Goal: Task Accomplishment & Management: Use online tool/utility

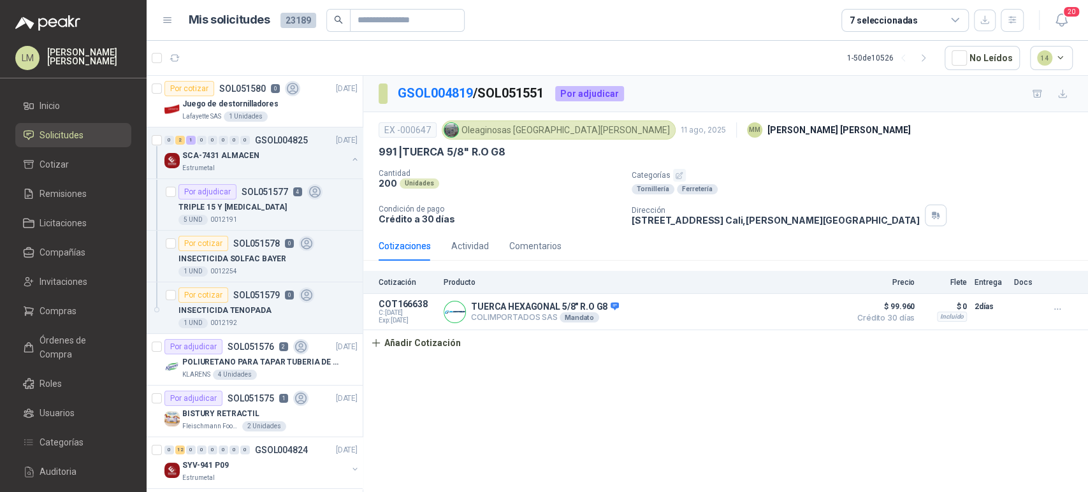
scroll to position [515, 0]
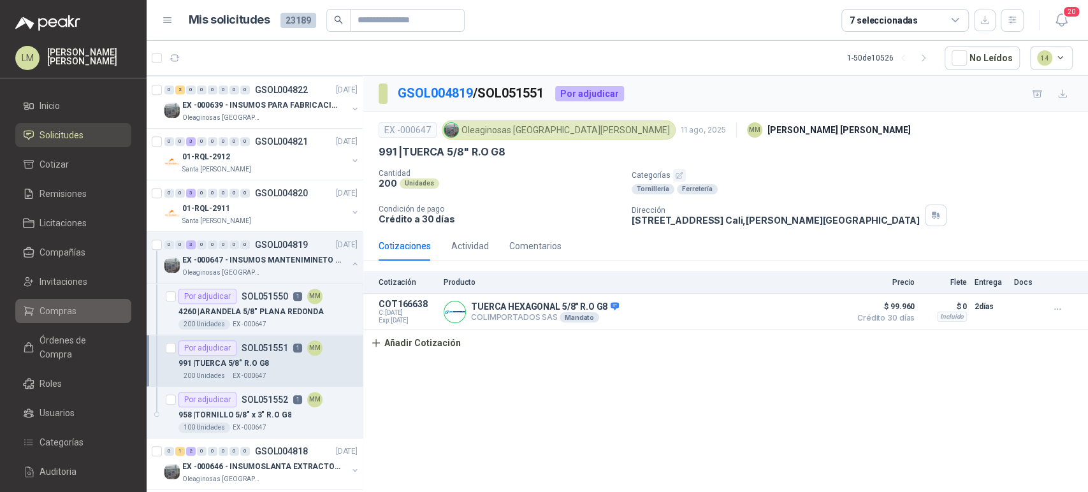
click at [66, 315] on span "Compras" at bounding box center [57, 311] width 37 height 14
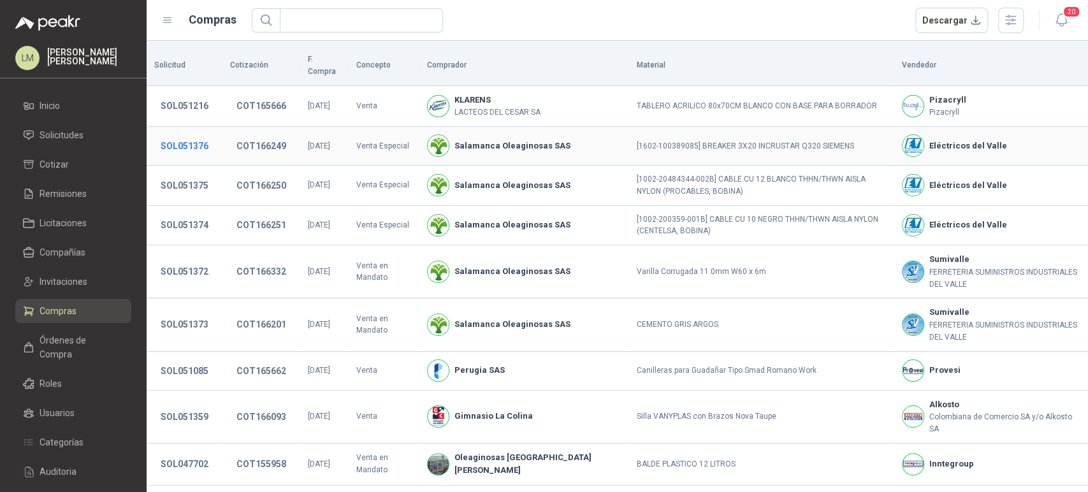
click at [197, 134] on button "SOL051376" at bounding box center [184, 145] width 61 height 23
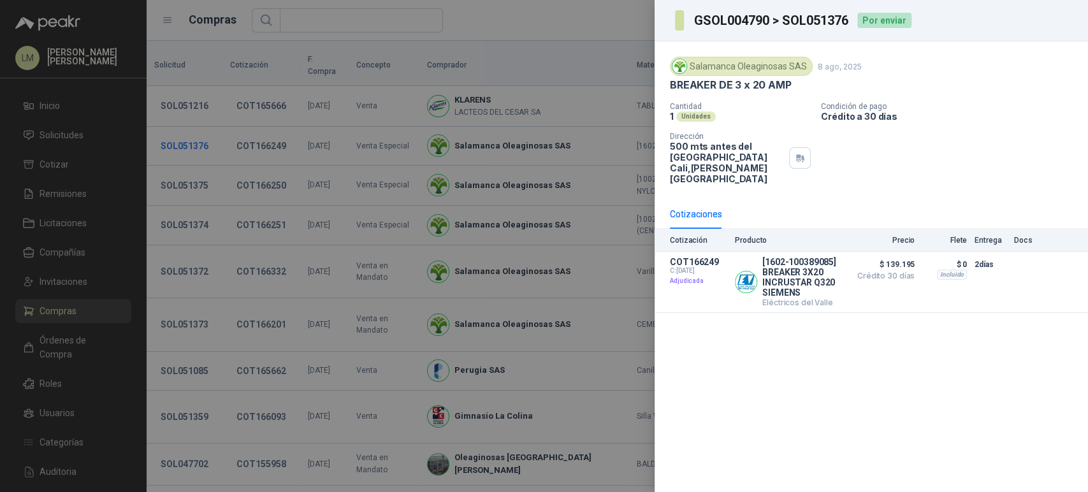
click at [197, 134] on div at bounding box center [544, 246] width 1088 height 492
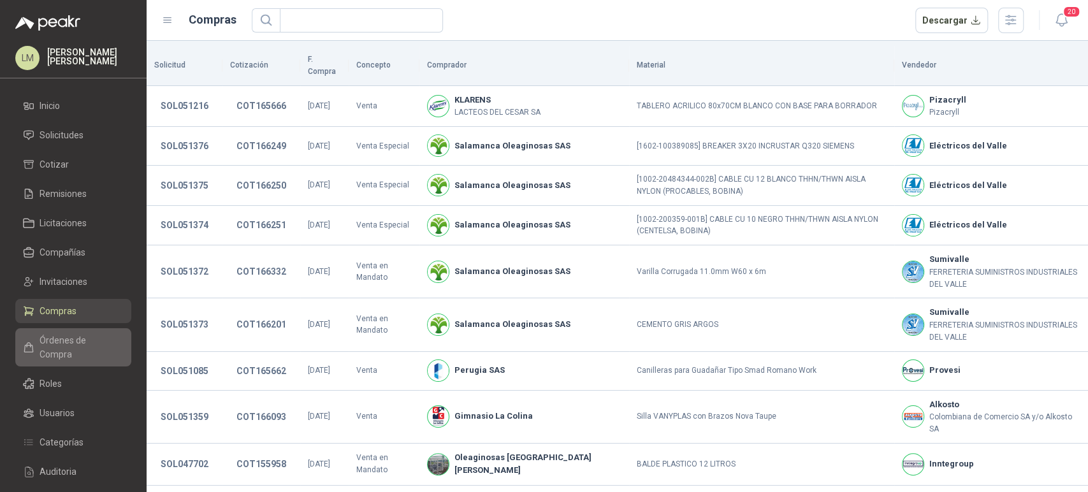
click at [57, 343] on span "Órdenes de Compra" at bounding box center [79, 347] width 80 height 28
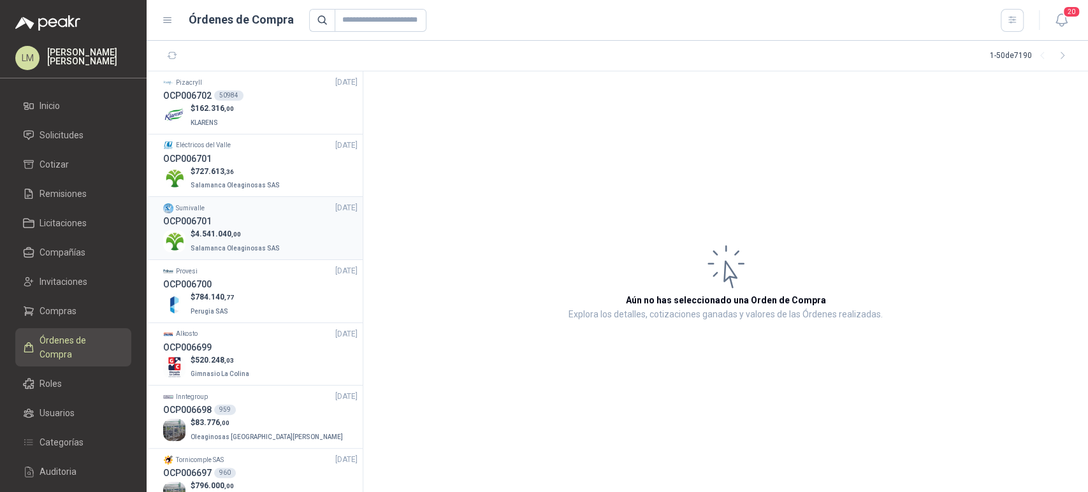
click at [229, 238] on p "$ 4.541.040 ,00" at bounding box center [236, 234] width 92 height 12
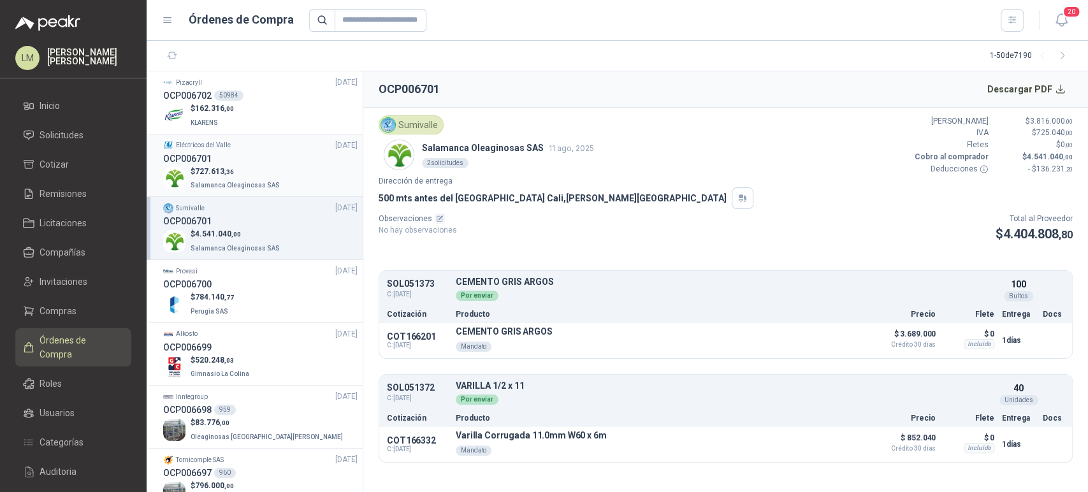
click at [239, 179] on p "Salamanca Oleaginosas SAS" at bounding box center [236, 184] width 92 height 14
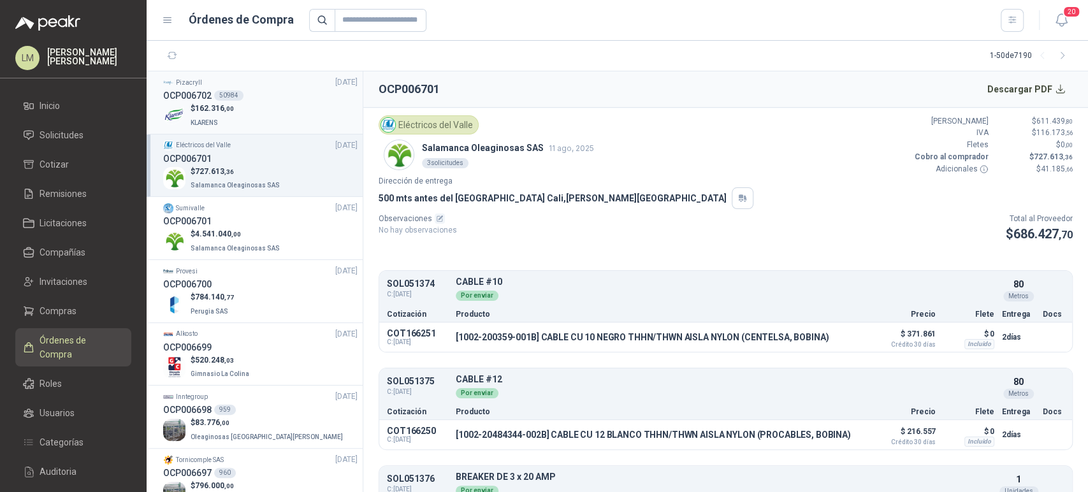
click at [236, 109] on div "$ 162.316 ,00 KLARENS" at bounding box center [260, 116] width 194 height 26
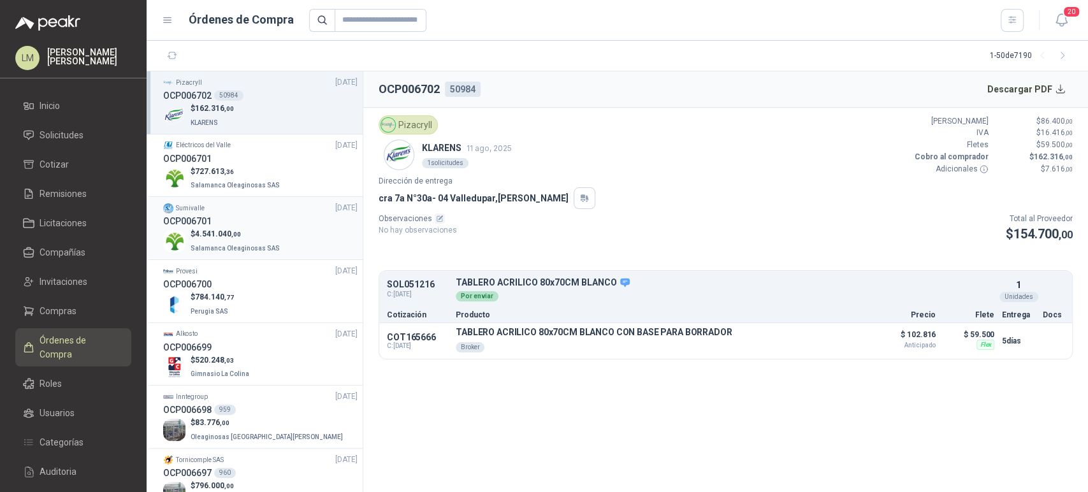
click at [249, 232] on p "$ 4.541.040 ,00" at bounding box center [236, 234] width 92 height 12
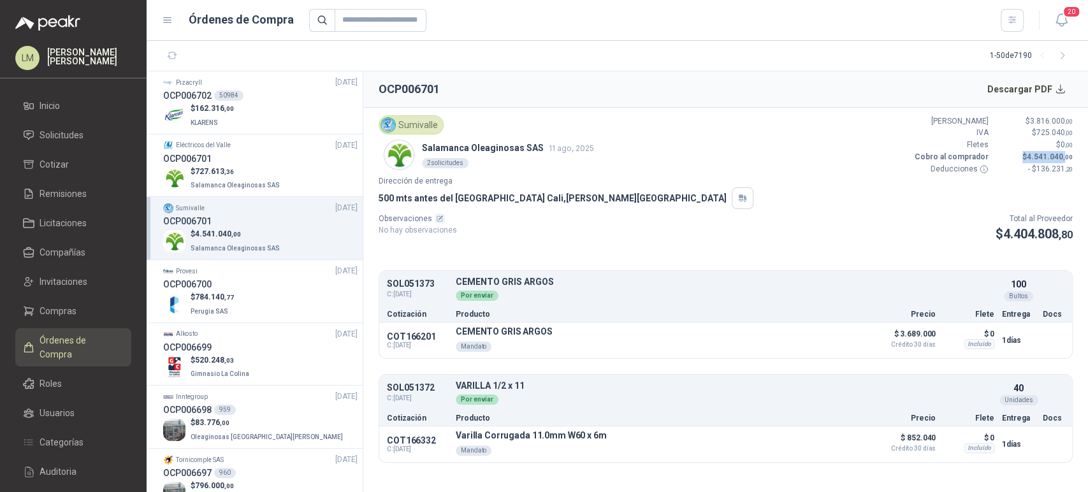
drag, startPoint x: 1065, startPoint y: 156, endPoint x: 1010, endPoint y: 157, distance: 55.4
click at [1010, 157] on p "$ 4.541.040 ,00" at bounding box center [1034, 157] width 76 height 12
click at [675, 157] on div "Sumivalle Salamanca Oleaginosas SAS 11 ago, 2025 2 solicitudes Valor Bruto $ 3.…" at bounding box center [725, 145] width 694 height 60
click at [53, 134] on span "Solicitudes" at bounding box center [61, 135] width 44 height 14
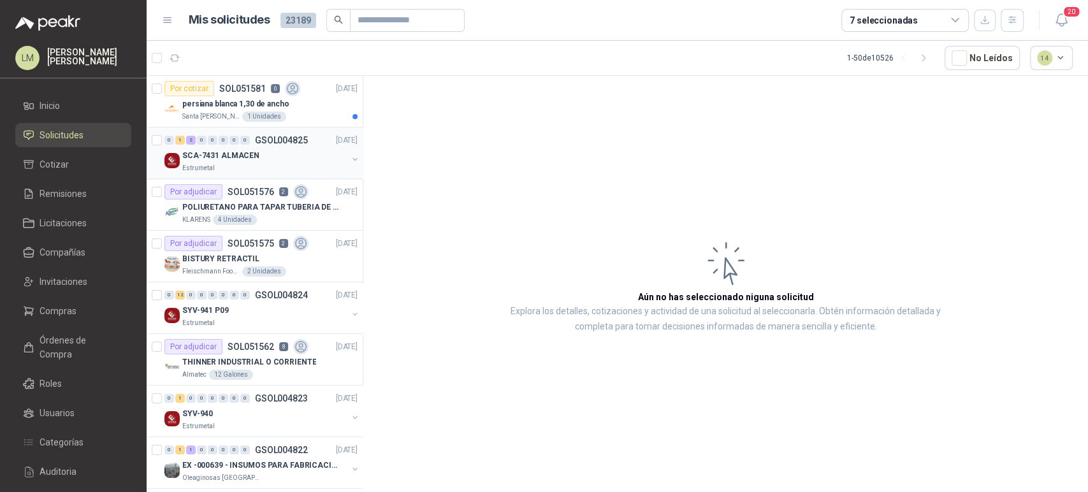
click at [350, 160] on button "button" at bounding box center [355, 159] width 10 height 10
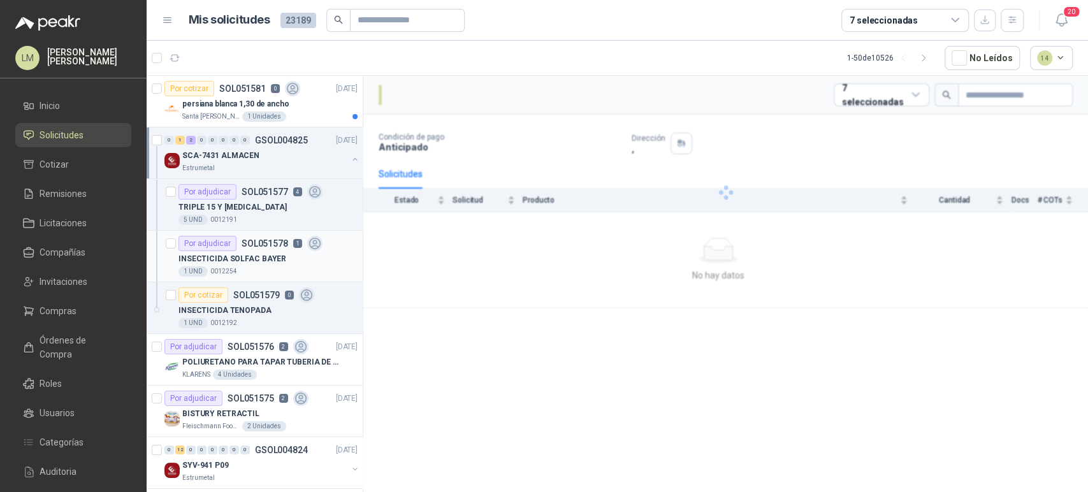
click at [254, 241] on p "SOL051578" at bounding box center [264, 243] width 47 height 9
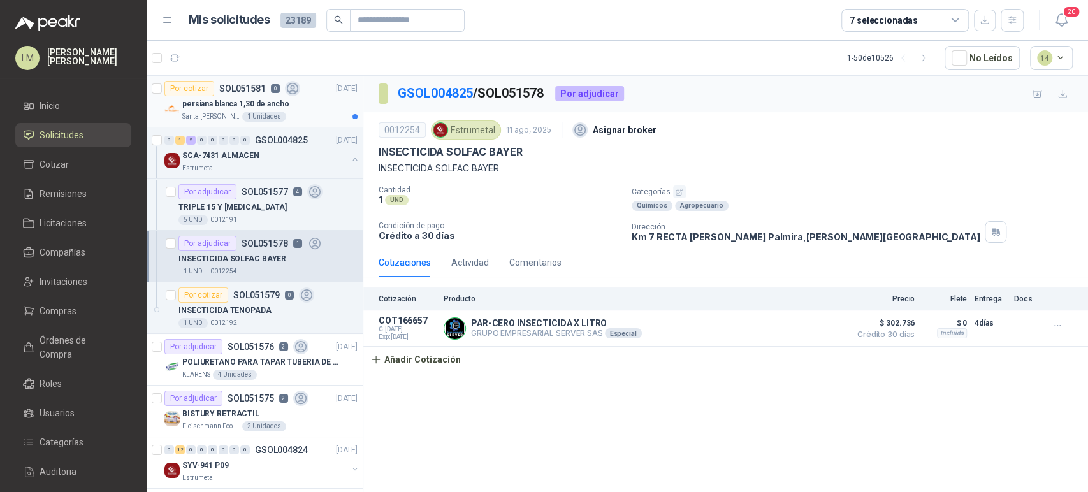
click at [222, 91] on p "SOL051581" at bounding box center [242, 88] width 47 height 9
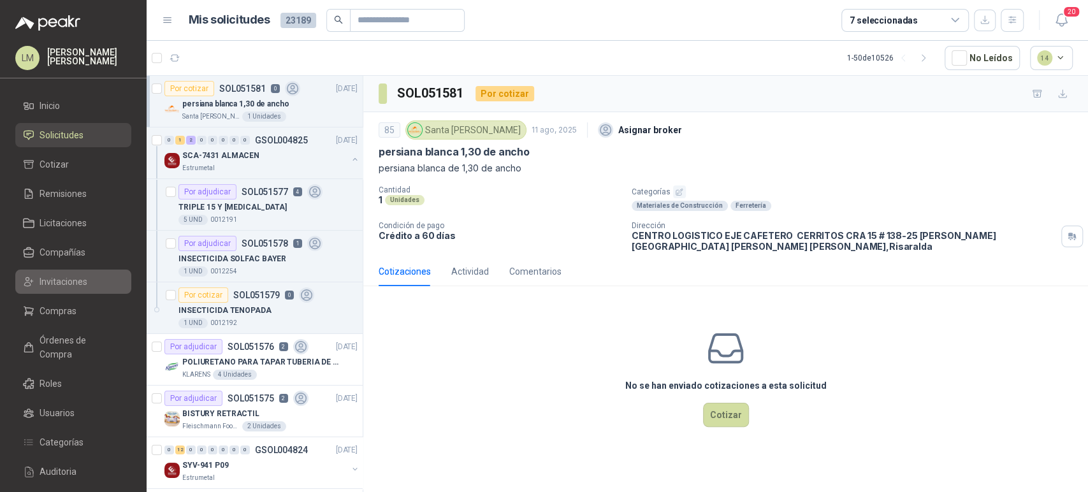
click at [69, 276] on span "Invitaciones" at bounding box center [63, 282] width 48 height 14
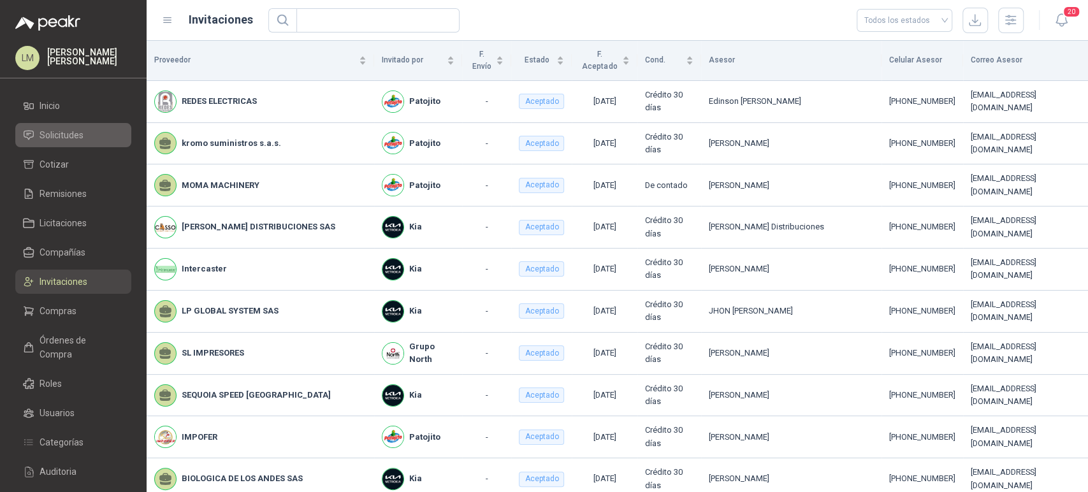
click at [80, 132] on span "Solicitudes" at bounding box center [61, 135] width 44 height 14
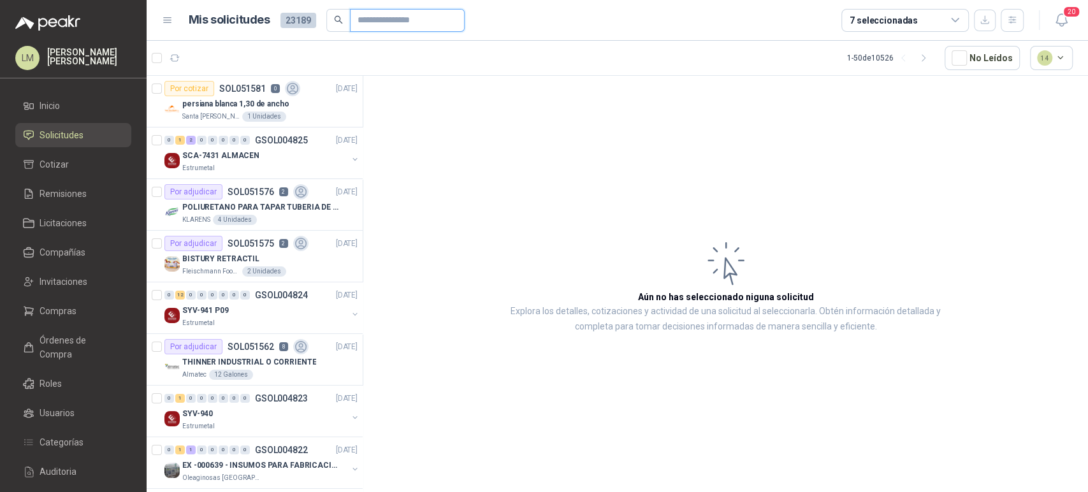
click at [408, 14] on input "text" at bounding box center [401, 21] width 89 height 22
type input "****"
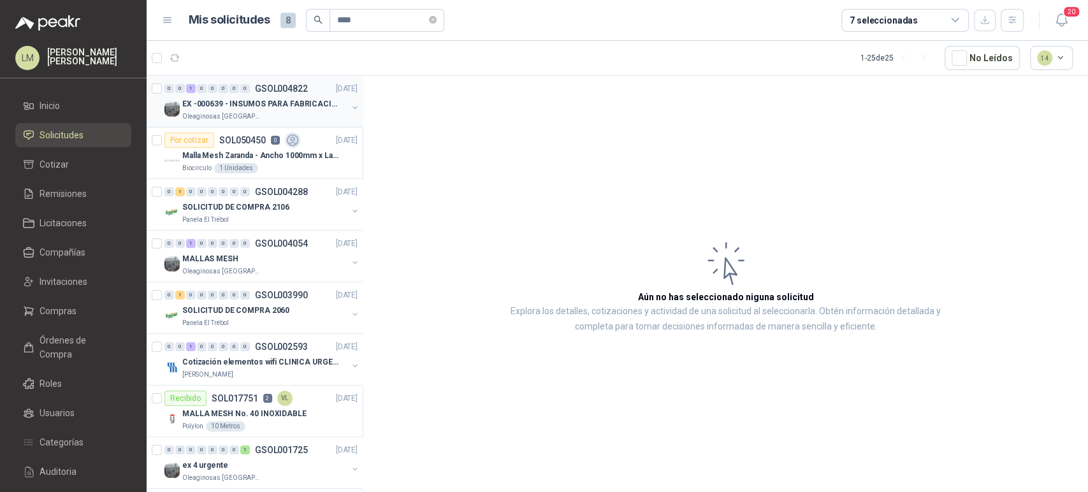
click at [350, 105] on button "button" at bounding box center [355, 108] width 10 height 10
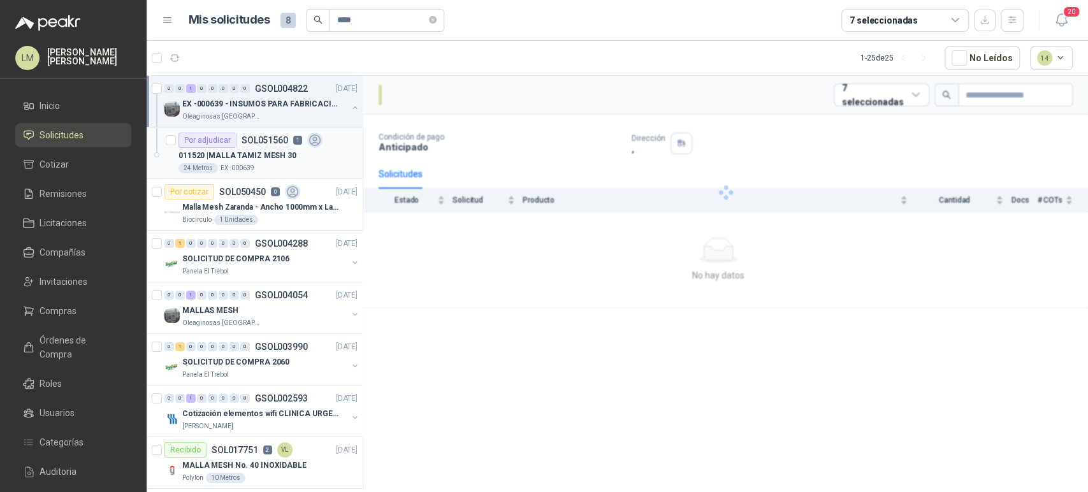
click at [235, 151] on p "011520 | MALLA TAMIZ MESH 30" at bounding box center [237, 156] width 118 height 12
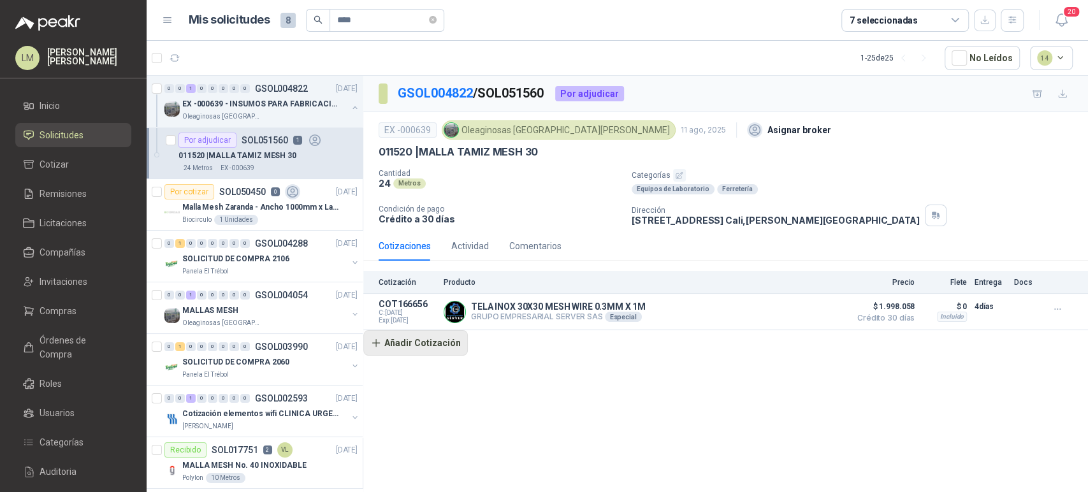
click at [403, 343] on button "Añadir Cotización" at bounding box center [415, 342] width 104 height 25
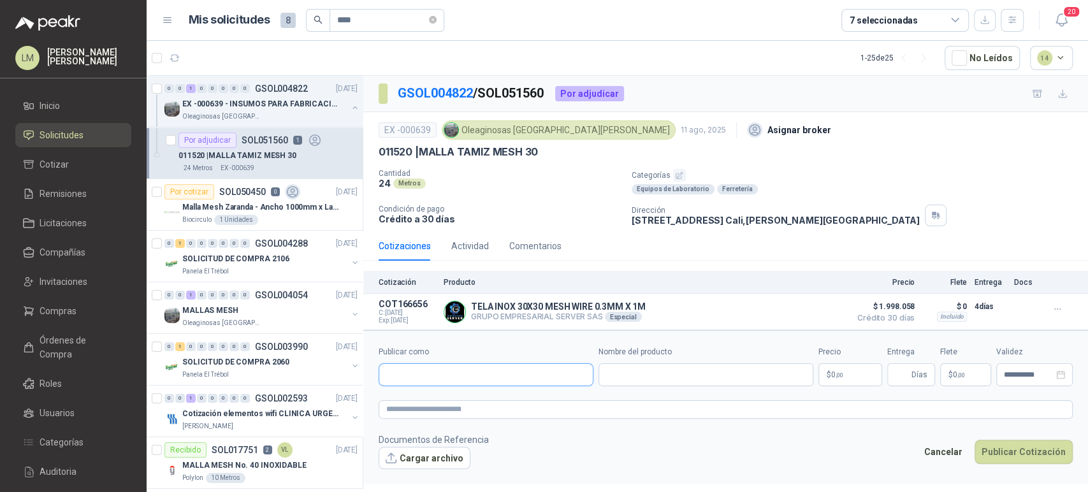
click at [413, 375] on input "Publicar como" at bounding box center [485, 375] width 213 height 22
type input "******"
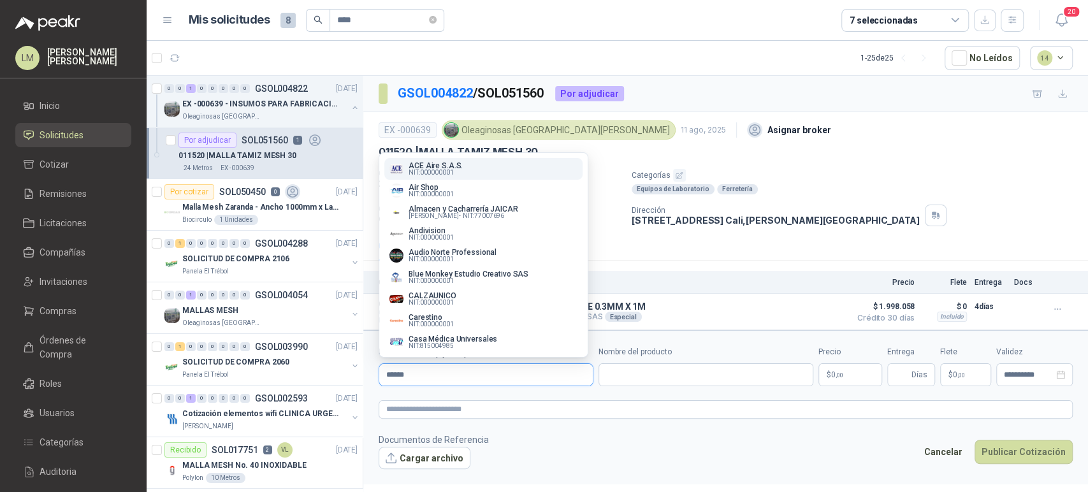
type input "*******"
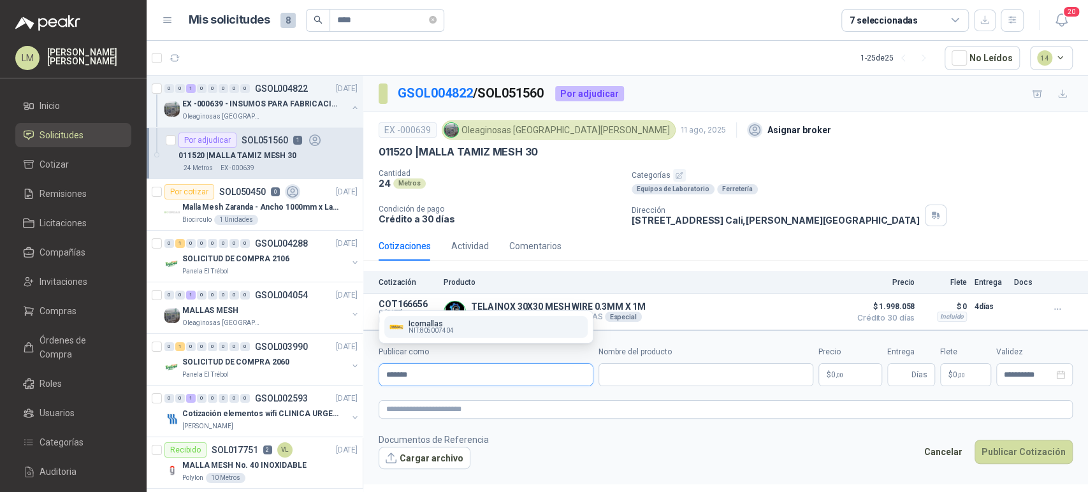
type input "*******"
click at [417, 321] on p "Icomallas" at bounding box center [430, 324] width 45 height 8
type input "**********"
click at [683, 381] on input "Nombre del producto" at bounding box center [705, 374] width 215 height 23
paste input "**********"
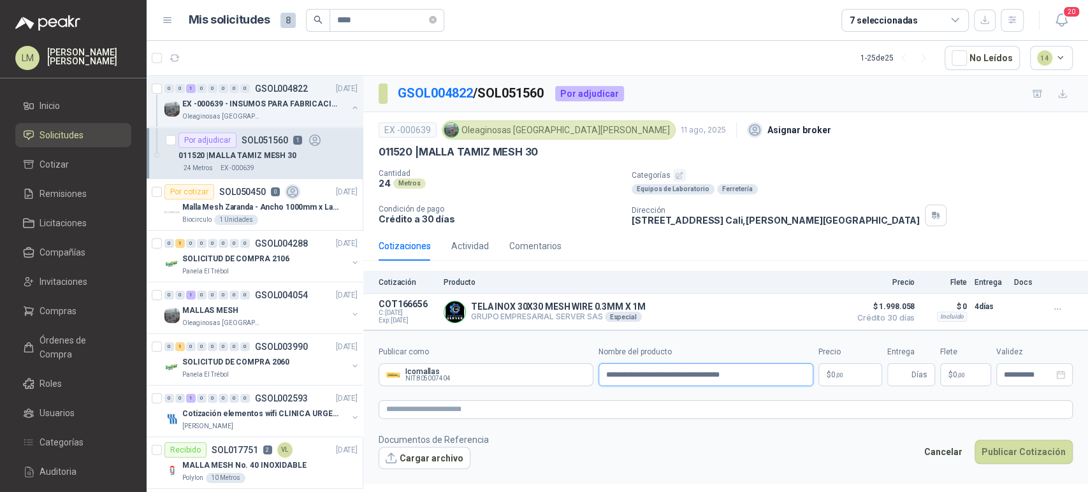
type input "**********"
click at [841, 368] on body "LM Luis Miguel Martinez Inicio Solicitudes Cotizar Remisiones Licitaciones Comp…" at bounding box center [544, 246] width 1088 height 492
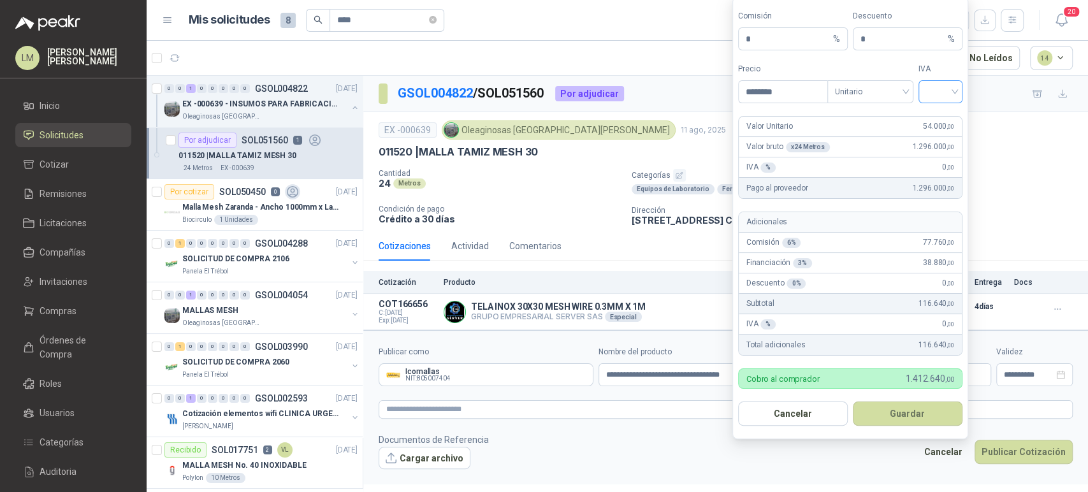
type input "********"
click at [950, 91] on input "search" at bounding box center [940, 90] width 29 height 19
click at [936, 115] on div "19%" at bounding box center [940, 118] width 24 height 14
drag, startPoint x: 758, startPoint y: 30, endPoint x: 733, endPoint y: 37, distance: 25.2
click at [733, 37] on form "Comisión * % Descuento * % Precio ******** Tipo Unitario IVA 19% Valor Unitario…" at bounding box center [850, 218] width 236 height 442
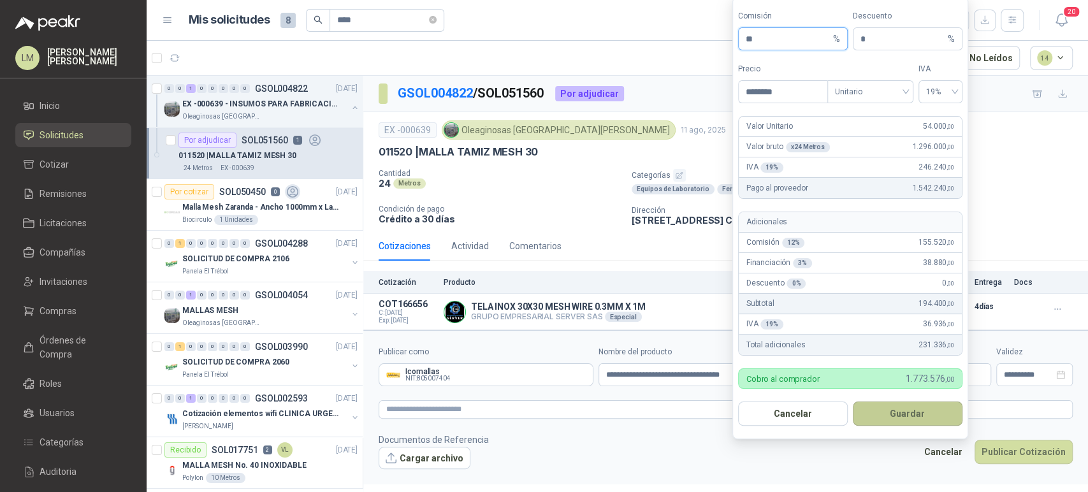
type input "**"
click at [893, 413] on button "Guardar" at bounding box center [907, 413] width 110 height 24
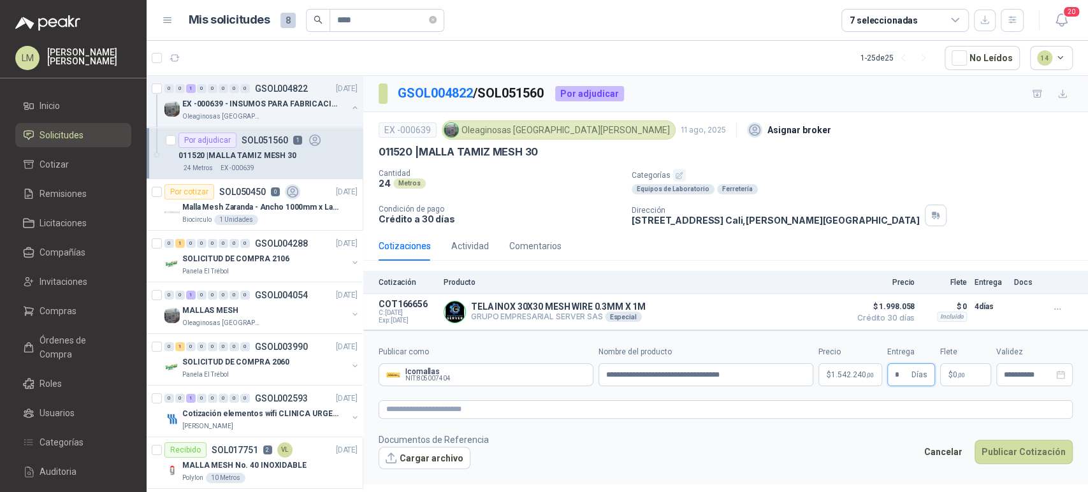
type input "*"
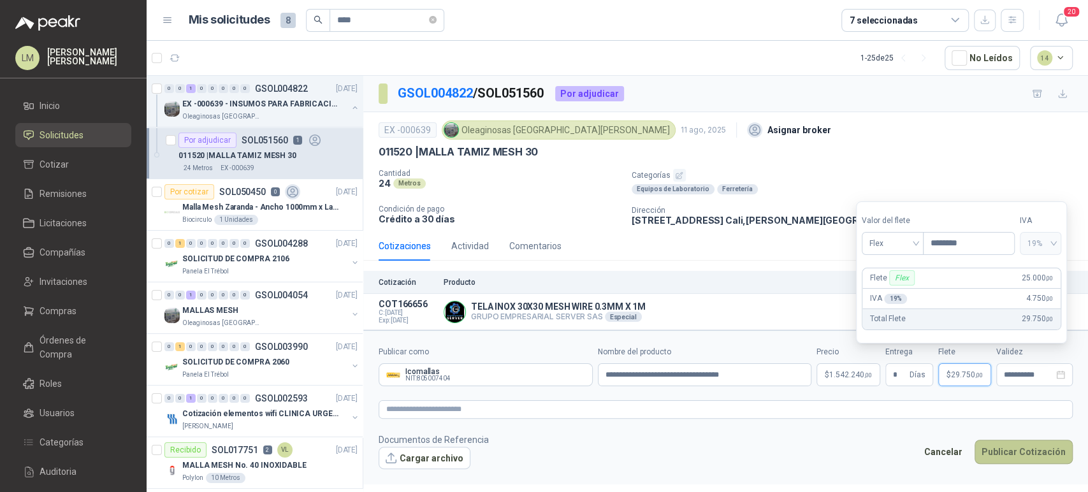
type input "********"
click at [1001, 447] on button "Publicar Cotización" at bounding box center [1023, 452] width 98 height 24
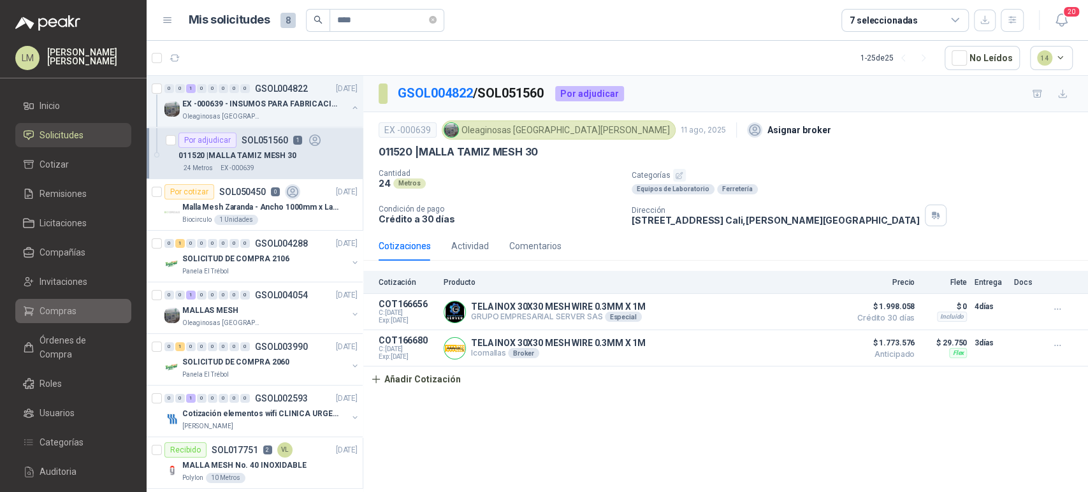
click at [52, 305] on span "Compras" at bounding box center [57, 311] width 37 height 14
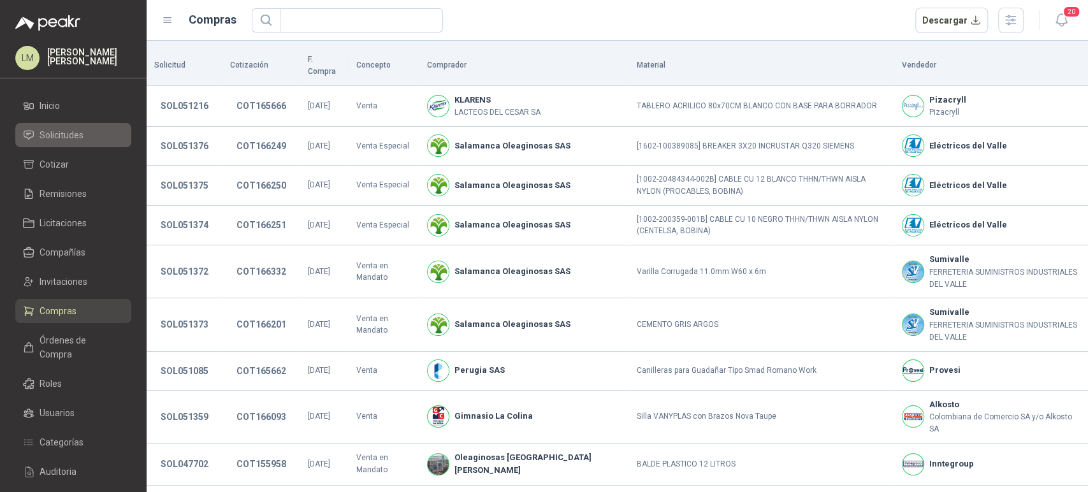
click at [64, 133] on span "Solicitudes" at bounding box center [61, 135] width 44 height 14
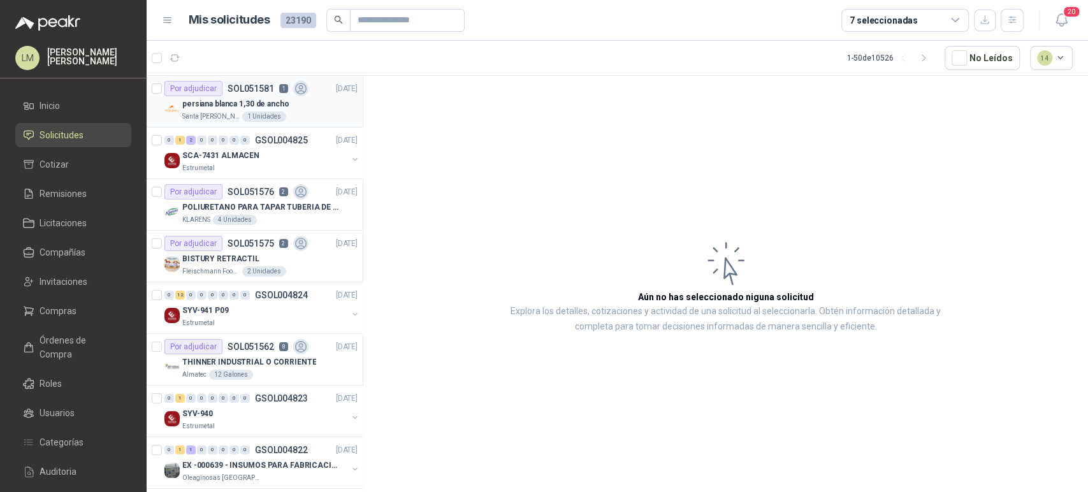
click at [264, 90] on p "SOL051581" at bounding box center [250, 88] width 47 height 9
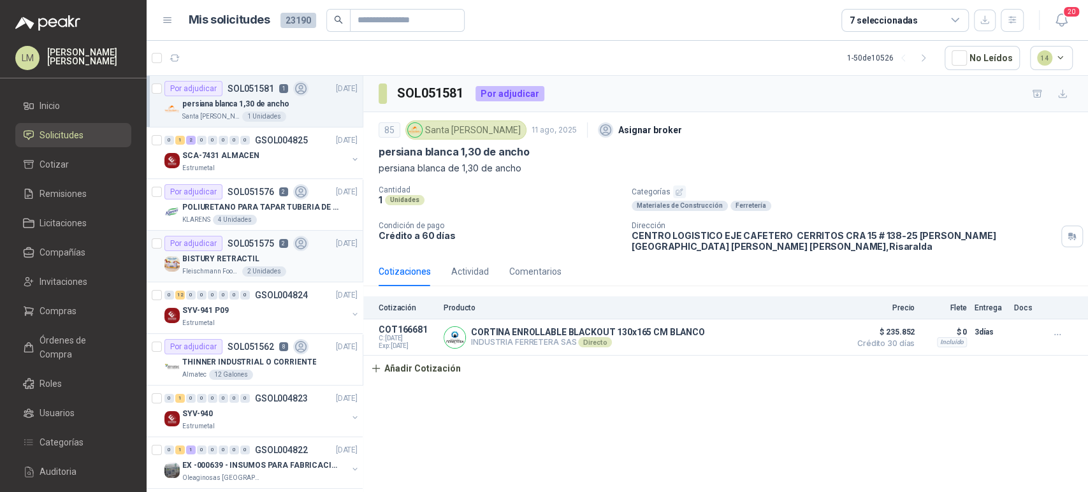
click at [247, 251] on div "BISTURY RETRACTIL" at bounding box center [269, 258] width 175 height 15
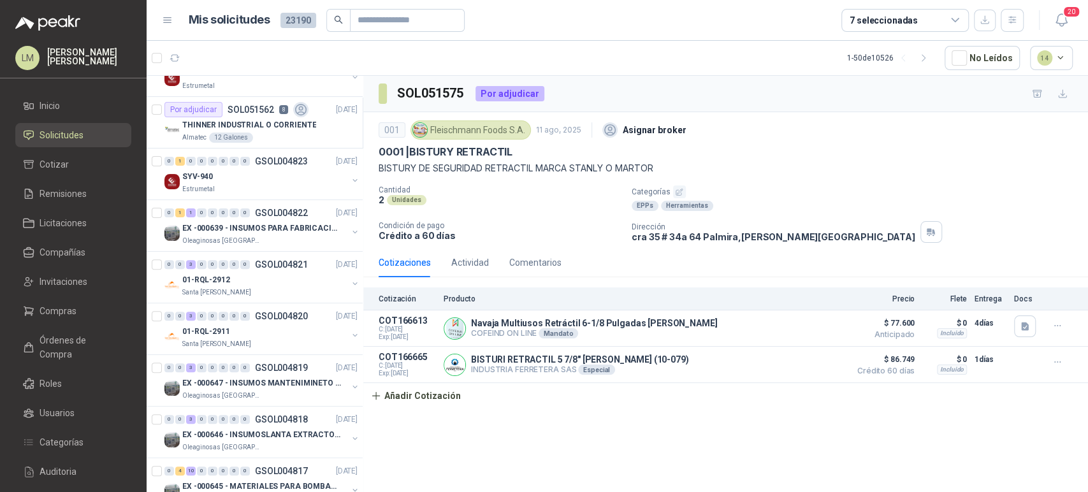
scroll to position [238, 0]
click at [350, 228] on button "button" at bounding box center [355, 231] width 10 height 10
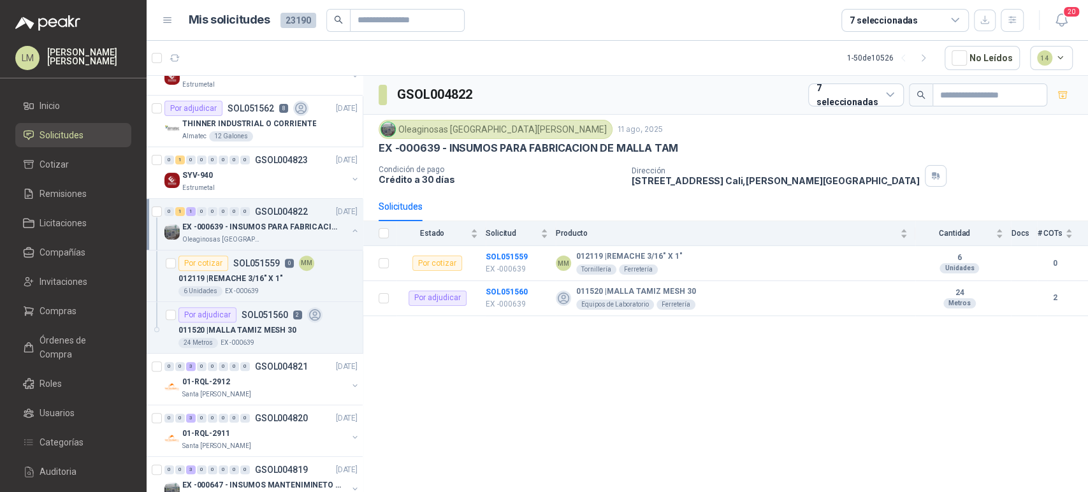
click at [350, 228] on button "button" at bounding box center [355, 231] width 10 height 10
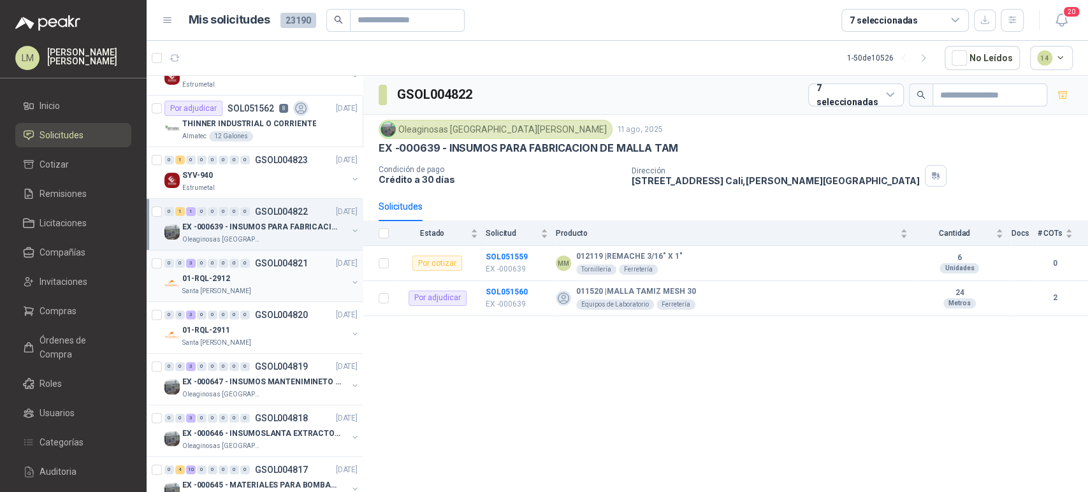
click at [280, 284] on div "01-RQL-2912" at bounding box center [264, 278] width 165 height 15
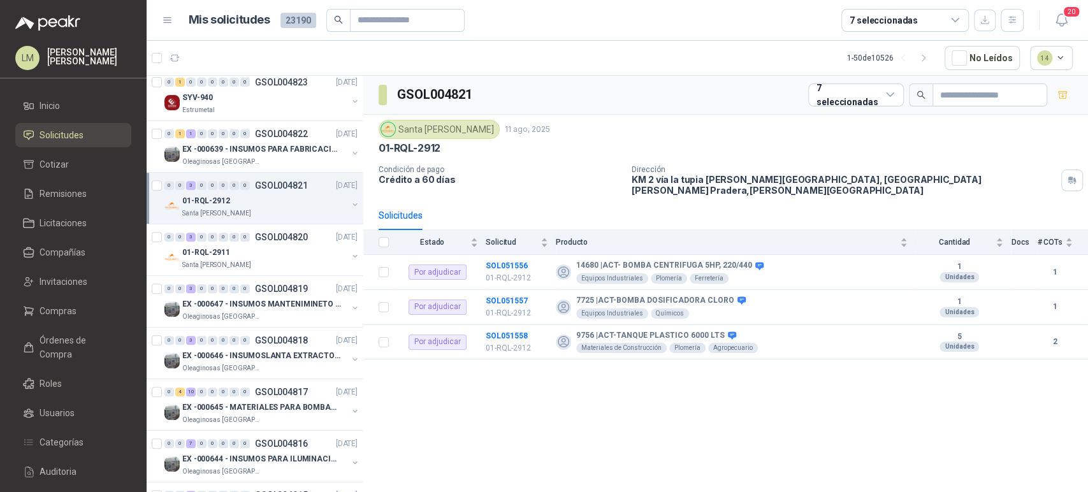
scroll to position [319, 0]
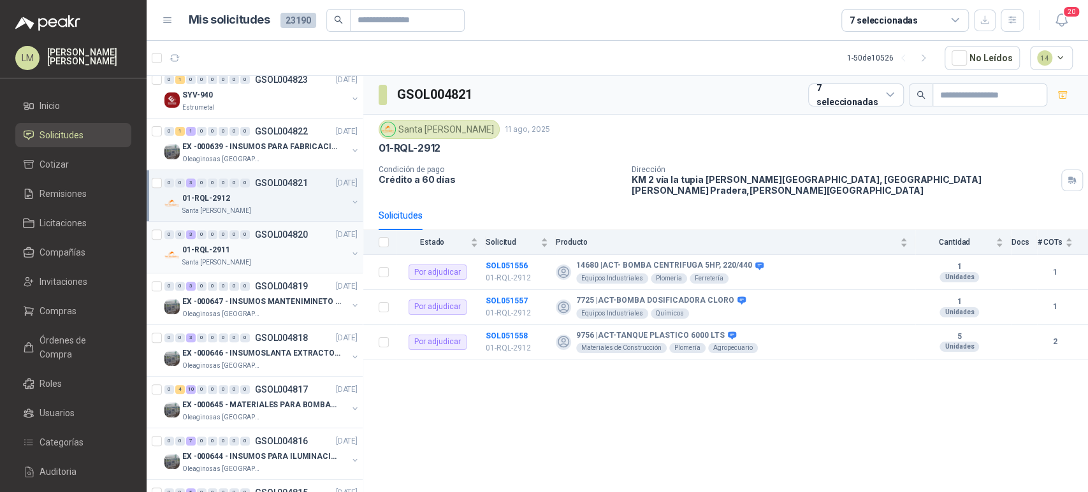
click at [267, 240] on div "0 0 3 0 0 0 0 0 GSOL004820 11/08/25" at bounding box center [262, 234] width 196 height 15
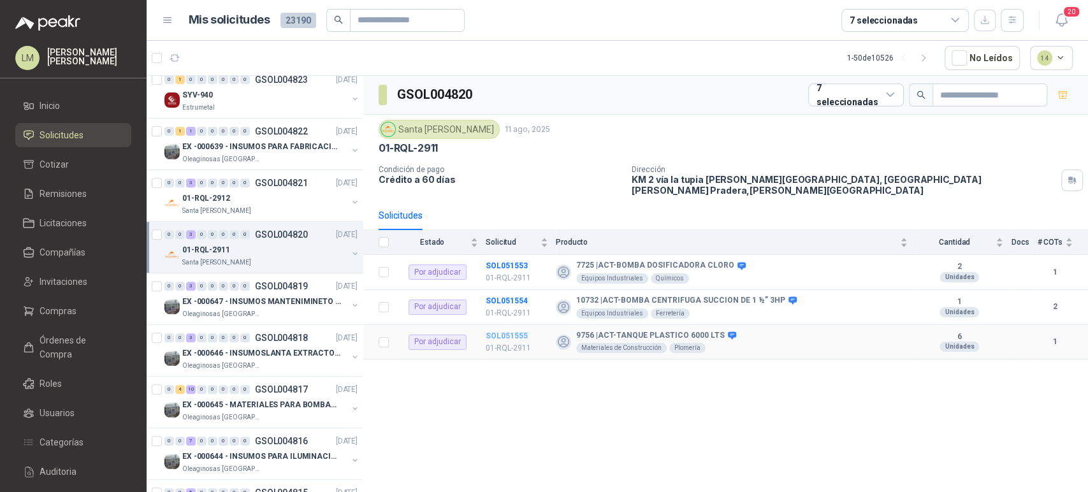
click at [517, 331] on b "SOL051555" at bounding box center [506, 335] width 42 height 9
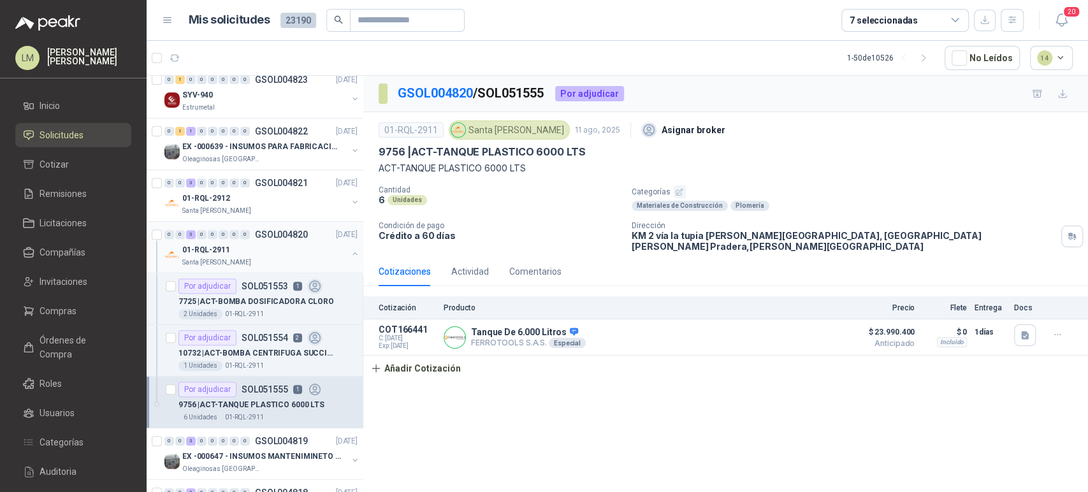
click at [350, 249] on button "button" at bounding box center [355, 253] width 10 height 10
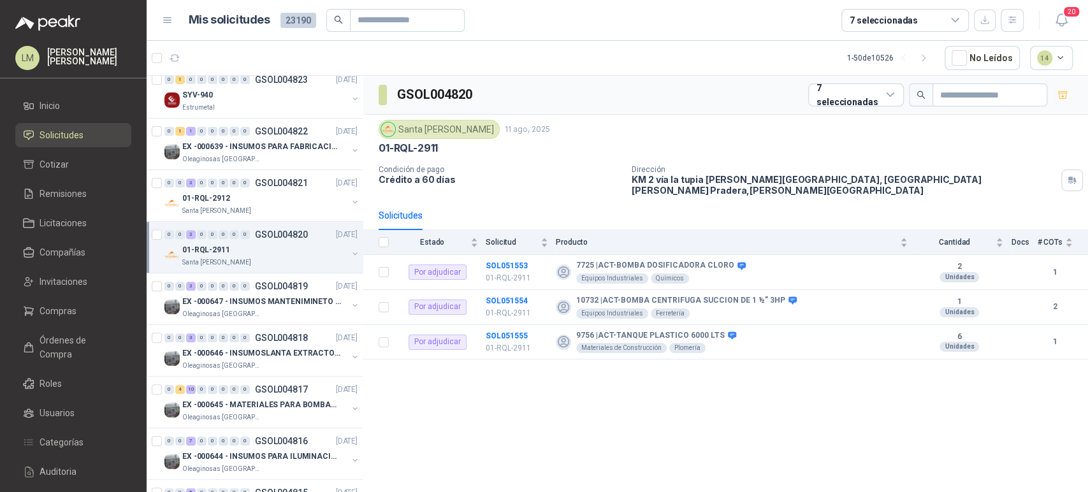
click at [350, 252] on button "button" at bounding box center [355, 253] width 10 height 10
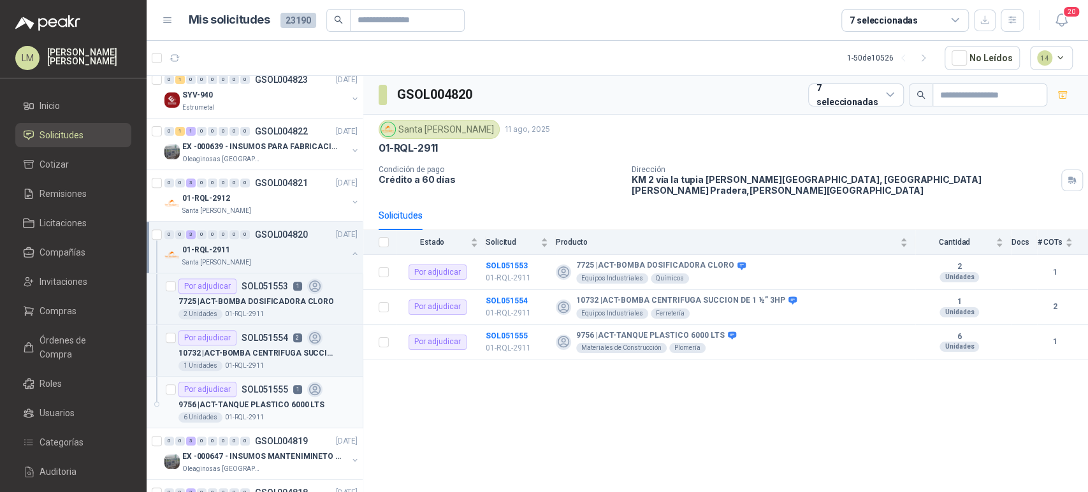
click at [267, 382] on div "Por adjudicar SOL051555 1" at bounding box center [250, 389] width 144 height 15
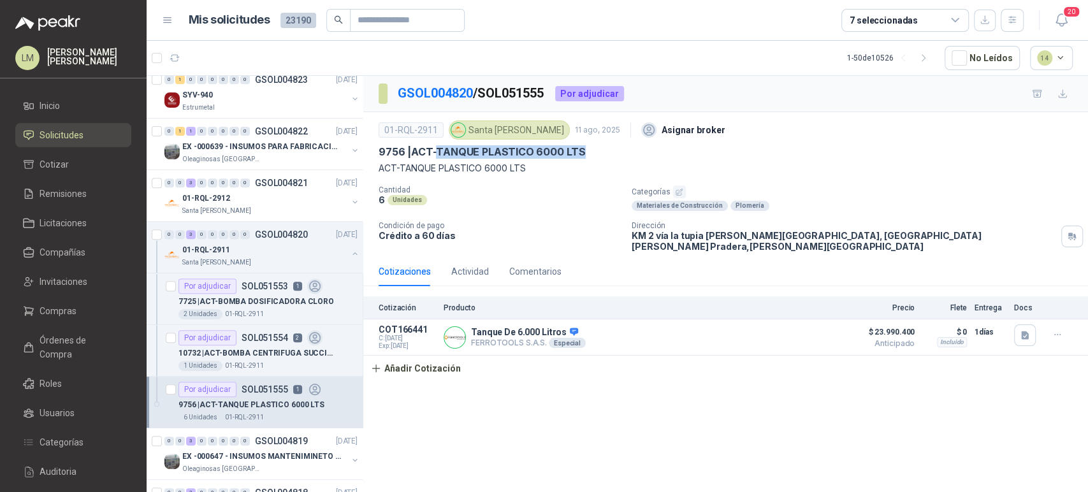
drag, startPoint x: 437, startPoint y: 148, endPoint x: 586, endPoint y: 150, distance: 149.1
click at [586, 150] on div "9756 | ACT-TANQUE PLASTICO 6000 LTS" at bounding box center [725, 151] width 694 height 13
copy p "TANQUE PLASTICO 6000 LTS"
click at [350, 202] on button "button" at bounding box center [355, 202] width 10 height 10
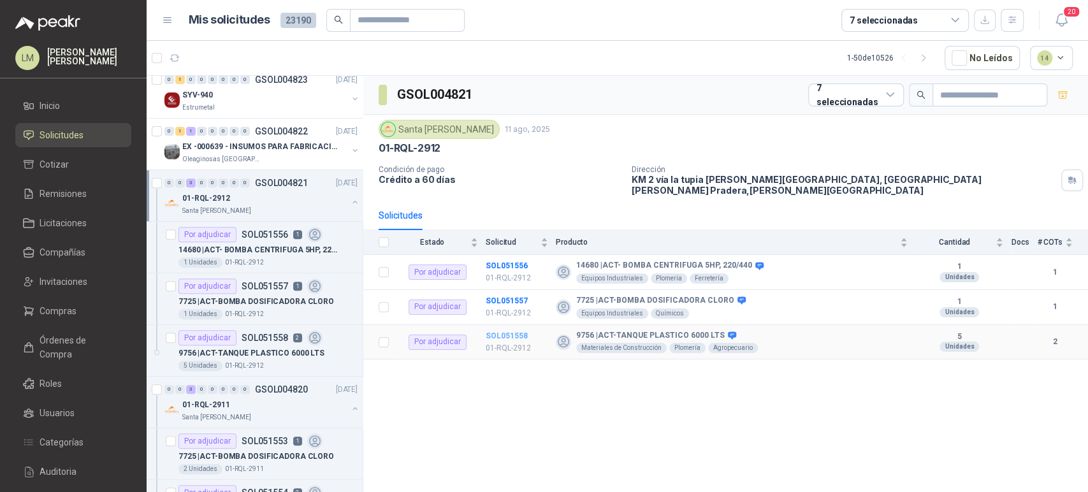
click at [514, 331] on b "SOL051558" at bounding box center [506, 335] width 42 height 9
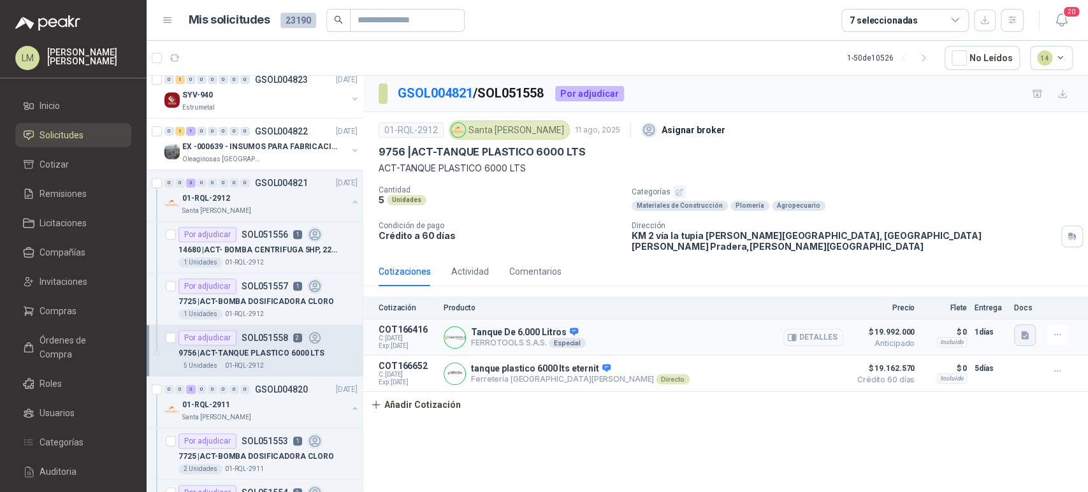
click at [1028, 330] on icon "button" at bounding box center [1024, 335] width 11 height 11
click at [994, 297] on button "image.png" at bounding box center [999, 297] width 55 height 13
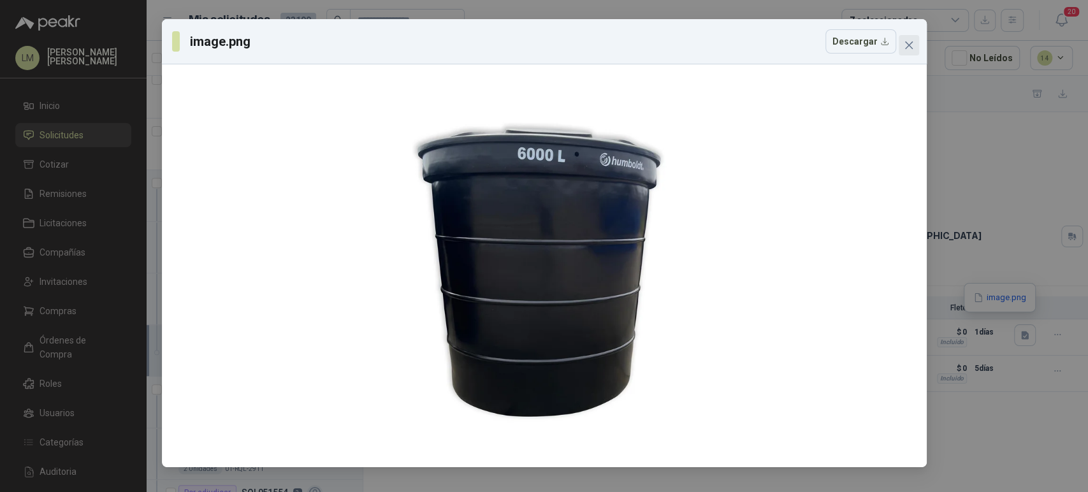
click at [905, 48] on icon "close" at bounding box center [908, 45] width 8 height 8
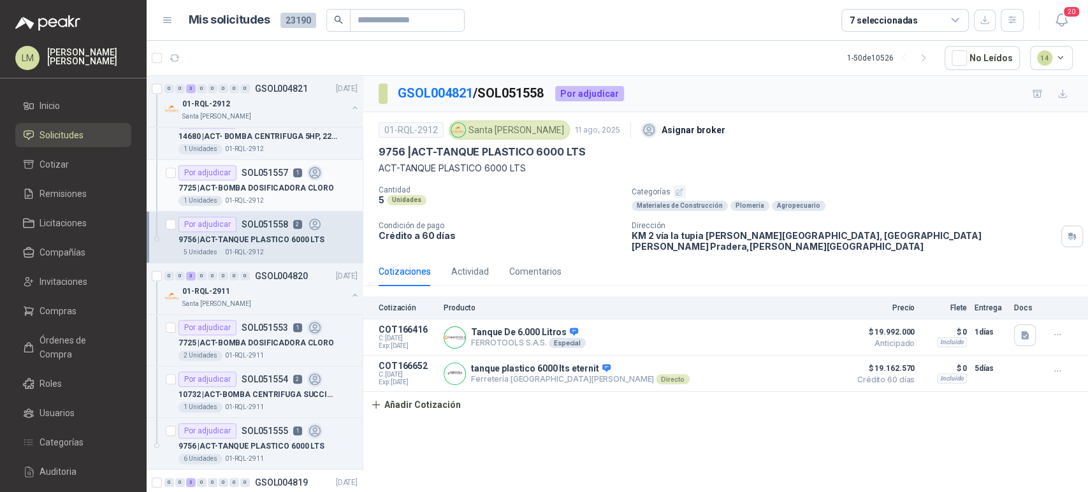
scroll to position [440, 0]
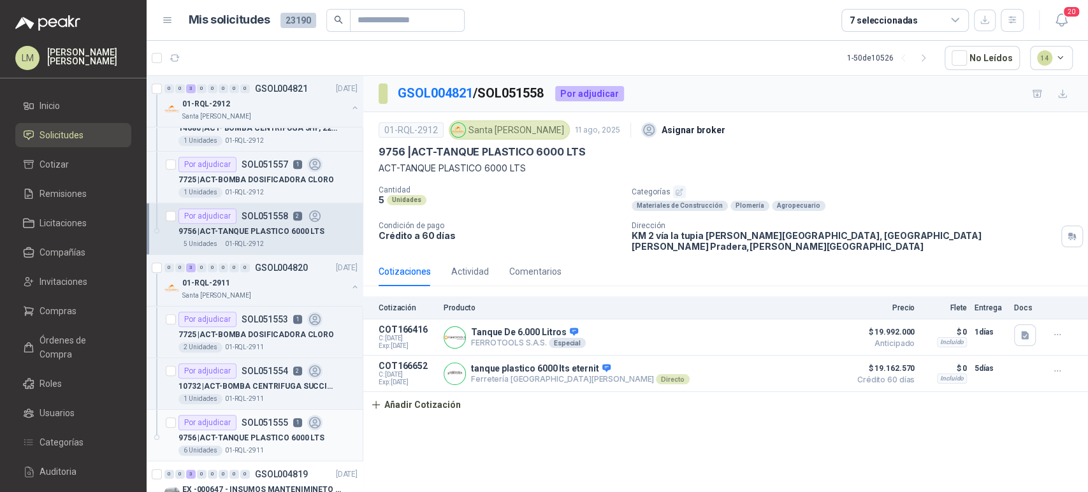
click at [262, 435] on p "9756 | ACT-TANQUE PLASTICO 6000 LTS" at bounding box center [251, 438] width 146 height 12
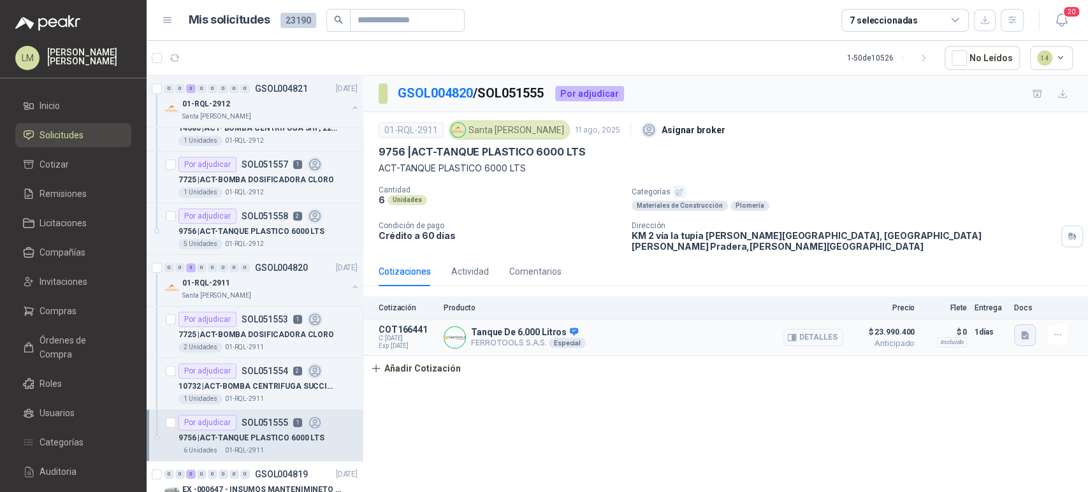
click at [1020, 330] on icon "button" at bounding box center [1024, 335] width 11 height 11
click at [994, 299] on button "image.png" at bounding box center [999, 297] width 55 height 13
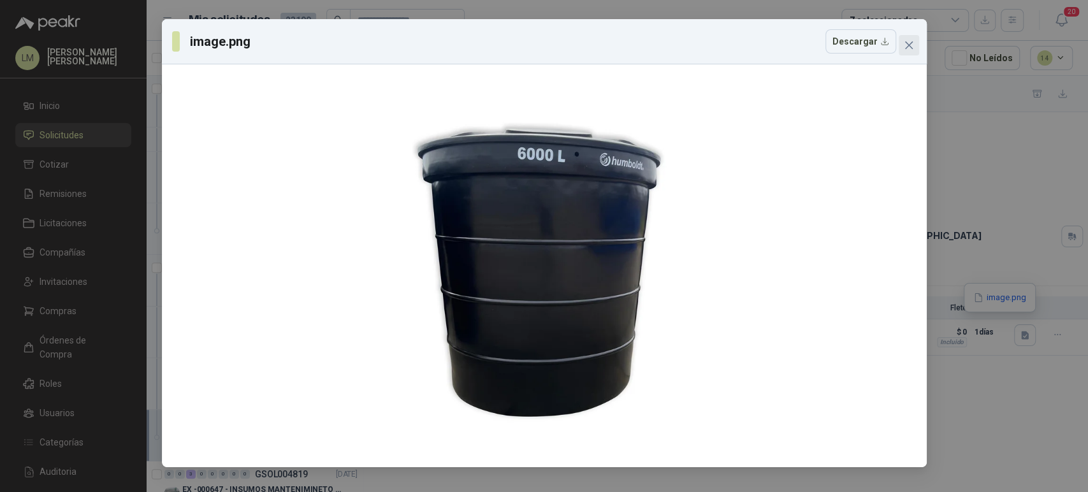
click at [908, 44] on icon "close" at bounding box center [908, 45] width 8 height 8
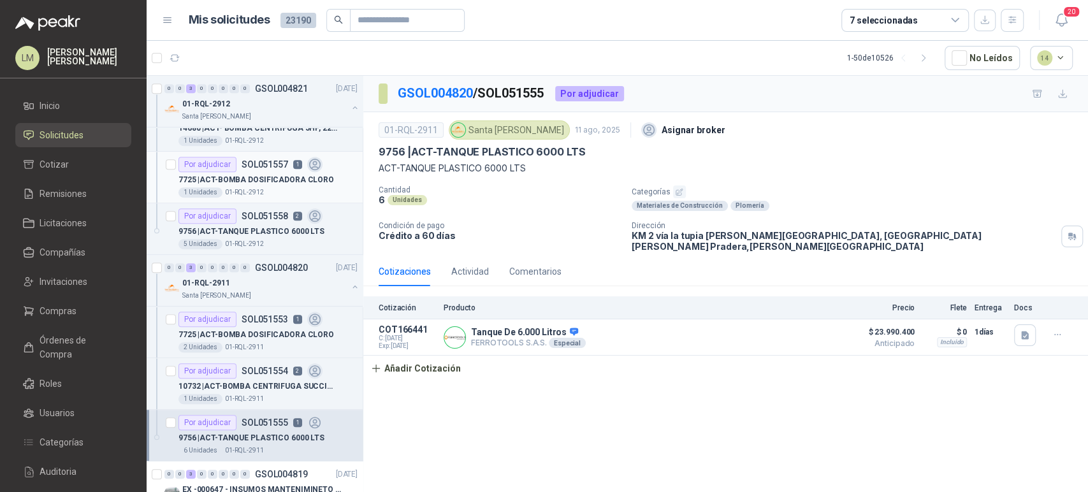
click at [243, 177] on p "7725 | ACT-BOMBA DOSIFICADORA CLORO" at bounding box center [255, 180] width 155 height 12
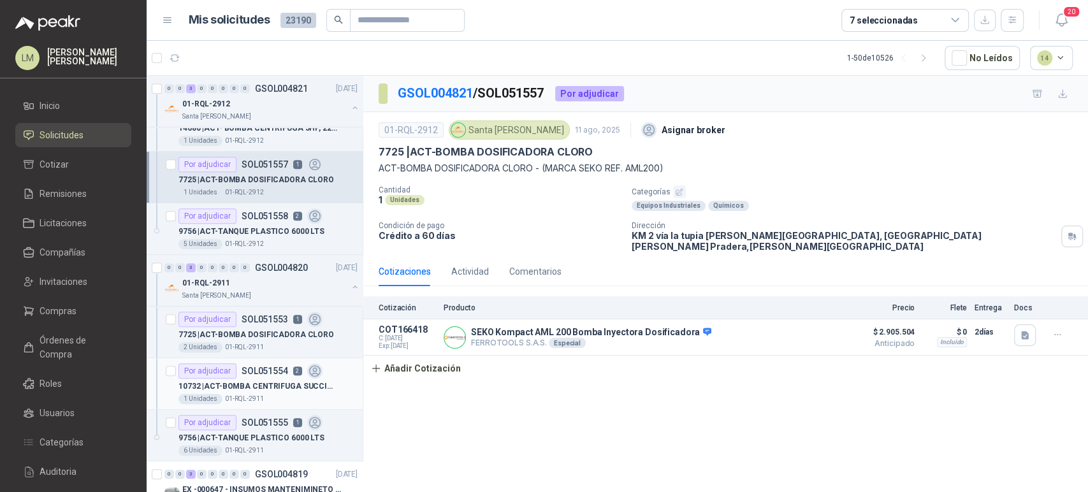
click at [245, 384] on p "10732 | ACT-BOMBA CENTRIFUGA SUCCION DE 1 ½” 3HP" at bounding box center [257, 386] width 159 height 12
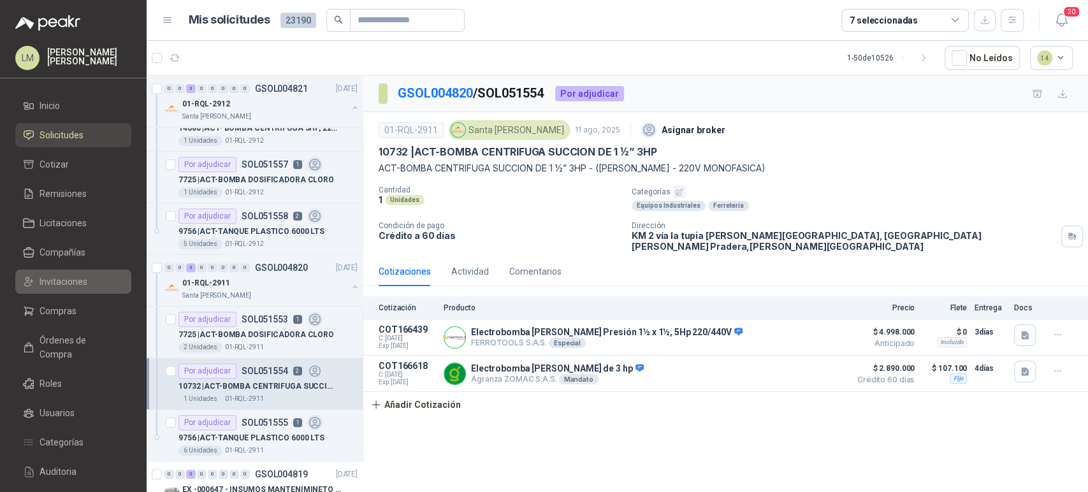
click at [68, 289] on link "Invitaciones" at bounding box center [73, 281] width 116 height 24
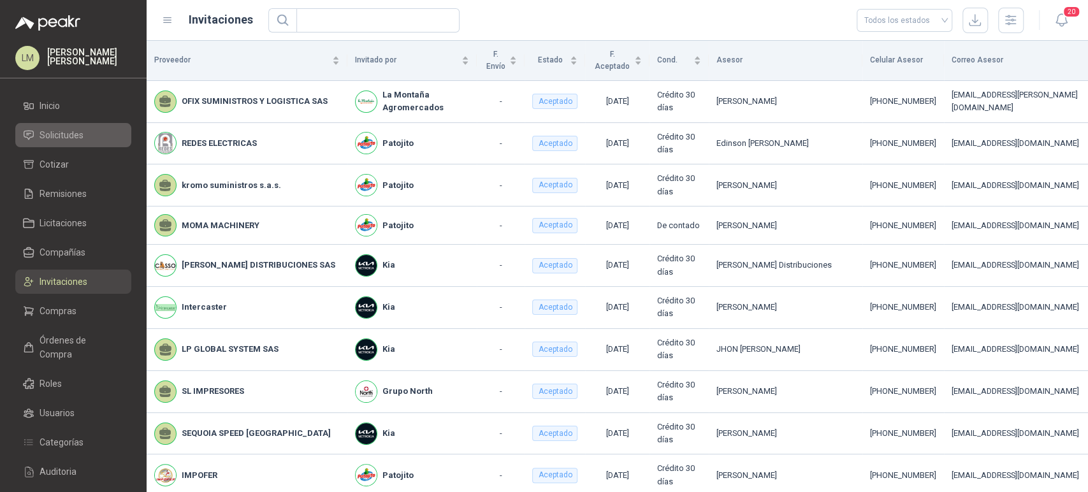
click at [73, 137] on span "Solicitudes" at bounding box center [61, 135] width 44 height 14
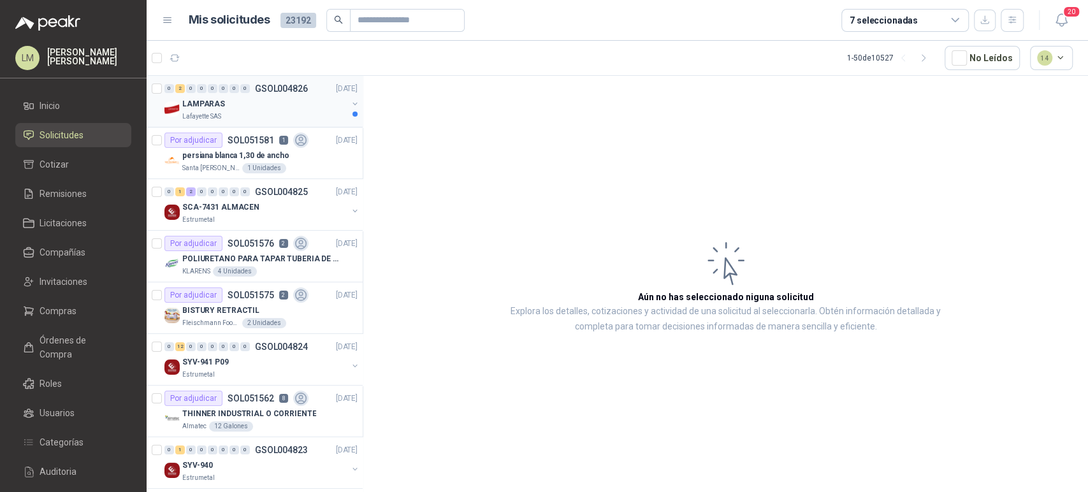
click at [350, 105] on button "button" at bounding box center [355, 104] width 10 height 10
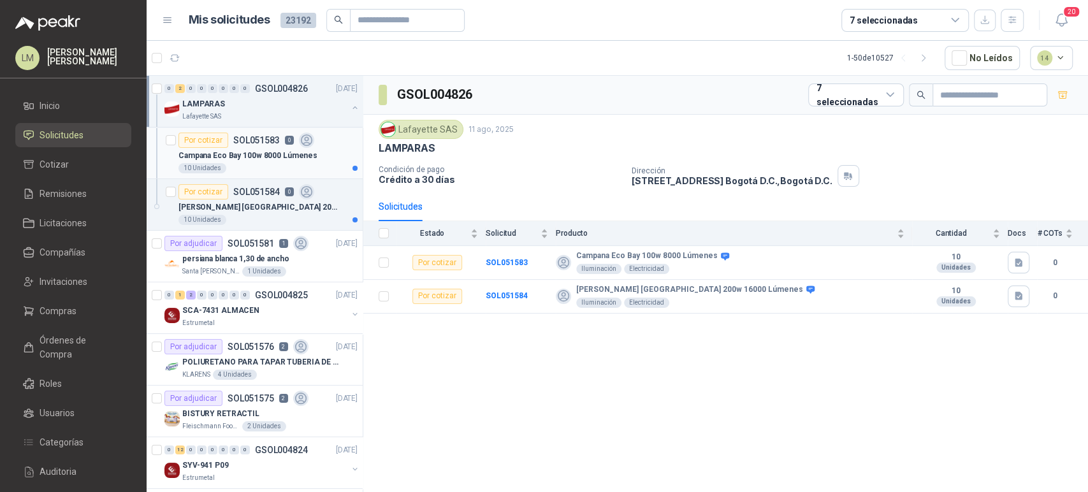
click at [255, 159] on p "Campana Eco Bay 100w 8000 Lúmenes" at bounding box center [247, 156] width 139 height 12
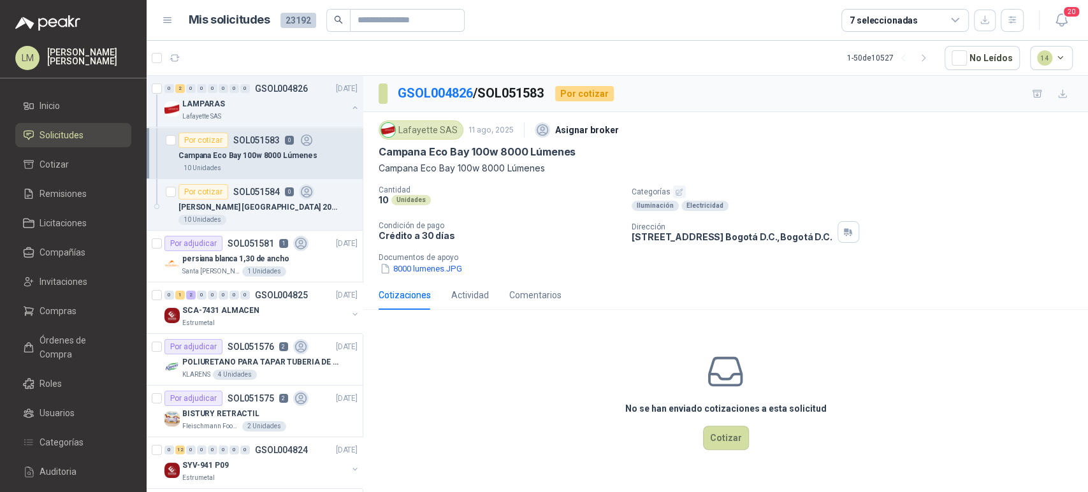
click at [678, 192] on icon "button" at bounding box center [679, 192] width 8 height 8
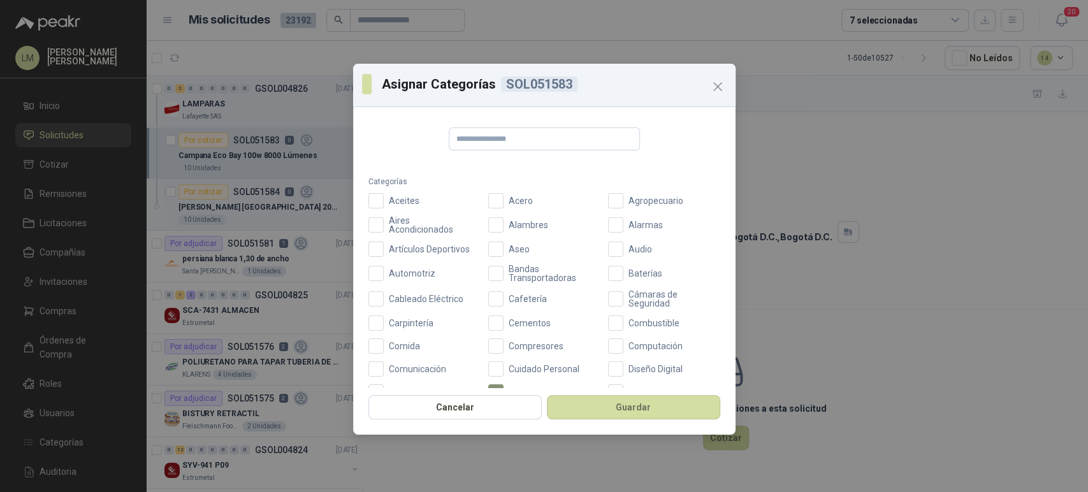
scroll to position [315, 0]
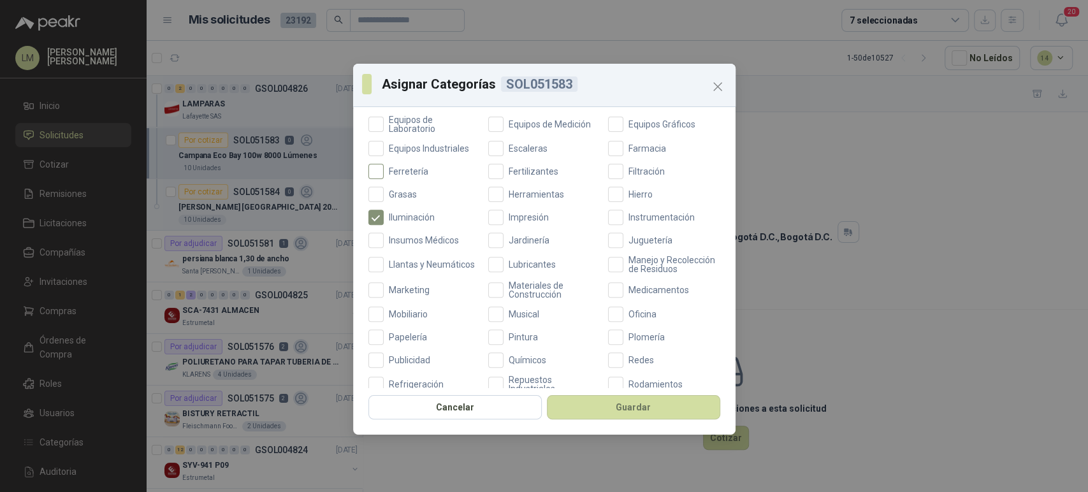
click at [403, 167] on span "Ferretería" at bounding box center [409, 171] width 50 height 9
click at [577, 406] on button "Guardar" at bounding box center [633, 407] width 173 height 24
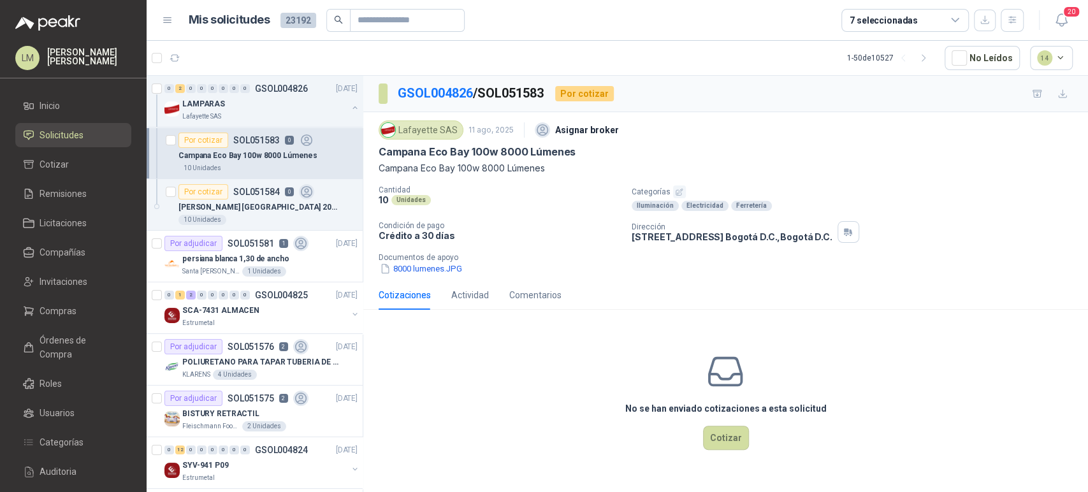
click at [272, 199] on div "Campana Eco Bay 200w 16000 Lúmenes" at bounding box center [267, 206] width 179 height 15
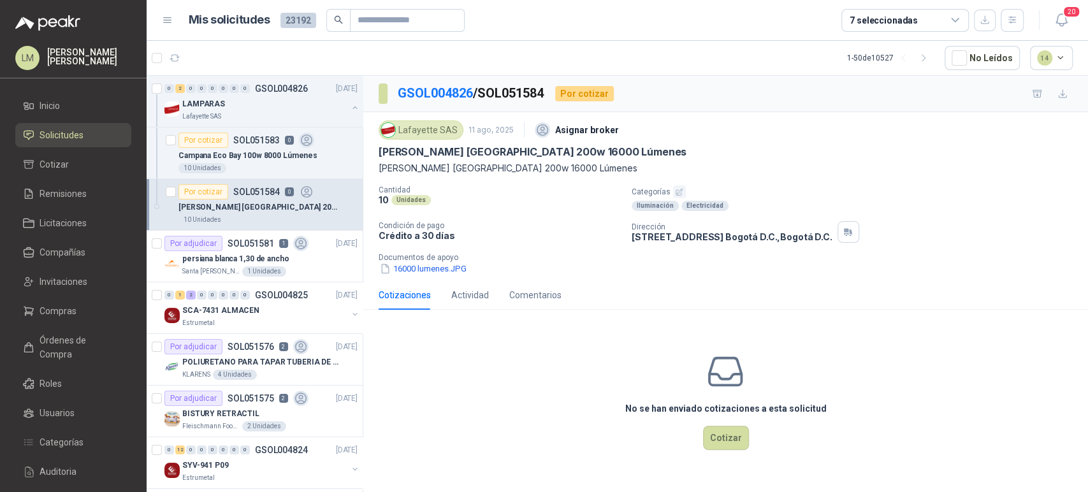
click at [678, 192] on icon "button" at bounding box center [679, 192] width 8 height 8
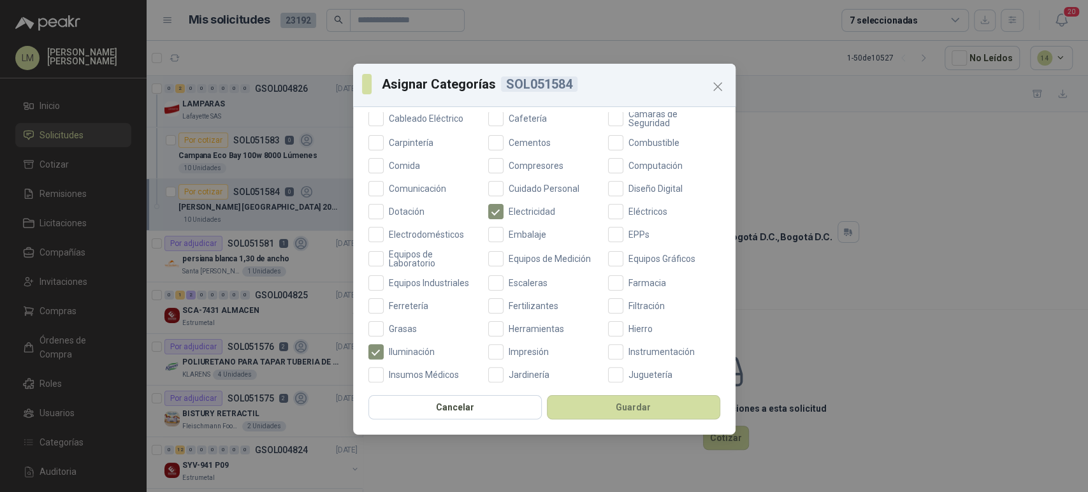
scroll to position [181, 0]
click at [399, 301] on span "Ferretería" at bounding box center [409, 305] width 50 height 9
click at [573, 413] on button "Guardar" at bounding box center [633, 407] width 173 height 24
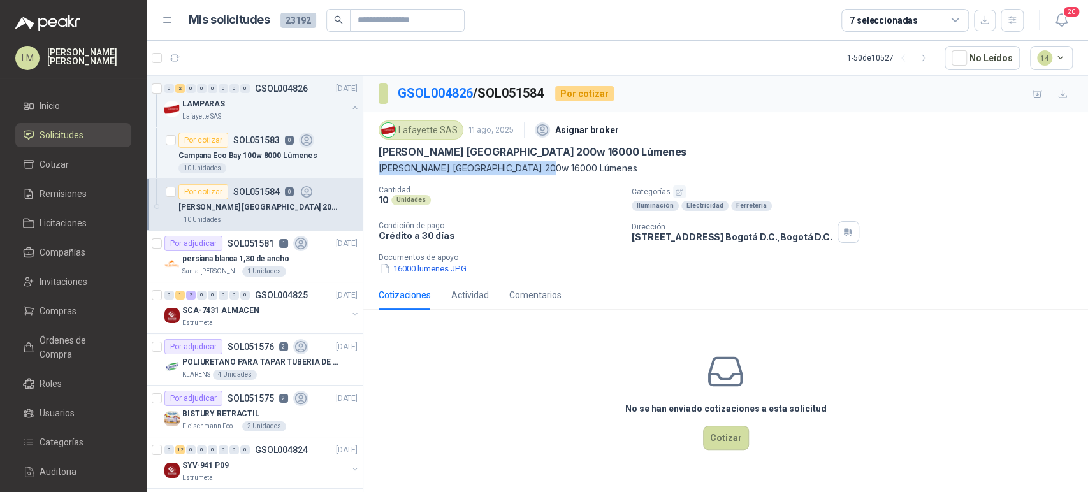
drag, startPoint x: 375, startPoint y: 168, endPoint x: 557, endPoint y: 173, distance: 182.3
click at [557, 173] on div "Lafayette SAS 11 ago, 2025 Asignar broker Campana Eco Bay 200w 16000 Lúmenes Ca…" at bounding box center [725, 196] width 724 height 168
copy p "Campana Eco Bay 200w 16000 Lúmenes"
click at [223, 161] on div "Campana Eco Bay 100w 8000 Lúmenes" at bounding box center [267, 155] width 179 height 15
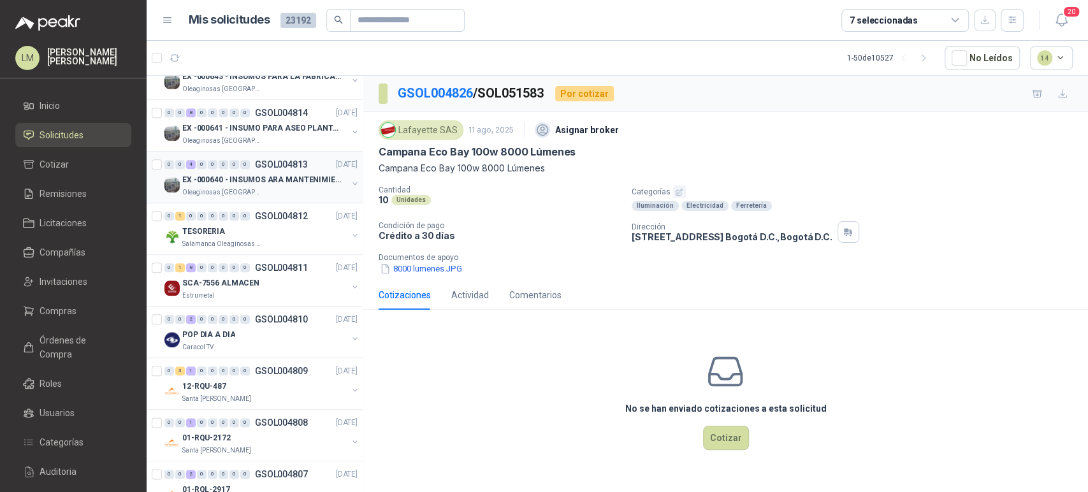
scroll to position [987, 0]
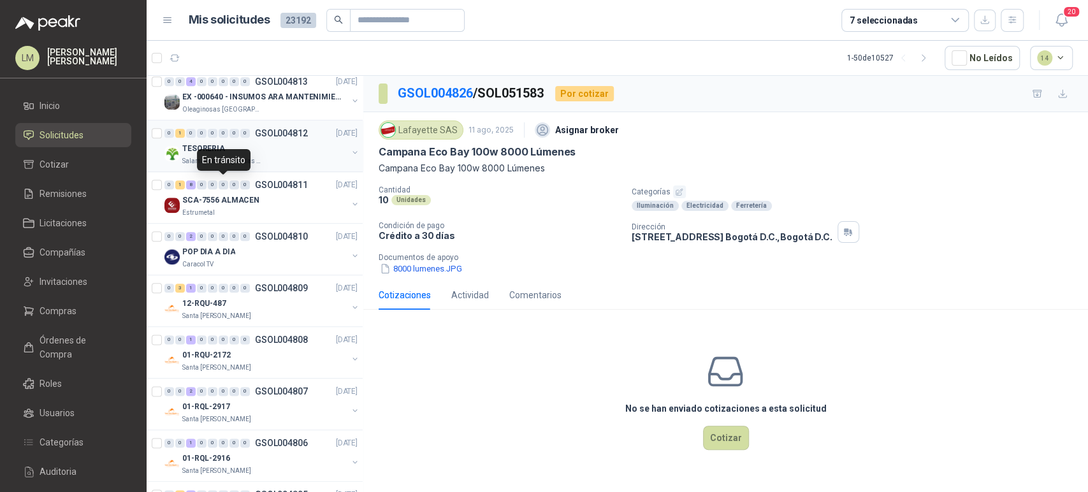
click at [245, 153] on div "En tránsito" at bounding box center [224, 160] width 54 height 22
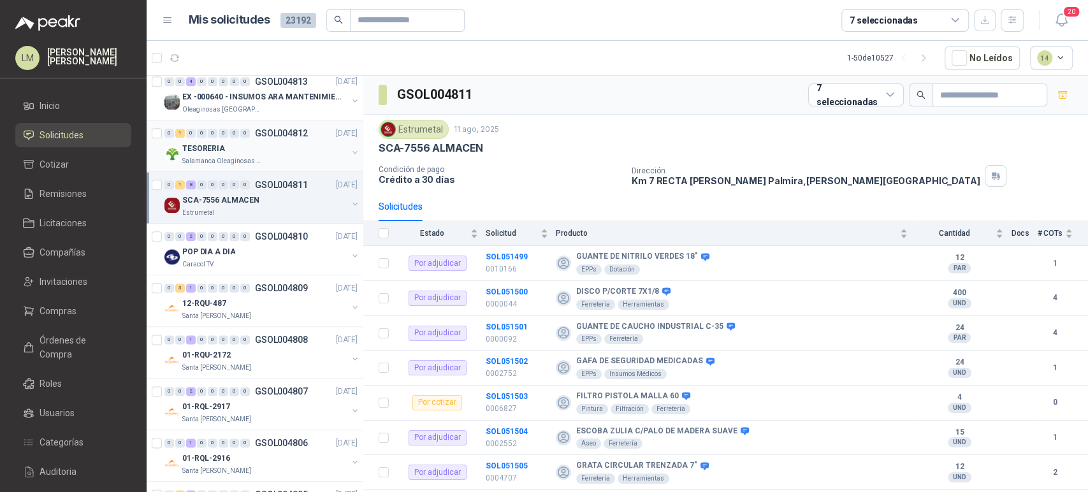
click at [298, 147] on div "TESORERIA" at bounding box center [264, 148] width 165 height 15
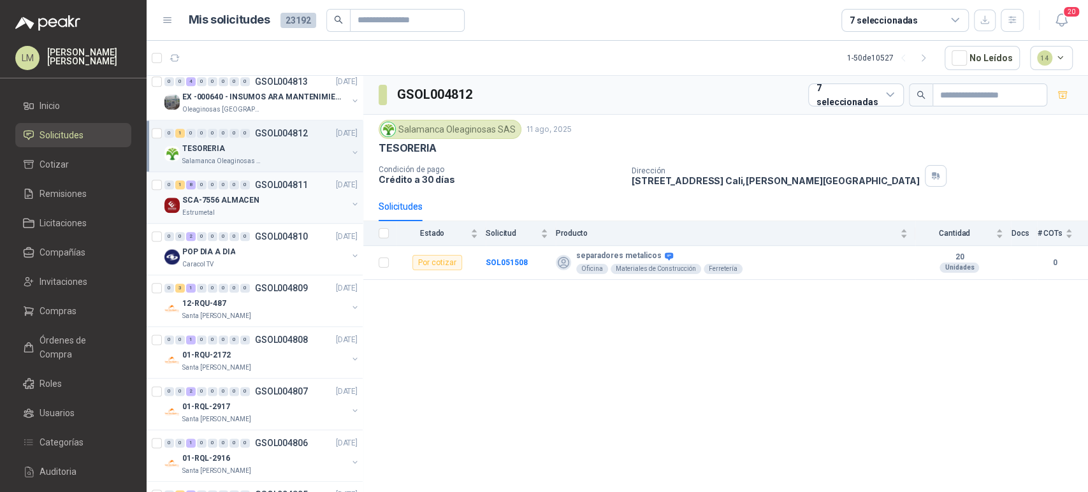
click at [271, 188] on div "0 1 8 0 0 0 0 0 GSOL004811 11/08/25" at bounding box center [262, 184] width 196 height 15
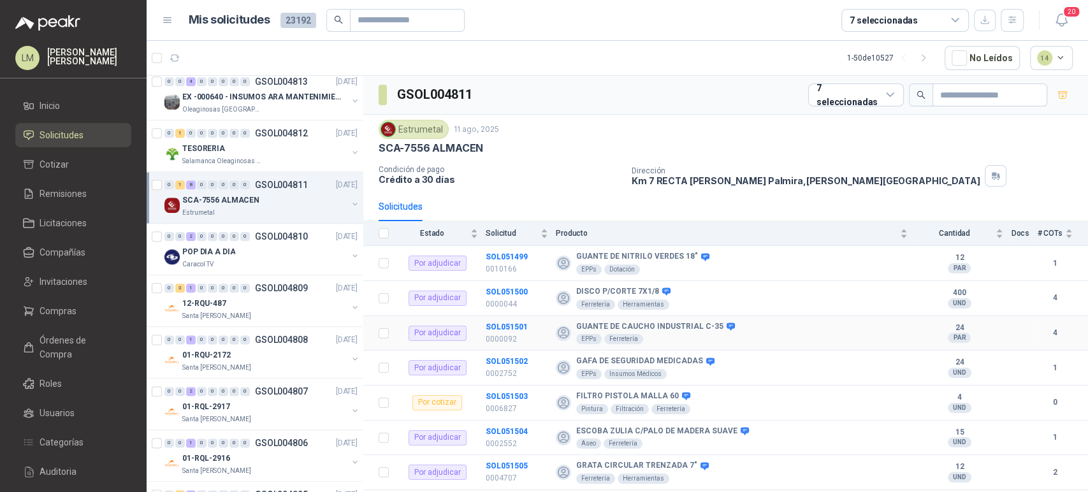
scroll to position [61, 0]
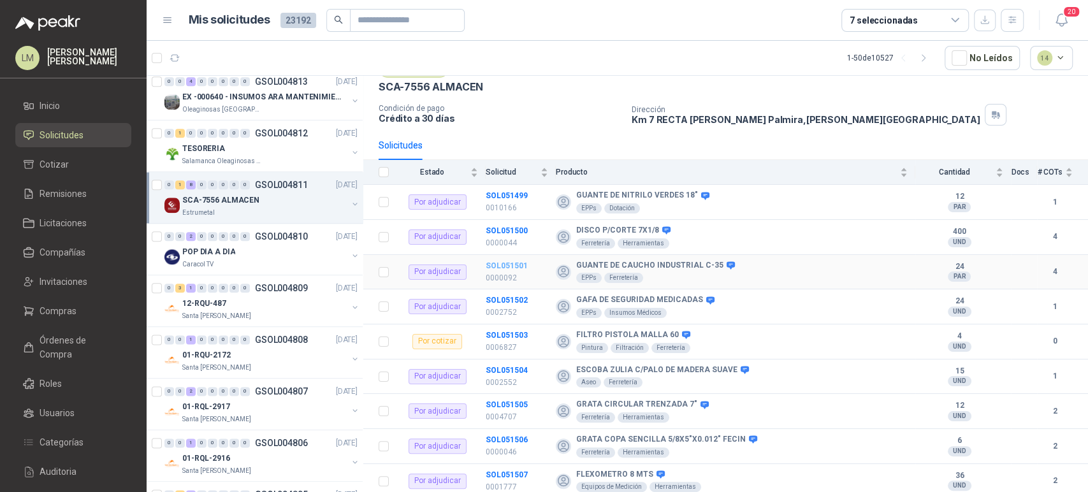
click at [491, 264] on b "SOL051501" at bounding box center [506, 265] width 42 height 9
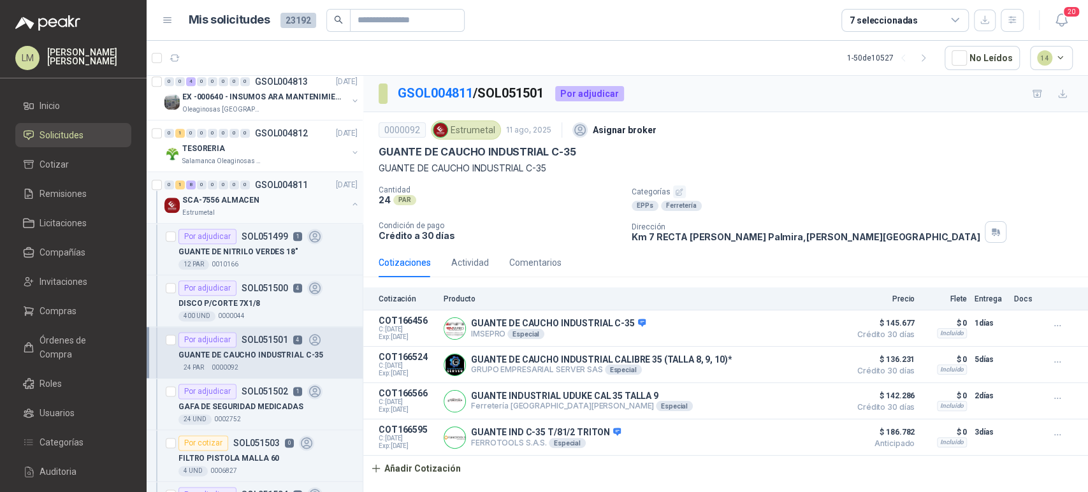
click at [350, 203] on button "button" at bounding box center [355, 204] width 10 height 10
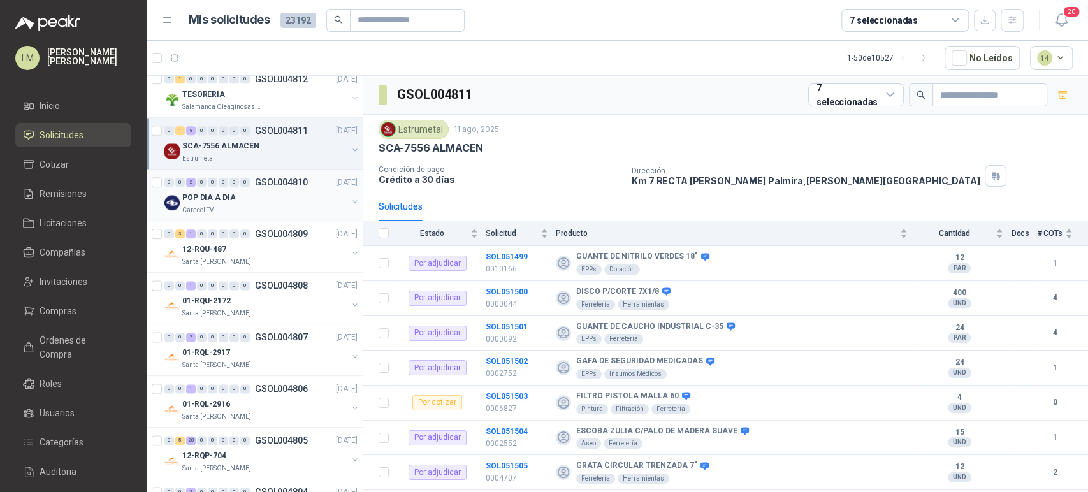
scroll to position [1048, 0]
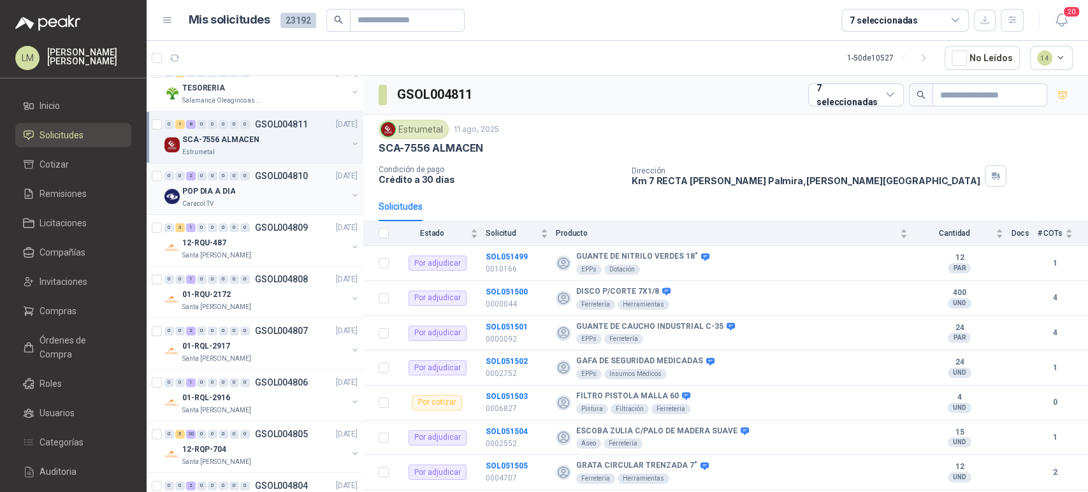
click at [269, 199] on div "Caracol TV" at bounding box center [264, 204] width 165 height 10
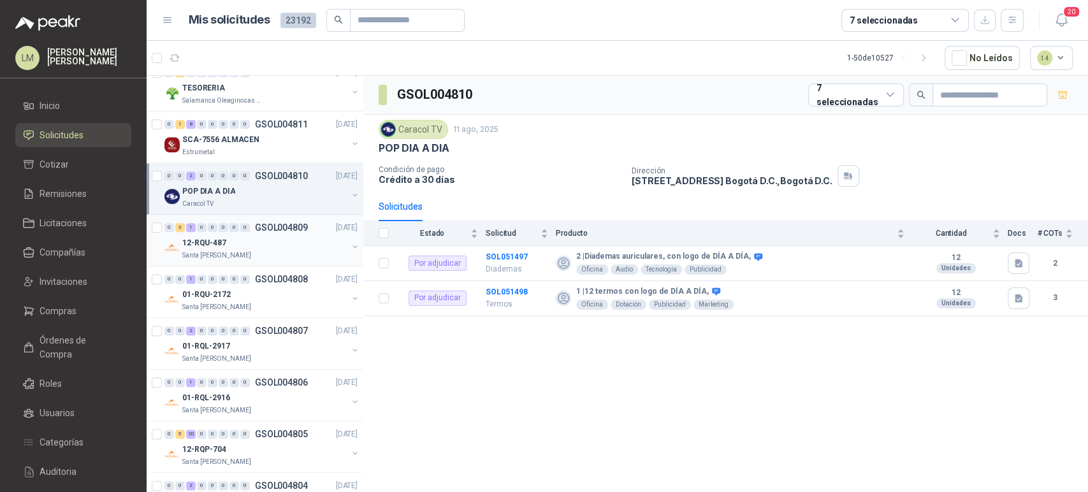
click at [273, 235] on div "12-RQU-487" at bounding box center [264, 242] width 165 height 15
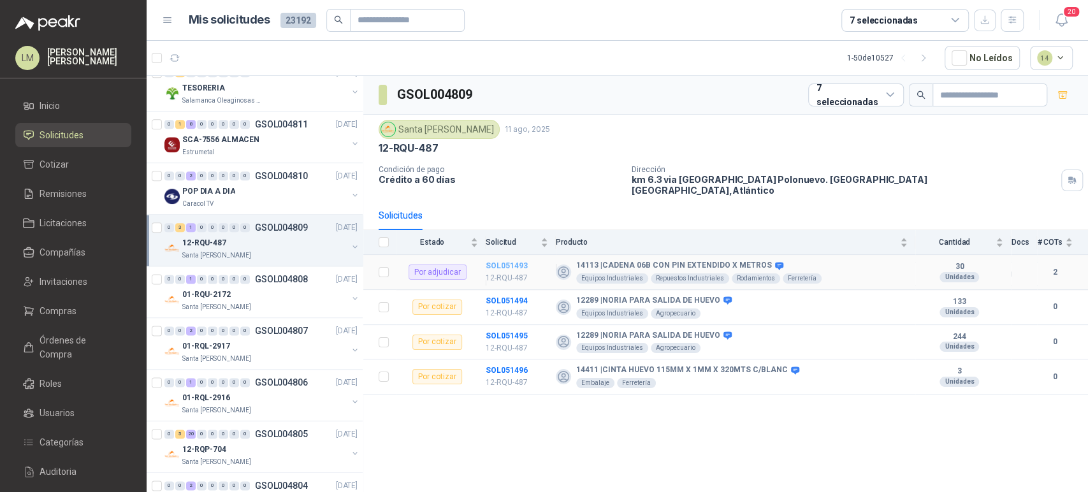
click at [485, 261] on b "SOL051493" at bounding box center [506, 265] width 42 height 9
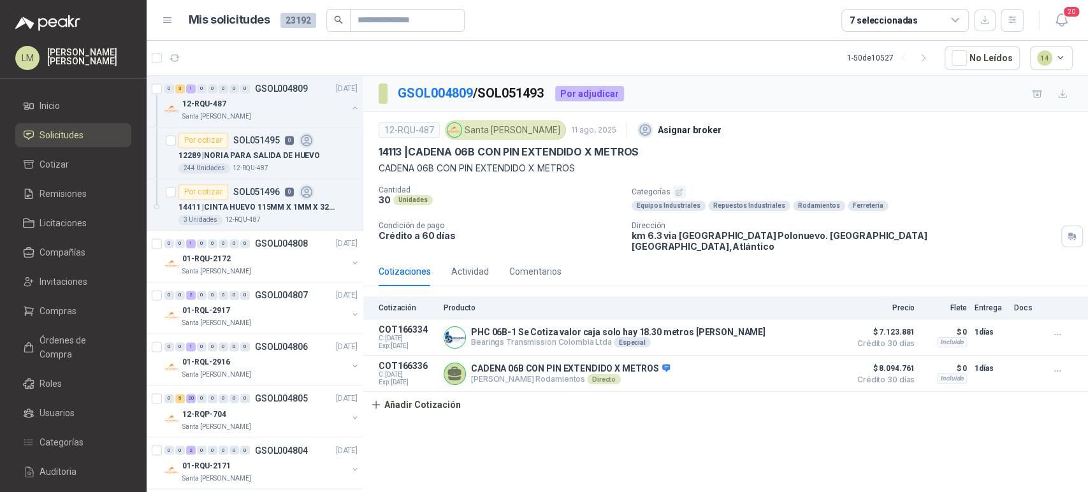
scroll to position [1293, 0]
click at [258, 259] on div "Entregado" at bounding box center [235, 267] width 52 height 22
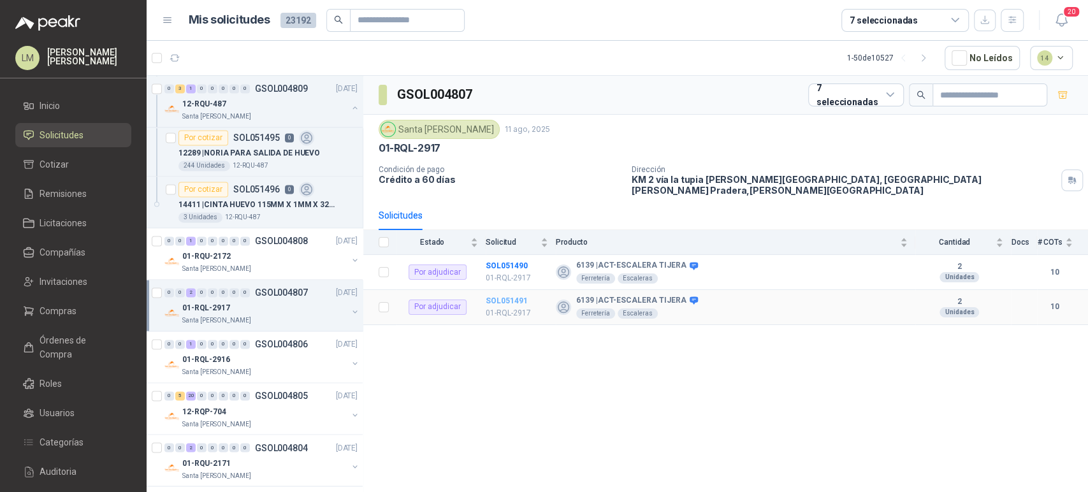
click at [508, 296] on b "SOL051491" at bounding box center [506, 300] width 42 height 9
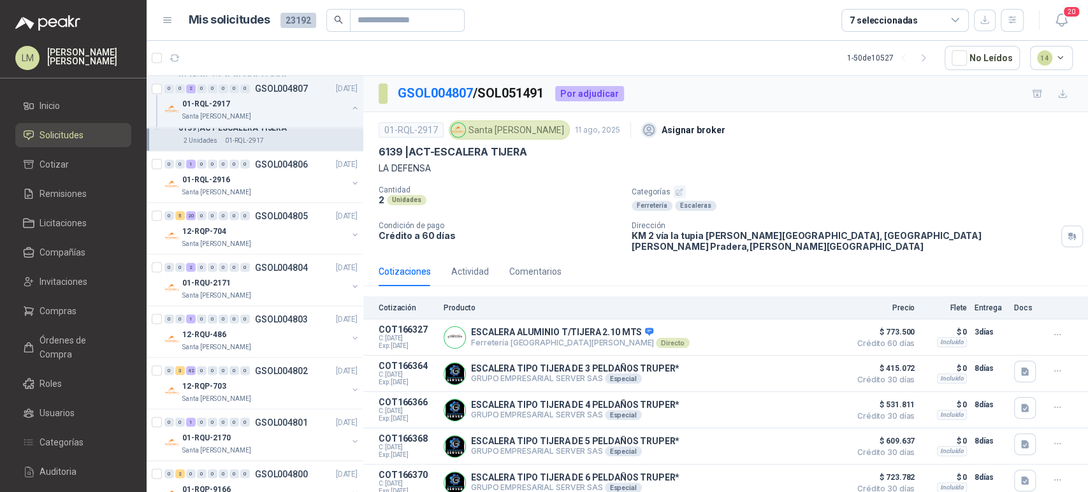
scroll to position [1583, 0]
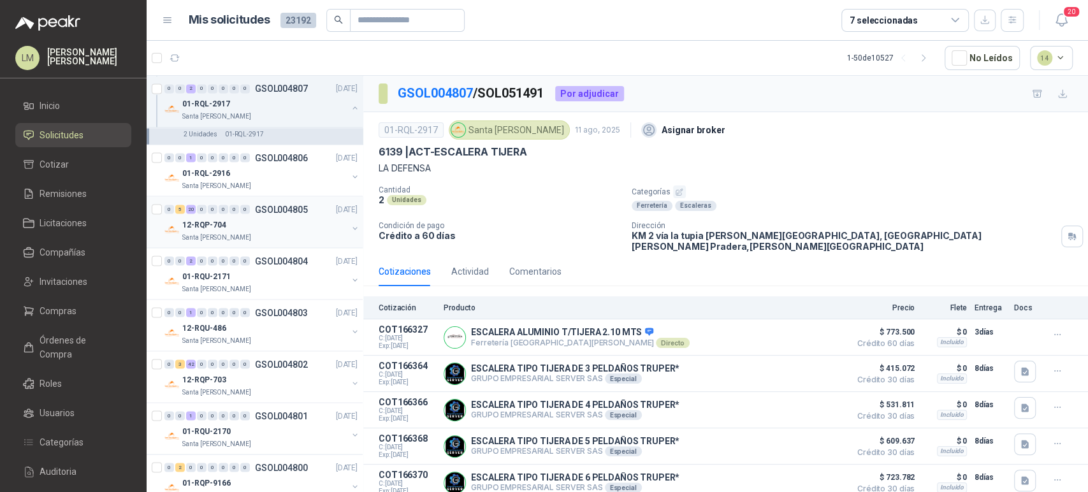
click at [241, 201] on div "0 5 20 0 0 0 0 0 GSOL004805 11/08/25" at bounding box center [262, 208] width 196 height 15
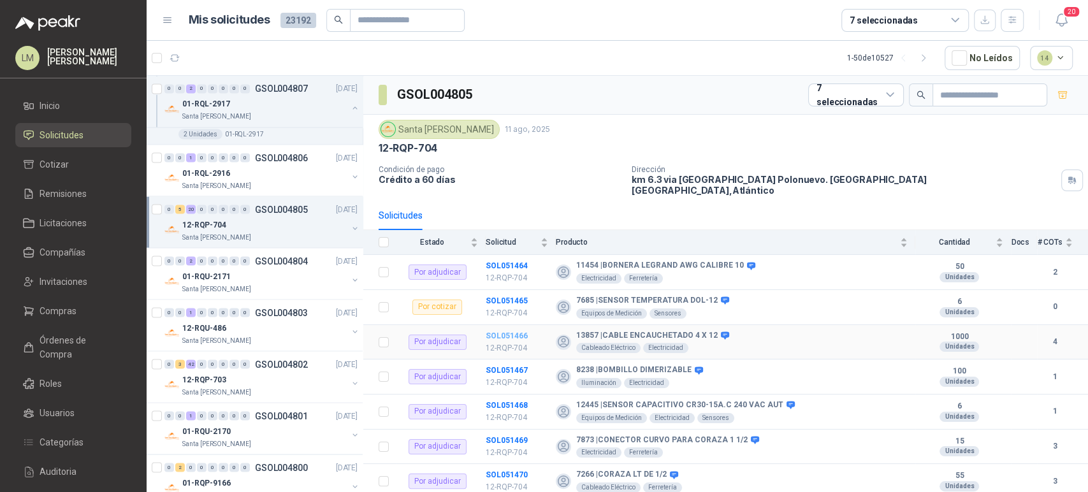
click at [501, 331] on b "SOL051466" at bounding box center [506, 335] width 42 height 9
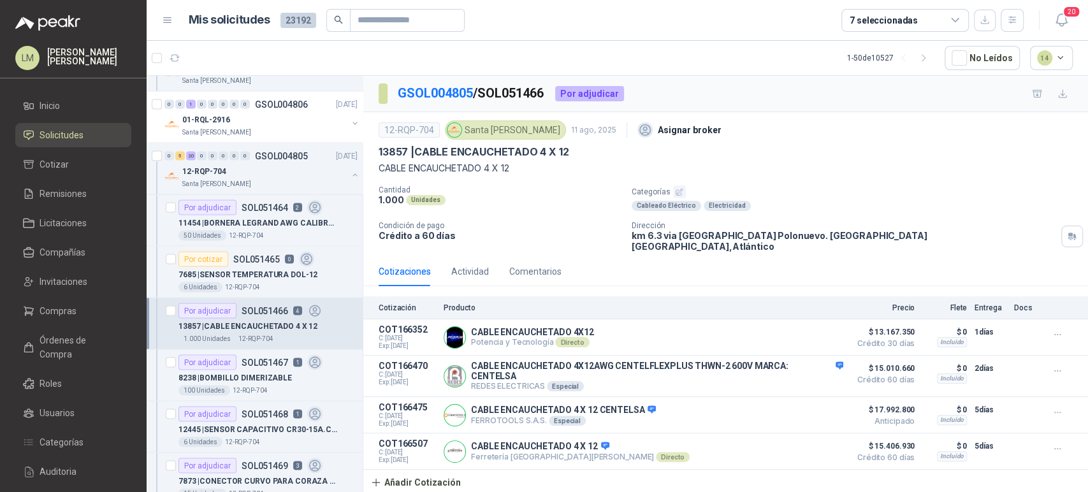
scroll to position [1639, 0]
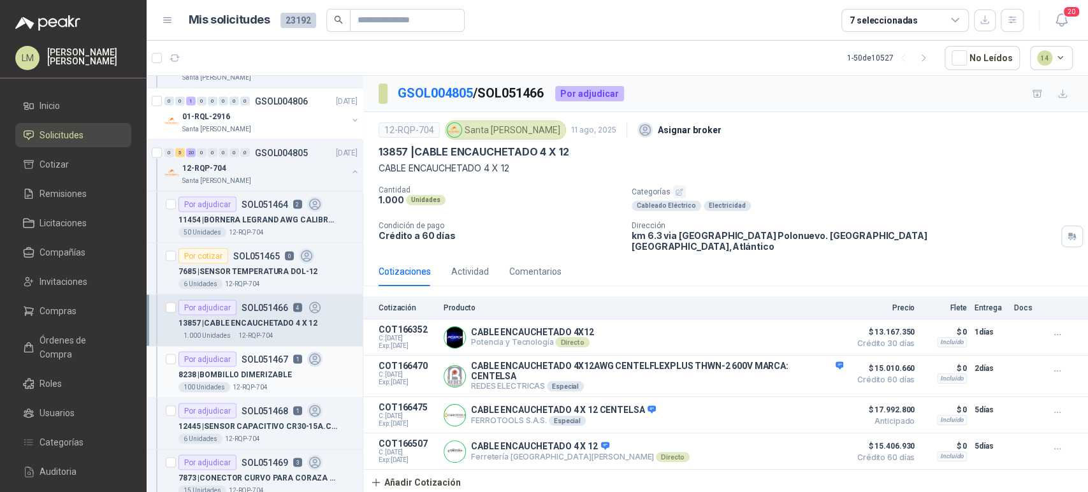
click at [226, 361] on div "Por adjudicar" at bounding box center [207, 358] width 58 height 15
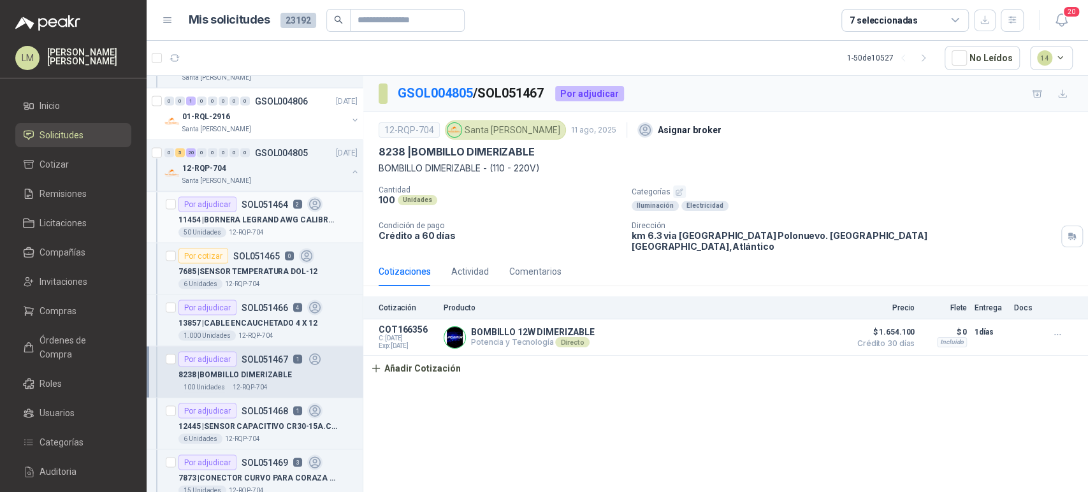
click at [251, 227] on p "12-RQP-704" at bounding box center [246, 232] width 35 height 10
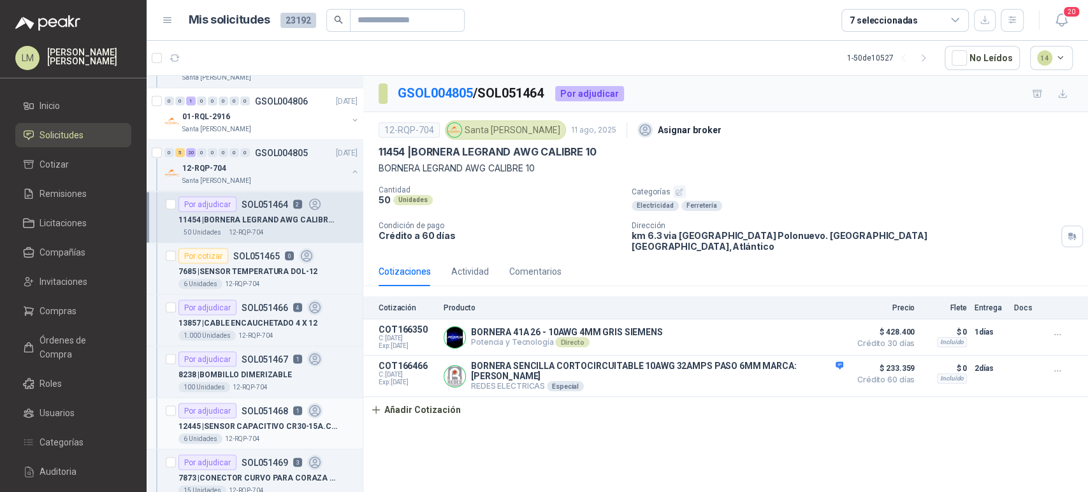
click at [251, 420] on p "12445 | SENSOR CAPACITIVO CR30-15A.C 240 VAC AUT" at bounding box center [257, 426] width 159 height 12
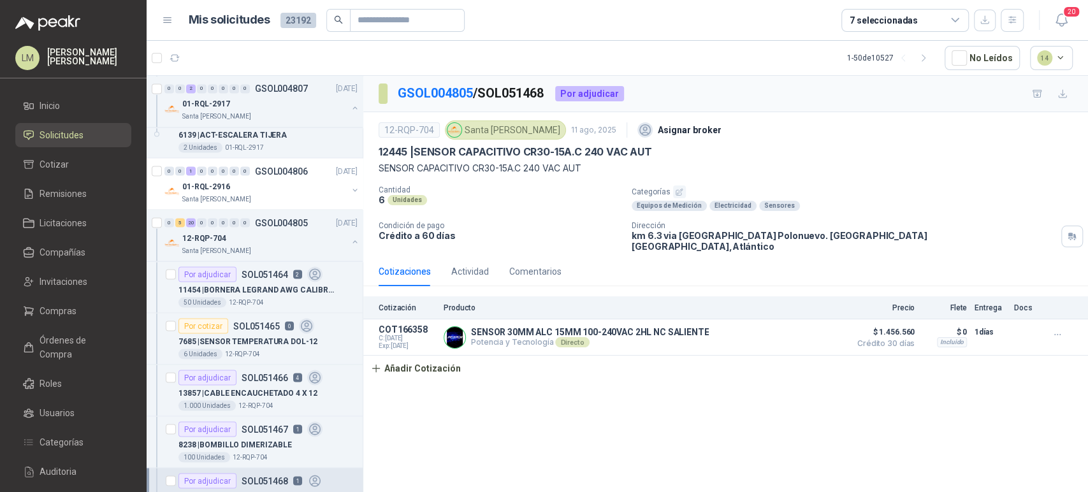
scroll to position [1569, 1]
click at [234, 327] on p "SOL051465" at bounding box center [256, 326] width 47 height 9
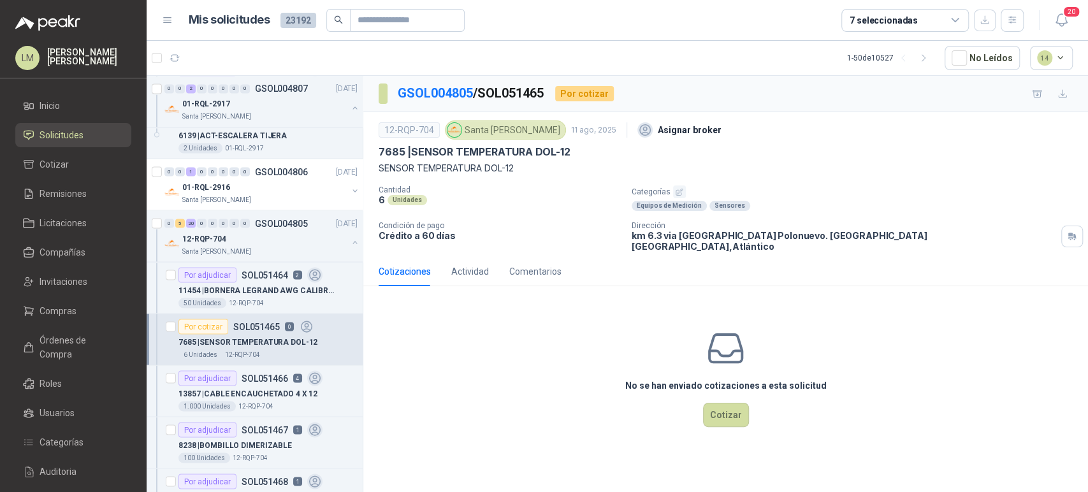
click at [678, 194] on icon "button" at bounding box center [679, 192] width 6 height 6
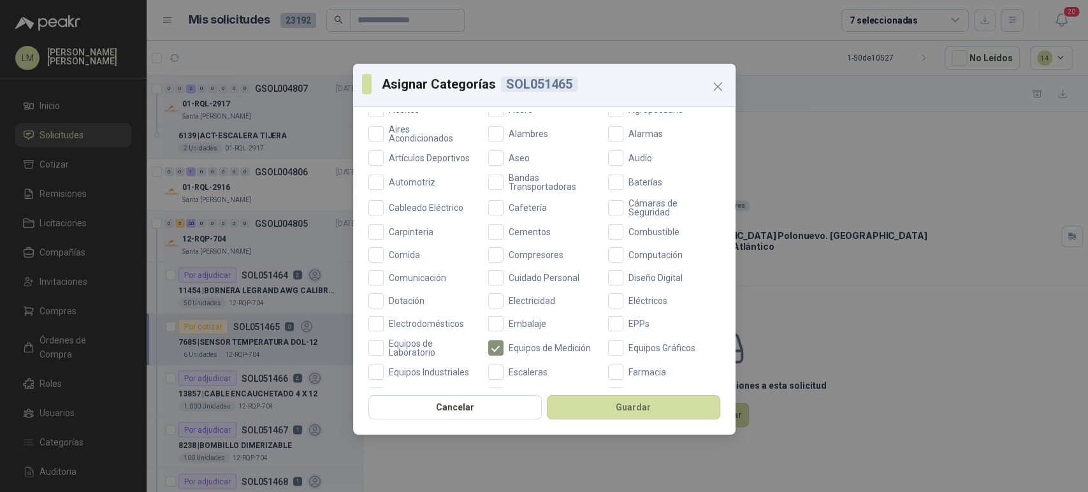
scroll to position [92, 0]
click at [617, 393] on div "Cancelar Guardar" at bounding box center [544, 410] width 382 height 47
click at [617, 397] on button "Guardar" at bounding box center [633, 407] width 173 height 24
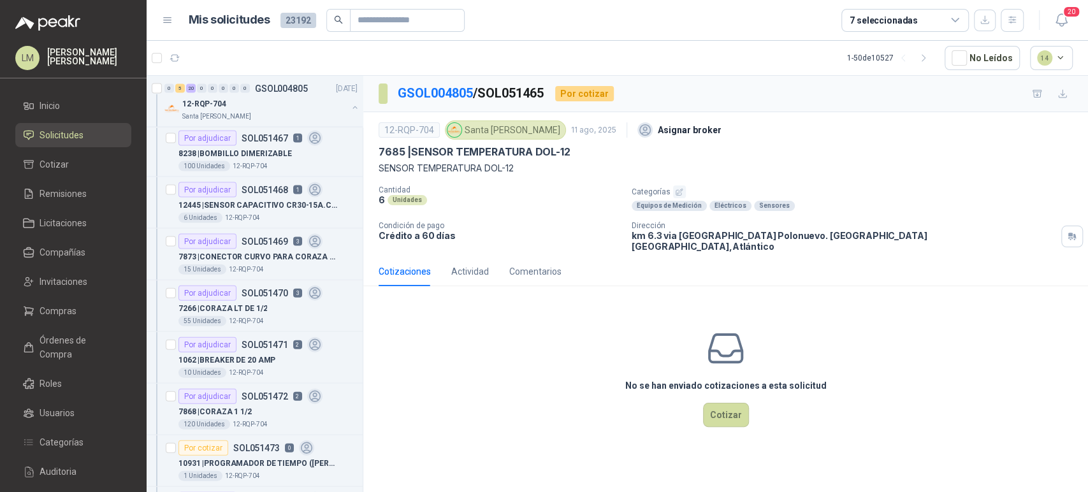
scroll to position [1880, 1]
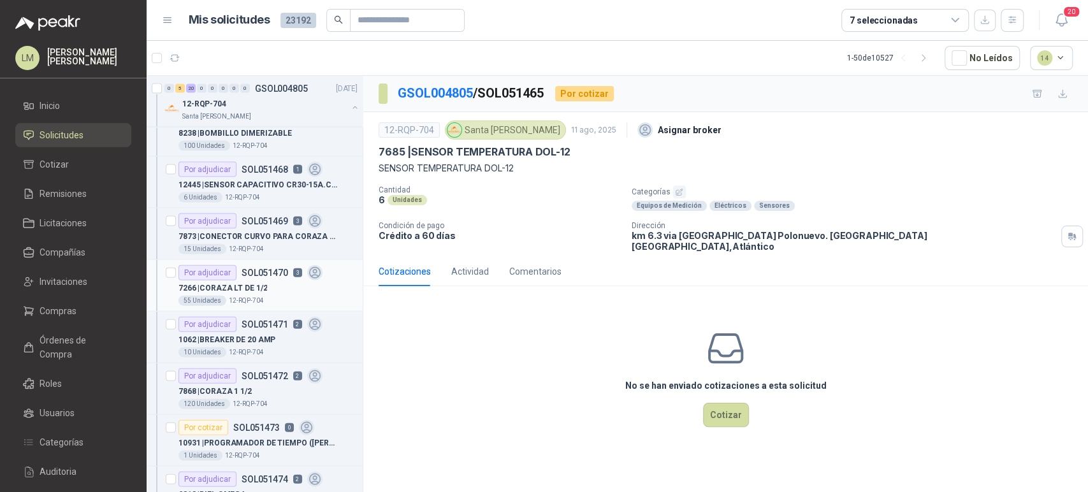
click at [273, 280] on div "7266 | CORAZA LT DE 1/2" at bounding box center [267, 287] width 179 height 15
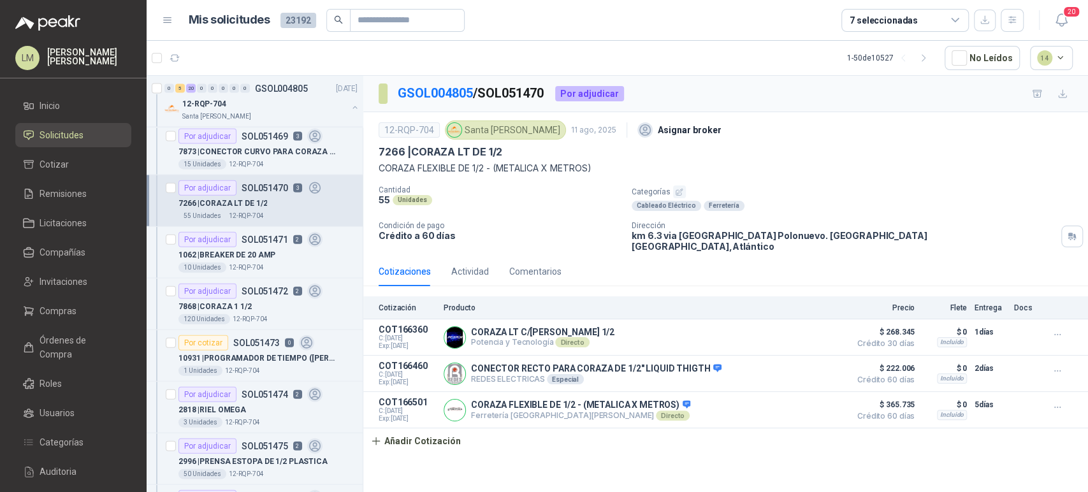
scroll to position [2042, 1]
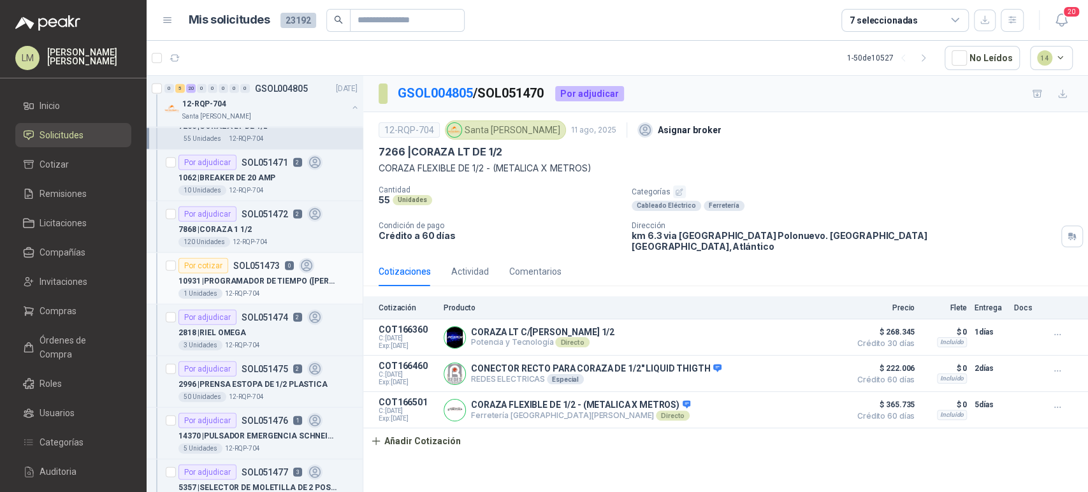
click at [248, 275] on p "10931 | PROGRAMADOR DE TIEMPO (SCHNEIDER)" at bounding box center [257, 281] width 159 height 12
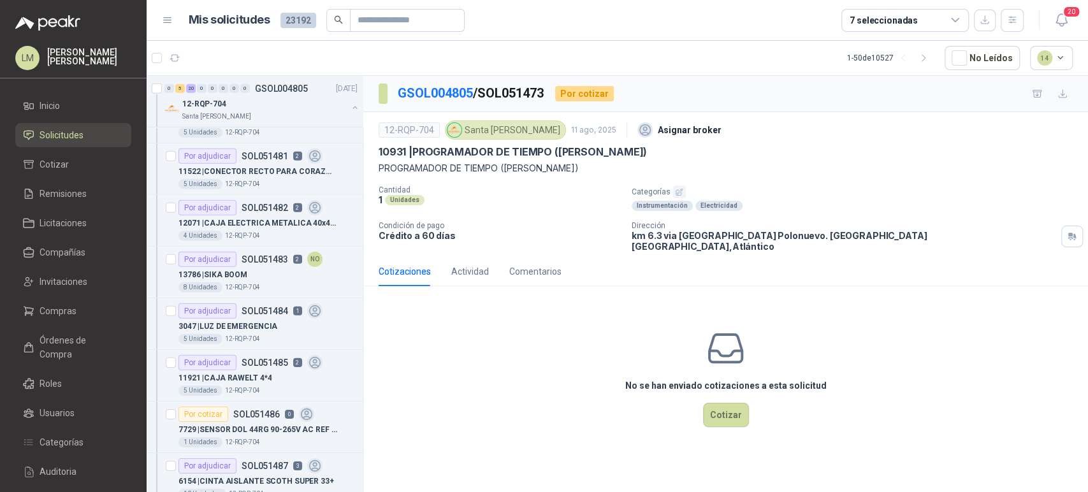
scroll to position [2565, 1]
click at [232, 268] on p "13786 | SIKA BOOM" at bounding box center [212, 274] width 69 height 12
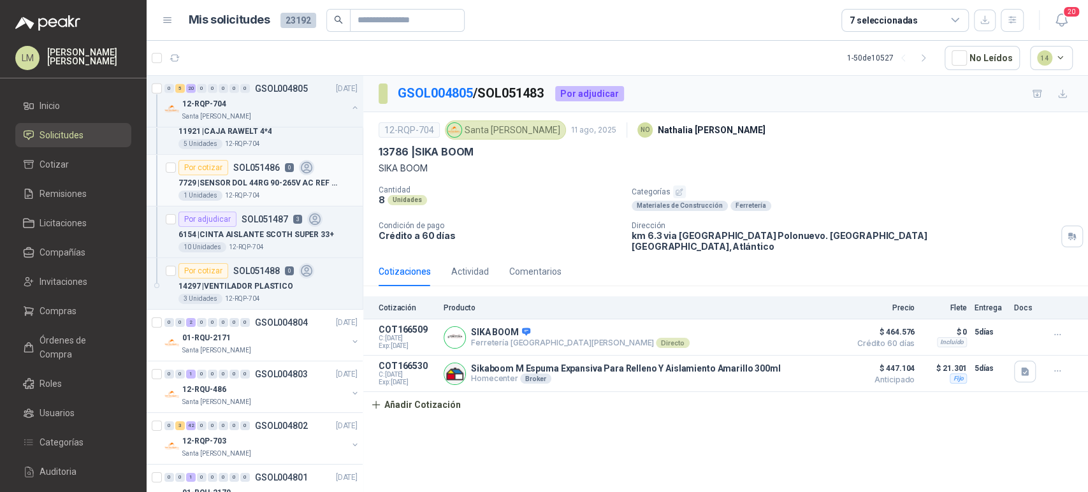
scroll to position [2816, 1]
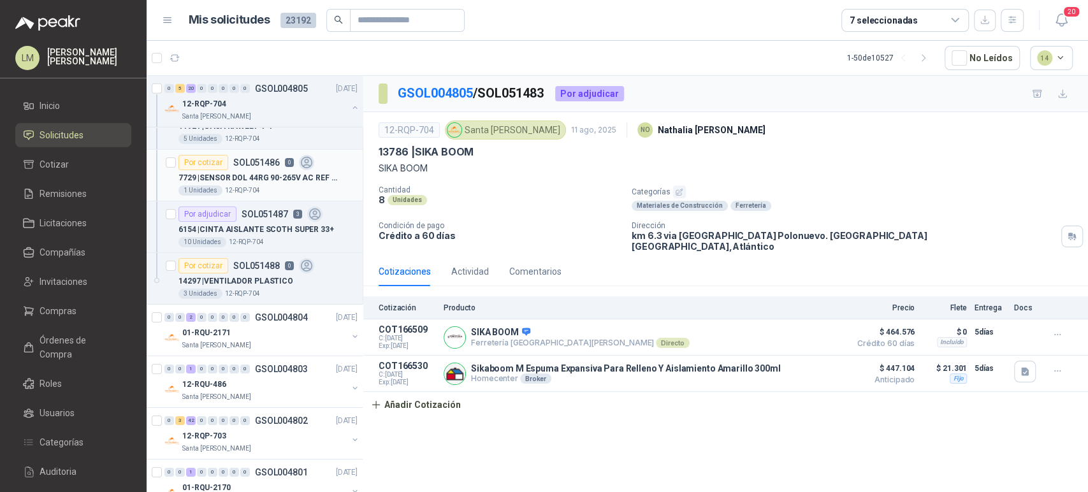
click at [282, 162] on div "Por cotizar SOL051486 0" at bounding box center [246, 162] width 136 height 15
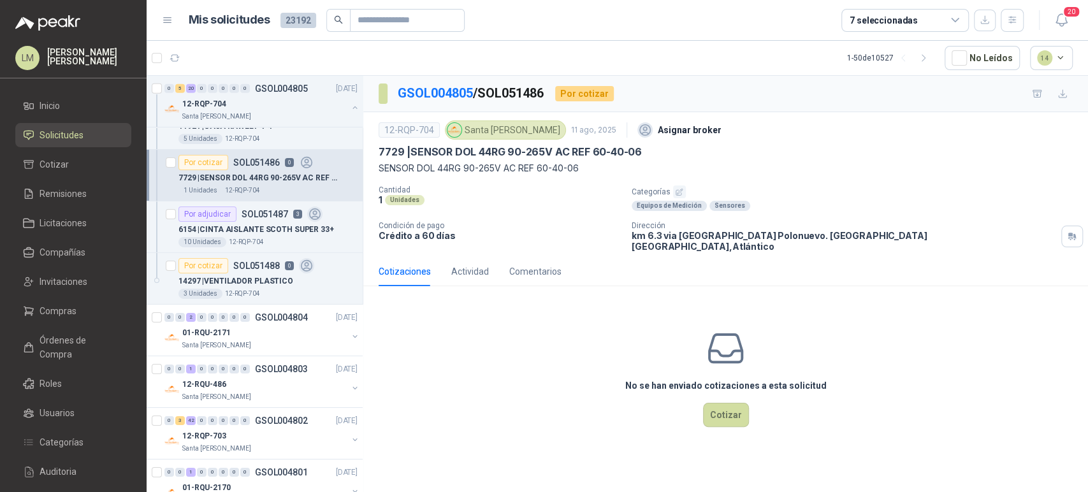
click at [682, 190] on button "button" at bounding box center [679, 191] width 13 height 13
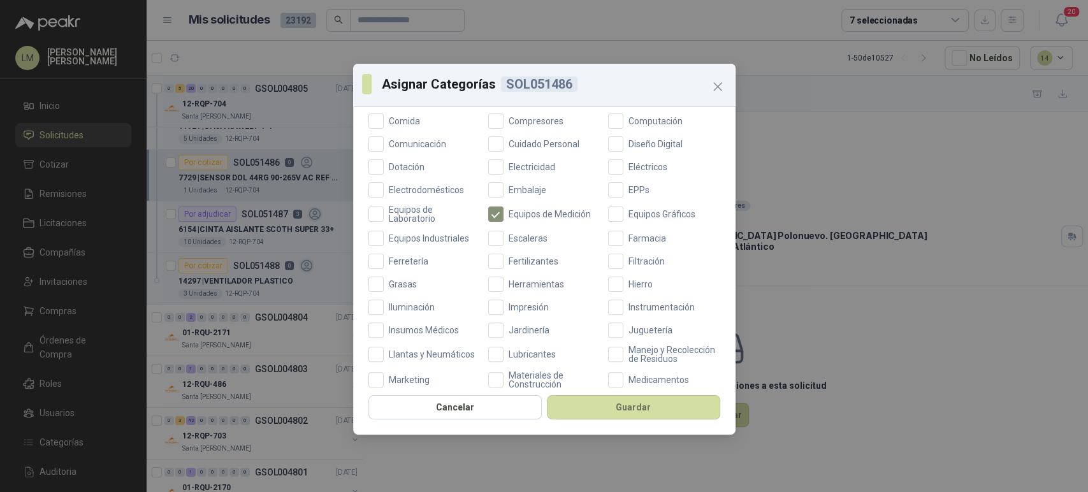
scroll to position [176, 0]
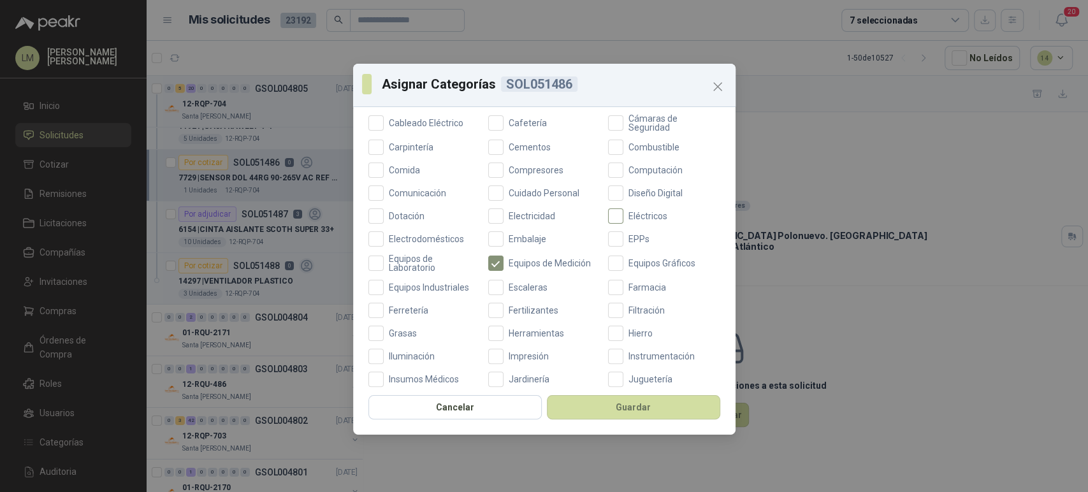
click at [626, 213] on span "Eléctricos" at bounding box center [647, 216] width 49 height 9
click at [585, 409] on button "Guardar" at bounding box center [633, 407] width 173 height 24
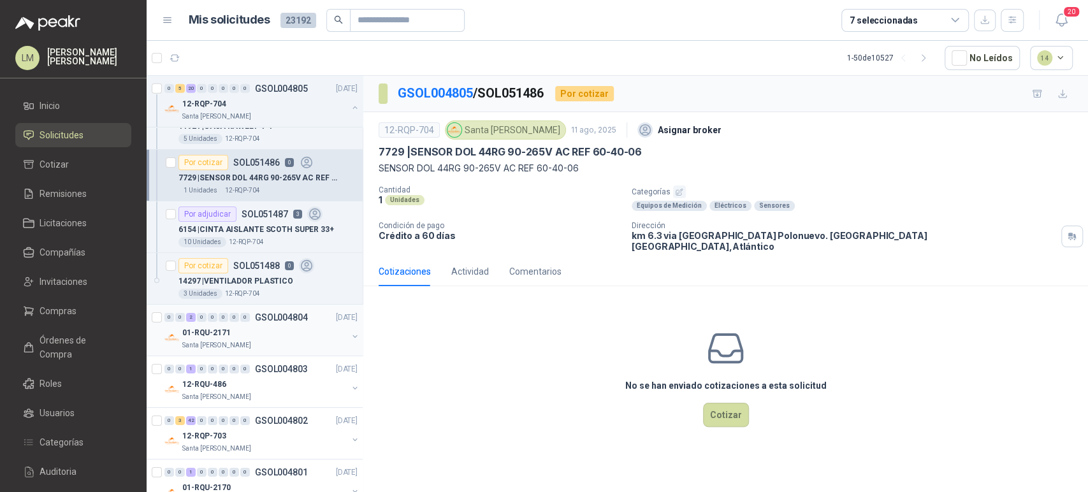
click at [250, 341] on div "Santa [PERSON_NAME]" at bounding box center [264, 345] width 165 height 10
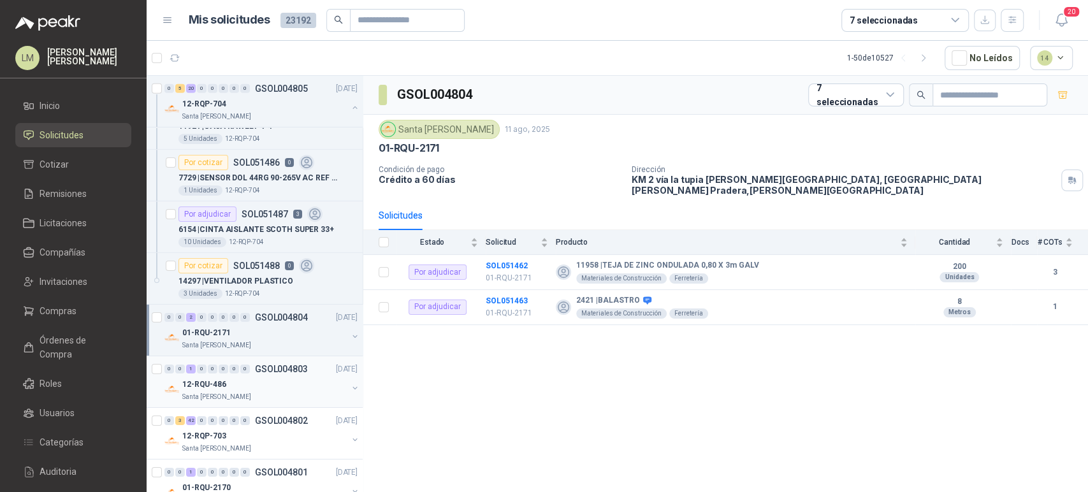
click at [250, 377] on div "12-RQU-486" at bounding box center [264, 384] width 165 height 15
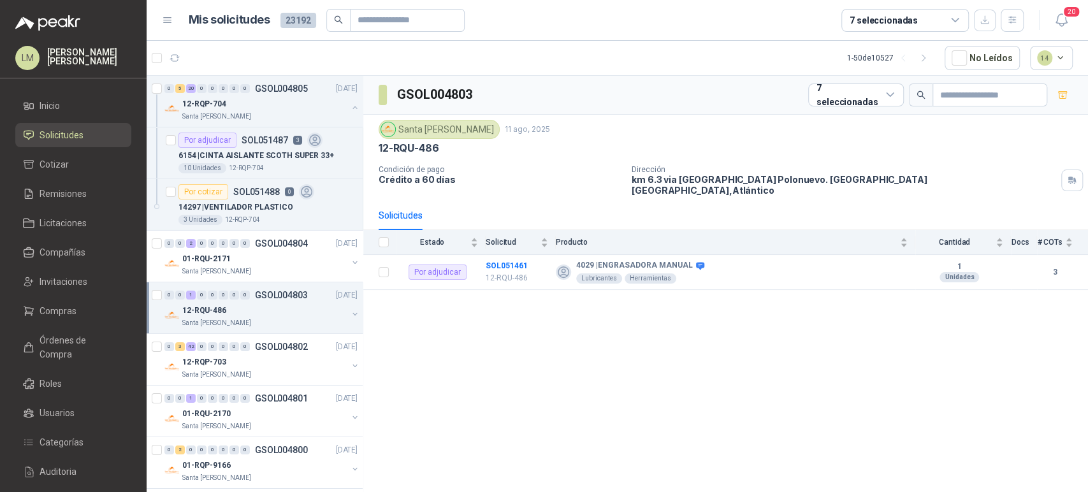
scroll to position [2896, 1]
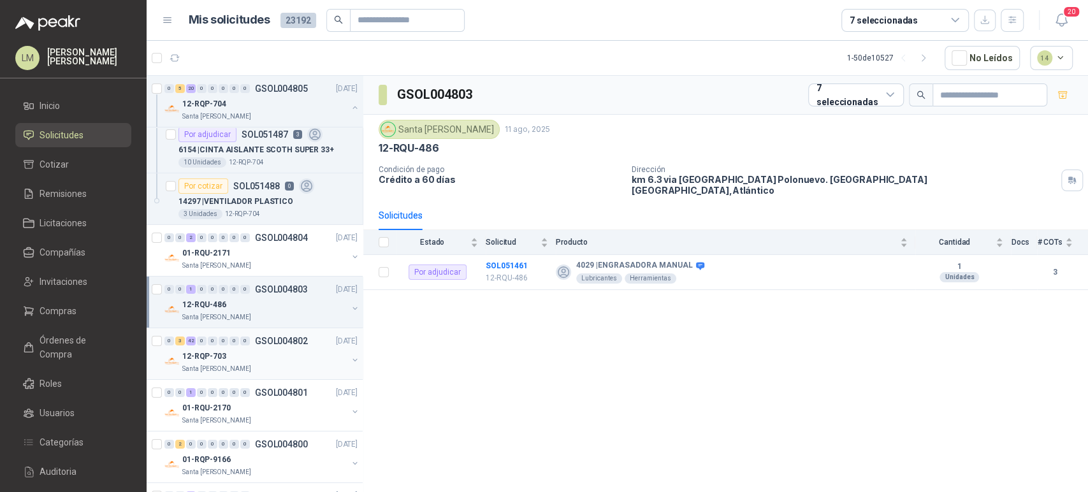
click at [237, 350] on div "12-RQP-703" at bounding box center [264, 355] width 165 height 15
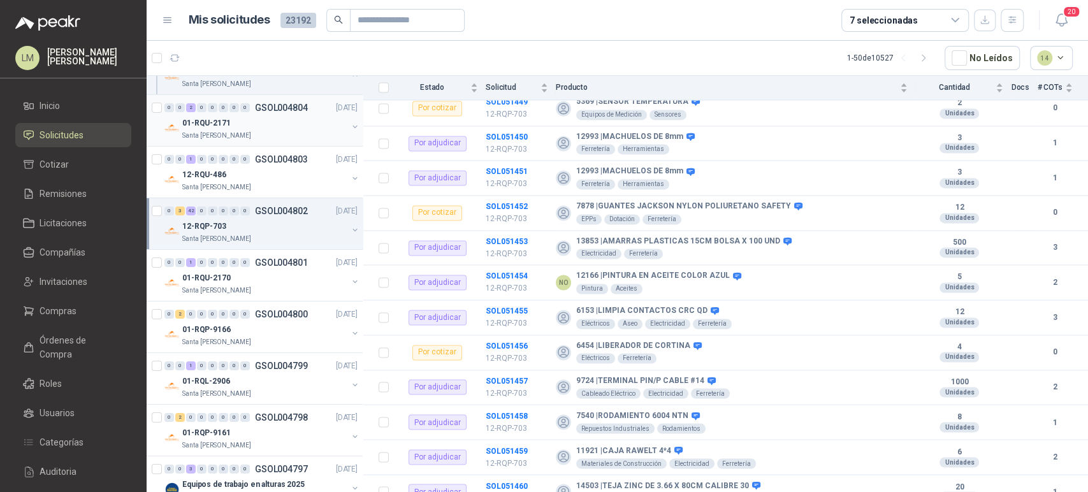
scroll to position [3026, 1]
click at [249, 271] on div "01-RQU-2170" at bounding box center [264, 276] width 165 height 15
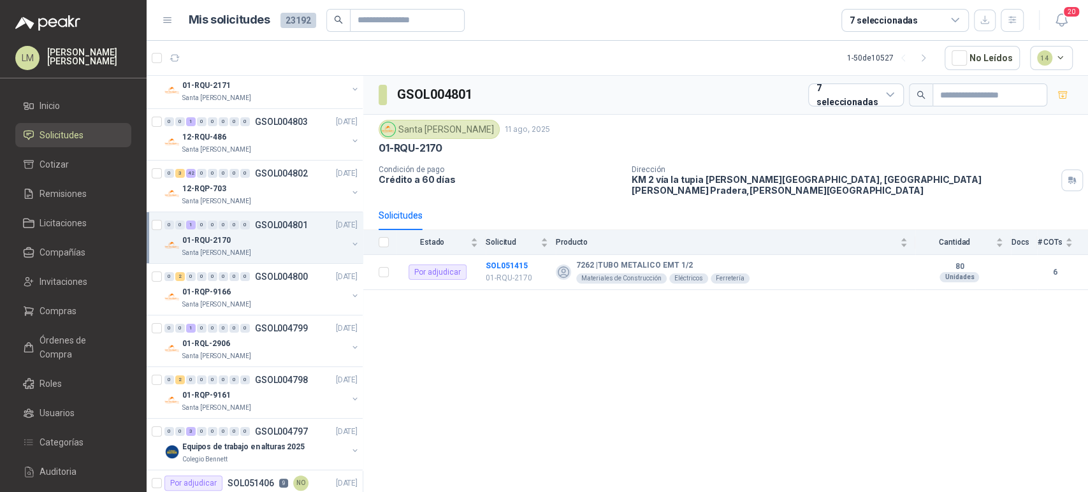
scroll to position [3091, 1]
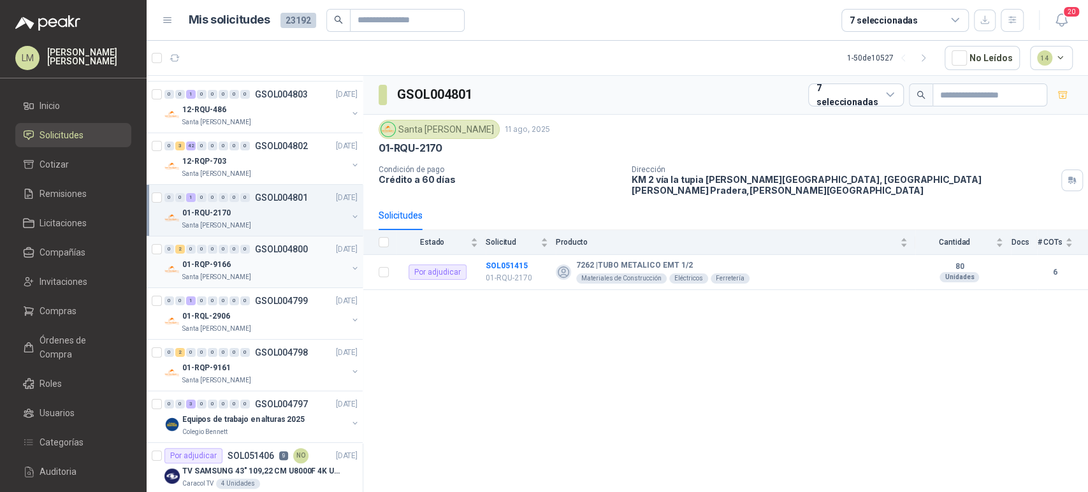
click at [239, 262] on div "01-RQP-9166" at bounding box center [264, 264] width 165 height 15
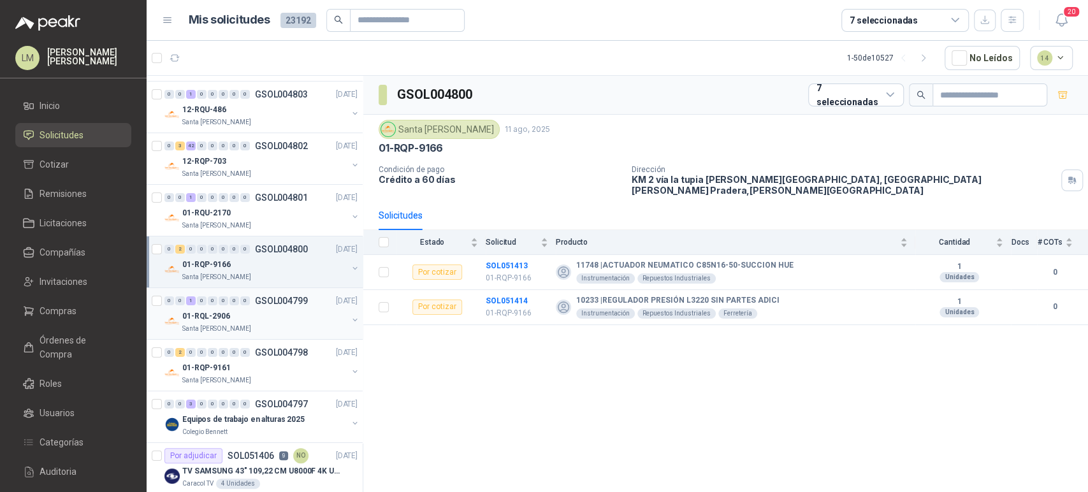
click at [238, 310] on div "01-RQL-2906" at bounding box center [264, 315] width 165 height 15
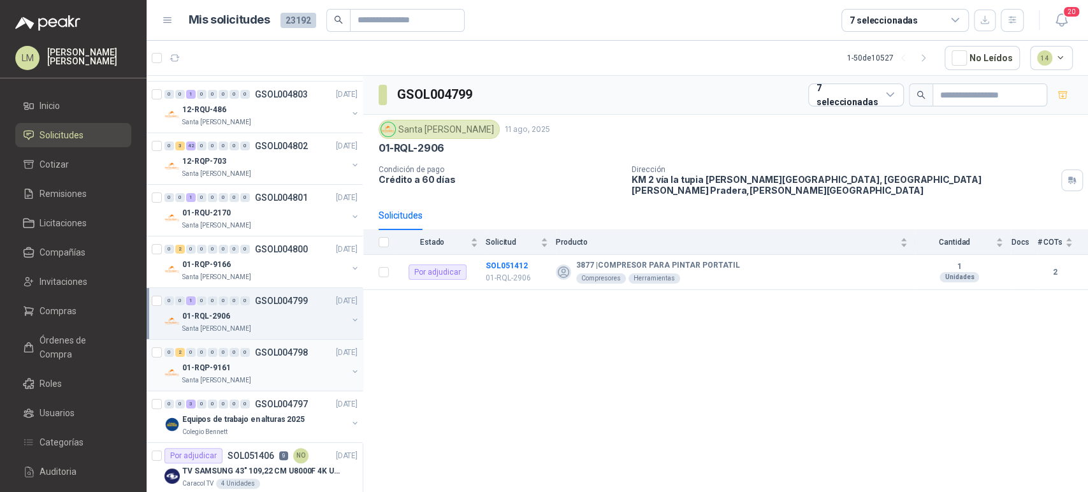
click at [231, 361] on div "01-RQP-9161" at bounding box center [264, 367] width 165 height 15
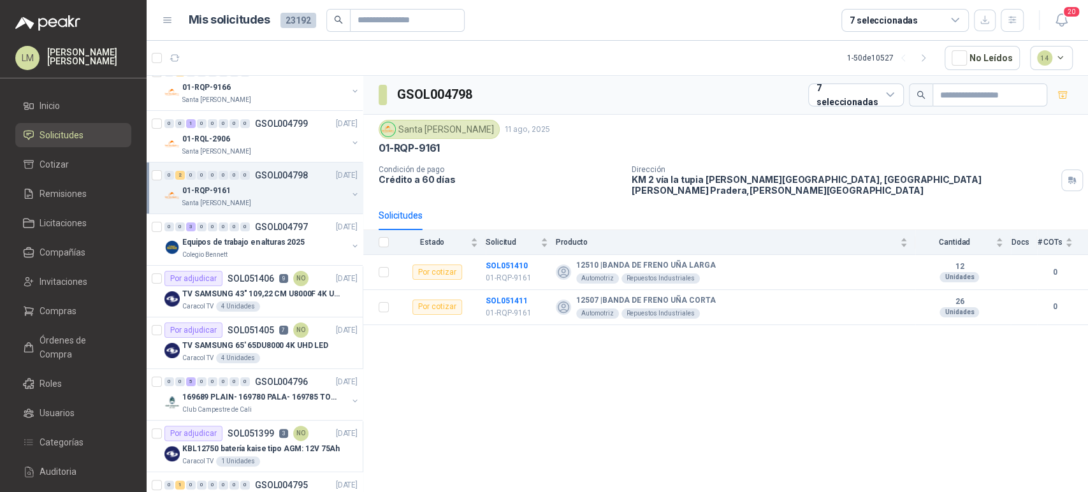
scroll to position [3269, 1]
click at [258, 241] on p "Equipos de trabajo en alturas 2025" at bounding box center [243, 241] width 122 height 12
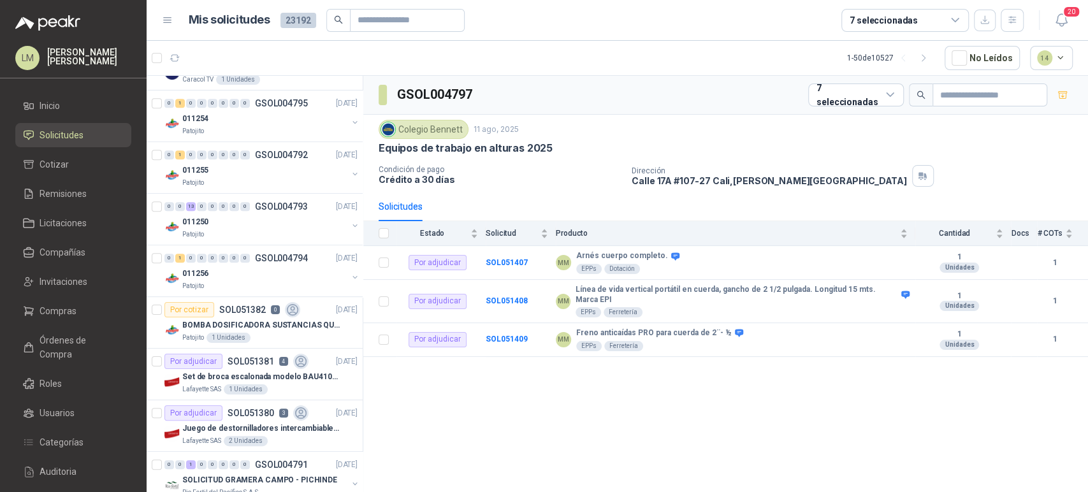
scroll to position [3650, 1]
click at [252, 229] on div "Patojito" at bounding box center [264, 234] width 165 height 10
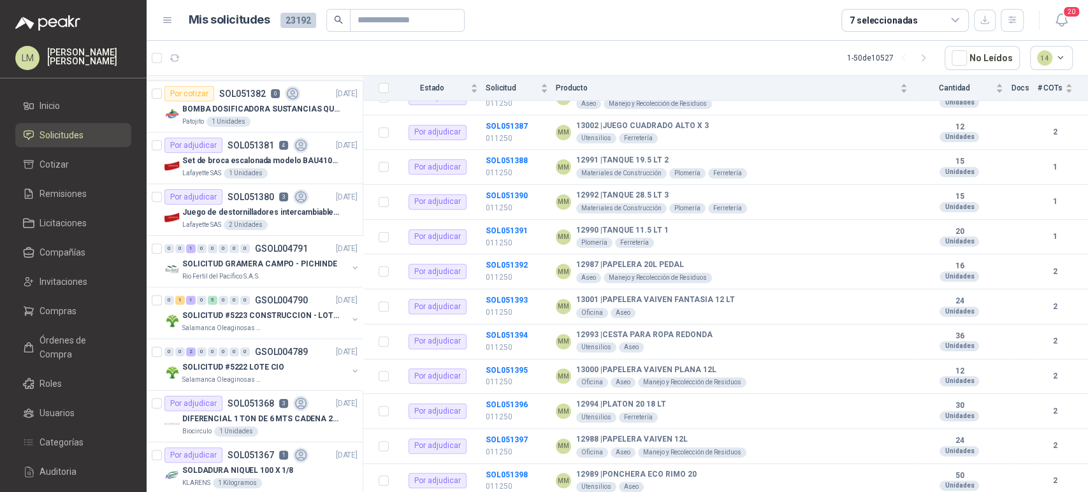
scroll to position [3884, 1]
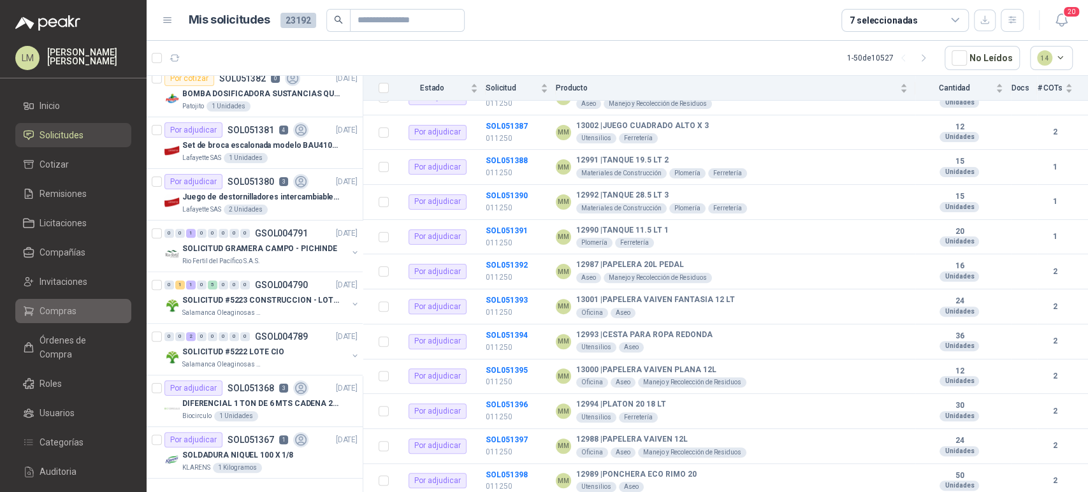
click at [51, 305] on span "Compras" at bounding box center [57, 311] width 37 height 14
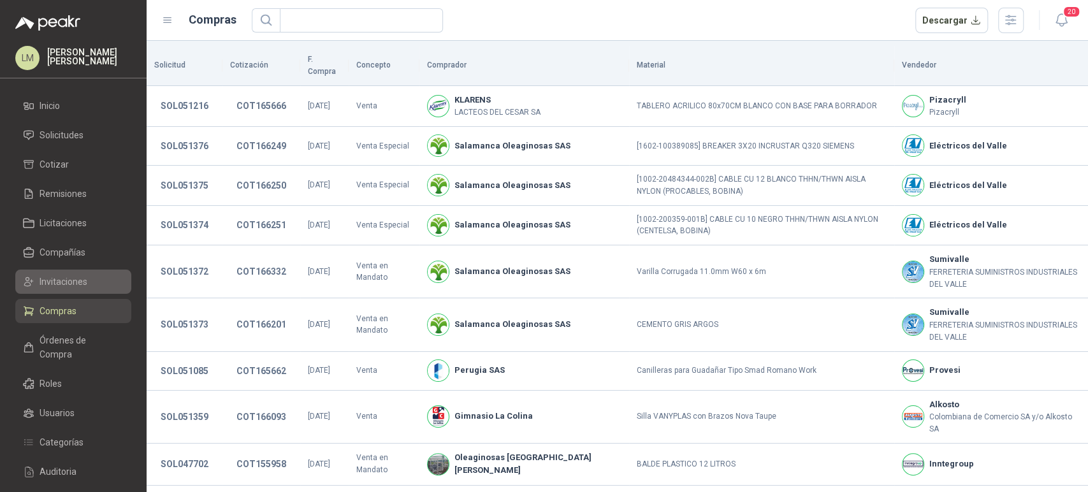
click at [66, 273] on link "Invitaciones" at bounding box center [73, 281] width 116 height 24
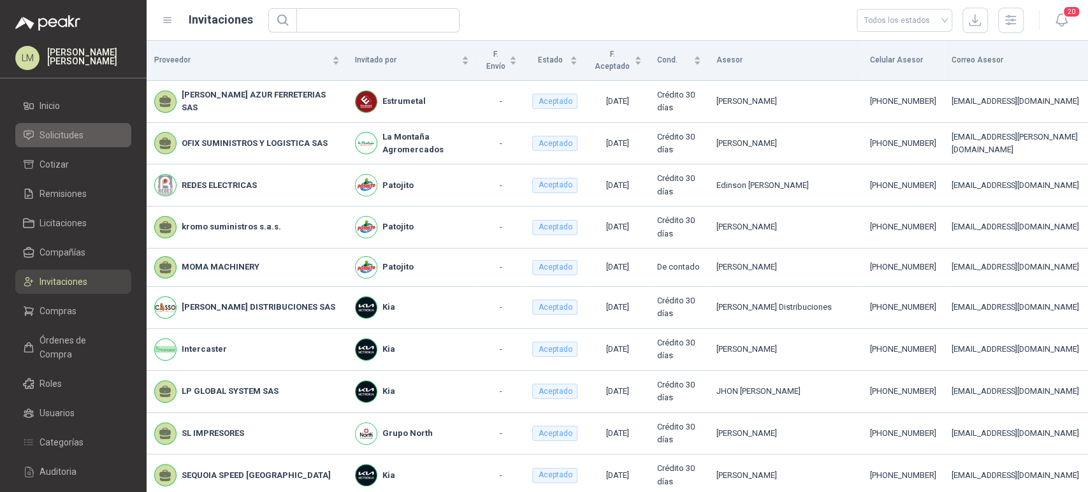
click at [71, 133] on span "Solicitudes" at bounding box center [61, 135] width 44 height 14
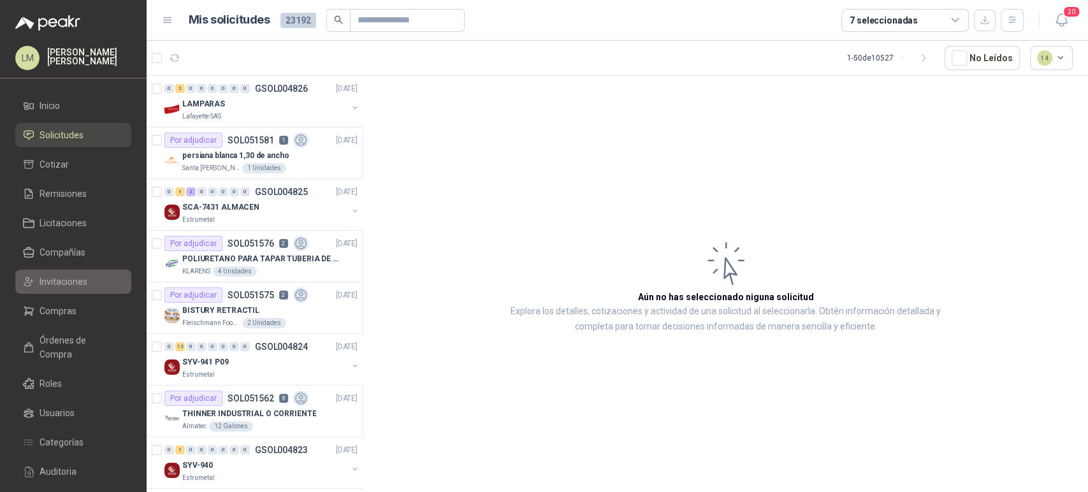
click at [57, 280] on span "Invitaciones" at bounding box center [63, 282] width 48 height 14
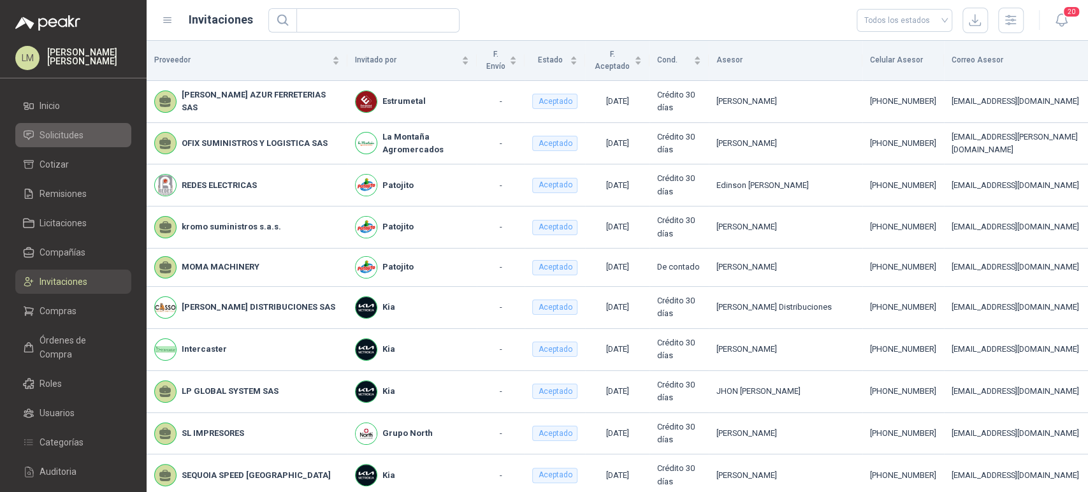
click at [79, 134] on span "Solicitudes" at bounding box center [61, 135] width 44 height 14
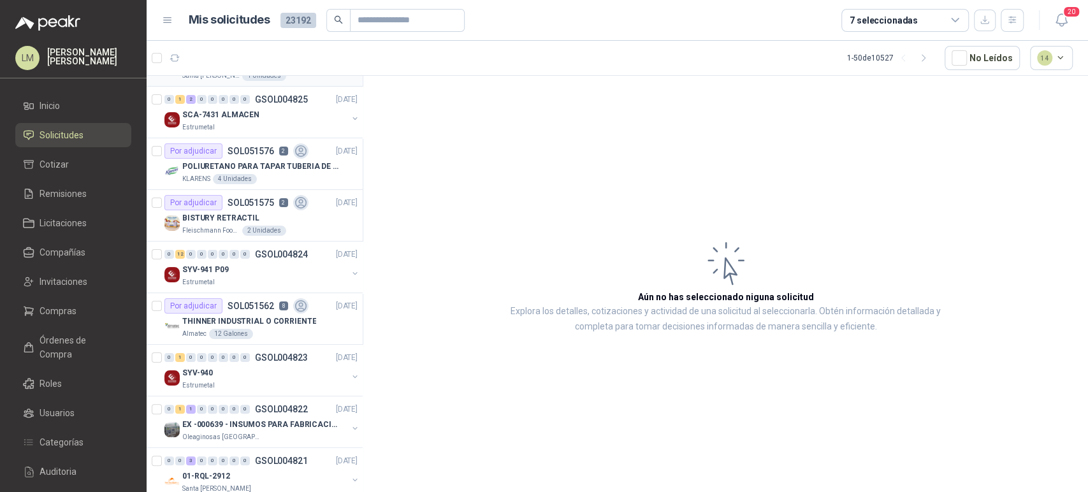
scroll to position [96, 0]
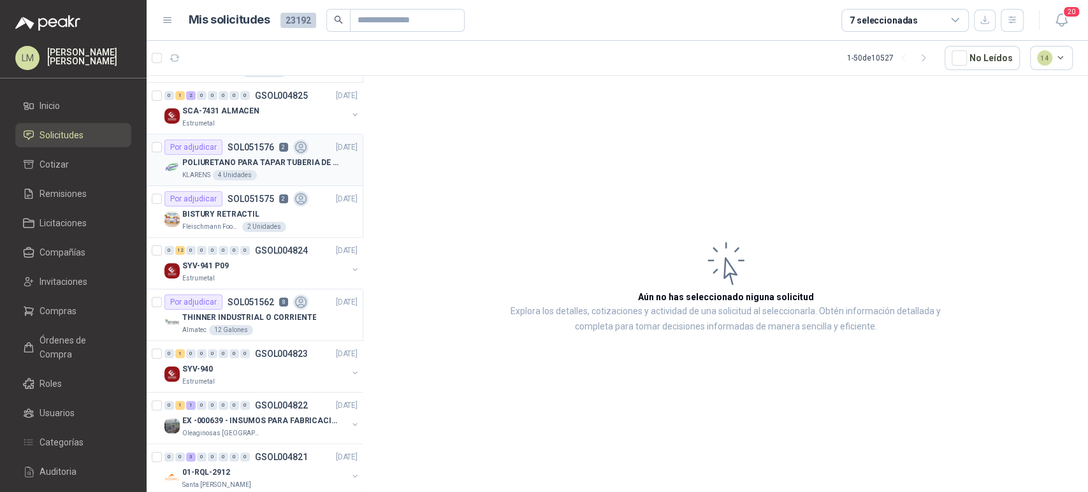
click at [254, 150] on p "SOL051576" at bounding box center [250, 147] width 47 height 9
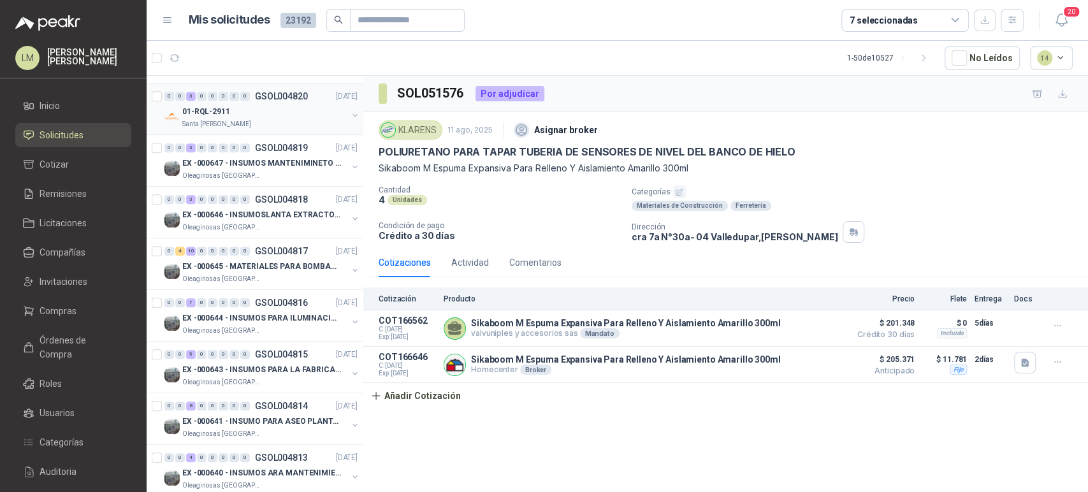
scroll to position [509, 0]
click at [231, 196] on div "0" at bounding box center [234, 198] width 10 height 9
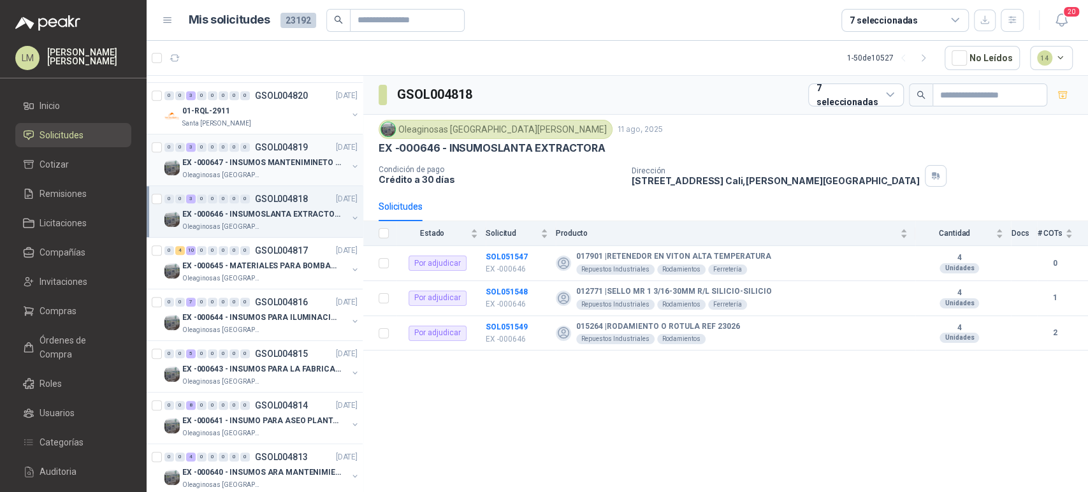
click at [278, 167] on div "EX -000647 - INSUMOS MANTENIMINETO MECANICO" at bounding box center [264, 162] width 165 height 15
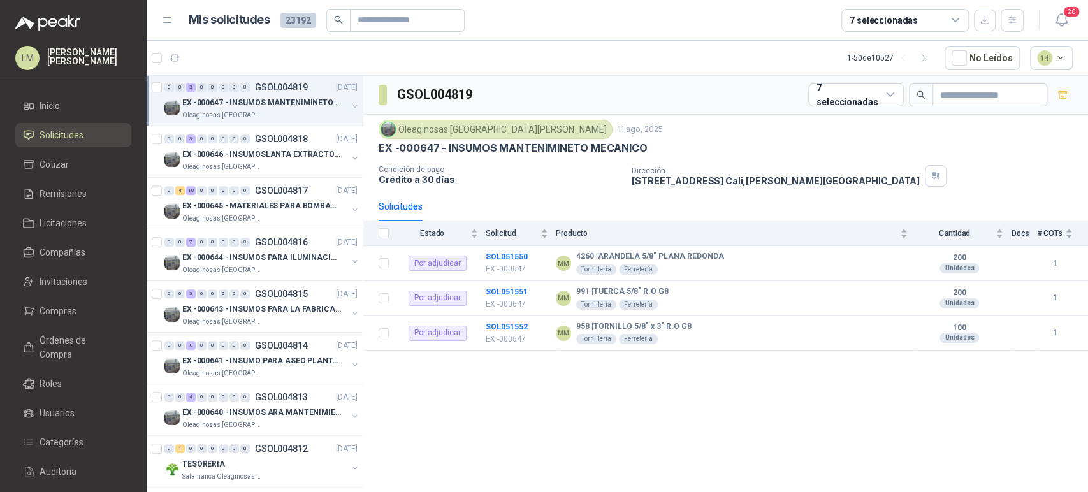
scroll to position [571, 0]
click at [270, 187] on p "GSOL004817" at bounding box center [281, 188] width 53 height 9
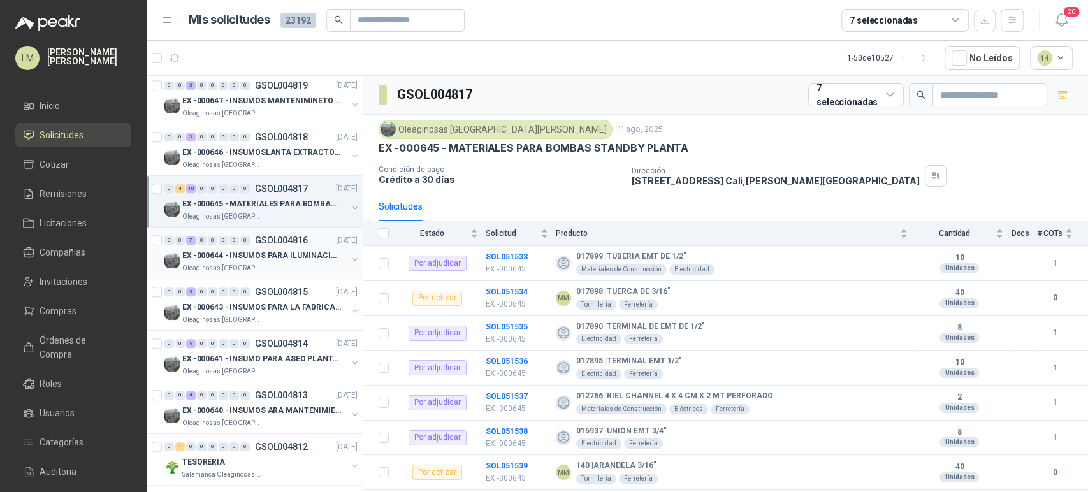
click at [255, 248] on div "EX -000644 - INSUMOS PARA ILUMINACIONN ZONA DE CLA" at bounding box center [264, 255] width 165 height 15
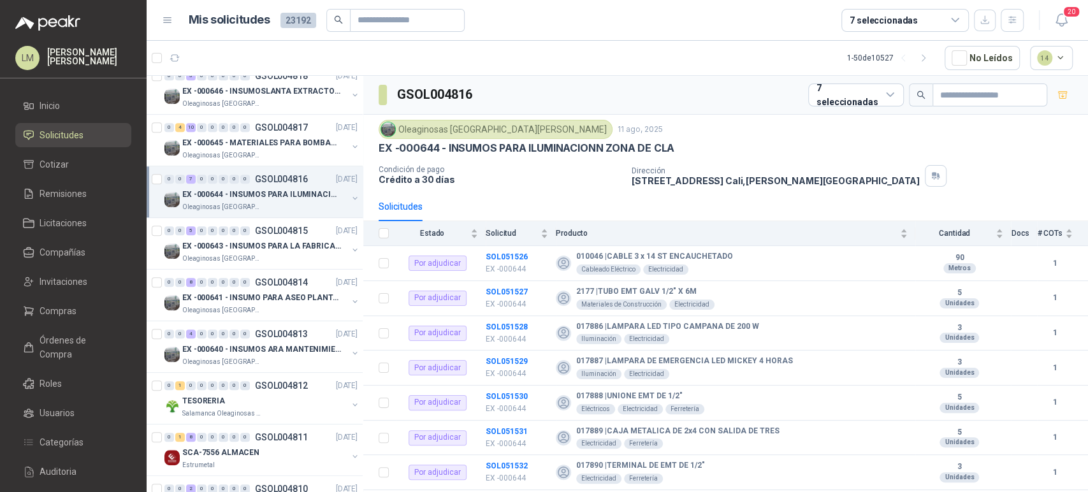
scroll to position [633, 0]
click at [243, 230] on div "0" at bounding box center [245, 230] width 10 height 9
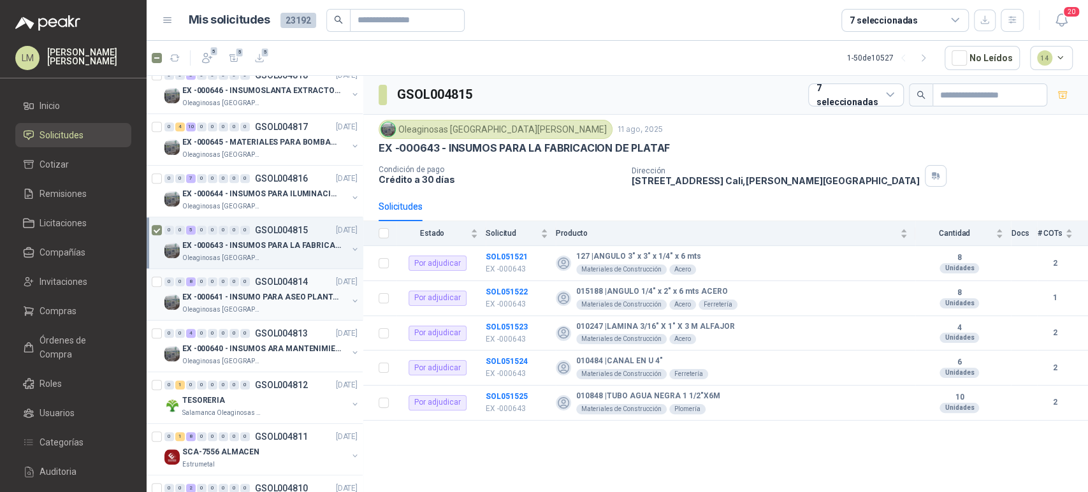
click at [350, 302] on button "button" at bounding box center [355, 301] width 10 height 10
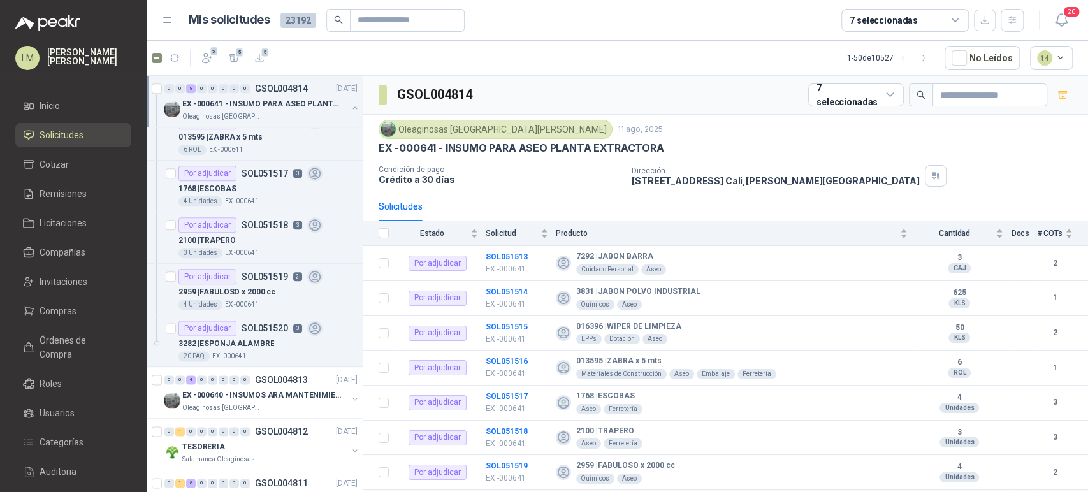
scroll to position [1005, 0]
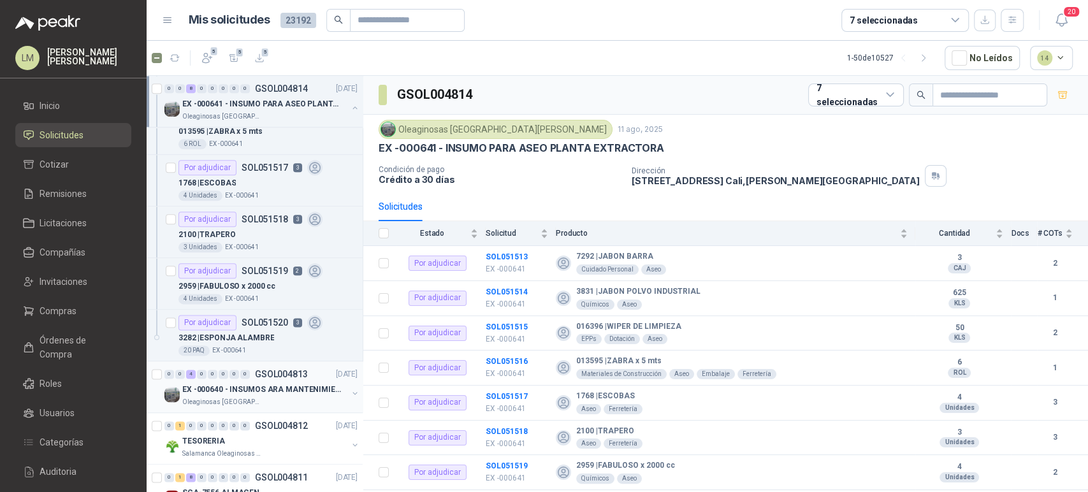
click at [270, 370] on p "GSOL004813" at bounding box center [281, 374] width 53 height 9
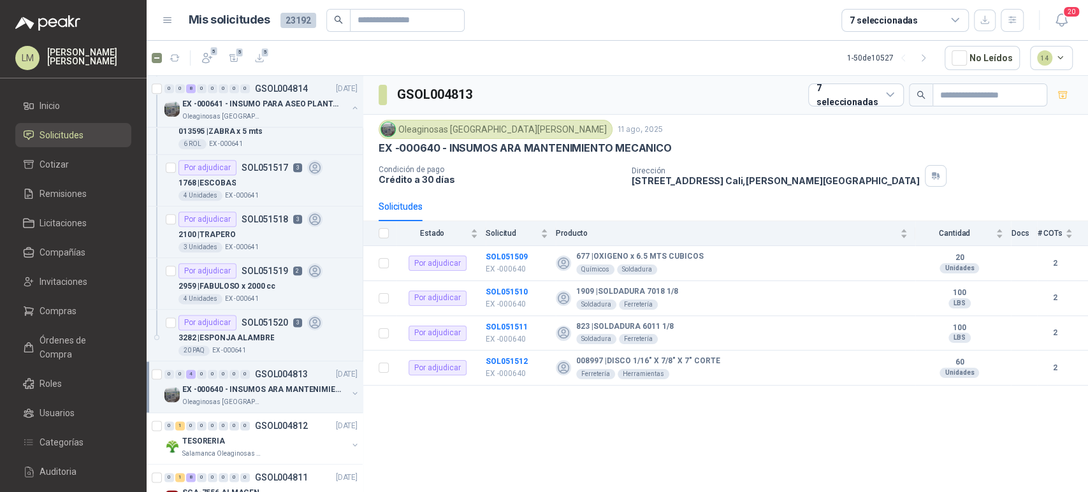
click at [350, 388] on button "button" at bounding box center [355, 393] width 10 height 10
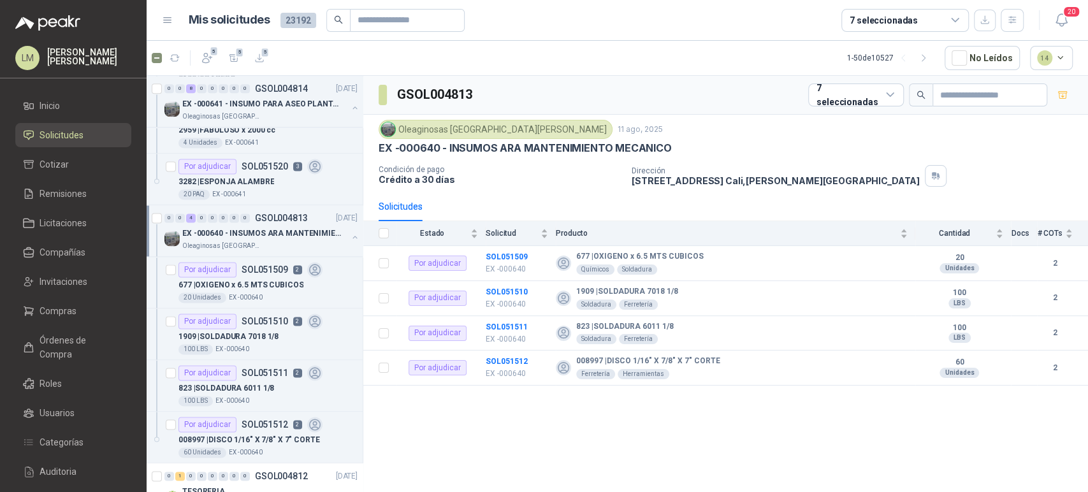
scroll to position [1161, 0]
click at [210, 58] on icon "button" at bounding box center [208, 59] width 10 height 10
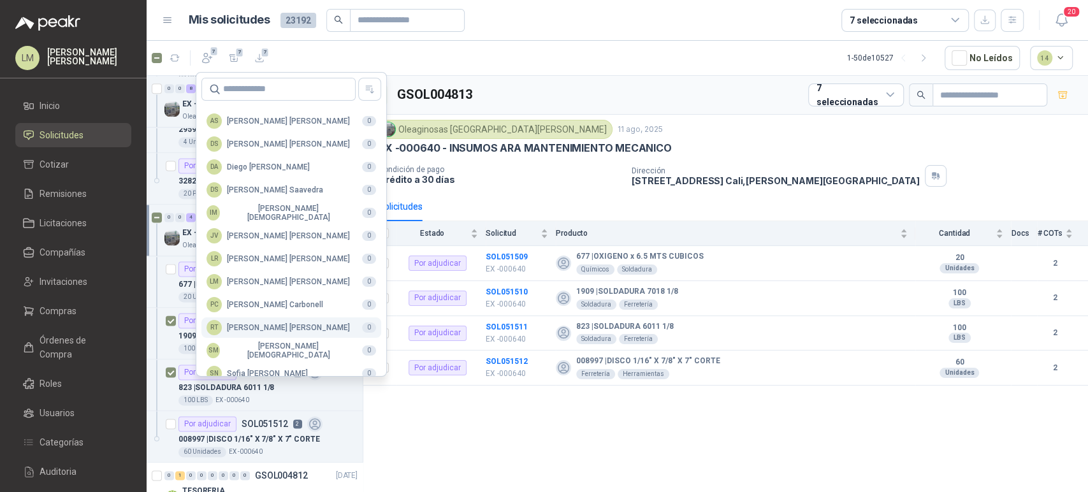
scroll to position [310, 0]
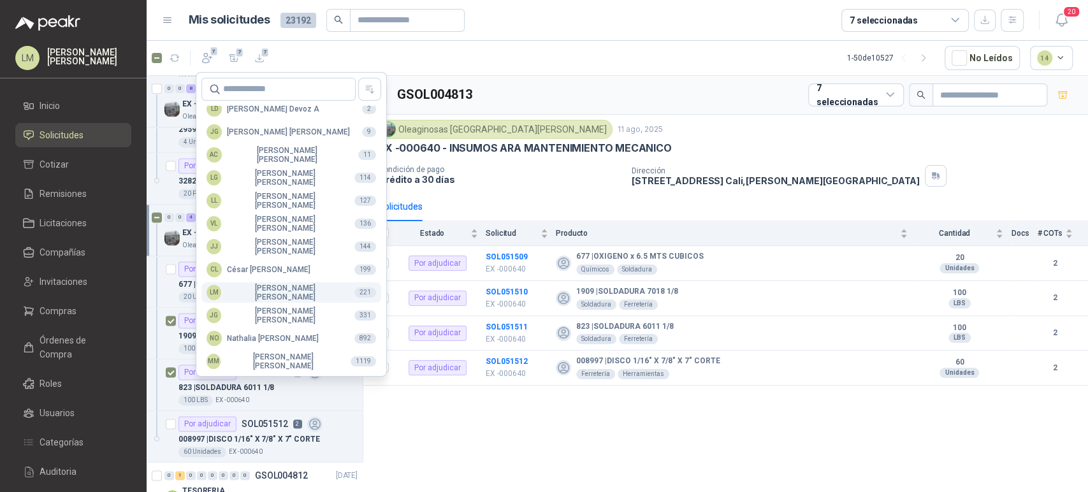
click at [270, 287] on div "LM Luis Miguel Martinez" at bounding box center [275, 293] width 138 height 18
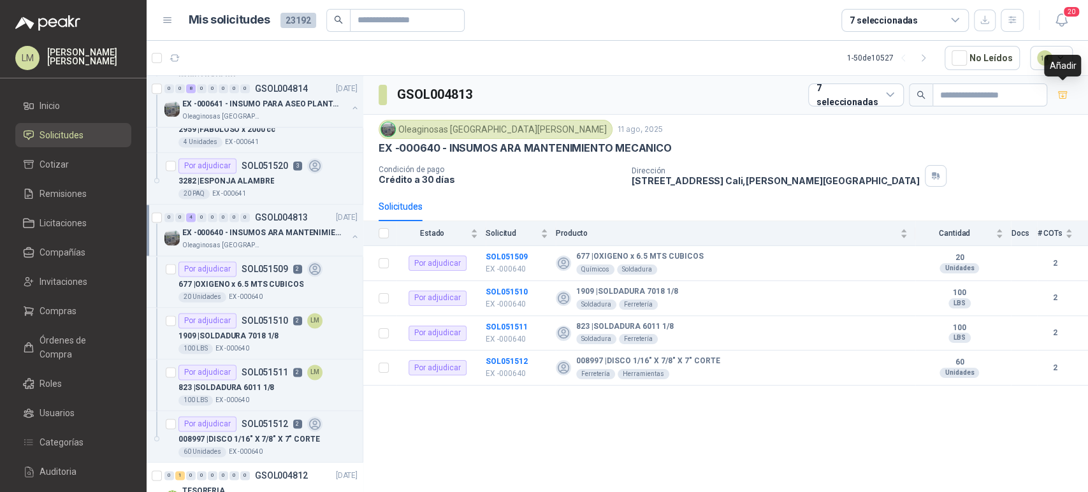
click at [1051, 64] on div "Añadir" at bounding box center [1062, 66] width 37 height 22
click at [1044, 49] on button "14" at bounding box center [1051, 58] width 43 height 24
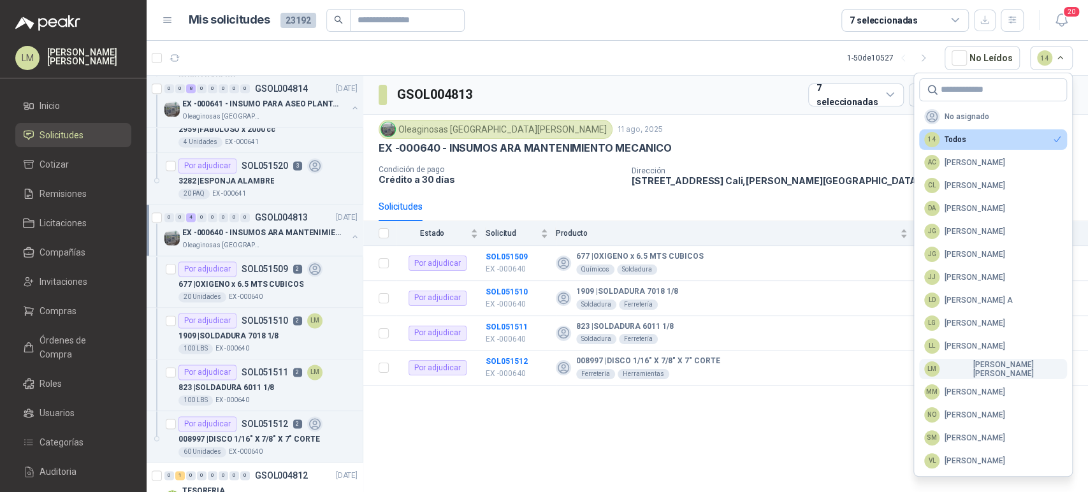
click at [973, 367] on div "LM Luis Miguel Martinez" at bounding box center [993, 369] width 138 height 18
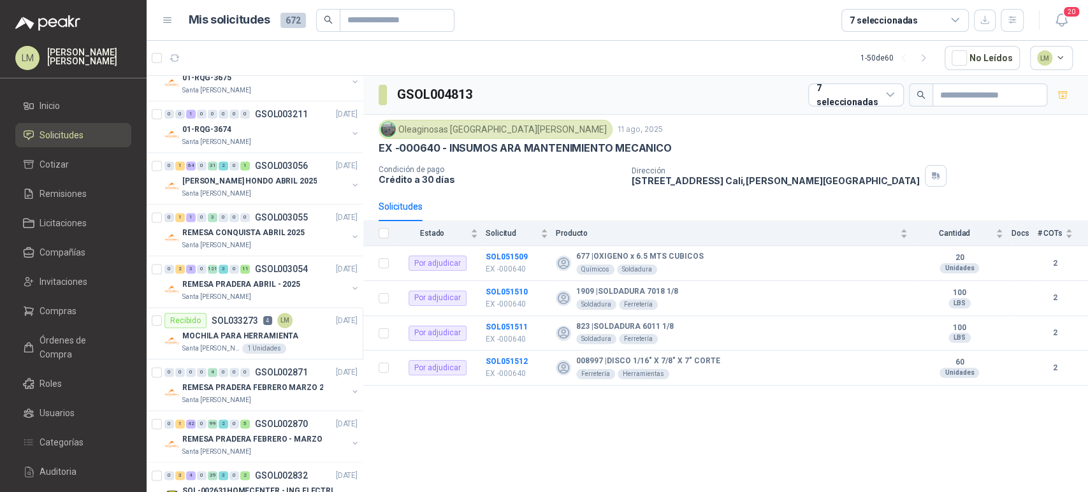
scroll to position [0, 0]
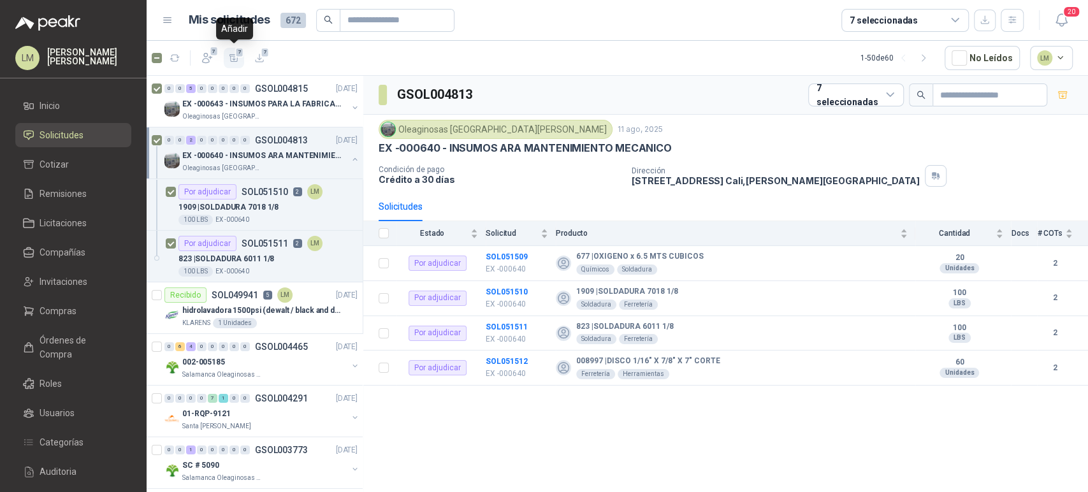
click at [236, 58] on icon "button" at bounding box center [234, 58] width 11 height 11
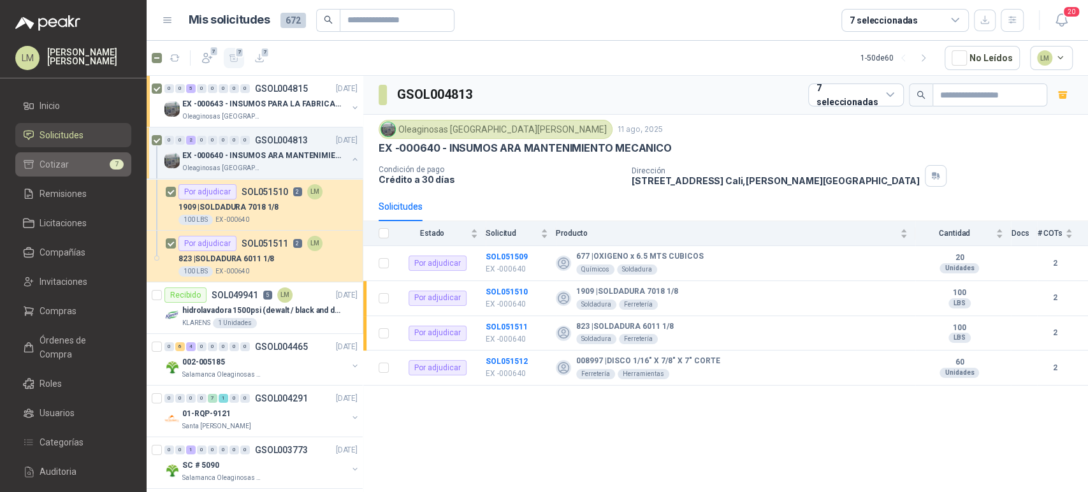
click at [85, 157] on link "Cotizar 7" at bounding box center [73, 164] width 116 height 24
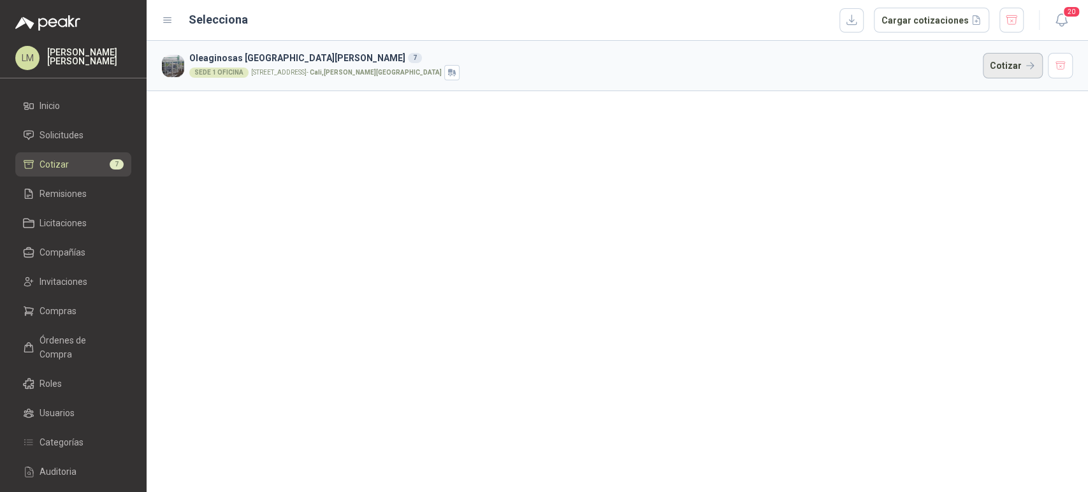
click at [995, 62] on button "Cotizar" at bounding box center [1012, 65] width 60 height 25
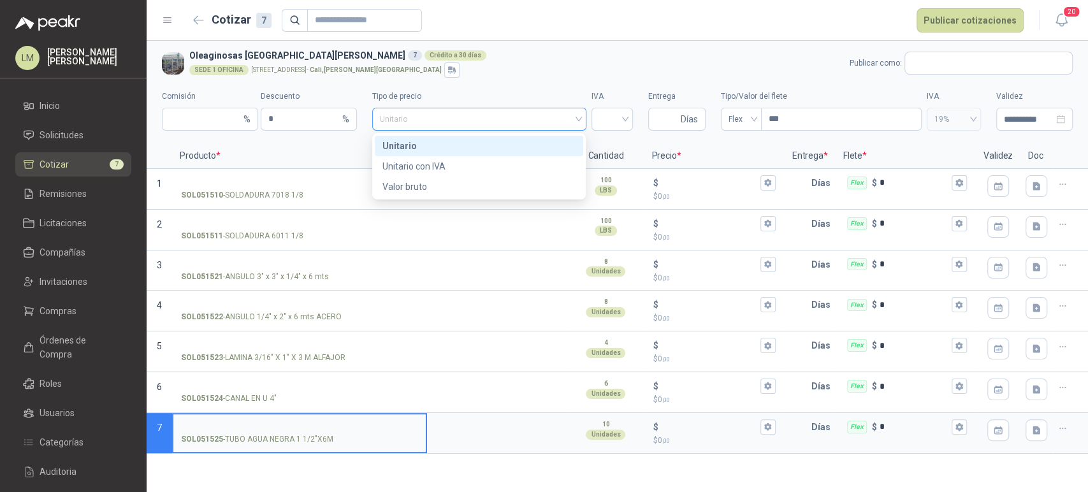
click at [423, 118] on span "Unitario" at bounding box center [479, 119] width 198 height 19
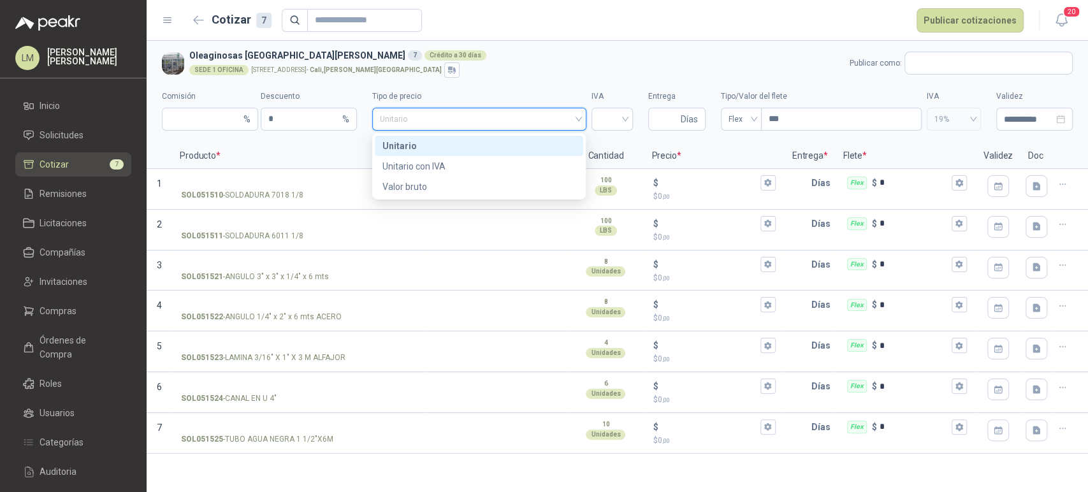
click at [423, 118] on span "Unitario" at bounding box center [479, 119] width 198 height 19
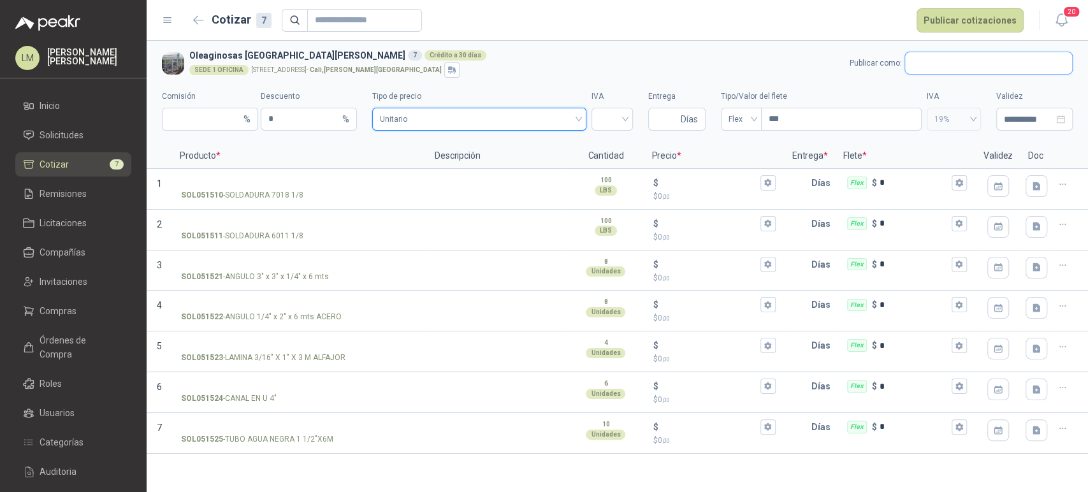
click at [928, 57] on input "text" at bounding box center [988, 63] width 167 height 22
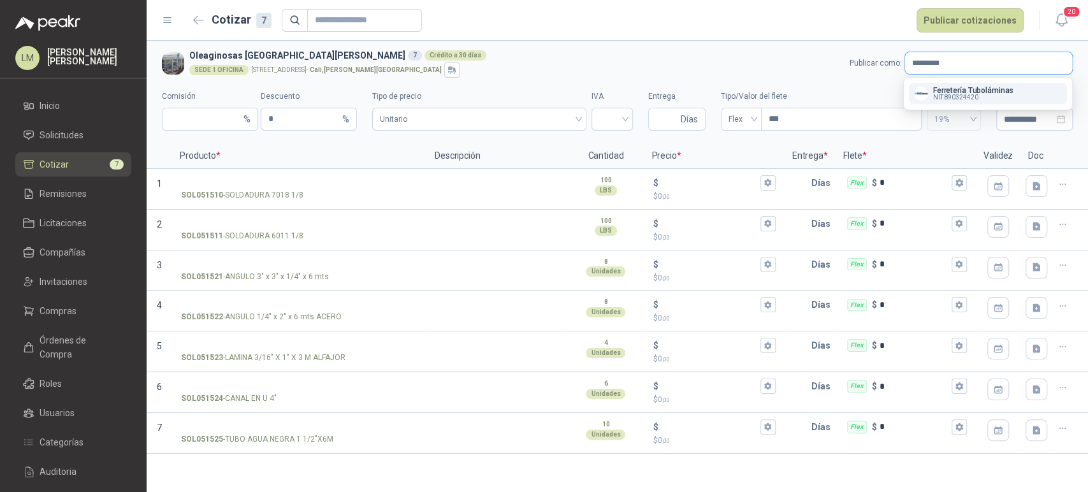
type input "*********"
click at [943, 90] on p "Ferretería Tuboláminas" at bounding box center [973, 91] width 80 height 8
type input "*"
type input "**********"
click at [501, 117] on span "Unitario" at bounding box center [479, 119] width 198 height 19
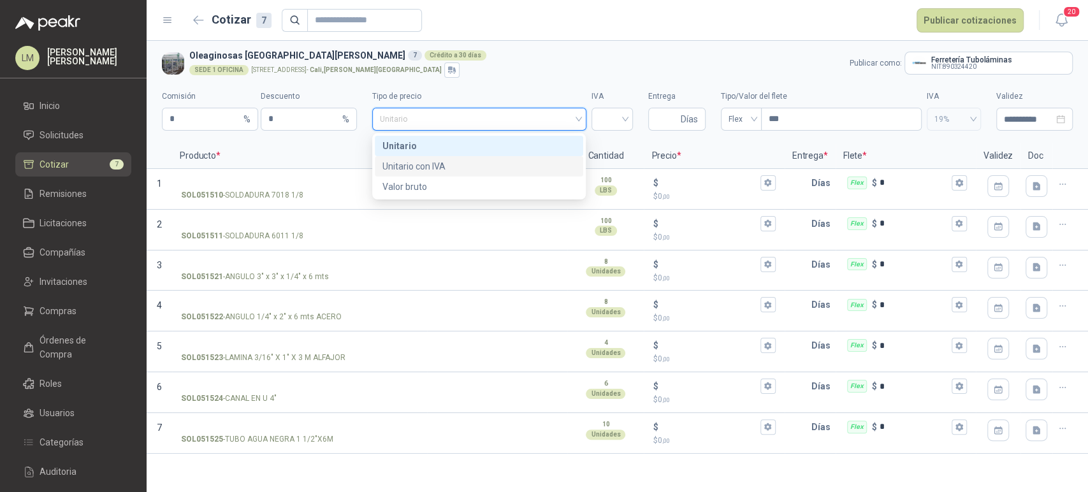
click at [475, 166] on div "Unitario con IVA" at bounding box center [478, 166] width 193 height 14
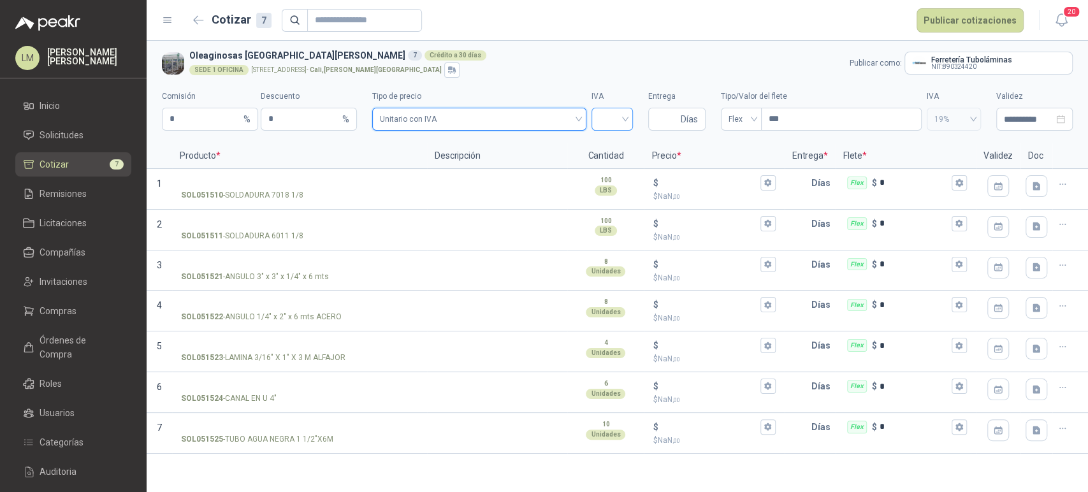
click at [614, 120] on input "search" at bounding box center [612, 117] width 26 height 19
click at [613, 139] on div "19%" at bounding box center [611, 146] width 21 height 14
click at [662, 116] on input "Entrega" at bounding box center [667, 119] width 22 height 22
type input "*"
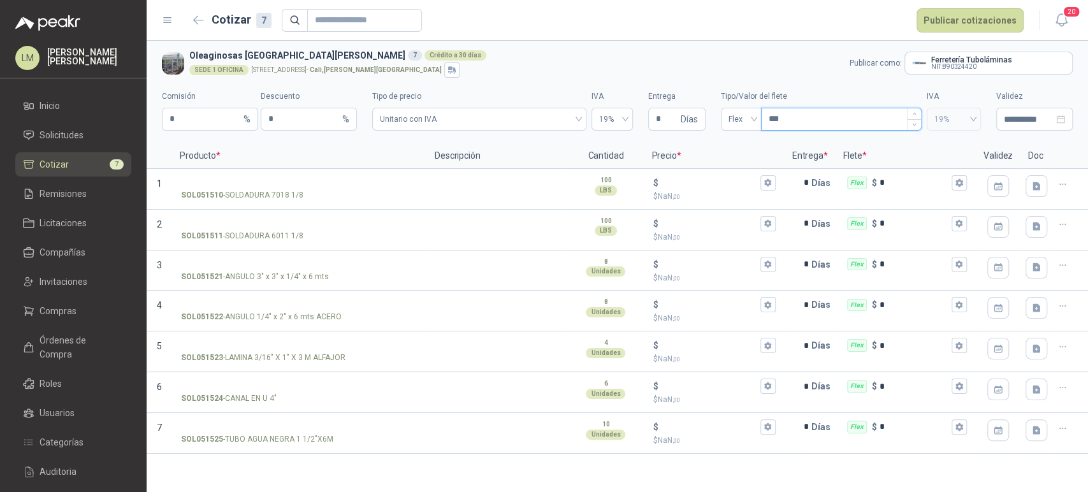
click at [798, 122] on input "***" at bounding box center [840, 119] width 159 height 22
type input "****"
type input "*********"
drag, startPoint x: 810, startPoint y: 120, endPoint x: 765, endPoint y: 126, distance: 46.2
click at [765, 126] on input "*********" at bounding box center [840, 119] width 159 height 22
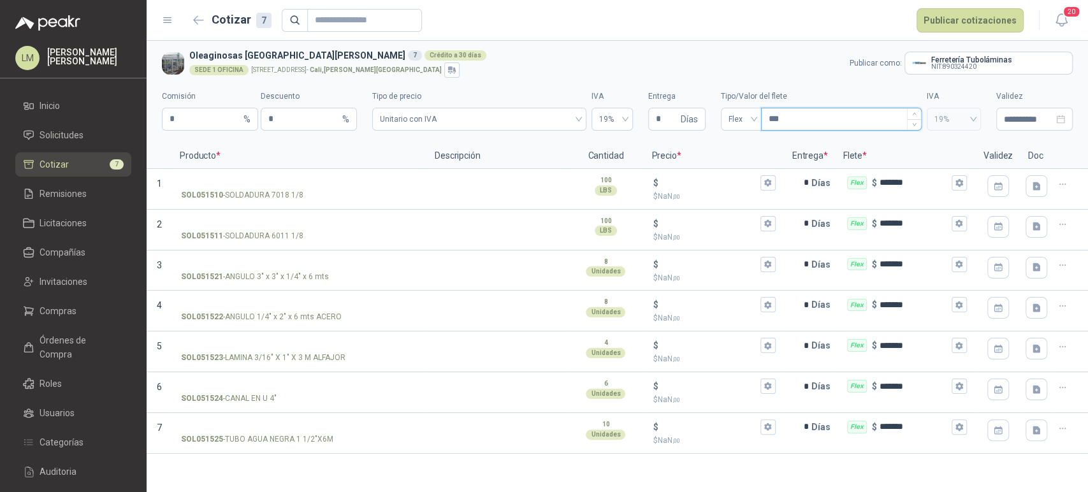
type input "****"
type input "********"
type input "*********"
click at [478, 173] on textarea at bounding box center [497, 184] width 138 height 29
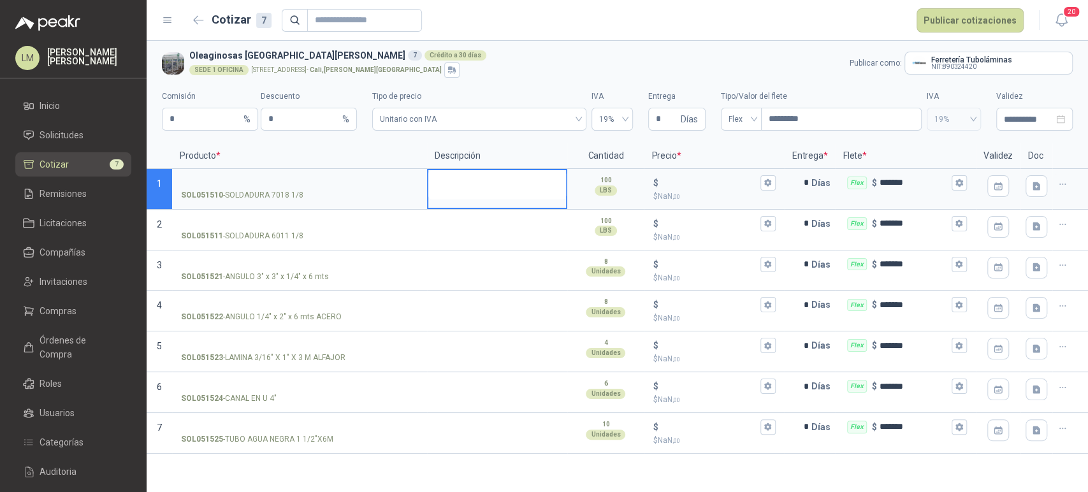
type textarea "*"
type textarea "**"
type textarea "***"
type textarea "****"
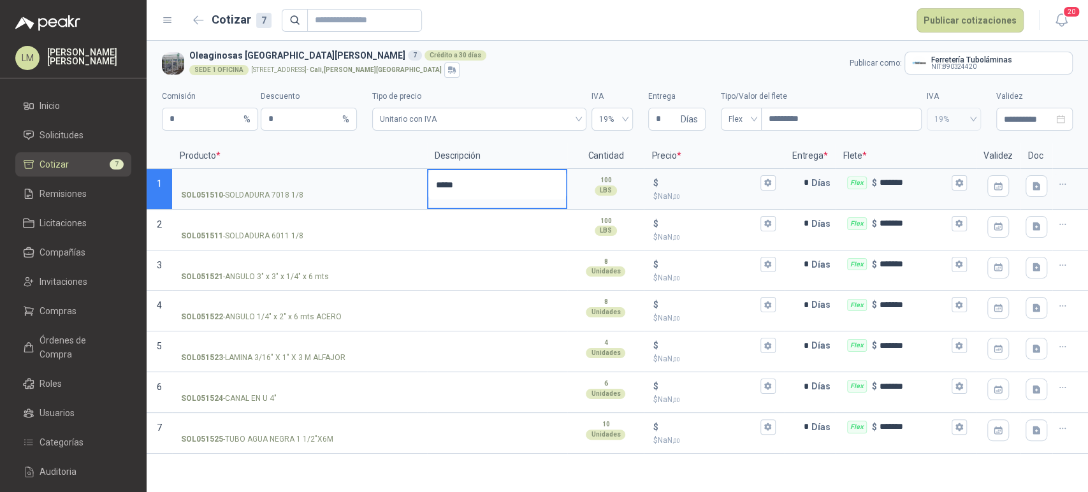
type textarea "******"
type textarea "********"
type textarea "*******"
type textarea "****"
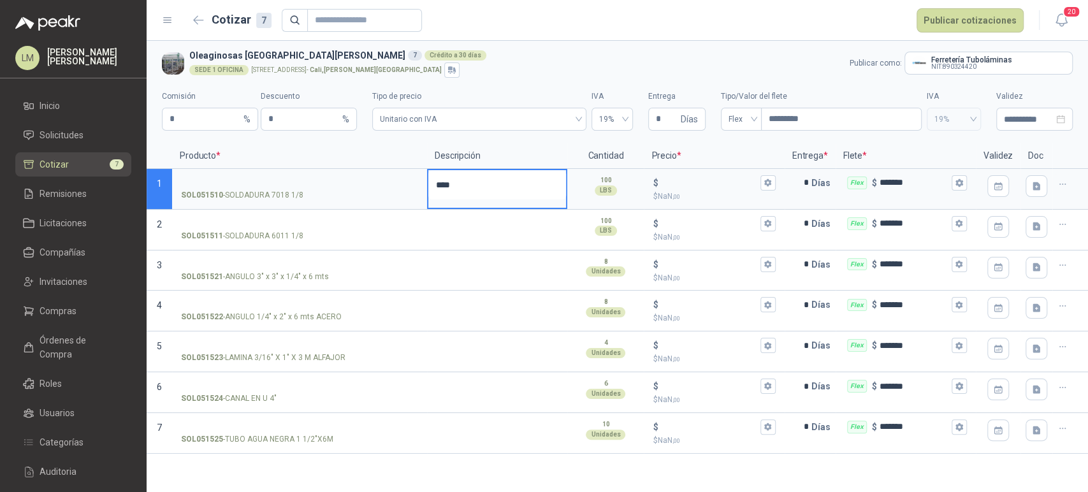
type textarea "***"
type textarea "****"
type textarea "*****"
type textarea "*******"
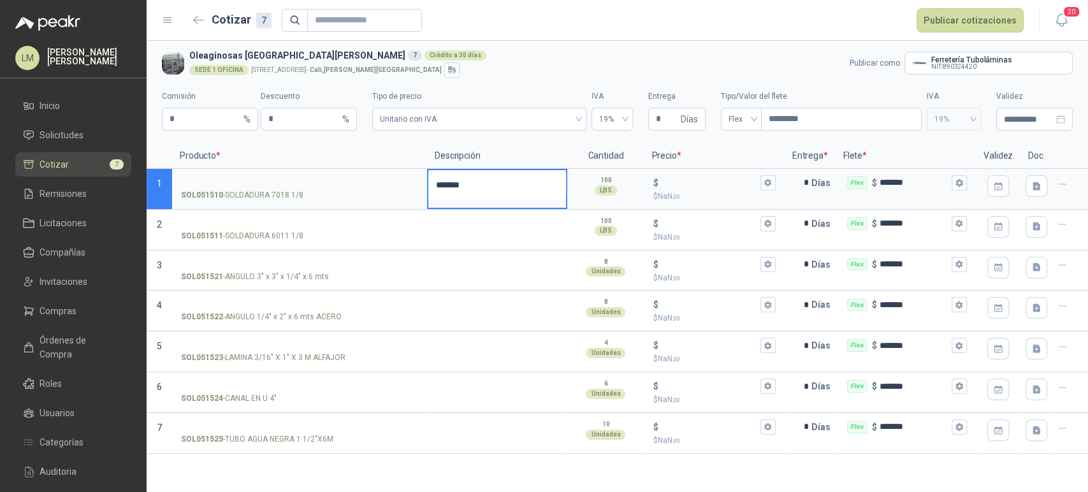
type textarea "********"
type textarea "*********"
type textarea "**********"
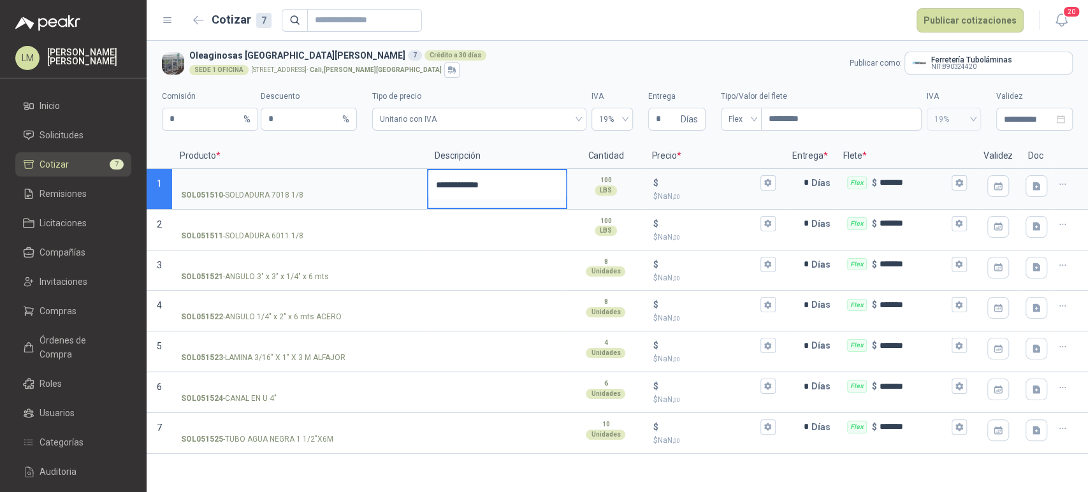
type textarea "**********"
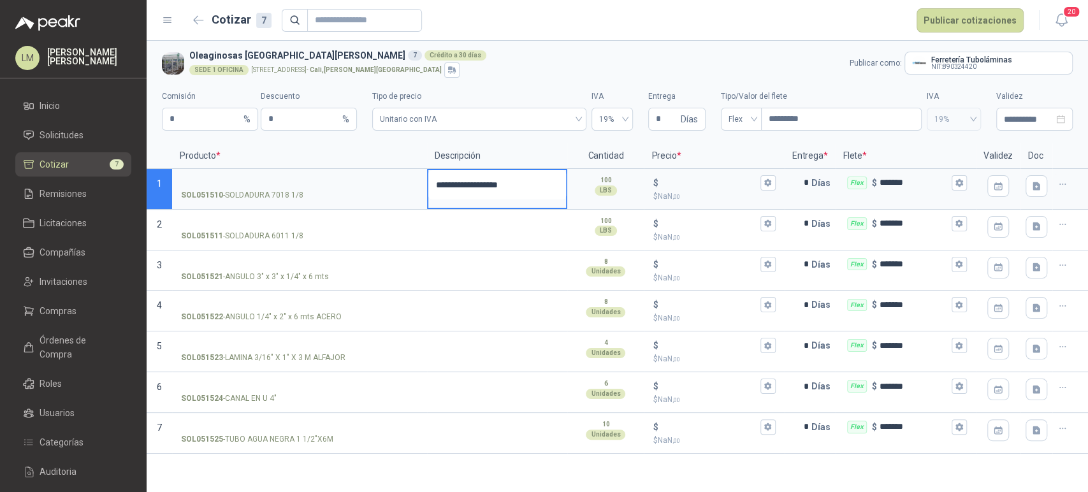
type textarea "**********"
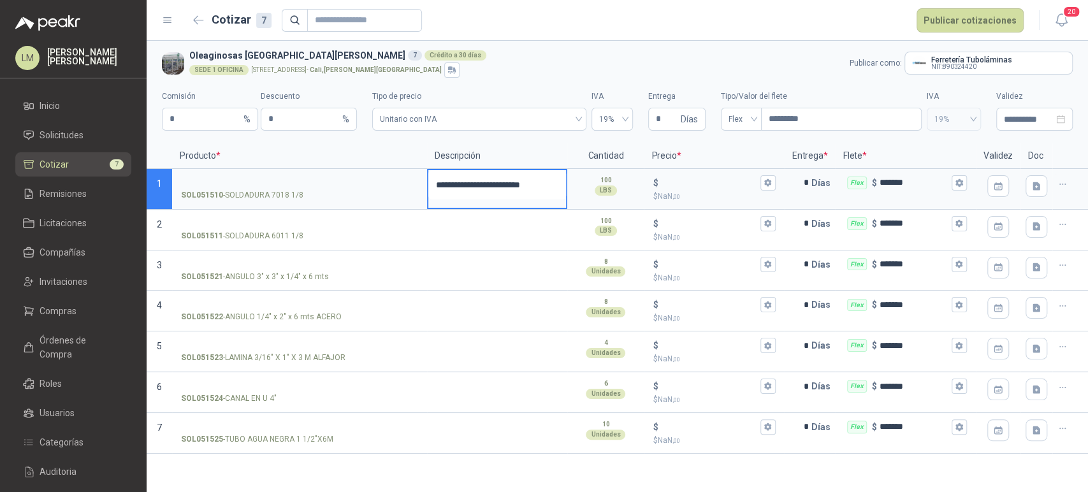
type textarea "**********"
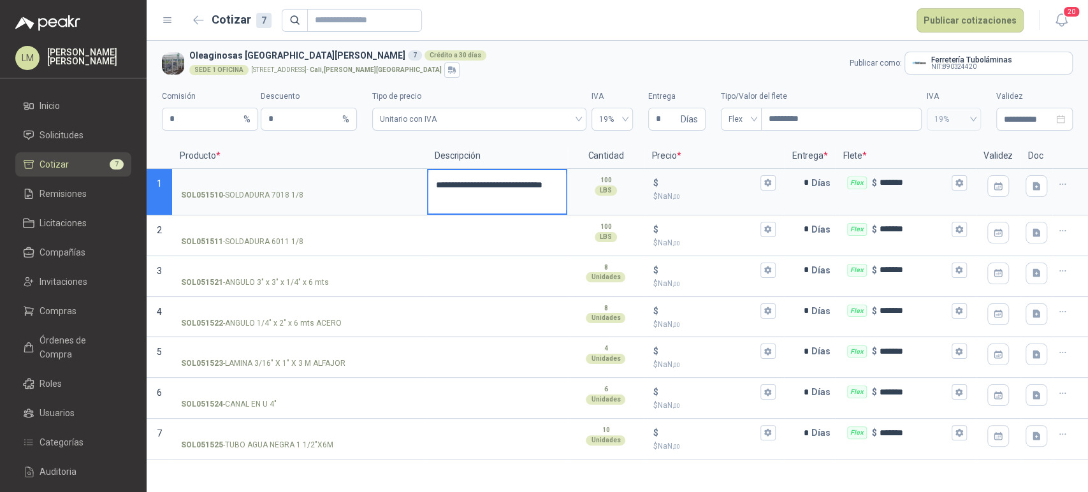
type textarea "**********"
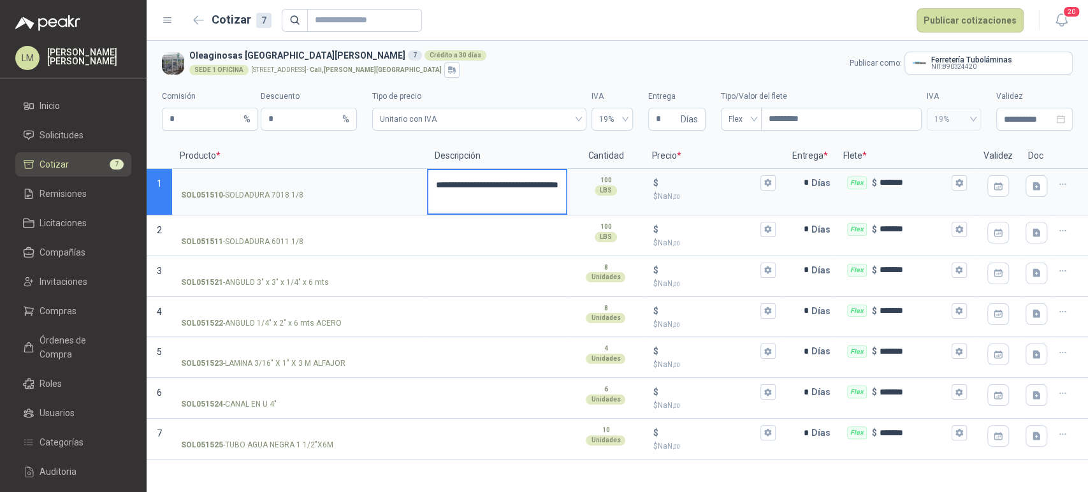
type textarea "**********"
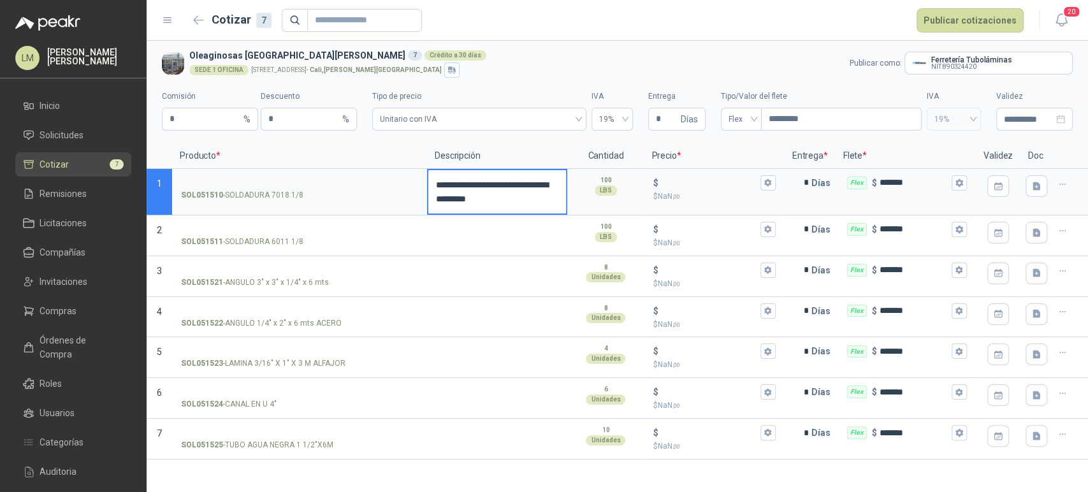
type textarea "**********"
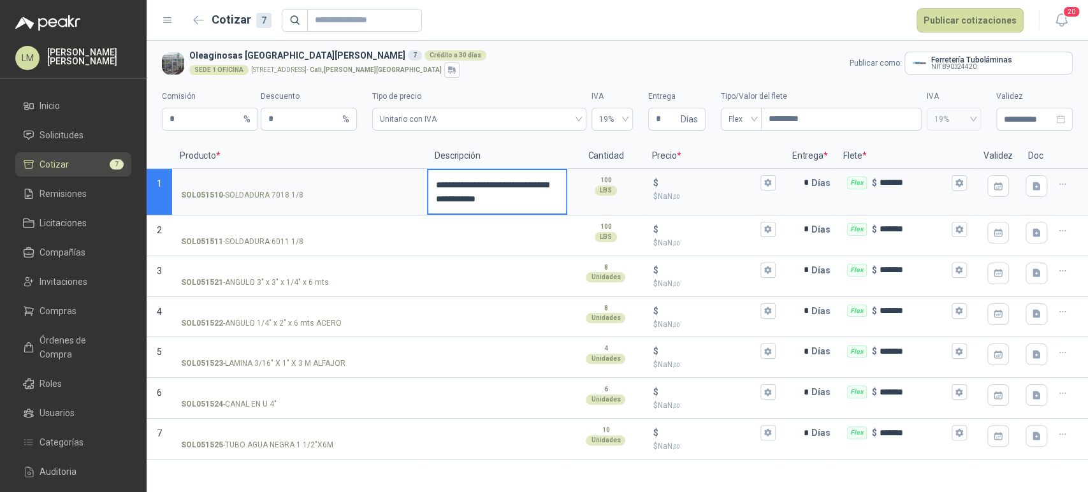
type textarea "**********"
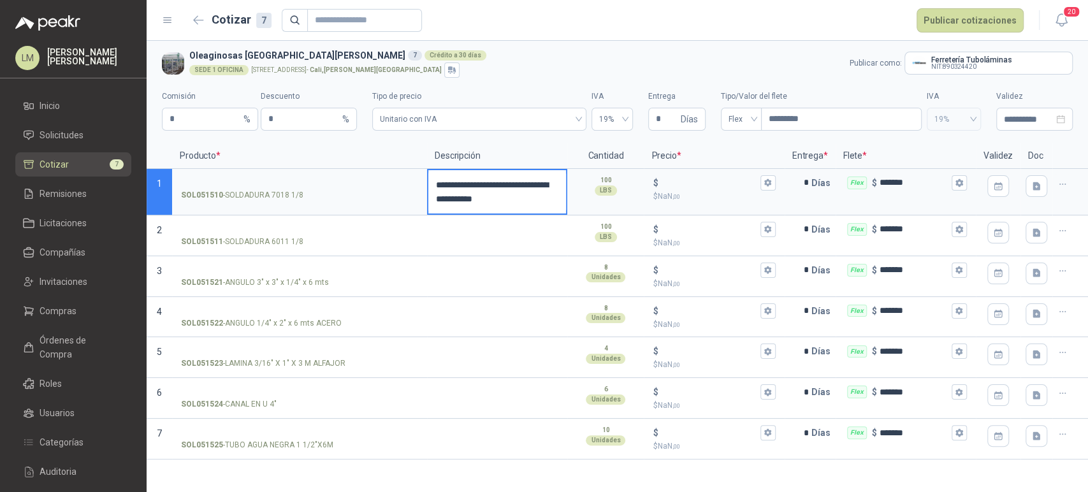
type textarea "**********"
click at [239, 182] on input "SOL051510 - SOLDADURA 7018 1/8" at bounding box center [299, 183] width 237 height 10
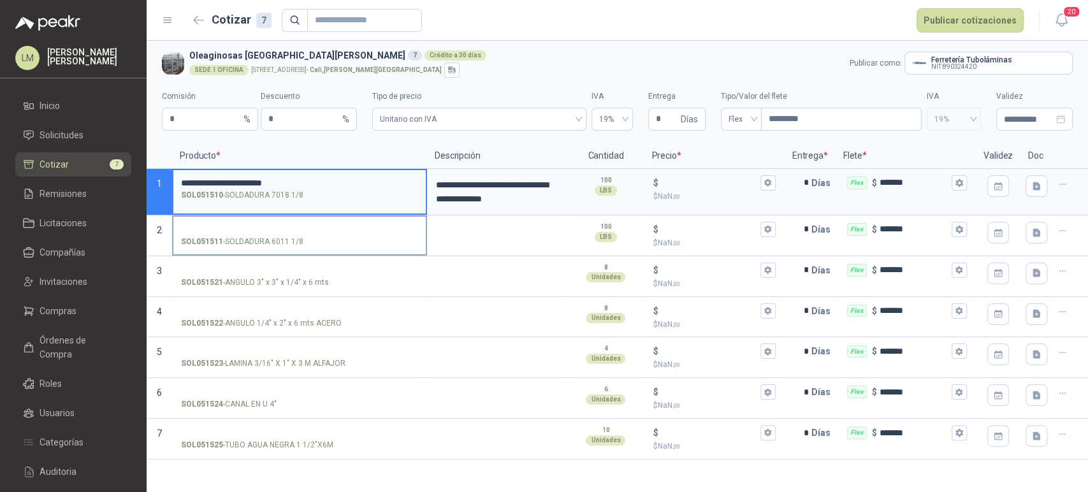
click at [247, 231] on input "SOL051511 - SOLDADURA 6011 1/8" at bounding box center [299, 230] width 237 height 10
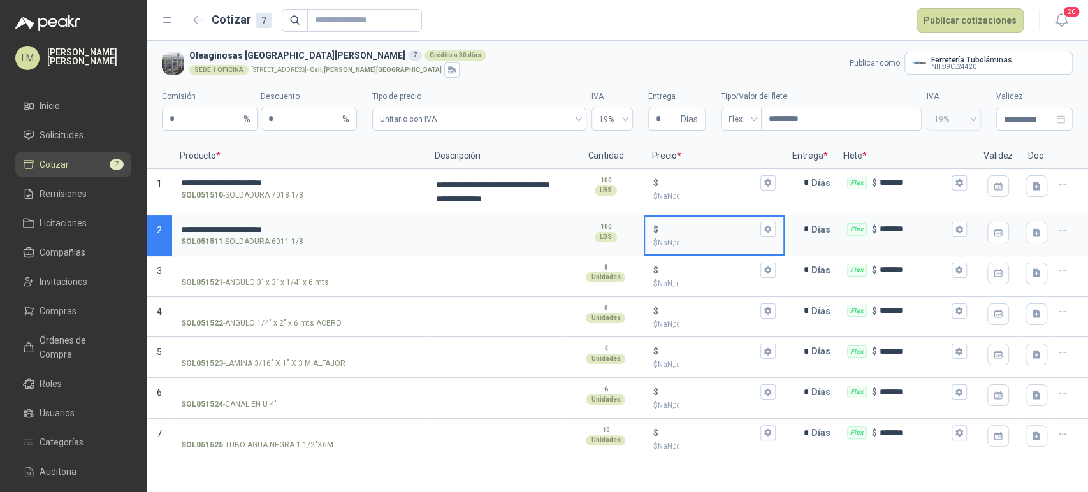
click at [688, 227] on input "$ $ NaN ,00" at bounding box center [708, 229] width 97 height 10
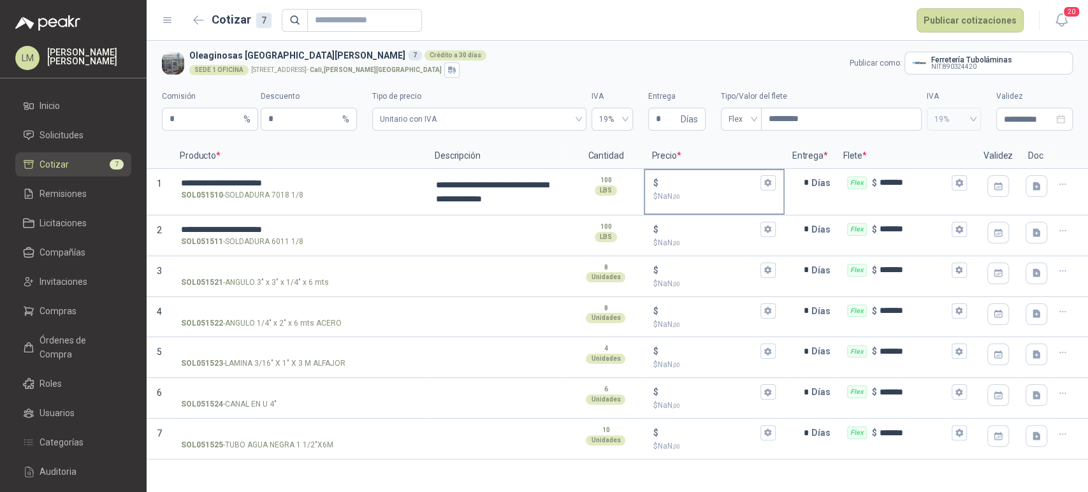
click at [673, 185] on input "$ $ NaN ,00" at bounding box center [708, 183] width 97 height 10
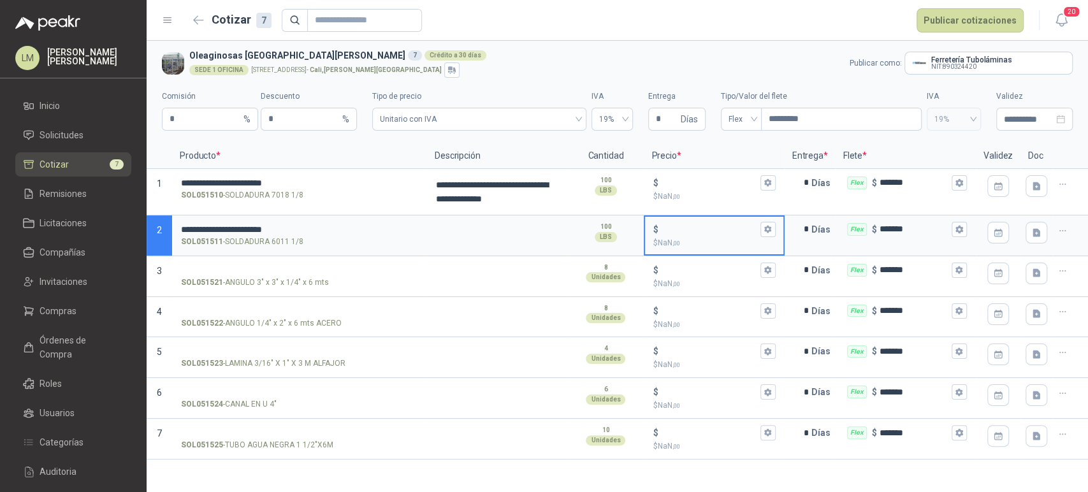
click at [673, 226] on input "$ $ NaN ,00" at bounding box center [708, 229] width 97 height 10
type input "******"
click at [520, 188] on textarea "**********" at bounding box center [497, 191] width 138 height 43
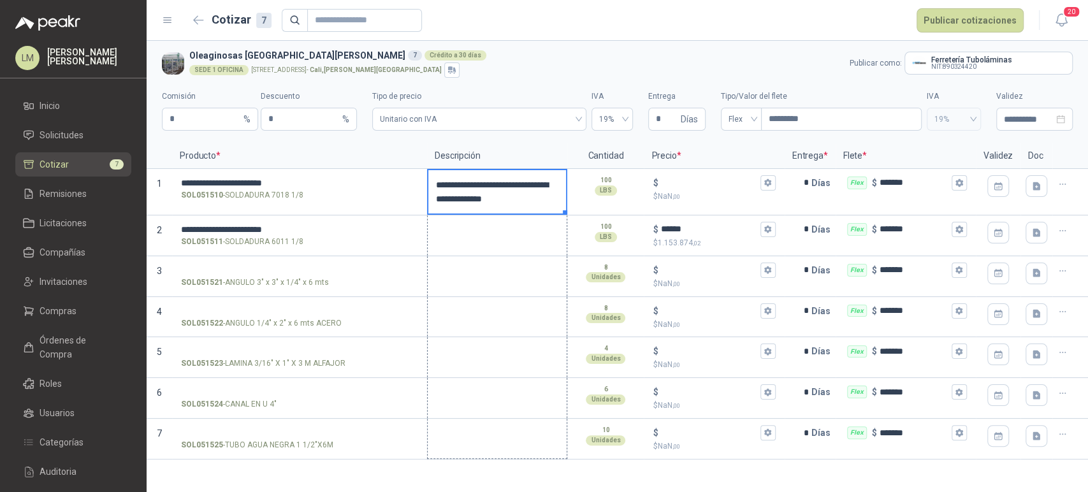
drag, startPoint x: 562, startPoint y: 210, endPoint x: 543, endPoint y: 450, distance: 240.3
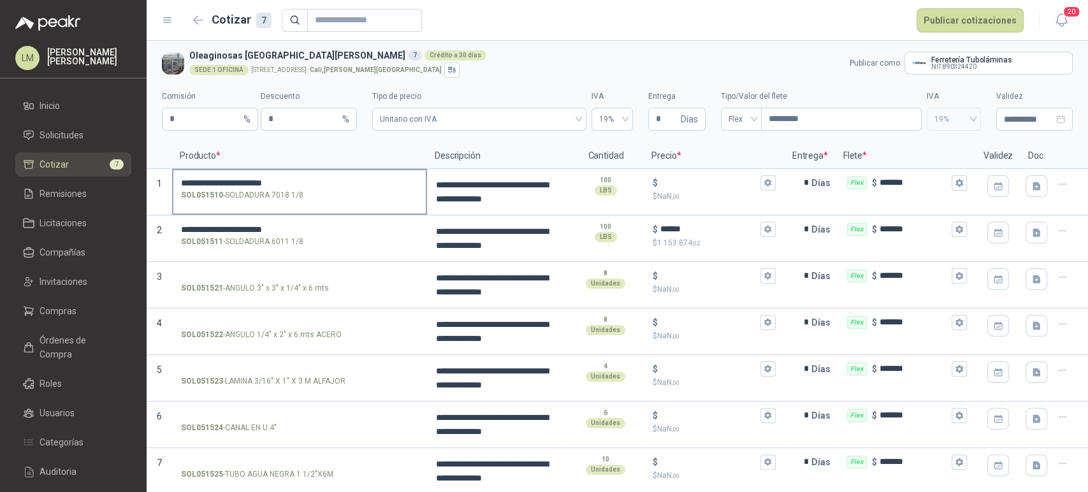
click at [301, 184] on input "**********" at bounding box center [299, 183] width 237 height 10
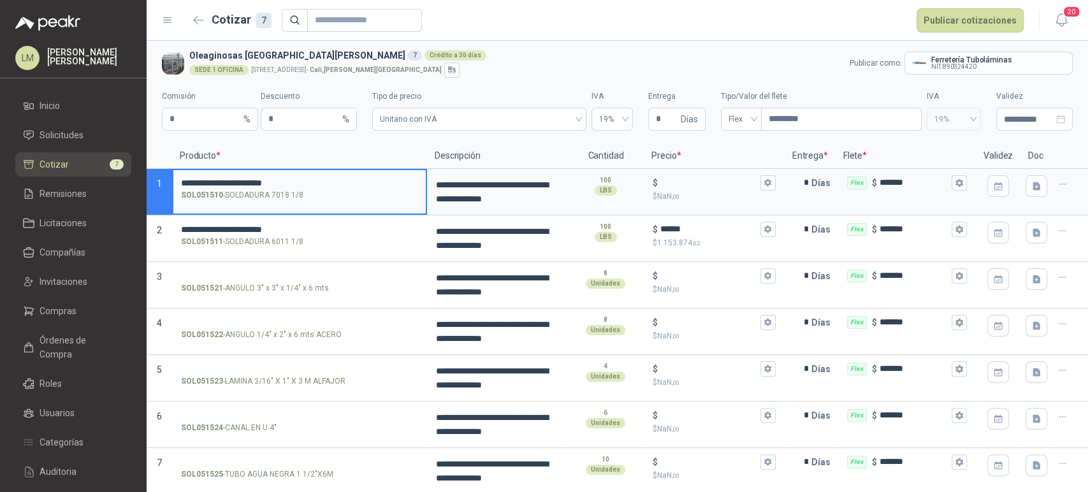
drag, startPoint x: 301, startPoint y: 183, endPoint x: 218, endPoint y: 192, distance: 83.9
click at [218, 192] on label "**********" at bounding box center [299, 188] width 252 height 36
type input "*"
click at [673, 176] on div "$" at bounding box center [713, 182] width 122 height 15
click at [673, 178] on input "$ $ NaN ,00" at bounding box center [708, 183] width 97 height 10
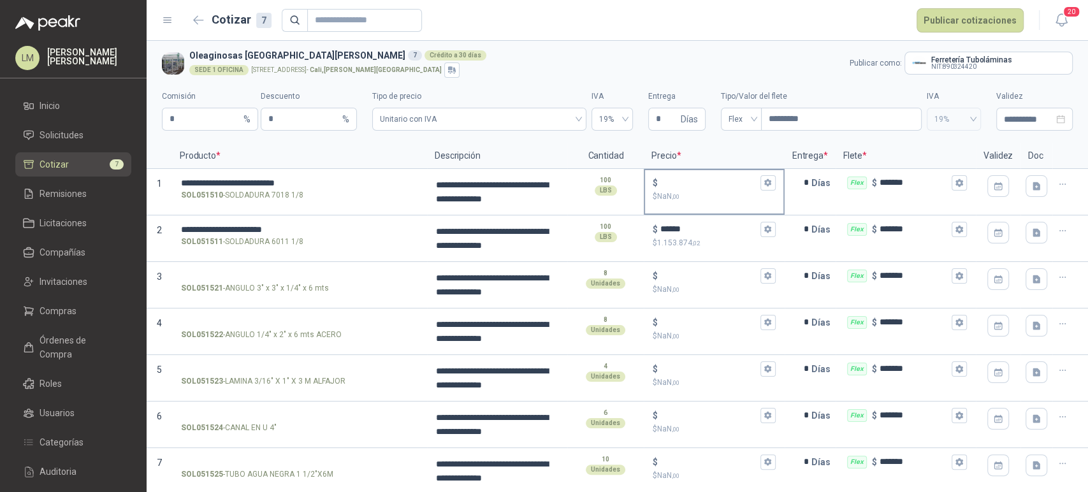
click at [693, 178] on input "$ $ NaN ,00" at bounding box center [708, 183] width 97 height 10
type input "******"
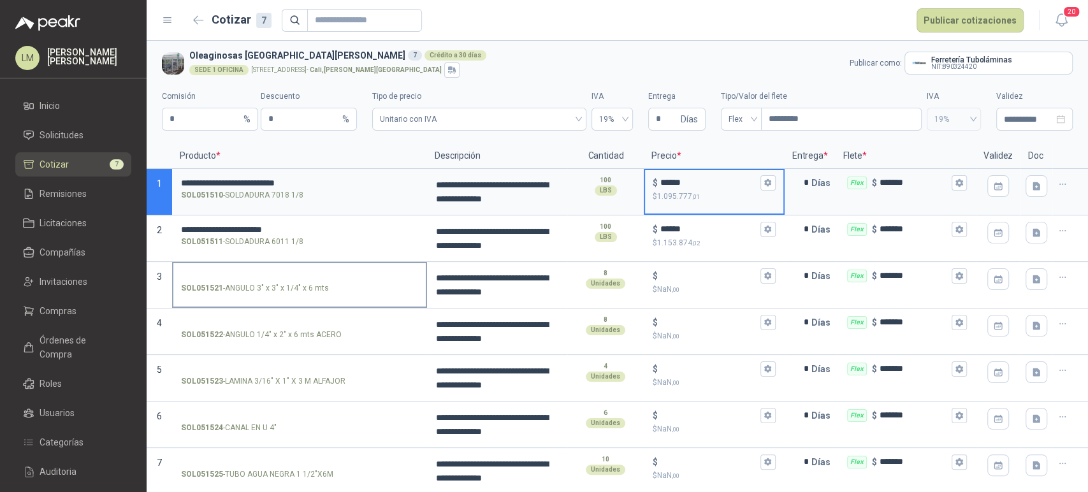
click at [275, 274] on input "SOL051521 - ANGULO 3" x 3" x 1/4" x 6 mts" at bounding box center [299, 276] width 237 height 10
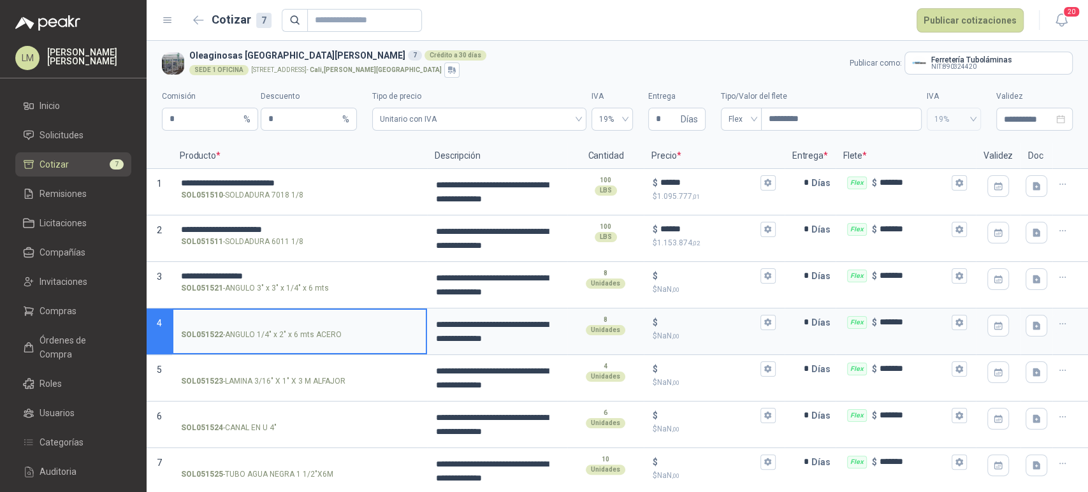
click at [266, 324] on input "SOL051522 - ANGULO 1/4" x 2" x 6 mts ACERO" at bounding box center [299, 323] width 237 height 10
click at [676, 319] on input "$ $ NaN ,00" at bounding box center [708, 322] width 97 height 10
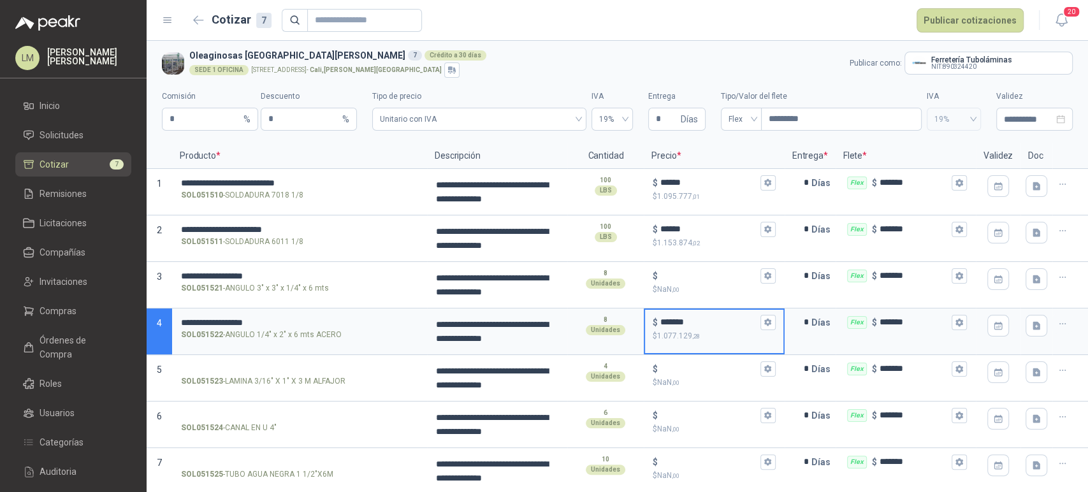
type input "*******"
click at [240, 266] on label "**********" at bounding box center [299, 281] width 252 height 36
click at [240, 271] on input "**********" at bounding box center [299, 276] width 237 height 10
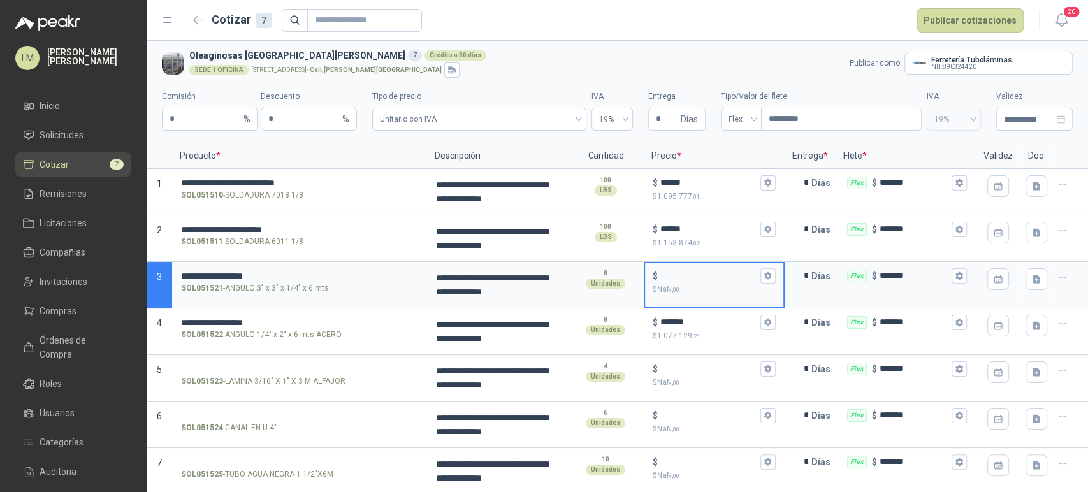
click at [679, 271] on input "$ $ NaN ,00" at bounding box center [708, 276] width 97 height 10
type input "*******"
click at [236, 369] on input "SOL051523 - LAMINA 3/16" X 1" X 3 M ALFAJOR" at bounding box center [299, 369] width 237 height 10
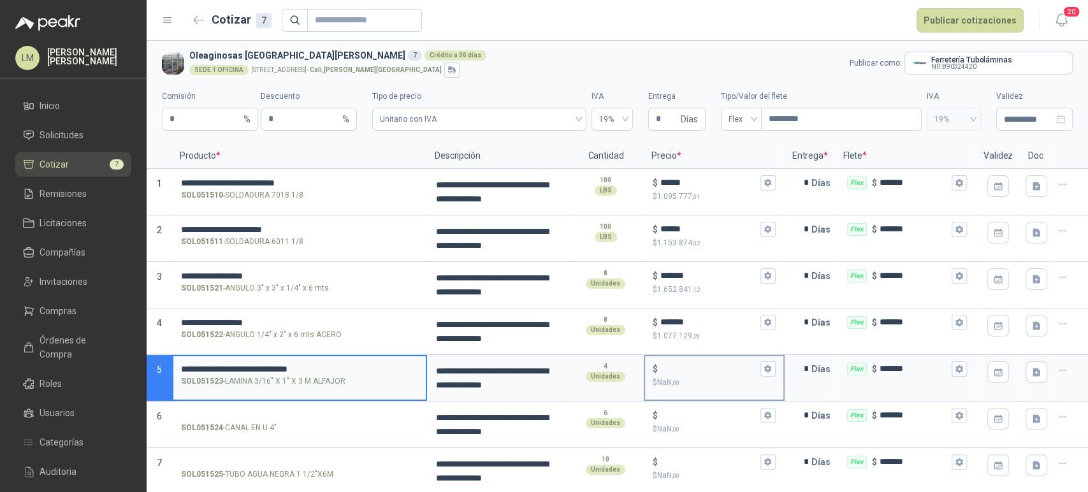
click at [695, 364] on input "$ $ NaN ,00" at bounding box center [708, 369] width 97 height 10
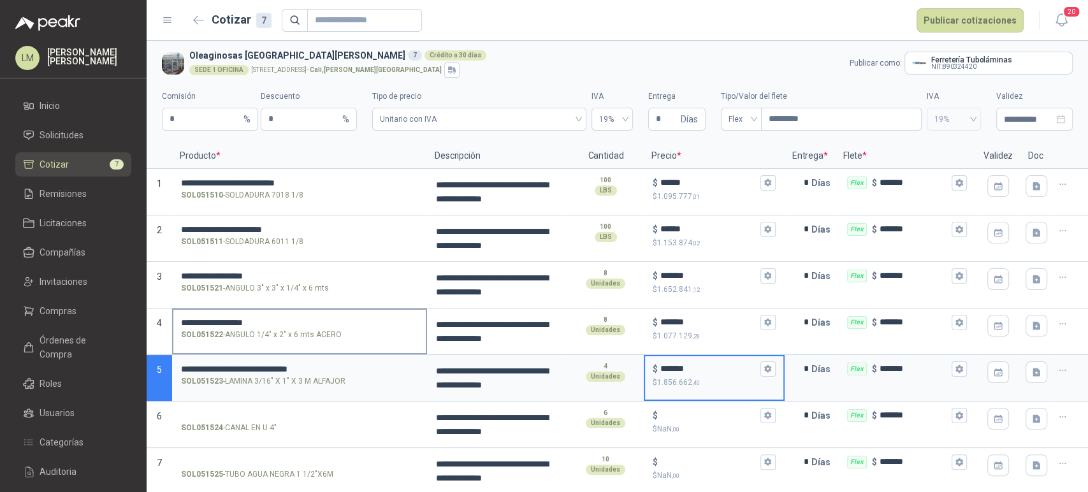
scroll to position [1, 0]
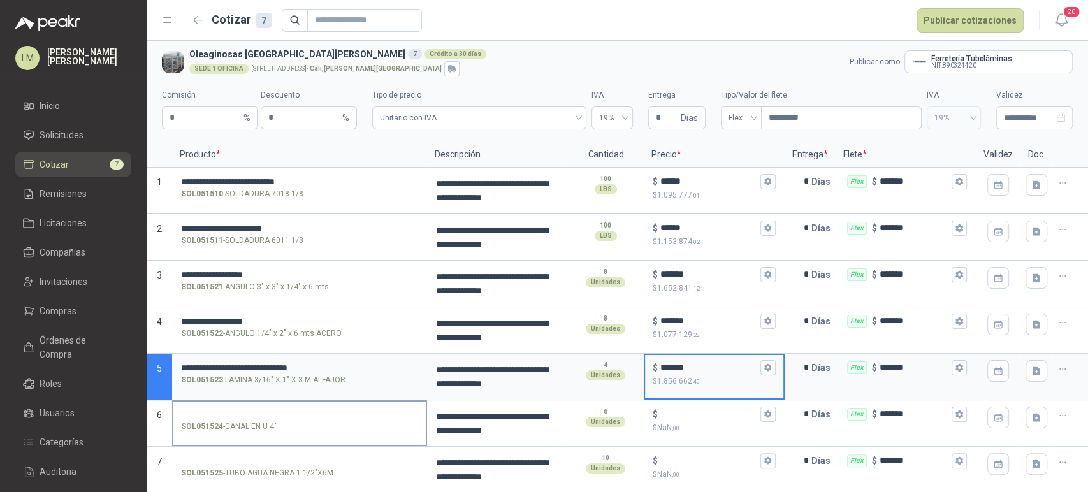
type input "*******"
click at [229, 412] on input "SOL051524 - CANAL EN U 4"" at bounding box center [299, 415] width 237 height 10
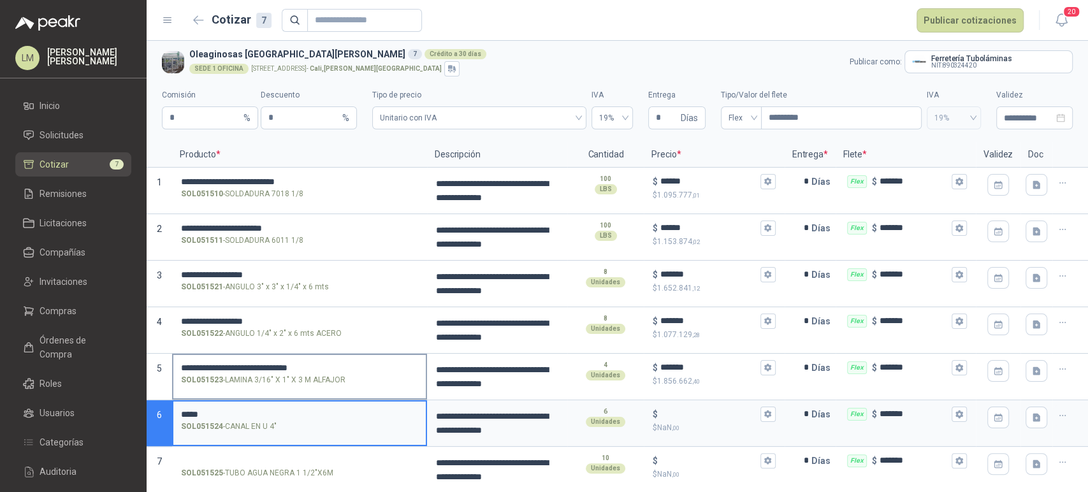
type input "******"
drag, startPoint x: 239, startPoint y: 410, endPoint x: 101, endPoint y: 402, distance: 138.5
click at [101, 402] on div "**********" at bounding box center [544, 246] width 1088 height 492
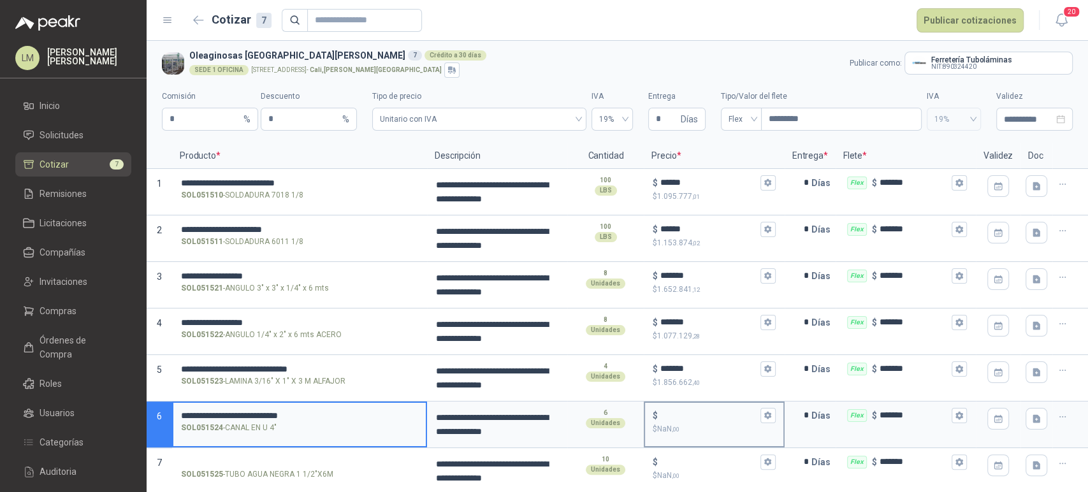
click at [670, 410] on input "$ $ NaN ,00" at bounding box center [708, 415] width 97 height 10
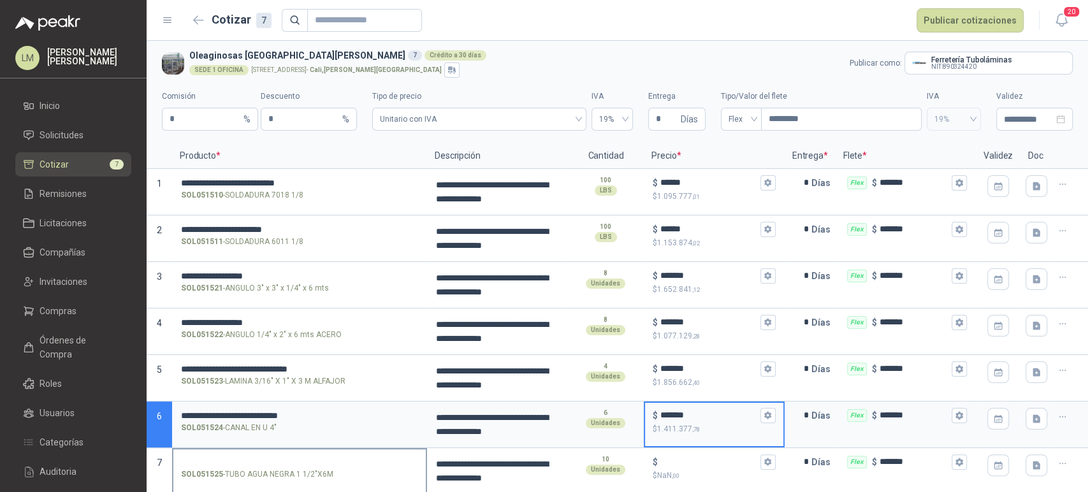
type input "*******"
click at [245, 458] on input "SOL051525 - TUBO AGUA NEGRA 1 1/2"X6M" at bounding box center [299, 462] width 237 height 10
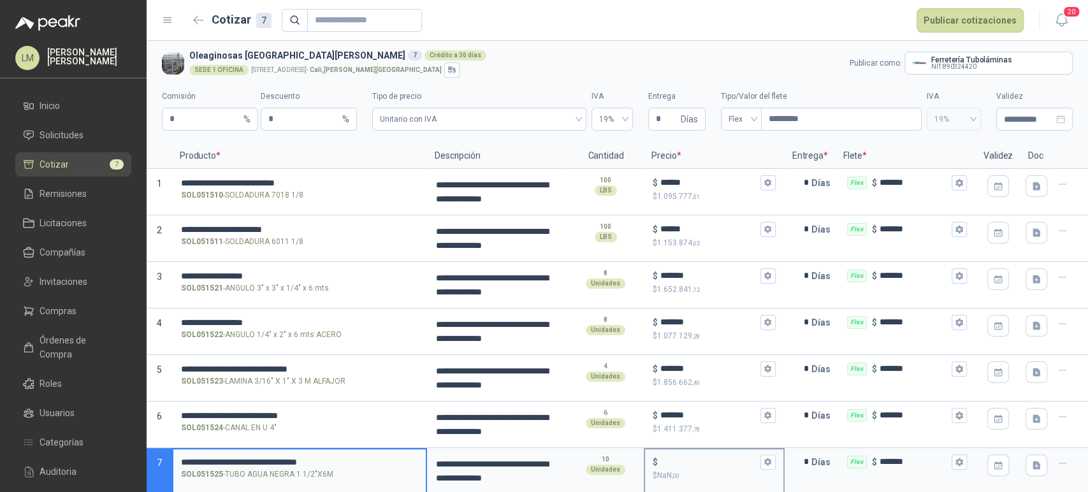
click at [666, 455] on div "$" at bounding box center [713, 461] width 122 height 15
click at [666, 457] on input "$ $ NaN ,00" at bounding box center [708, 462] width 97 height 10
type input "******"
click at [968, 18] on button "Publicar cotizaciones" at bounding box center [969, 20] width 107 height 24
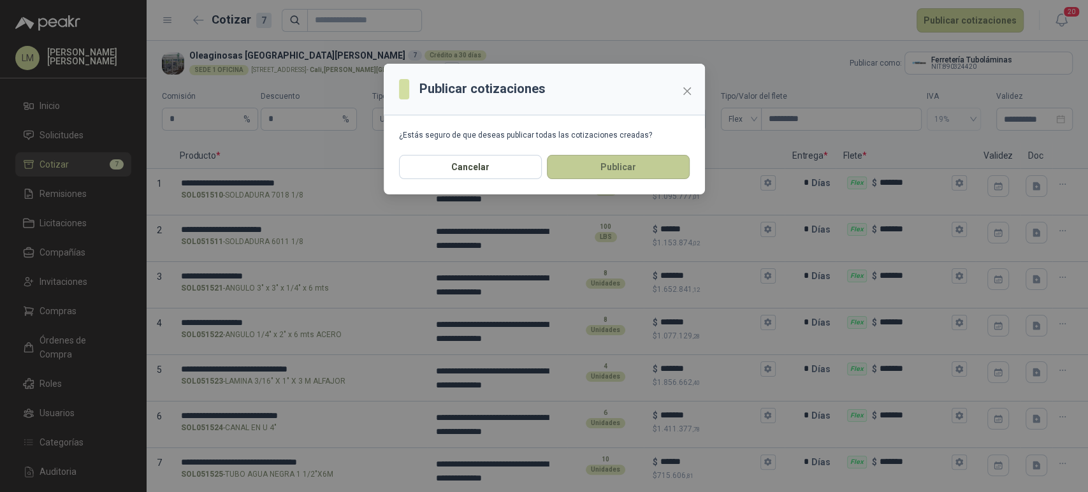
click at [589, 176] on button "Publicar" at bounding box center [618, 167] width 143 height 24
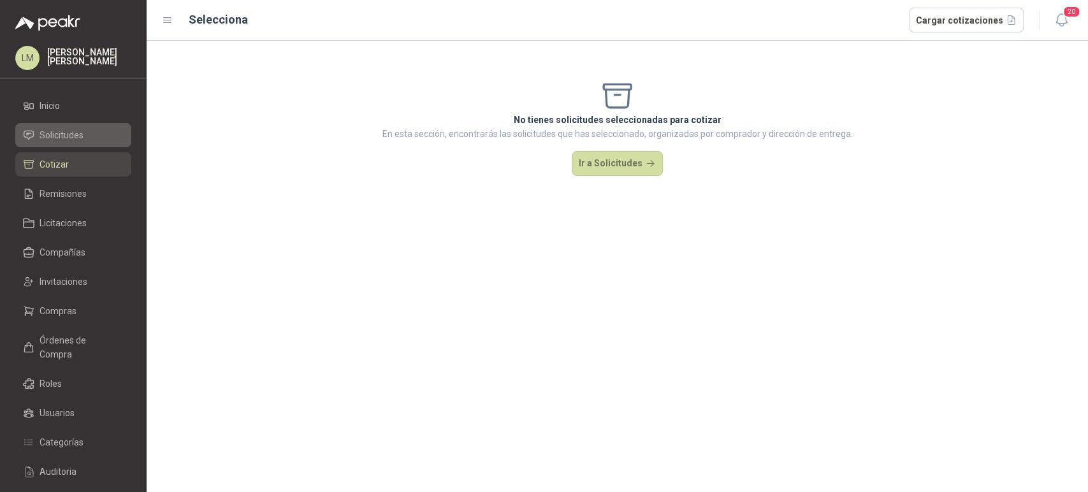
click at [64, 136] on span "Solicitudes" at bounding box center [61, 135] width 44 height 14
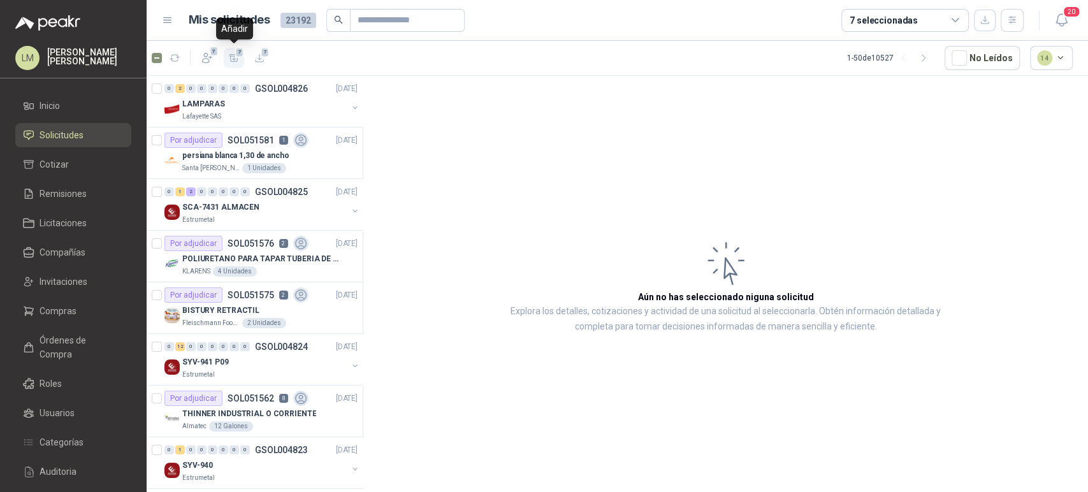
click at [236, 56] on span "7" at bounding box center [239, 52] width 9 height 10
click at [81, 167] on li "Cotizar 7" at bounding box center [73, 164] width 101 height 14
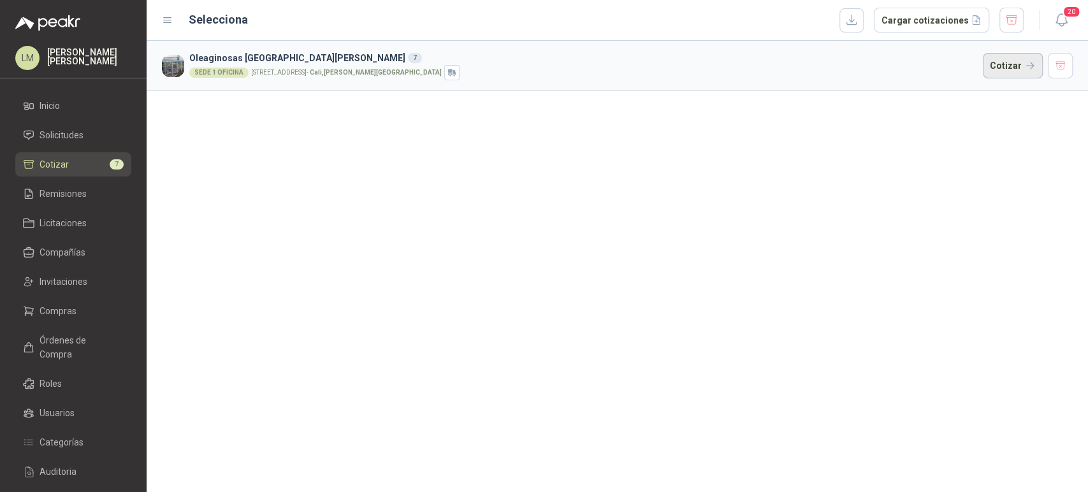
click at [1014, 65] on button "Cotizar" at bounding box center [1012, 65] width 60 height 25
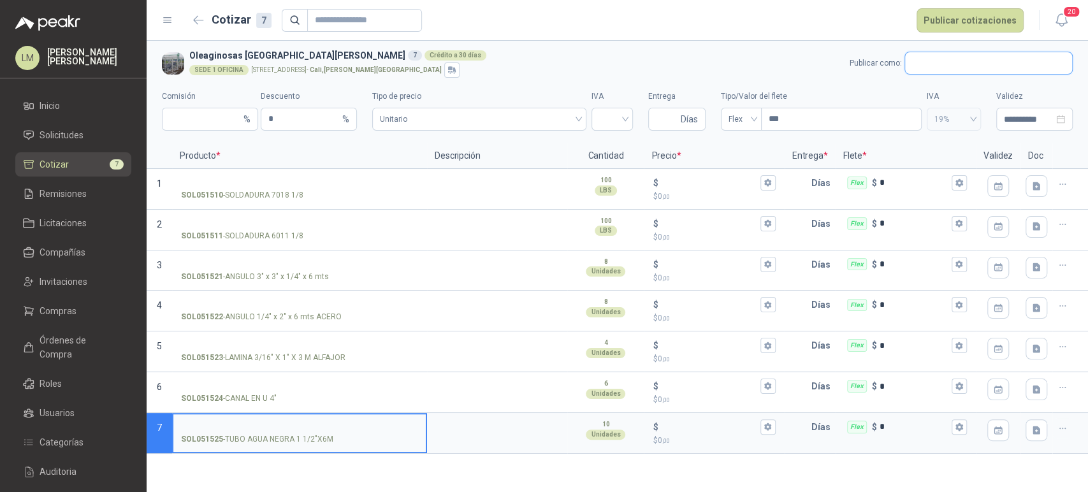
click at [924, 64] on input "text" at bounding box center [988, 63] width 167 height 22
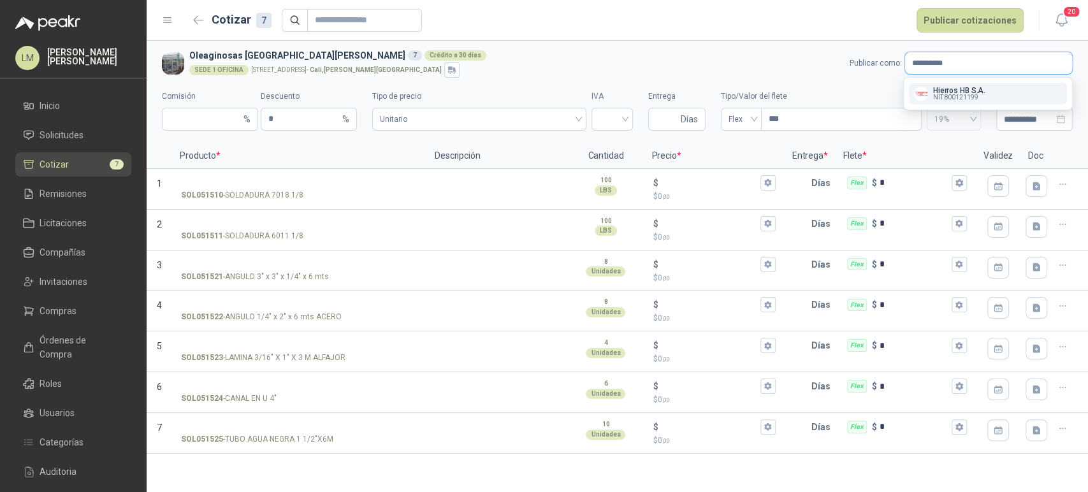
type input "**********"
click at [949, 89] on p "Hierros HB S.A." at bounding box center [959, 91] width 52 height 8
type input "*"
type input "**********"
click at [612, 115] on input "search" at bounding box center [612, 117] width 26 height 19
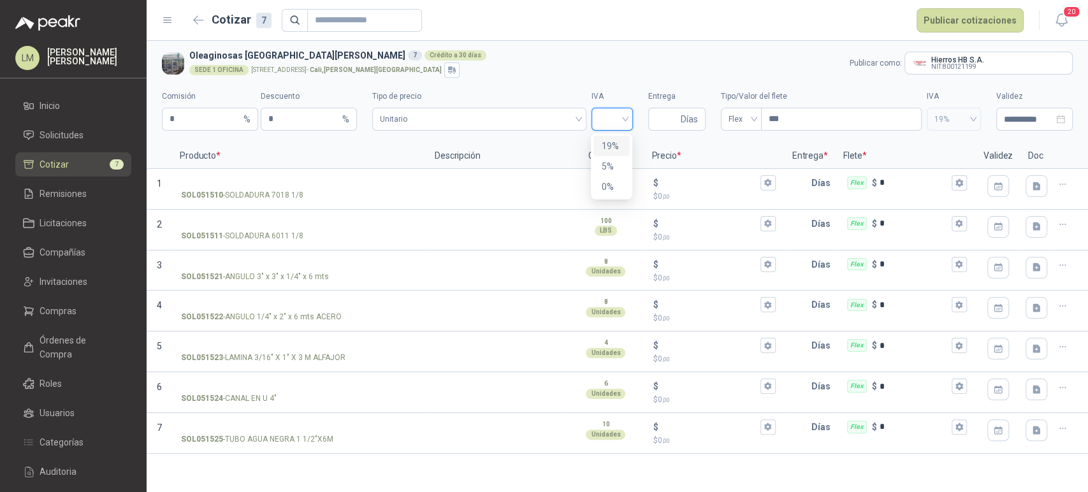
click at [612, 141] on div "19%" at bounding box center [611, 146] width 21 height 14
click at [663, 114] on input "Entrega" at bounding box center [667, 119] width 22 height 22
type input "*"
click at [803, 111] on input "***" at bounding box center [840, 119] width 159 height 22
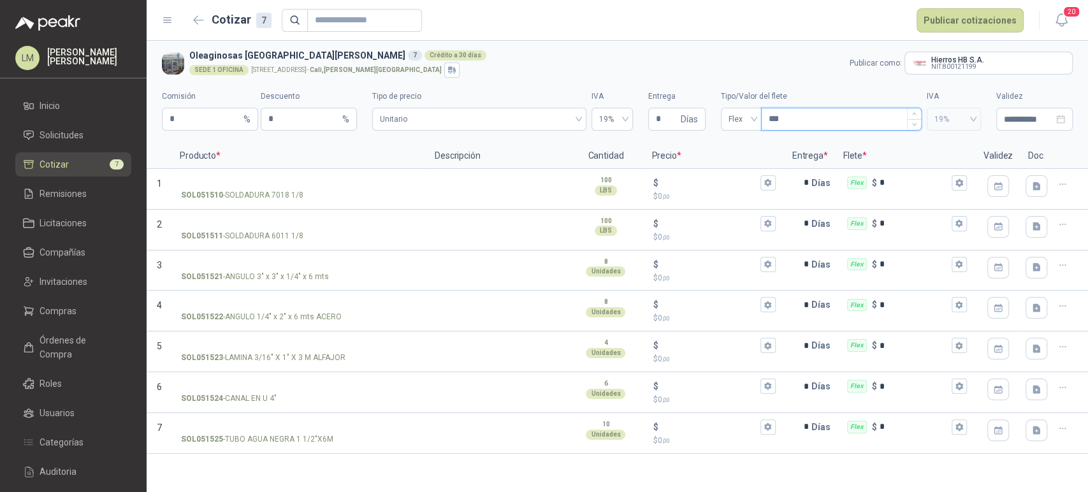
type input "***"
type input "********"
type input "*********"
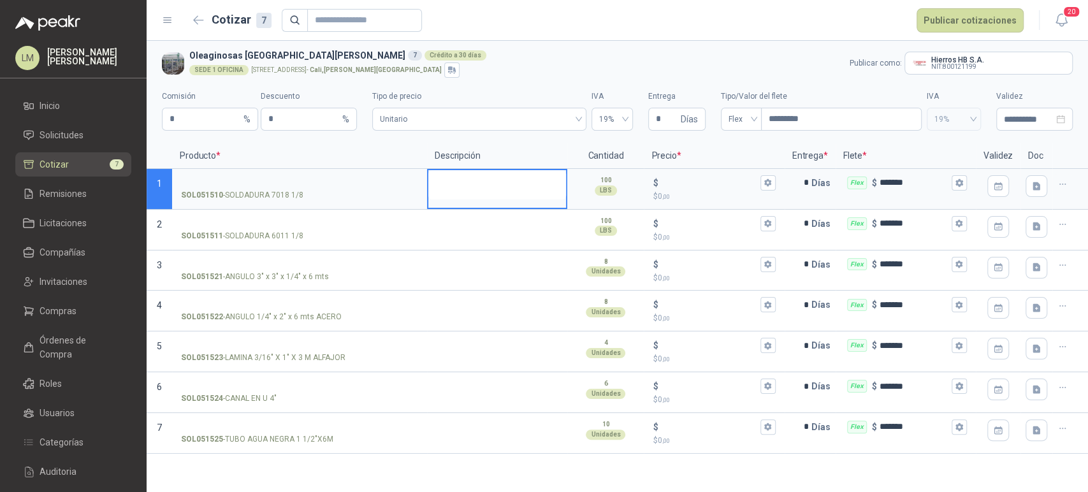
click at [429, 187] on textarea at bounding box center [497, 184] width 138 height 29
type textarea "*"
type textarea "***"
type textarea "*****"
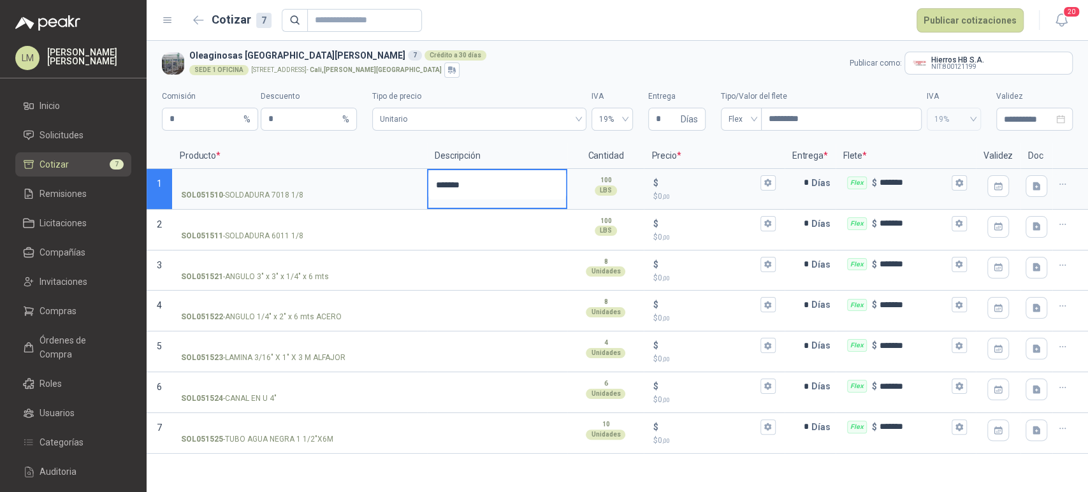
type textarea "********"
type textarea "**********"
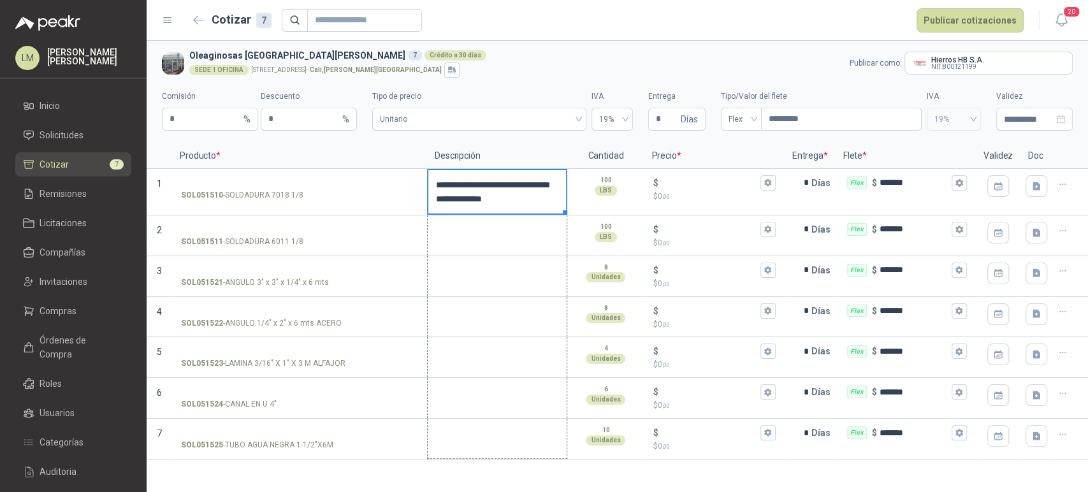
drag, startPoint x: 565, startPoint y: 212, endPoint x: 510, endPoint y: 441, distance: 235.3
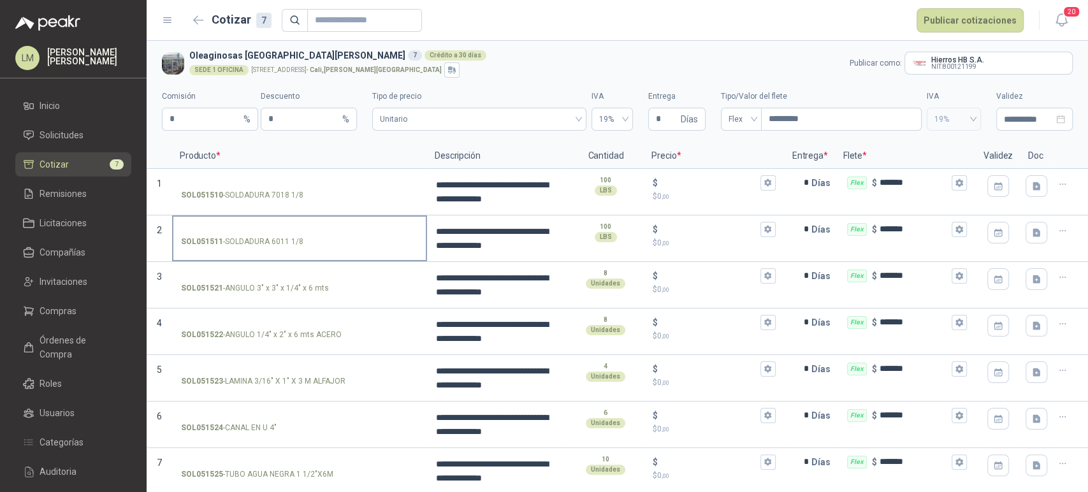
click at [207, 222] on label "SOL051511 - SOLDADURA 6011 1/8" at bounding box center [299, 235] width 252 height 36
click at [207, 225] on input "SOL051511 - SOLDADURA 6011 1/8" at bounding box center [299, 230] width 237 height 10
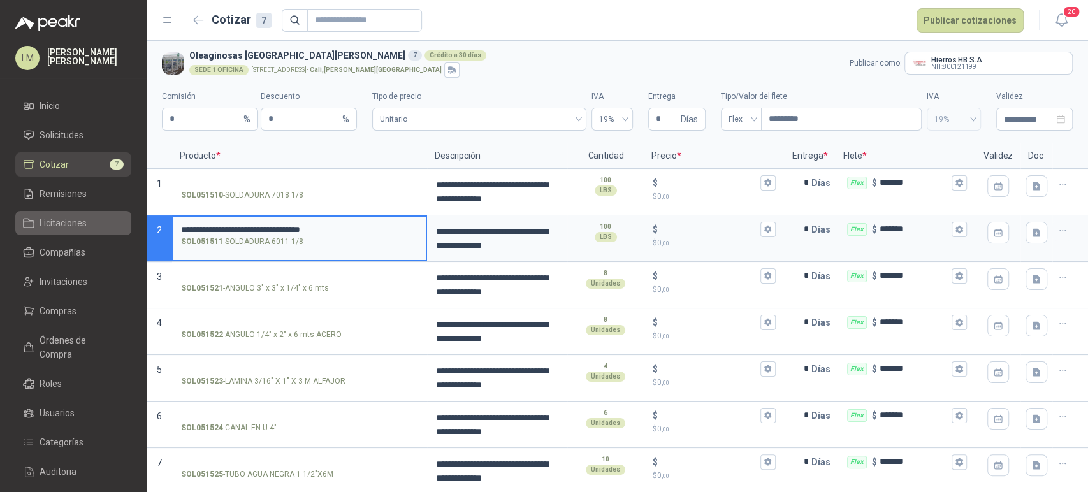
drag, startPoint x: 199, startPoint y: 228, endPoint x: 115, endPoint y: 217, distance: 85.4
click at [115, 217] on div "**********" at bounding box center [544, 246] width 1088 height 492
click at [687, 226] on input "$ $ 0 ,00" at bounding box center [708, 229] width 97 height 10
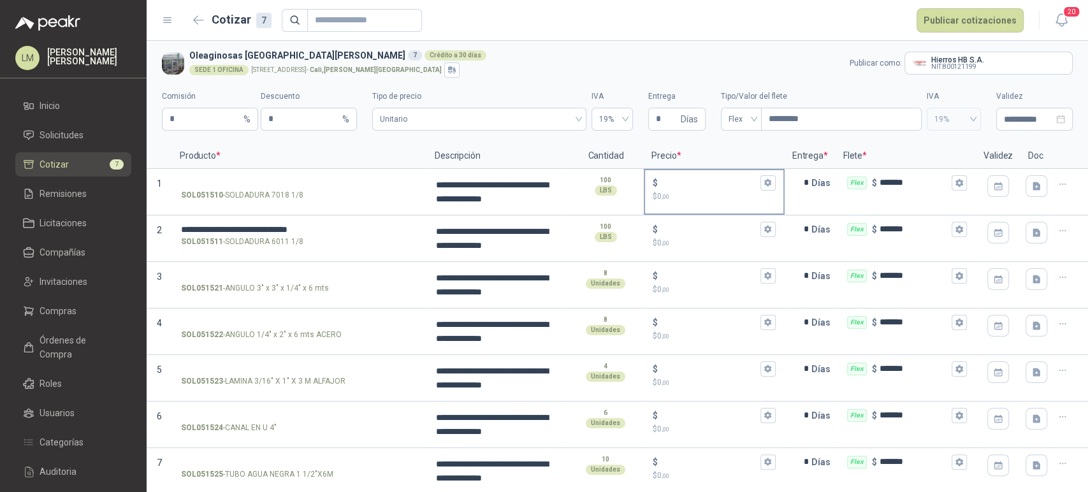
click at [671, 187] on input "$ $ 0 ,00" at bounding box center [708, 183] width 97 height 10
click at [668, 231] on input "$ $ 0 ,00" at bounding box center [708, 229] width 97 height 10
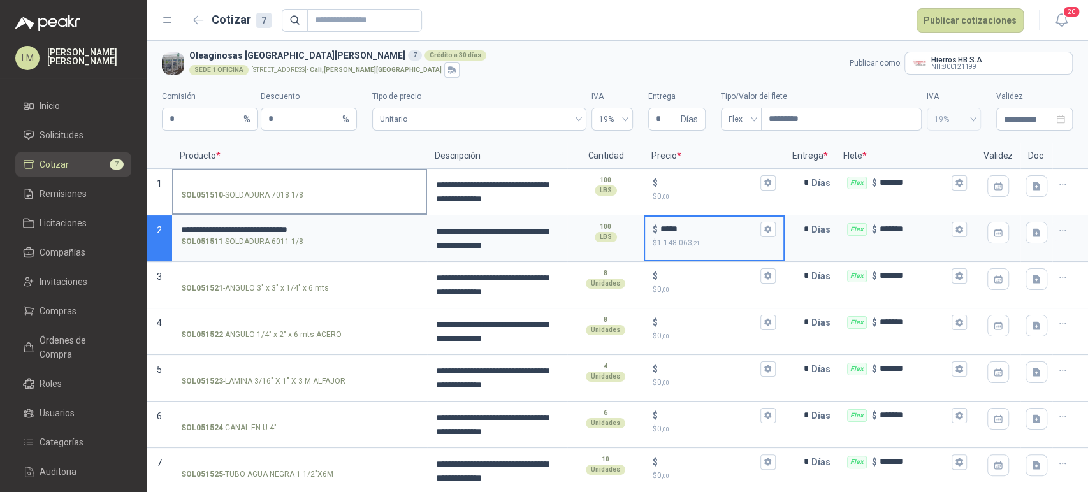
click at [305, 183] on input "SOL051510 - SOLDADURA 7018 1/8" at bounding box center [299, 183] width 237 height 10
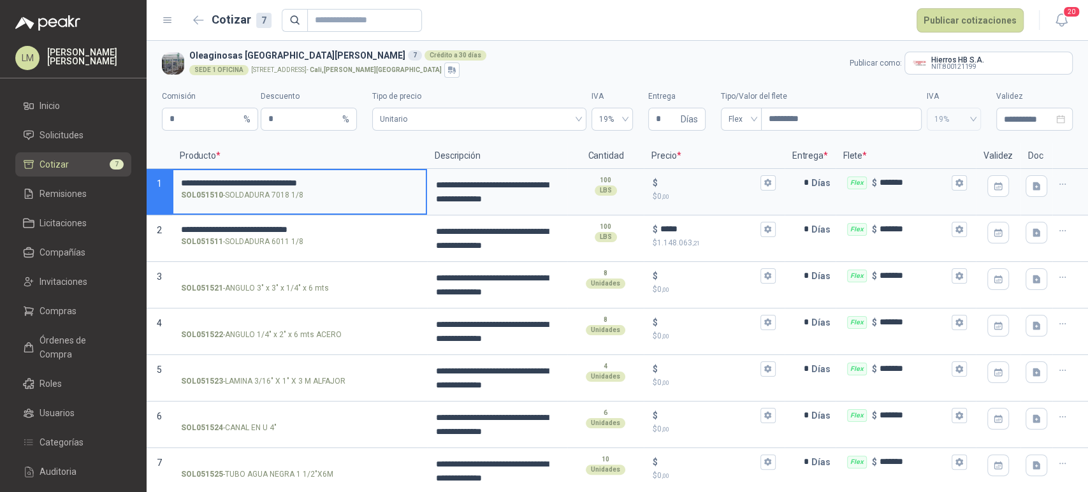
drag, startPoint x: 200, startPoint y: 179, endPoint x: 135, endPoint y: 175, distance: 65.1
click at [135, 175] on div "**********" at bounding box center [544, 246] width 1088 height 492
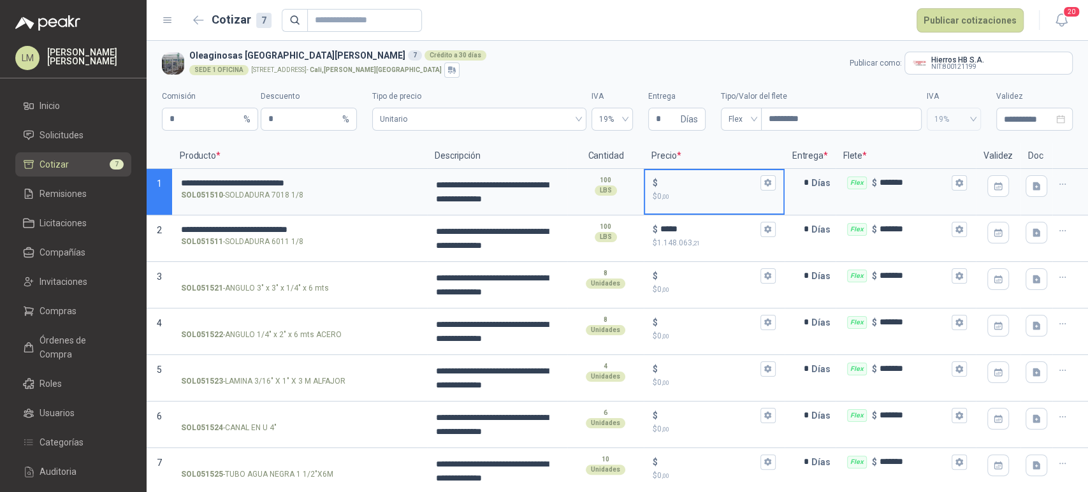
click at [687, 182] on input "$ $ 0 ,00" at bounding box center [708, 183] width 97 height 10
click at [675, 181] on input "$ $ 0 ,00" at bounding box center [708, 183] width 97 height 10
click at [262, 263] on label "SOL051521 - ANGULO 3" x 3" x 1/4" x 6 mts" at bounding box center [299, 281] width 252 height 36
click at [262, 271] on input "SOL051521 - ANGULO 3" x 3" x 1/4" x 6 mts" at bounding box center [299, 276] width 237 height 10
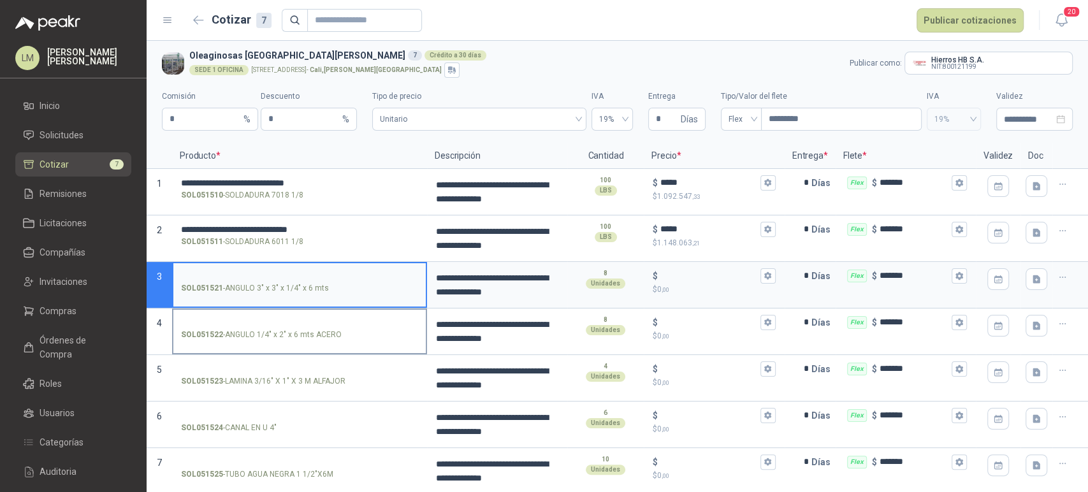
click at [285, 318] on input "SOL051522 - ANGULO 1/4" x 2" x 6 mts ACERO" at bounding box center [299, 323] width 237 height 10
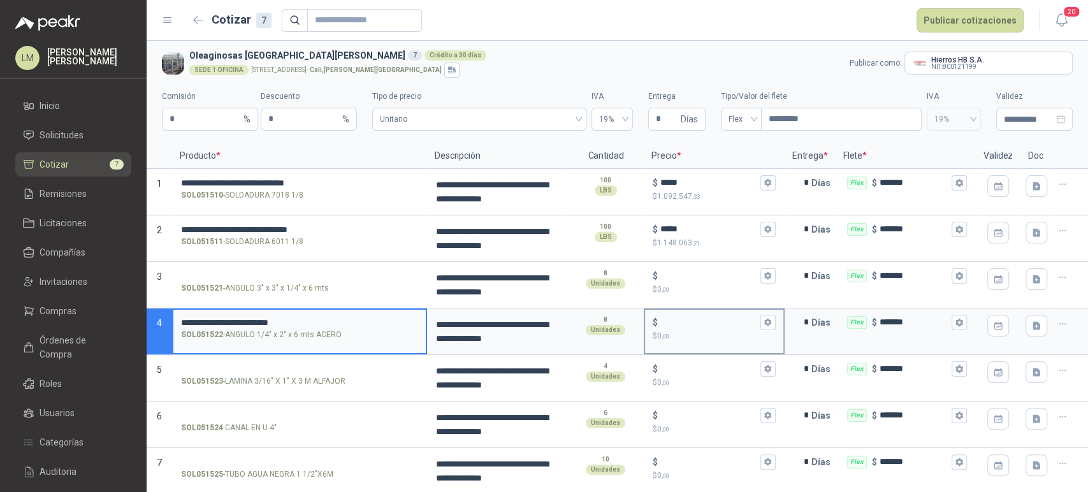
click at [687, 322] on input "$ $ 0 ,00" at bounding box center [708, 322] width 97 height 10
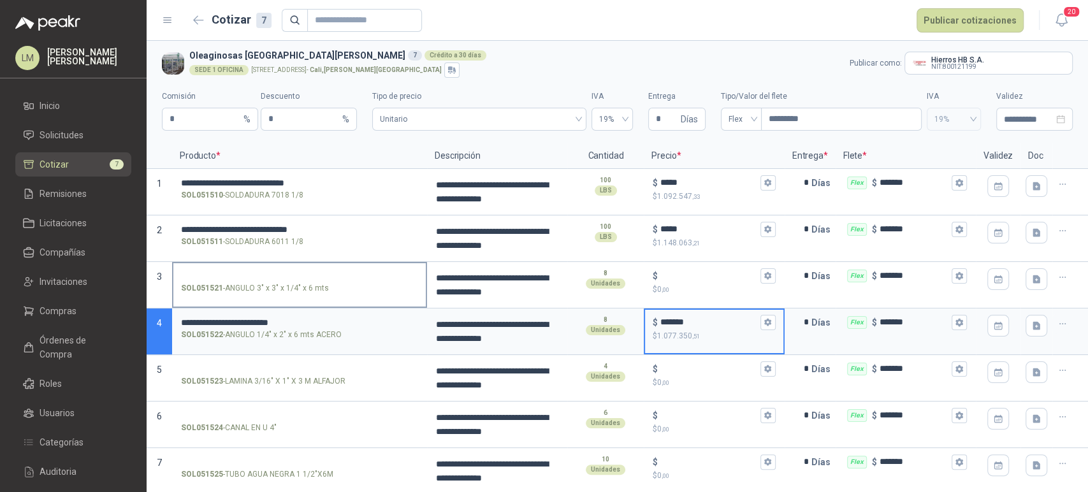
click at [277, 272] on input "SOL051521 - ANGULO 3" x 3" x 1/4" x 6 mts" at bounding box center [299, 276] width 237 height 10
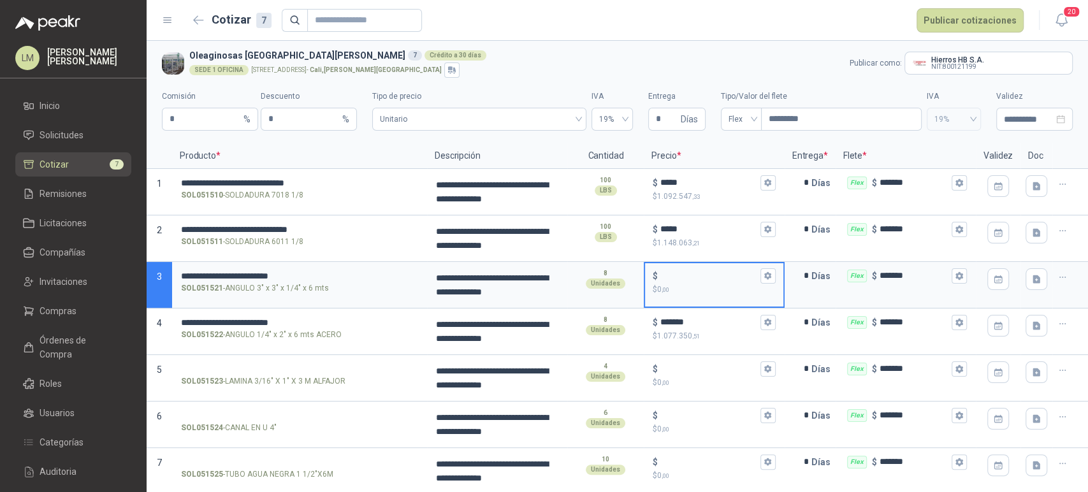
click at [698, 275] on input "$ $ 0 ,00" at bounding box center [708, 276] width 97 height 10
click at [254, 366] on input "SOL051523 - LAMINA 3/16" X 1" X 3 M ALFAJOR" at bounding box center [299, 369] width 237 height 10
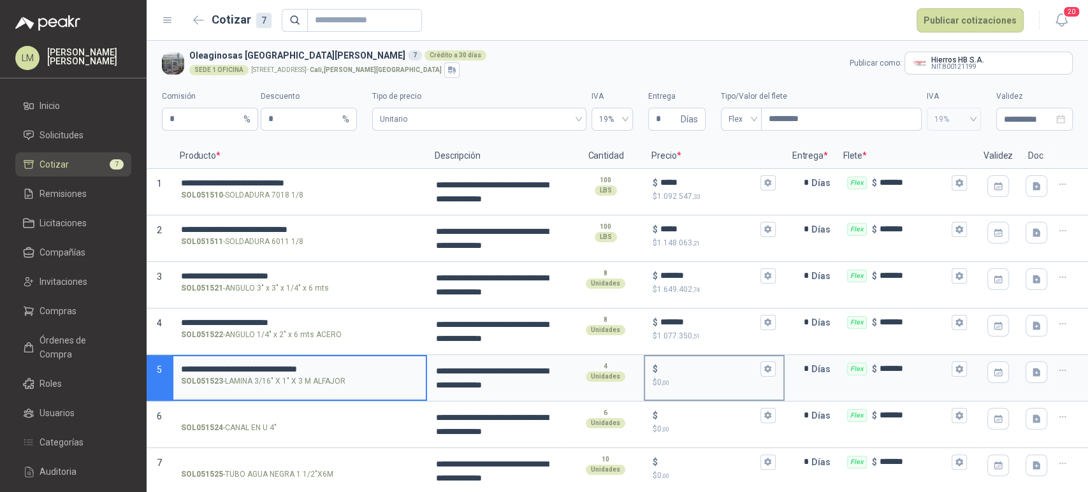
click at [669, 368] on input "$ $ 0 ,00" at bounding box center [708, 369] width 97 height 10
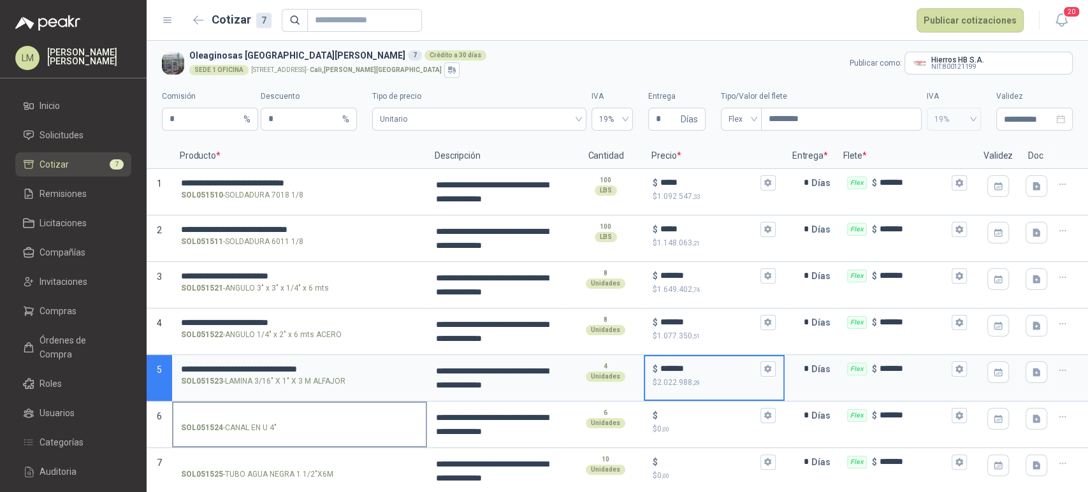
click at [300, 414] on input "SOL051524 - CANAL EN U 4"" at bounding box center [299, 416] width 237 height 10
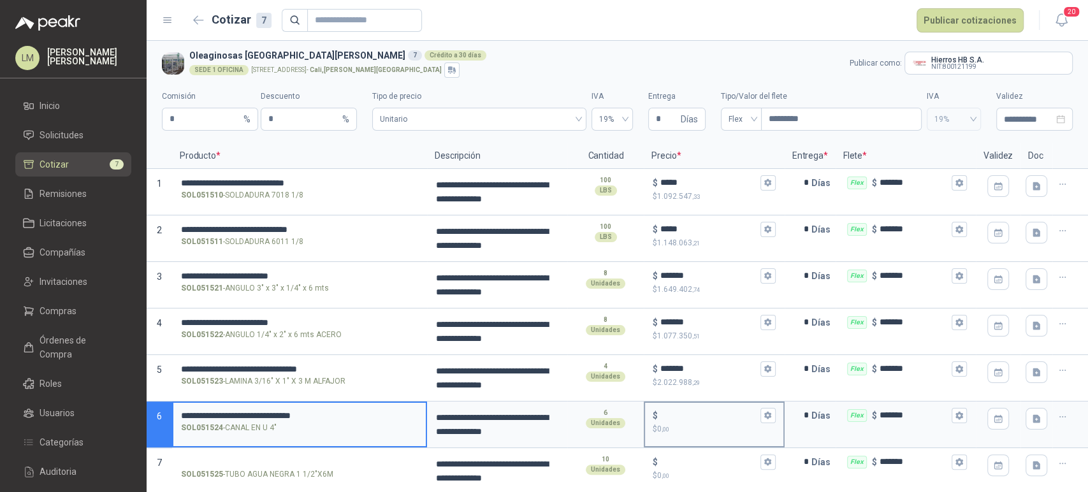
click at [688, 415] on input "$ $ 0 ,00" at bounding box center [708, 415] width 97 height 10
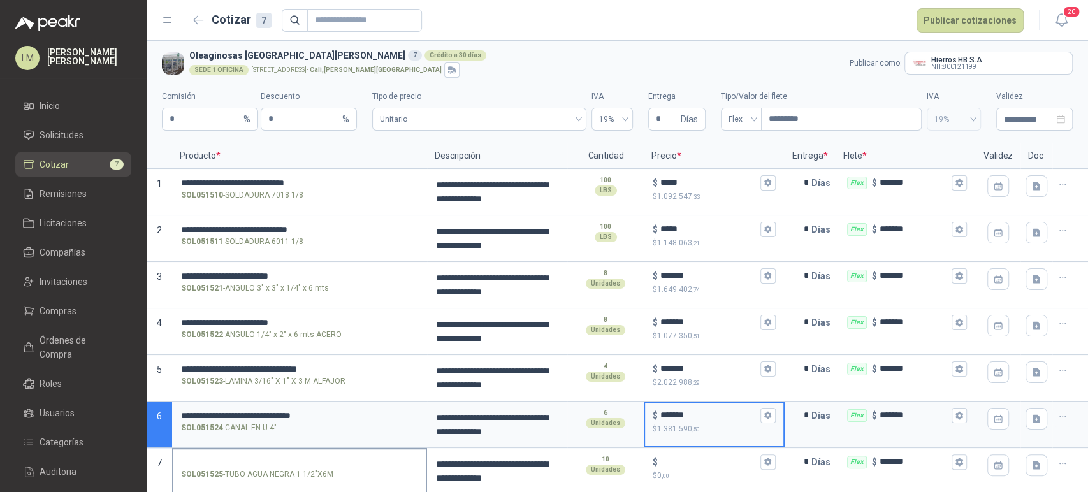
click at [262, 454] on label "SOL051525 - TUBO AGUA NEGRA 1 1/2"X6M" at bounding box center [299, 467] width 252 height 36
click at [262, 457] on input "SOL051525 - TUBO AGUA NEGRA 1 1/2"X6M" at bounding box center [299, 462] width 237 height 10
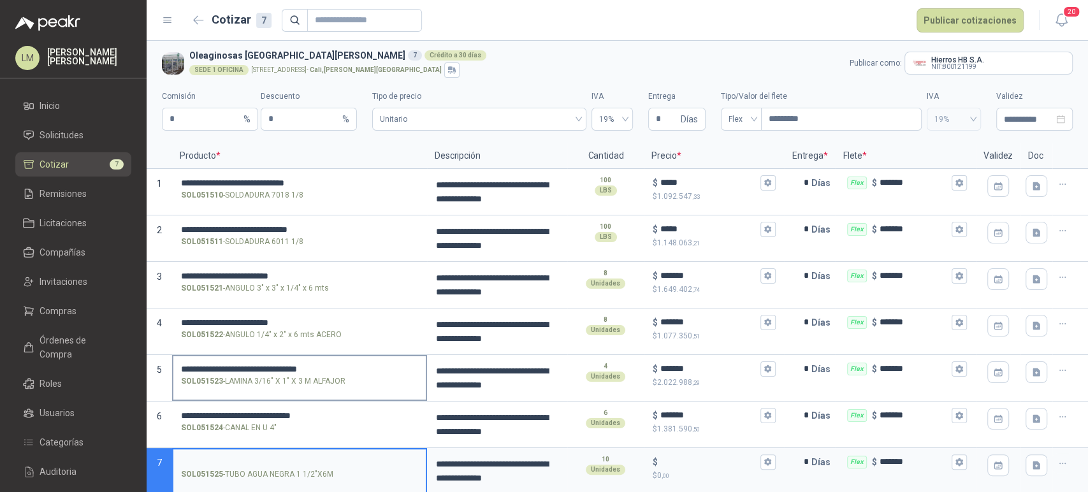
scroll to position [1, 0]
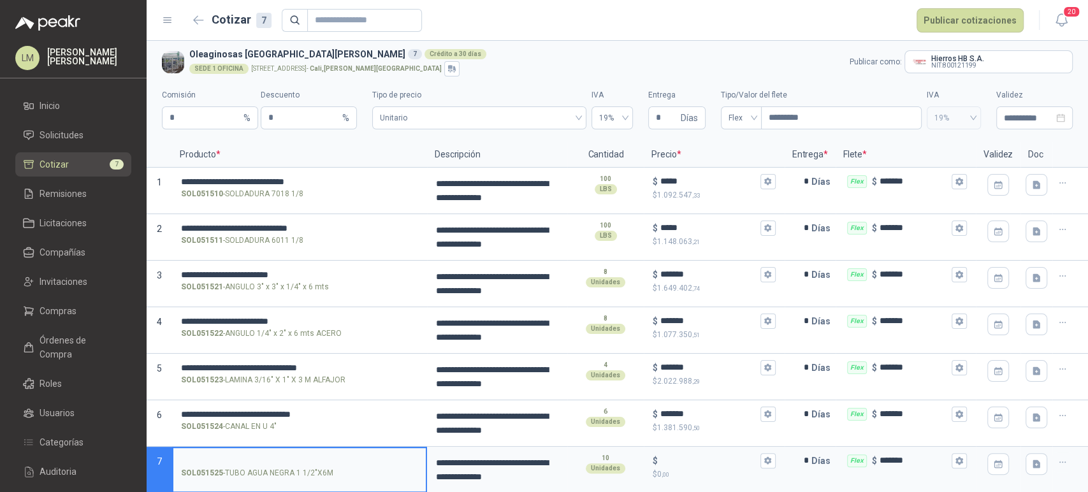
click at [231, 457] on input "SOL051525 - TUBO AGUA NEGRA 1 1/2"X6M" at bounding box center [299, 461] width 237 height 10
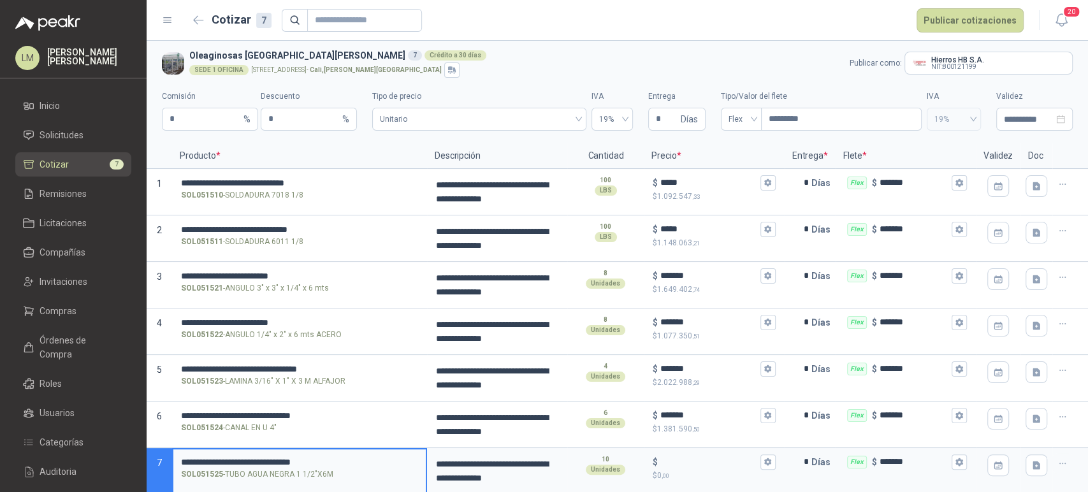
drag, startPoint x: 199, startPoint y: 457, endPoint x: 145, endPoint y: 448, distance: 55.0
click at [145, 448] on div "**********" at bounding box center [544, 246] width 1088 height 492
click at [686, 451] on div "$ $ 0 ,00" at bounding box center [714, 468] width 138 height 38
click at [686, 457] on input "$ $ 0 ,00" at bounding box center [708, 462] width 97 height 10
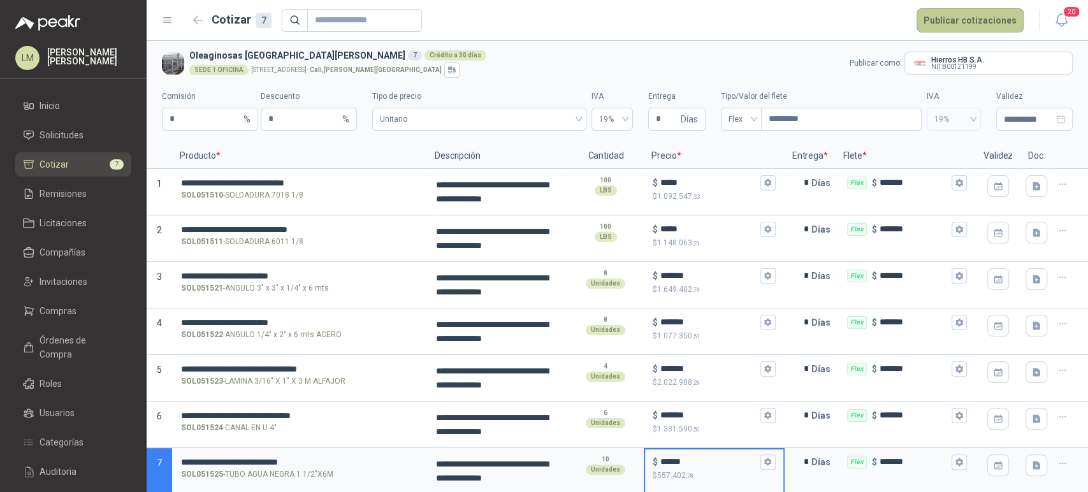
click at [951, 24] on button "Publicar cotizaciones" at bounding box center [969, 20] width 107 height 24
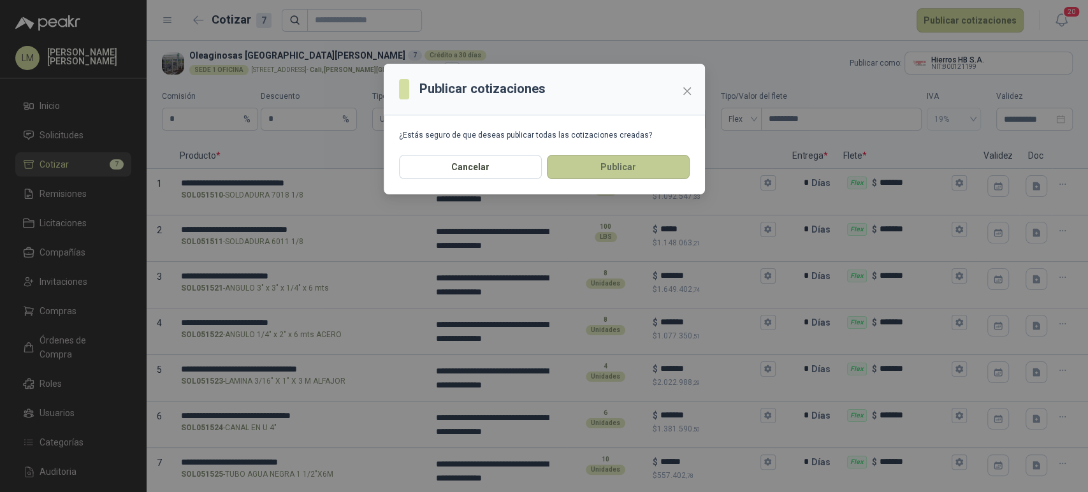
click at [572, 164] on button "Publicar" at bounding box center [618, 167] width 143 height 24
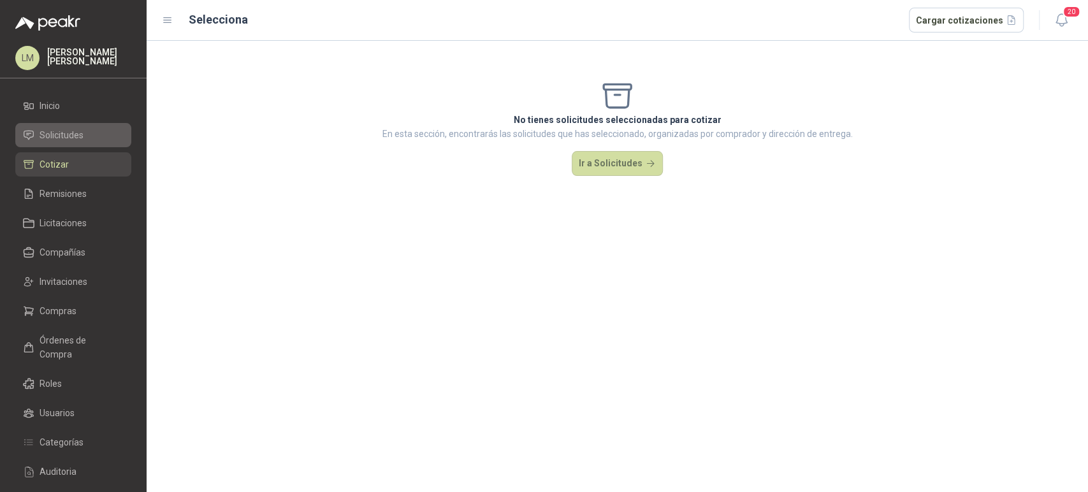
click at [64, 129] on span "Solicitudes" at bounding box center [61, 135] width 44 height 14
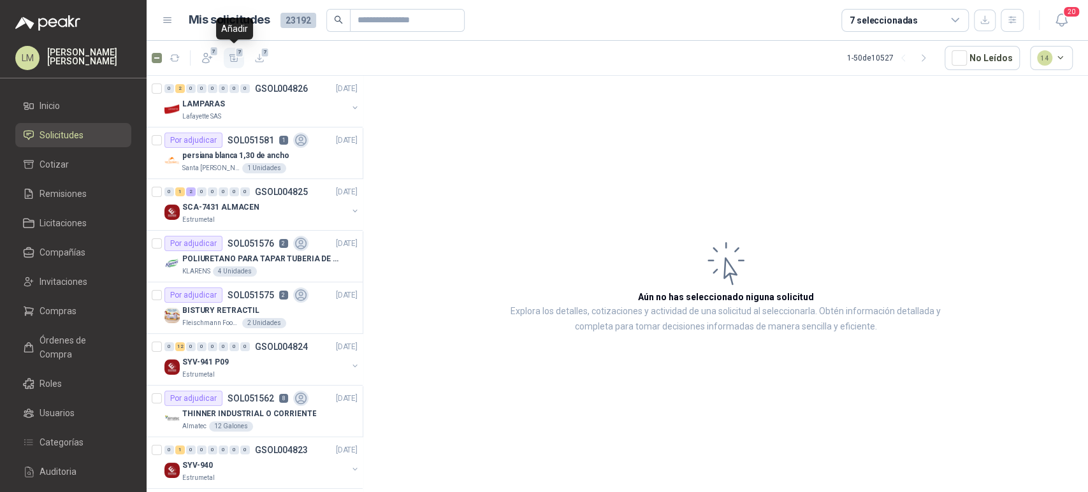
click at [235, 60] on icon "button" at bounding box center [234, 58] width 11 height 11
click at [72, 159] on li "Cotizar 7" at bounding box center [73, 164] width 101 height 14
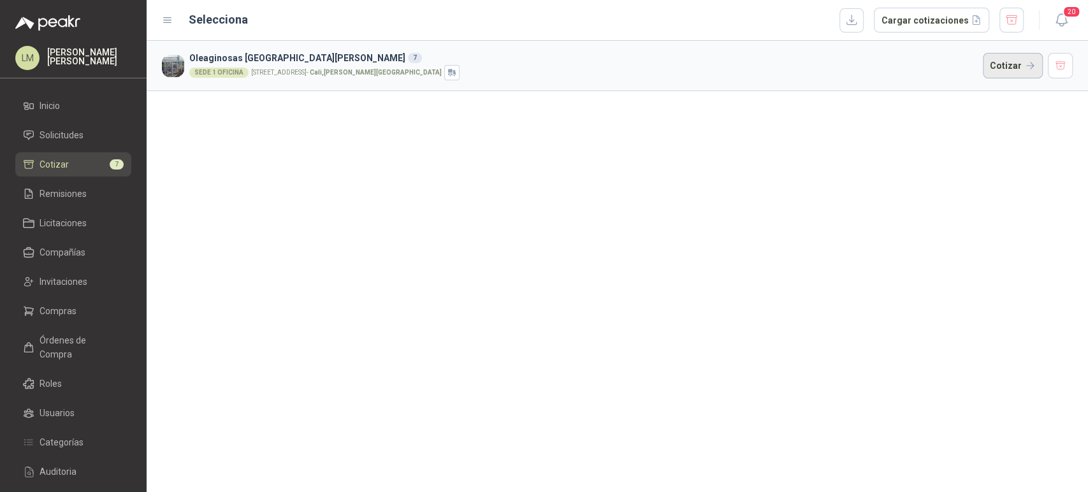
click at [1010, 75] on button "Cotizar" at bounding box center [1012, 65] width 60 height 25
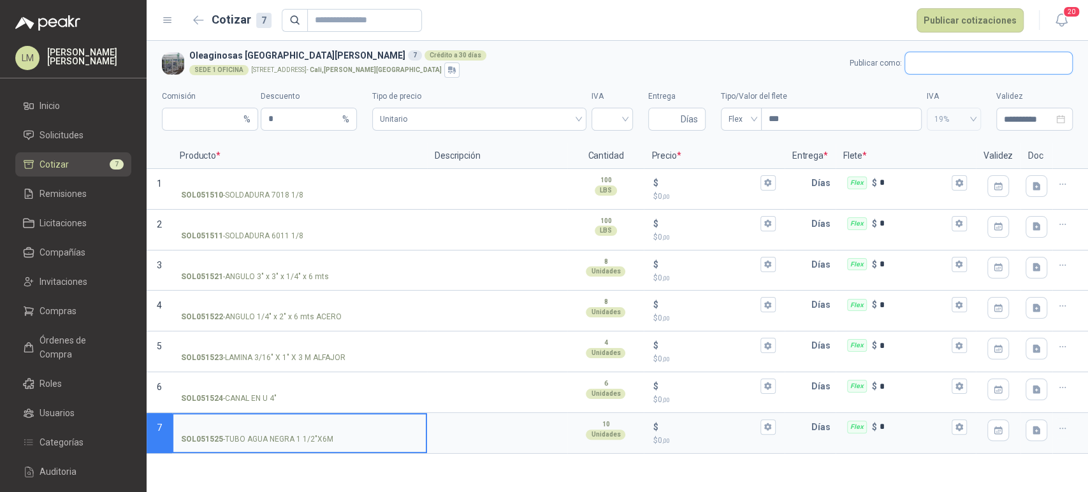
click at [949, 59] on input "text" at bounding box center [988, 63] width 167 height 22
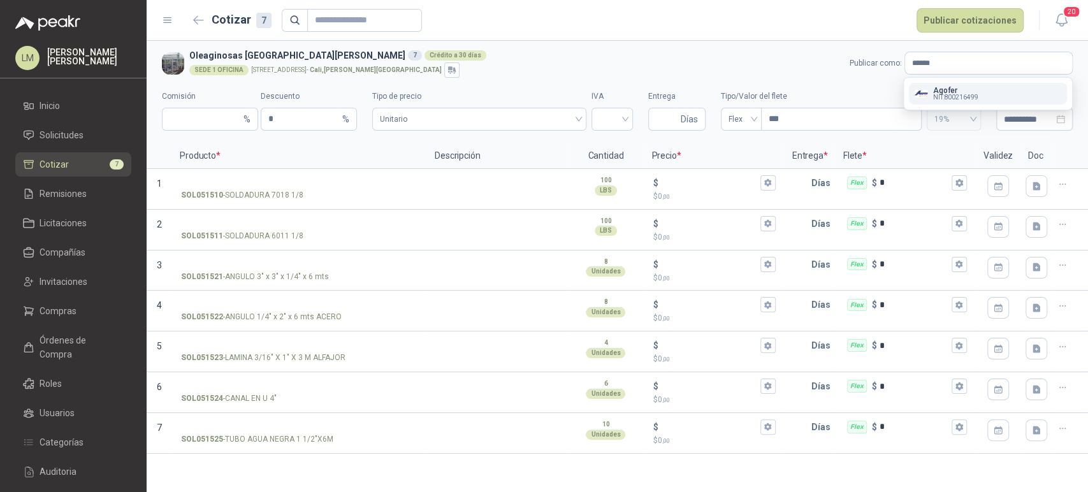
click at [931, 85] on button "Agofer NIT : 800216499" at bounding box center [987, 94] width 158 height 22
click at [612, 113] on input "search" at bounding box center [612, 117] width 26 height 19
click at [606, 138] on div "19%" at bounding box center [611, 146] width 36 height 20
click at [649, 120] on span "Días" at bounding box center [676, 119] width 57 height 23
click at [803, 119] on input "***" at bounding box center [840, 119] width 159 height 22
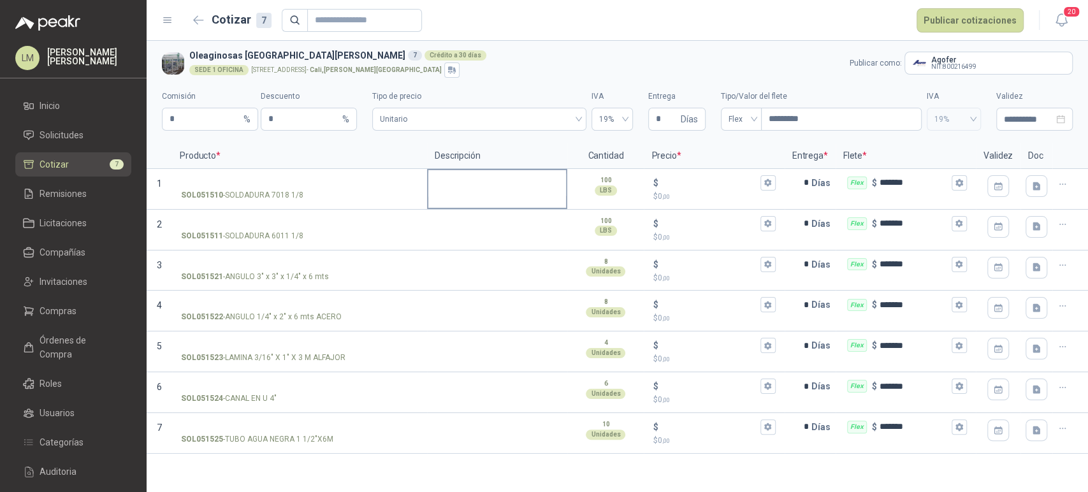
click at [457, 187] on textarea at bounding box center [497, 184] width 138 height 29
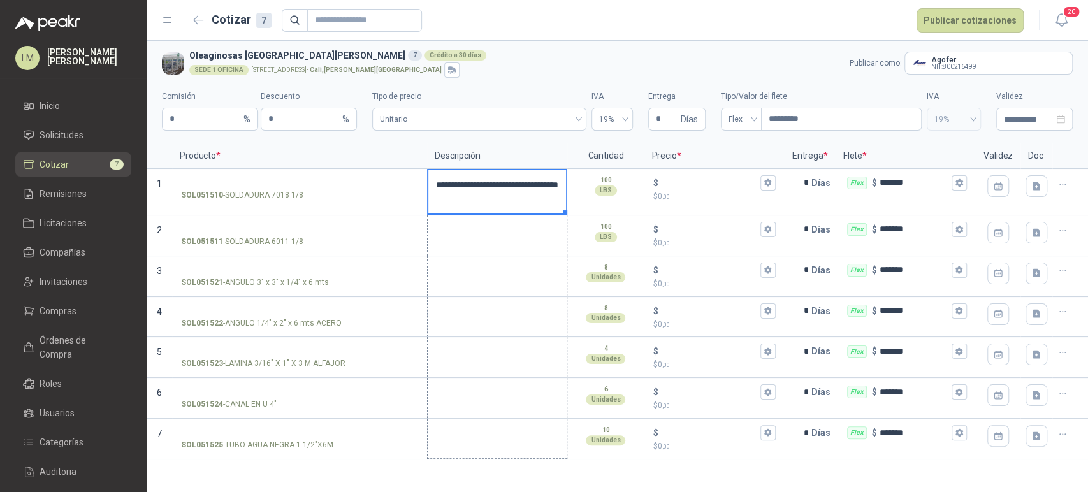
drag, startPoint x: 562, startPoint y: 213, endPoint x: 540, endPoint y: 444, distance: 232.3
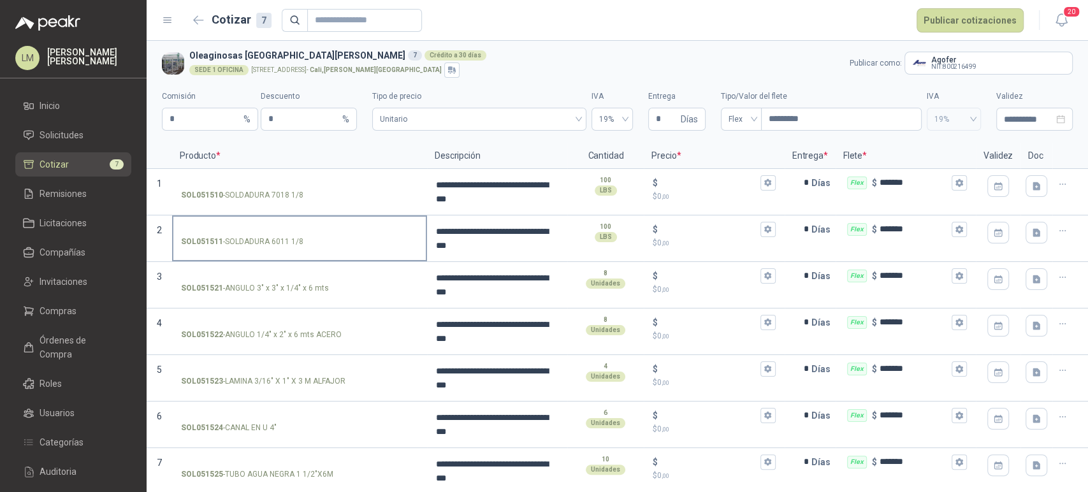
click at [304, 225] on input "SOL051511 - SOLDADURA 6011 1/8" at bounding box center [299, 230] width 237 height 10
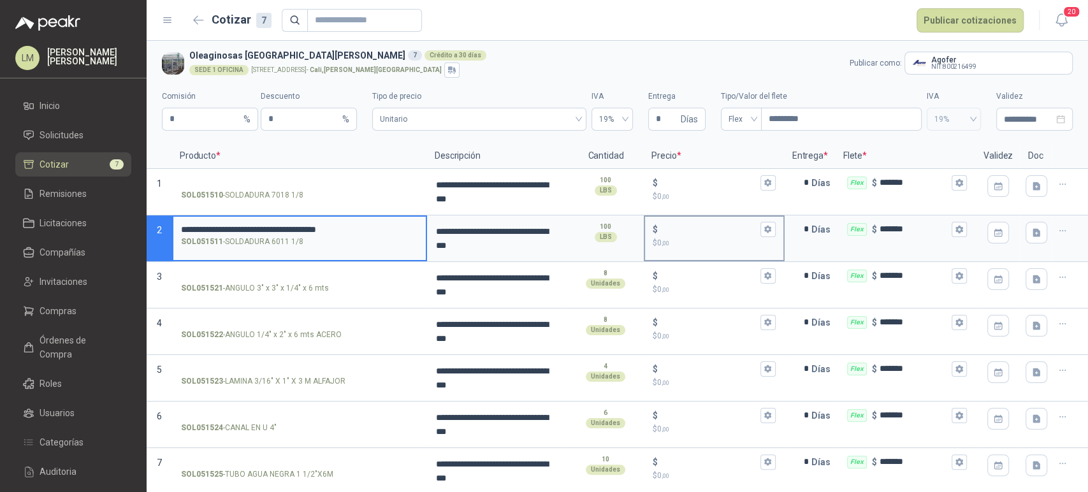
click at [668, 224] on input "$ $ 0 ,00" at bounding box center [708, 229] width 97 height 10
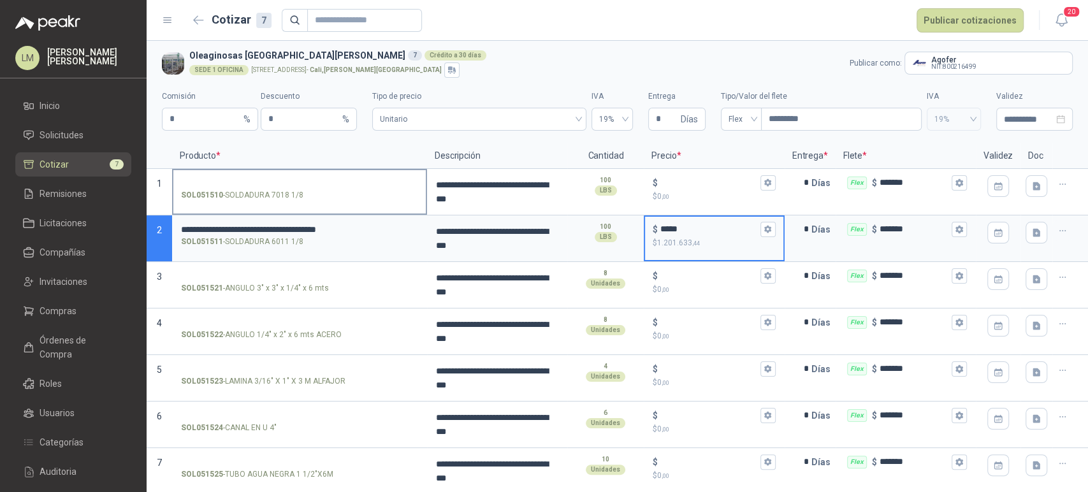
click at [272, 185] on input "SOL051510 - SOLDADURA 7018 1/8" at bounding box center [299, 183] width 237 height 10
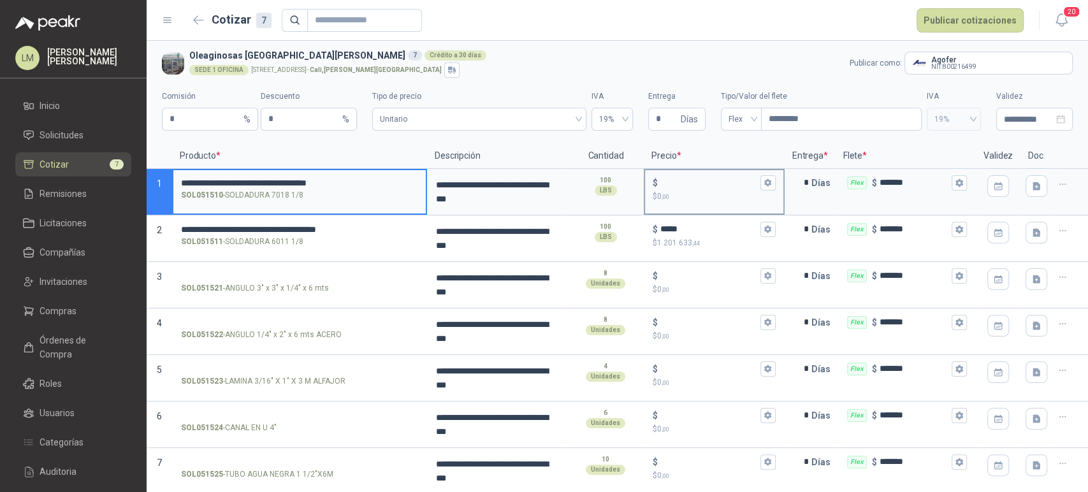
click at [687, 174] on div "$ $ 0 ,00" at bounding box center [714, 189] width 138 height 38
click at [687, 178] on input "$ $ 0 ,00" at bounding box center [708, 183] width 97 height 10
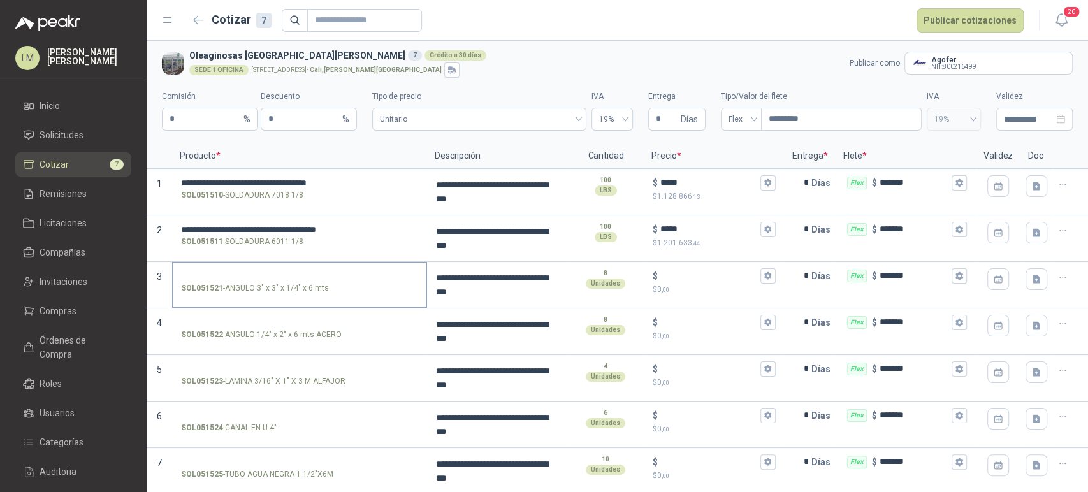
click at [229, 263] on label "SOL051521 - ANGULO 3" x 3" x 1/4" x 6 mts" at bounding box center [299, 281] width 252 height 36
click at [229, 271] on input "SOL051521 - ANGULO 3" x 3" x 1/4" x 6 mts" at bounding box center [299, 276] width 237 height 10
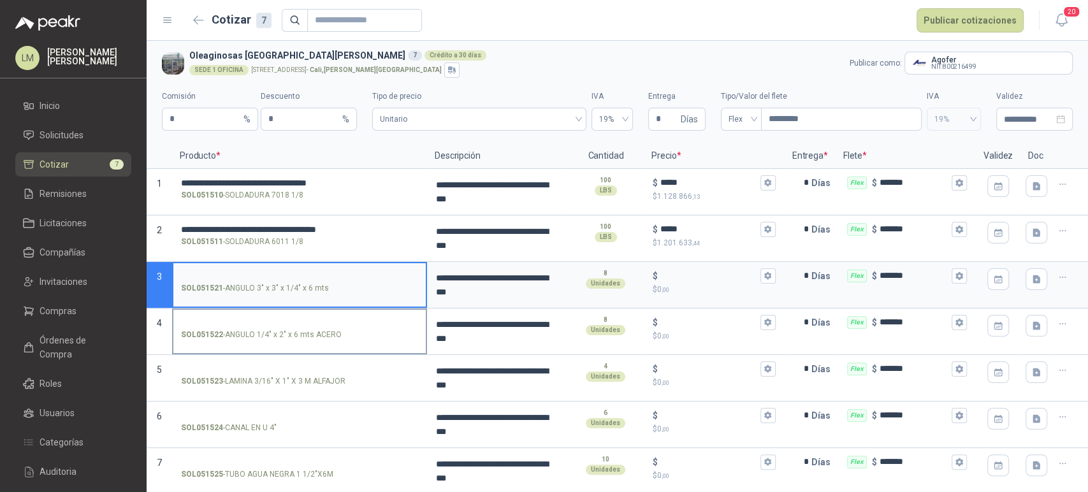
click at [276, 322] on input "SOL051522 - ANGULO 1/4" x 2" x 6 mts ACERO" at bounding box center [299, 323] width 237 height 10
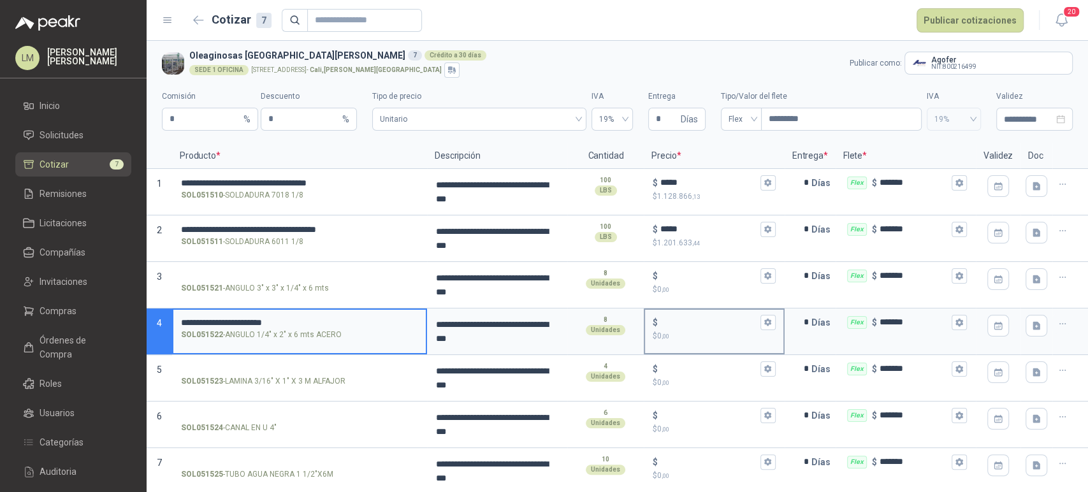
click at [666, 317] on input "$ $ 0 ,00" at bounding box center [708, 322] width 97 height 10
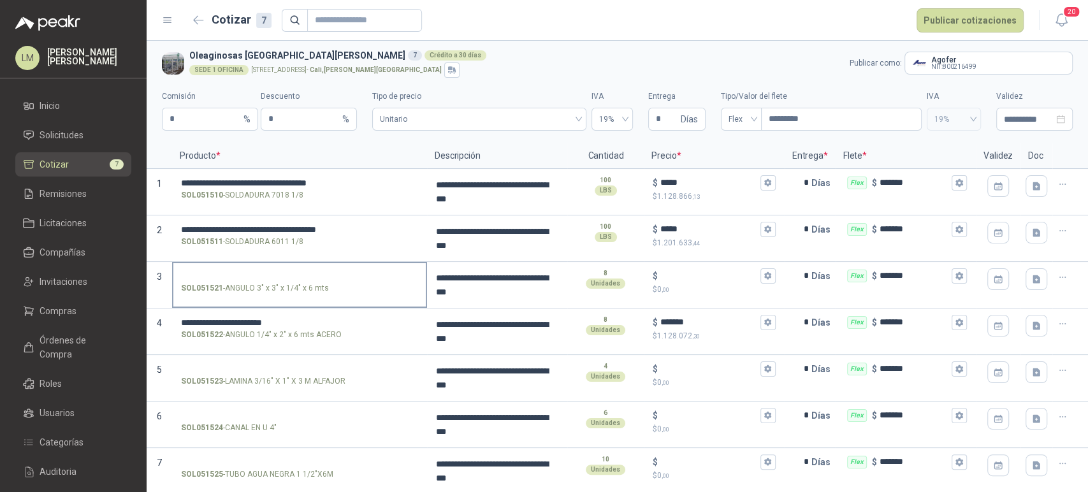
click at [298, 266] on label "SOL051521 - ANGULO 3" x 3" x 1/4" x 6 mts" at bounding box center [299, 281] width 252 height 36
click at [298, 271] on input "SOL051521 - ANGULO 3" x 3" x 1/4" x 6 mts" at bounding box center [299, 276] width 237 height 10
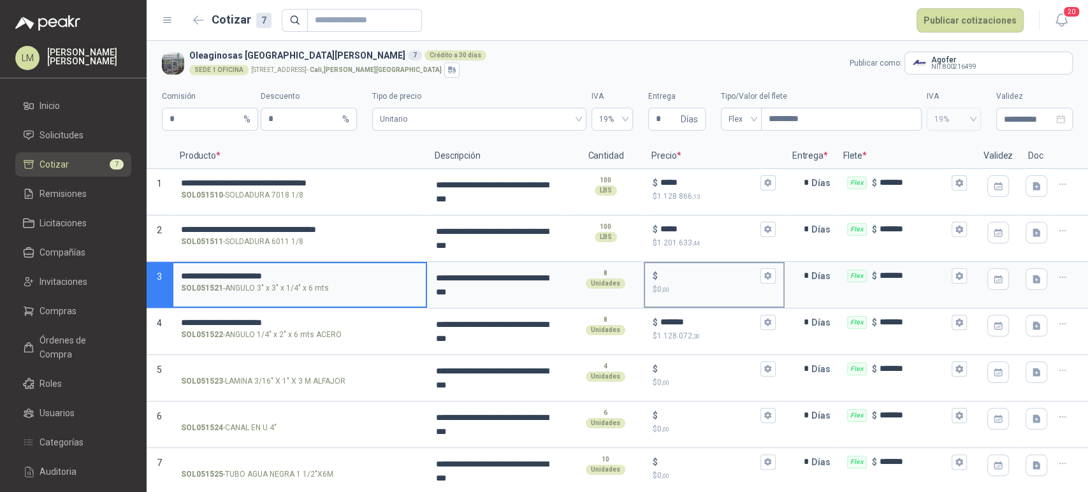
click at [665, 273] on input "$ $ 0 ,00" at bounding box center [708, 276] width 97 height 10
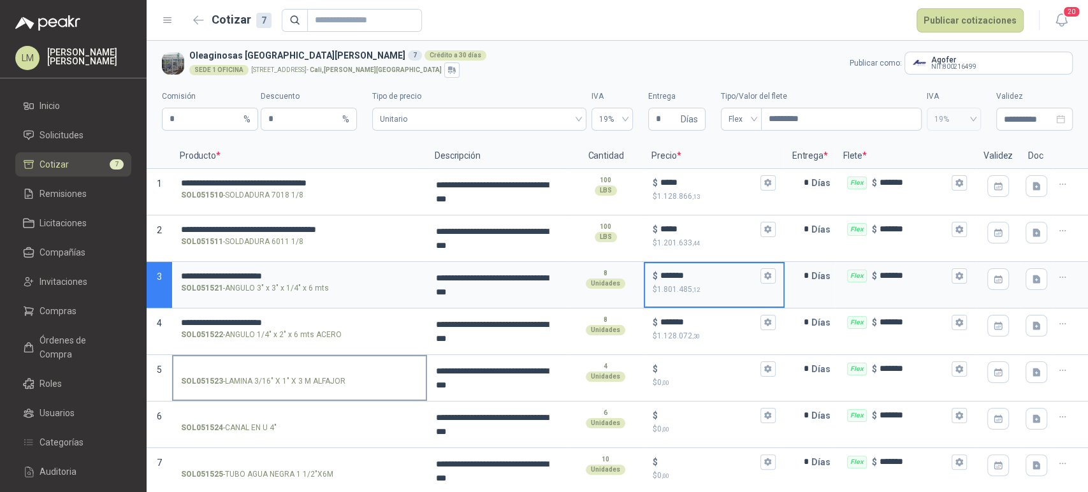
click at [229, 370] on input "SOL051523 - LAMINA 3/16" X 1" X 3 M ALFAJOR" at bounding box center [299, 369] width 237 height 10
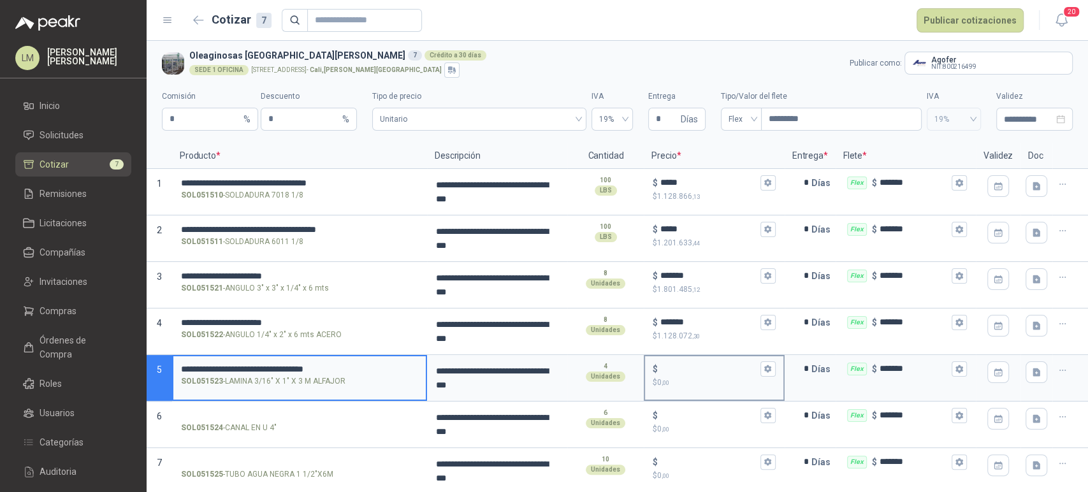
click at [678, 368] on input "$ $ 0 ,00" at bounding box center [708, 369] width 97 height 10
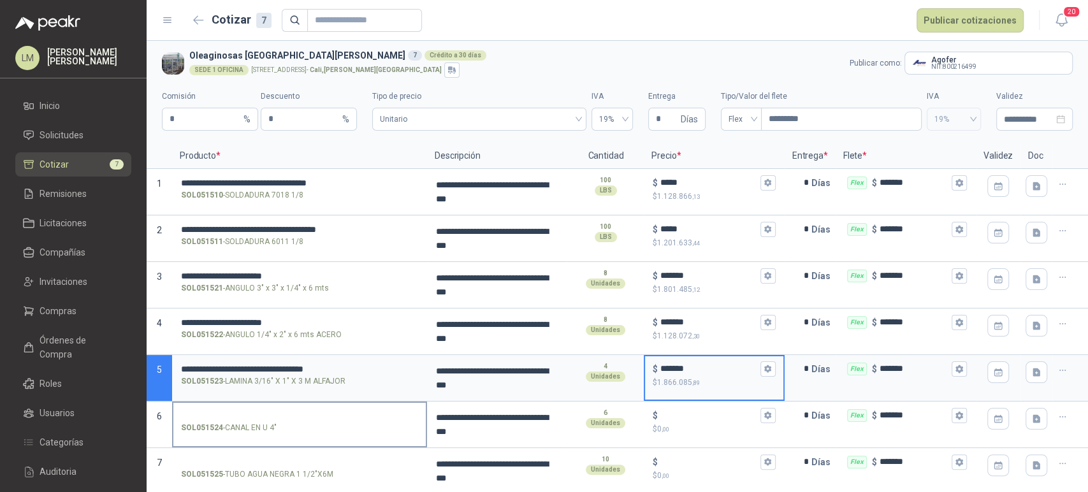
click at [290, 412] on input "SOL051524 - CANAL EN U 4"" at bounding box center [299, 416] width 237 height 10
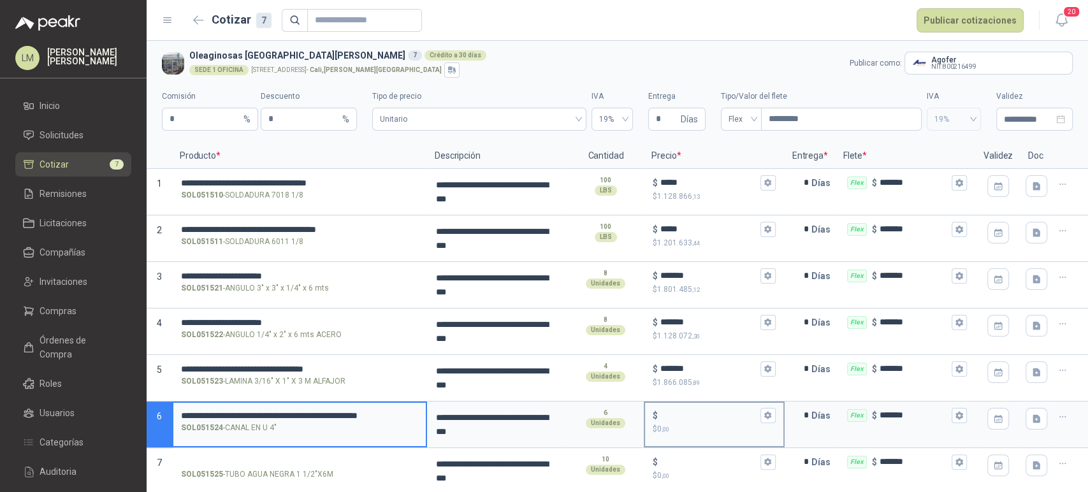
click at [692, 413] on input "$ $ 0 ,00" at bounding box center [708, 415] width 97 height 10
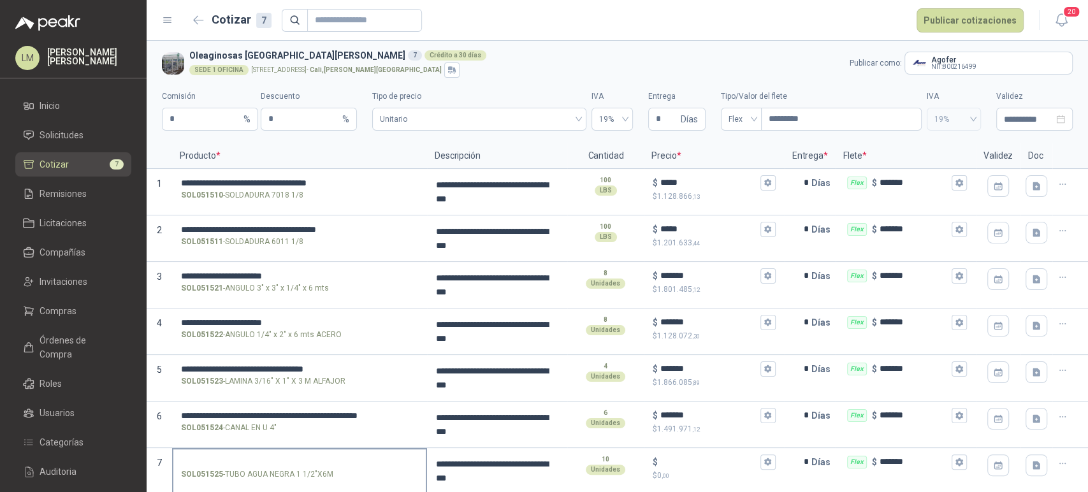
click at [256, 452] on label "SOL051525 - TUBO AGUA NEGRA 1 1/2"X6M" at bounding box center [299, 467] width 252 height 36
click at [256, 457] on input "SOL051525 - TUBO AGUA NEGRA 1 1/2"X6M" at bounding box center [299, 462] width 237 height 10
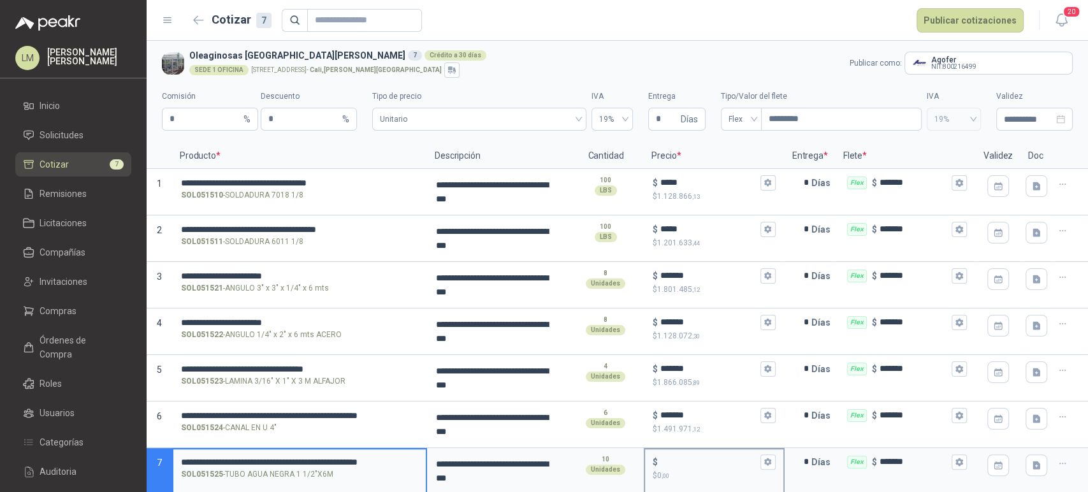
click at [680, 467] on div "$" at bounding box center [713, 461] width 122 height 15
click at [680, 466] on input "$ $ 0 ,00" at bounding box center [708, 462] width 97 height 10
click at [971, 14] on button "Publicar cotizaciones" at bounding box center [969, 20] width 107 height 24
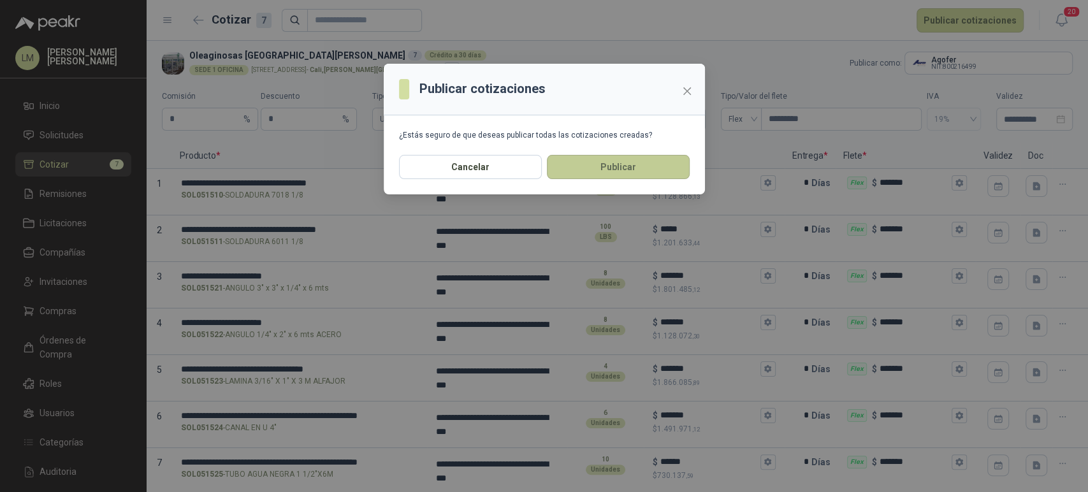
click at [600, 171] on button "Publicar" at bounding box center [618, 167] width 143 height 24
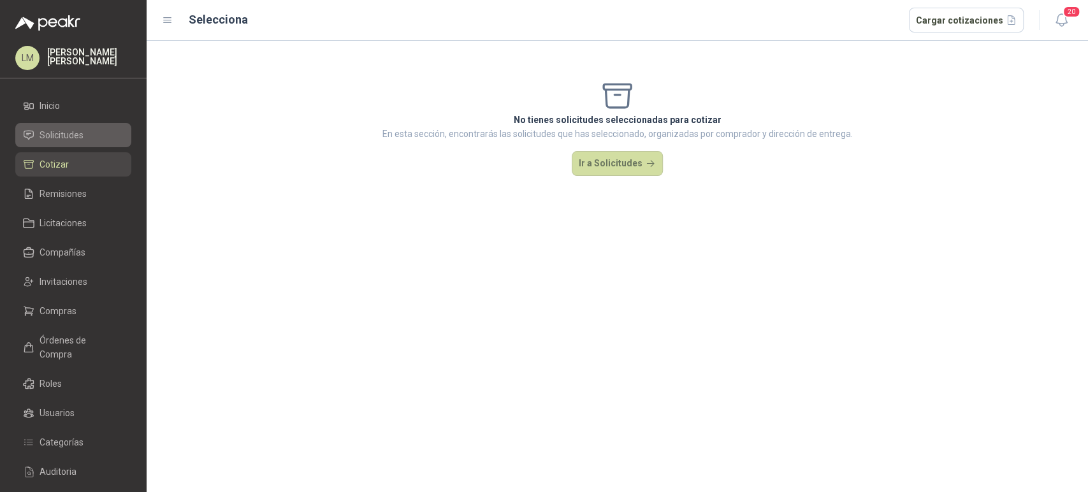
click at [57, 139] on span "Solicitudes" at bounding box center [61, 135] width 44 height 14
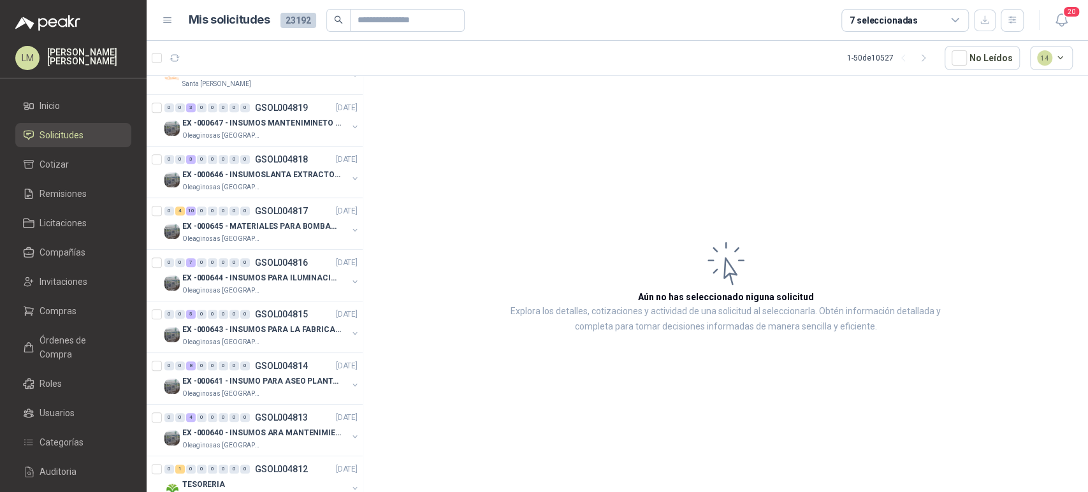
scroll to position [548, 0]
click at [266, 274] on p "EX -000644 - INSUMOS PARA ILUMINACIONN ZONA DE CLA" at bounding box center [261, 279] width 159 height 12
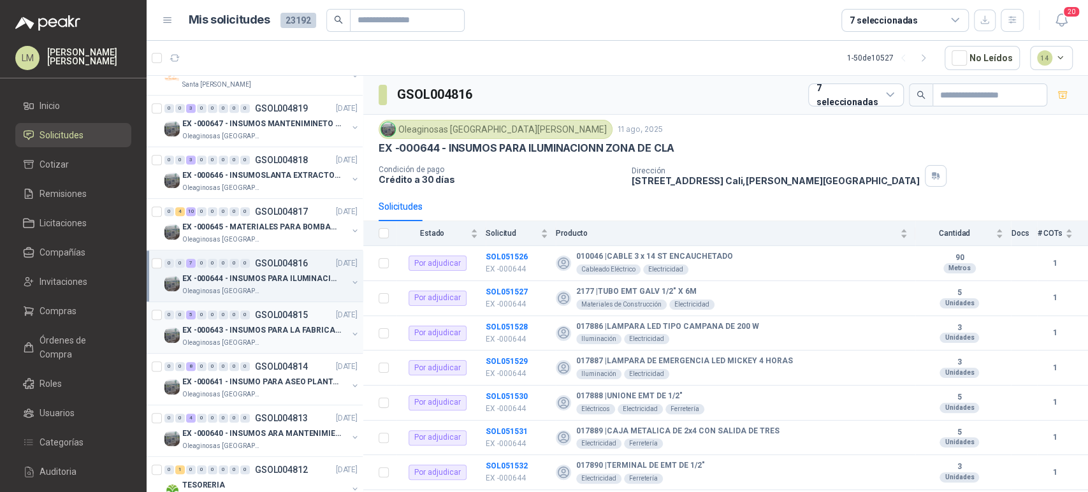
click at [255, 329] on p "EX -000643 - INSUMOS PARA LA FABRICACION DE PLATAF" at bounding box center [261, 330] width 159 height 12
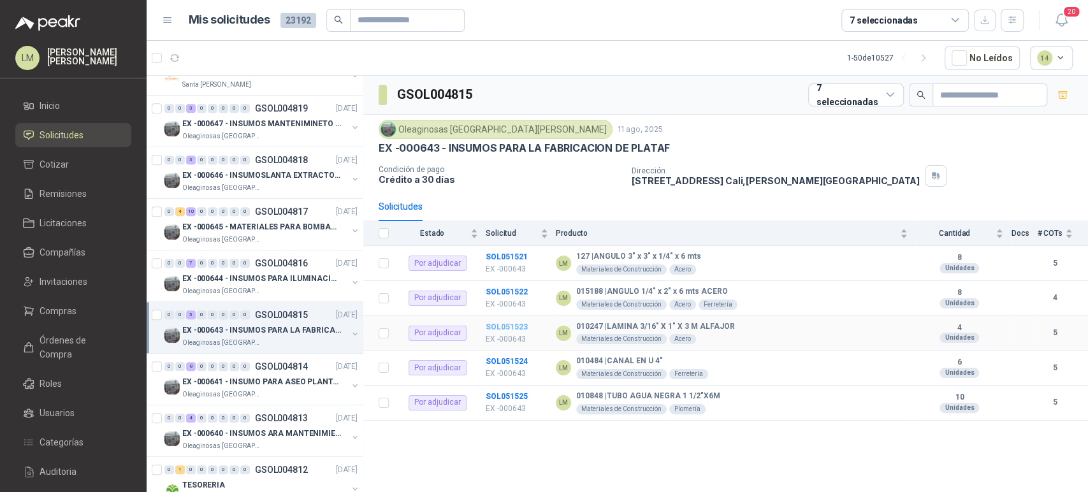
click at [491, 326] on b "SOL051523" at bounding box center [506, 326] width 42 height 9
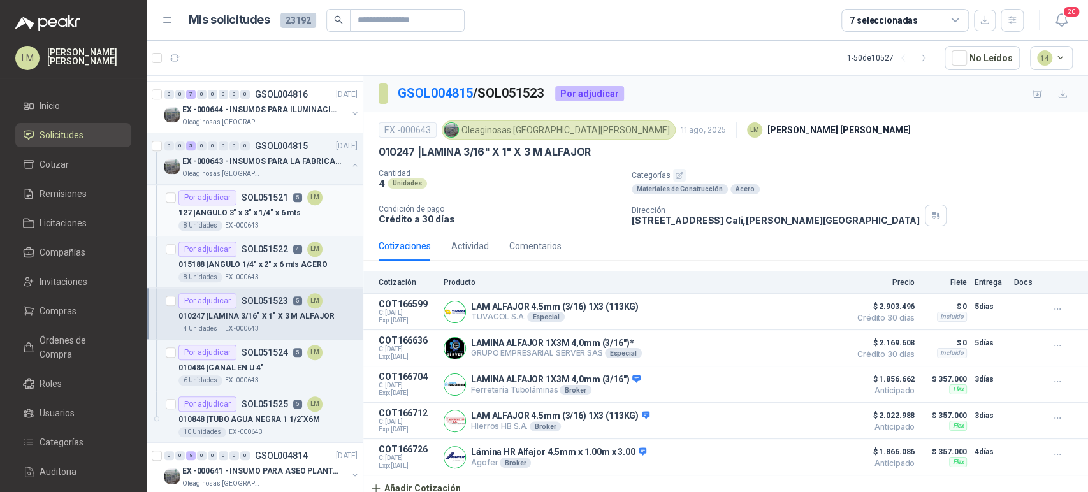
scroll to position [718, 0]
click at [215, 354] on div "Por adjudicar" at bounding box center [207, 350] width 58 height 15
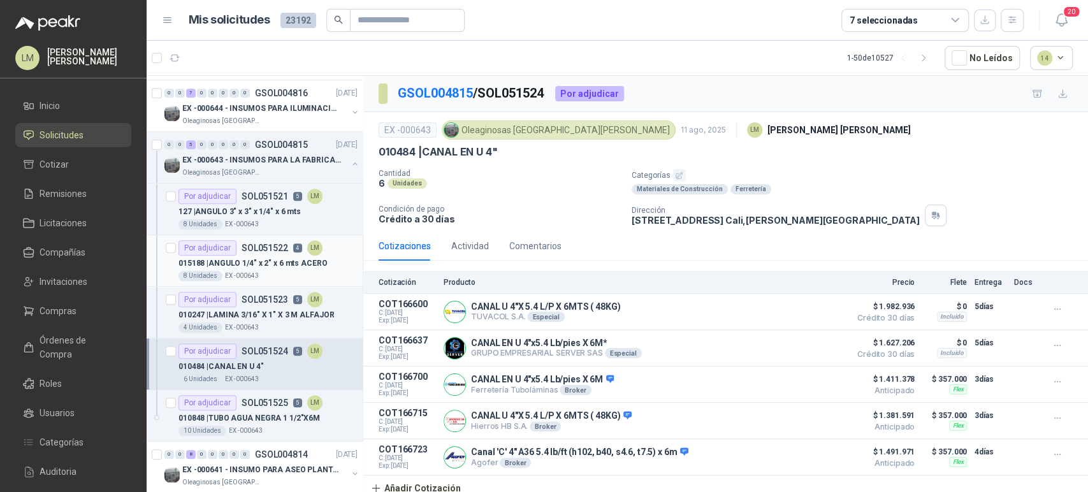
click at [224, 257] on p "015188 | ANGULO 1/4" x 2" x 6 mts ACERO" at bounding box center [252, 263] width 148 height 12
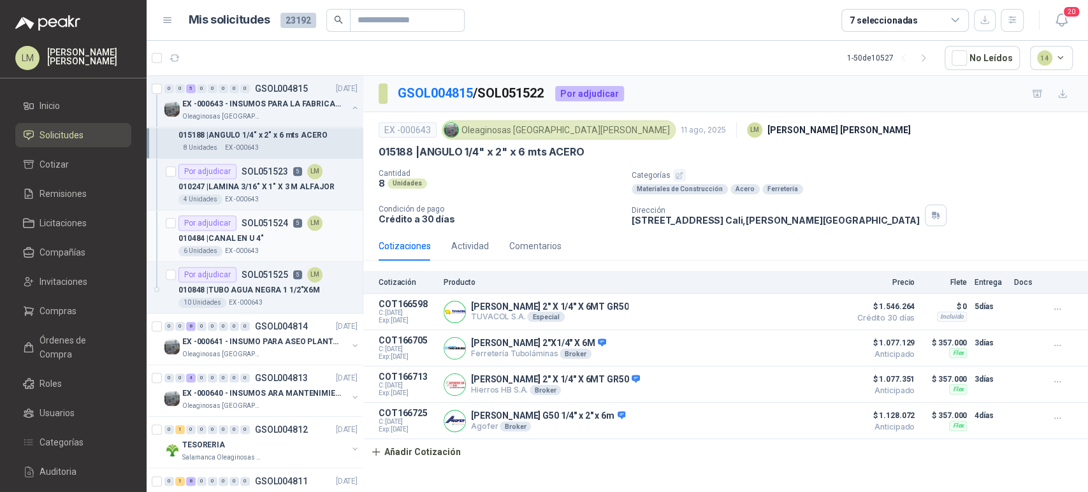
scroll to position [866, 0]
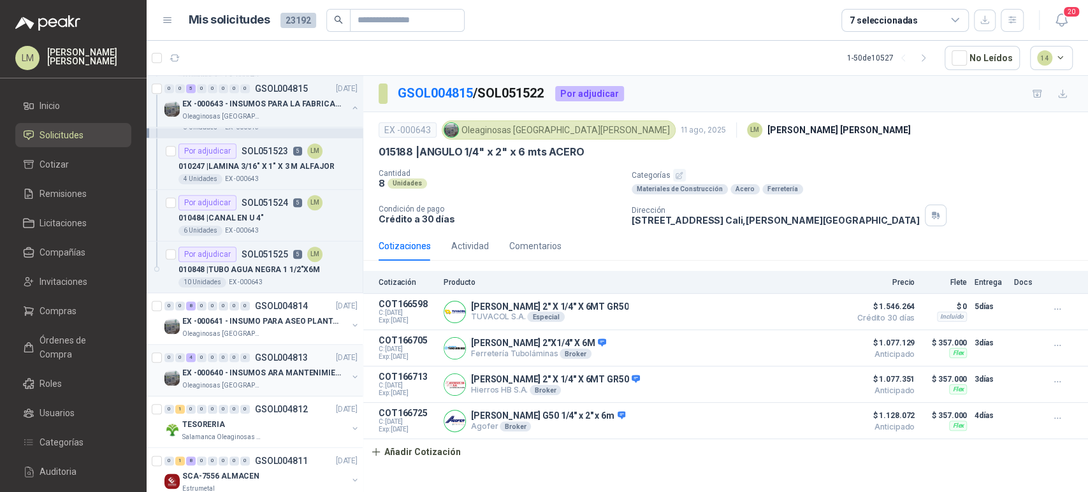
click at [350, 376] on button "button" at bounding box center [355, 376] width 10 height 10
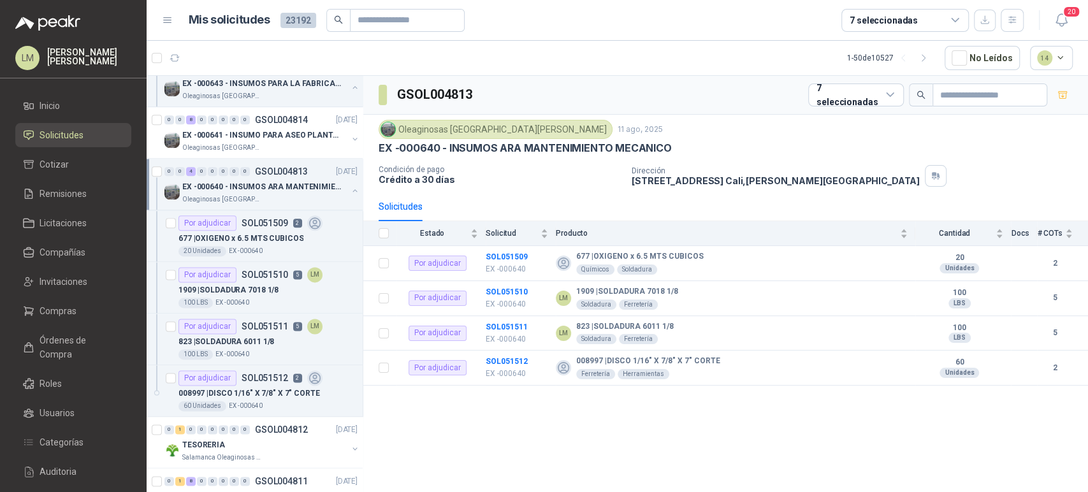
scroll to position [1096, 0]
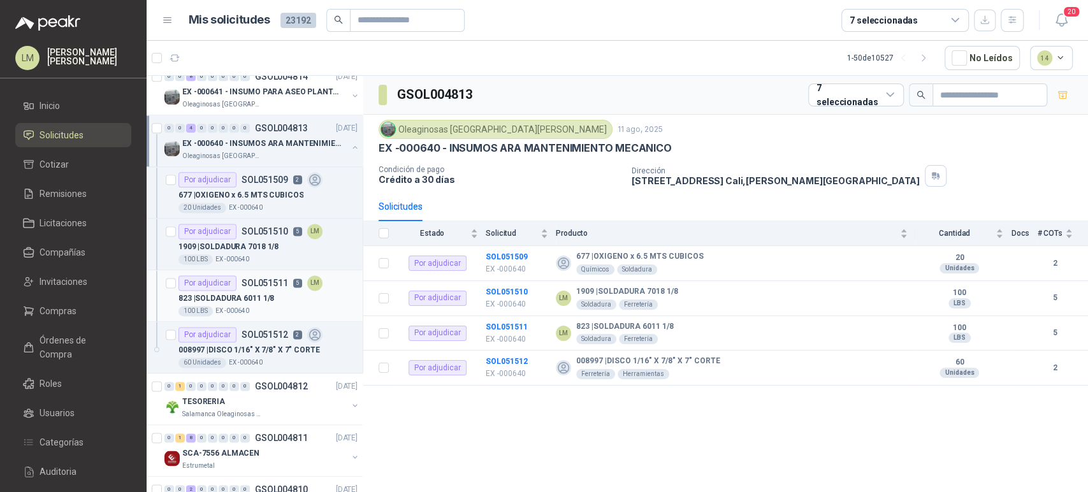
click at [250, 270] on article "Por adjudicar SOL051511 5 LM 823 | SOLDADURA 6011 1/8 100 LBS EX -000640" at bounding box center [255, 296] width 216 height 52
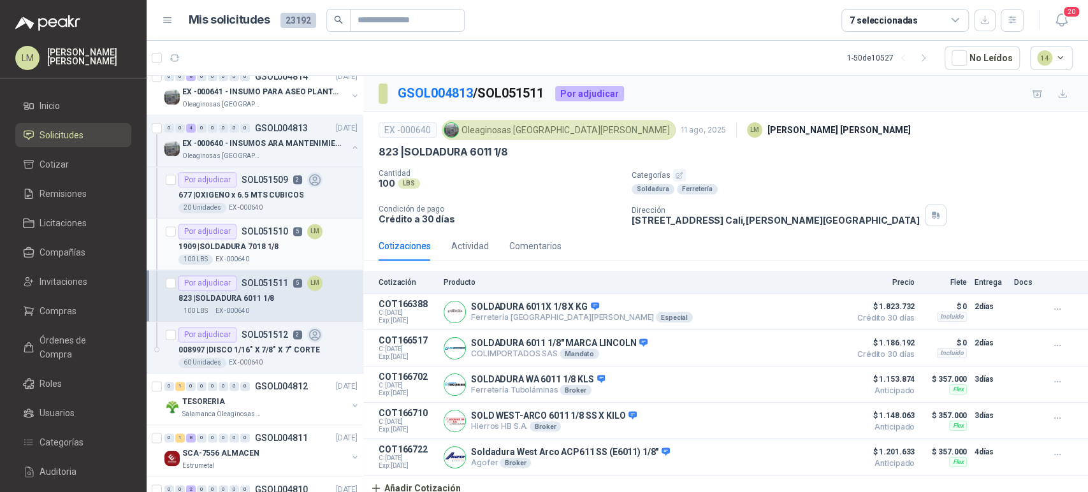
click at [248, 259] on div "100 LBS EX -000640" at bounding box center [267, 259] width 179 height 10
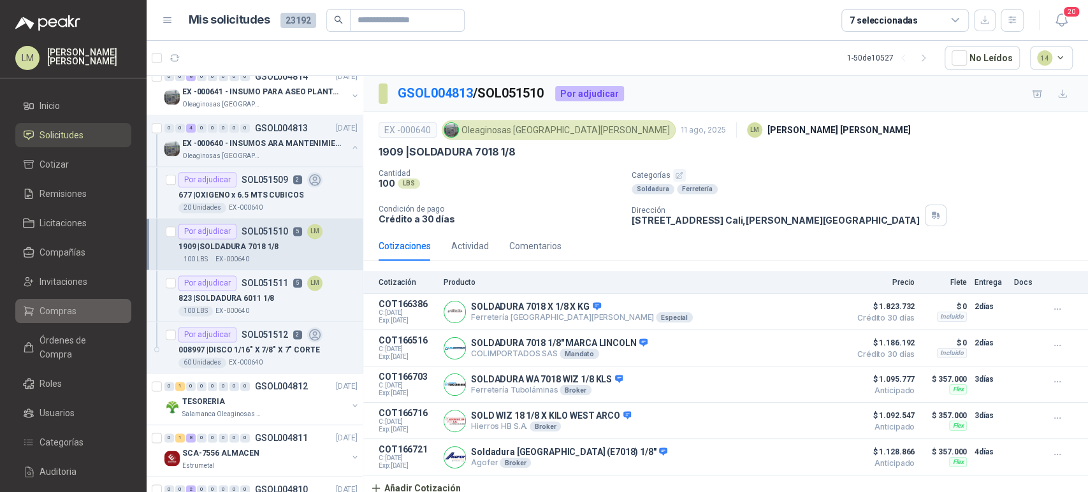
click at [45, 319] on link "Compras" at bounding box center [73, 311] width 116 height 24
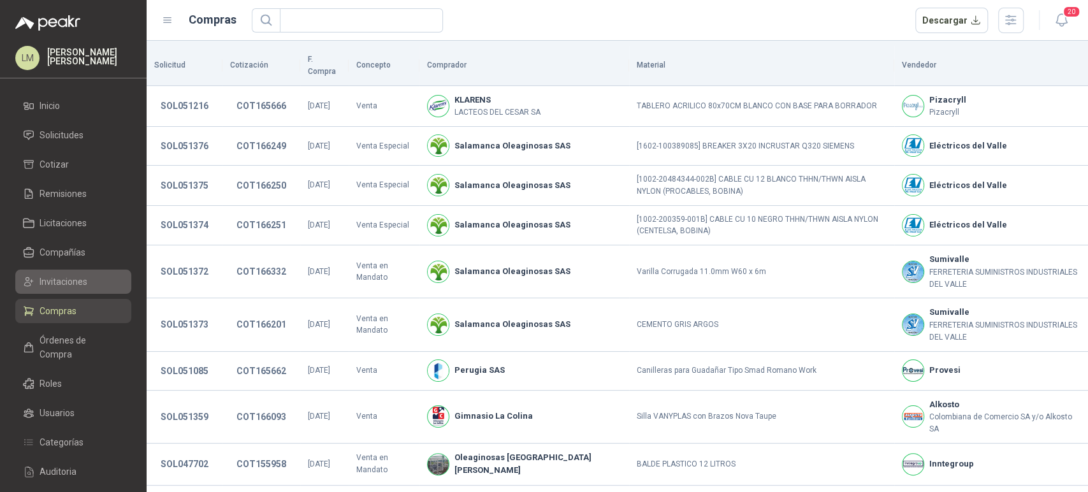
click at [71, 279] on span "Invitaciones" at bounding box center [63, 282] width 48 height 14
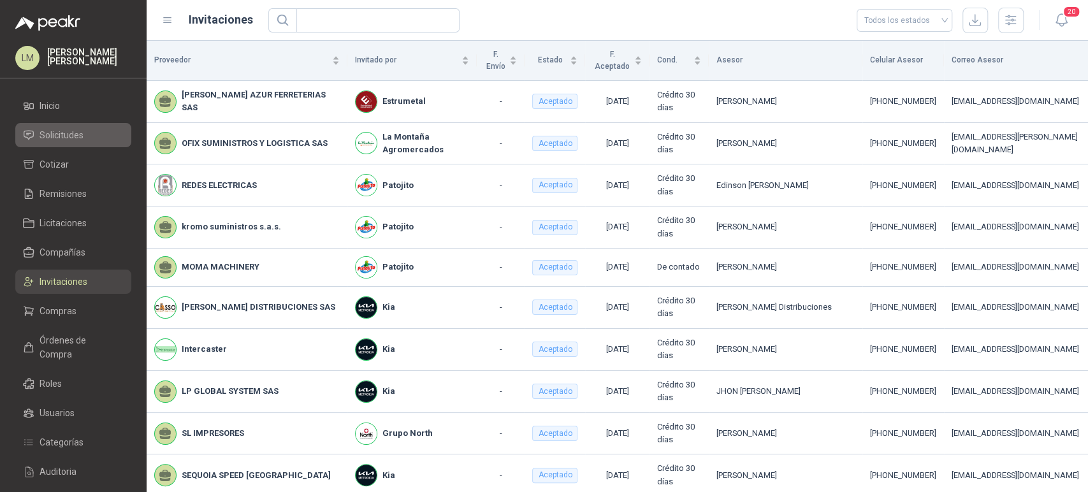
click at [51, 133] on span "Solicitudes" at bounding box center [61, 135] width 44 height 14
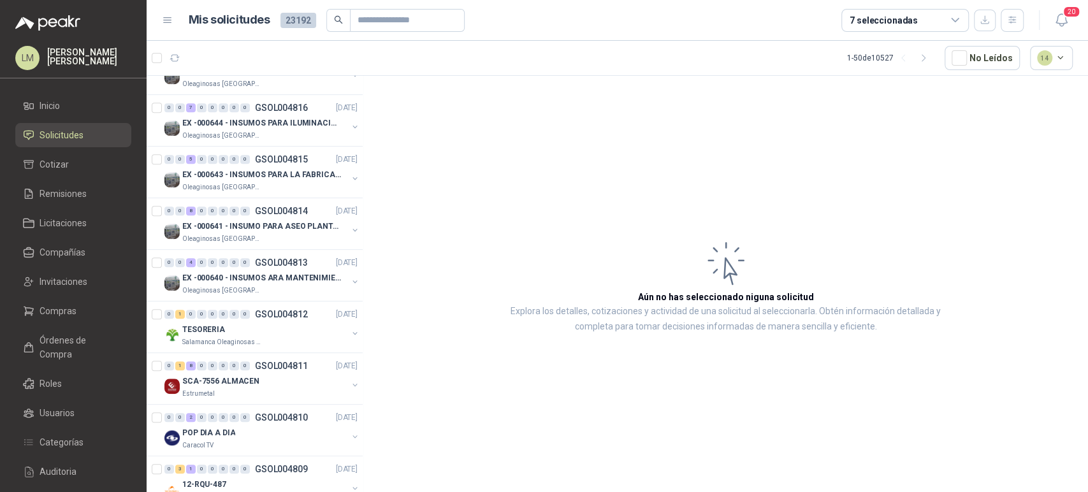
scroll to position [810, 0]
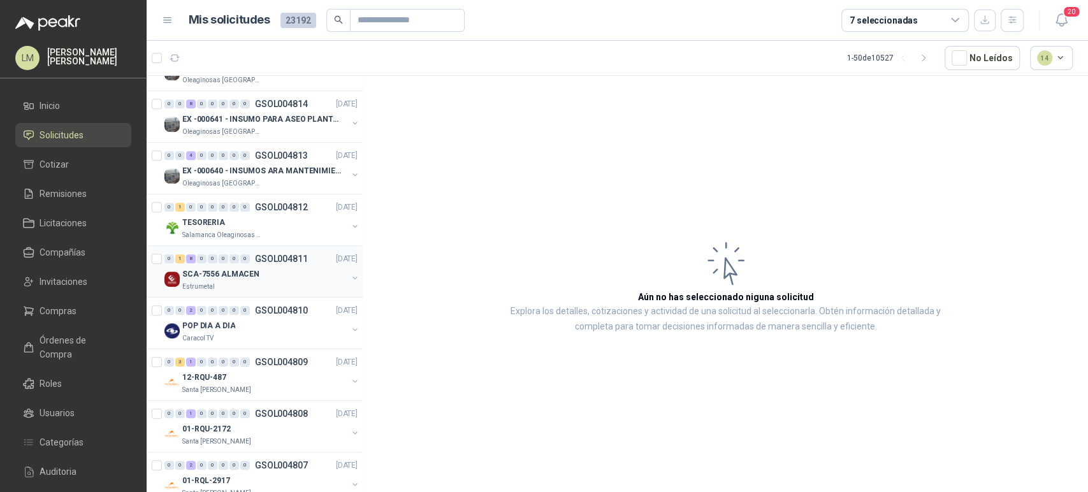
click at [257, 262] on div "0 1 8 0 0 0 0 0 GSOL004811 11/08/25" at bounding box center [262, 258] width 196 height 15
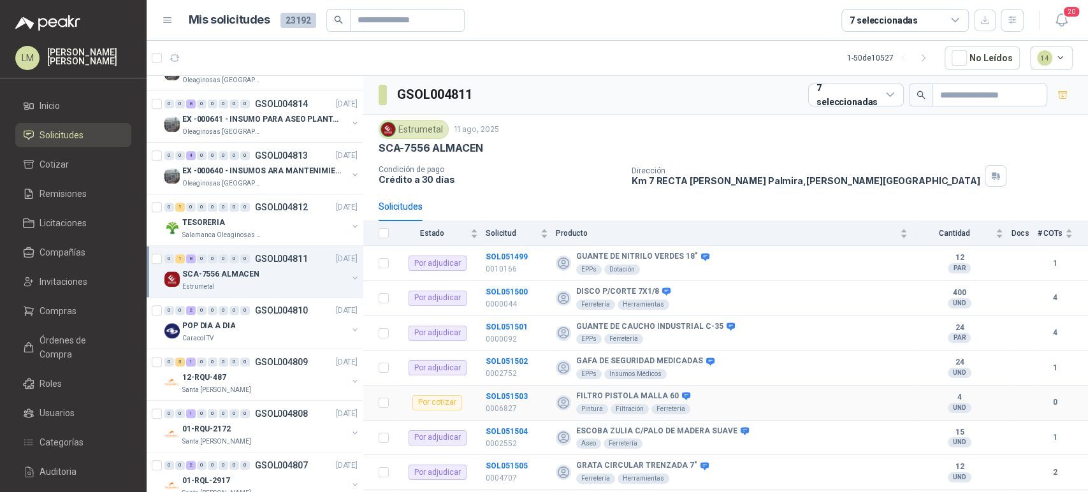
scroll to position [61, 0]
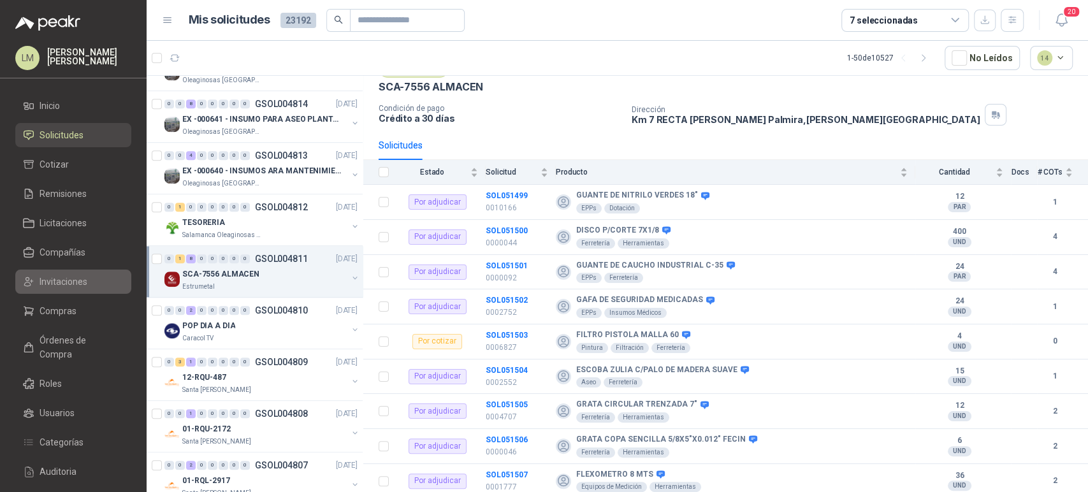
click at [36, 280] on li "Invitaciones" at bounding box center [73, 282] width 101 height 14
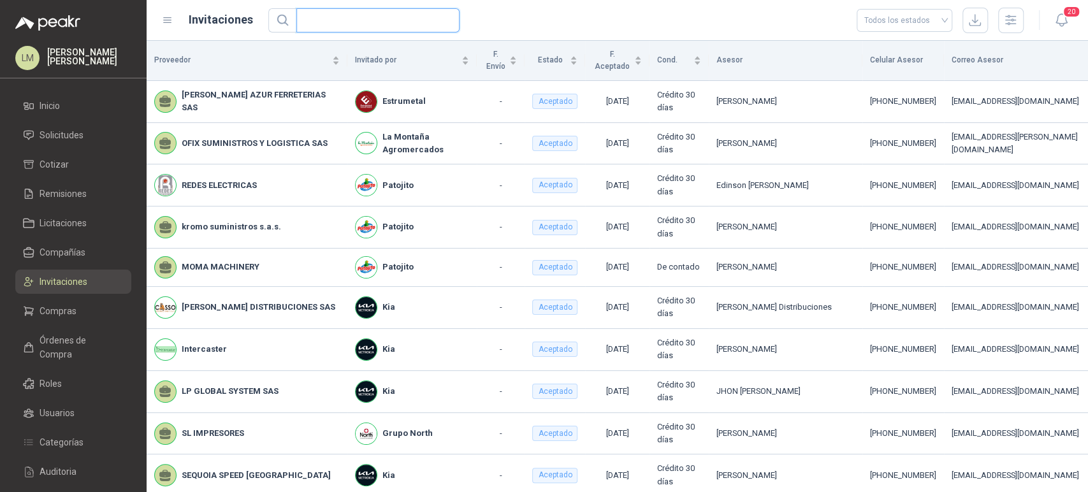
click at [316, 22] on input "text" at bounding box center [373, 20] width 138 height 23
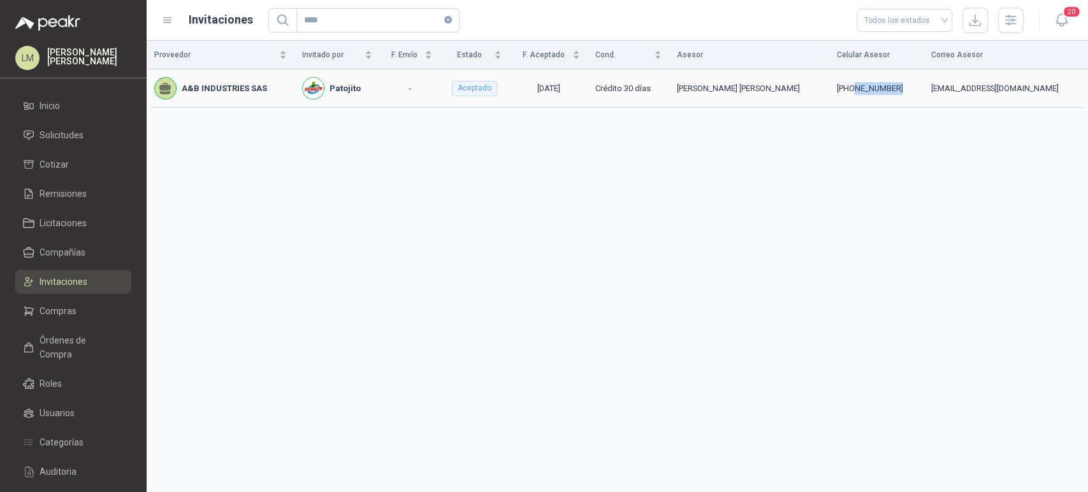
drag, startPoint x: 902, startPoint y: 86, endPoint x: 854, endPoint y: 90, distance: 48.0
click at [854, 90] on div "+57 3187698159" at bounding box center [875, 88] width 79 height 13
copy div "3187698159"
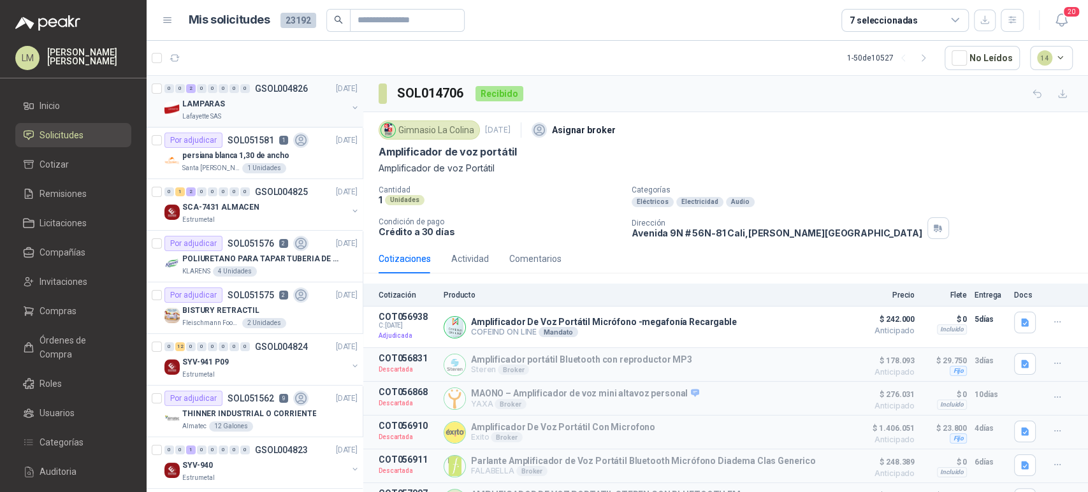
click at [350, 104] on button "button" at bounding box center [355, 108] width 10 height 10
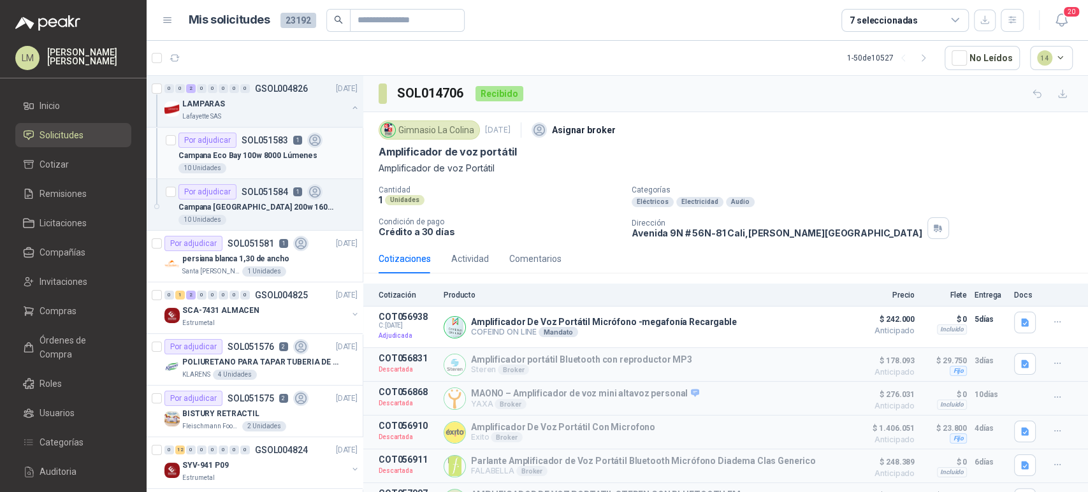
click at [245, 164] on div "10 Unidades" at bounding box center [267, 168] width 179 height 10
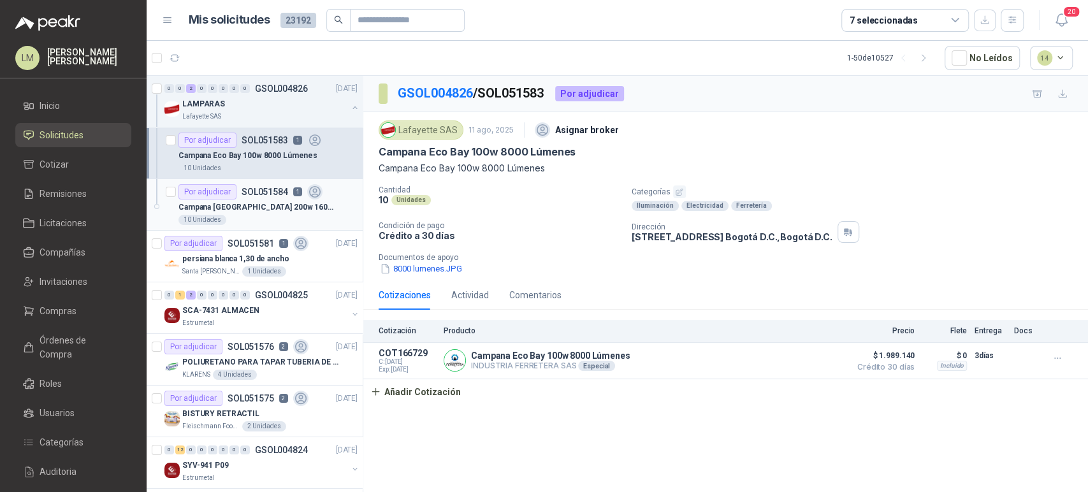
click at [234, 205] on p "Campana [GEOGRAPHIC_DATA] 200w 16000 Lúmenes" at bounding box center [257, 207] width 159 height 12
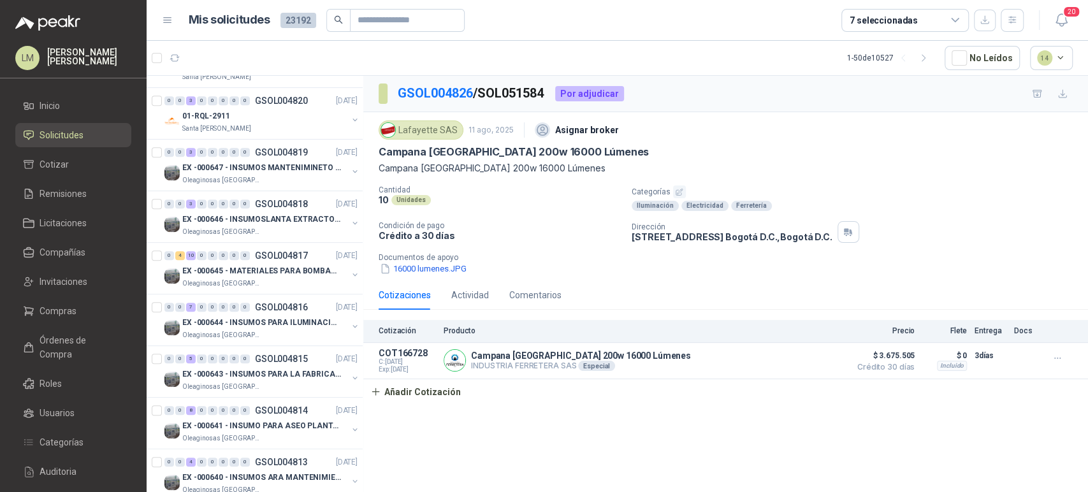
scroll to position [597, 1]
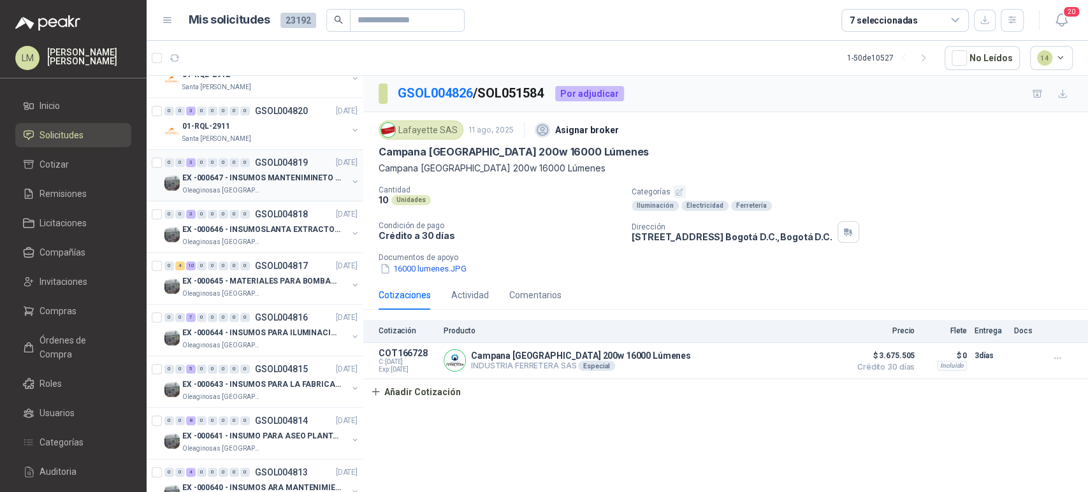
click at [263, 175] on p "EX -000647 - INSUMOS MANTENIMINETO MECANICO" at bounding box center [261, 178] width 159 height 12
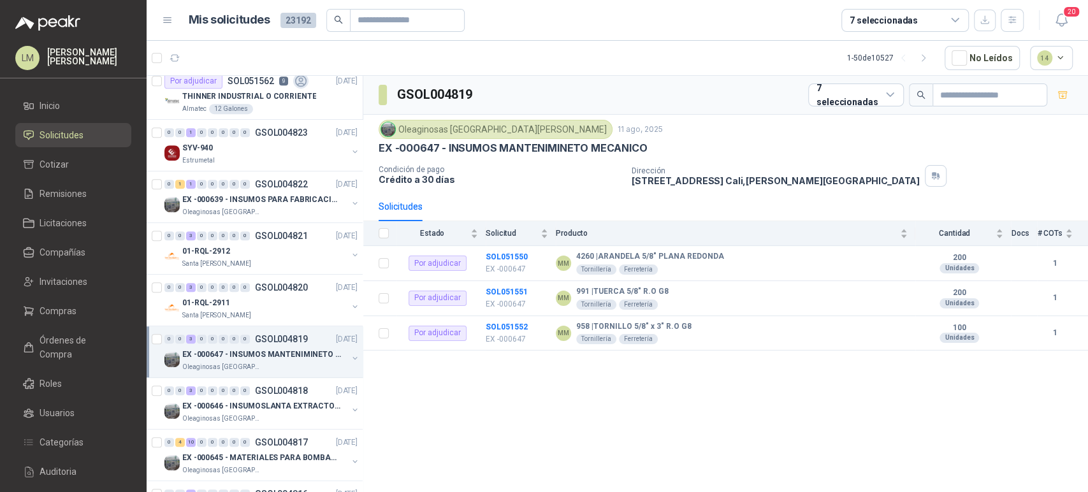
scroll to position [421, 1]
click at [259, 183] on p "GSOL004822" at bounding box center [281, 183] width 53 height 9
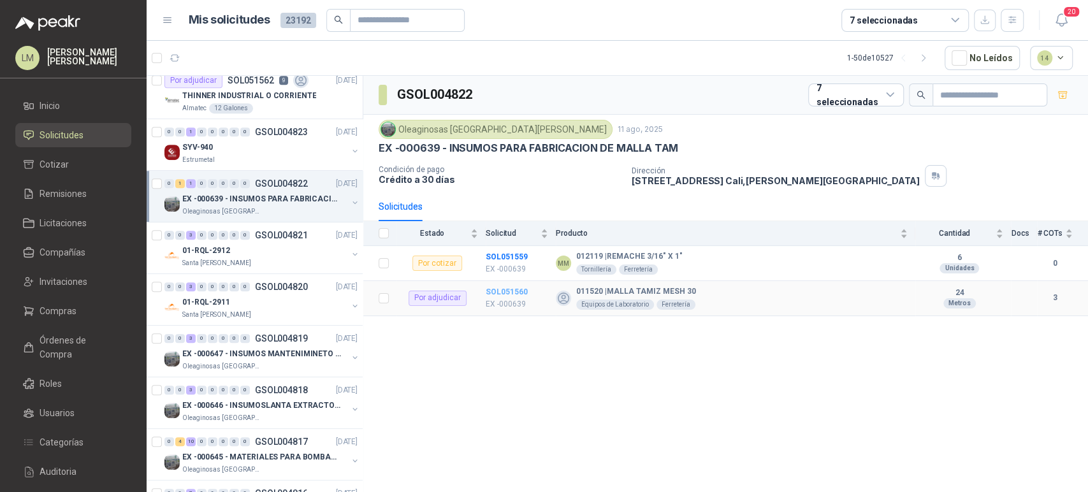
click at [499, 291] on b "SOL051560" at bounding box center [506, 291] width 42 height 9
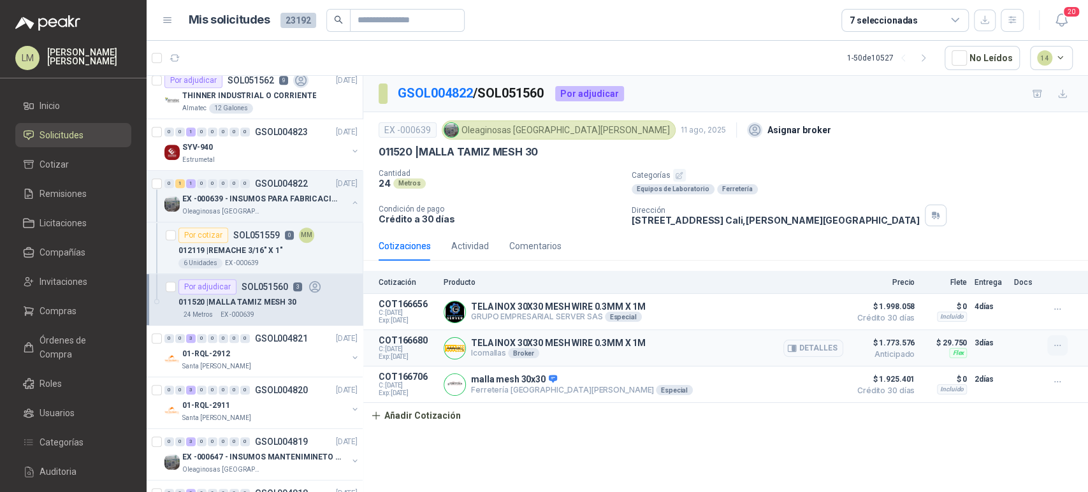
click at [1052, 343] on icon "button" at bounding box center [1057, 345] width 11 height 11
click at [1019, 299] on button "Editar" at bounding box center [1031, 294] width 102 height 20
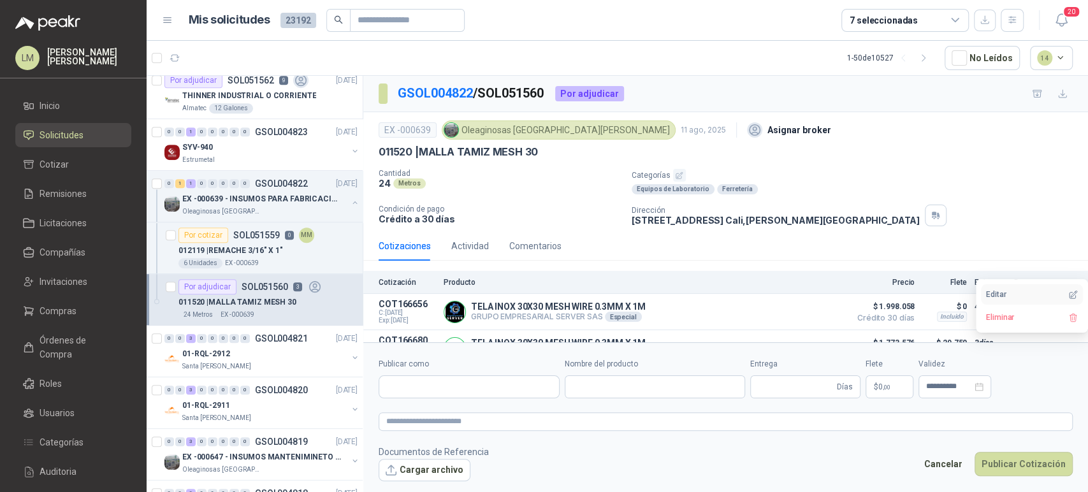
type input "**********"
type input "*"
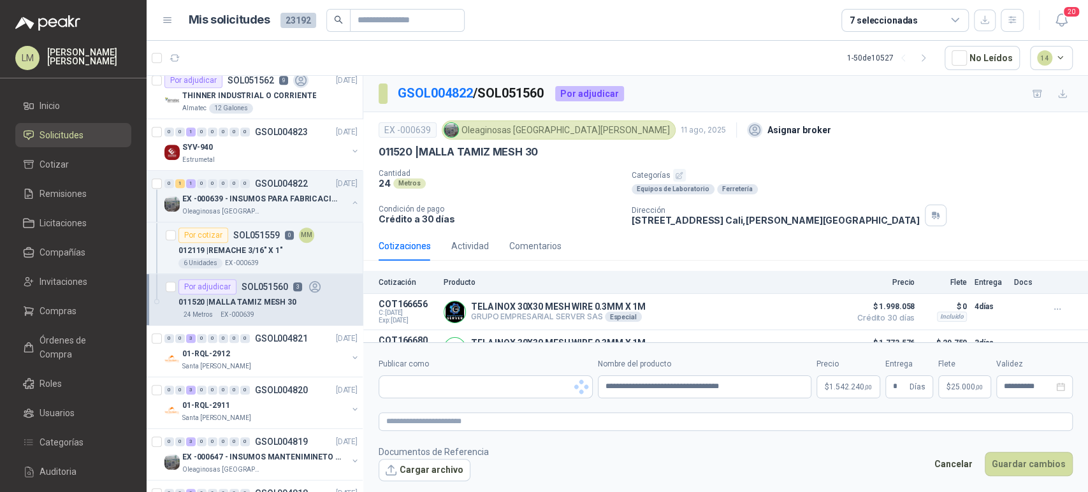
type input "**********"
click at [842, 385] on body "LM [PERSON_NAME] Inicio Solicitudes Cotizar Remisiones Licitaciones Compañías I…" at bounding box center [544, 246] width 1088 height 492
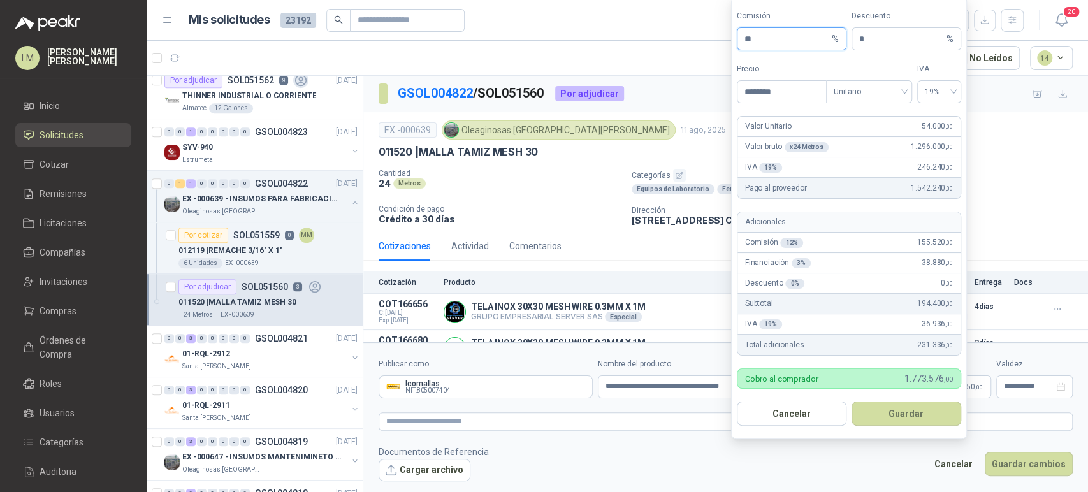
click at [742, 38] on span "** %" at bounding box center [791, 38] width 110 height 23
type input "*"
click at [894, 410] on button "Guardar" at bounding box center [906, 413] width 110 height 24
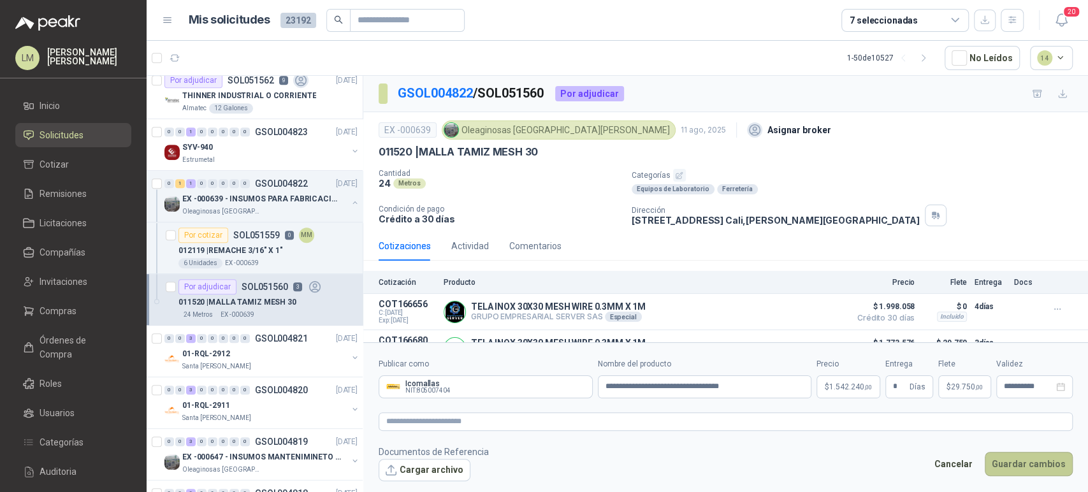
click at [1027, 461] on button "Guardar cambios" at bounding box center [1028, 464] width 88 height 24
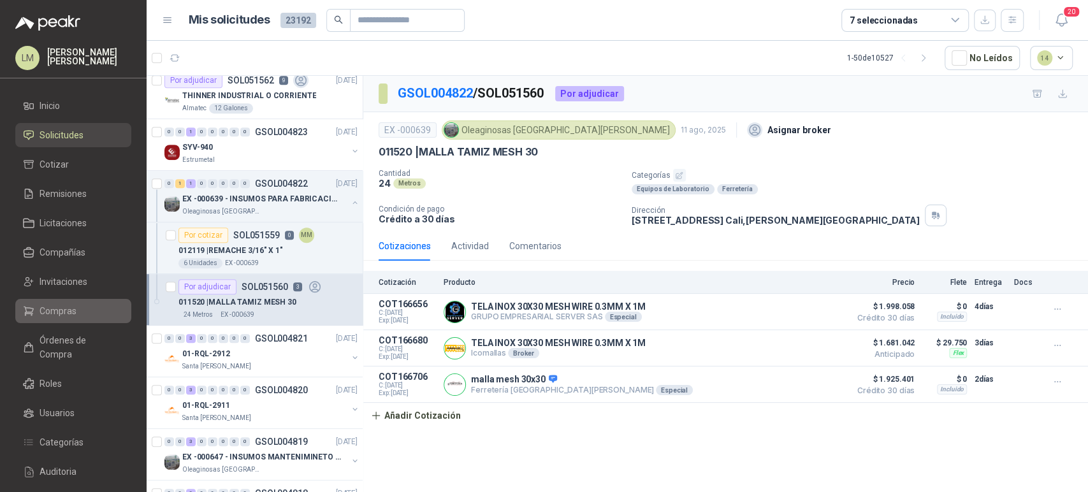
click at [51, 301] on link "Compras" at bounding box center [73, 311] width 116 height 24
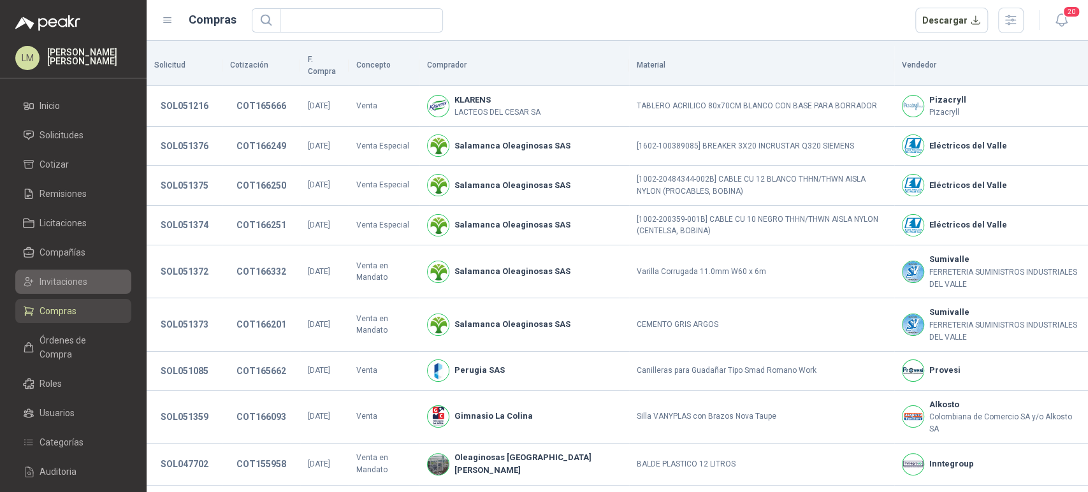
click at [72, 276] on span "Invitaciones" at bounding box center [63, 282] width 48 height 14
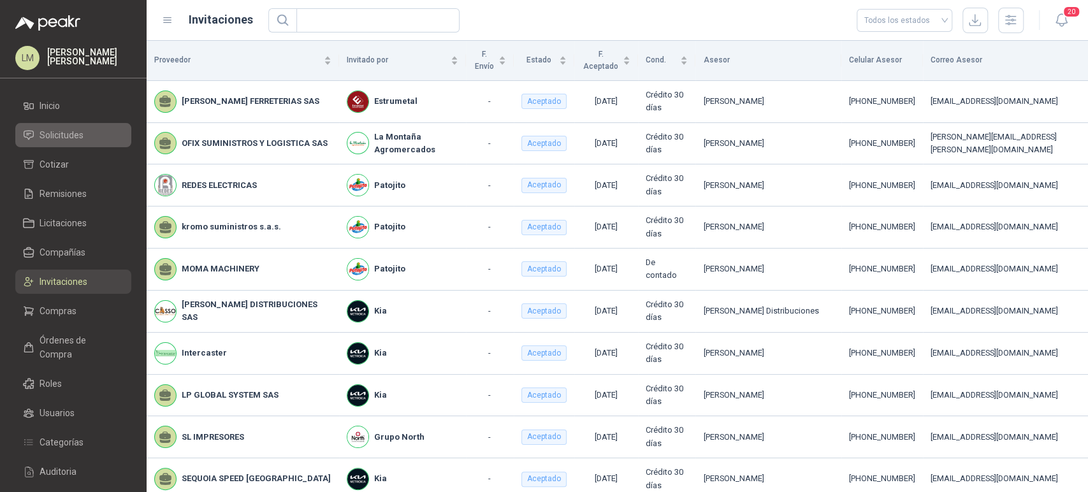
click at [71, 134] on span "Solicitudes" at bounding box center [61, 135] width 44 height 14
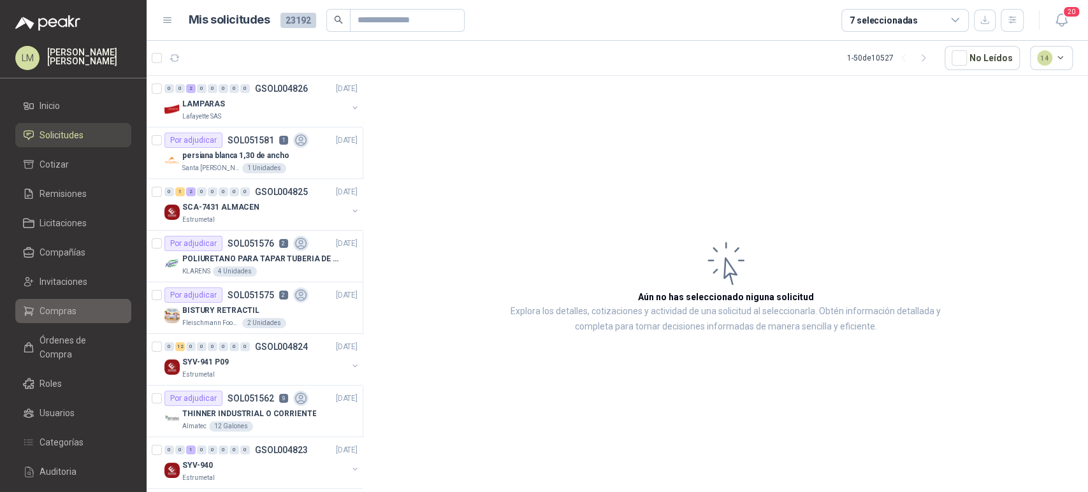
click at [57, 308] on span "Compras" at bounding box center [57, 311] width 37 height 14
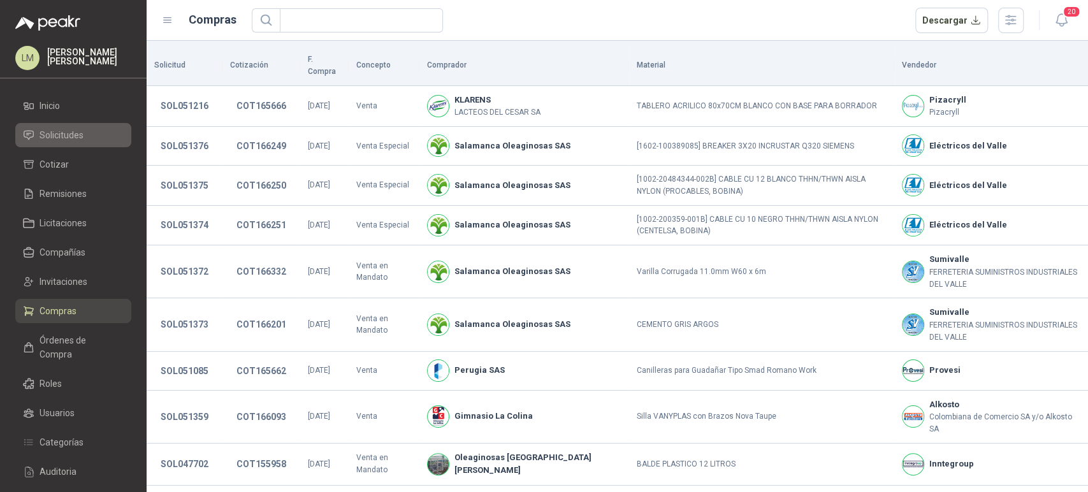
click at [62, 127] on link "Solicitudes" at bounding box center [73, 135] width 116 height 24
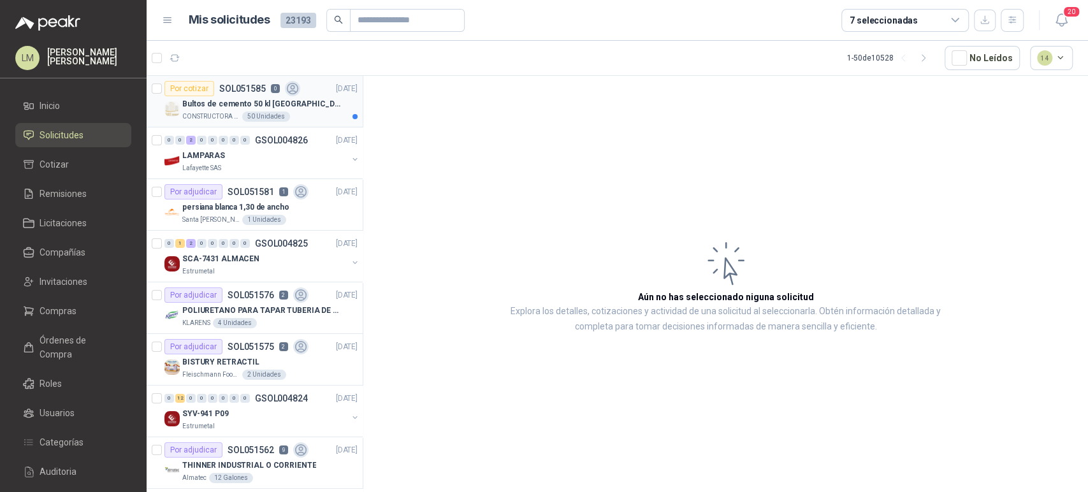
click at [228, 96] on div "Bultos de cemento 50 kl [GEOGRAPHIC_DATA][PERSON_NAME]" at bounding box center [269, 103] width 175 height 15
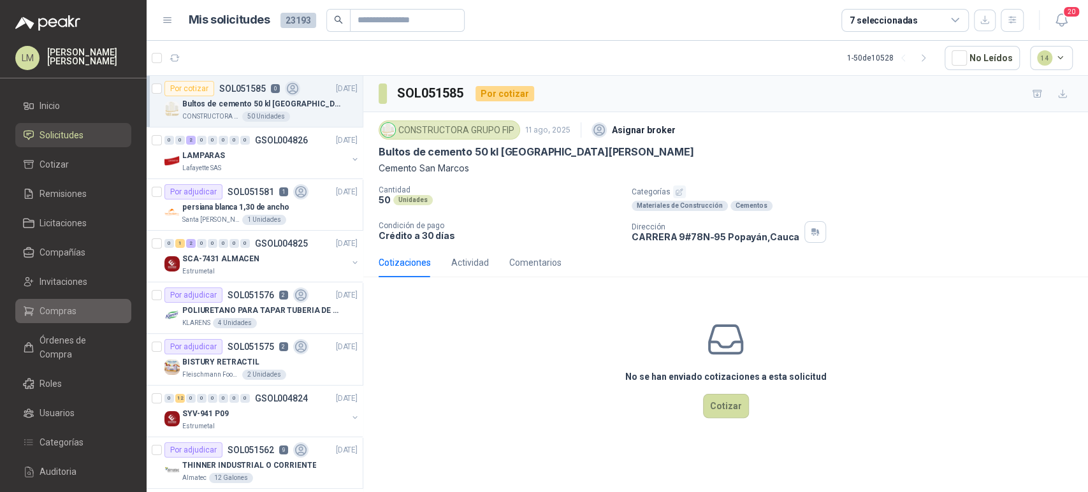
click at [71, 315] on span "Compras" at bounding box center [57, 311] width 37 height 14
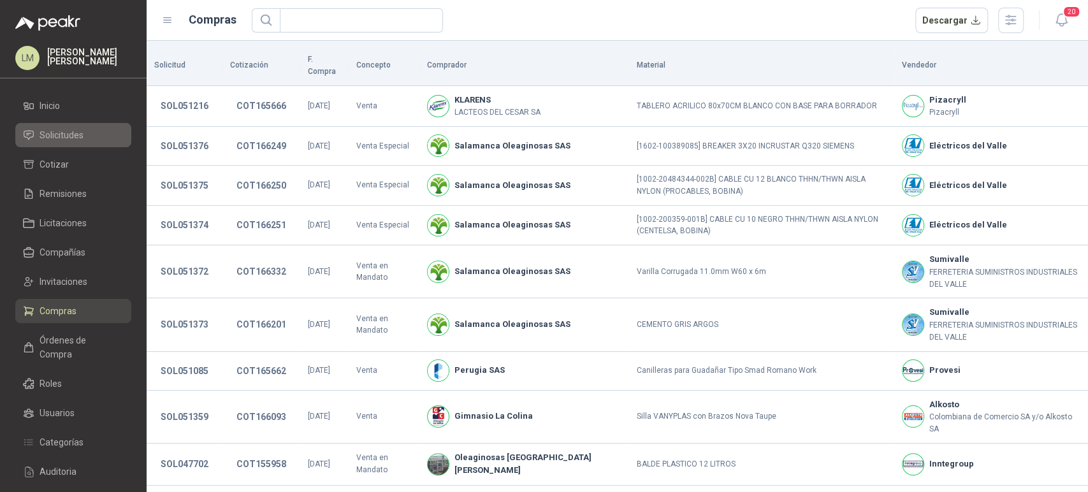
click at [69, 136] on span "Solicitudes" at bounding box center [61, 135] width 44 height 14
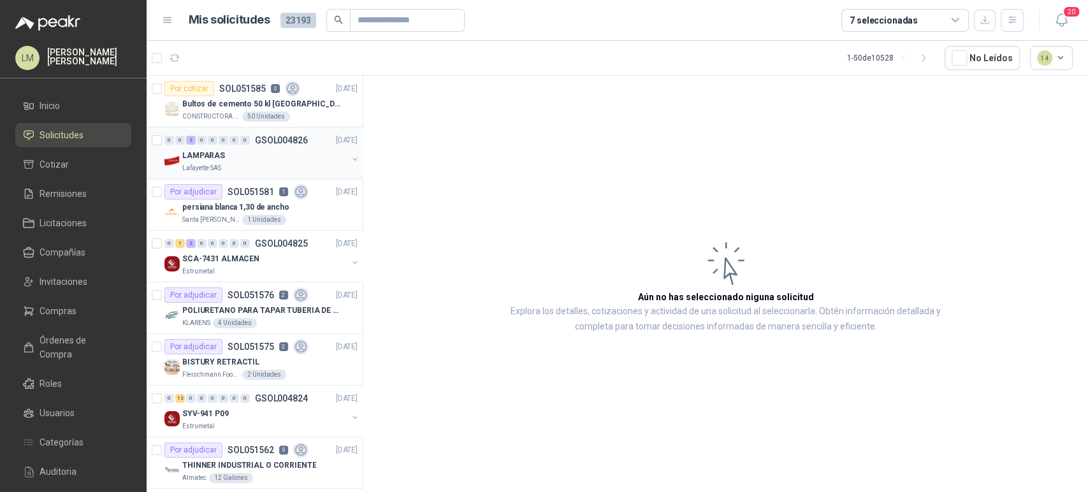
click at [211, 152] on p "LAMPARAS" at bounding box center [203, 156] width 43 height 12
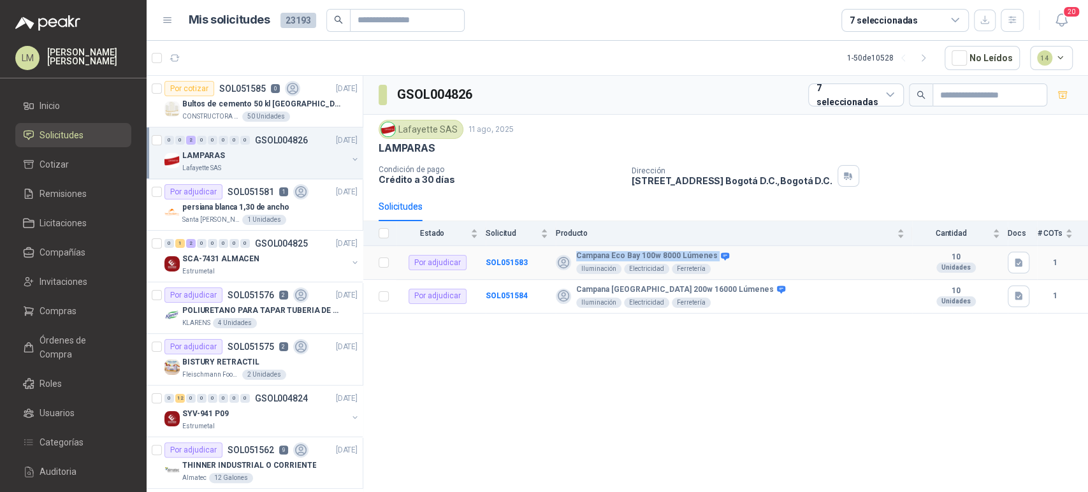
drag, startPoint x: 613, startPoint y: 250, endPoint x: 714, endPoint y: 251, distance: 100.7
click at [714, 251] on div "Campana Eco Bay 100w 8000 Lúmenes" at bounding box center [651, 256] width 151 height 10
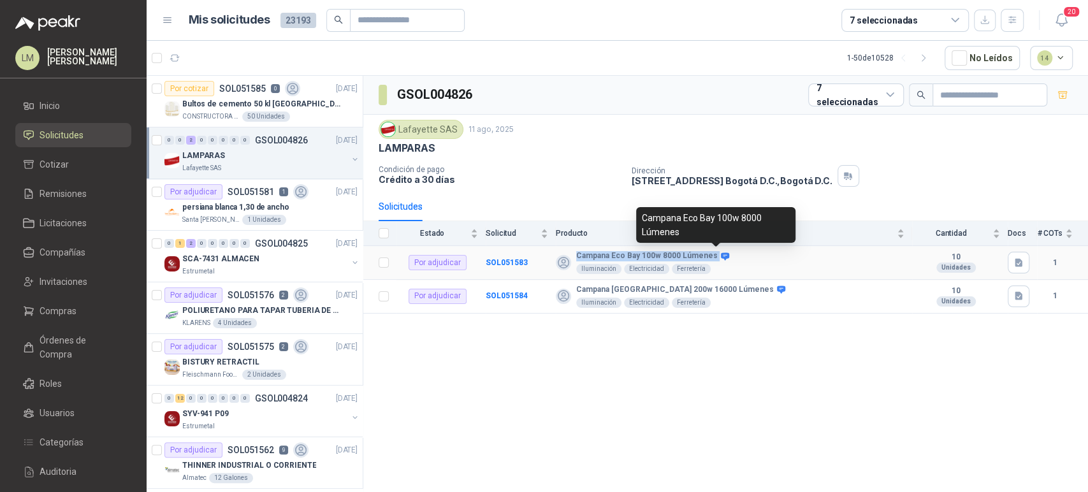
copy div "Campana Eco Bay 100w 8000 Lúmenes"
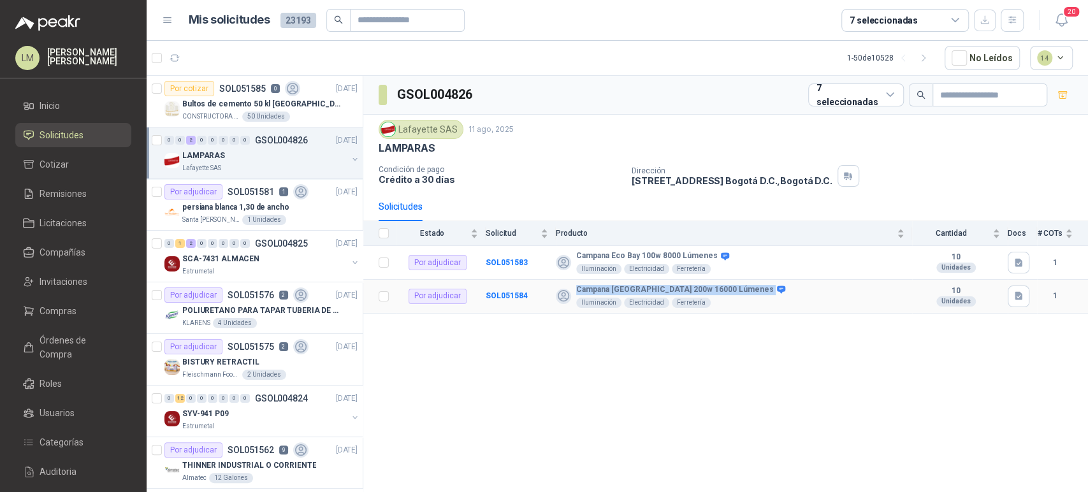
drag, startPoint x: 577, startPoint y: 289, endPoint x: 715, endPoint y: 290, distance: 138.9
click at [715, 290] on div "Campana Eco Bay 200w 16000 Lúmenes" at bounding box center [679, 290] width 207 height 10
copy div "Campana Eco Bay 200w 16000 Lúmenes"
drag, startPoint x: 577, startPoint y: 252, endPoint x: 712, endPoint y: 248, distance: 135.8
click at [712, 248] on td "Campana Eco Bay 100w 8000 Lúmenes Iluminación Electricidad Ferretería" at bounding box center [734, 263] width 356 height 34
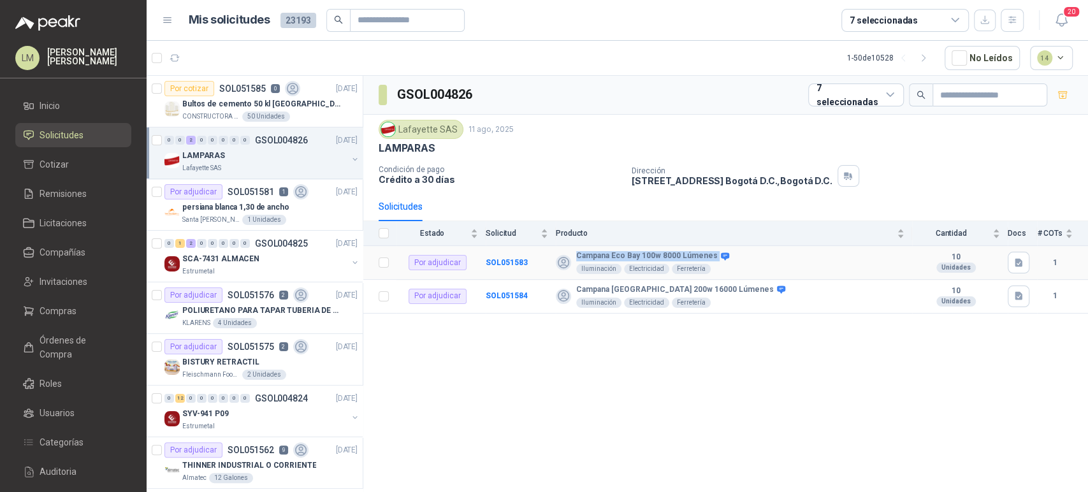
copy div "Campana Eco Bay 100w 8000 Lúmenes"
click at [493, 296] on b "SOL051584" at bounding box center [506, 295] width 42 height 9
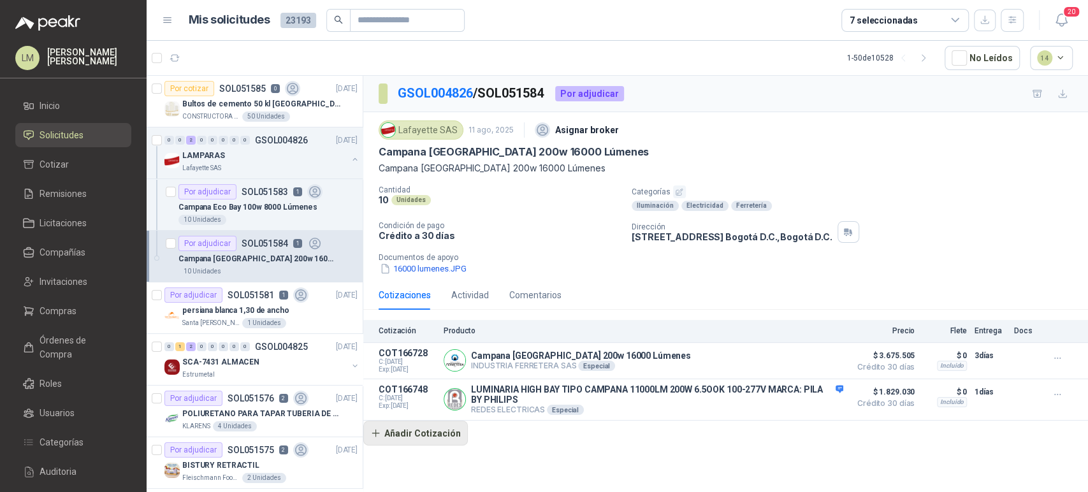
click at [414, 432] on button "Añadir Cotización" at bounding box center [415, 432] width 104 height 25
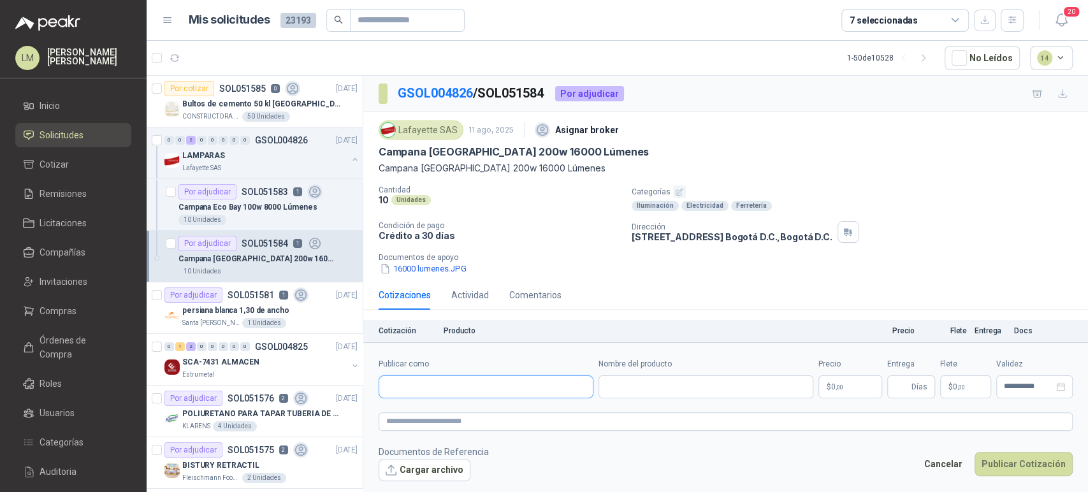
click at [441, 384] on input "Publicar como" at bounding box center [485, 387] width 213 height 22
type input "******"
click at [433, 412] on p "Homecenter" at bounding box center [430, 414] width 45 height 8
type input "**********"
click at [643, 386] on input "Nombre del producto" at bounding box center [705, 386] width 215 height 23
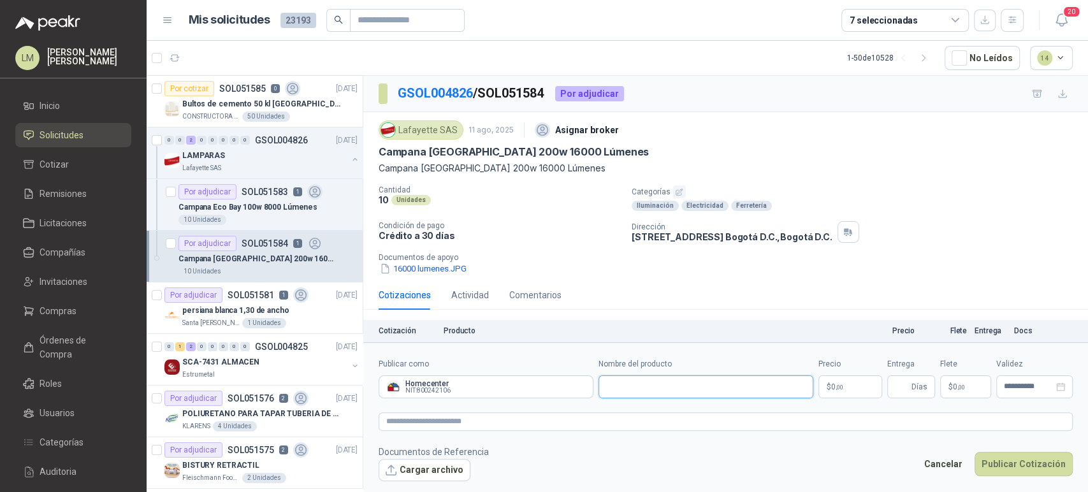
paste input "**********"
type input "**********"
click at [837, 386] on body "LM Luis Miguel Martinez Inicio Solicitudes Cotizar Remisiones Licitaciones Comp…" at bounding box center [544, 246] width 1088 height 492
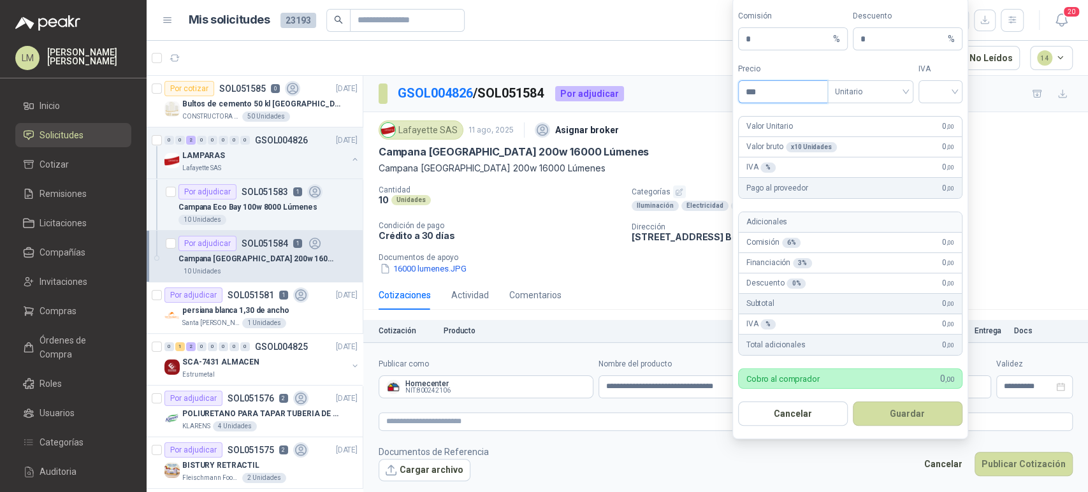
click at [763, 91] on input "***" at bounding box center [782, 92] width 89 height 22
type input "*********"
click at [889, 87] on span "Unitario" at bounding box center [870, 91] width 71 height 19
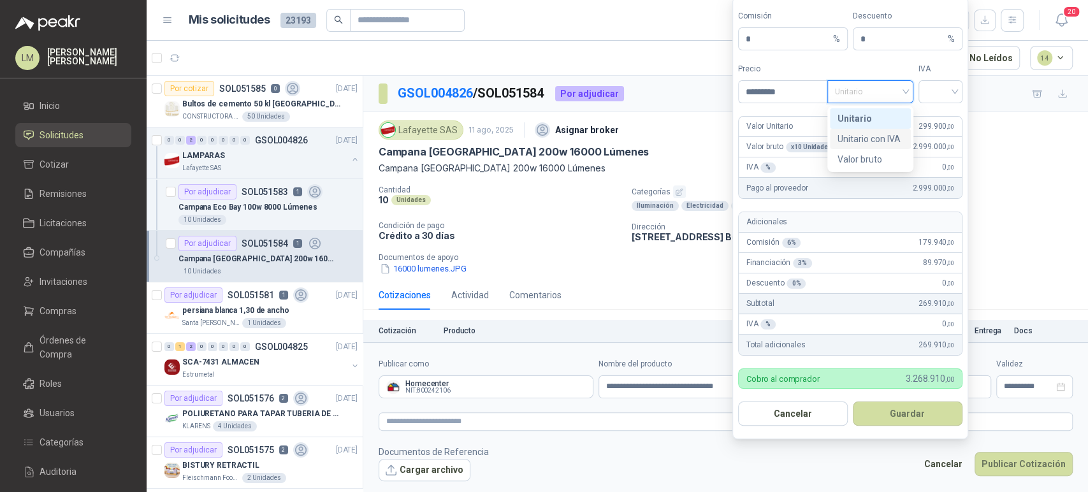
click at [883, 131] on div "Unitario con IVA" at bounding box center [869, 139] width 81 height 20
click at [944, 96] on input "search" at bounding box center [940, 90] width 29 height 19
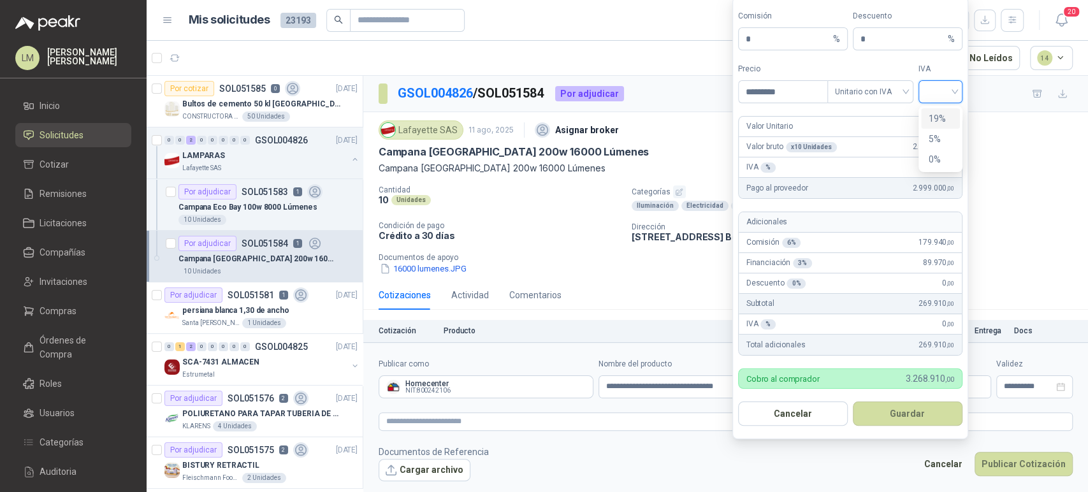
click at [938, 115] on div "19%" at bounding box center [940, 118] width 24 height 14
click at [902, 399] on form "Comisión * % Descuento * % Precio ********* Tipo Unitario con IVA IVA 19% Valor…" at bounding box center [850, 218] width 236 height 442
click at [901, 409] on button "Guardar" at bounding box center [907, 413] width 110 height 24
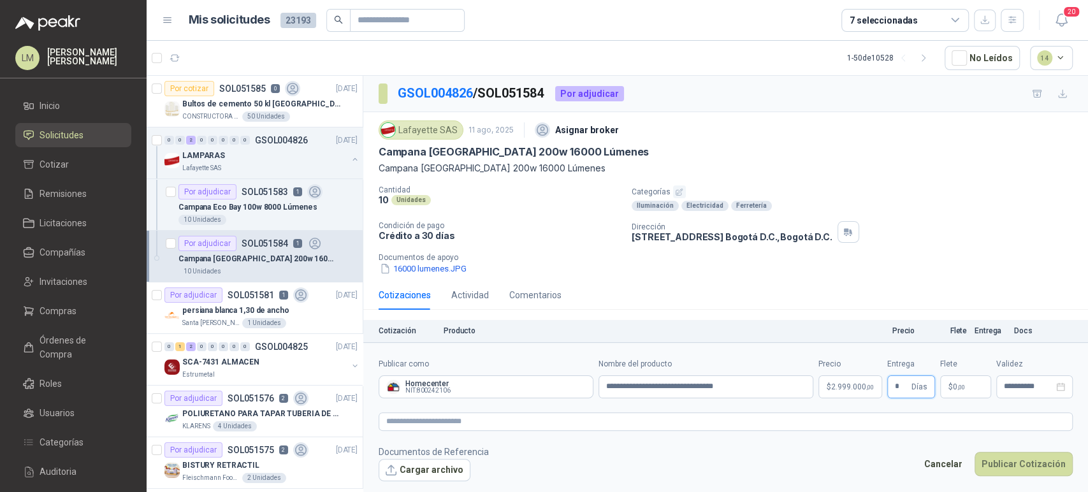
type input "*"
click at [958, 386] on span ",00" at bounding box center [961, 387] width 8 height 7
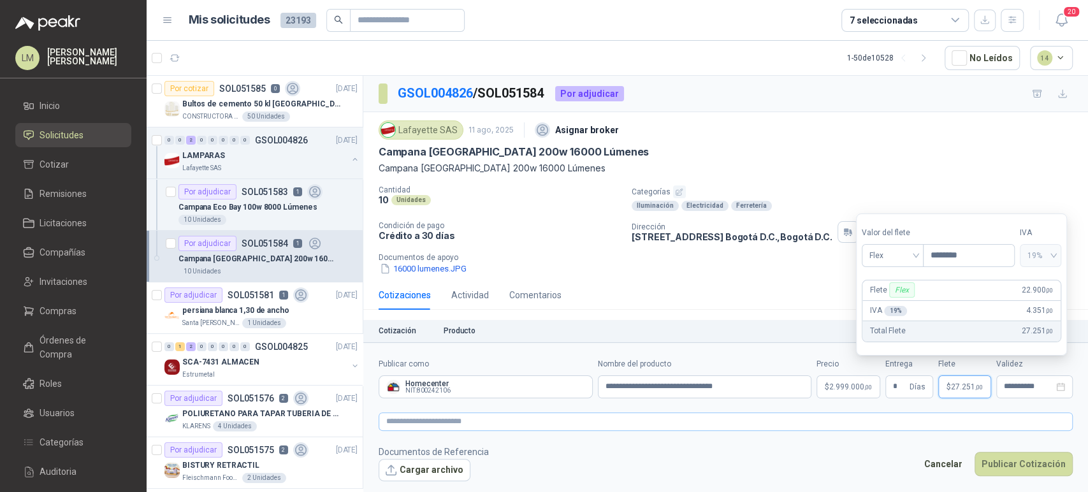
type input "********"
click at [619, 428] on textarea at bounding box center [725, 421] width 694 height 18
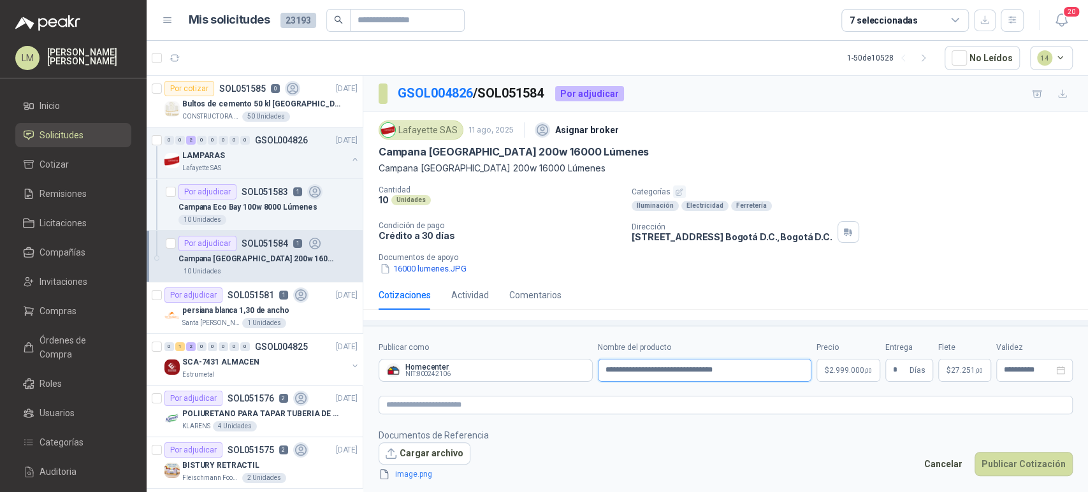
click at [780, 372] on input "**********" at bounding box center [705, 370] width 214 height 23
type input "**********"
click at [449, 406] on textarea at bounding box center [725, 405] width 694 height 18
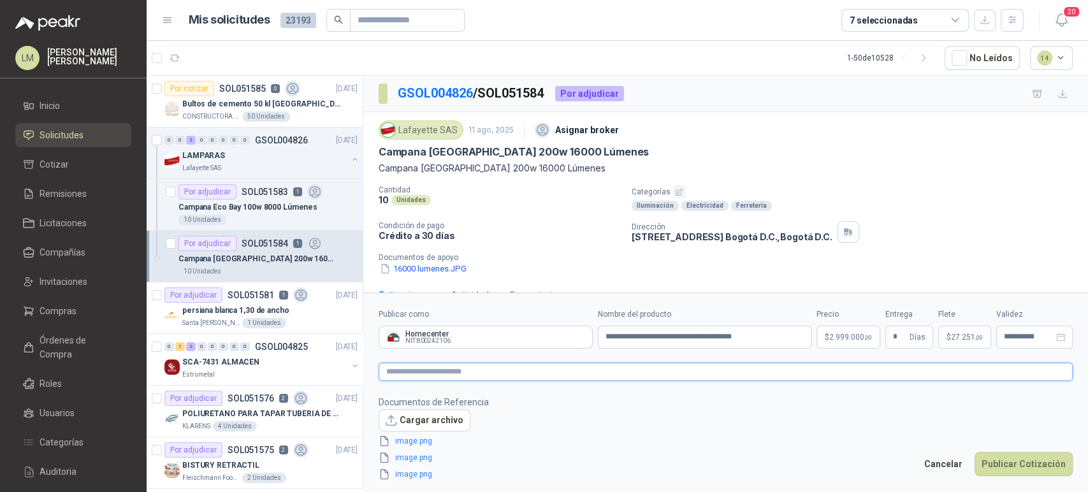
type textarea "*"
type textarea "**"
type textarea "****"
type textarea "*****"
type textarea "******"
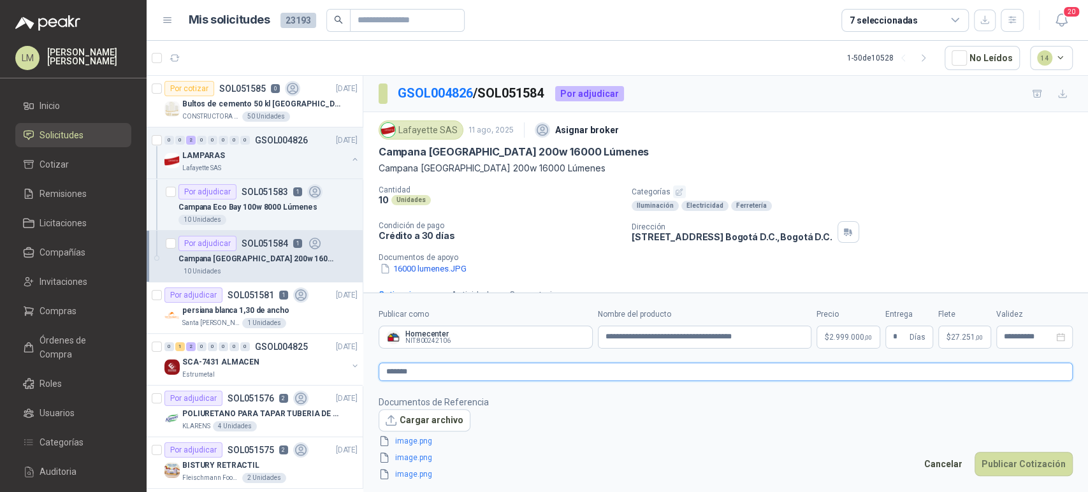
type textarea "********"
type textarea "**********"
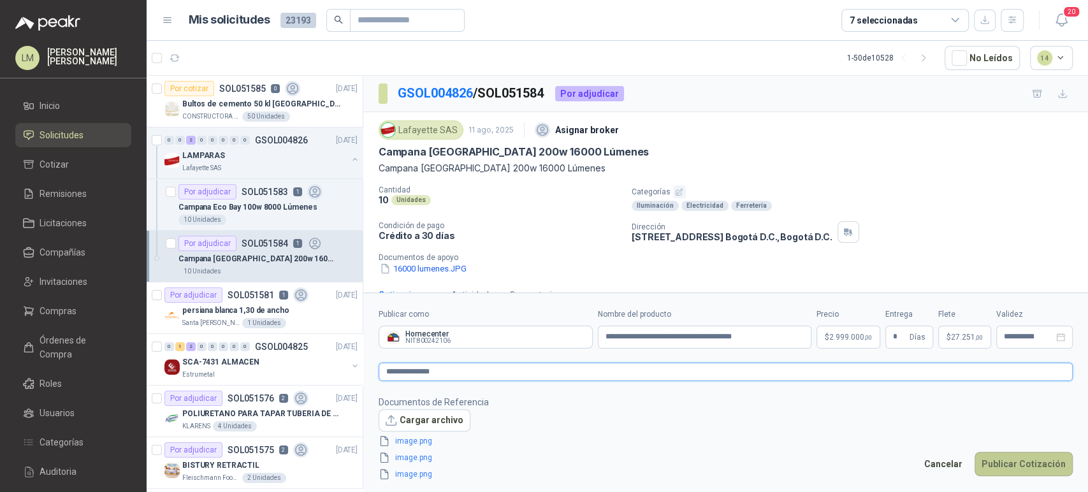
type textarea "**********"
click at [1043, 468] on button "Publicar Cotización" at bounding box center [1023, 464] width 98 height 24
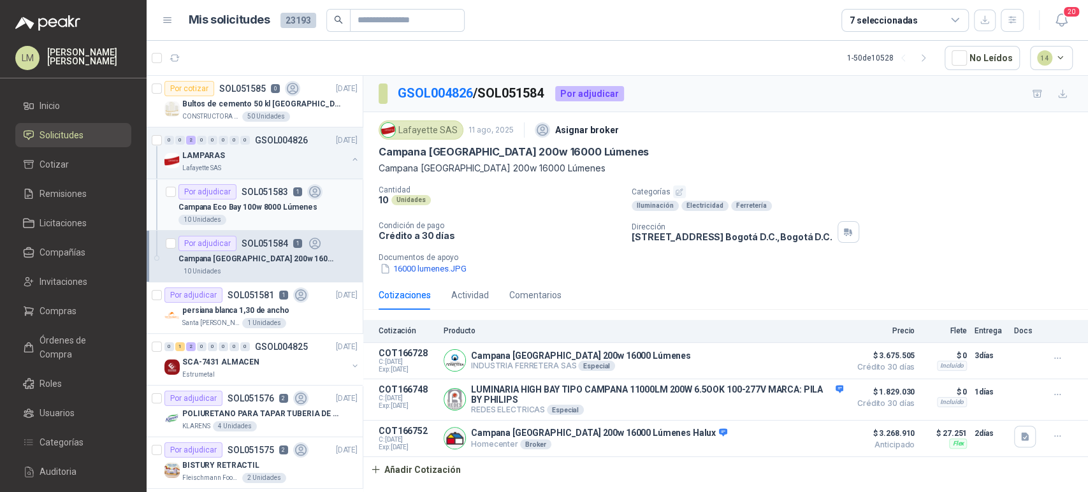
click at [229, 190] on div "Por adjudicar" at bounding box center [207, 191] width 58 height 15
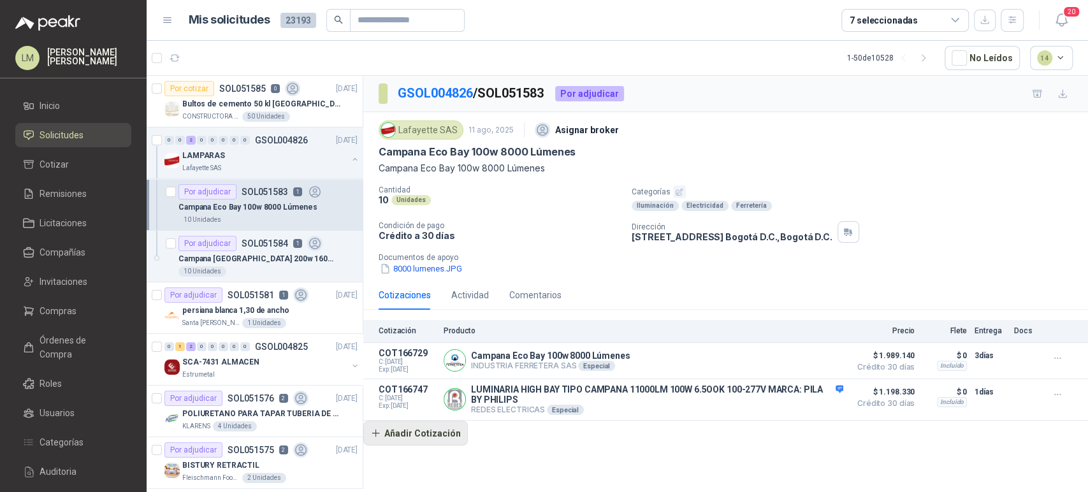
click at [422, 437] on button "Añadir Cotización" at bounding box center [415, 432] width 104 height 25
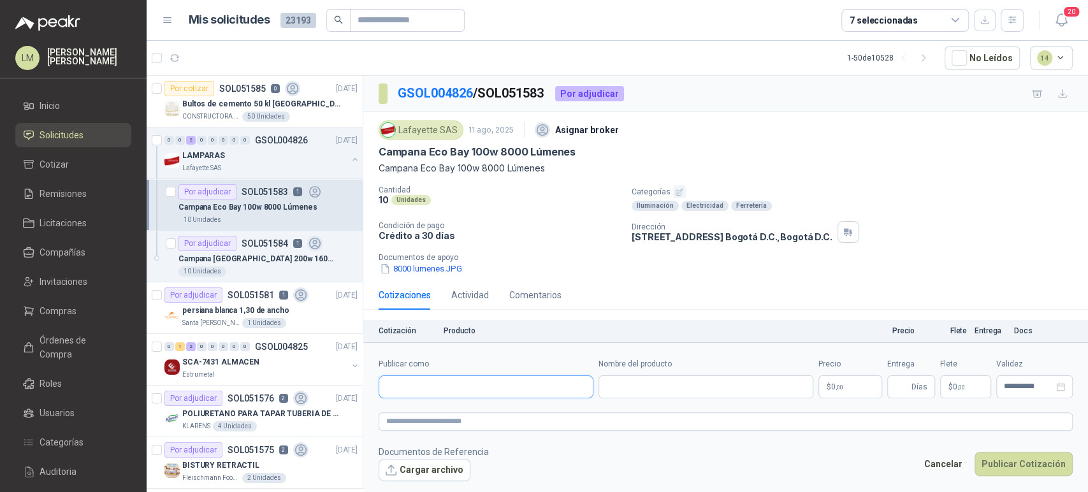
click at [440, 390] on input "Publicar como" at bounding box center [485, 387] width 213 height 22
type input "******"
click at [433, 411] on p "Homecenter" at bounding box center [430, 414] width 45 height 8
type input "**********"
click at [637, 375] on div "Nombre del producto" at bounding box center [705, 378] width 215 height 40
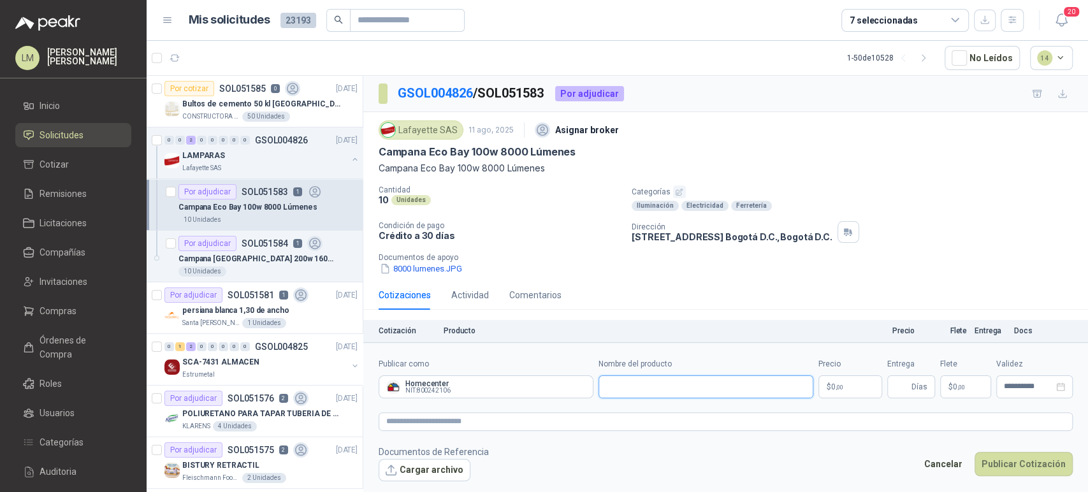
click at [635, 381] on input "Nombre del producto" at bounding box center [705, 386] width 215 height 23
paste input "**********"
type input "**********"
click at [842, 390] on body "LM Luis Miguel Martinez Inicio Solicitudes Cotizar Remisiones Licitaciones Comp…" at bounding box center [544, 246] width 1088 height 492
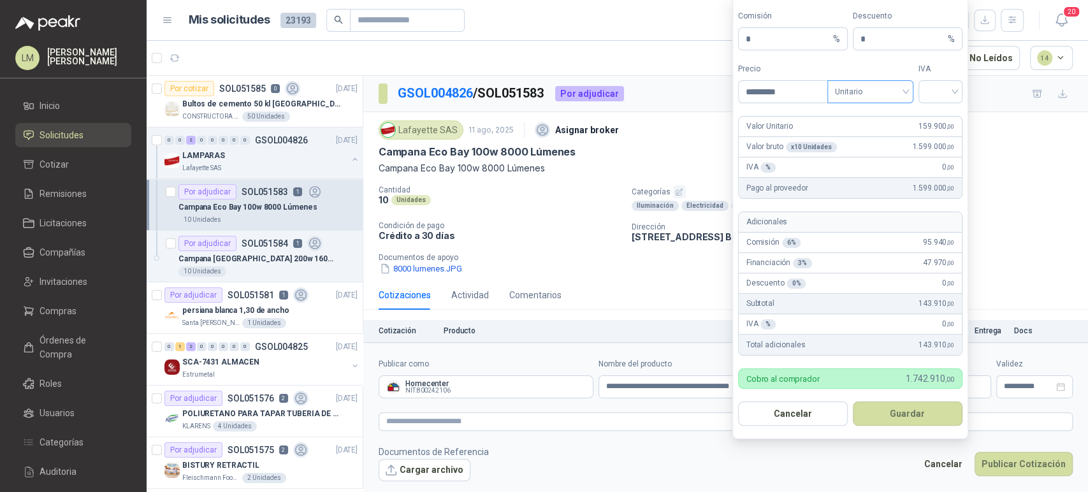
click at [877, 91] on span "Unitario" at bounding box center [870, 91] width 71 height 19
type input "*********"
click at [873, 136] on div "Unitario con IVA" at bounding box center [870, 139] width 66 height 14
click at [943, 89] on input "search" at bounding box center [940, 90] width 29 height 19
click at [937, 126] on div "19%" at bounding box center [940, 118] width 39 height 20
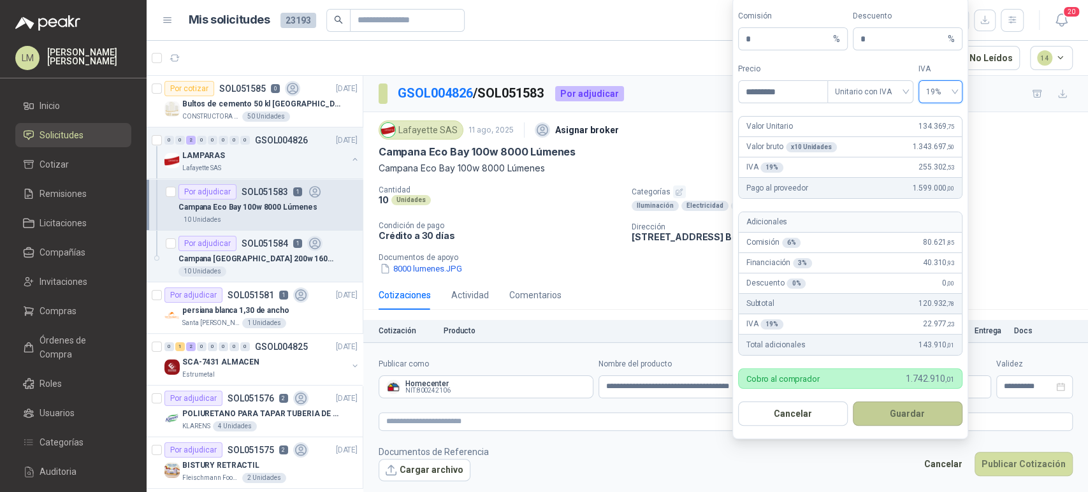
click at [897, 405] on button "Guardar" at bounding box center [907, 413] width 110 height 24
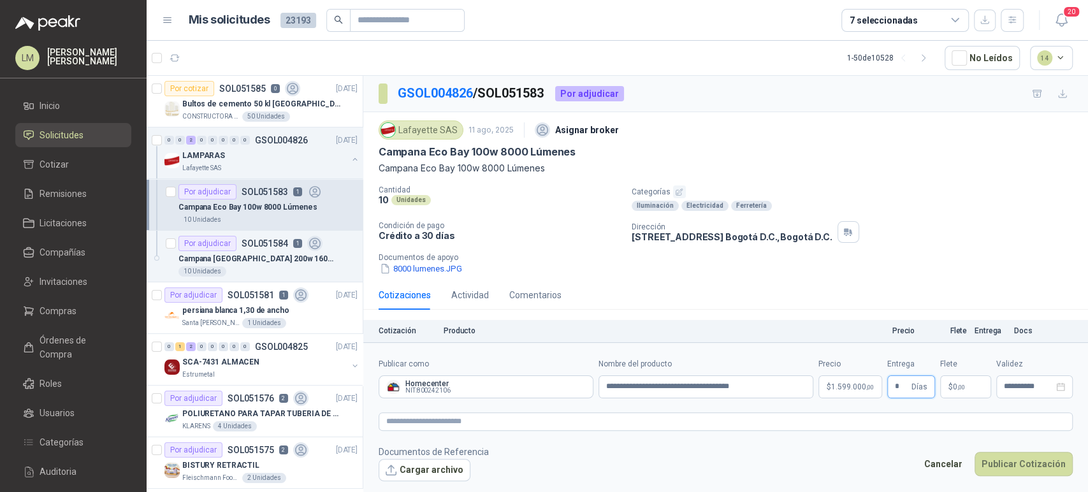
type input "*"
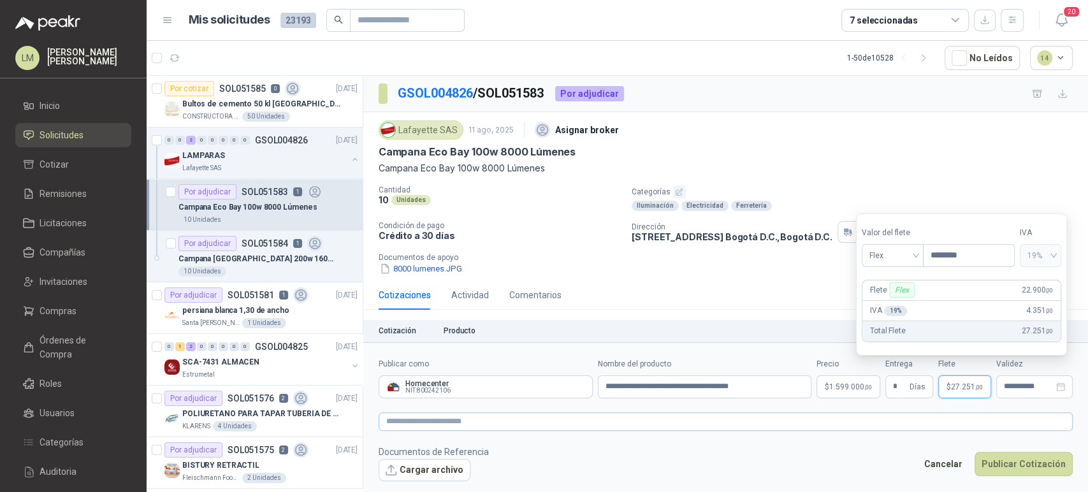
type input "********"
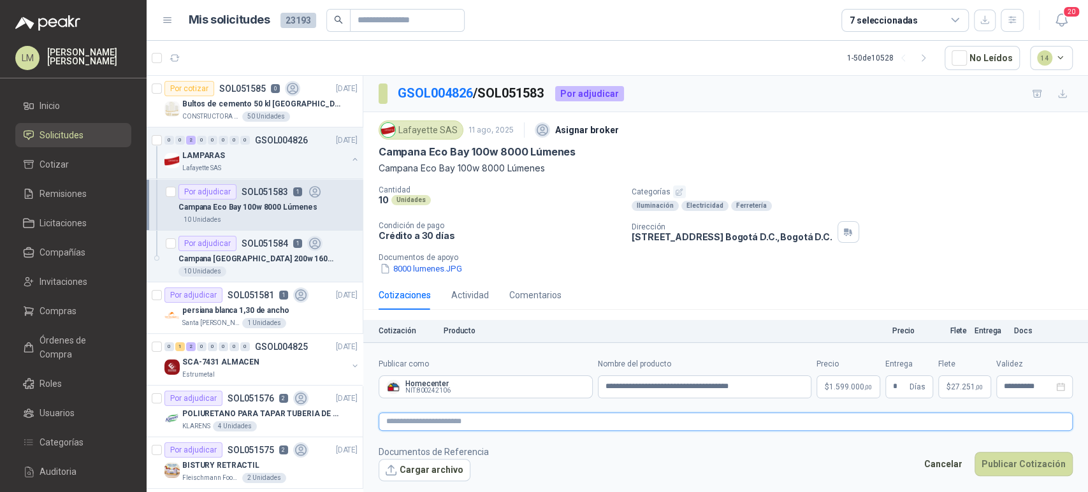
click at [637, 415] on textarea at bounding box center [725, 421] width 694 height 18
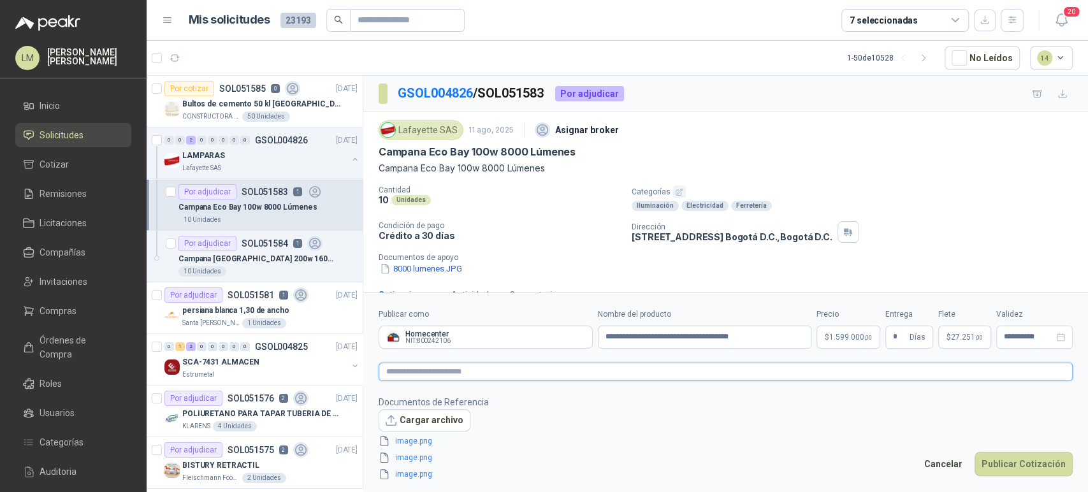
type textarea "*"
type textarea "**"
type textarea "***"
type textarea "****"
type textarea "*****"
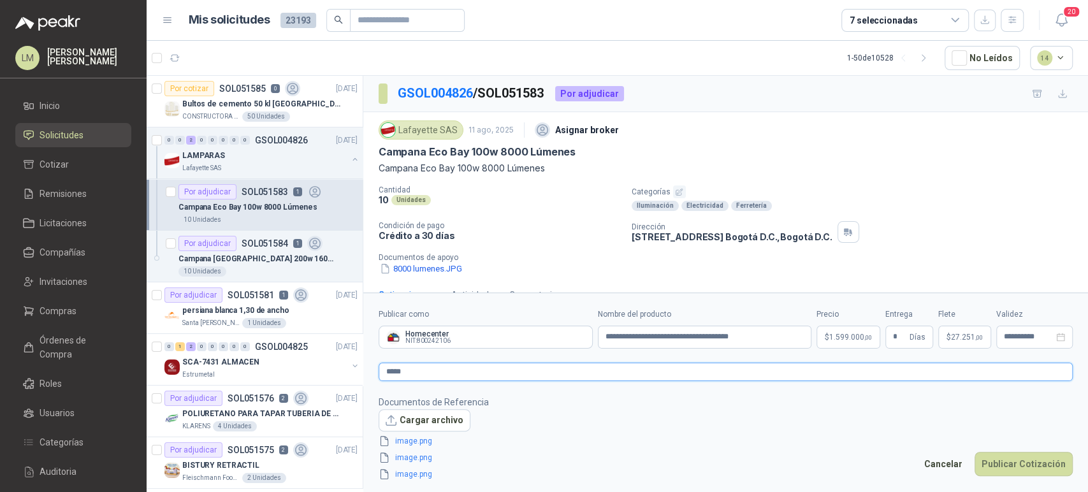
type textarea "******"
type textarea "*******"
type textarea "********"
type textarea "**********"
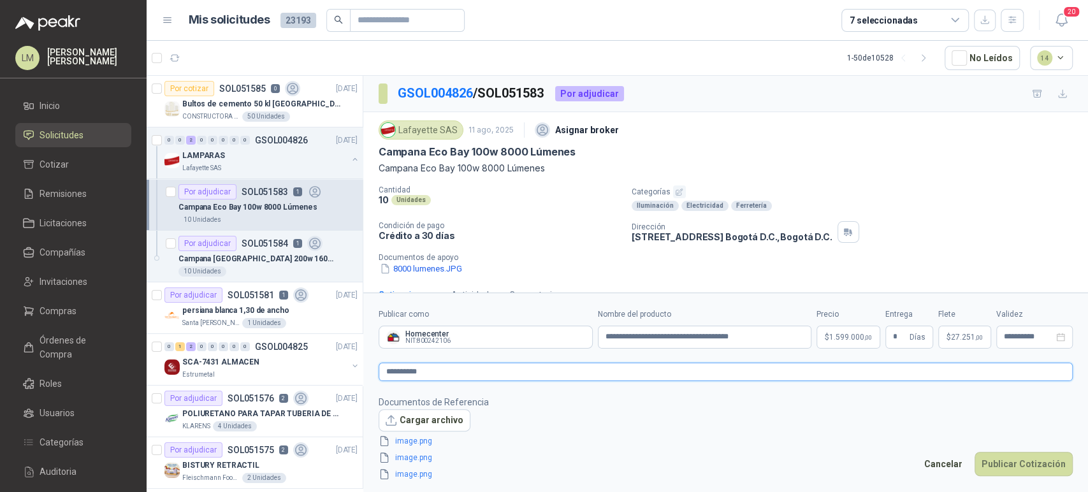
type textarea "**********"
click at [1026, 462] on button "Publicar Cotización" at bounding box center [1023, 464] width 98 height 24
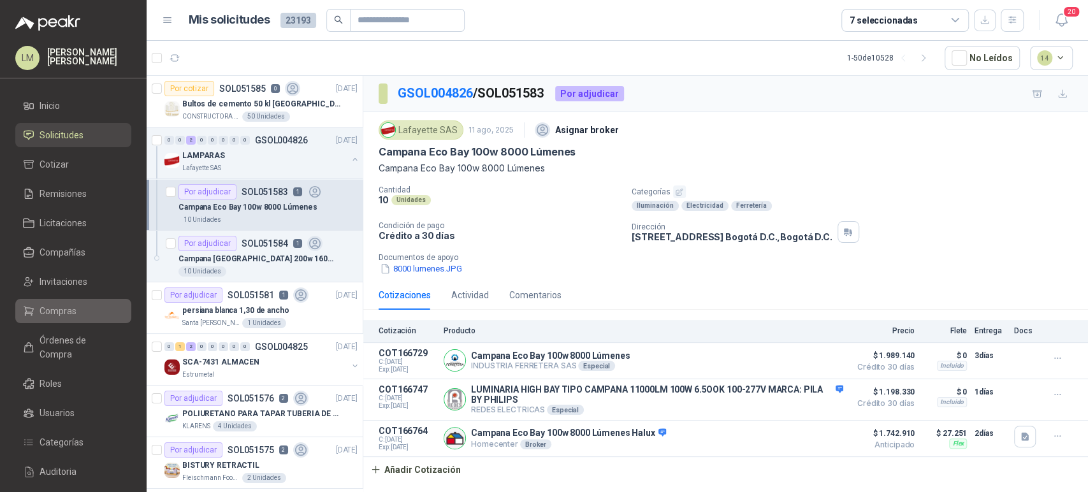
click at [44, 305] on span "Compras" at bounding box center [57, 311] width 37 height 14
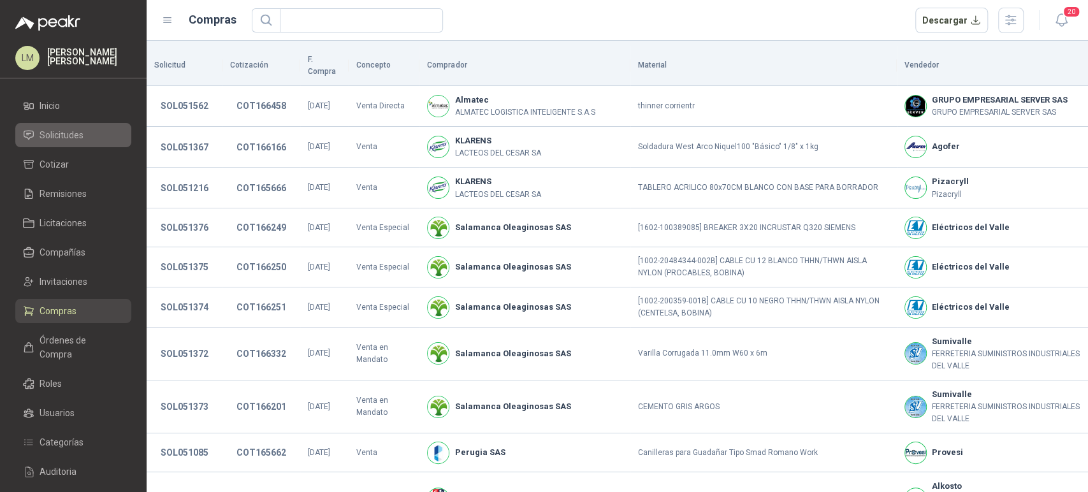
click at [70, 131] on span "Solicitudes" at bounding box center [61, 135] width 44 height 14
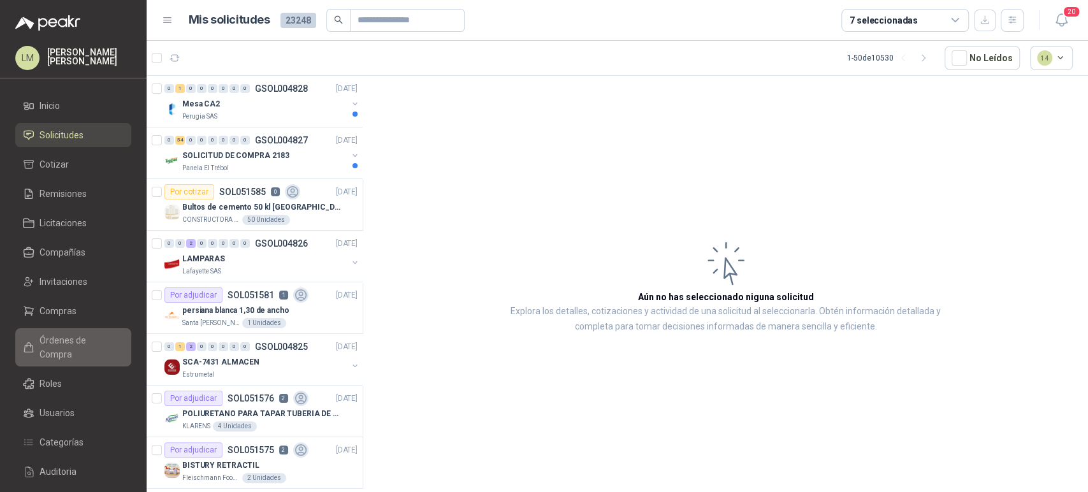
click at [64, 334] on span "Órdenes de Compra" at bounding box center [79, 347] width 80 height 28
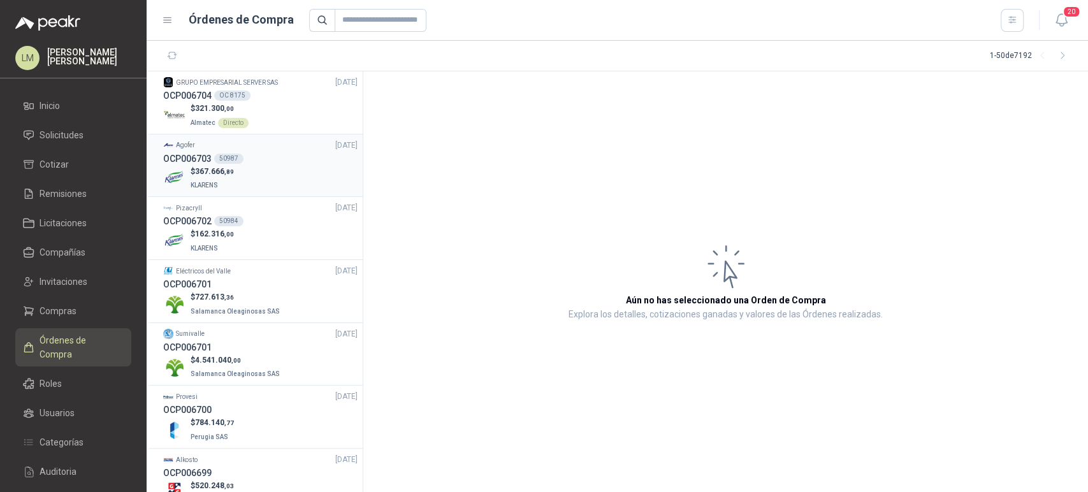
click at [241, 185] on div "$ 367.666 ,89 KLARENS" at bounding box center [260, 179] width 194 height 26
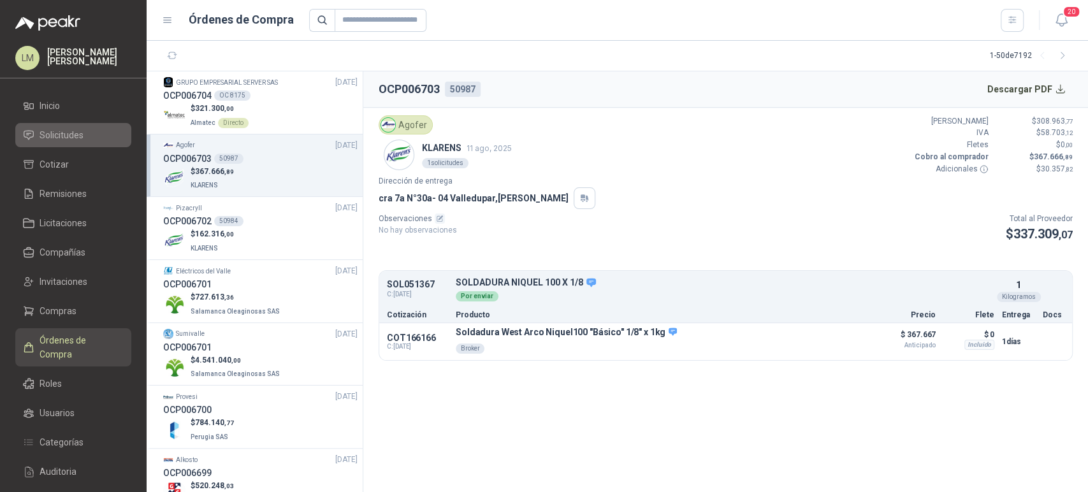
click at [59, 140] on span "Solicitudes" at bounding box center [61, 135] width 44 height 14
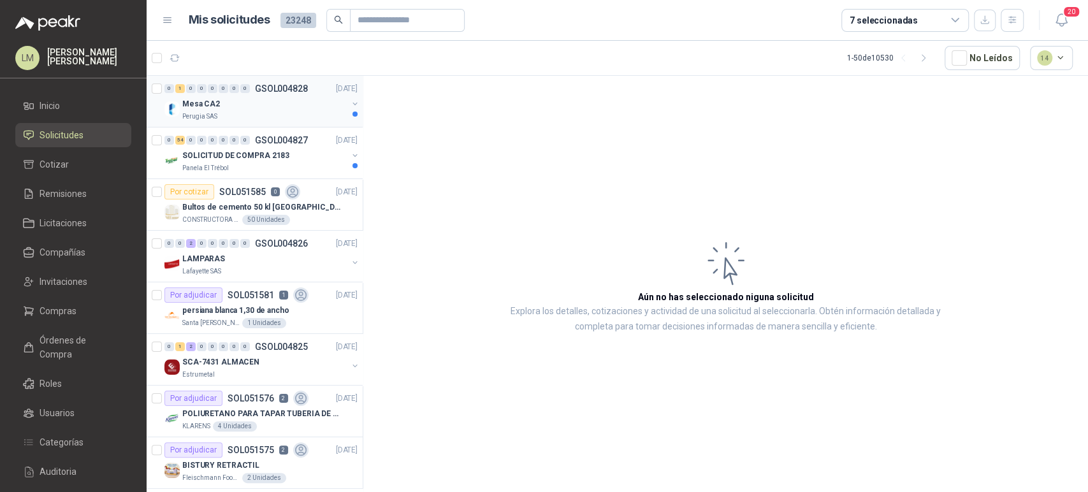
click at [350, 102] on button "button" at bounding box center [355, 104] width 10 height 10
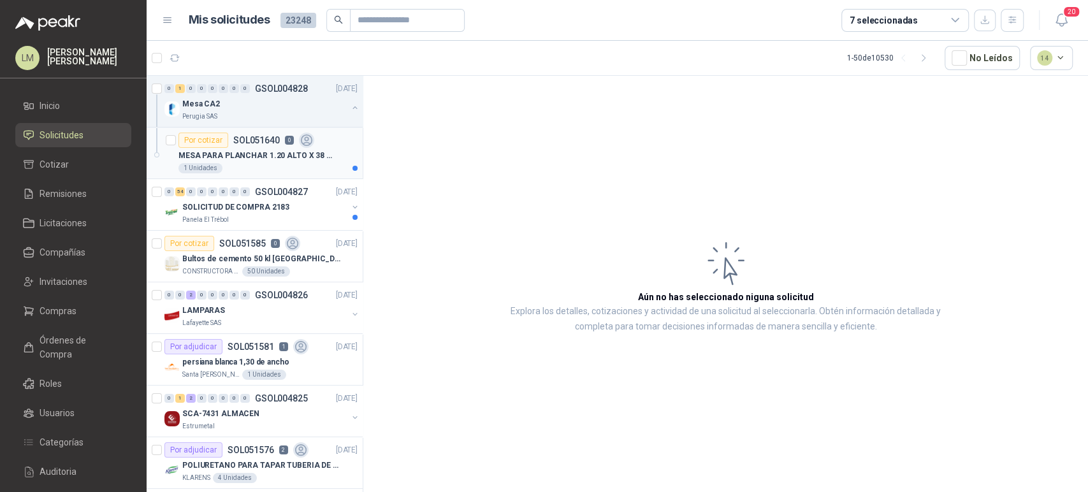
click at [250, 148] on div "MESA PARA PLANCHAR 1.20 ALTO X 38 ANCHO" at bounding box center [267, 155] width 179 height 15
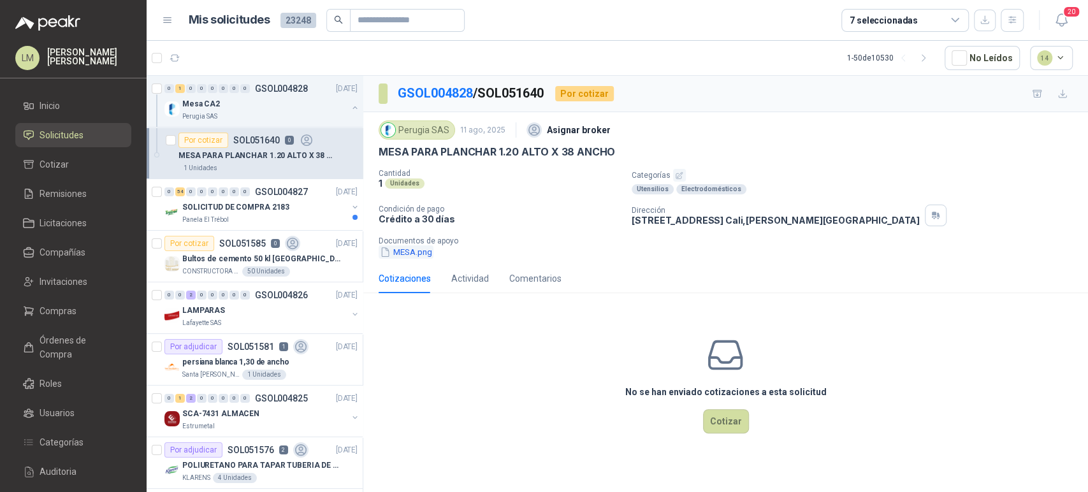
click at [410, 248] on button "MESA.png" at bounding box center [405, 251] width 55 height 13
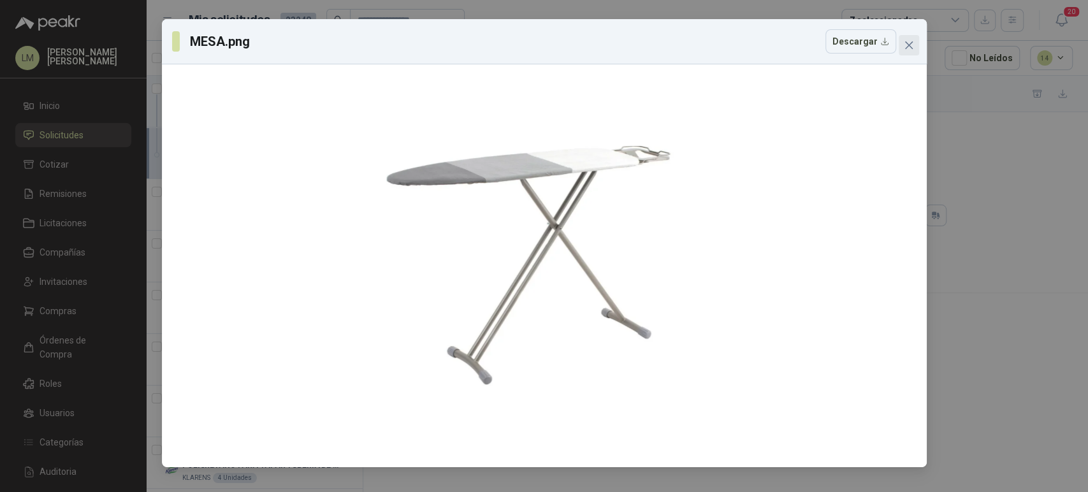
click at [910, 40] on icon "close" at bounding box center [908, 45] width 10 height 10
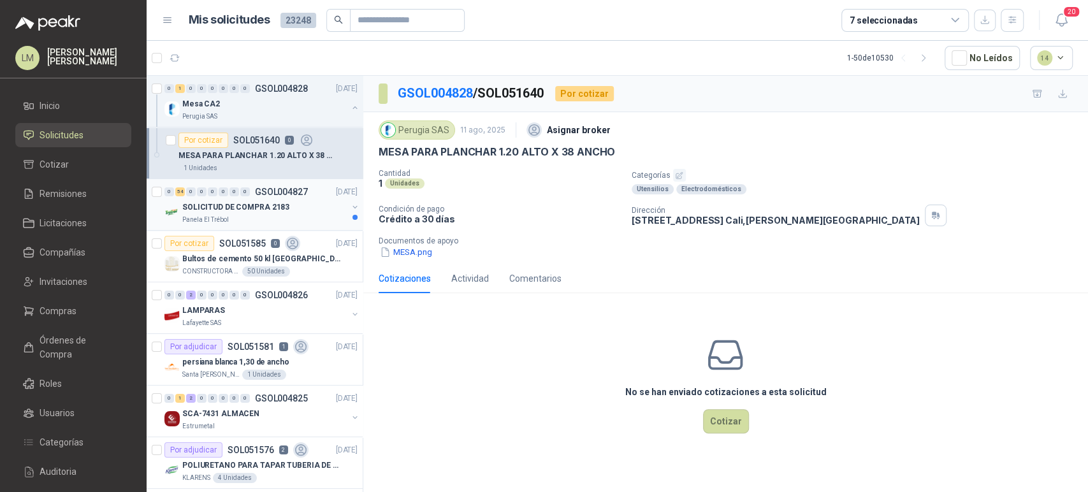
click at [234, 215] on div "Panela El Trébol" at bounding box center [264, 220] width 165 height 10
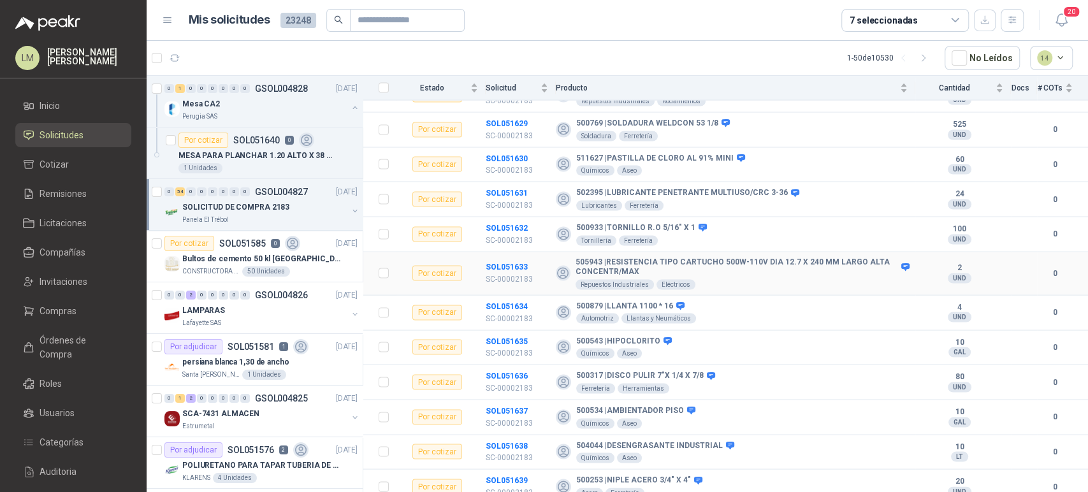
scroll to position [1635, 0]
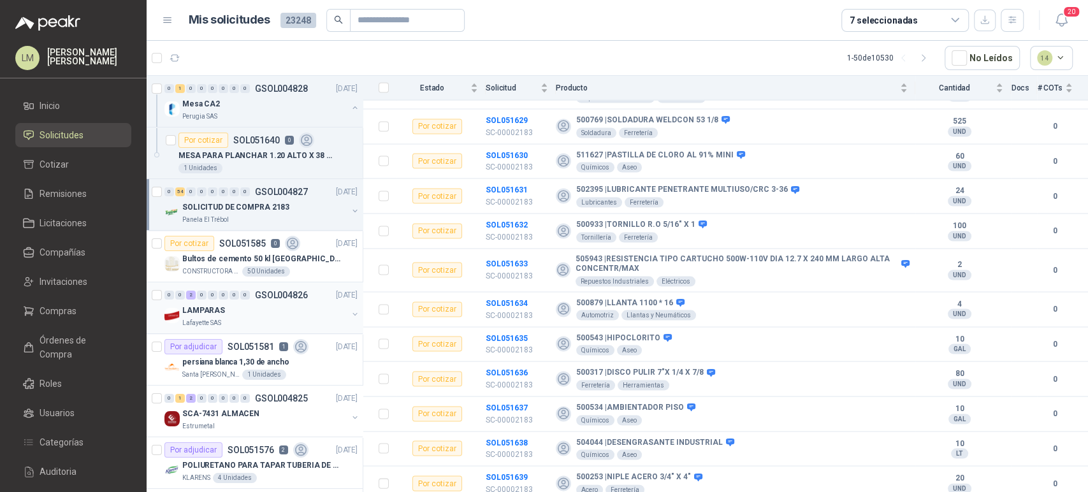
click at [243, 314] on div "LAMPARAS" at bounding box center [264, 310] width 165 height 15
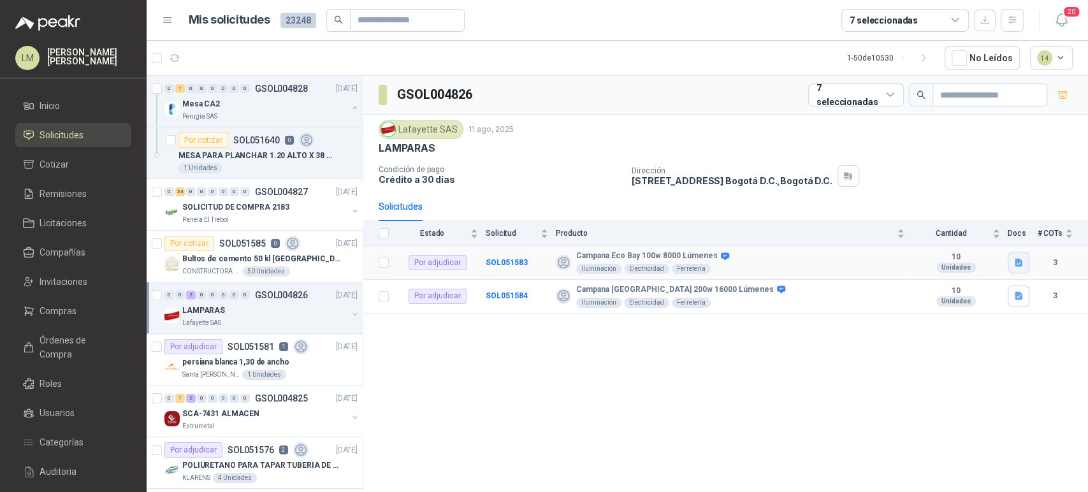
click at [1013, 263] on icon "button" at bounding box center [1018, 262] width 11 height 11
click at [976, 236] on button "8000 lumenes.JPG" at bounding box center [978, 233] width 85 height 13
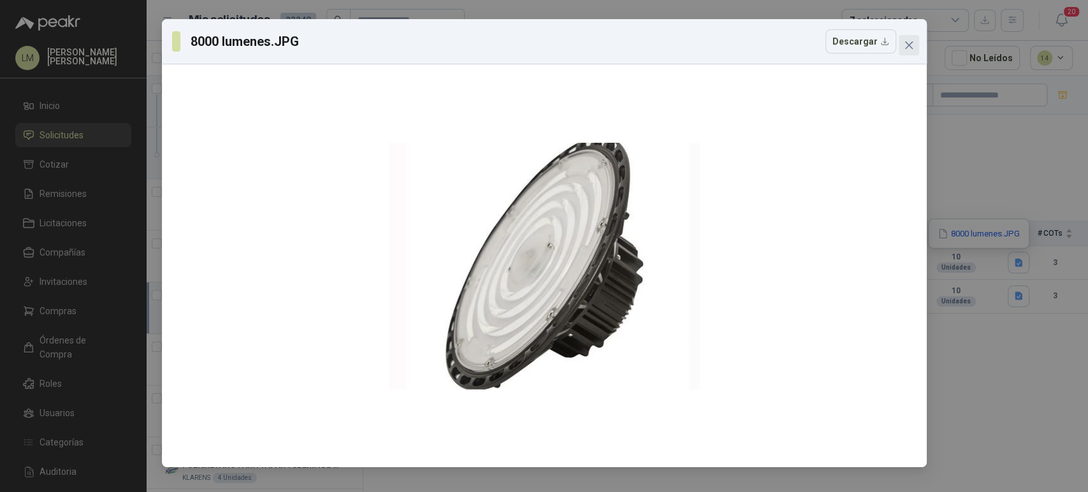
click at [908, 44] on icon "close" at bounding box center [908, 45] width 8 height 8
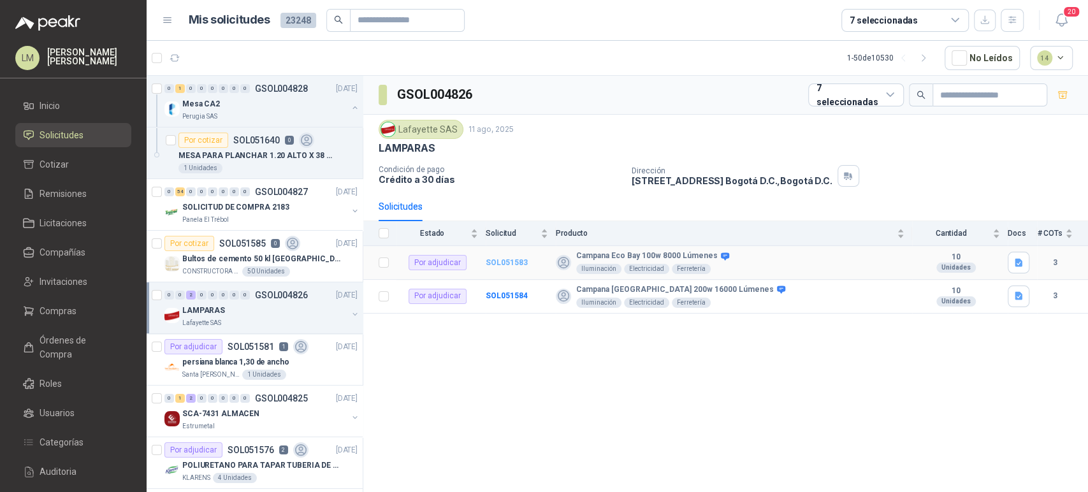
click at [507, 262] on b "SOL051583" at bounding box center [506, 262] width 42 height 9
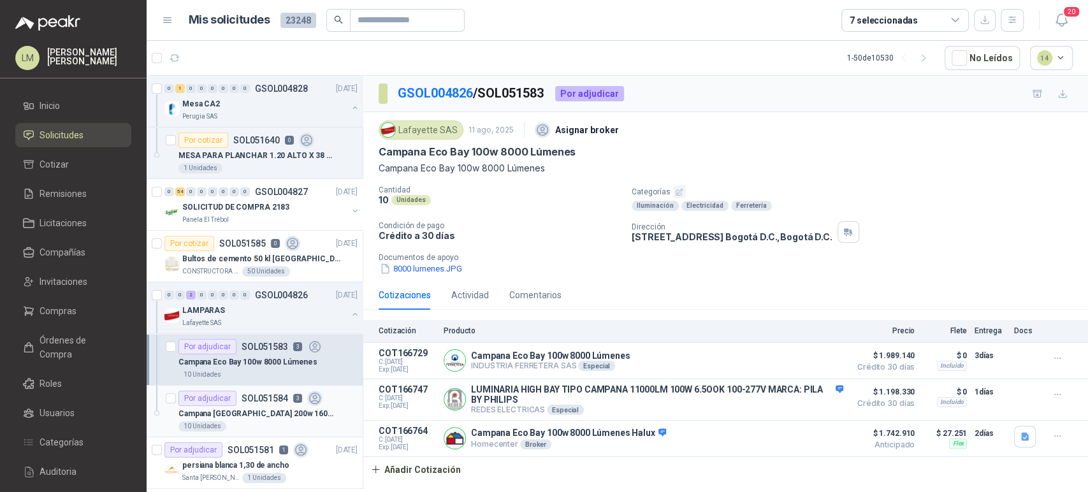
click at [275, 415] on p "Campana Eco Bay 200w 16000 Lúmenes" at bounding box center [257, 414] width 159 height 12
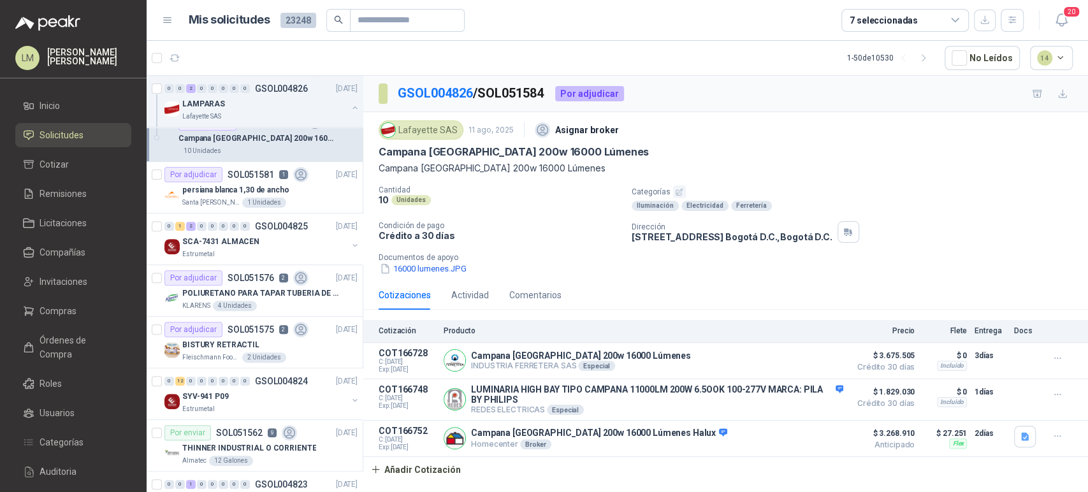
scroll to position [276, 0]
click at [262, 213] on div "0 1 2 0 0 0 0 0 GSOL004825 11/08/25 SCA-7431 ALMACEN Estrumetal" at bounding box center [255, 239] width 216 height 52
click at [241, 197] on div "Santa Anita Napoles 1 Unidades" at bounding box center [269, 202] width 175 height 10
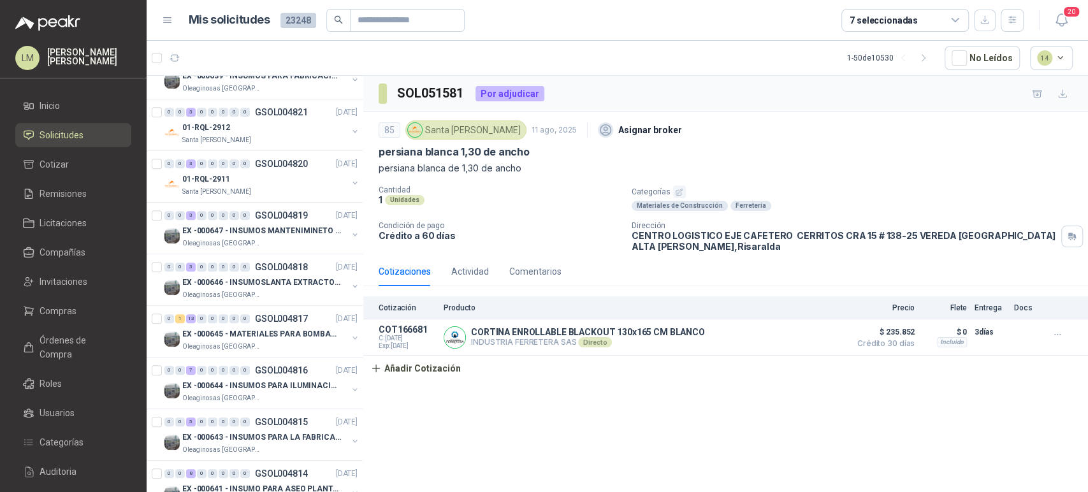
scroll to position [758, 0]
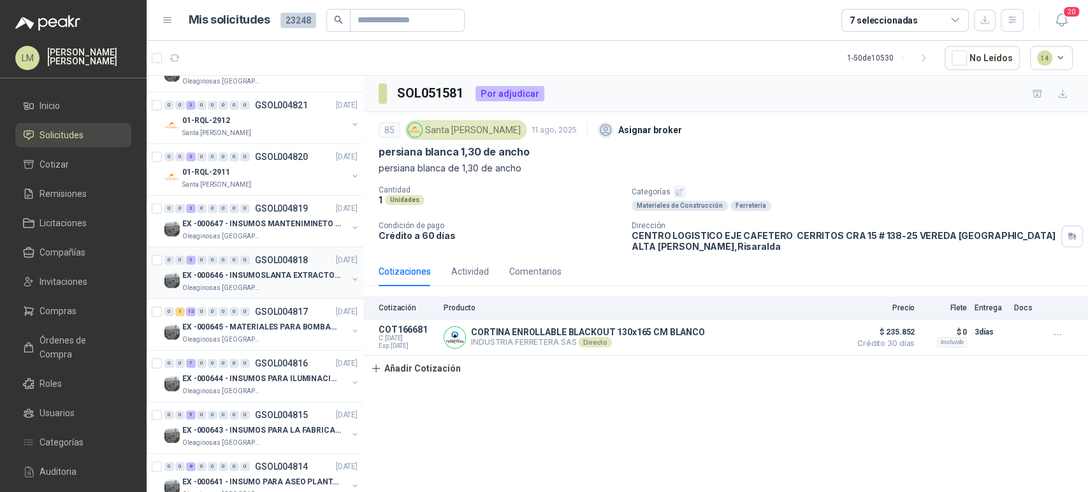
click at [252, 284] on p "Oleaginosas [GEOGRAPHIC_DATA][PERSON_NAME]" at bounding box center [222, 288] width 80 height 10
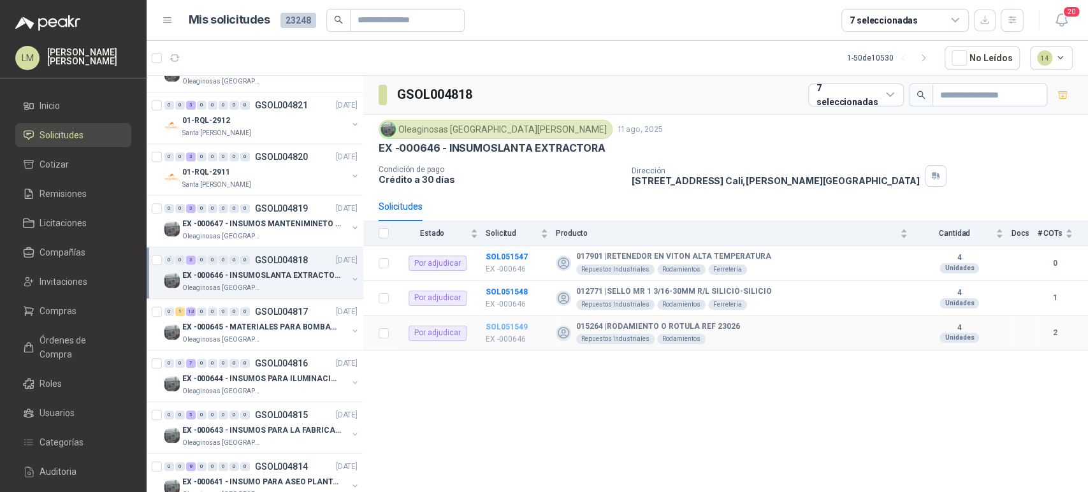
click at [517, 327] on b "SOL051549" at bounding box center [506, 326] width 42 height 9
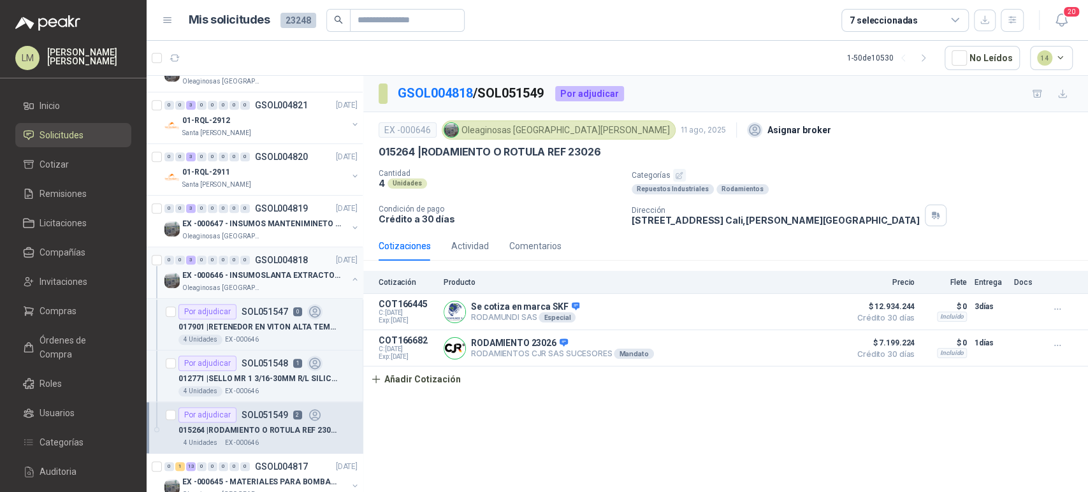
click at [350, 274] on button "button" at bounding box center [355, 279] width 10 height 10
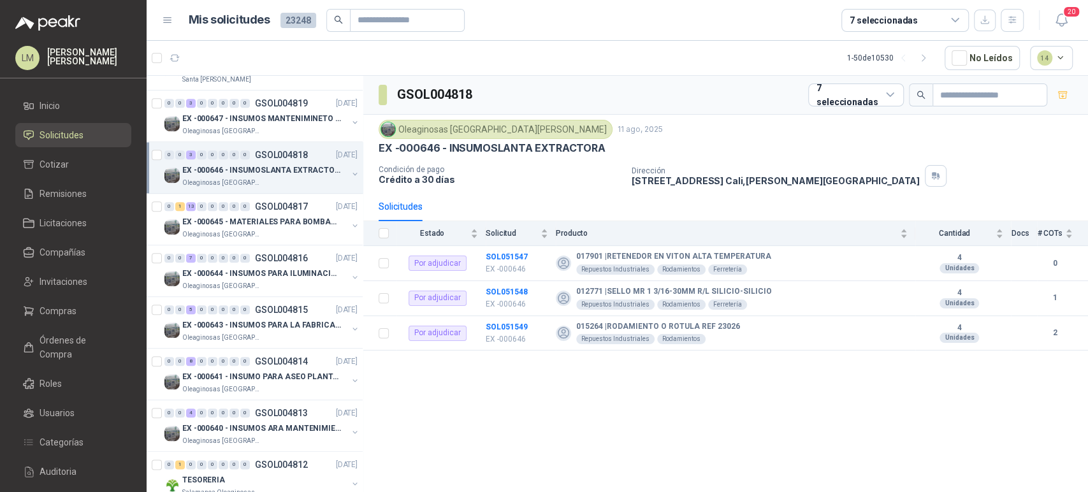
scroll to position [871, 0]
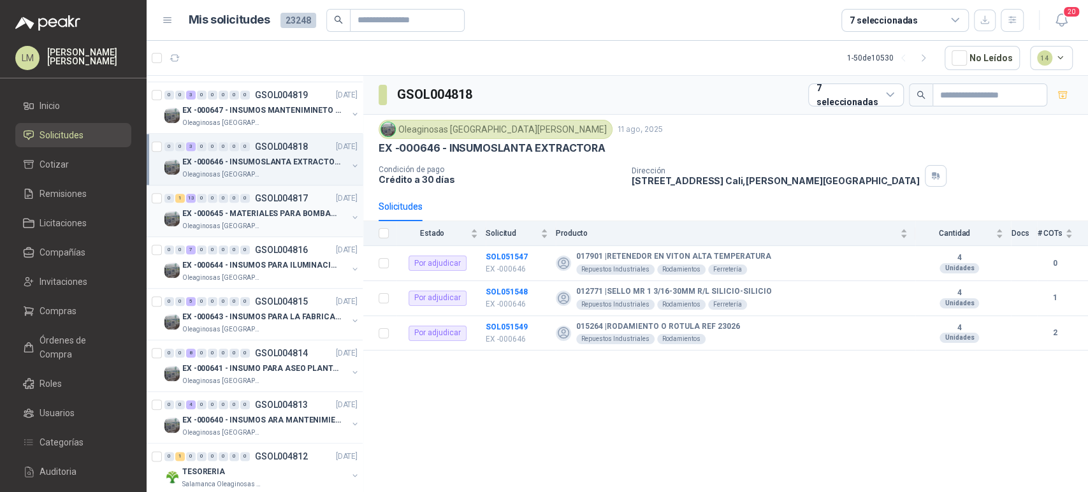
click at [259, 215] on p "EX -000645 - MATERIALES PARA BOMBAS STANDBY PLANTA" at bounding box center [261, 214] width 159 height 12
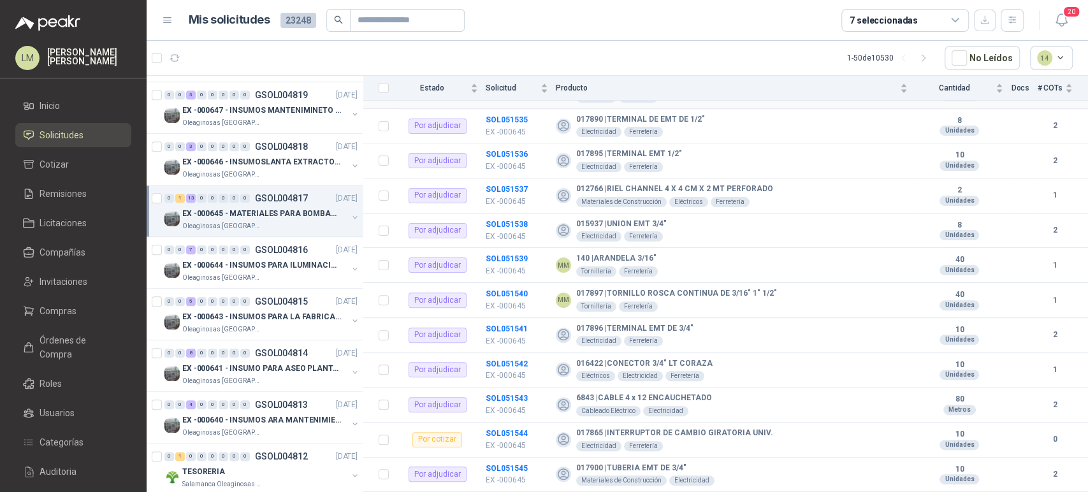
scroll to position [235, 0]
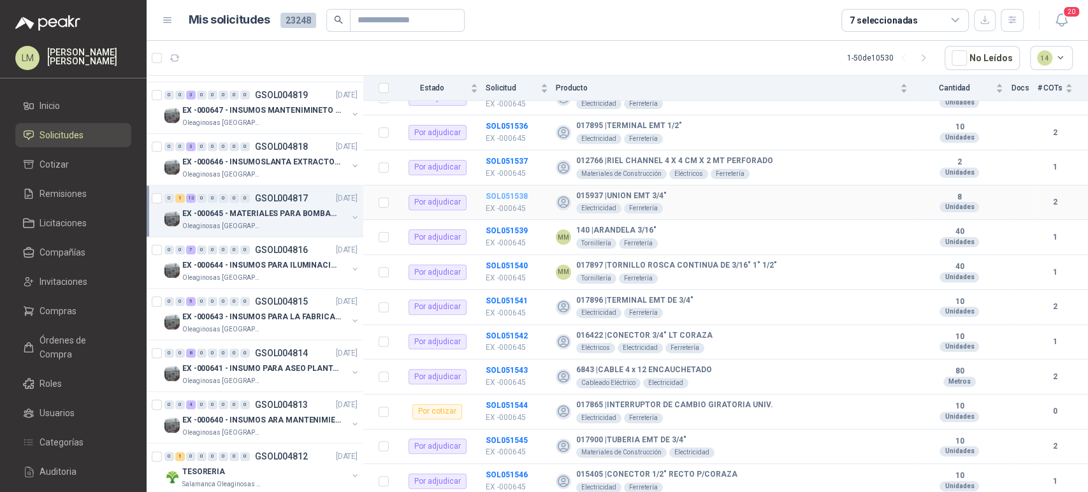
click at [515, 193] on b "SOL051538" at bounding box center [506, 196] width 42 height 9
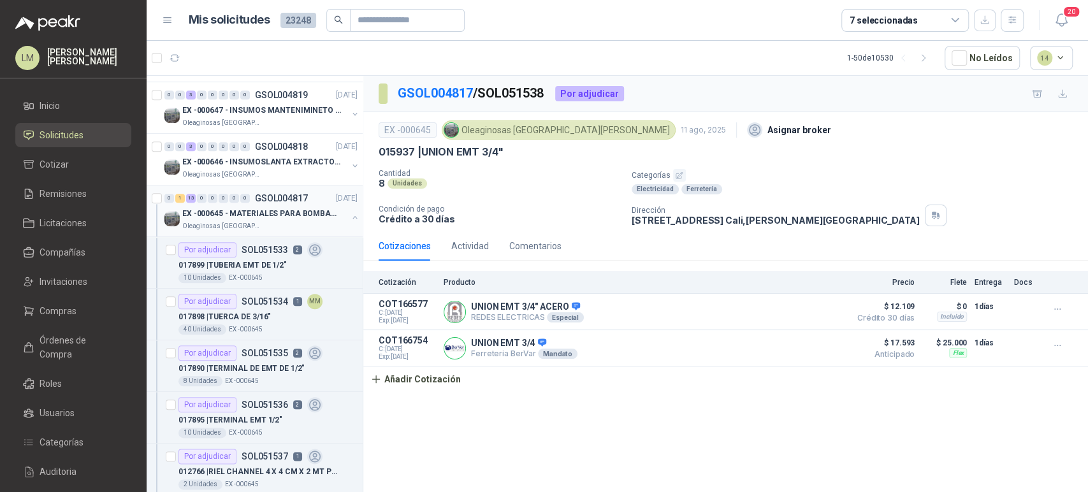
click at [350, 215] on button "button" at bounding box center [355, 217] width 10 height 10
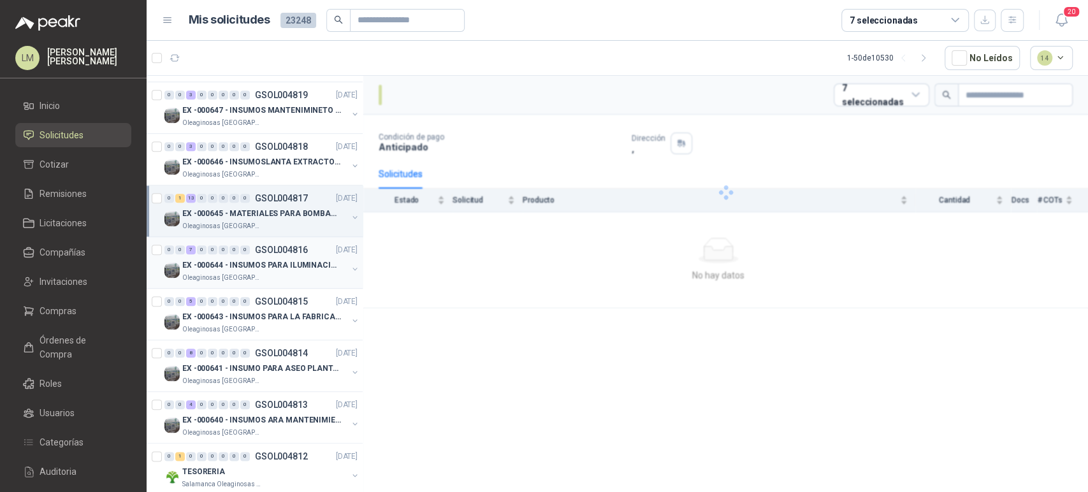
click at [281, 245] on p "GSOL004816" at bounding box center [281, 249] width 53 height 9
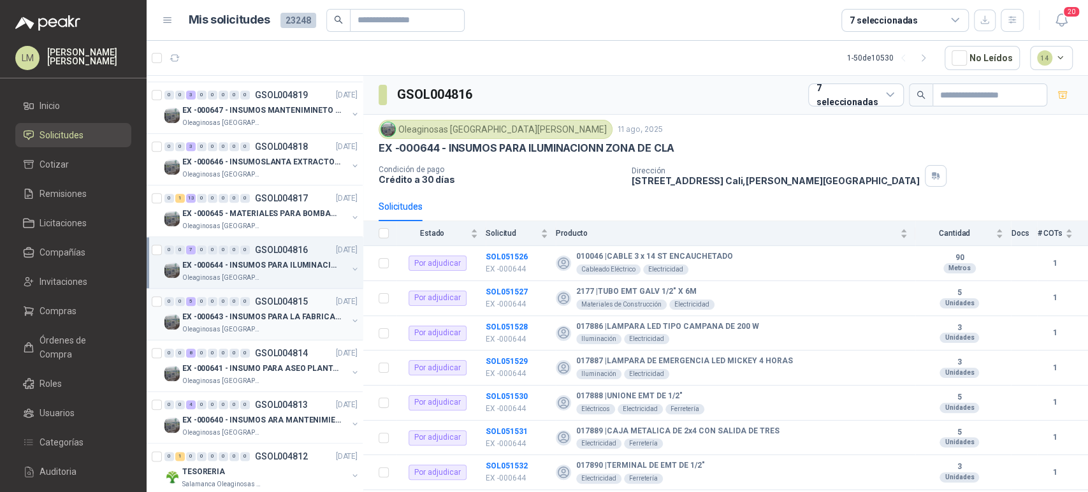
click at [275, 311] on p "EX -000643 - INSUMOS PARA LA FABRICACION DE PLATAF" at bounding box center [261, 317] width 159 height 12
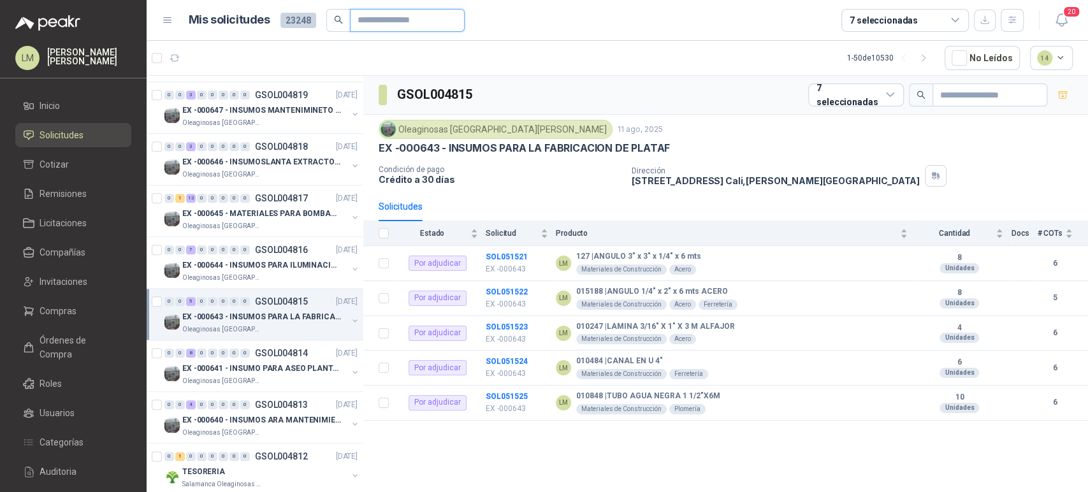
click at [373, 19] on input "text" at bounding box center [401, 21] width 89 height 22
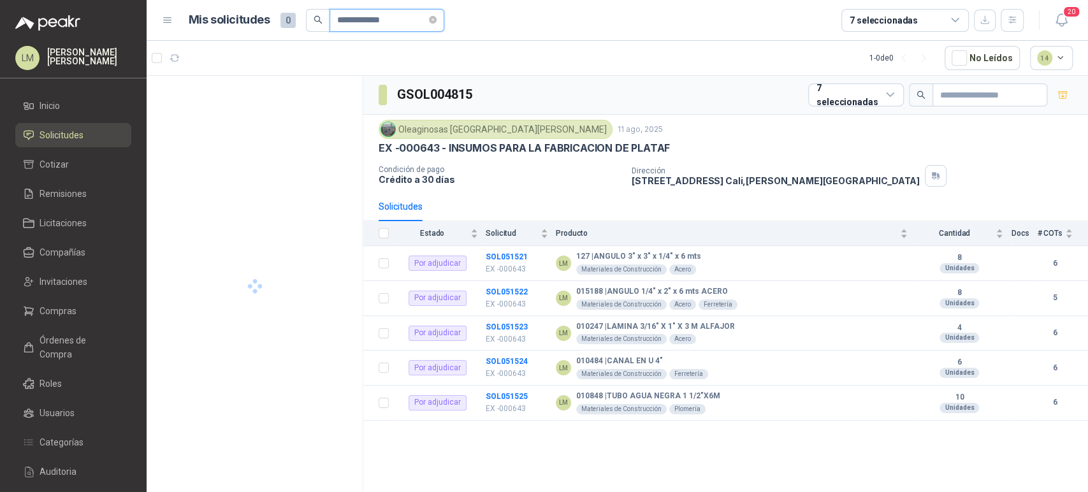
type input "**********"
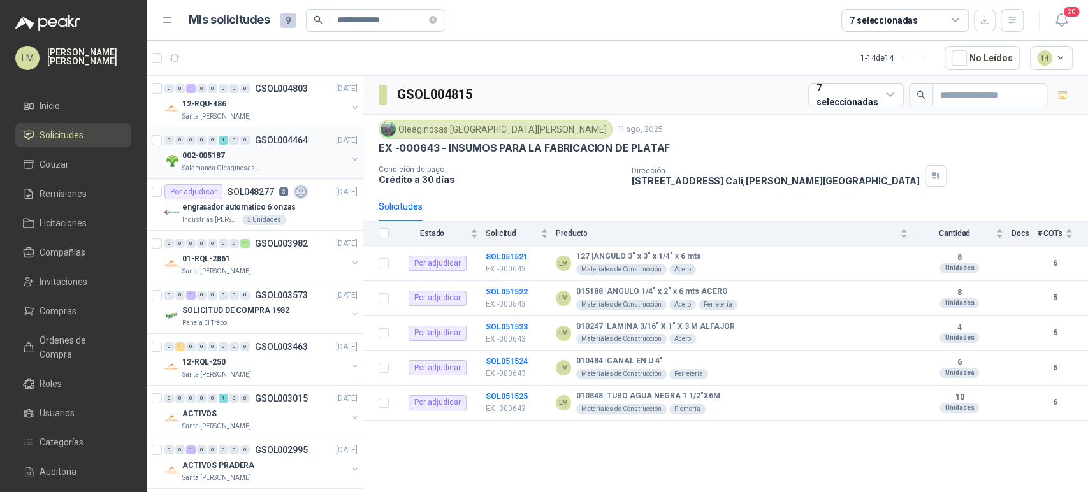
click at [350, 155] on button "button" at bounding box center [355, 159] width 10 height 10
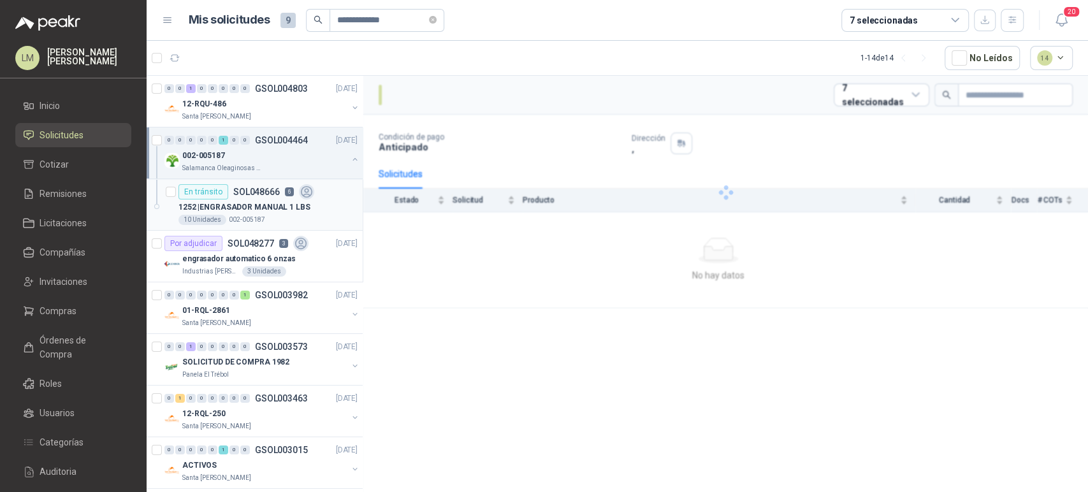
click at [244, 192] on p "SOL048666" at bounding box center [256, 191] width 47 height 9
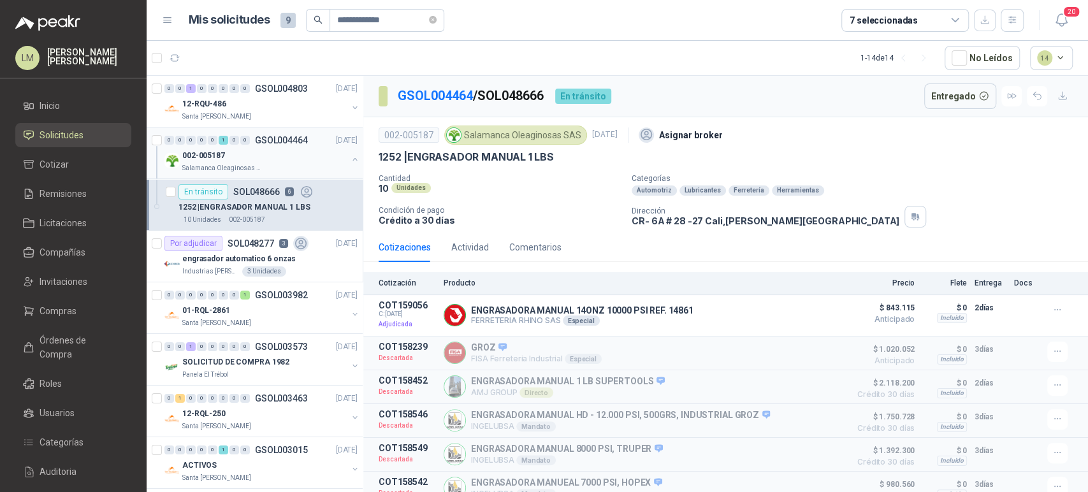
click at [248, 171] on p "Salamanca Oleaginosas SAS" at bounding box center [222, 168] width 80 height 10
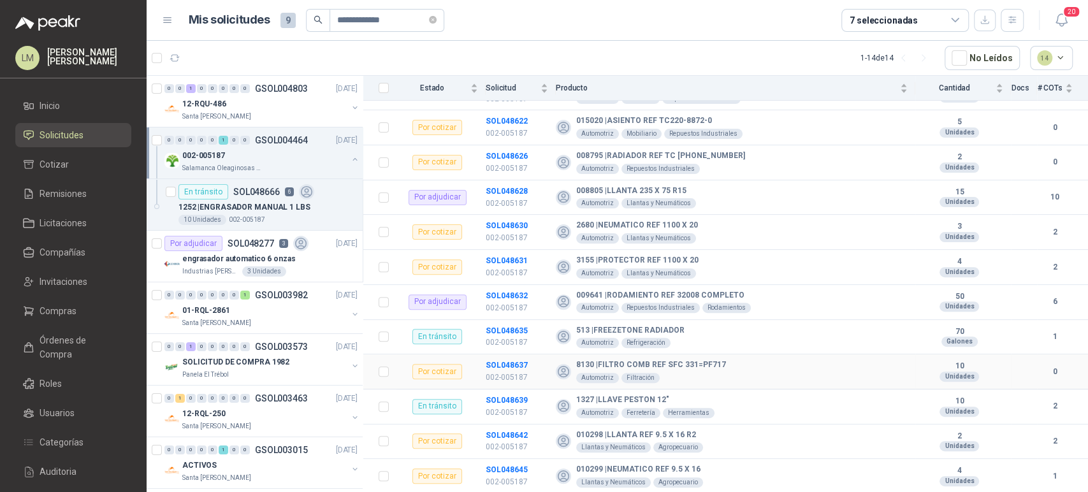
scroll to position [340, 0]
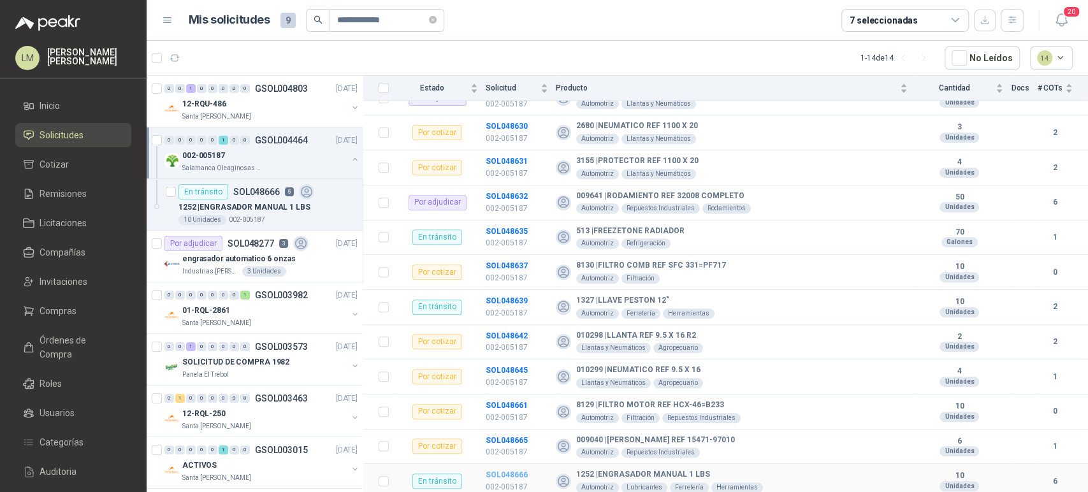
click at [521, 473] on b "SOL048666" at bounding box center [506, 474] width 42 height 9
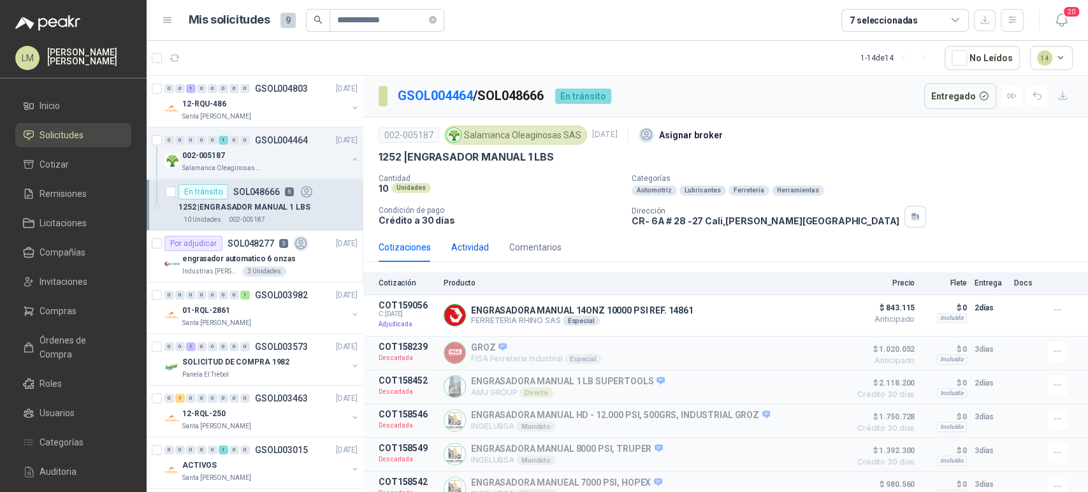
click at [458, 243] on div "Actividad" at bounding box center [470, 247] width 38 height 14
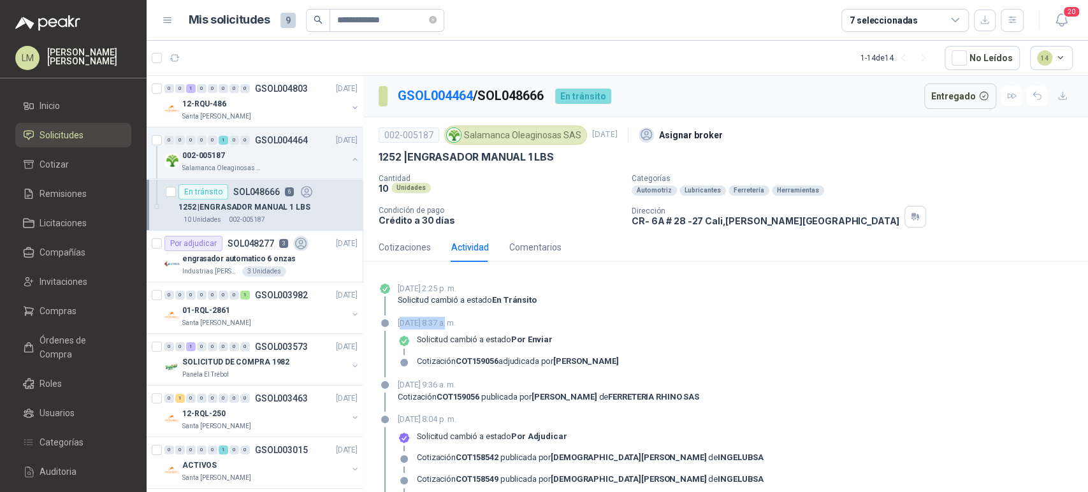
drag, startPoint x: 403, startPoint y: 322, endPoint x: 443, endPoint y: 327, distance: 41.1
click at [443, 327] on p "29 de julio de 2025, 8:37 a. m." at bounding box center [508, 323] width 221 height 13
click at [71, 312] on span "Compras" at bounding box center [57, 311] width 37 height 14
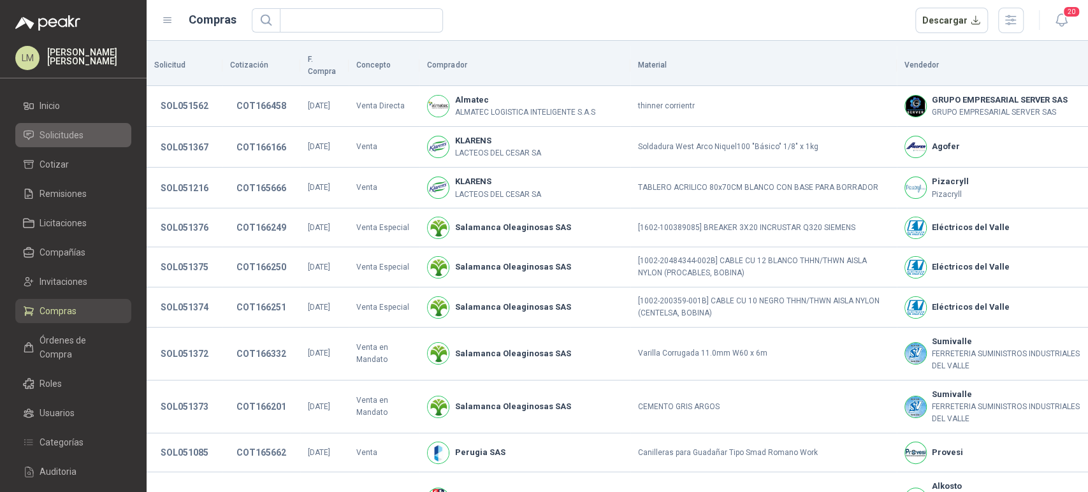
click at [72, 134] on span "Solicitudes" at bounding box center [61, 135] width 44 height 14
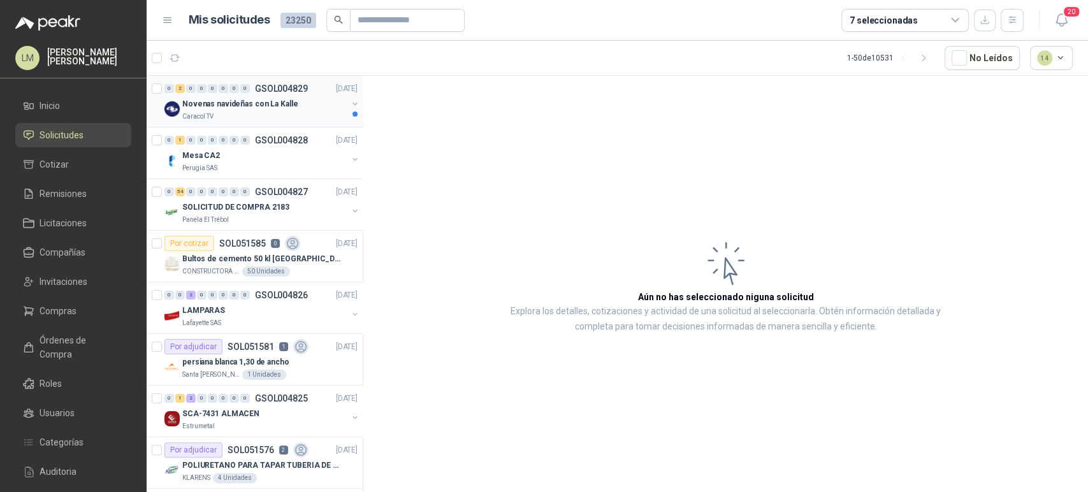
click at [261, 118] on div "Caracol TV" at bounding box center [264, 116] width 165 height 10
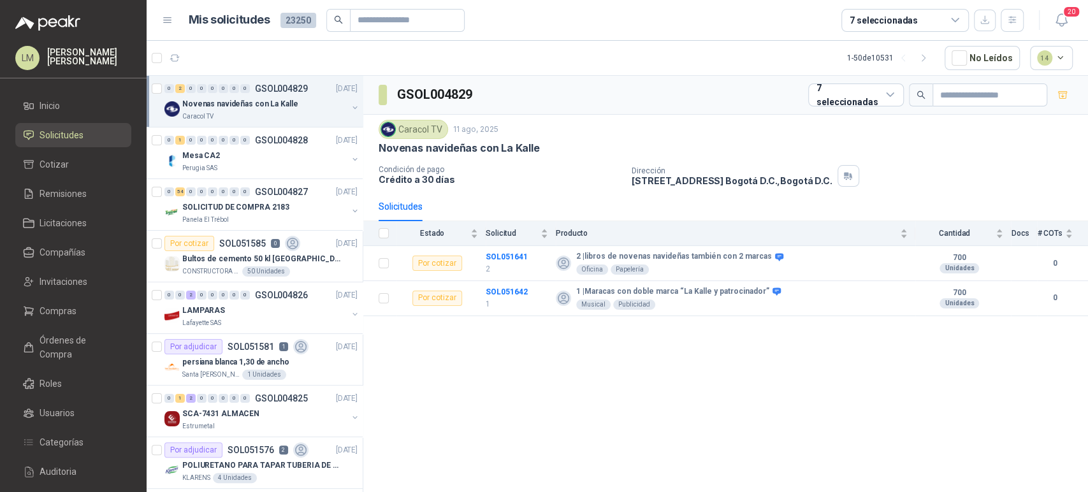
click at [350, 106] on button "button" at bounding box center [355, 108] width 10 height 10
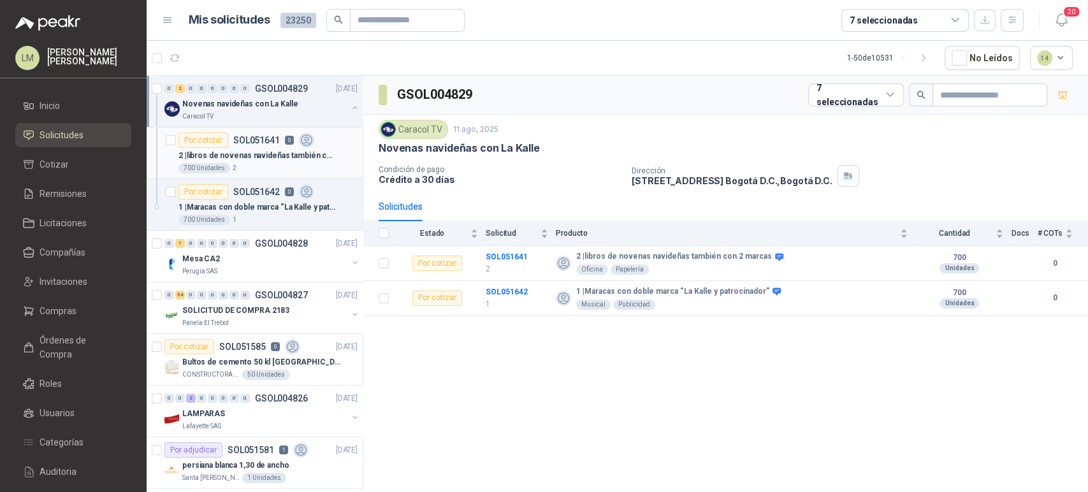
click at [268, 148] on div "2 | libros de novenas navideñas también con 2 marcas" at bounding box center [267, 155] width 179 height 15
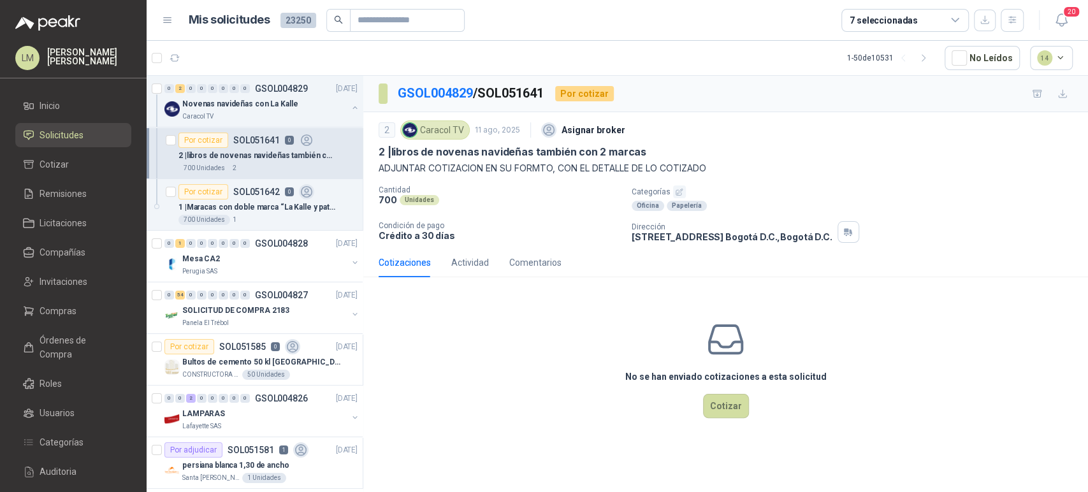
click at [670, 197] on p "Categorías" at bounding box center [856, 191] width 451 height 13
click at [677, 190] on icon "button" at bounding box center [679, 192] width 8 height 8
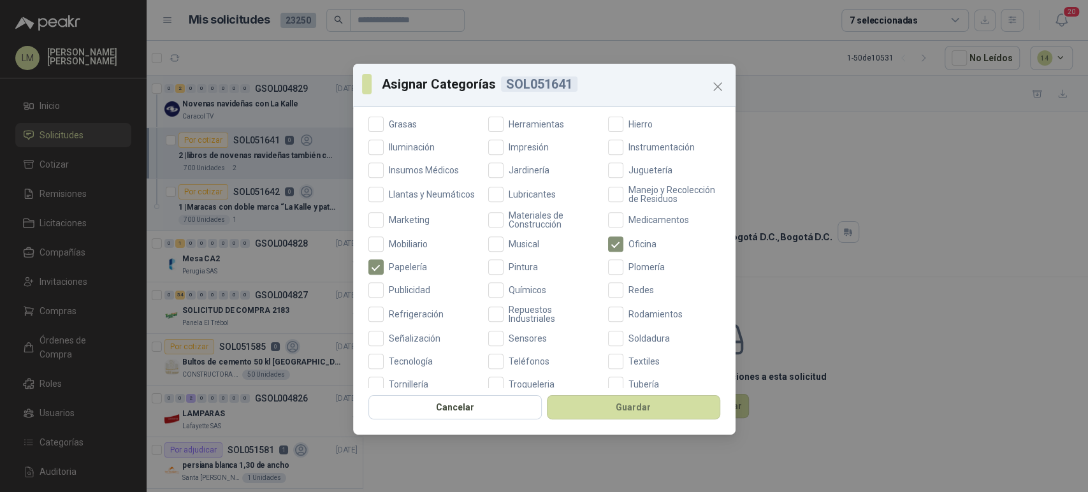
scroll to position [454, 0]
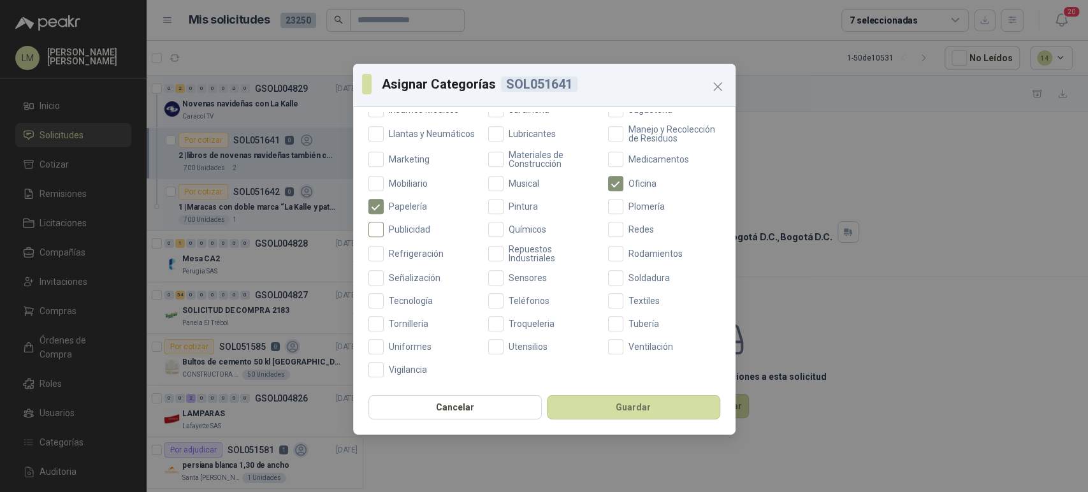
click at [399, 233] on span "Publicidad" at bounding box center [410, 229] width 52 height 9
click at [610, 411] on button "Guardar" at bounding box center [633, 407] width 173 height 24
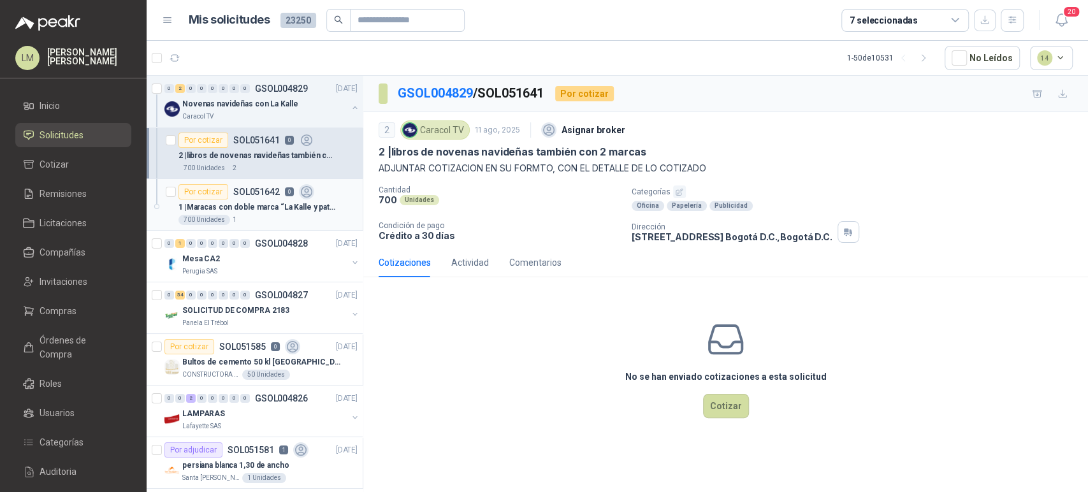
click at [255, 201] on p "1 | Maracas con doble marca “La Kalle y patrocinador”" at bounding box center [257, 207] width 159 height 12
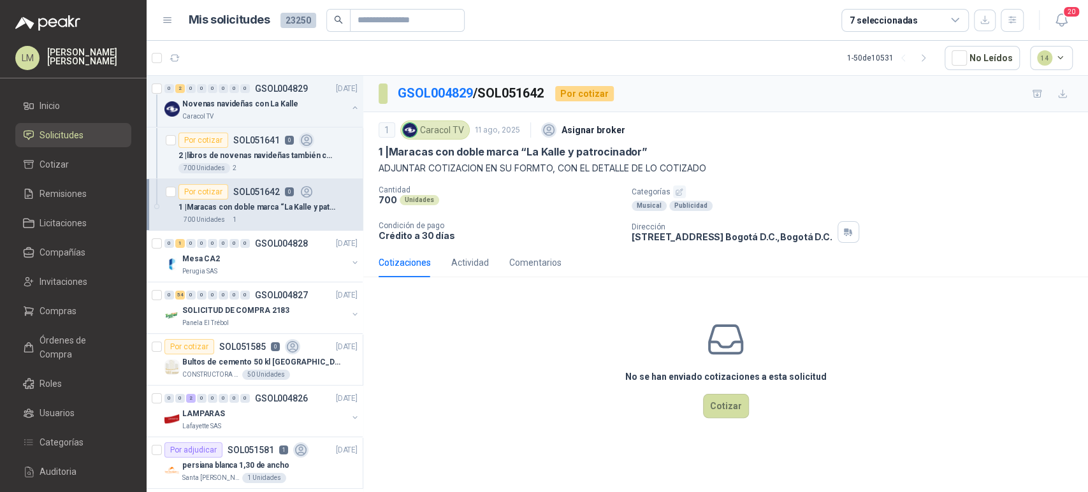
click at [677, 189] on icon "button" at bounding box center [679, 192] width 8 height 8
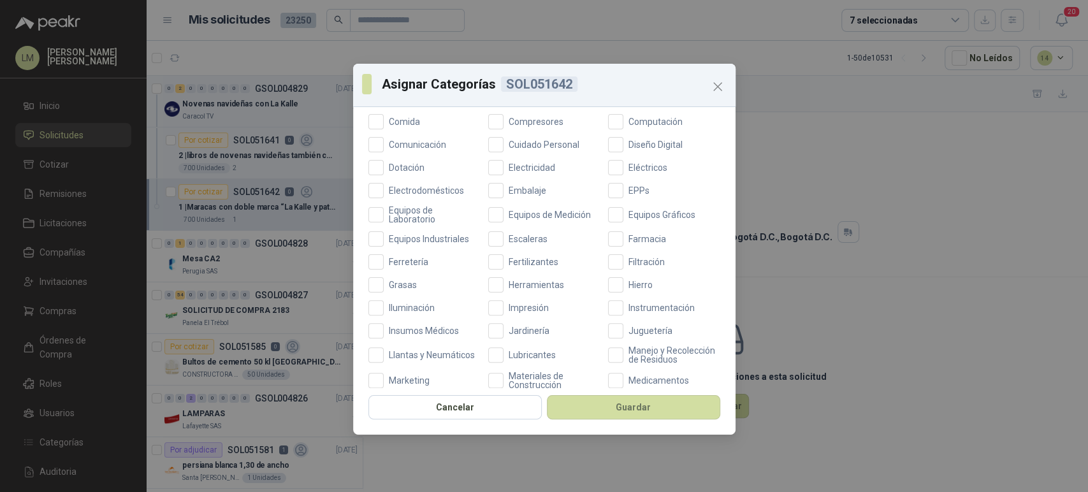
scroll to position [223, 0]
click at [602, 409] on button "Guardar" at bounding box center [633, 407] width 173 height 24
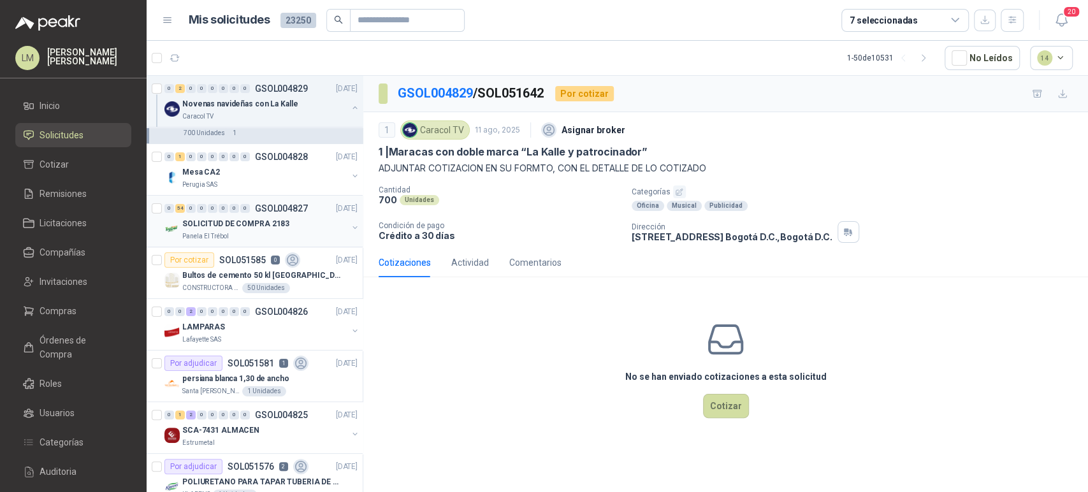
scroll to position [115, 0]
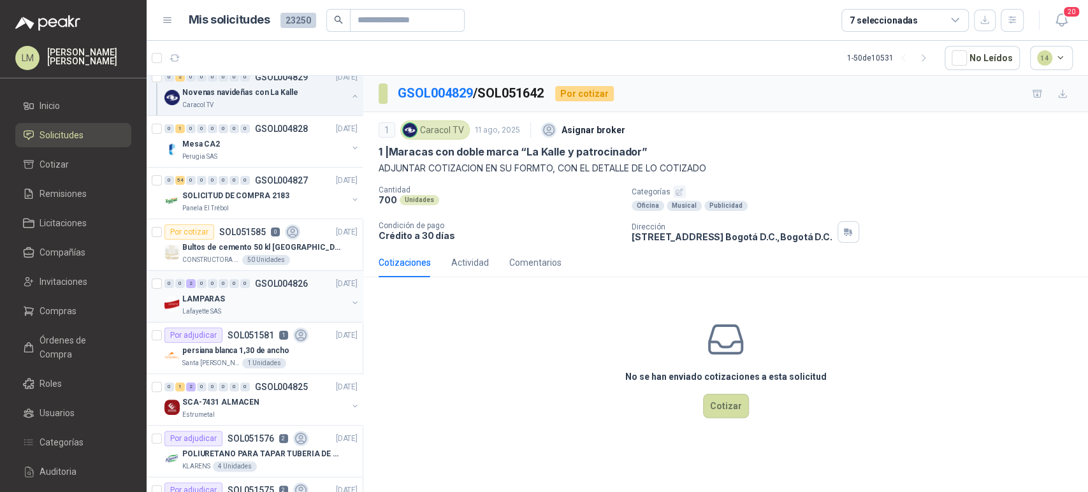
click at [350, 300] on button "button" at bounding box center [355, 303] width 10 height 10
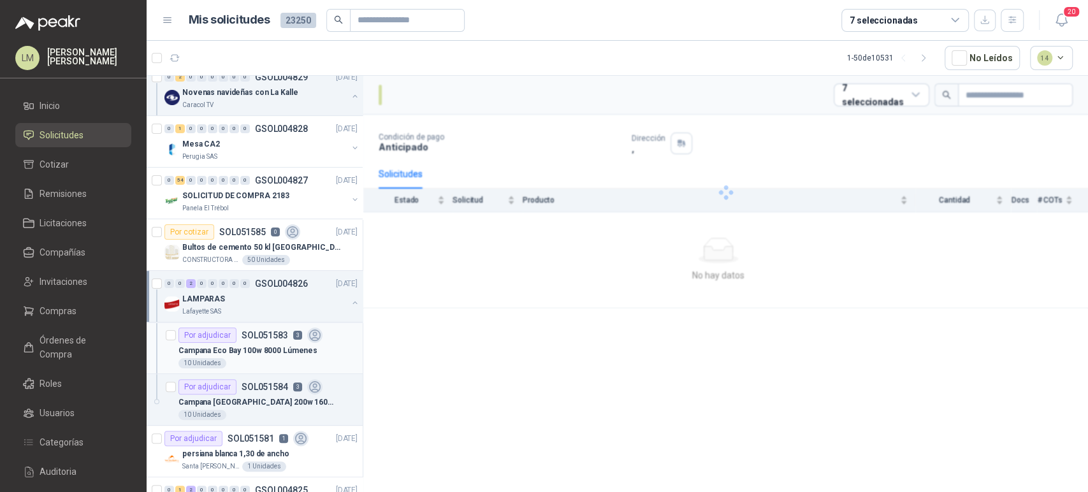
click at [271, 347] on p "Campana Eco Bay 100w 8000 Lúmenes" at bounding box center [247, 351] width 139 height 12
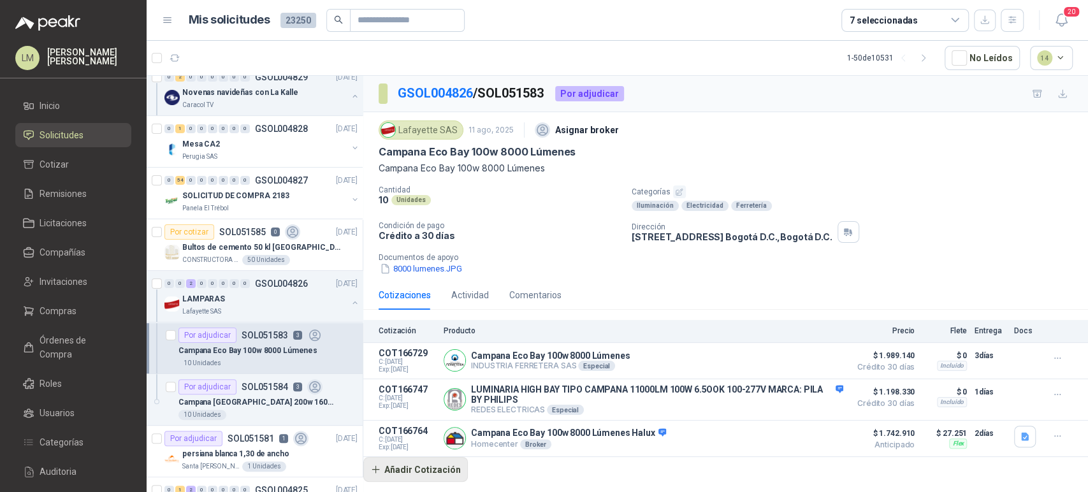
click at [419, 466] on button "Añadir Cotización" at bounding box center [415, 469] width 104 height 25
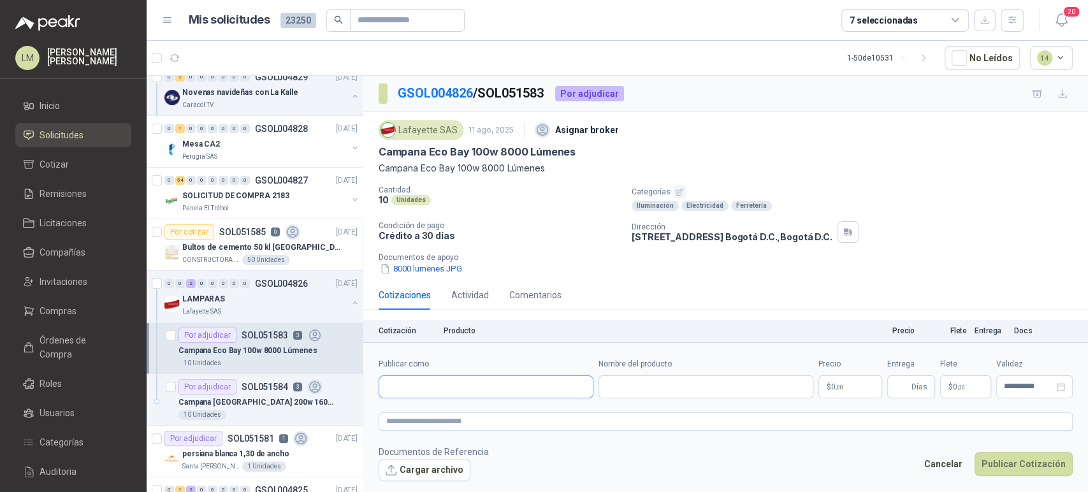
click at [435, 391] on input "Publicar como" at bounding box center [485, 387] width 213 height 22
type input "*******"
click at [427, 413] on p "Ecolite SAS" at bounding box center [430, 414] width 45 height 8
type input "**********"
click at [652, 392] on input "Nombre del producto" at bounding box center [705, 386] width 215 height 23
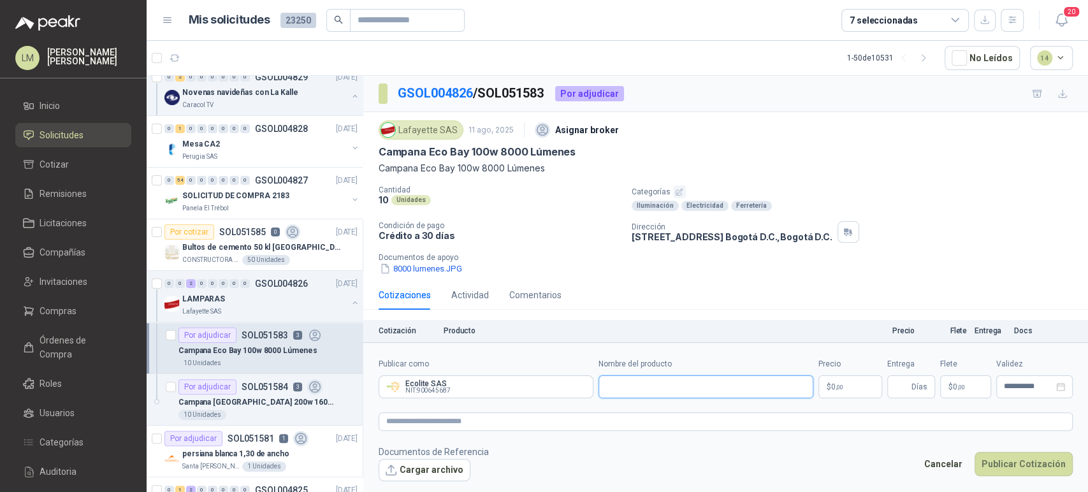
paste input "**********"
type input "**********"
click at [826, 387] on body "LM Luis Miguel Martinez Inicio Solicitudes Cotizar Remisiones Licitaciones Comp…" at bounding box center [544, 246] width 1088 height 492
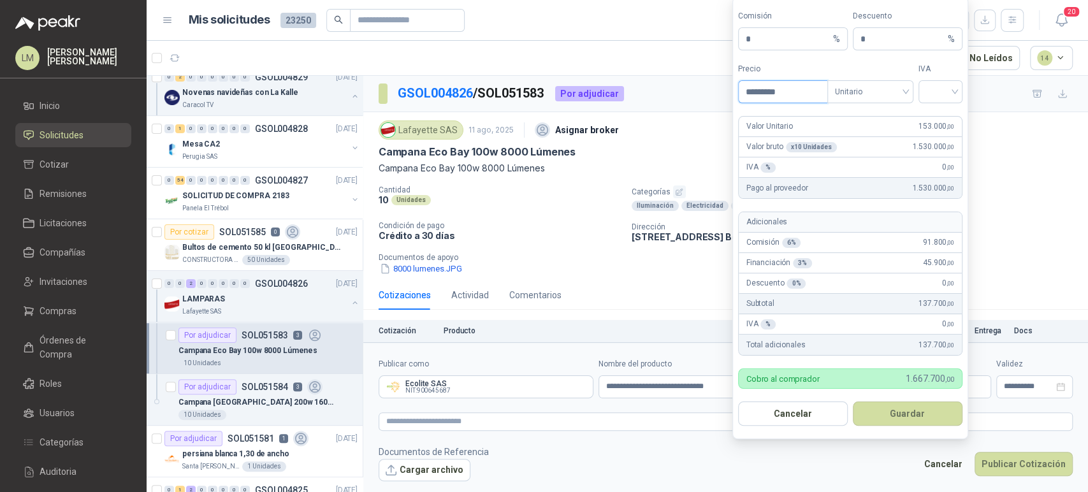
type input "*********"
click at [933, 92] on input "search" at bounding box center [940, 90] width 29 height 19
click at [930, 113] on div "19%" at bounding box center [940, 118] width 24 height 14
click at [905, 421] on button "Guardar" at bounding box center [907, 413] width 110 height 24
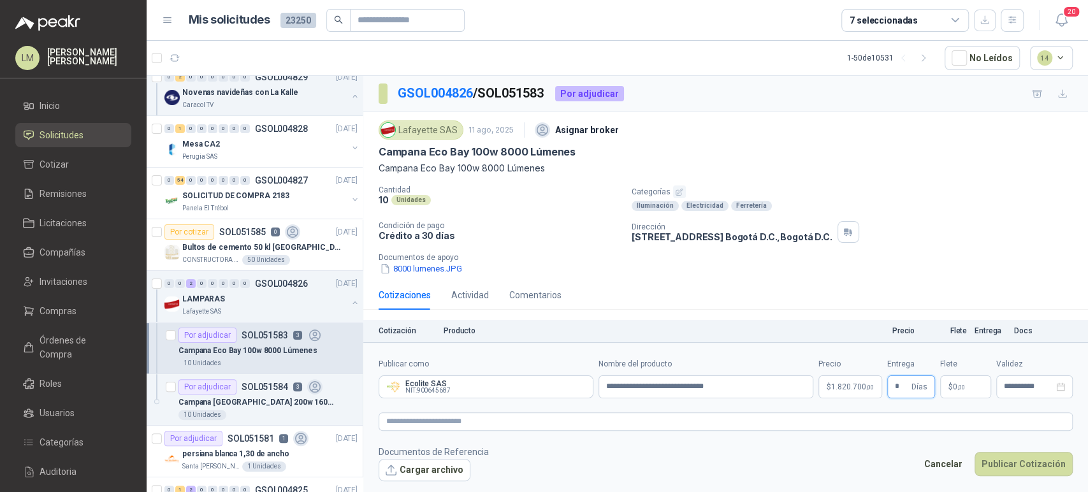
type input "*"
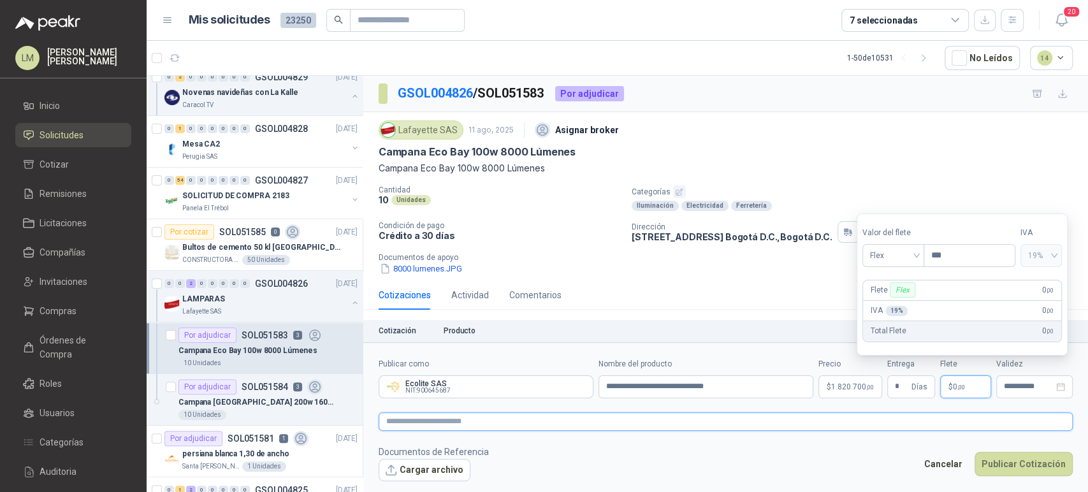
click at [824, 413] on textarea at bounding box center [725, 421] width 694 height 18
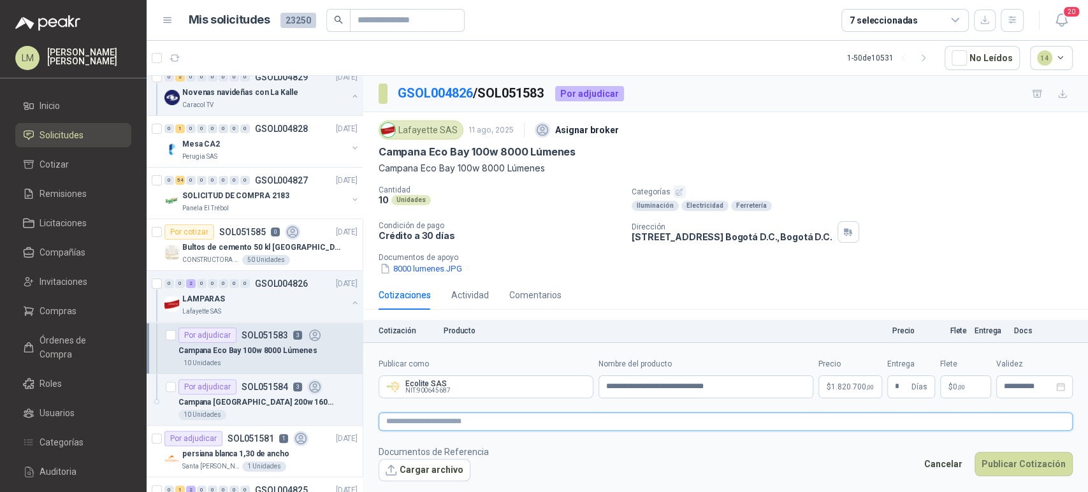
paste textarea "**********"
type textarea "**********"
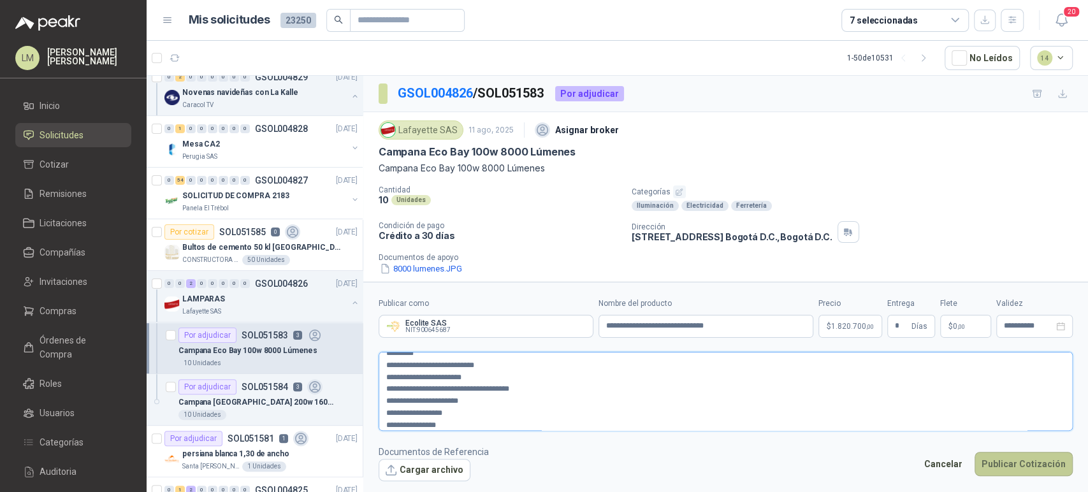
type textarea "**********"
click at [1000, 457] on button "Publicar Cotización" at bounding box center [1023, 464] width 98 height 24
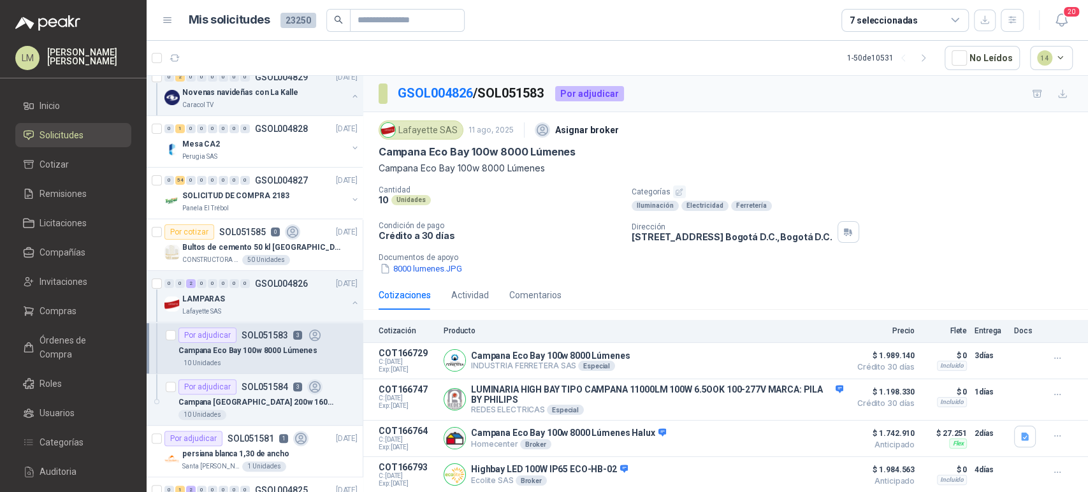
scroll to position [24, 0]
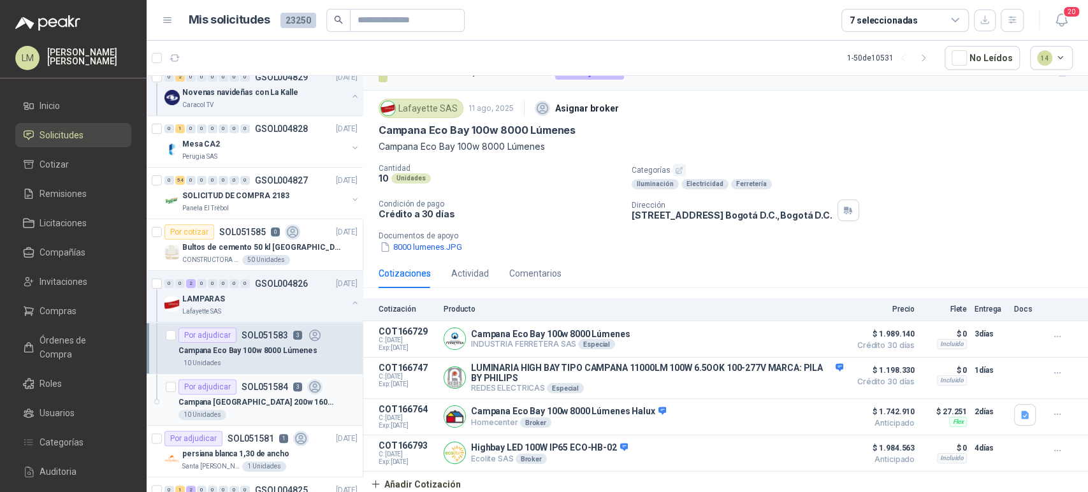
click at [246, 389] on p "SOL051584" at bounding box center [264, 386] width 47 height 9
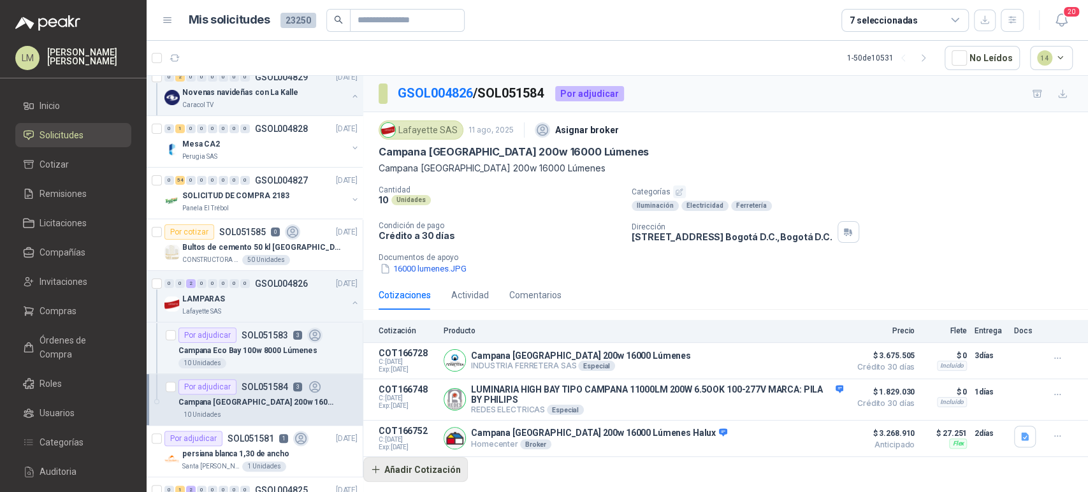
click at [405, 473] on button "Añadir Cotización" at bounding box center [415, 469] width 104 height 25
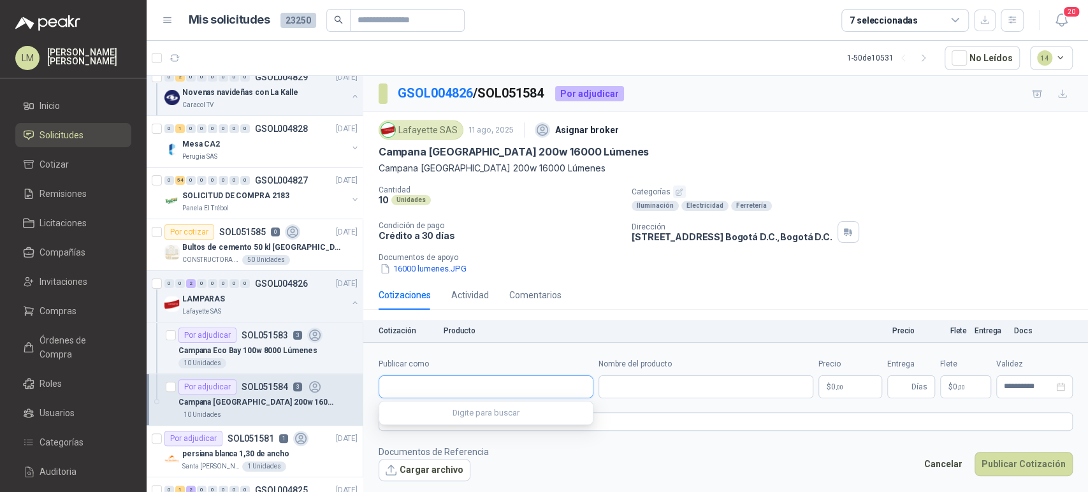
click at [455, 397] on input "Publicar como" at bounding box center [485, 387] width 213 height 22
type input "*****"
click at [412, 412] on p "Ecolite SAS" at bounding box center [430, 414] width 45 height 8
type input "**********"
click at [657, 387] on input "Nombre del producto" at bounding box center [705, 386] width 215 height 23
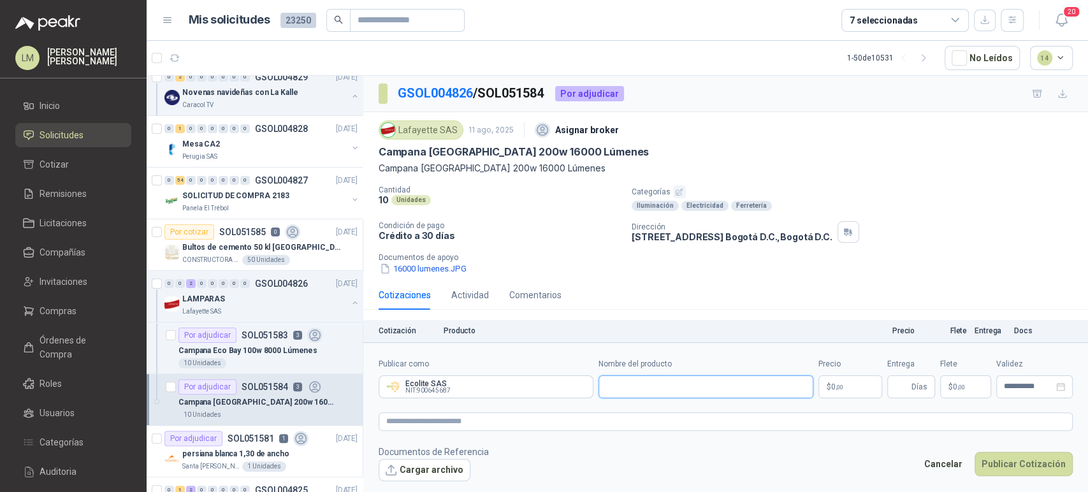
paste input "**********"
type input "**********"
click at [840, 395] on body "LM Luis Miguel Martinez Inicio Solicitudes Cotizar Remisiones Licitaciones Comp…" at bounding box center [544, 246] width 1088 height 492
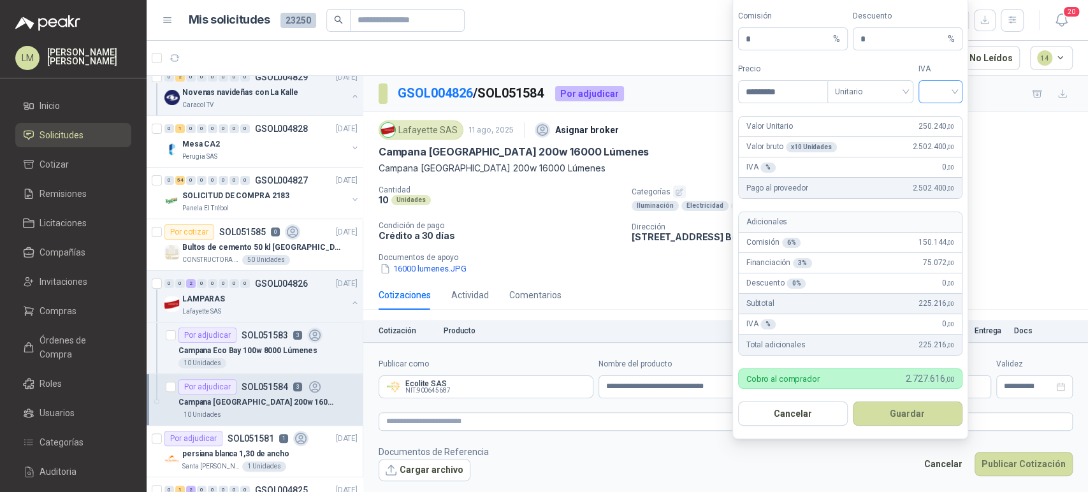
type input "*********"
click at [926, 87] on input "search" at bounding box center [940, 90] width 29 height 19
click at [930, 118] on div "19%" at bounding box center [940, 118] width 24 height 14
click at [883, 410] on button "Guardar" at bounding box center [907, 413] width 110 height 24
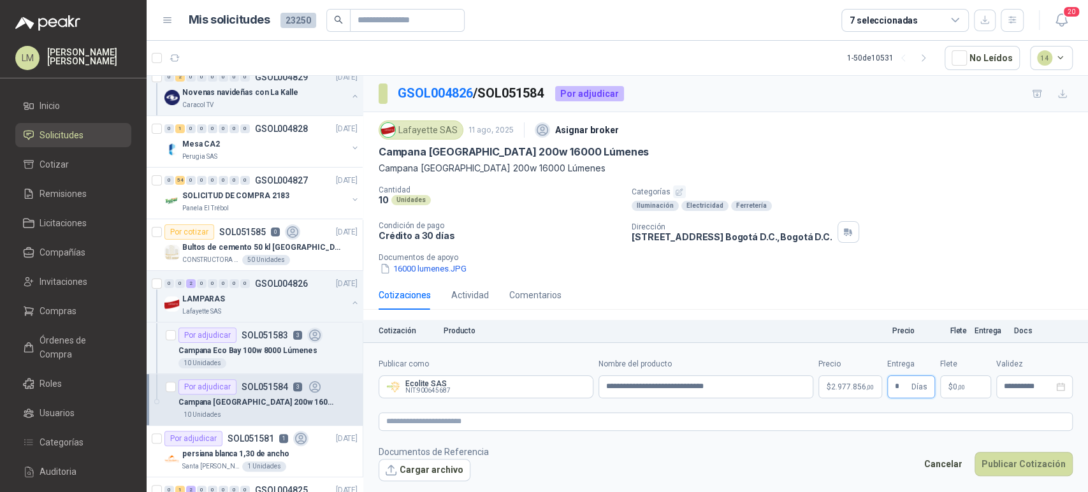
type input "*"
click at [901, 412] on form "**********" at bounding box center [725, 419] width 724 height 154
click at [899, 423] on textarea at bounding box center [725, 421] width 694 height 18
click at [859, 389] on span "2.977.856 ,00" at bounding box center [852, 387] width 43 height 8
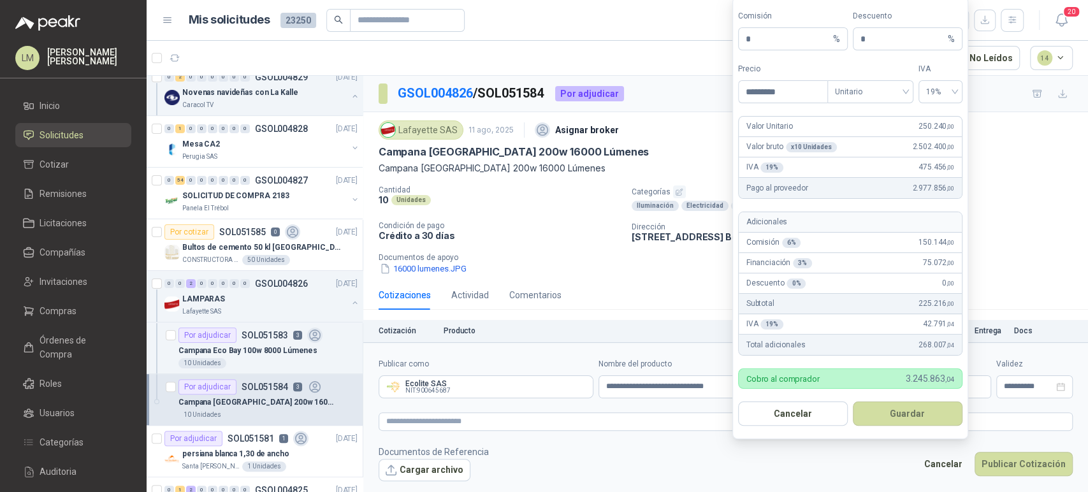
click at [640, 434] on form "**********" at bounding box center [725, 419] width 724 height 154
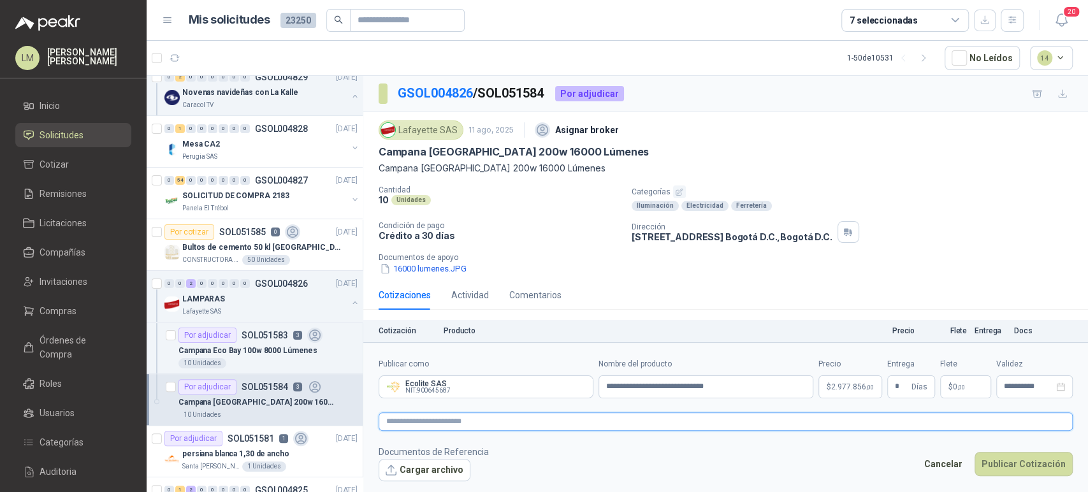
click at [639, 427] on textarea at bounding box center [725, 421] width 694 height 18
paste textarea "**********"
type textarea "**********"
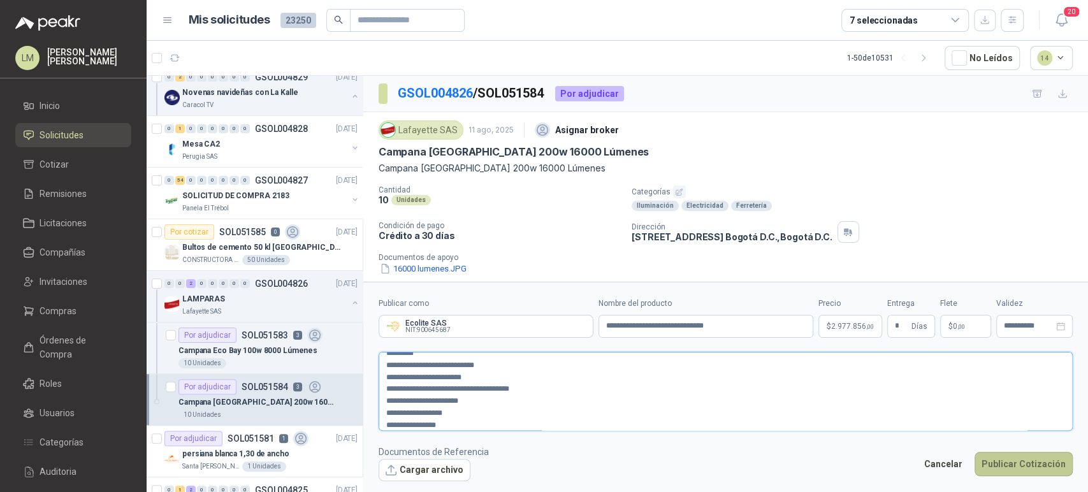
type textarea "**********"
click at [1011, 464] on button "Publicar Cotización" at bounding box center [1023, 464] width 98 height 24
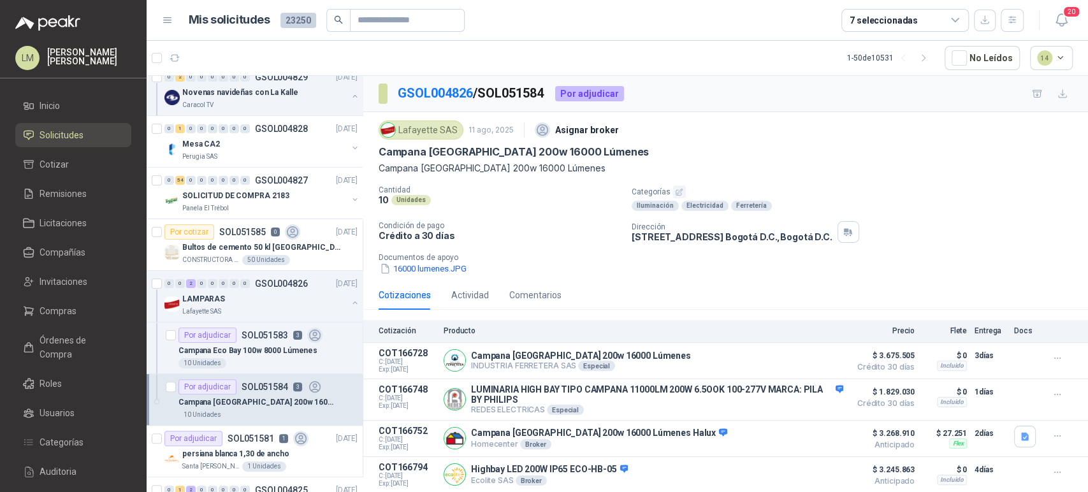
scroll to position [24, 0]
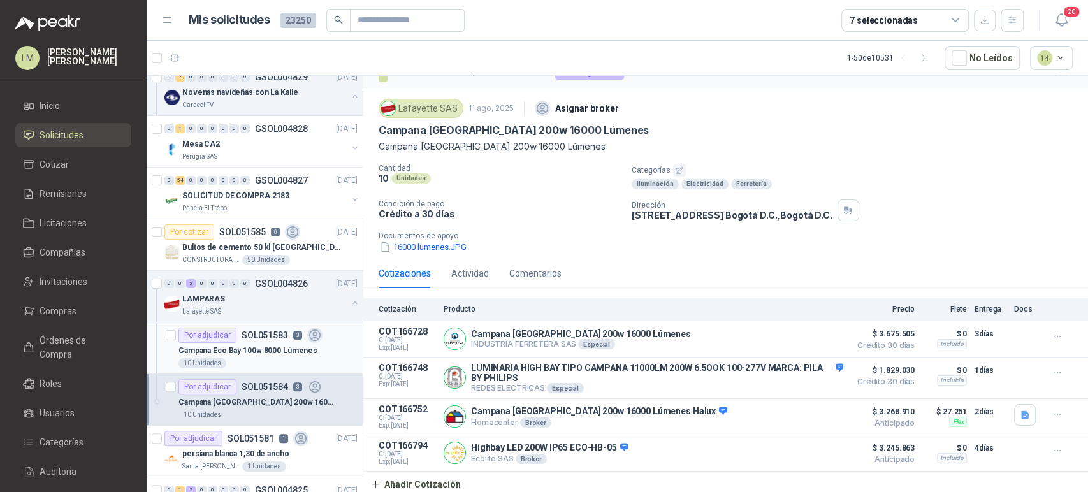
click at [285, 358] on div "10 Unidades" at bounding box center [267, 363] width 179 height 10
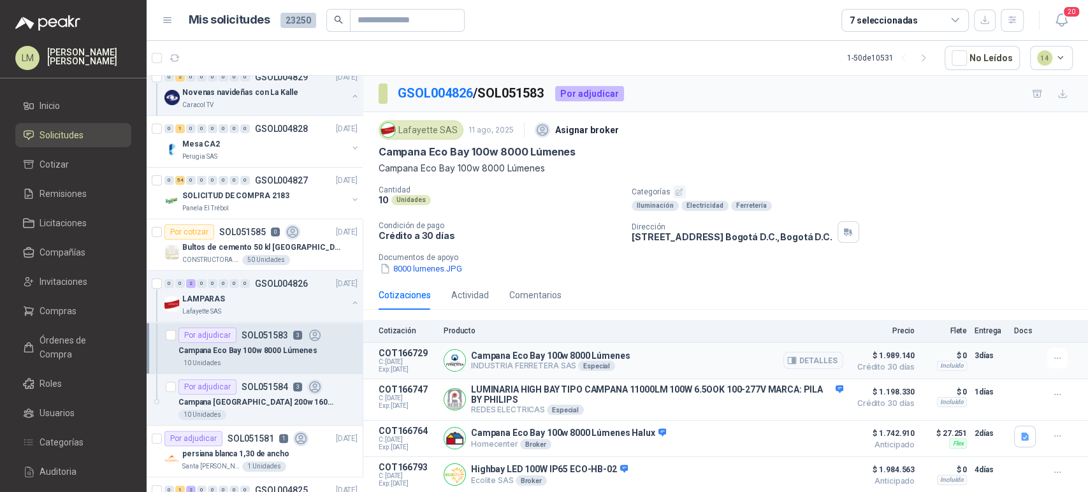
scroll to position [24, 0]
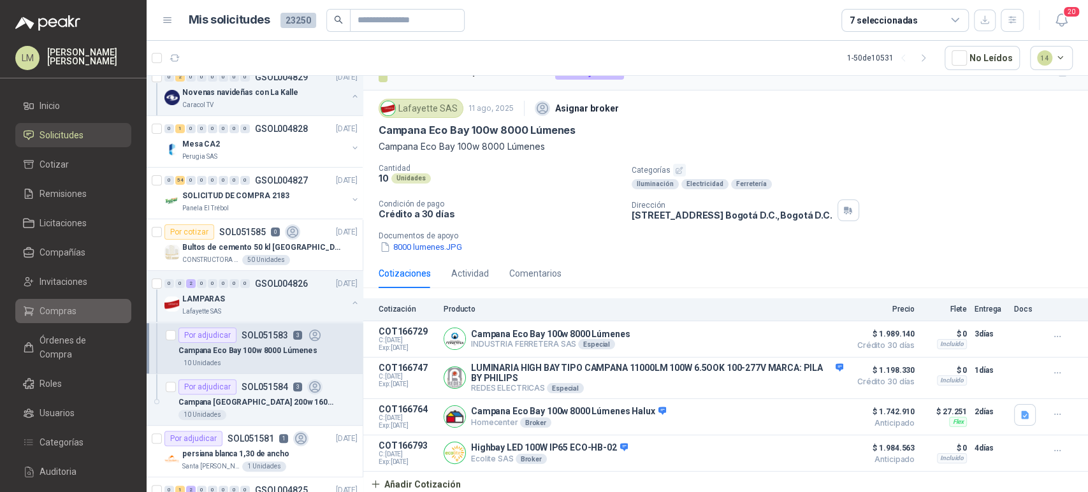
click at [71, 312] on span "Compras" at bounding box center [57, 311] width 37 height 14
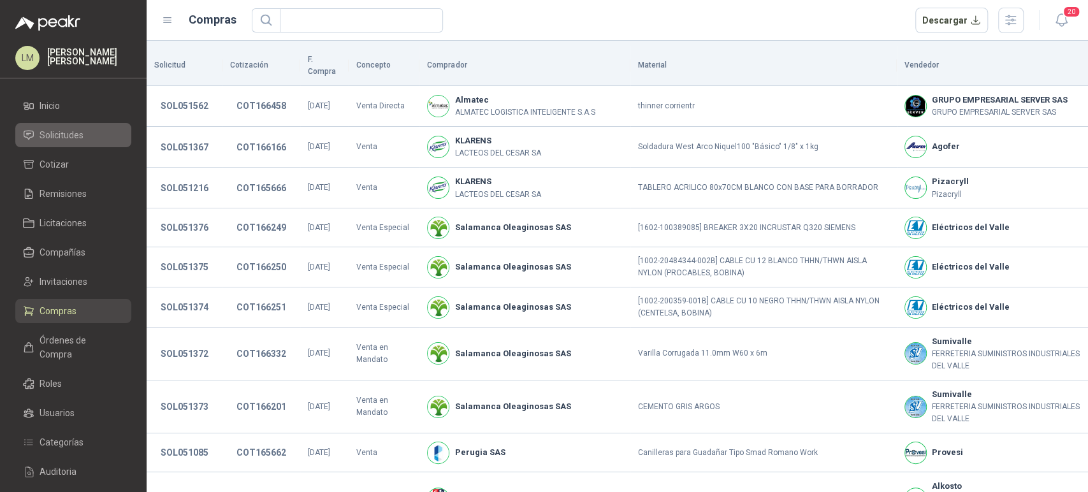
click at [84, 137] on li "Solicitudes" at bounding box center [73, 135] width 101 height 14
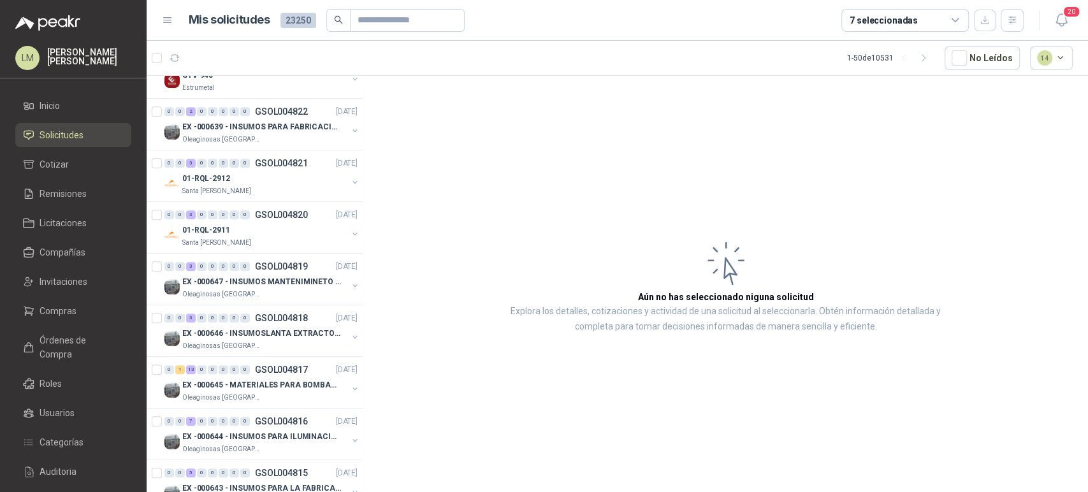
scroll to position [594, 0]
click at [350, 180] on button "button" at bounding box center [355, 184] width 10 height 10
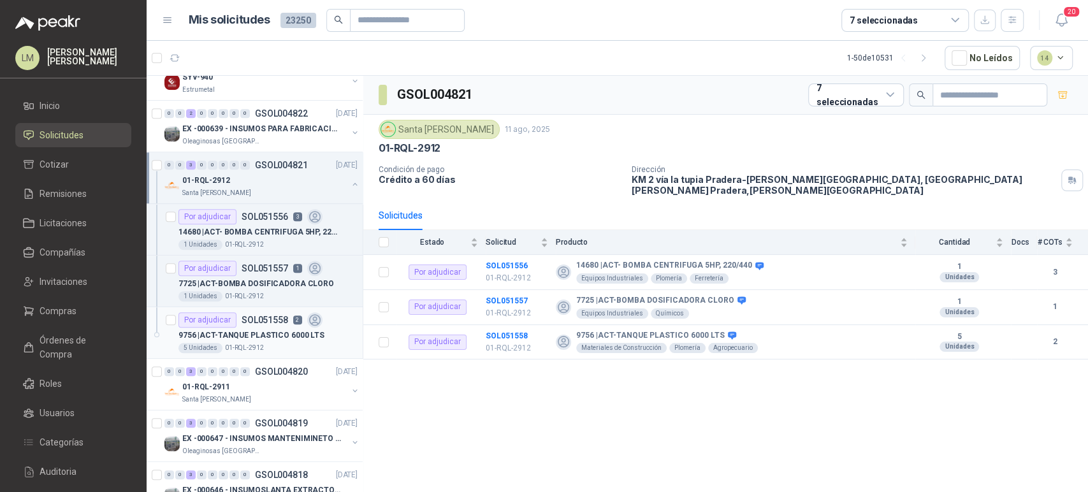
click at [240, 333] on p "9756 | ACT-TANQUE PLASTICO 6000 LTS" at bounding box center [251, 335] width 146 height 12
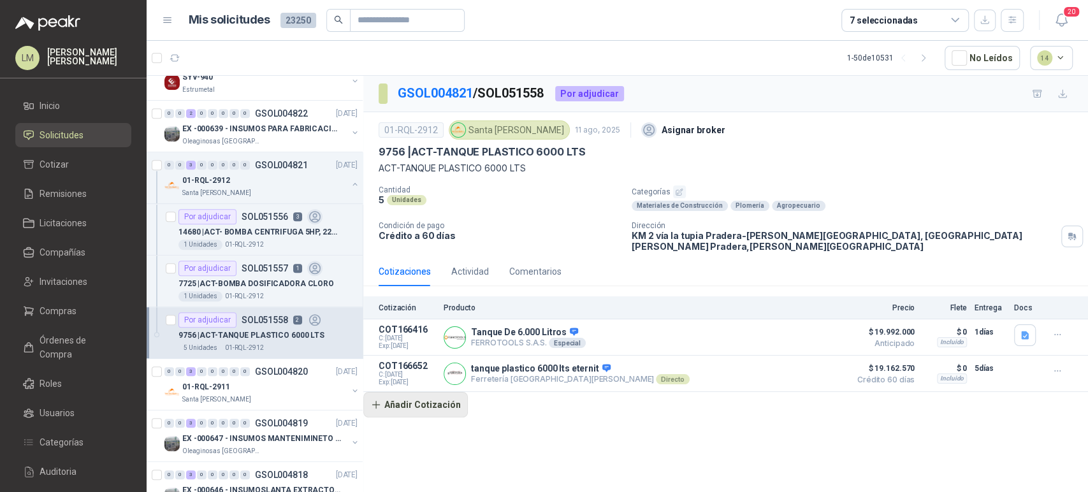
click at [426, 396] on button "Añadir Cotización" at bounding box center [415, 404] width 104 height 25
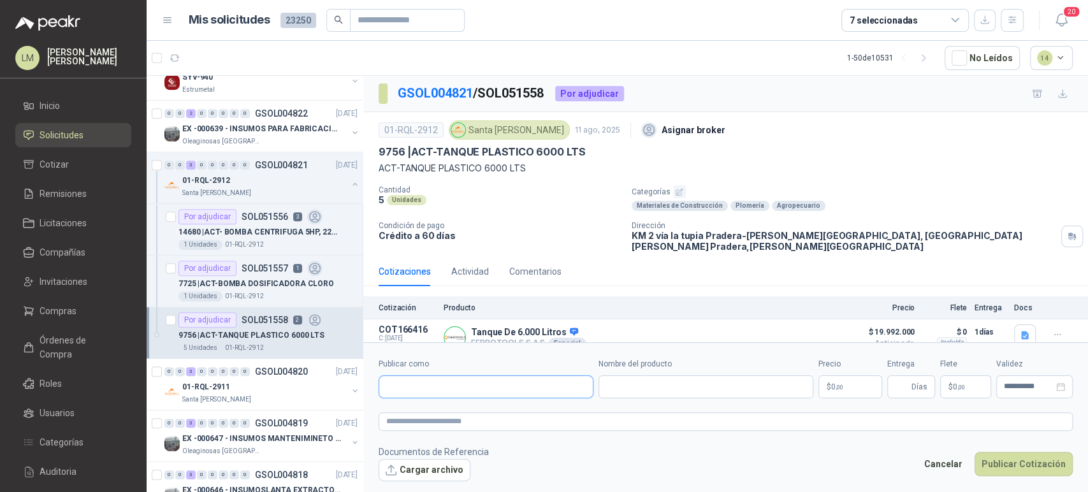
click at [475, 388] on input "Publicar como" at bounding box center [485, 387] width 213 height 22
type input "*******"
click at [423, 411] on p "Colempaques" at bounding box center [432, 414] width 49 height 8
type input "**********"
click at [619, 393] on input "Nombre del producto" at bounding box center [705, 386] width 215 height 23
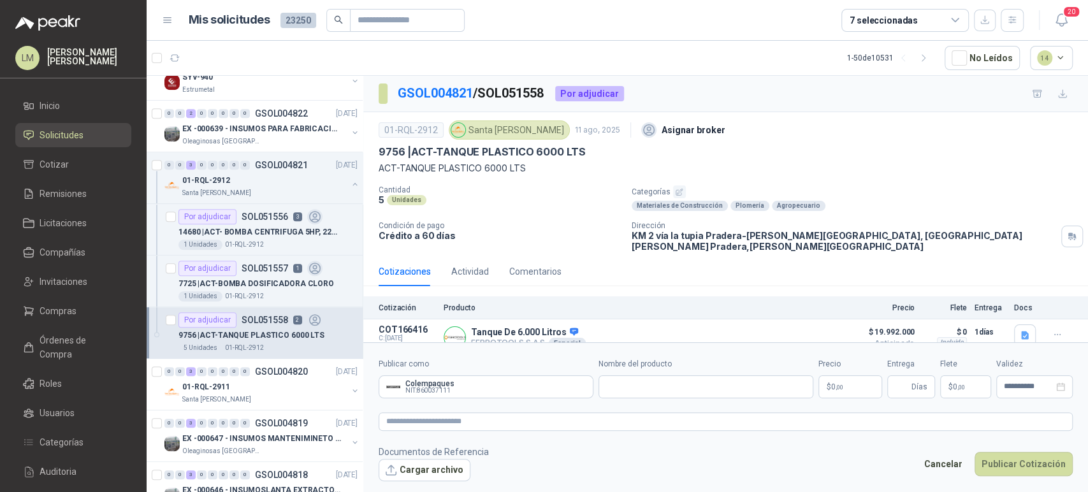
click at [837, 386] on body "LM Luis Miguel Martinez Inicio Solicitudes Cotizar Remisiones Licitaciones Comp…" at bounding box center [544, 246] width 1088 height 492
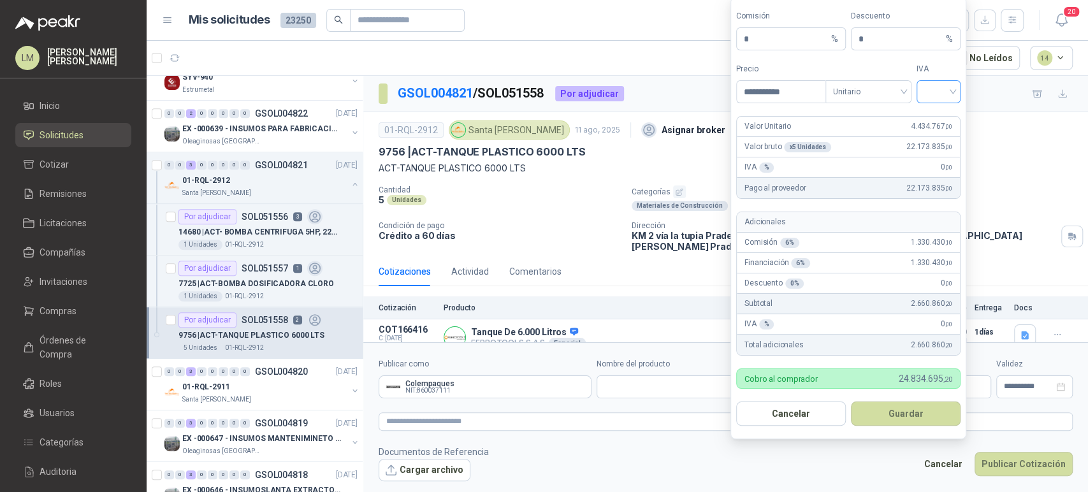
type input "**********"
click at [948, 94] on input "search" at bounding box center [938, 90] width 29 height 19
click at [940, 118] on div "19%" at bounding box center [938, 118] width 24 height 14
click at [915, 414] on button "Guardar" at bounding box center [906, 413] width 110 height 24
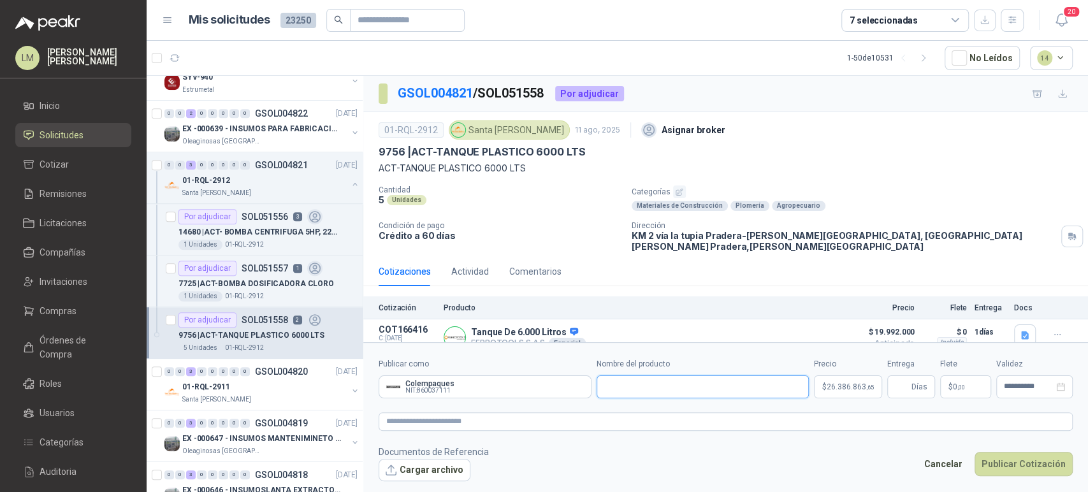
click at [712, 383] on input "Nombre del producto" at bounding box center [702, 386] width 213 height 23
paste input "**********"
type input "**********"
click at [901, 385] on input "Entrega" at bounding box center [901, 387] width 14 height 22
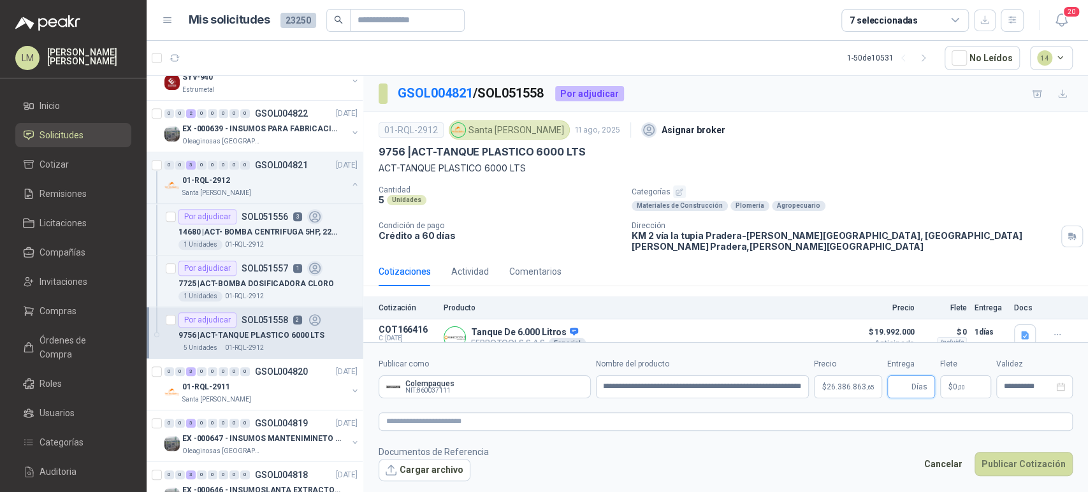
scroll to position [0, 0]
type input "*"
click at [653, 427] on textarea at bounding box center [725, 421] width 694 height 18
click at [394, 468] on button "Cargar archivo" at bounding box center [424, 470] width 92 height 23
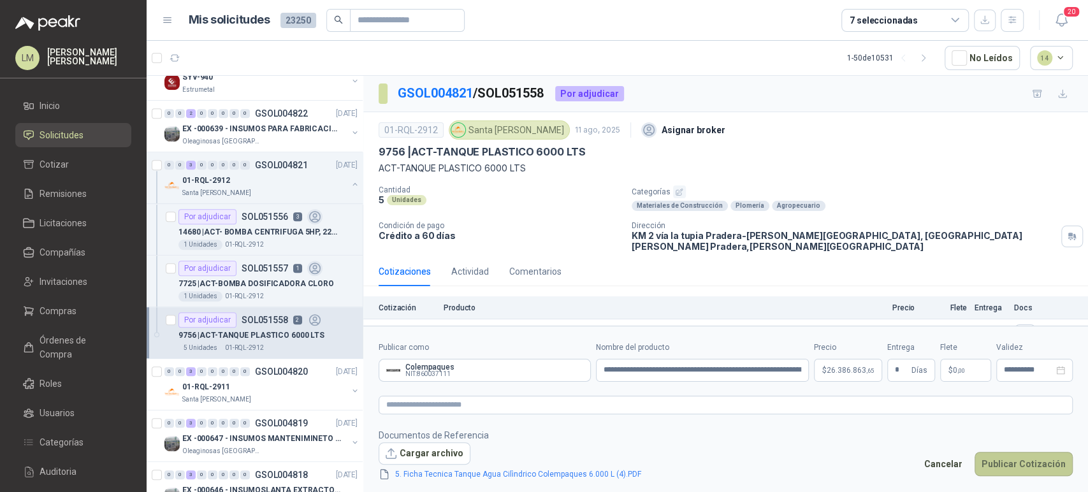
click at [1009, 459] on button "Publicar Cotización" at bounding box center [1023, 464] width 98 height 24
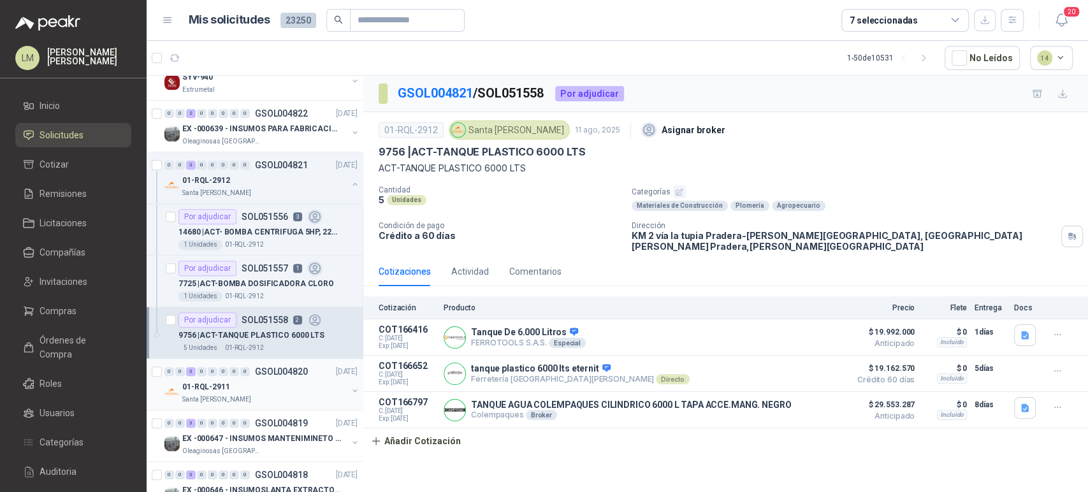
click at [350, 389] on button "button" at bounding box center [355, 390] width 10 height 10
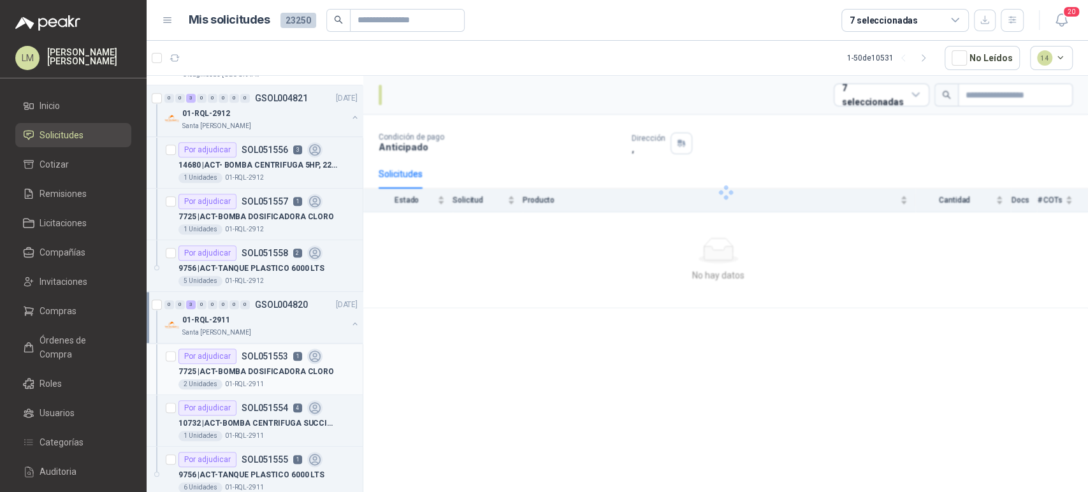
scroll to position [695, 0]
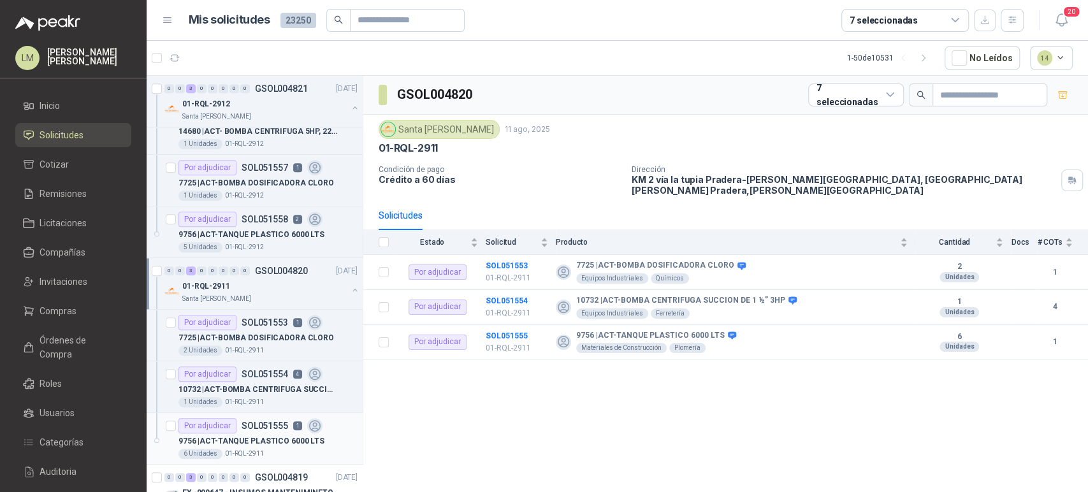
click at [245, 421] on p "SOL051555" at bounding box center [264, 425] width 47 height 9
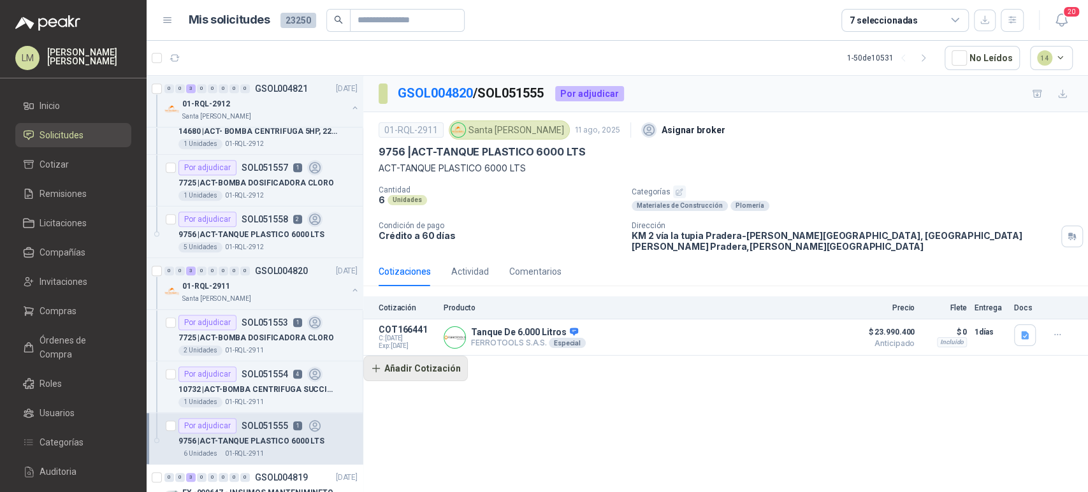
click at [415, 359] on button "Añadir Cotización" at bounding box center [415, 367] width 104 height 25
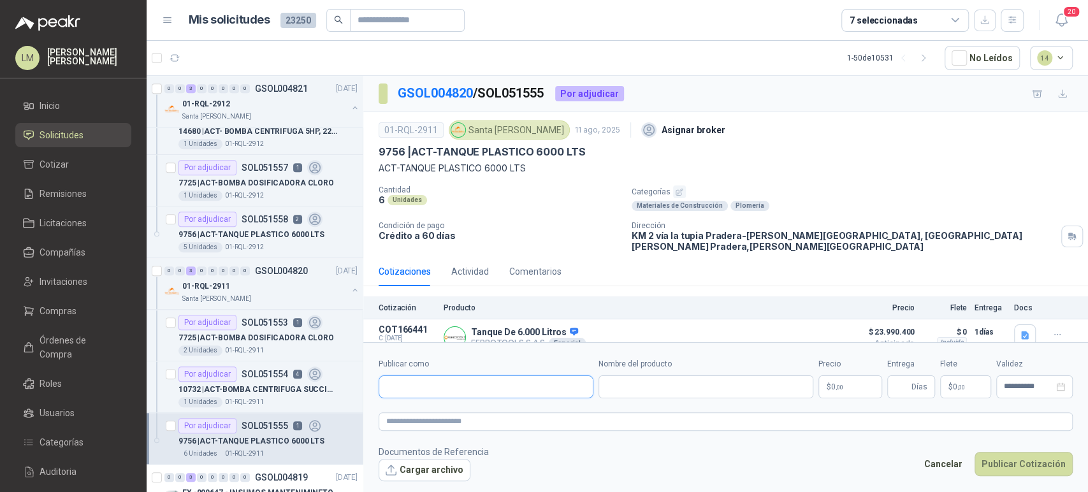
click at [422, 384] on input "Publicar como" at bounding box center [485, 387] width 213 height 22
type input "*********"
click at [422, 410] on p "Colempaques" at bounding box center [432, 414] width 49 height 8
type input "**********"
click at [650, 391] on input "Nombre del producto" at bounding box center [705, 386] width 215 height 23
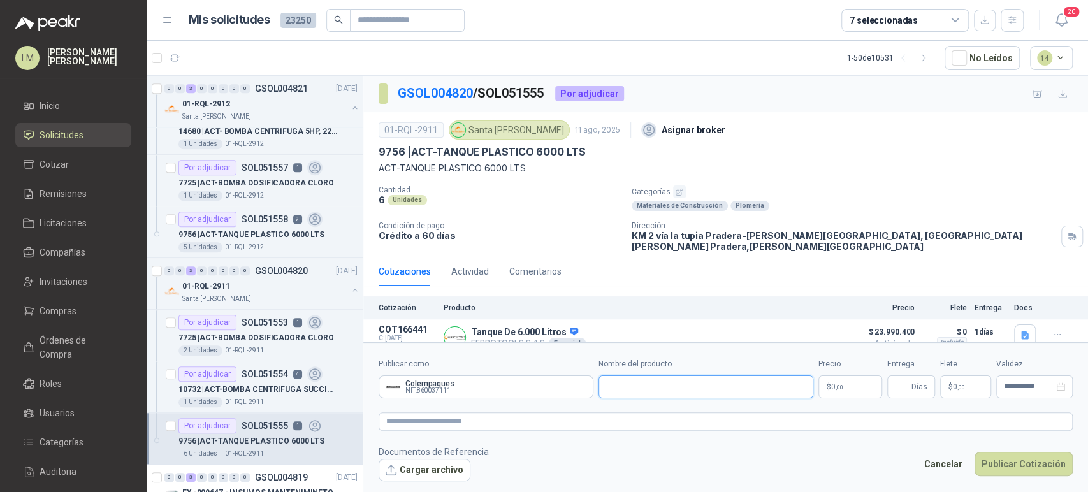
paste input "**********"
type input "**********"
click at [835, 377] on body "LM Luis Miguel Martinez Inicio Solicitudes Cotizar Remisiones Licitaciones Comp…" at bounding box center [544, 246] width 1088 height 492
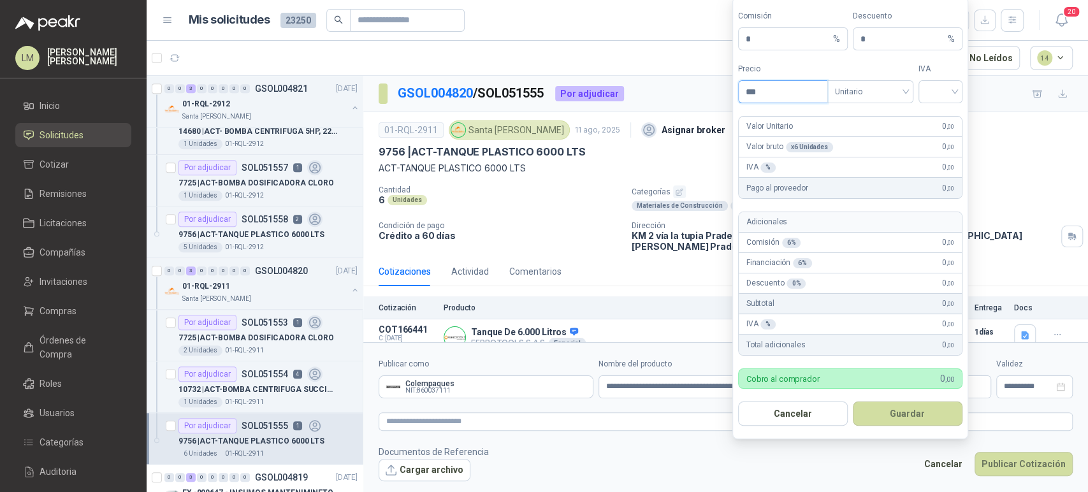
click at [787, 89] on input "***" at bounding box center [782, 92] width 89 height 22
type input "**********"
click at [933, 85] on input "search" at bounding box center [938, 90] width 29 height 19
click at [928, 116] on div "19%" at bounding box center [938, 118] width 24 height 14
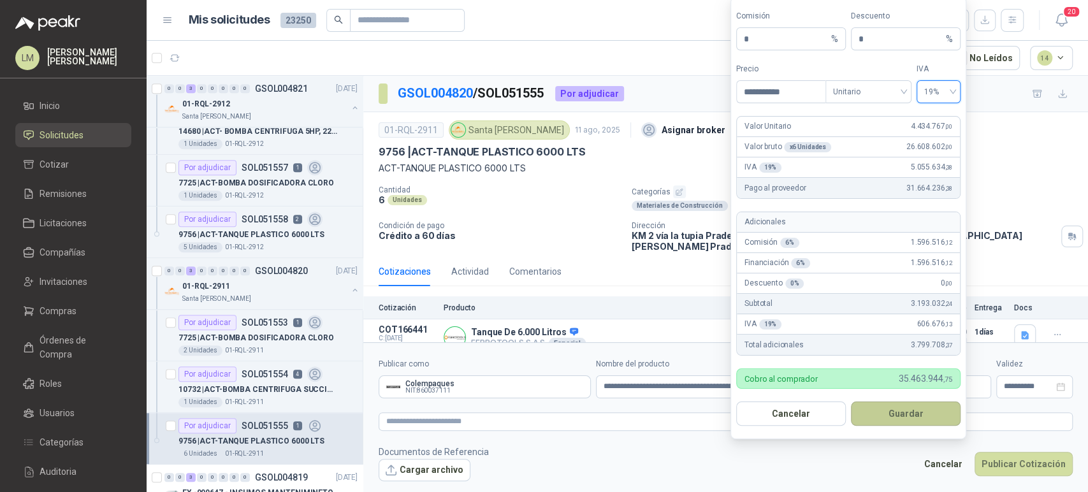
click at [887, 409] on button "Guardar" at bounding box center [906, 413] width 110 height 24
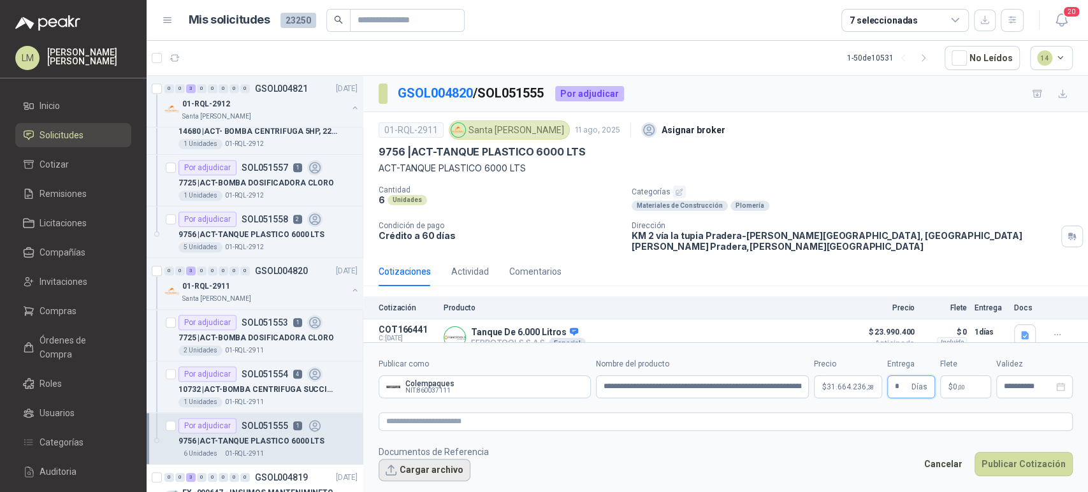
type input "*"
click at [403, 468] on button "Cargar archivo" at bounding box center [424, 470] width 92 height 23
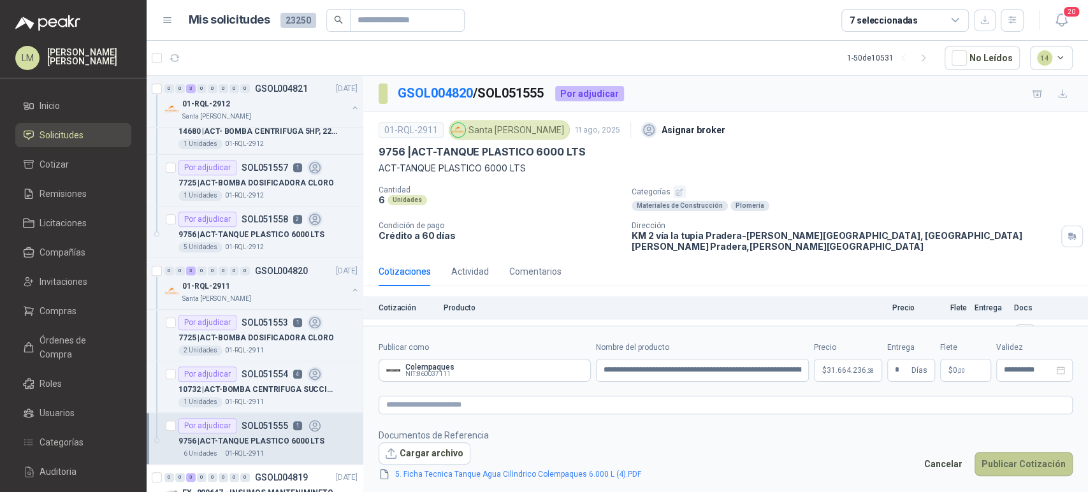
click at [1003, 464] on button "Publicar Cotización" at bounding box center [1023, 464] width 98 height 24
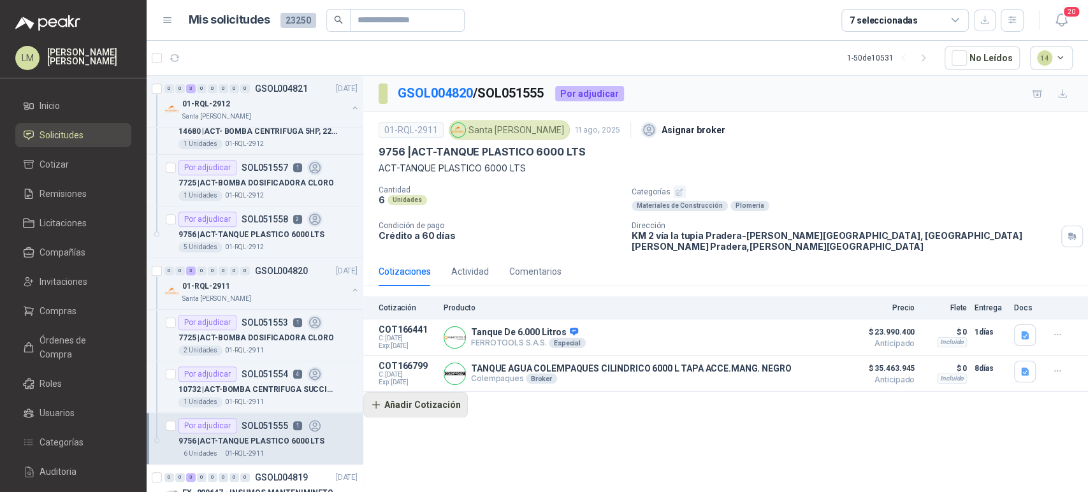
click at [413, 393] on button "Añadir Cotización" at bounding box center [415, 404] width 104 height 25
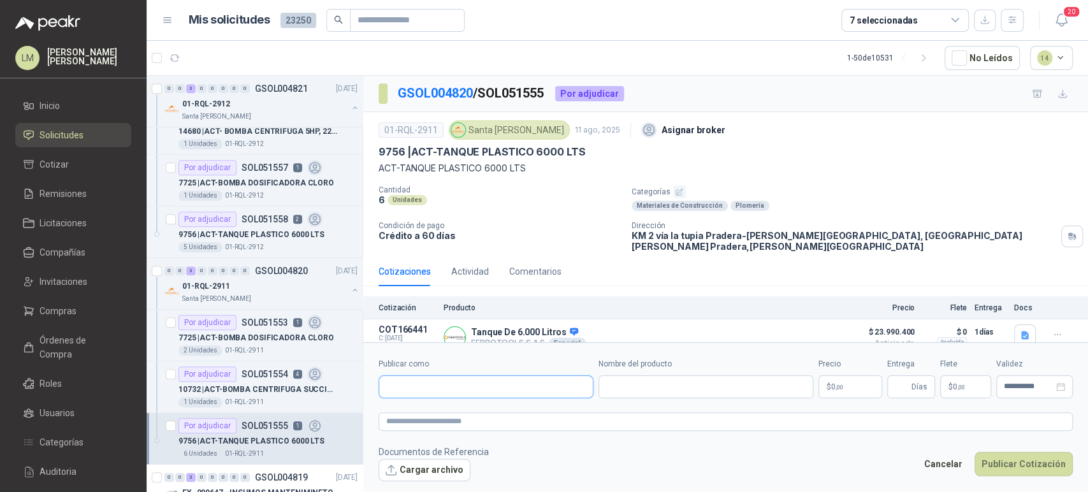
click at [438, 385] on input "Publicar como" at bounding box center [485, 387] width 213 height 22
type input "******"
click at [433, 418] on span "NIT : 800242106" at bounding box center [430, 421] width 45 height 6
type input "**********"
click at [626, 382] on input "Nombre del producto" at bounding box center [705, 386] width 215 height 23
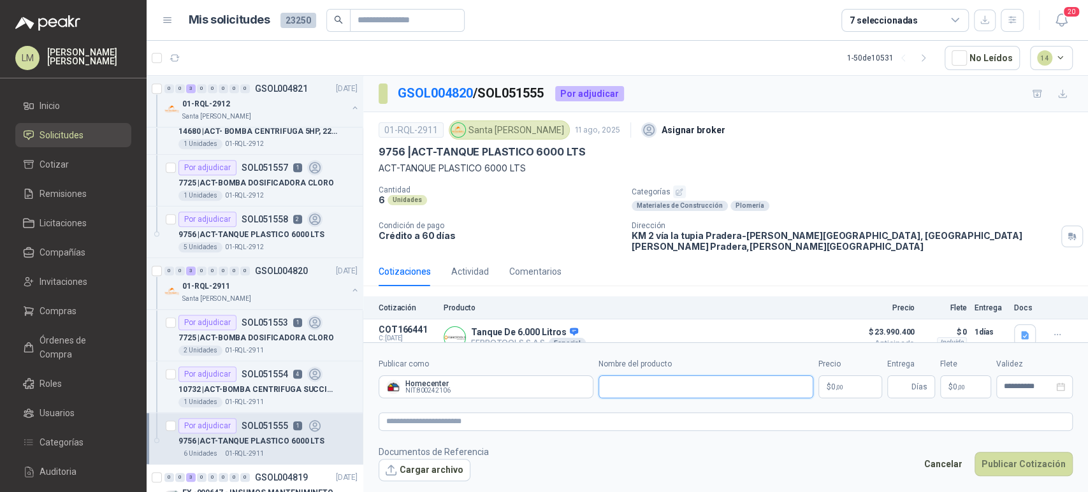
paste input "**********"
type input "**********"
click at [430, 426] on textarea at bounding box center [725, 421] width 694 height 18
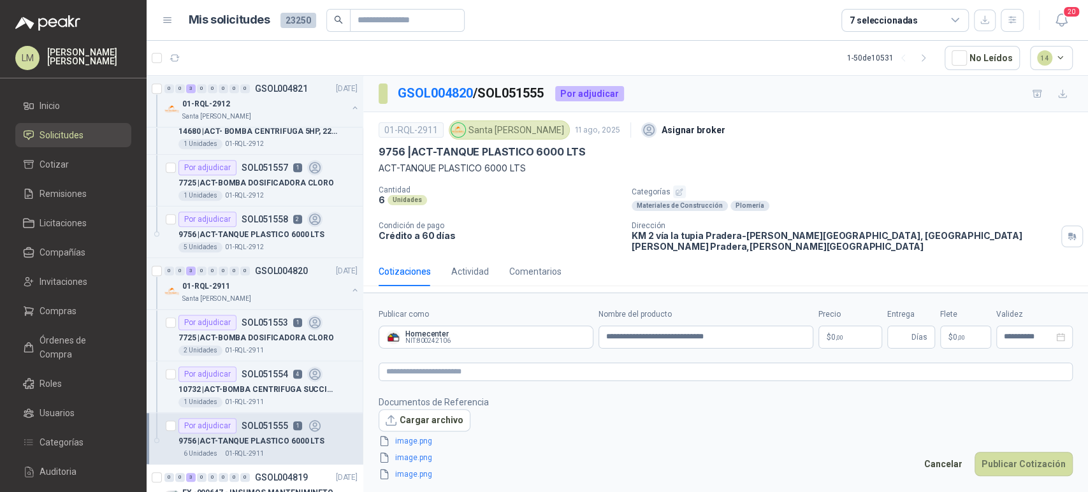
click at [839, 332] on body "LM Luis Miguel Martinez Inicio Solicitudes Cotizar Remisiones Licitaciones Comp…" at bounding box center [544, 246] width 1088 height 492
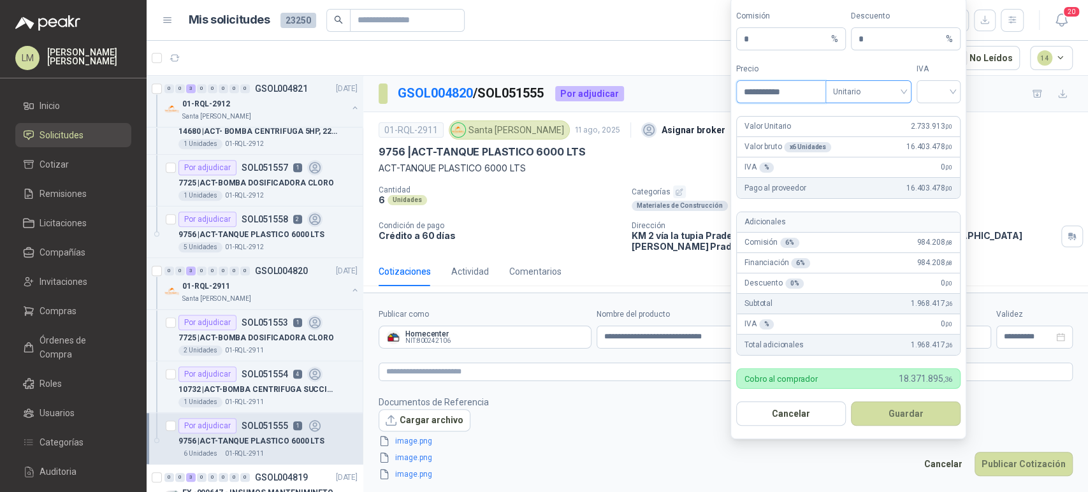
click at [869, 95] on span "Unitario" at bounding box center [868, 91] width 71 height 19
type input "**********"
click at [858, 141] on div "Unitario con IVA" at bounding box center [868, 139] width 66 height 14
click at [937, 94] on input "search" at bounding box center [938, 90] width 29 height 19
click at [940, 122] on div "19%" at bounding box center [938, 118] width 24 height 14
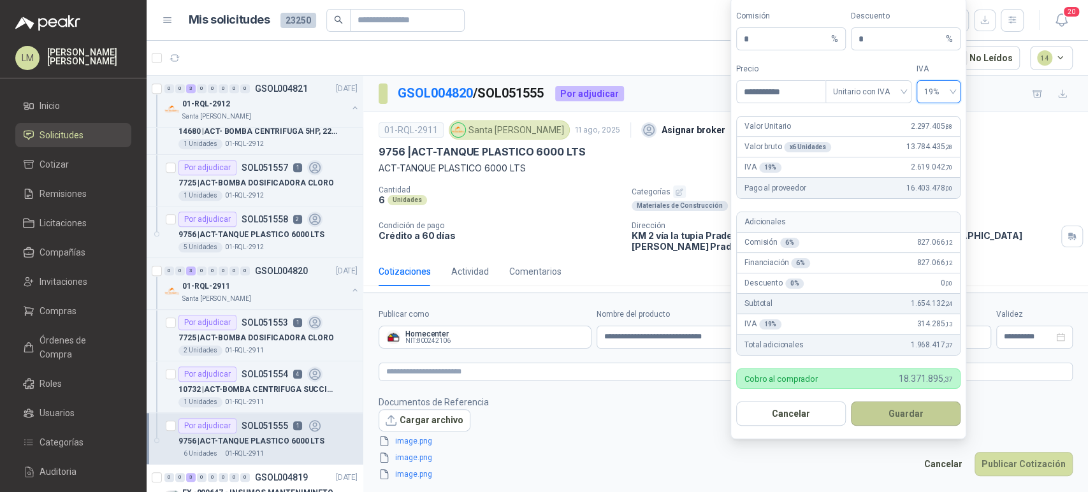
click at [896, 413] on button "Guardar" at bounding box center [906, 413] width 110 height 24
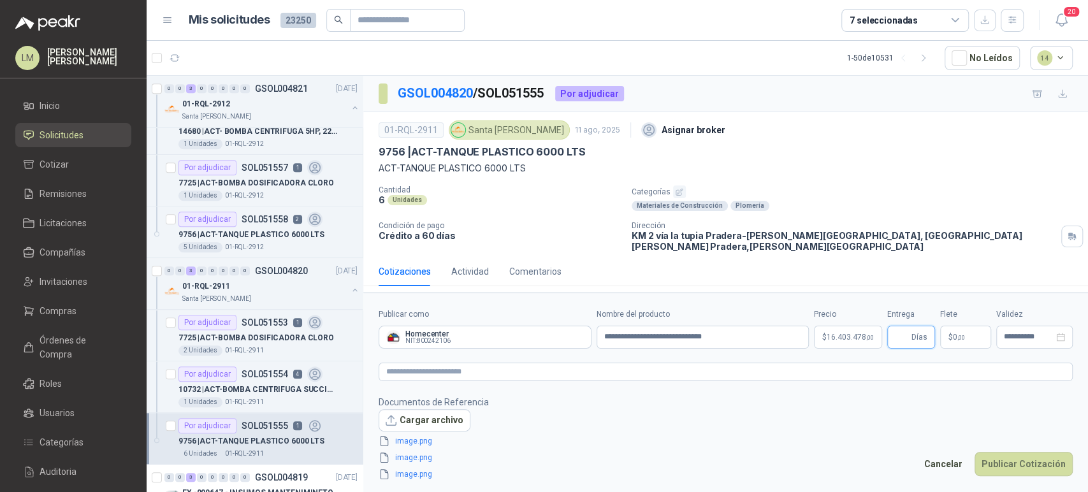
scroll to position [90, 0]
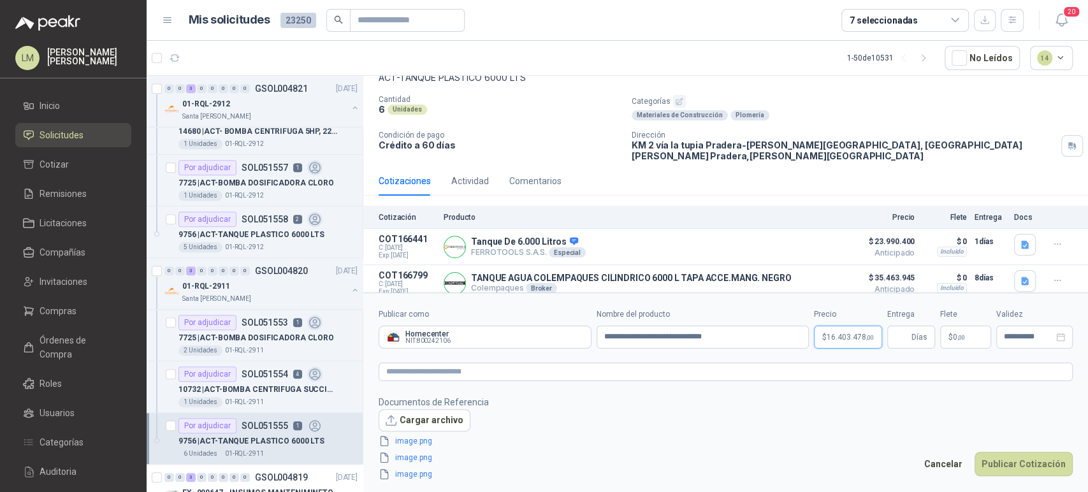
click at [838, 335] on span "16.403.478 ,00" at bounding box center [849, 337] width 47 height 8
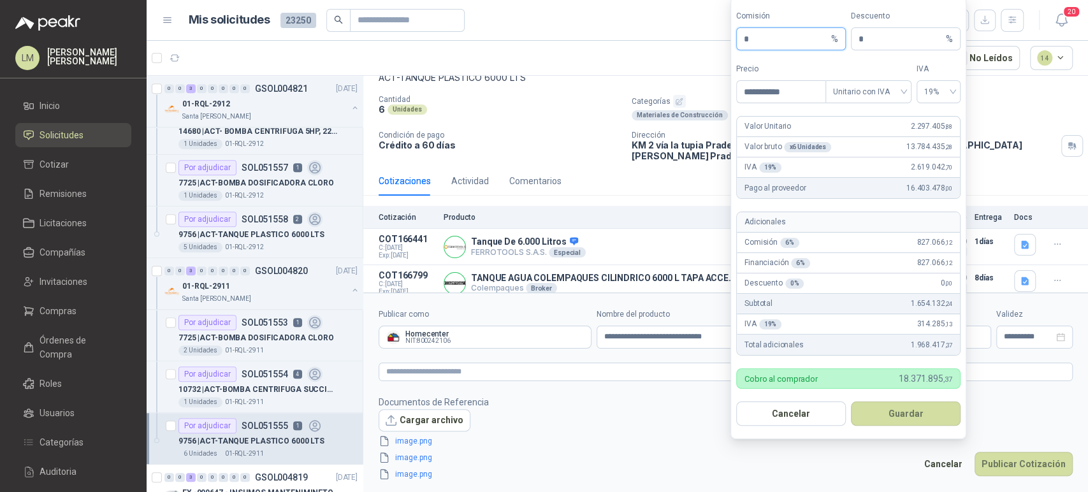
click at [744, 39] on input "*" at bounding box center [785, 39] width 85 height 22
click at [755, 39] on input "**" at bounding box center [785, 39] width 85 height 22
click at [876, 408] on button "Guardar" at bounding box center [906, 413] width 110 height 24
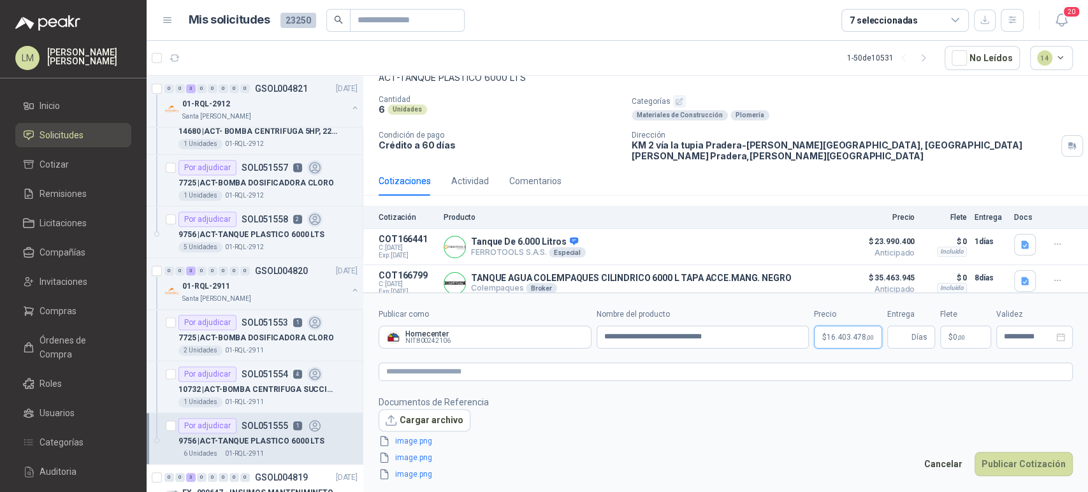
click at [844, 337] on span "16.403.478 ,00" at bounding box center [849, 337] width 47 height 8
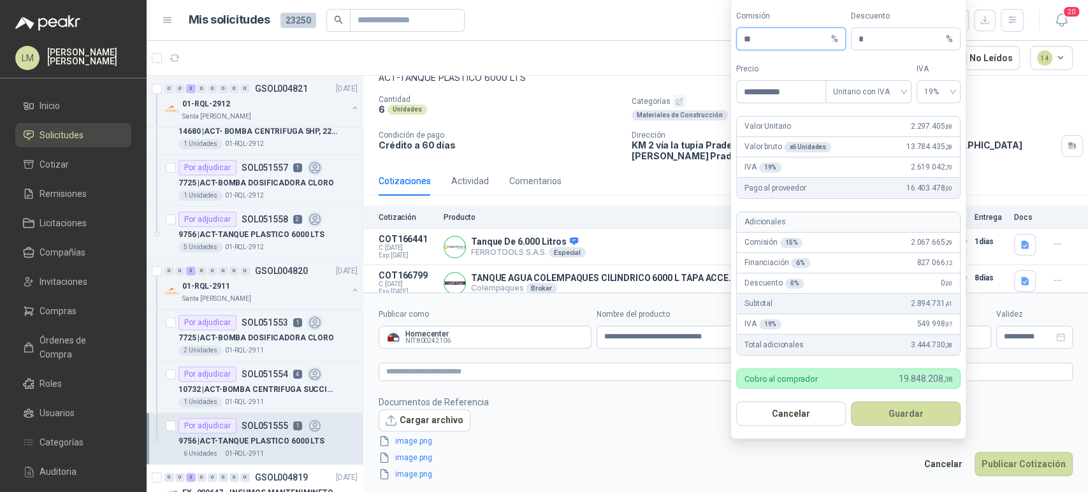
click at [758, 39] on input "**" at bounding box center [785, 39] width 85 height 22
type input "**"
click at [888, 423] on button "Guardar" at bounding box center [906, 413] width 110 height 24
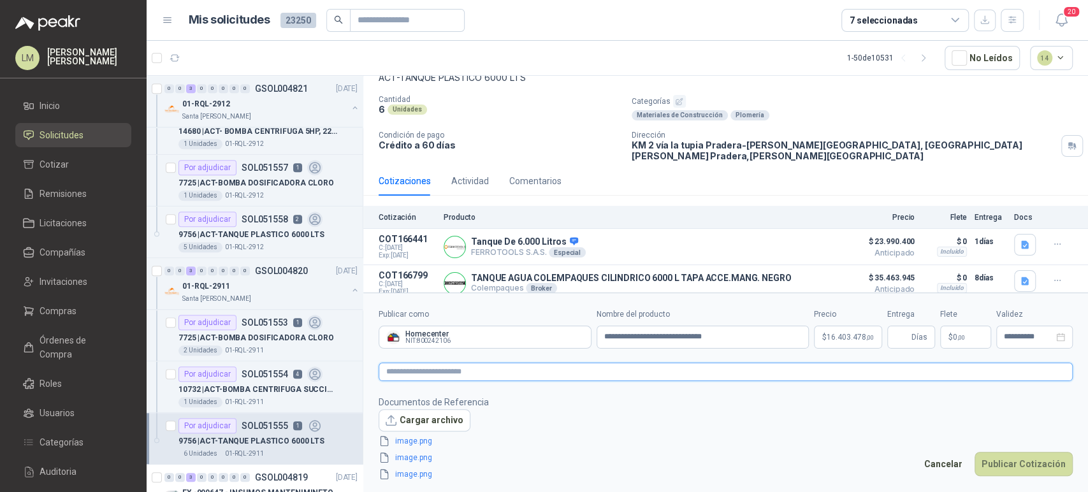
click at [433, 373] on textarea at bounding box center [725, 372] width 694 height 18
click at [899, 341] on input "Entrega" at bounding box center [901, 337] width 14 height 22
click at [845, 336] on body "LM Luis Miguel Martinez Inicio Solicitudes Cotizar Remisiones Licitaciones Comp…" at bounding box center [544, 246] width 1088 height 492
click at [638, 416] on footer "Documentos de Referencia Cargar archivo image.png image.png image.png Cancelar …" at bounding box center [725, 438] width 694 height 87
click at [894, 334] on input "Entrega" at bounding box center [901, 337] width 14 height 22
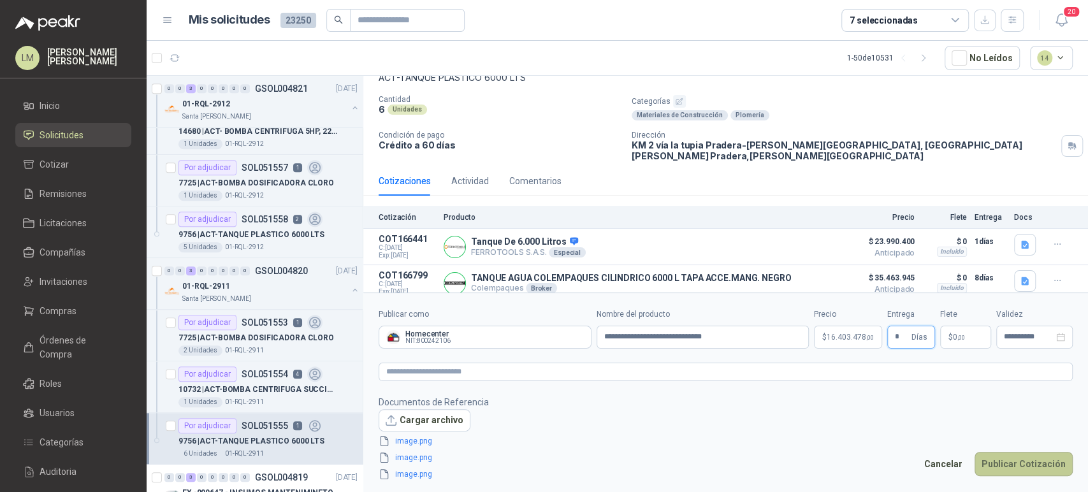
type input "*"
click at [1012, 458] on button "Publicar Cotización" at bounding box center [1023, 464] width 98 height 24
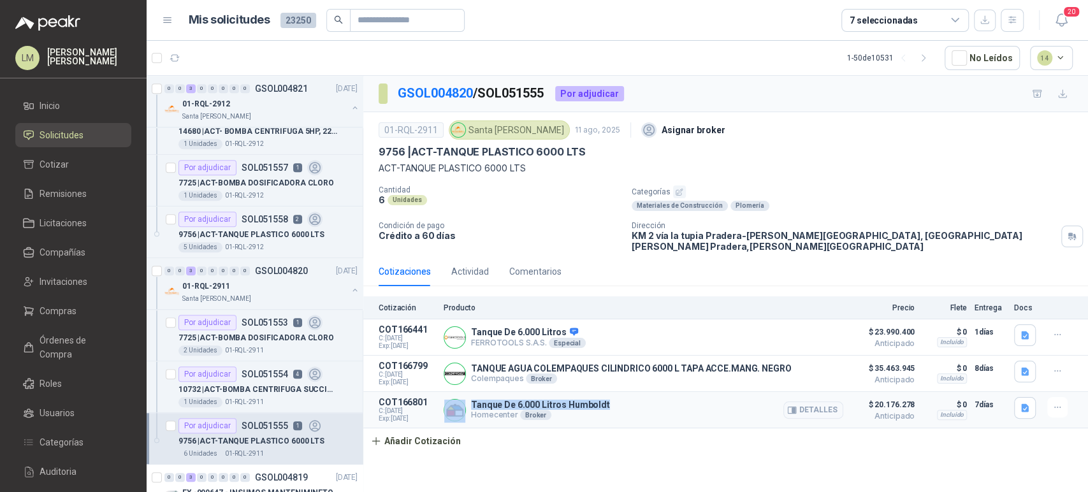
drag, startPoint x: 468, startPoint y: 392, endPoint x: 607, endPoint y: 390, distance: 138.9
click at [607, 397] on div "Tanque De 6.000 Litros Humboldt Homecenter Broker Detalles" at bounding box center [642, 409] width 399 height 25
copy div "Tanque De 6.000 Litros Humboldt"
click at [247, 227] on div "9756 | ACT-TANQUE PLASTICO 6000 LTS" at bounding box center [267, 234] width 179 height 15
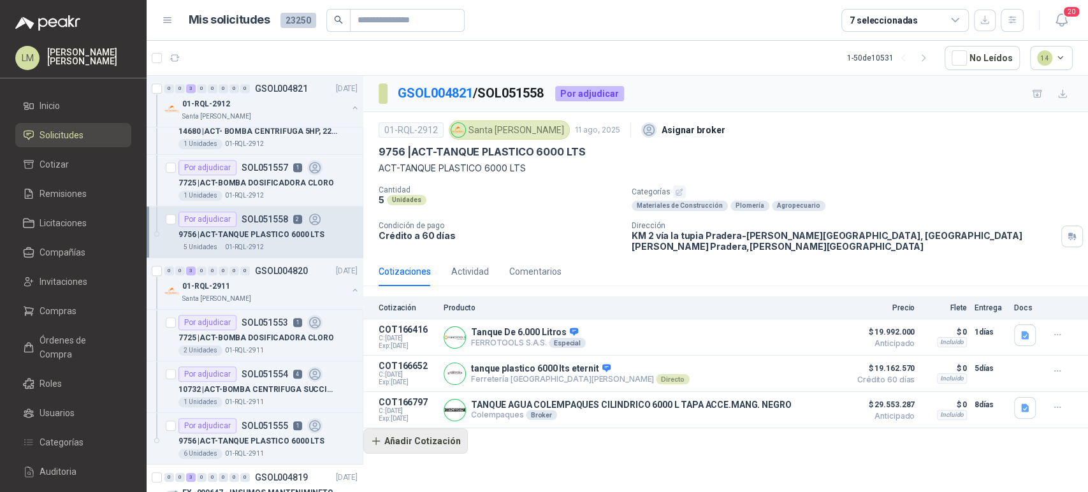
click at [422, 428] on button "Añadir Cotización" at bounding box center [415, 440] width 104 height 25
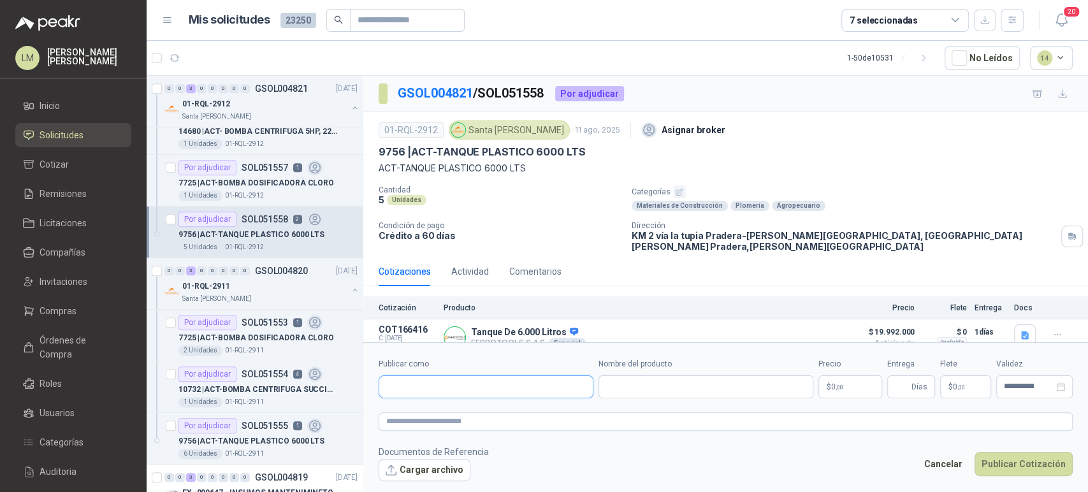
click at [459, 377] on input "Publicar como" at bounding box center [485, 387] width 213 height 22
type input "******"
click at [426, 418] on span "NIT : 800242106" at bounding box center [430, 421] width 45 height 6
type input "**********"
click at [650, 377] on input "Nombre del producto" at bounding box center [705, 386] width 215 height 23
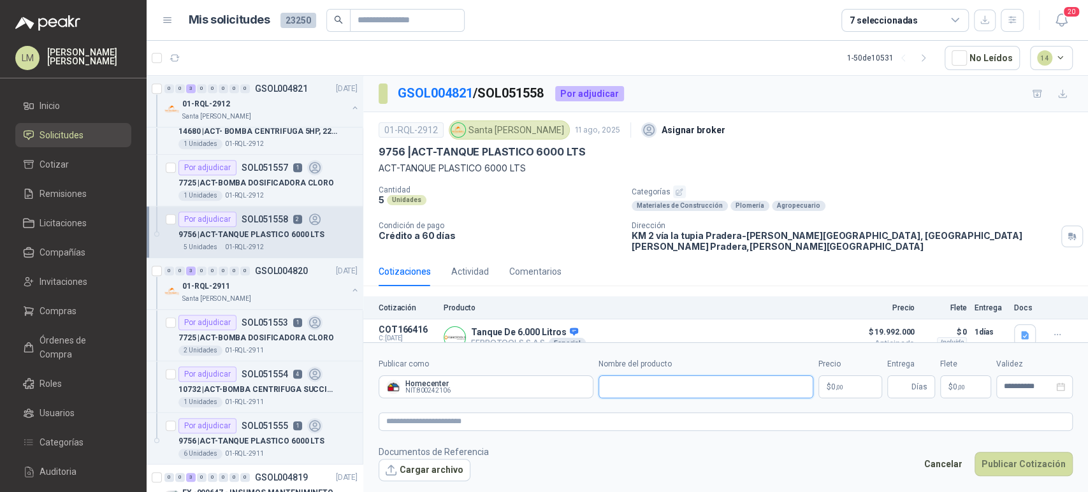
paste input "**********"
type input "**********"
click at [831, 387] on span "0 ,00" at bounding box center [837, 387] width 12 height 8
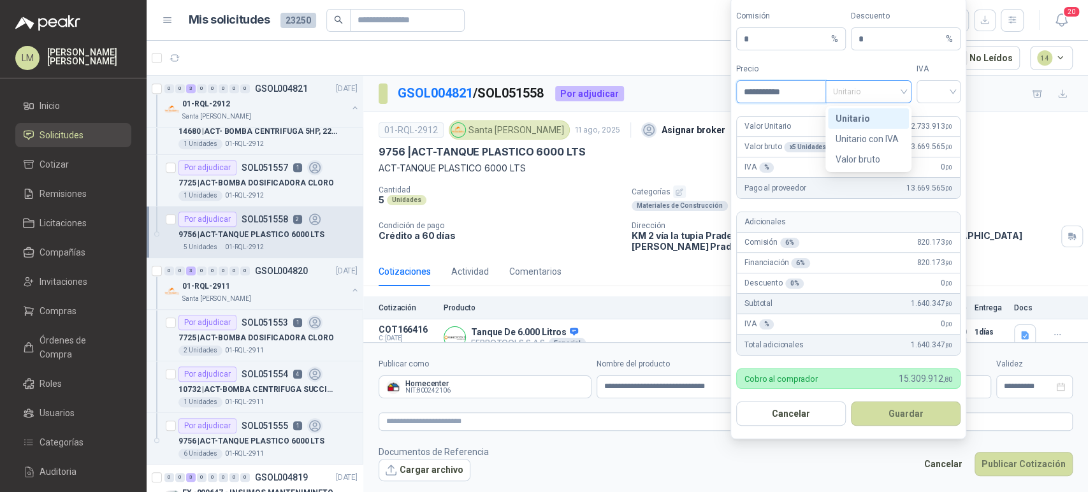
click at [877, 96] on span "Unitario" at bounding box center [868, 91] width 71 height 19
type input "**********"
click at [867, 135] on div "Unitario con IVA" at bounding box center [868, 139] width 66 height 14
click at [937, 90] on input "search" at bounding box center [938, 90] width 29 height 19
click at [937, 120] on div "19%" at bounding box center [938, 118] width 24 height 14
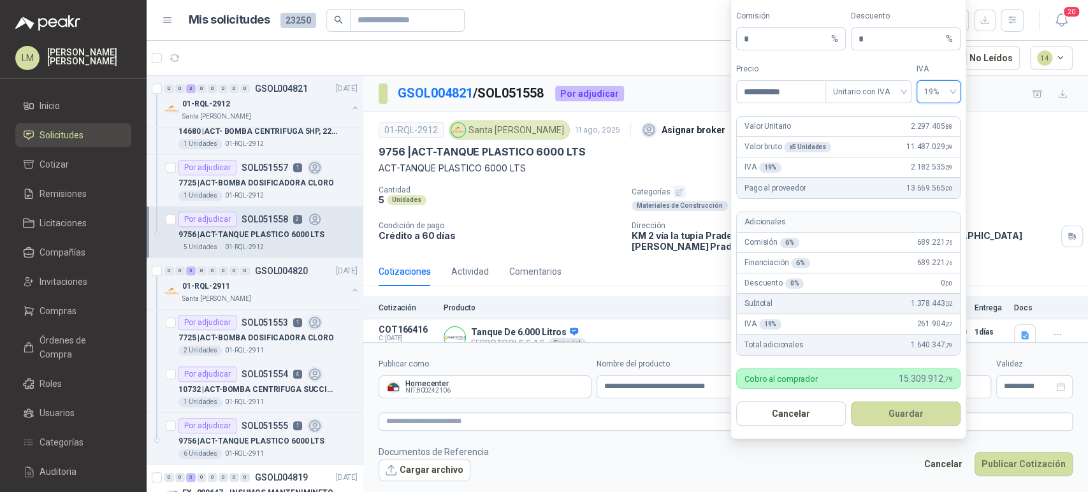
click at [668, 296] on div "Cotización Producto Precio Flete Entrega Docs" at bounding box center [725, 307] width 724 height 23
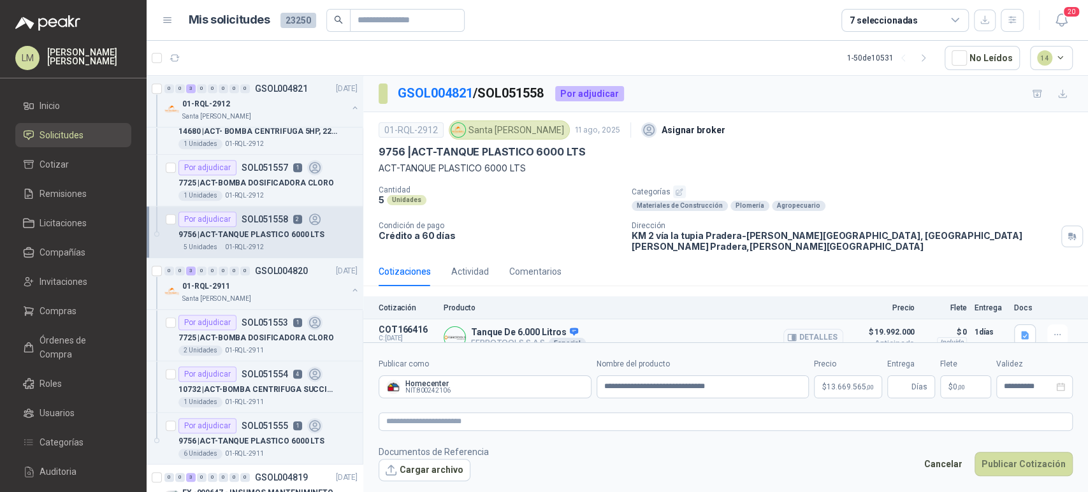
scroll to position [78, 0]
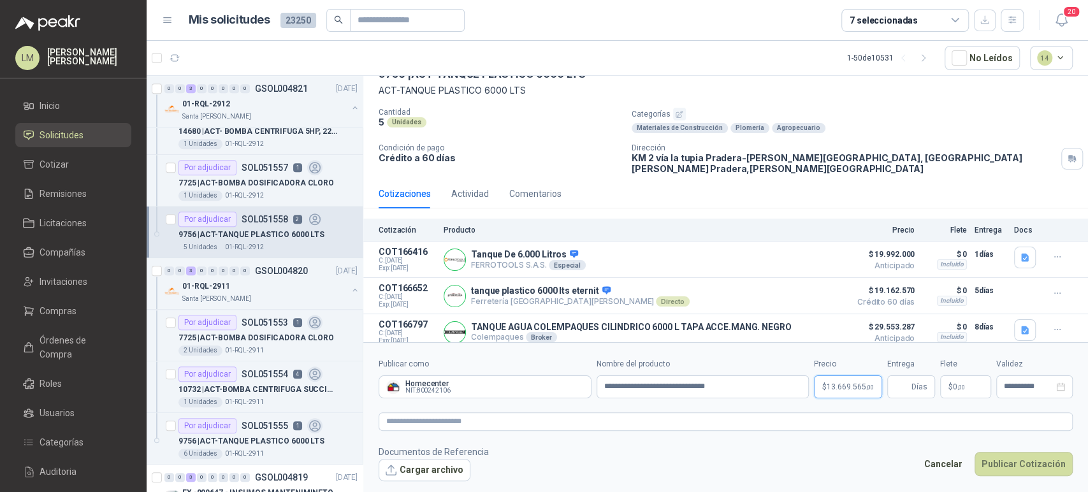
click at [837, 391] on body "LM Luis Miguel Martinez Inicio Solicitudes Cotizar Remisiones Licitaciones Comp…" at bounding box center [544, 246] width 1088 height 492
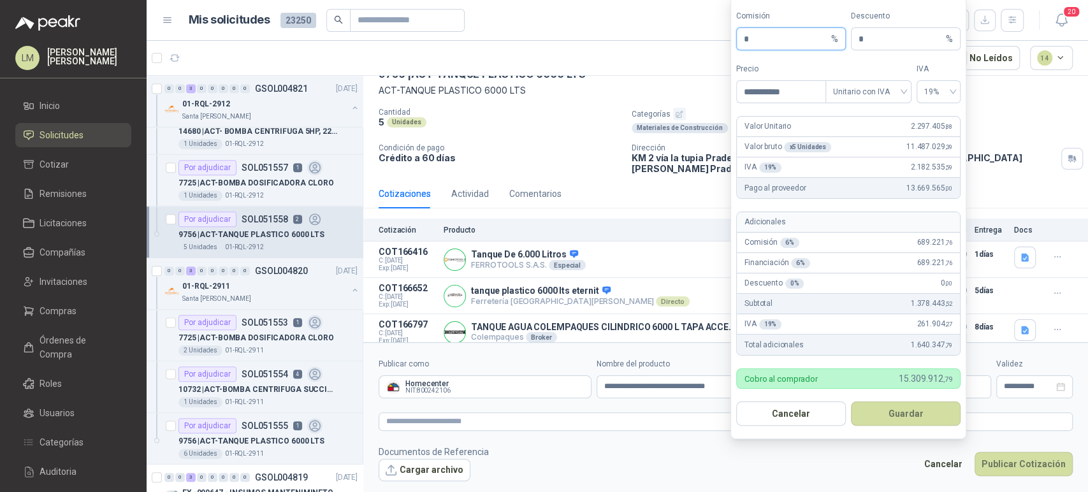
drag, startPoint x: 740, startPoint y: 39, endPoint x: 721, endPoint y: 40, distance: 18.5
click at [721, 40] on body "LM Luis Miguel Martinez Inicio Solicitudes Cotizar Remisiones Licitaciones Comp…" at bounding box center [544, 246] width 1088 height 492
type input "**"
click at [682, 406] on form "**********" at bounding box center [725, 419] width 724 height 154
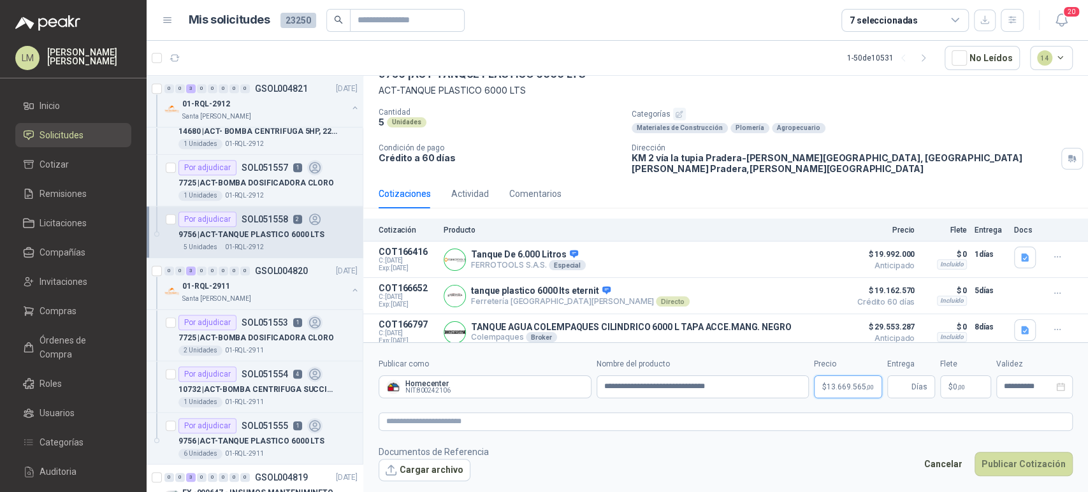
click at [835, 377] on p "$ 13.669.565 ,00" at bounding box center [848, 386] width 68 height 23
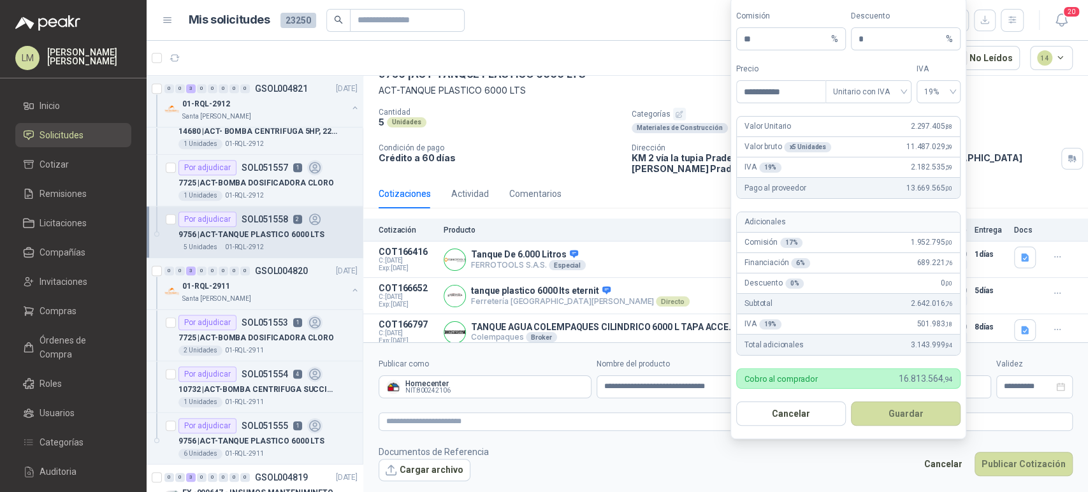
click at [653, 403] on form "**********" at bounding box center [725, 419] width 724 height 154
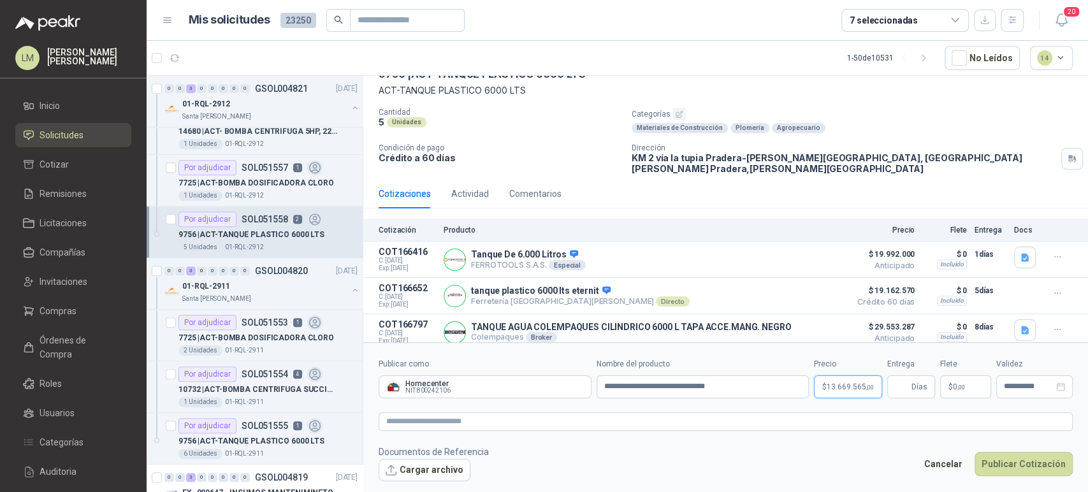
click at [851, 386] on body "LM Luis Miguel Martinez Inicio Solicitudes Cotizar Remisiones Licitaciones Comp…" at bounding box center [544, 246] width 1088 height 492
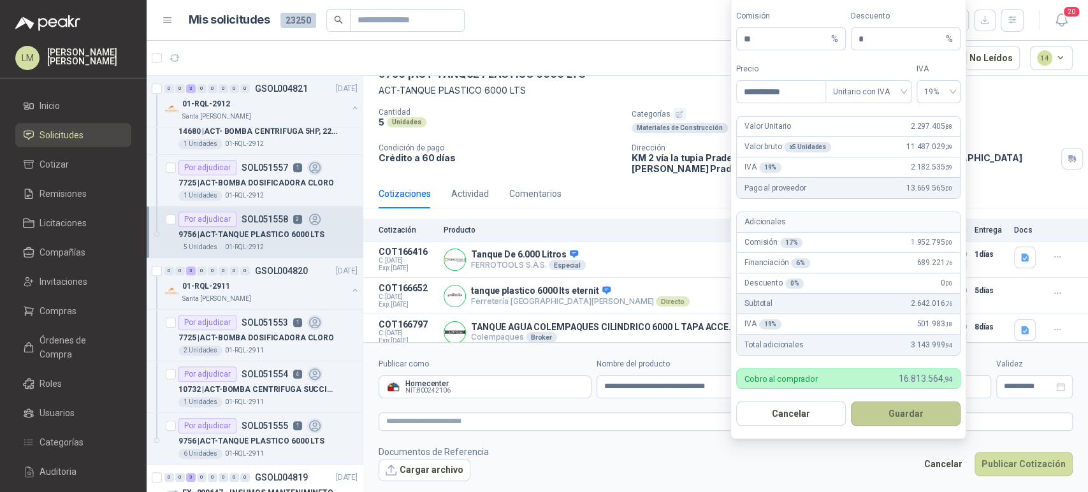
click at [893, 410] on button "Guardar" at bounding box center [906, 413] width 110 height 24
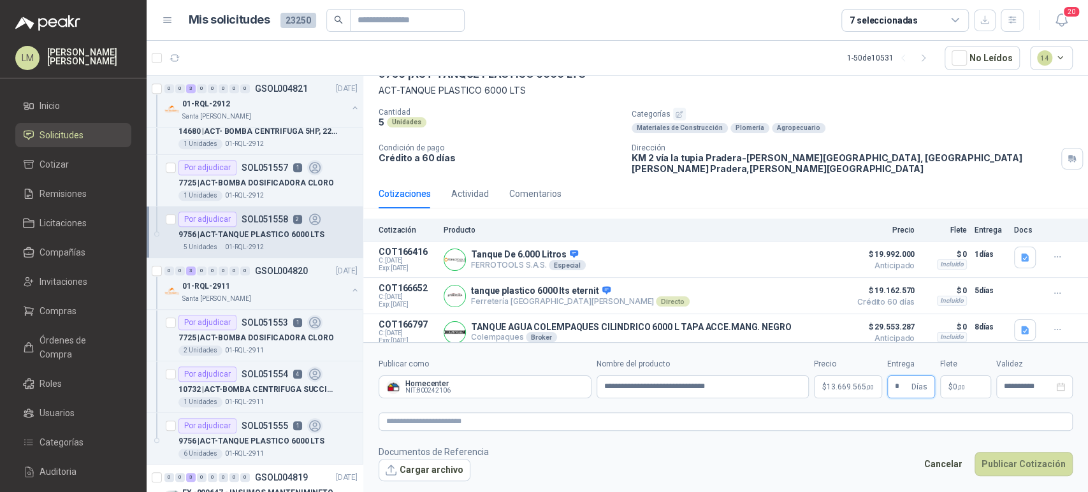
drag, startPoint x: 897, startPoint y: 386, endPoint x: 890, endPoint y: 387, distance: 7.0
click at [890, 387] on span "* Días" at bounding box center [911, 386] width 48 height 23
click at [815, 417] on textarea at bounding box center [725, 421] width 694 height 18
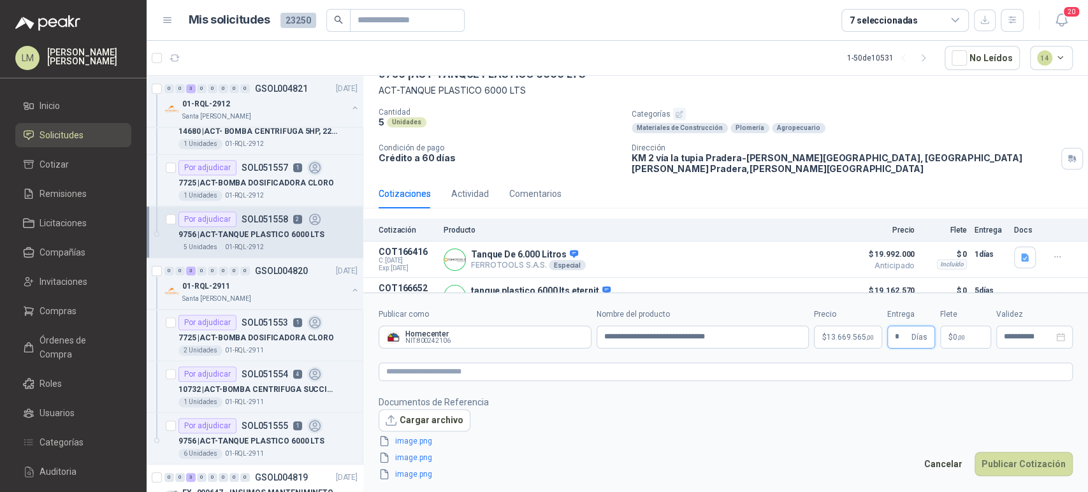
drag, startPoint x: 897, startPoint y: 337, endPoint x: 875, endPoint y: 340, distance: 21.9
click at [875, 340] on div "**********" at bounding box center [725, 328] width 694 height 40
type input "*"
click at [1024, 455] on button "Publicar Cotización" at bounding box center [1023, 464] width 98 height 24
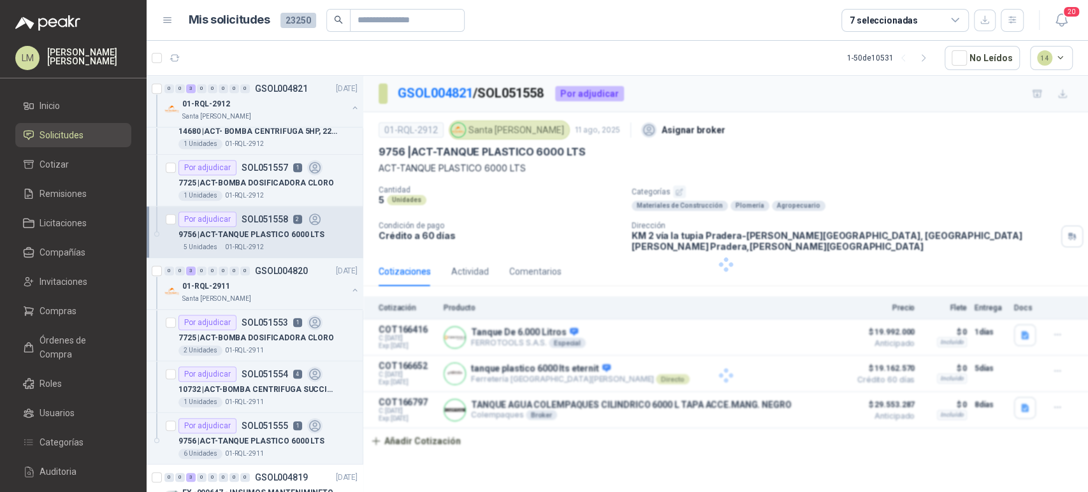
scroll to position [0, 0]
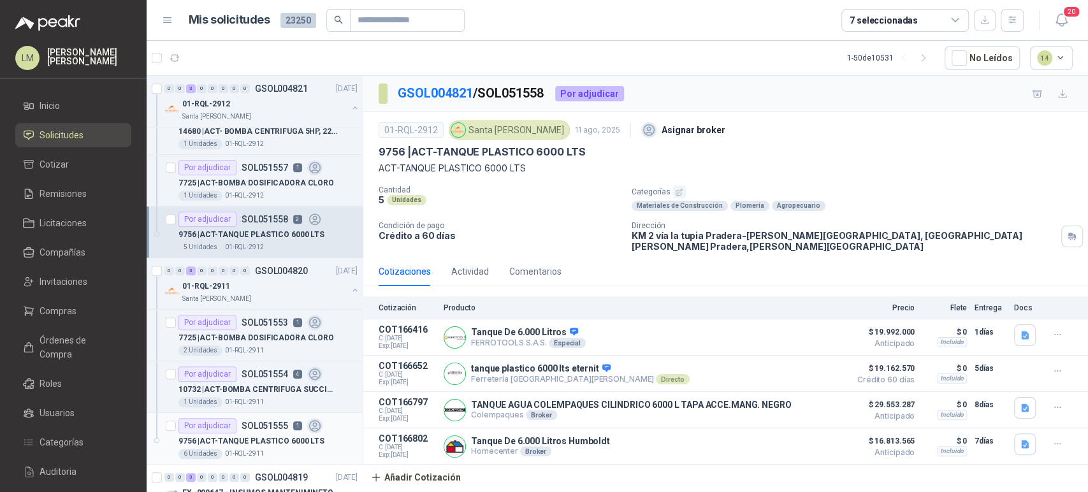
click at [264, 435] on p "9756 | ACT-TANQUE PLASTICO 6000 LTS" at bounding box center [251, 441] width 146 height 12
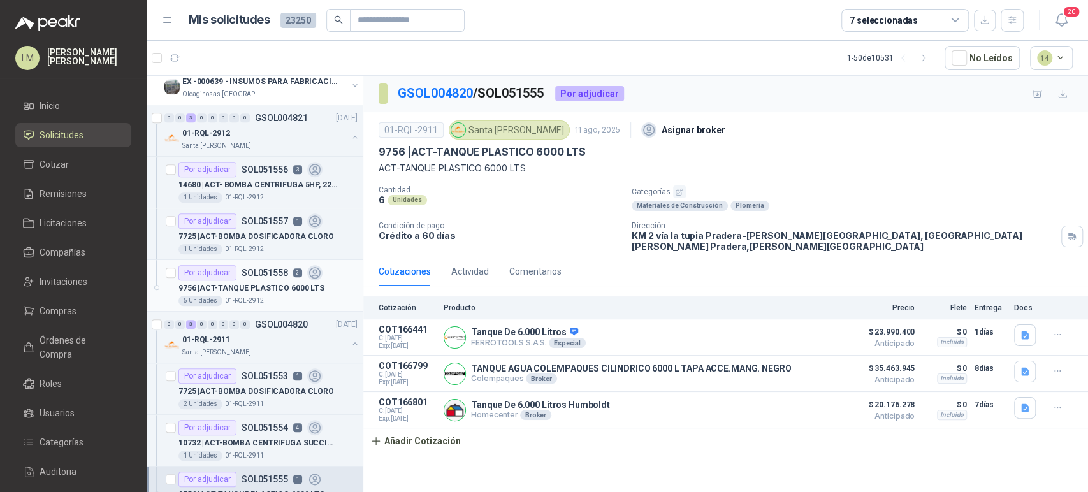
scroll to position [639, 0]
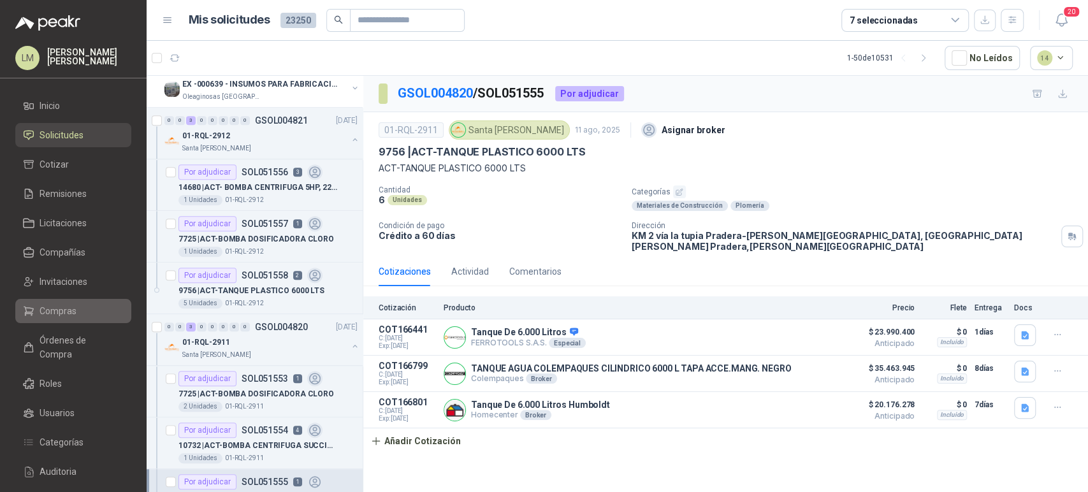
click at [78, 304] on li "Compras" at bounding box center [73, 311] width 101 height 14
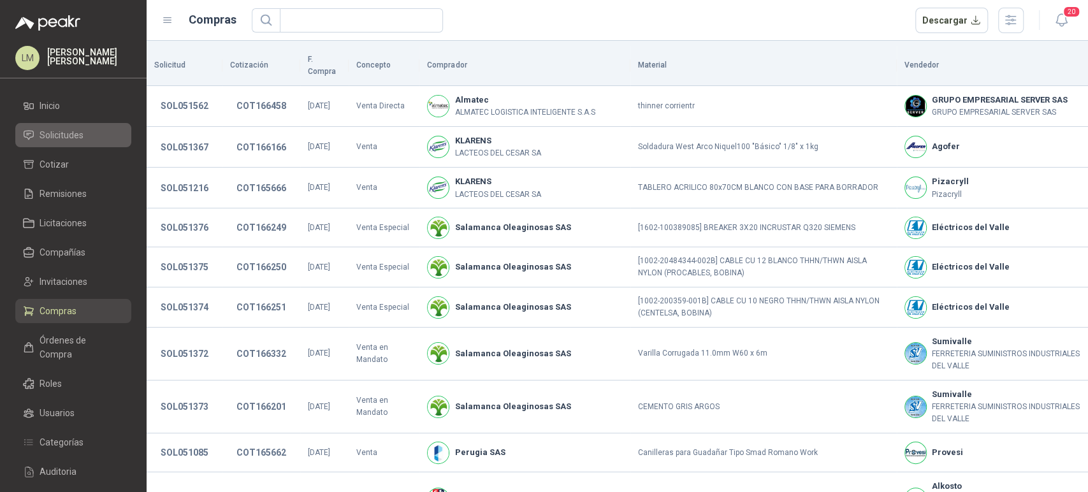
click at [64, 138] on span "Solicitudes" at bounding box center [61, 135] width 44 height 14
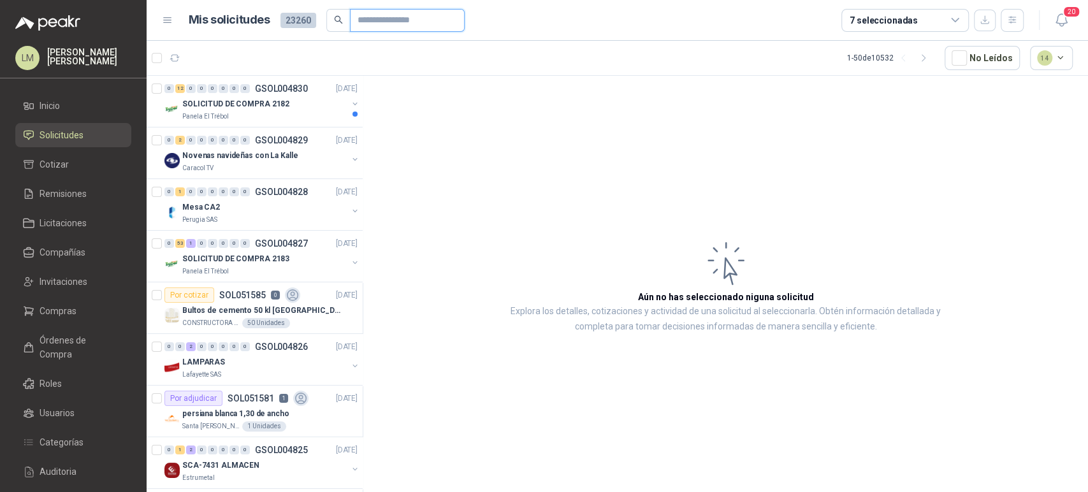
click at [395, 27] on input "text" at bounding box center [401, 21] width 89 height 22
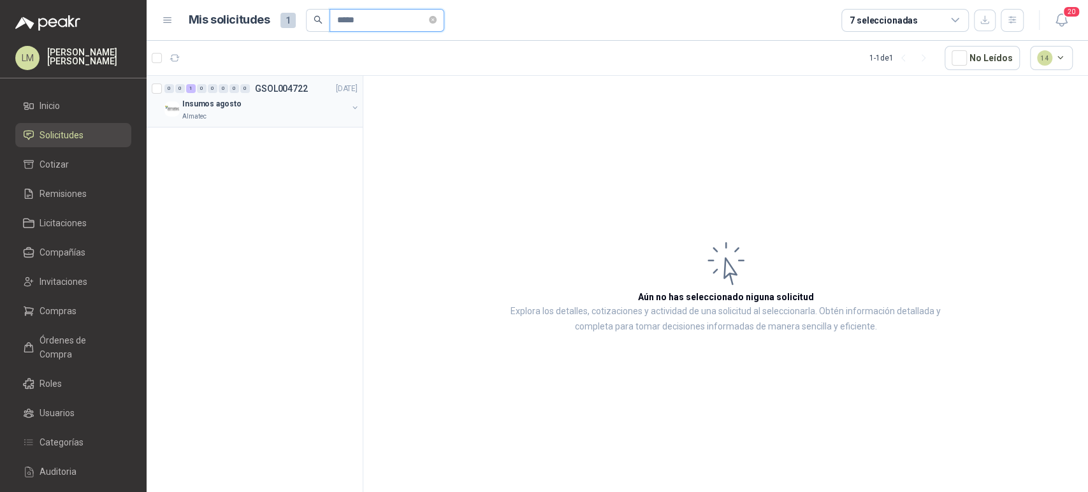
type input "*****"
click at [352, 106] on button "button" at bounding box center [355, 108] width 10 height 10
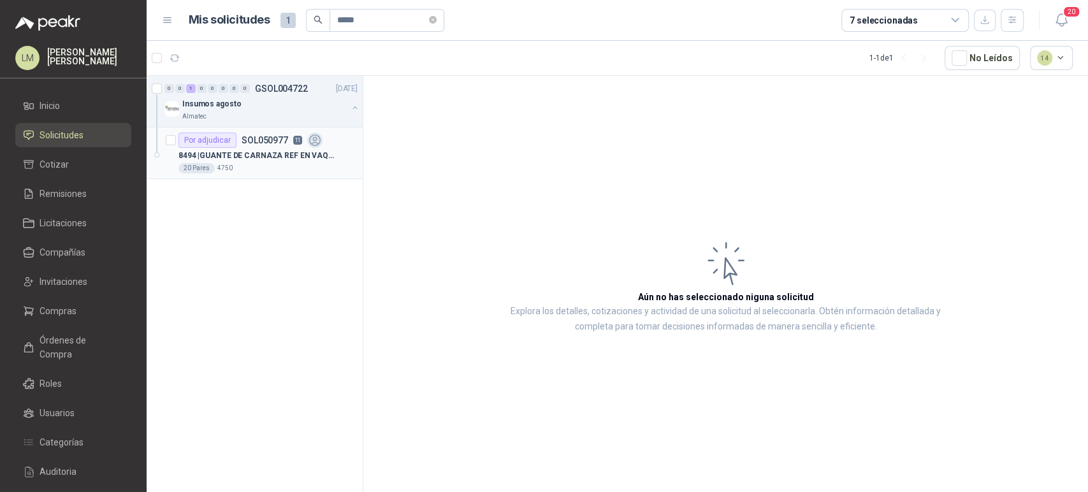
click at [280, 150] on p "8494 | GUANTE DE CARNAZA REF EN VAQUETA LARGO" at bounding box center [257, 156] width 159 height 12
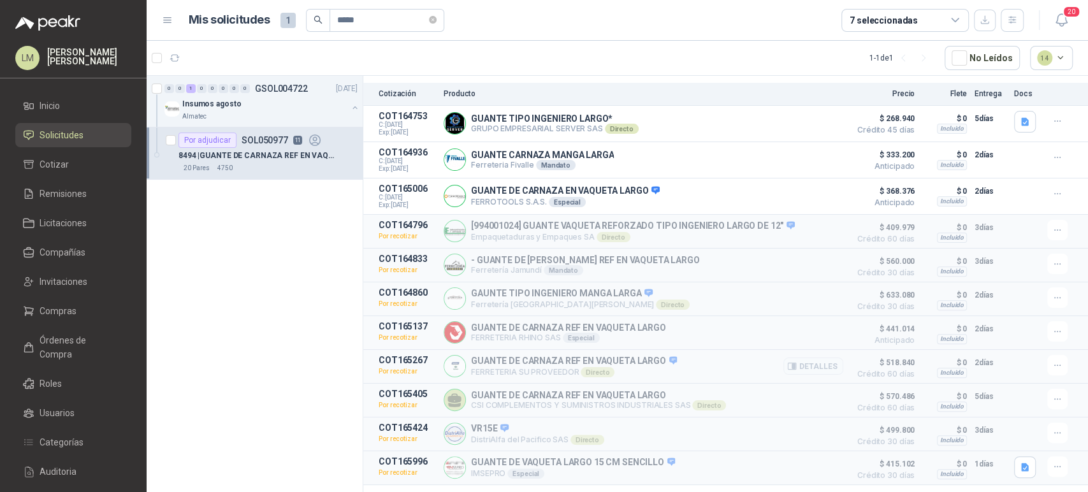
scroll to position [239, 0]
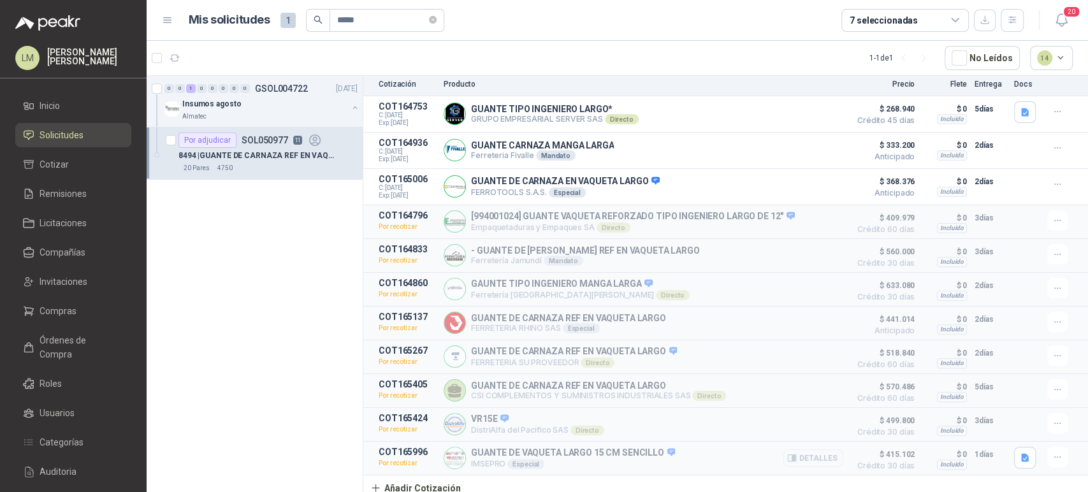
click at [808, 453] on button "Detalles" at bounding box center [813, 457] width 60 height 17
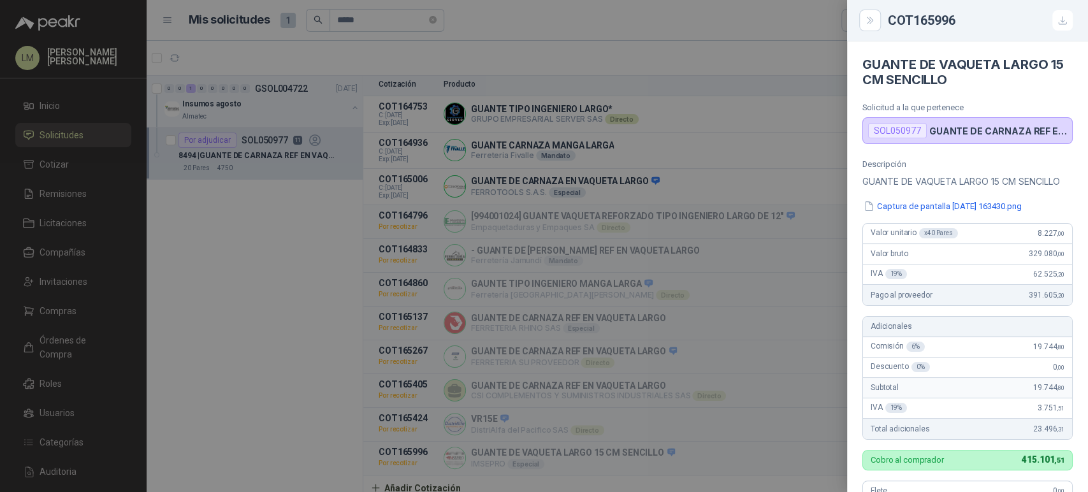
scroll to position [296, 0]
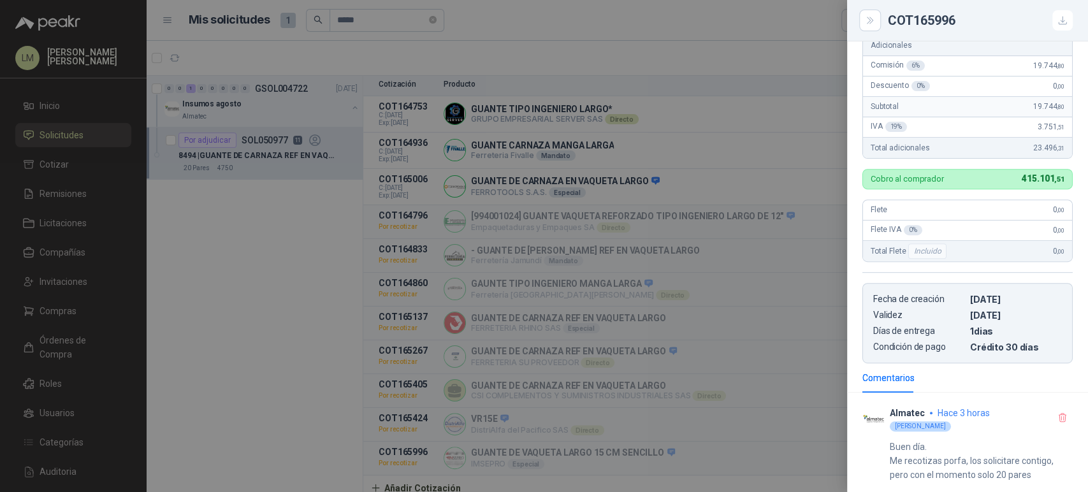
click at [624, 194] on div at bounding box center [544, 246] width 1088 height 492
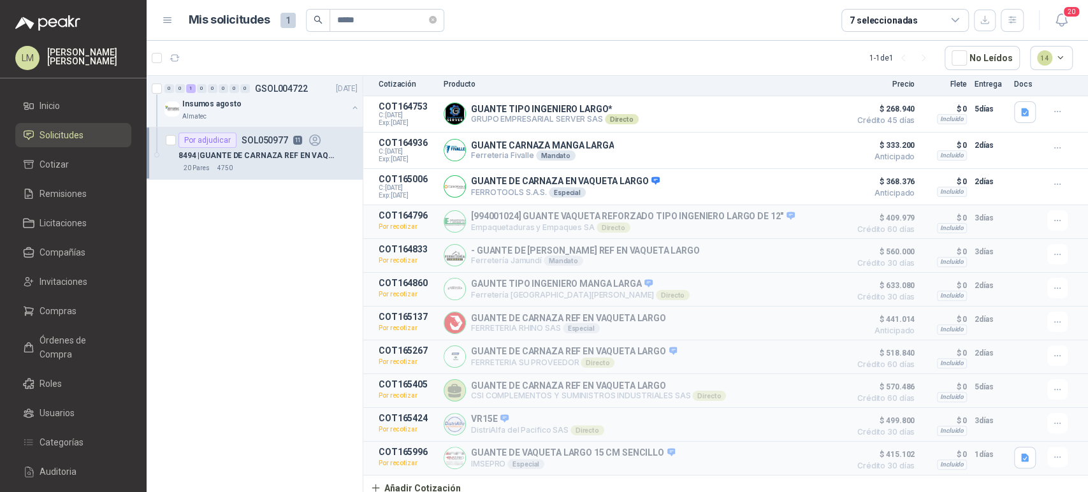
scroll to position [0, 0]
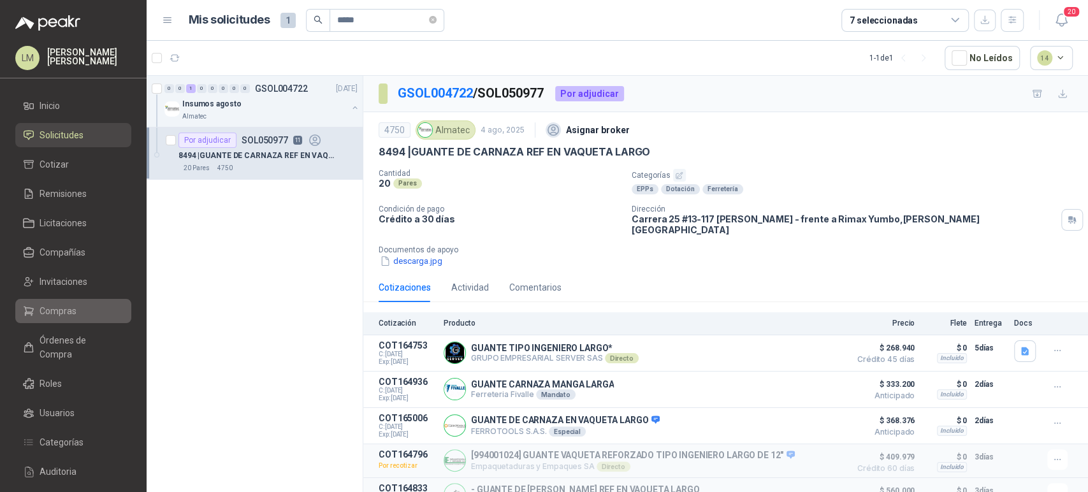
click at [61, 311] on span "Compras" at bounding box center [57, 311] width 37 height 14
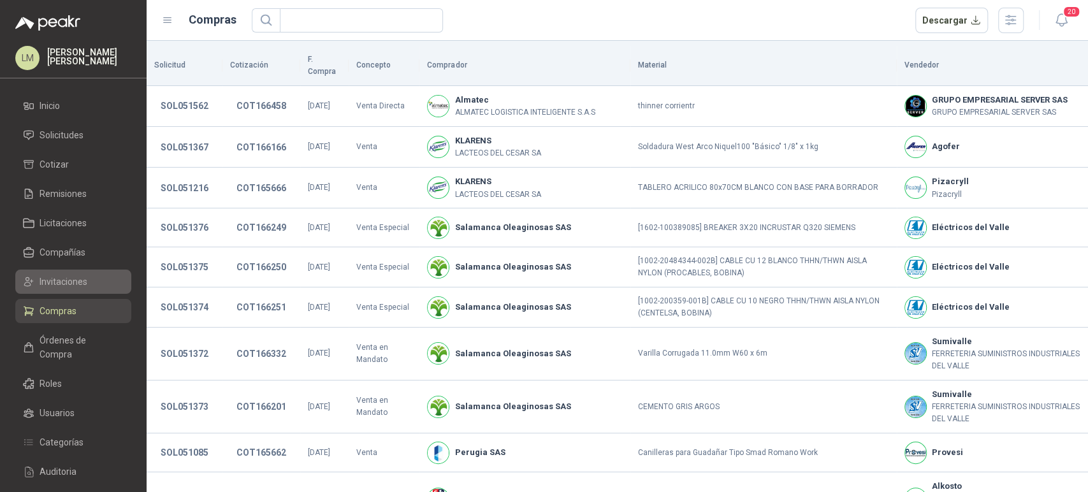
click at [68, 284] on span "Invitaciones" at bounding box center [63, 282] width 48 height 14
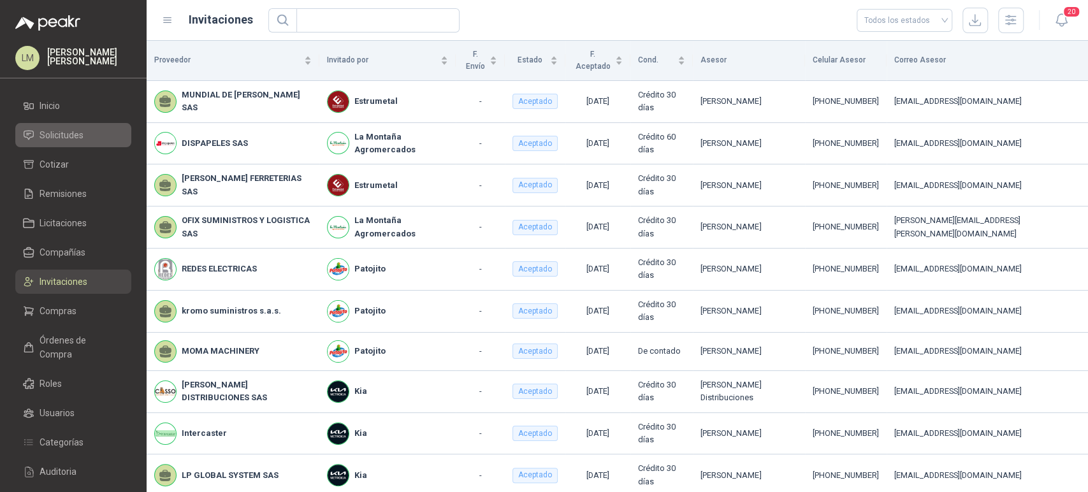
click at [75, 133] on span "Solicitudes" at bounding box center [61, 135] width 44 height 14
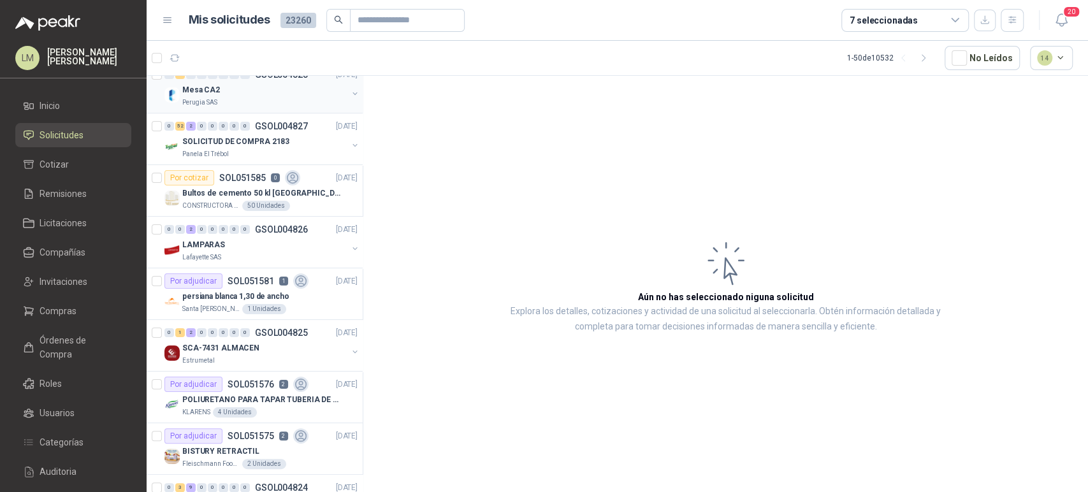
scroll to position [118, 0]
click at [57, 278] on span "Invitaciones" at bounding box center [63, 282] width 48 height 14
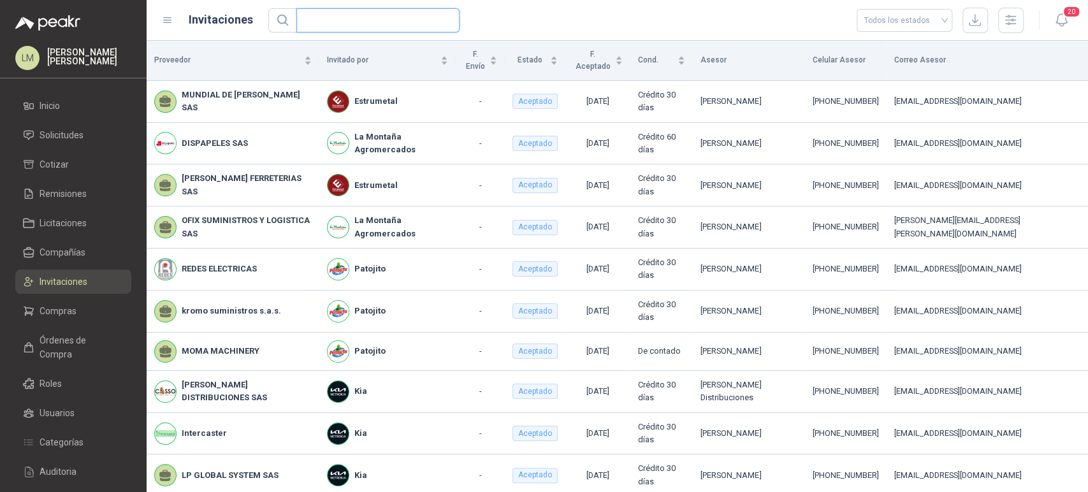
click at [365, 19] on input "text" at bounding box center [373, 20] width 138 height 23
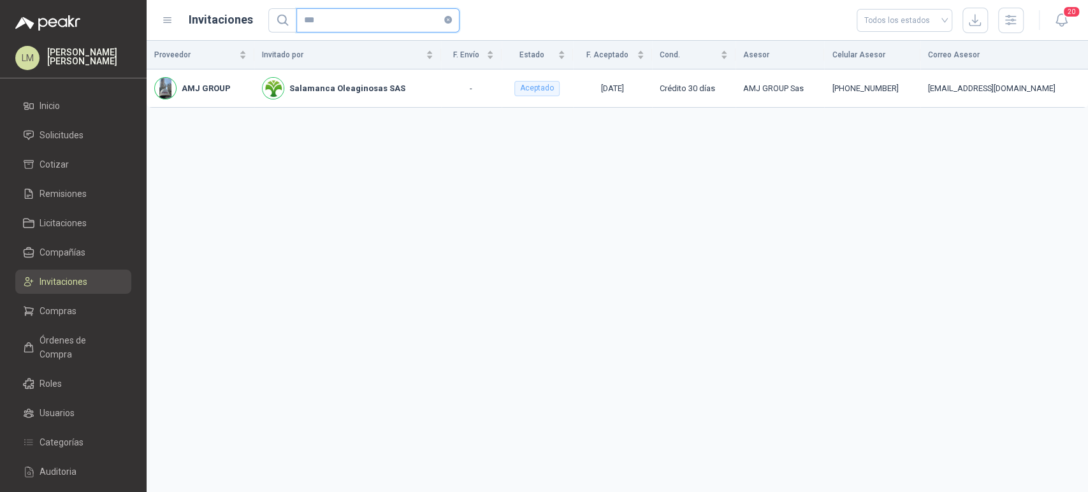
type input "***"
click at [68, 135] on span "Solicitudes" at bounding box center [61, 135] width 44 height 14
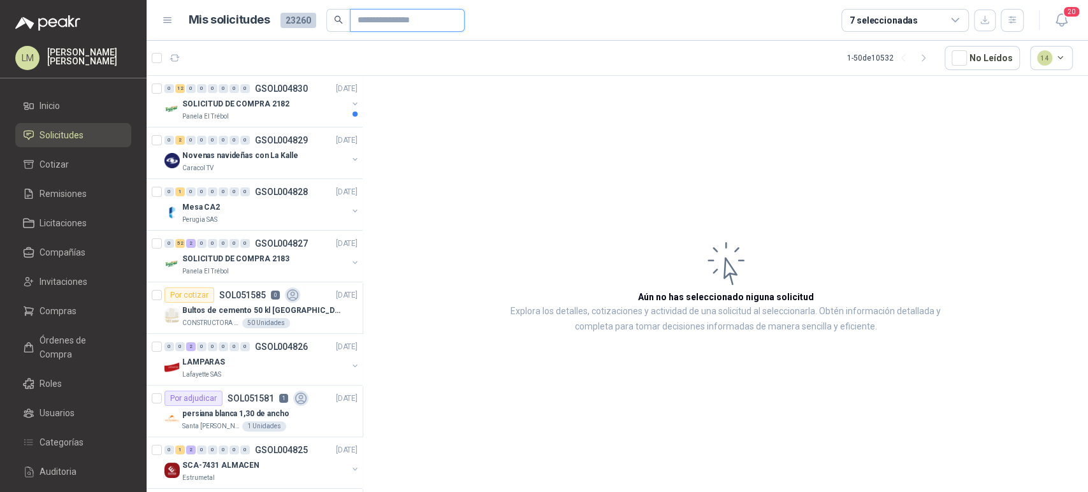
click at [391, 17] on input "text" at bounding box center [401, 21] width 89 height 22
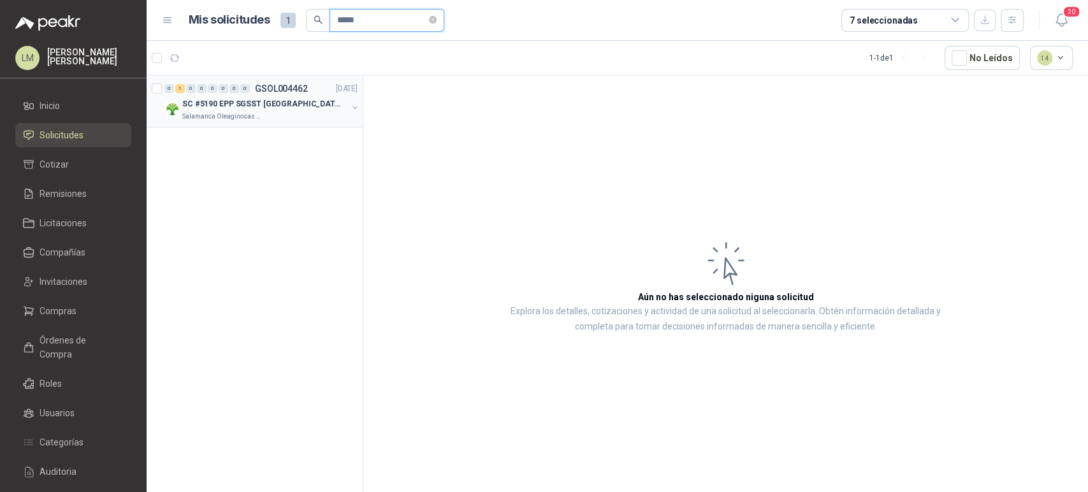
type input "*****"
click at [352, 107] on button "button" at bounding box center [355, 108] width 10 height 10
click at [261, 152] on div "DELANTAL PVC" at bounding box center [267, 155] width 179 height 15
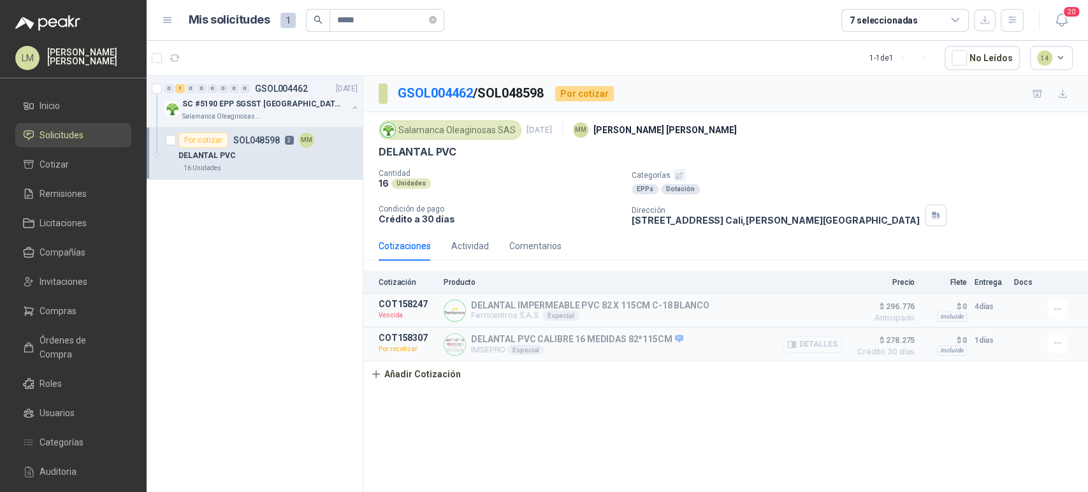
click at [800, 345] on button "Detalles" at bounding box center [813, 344] width 60 height 17
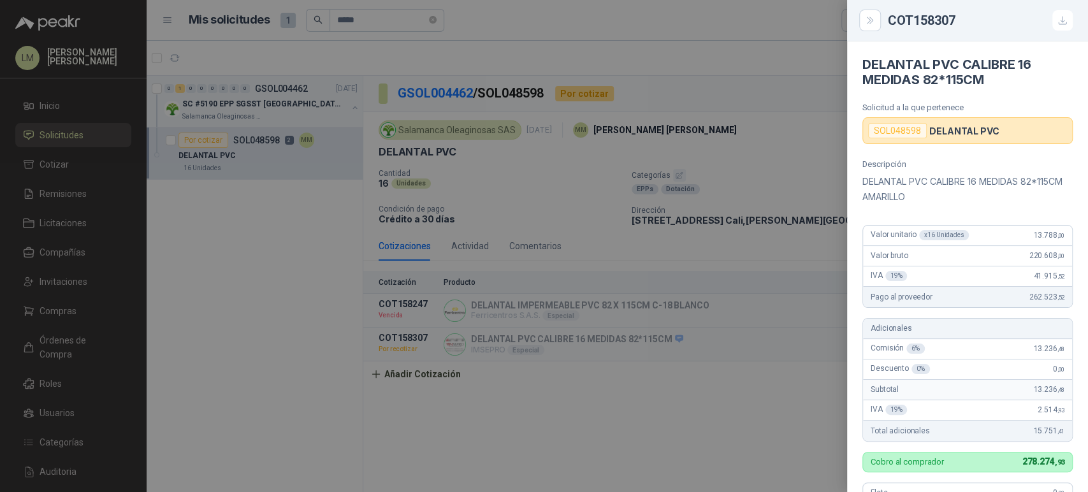
scroll to position [266, 0]
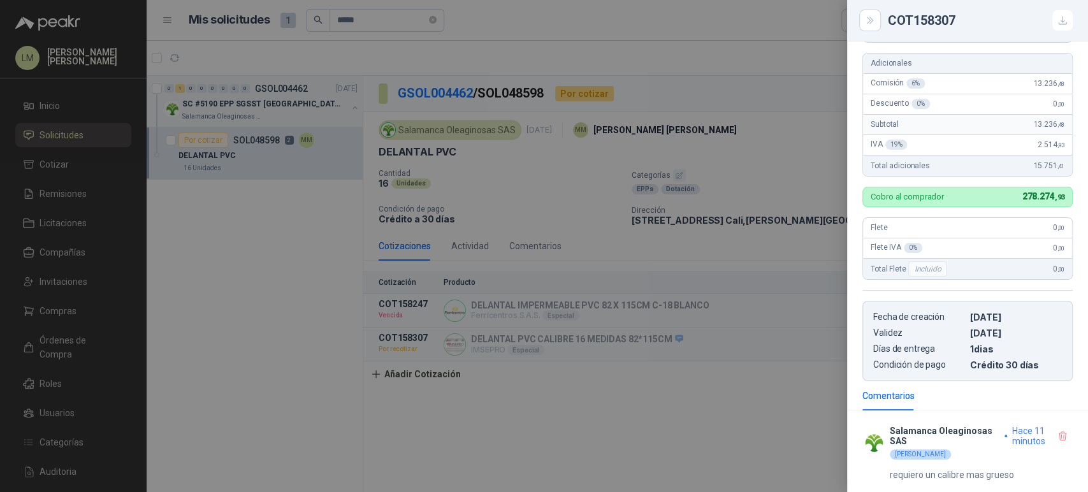
click at [621, 248] on div at bounding box center [544, 246] width 1088 height 492
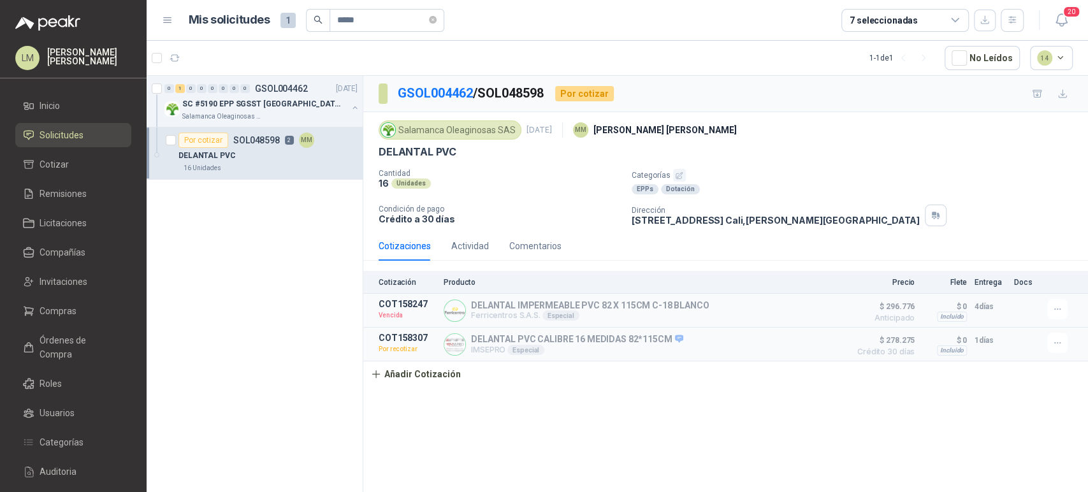
click at [559, 243] on div "Cotizaciones Actividad Comentarios" at bounding box center [725, 245] width 694 height 29
click at [554, 243] on div "Comentarios" at bounding box center [535, 246] width 52 height 14
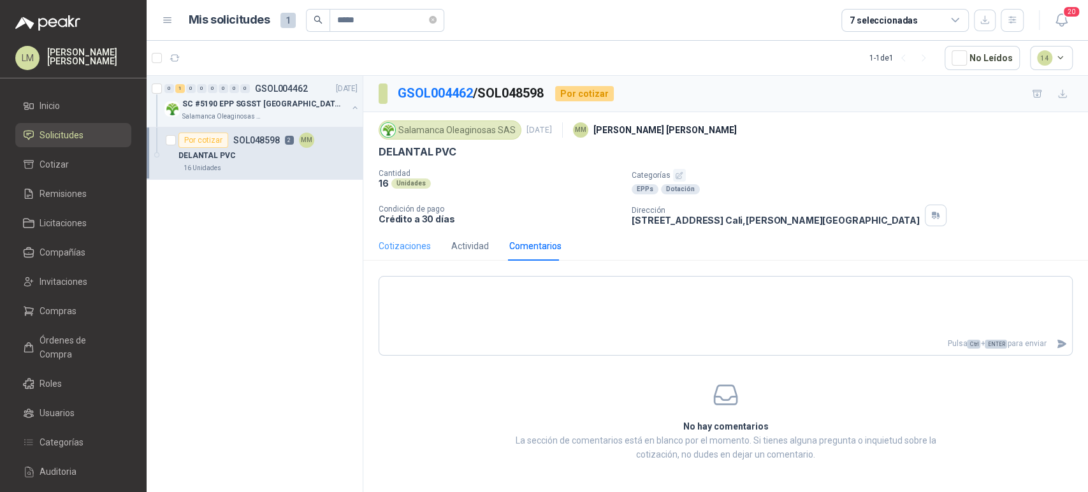
click at [404, 237] on div "Cotizaciones" at bounding box center [404, 245] width 52 height 29
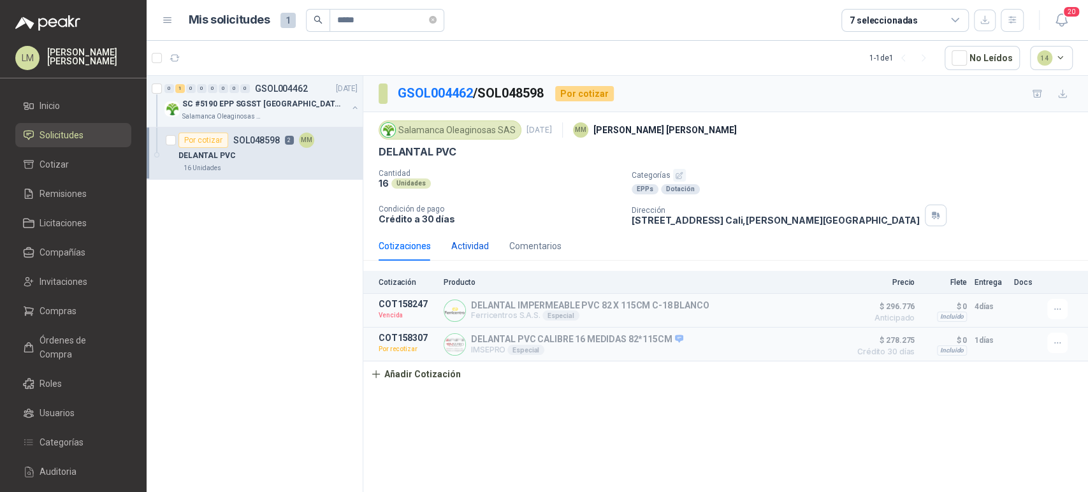
click at [457, 239] on div "Actividad" at bounding box center [470, 246] width 38 height 14
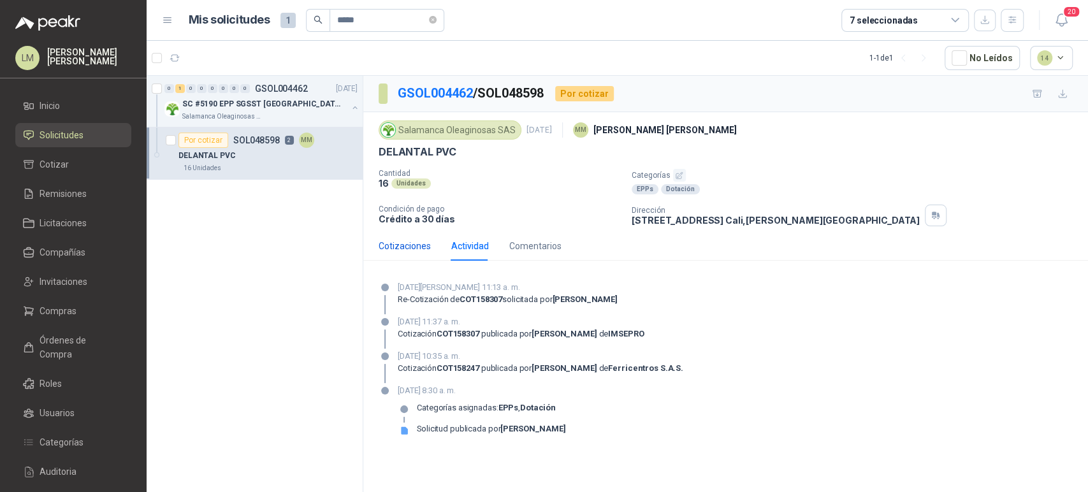
click at [403, 239] on div "Cotizaciones" at bounding box center [404, 246] width 52 height 14
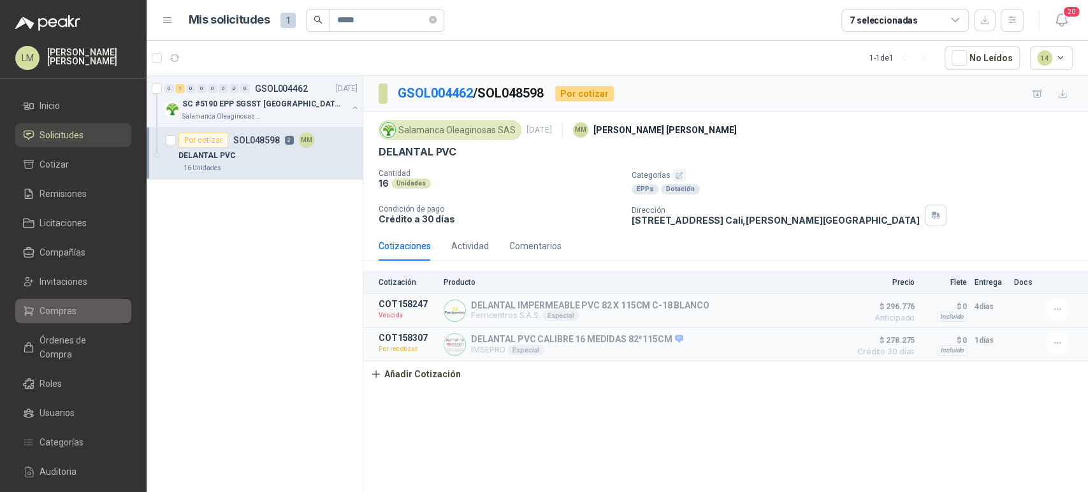
click at [46, 299] on link "Compras" at bounding box center [73, 311] width 116 height 24
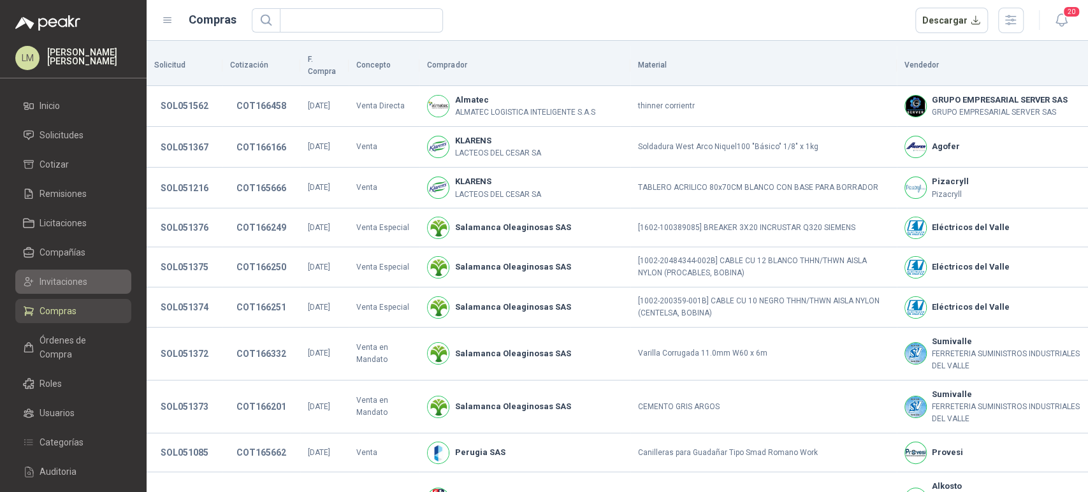
click at [52, 284] on span "Invitaciones" at bounding box center [63, 282] width 48 height 14
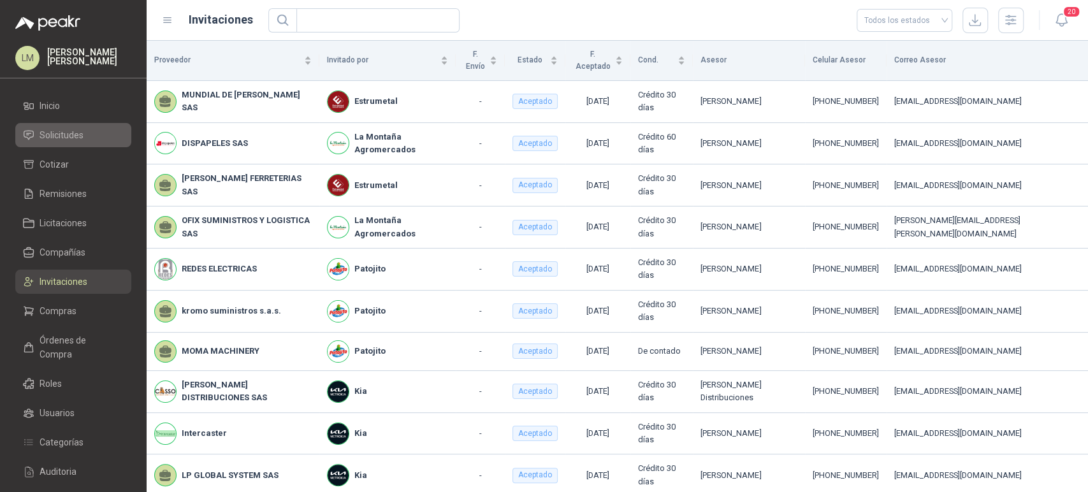
click at [73, 134] on span "Solicitudes" at bounding box center [61, 135] width 44 height 14
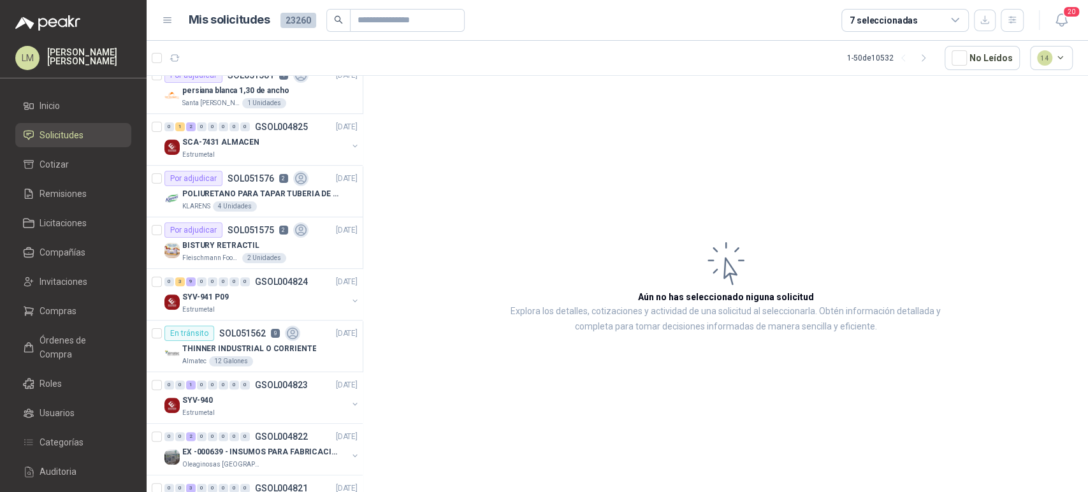
scroll to position [329, 0]
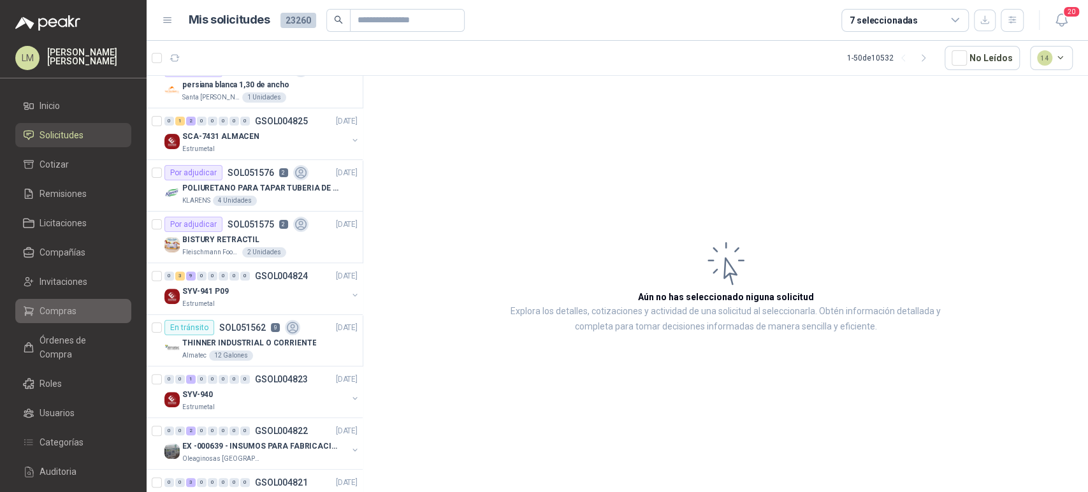
click at [68, 311] on span "Compras" at bounding box center [57, 311] width 37 height 14
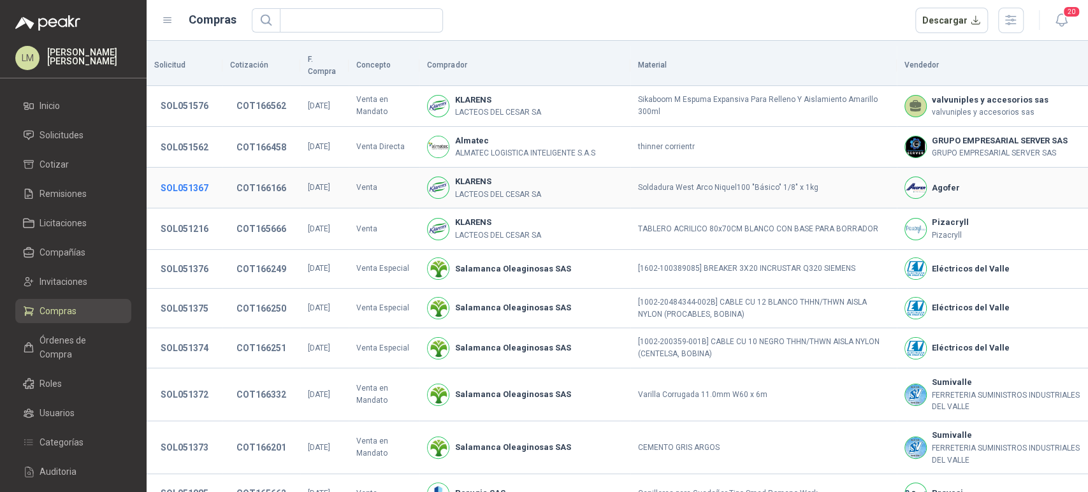
click at [190, 187] on button "SOL051367" at bounding box center [184, 187] width 61 height 23
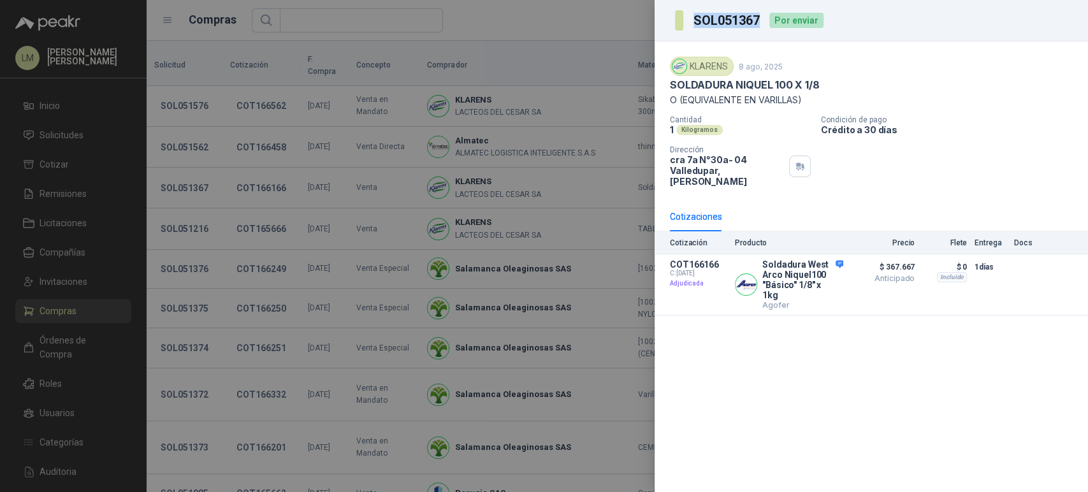
drag, startPoint x: 691, startPoint y: 19, endPoint x: 759, endPoint y: 19, distance: 68.8
click at [759, 19] on section "SOL051367" at bounding box center [718, 20] width 87 height 20
copy h3 "SOL051367"
click at [250, 127] on div at bounding box center [544, 246] width 1088 height 492
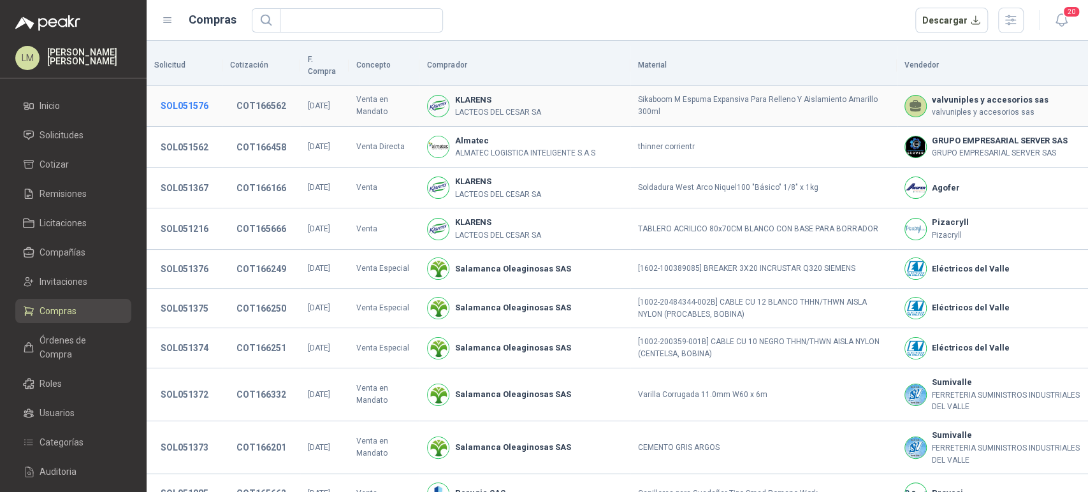
click at [187, 94] on button "SOL051576" at bounding box center [184, 105] width 61 height 23
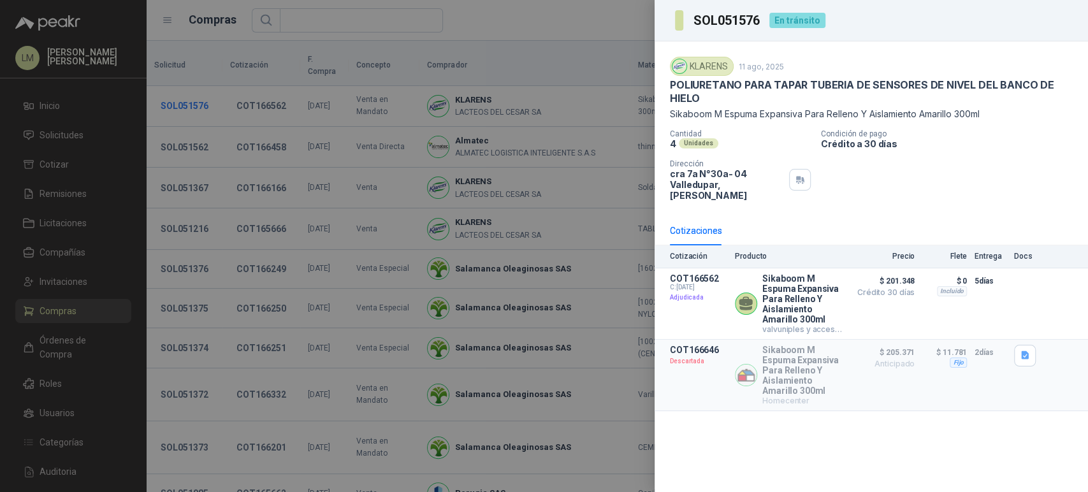
click at [187, 91] on div at bounding box center [544, 246] width 1088 height 492
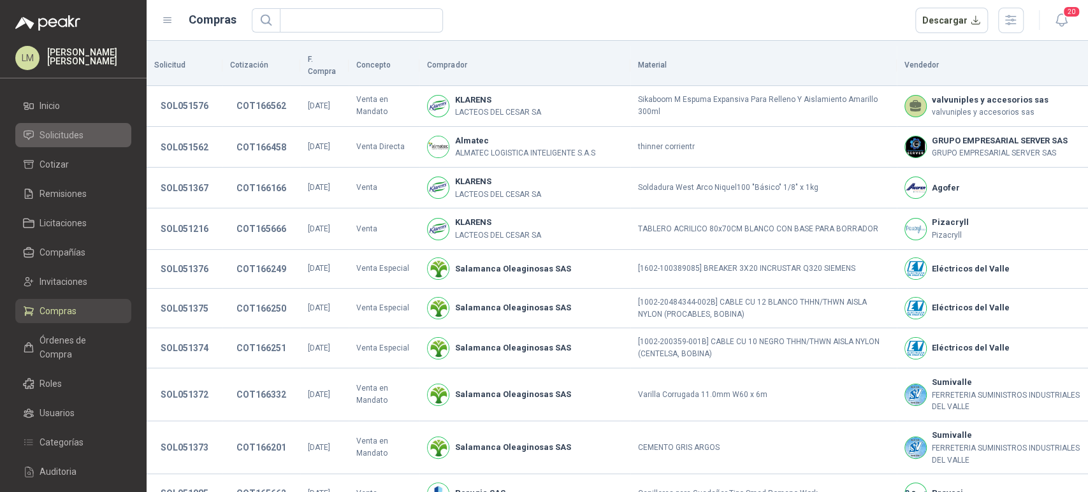
click at [59, 140] on span "Solicitudes" at bounding box center [61, 135] width 44 height 14
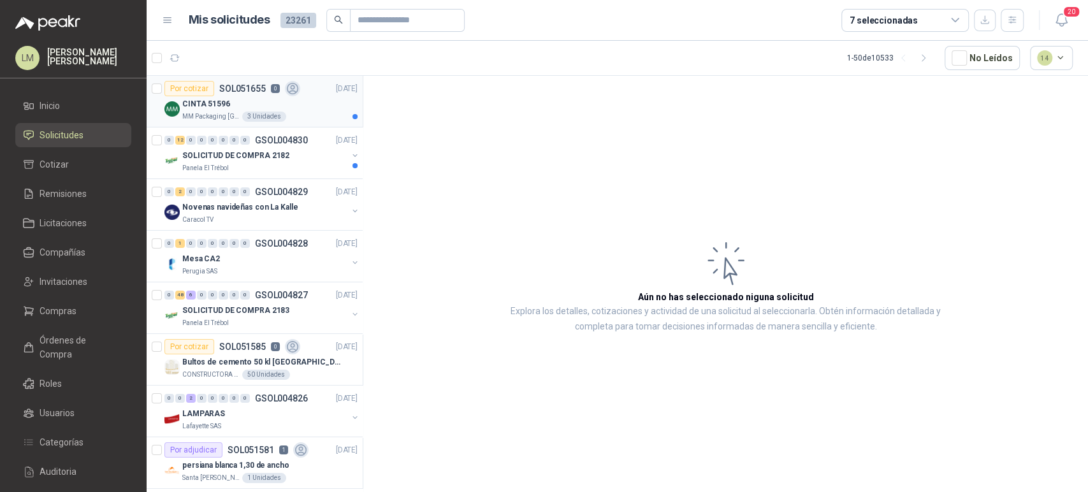
click at [275, 96] on div "CINTA 51596" at bounding box center [269, 103] width 175 height 15
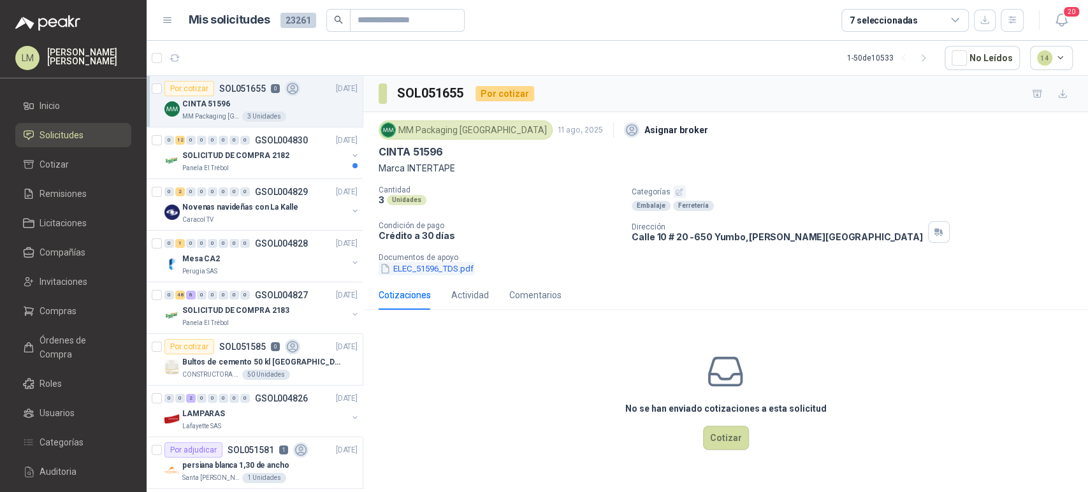
click at [444, 269] on button "ELEC_51596_TDS.pdf" at bounding box center [426, 268] width 96 height 13
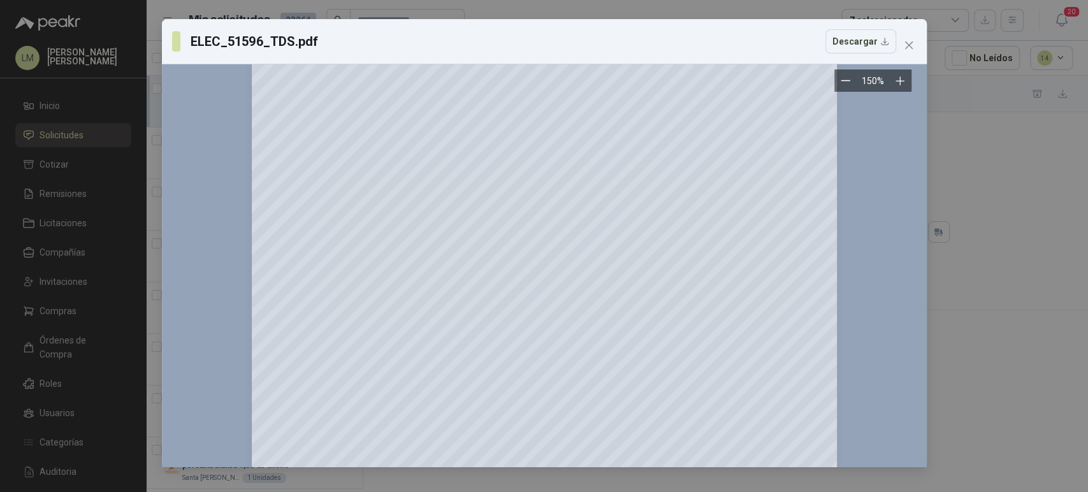
scroll to position [374, 0]
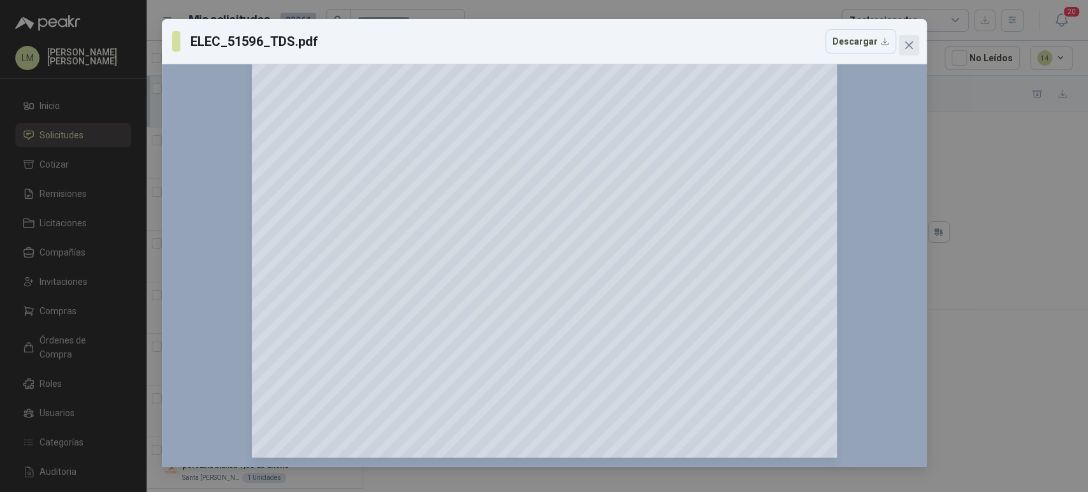
click at [903, 39] on button "Close" at bounding box center [908, 45] width 20 height 20
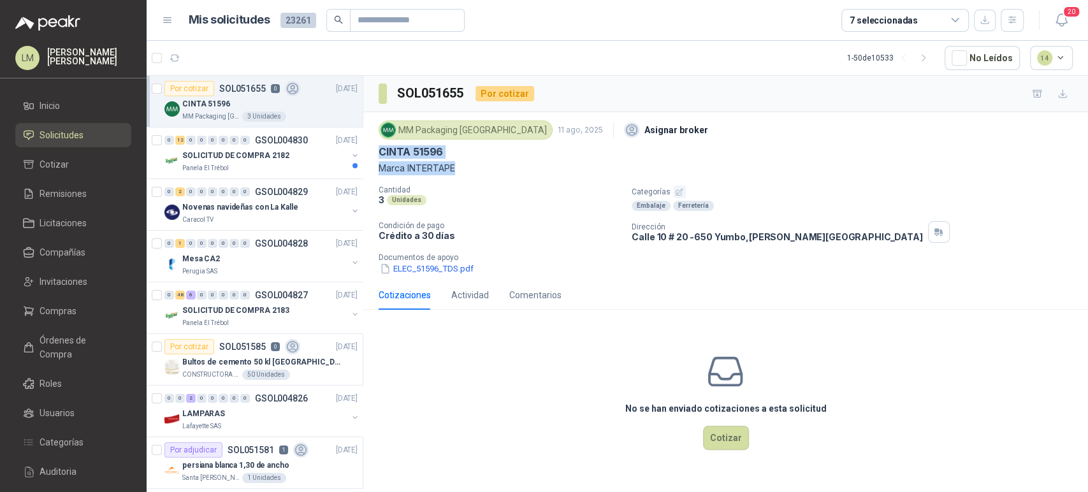
drag, startPoint x: 375, startPoint y: 152, endPoint x: 488, endPoint y: 172, distance: 114.5
click at [488, 172] on div "MM Packaging Colombia 11 ago, 2025 Asignar broker CINTA 51596 Marca INTERTAPE C…" at bounding box center [725, 196] width 724 height 168
copy div "CINTA 51596 Marca INTERTAPE"
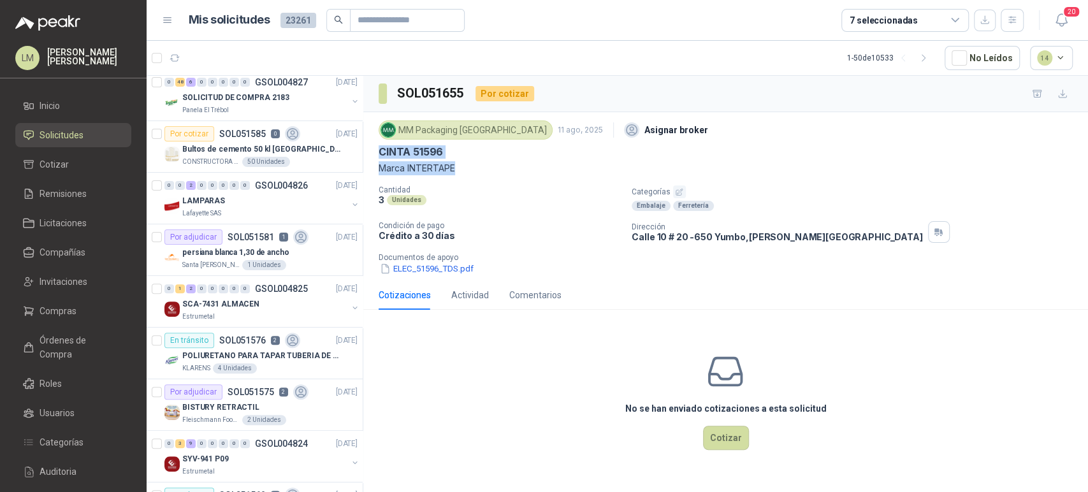
scroll to position [217, 0]
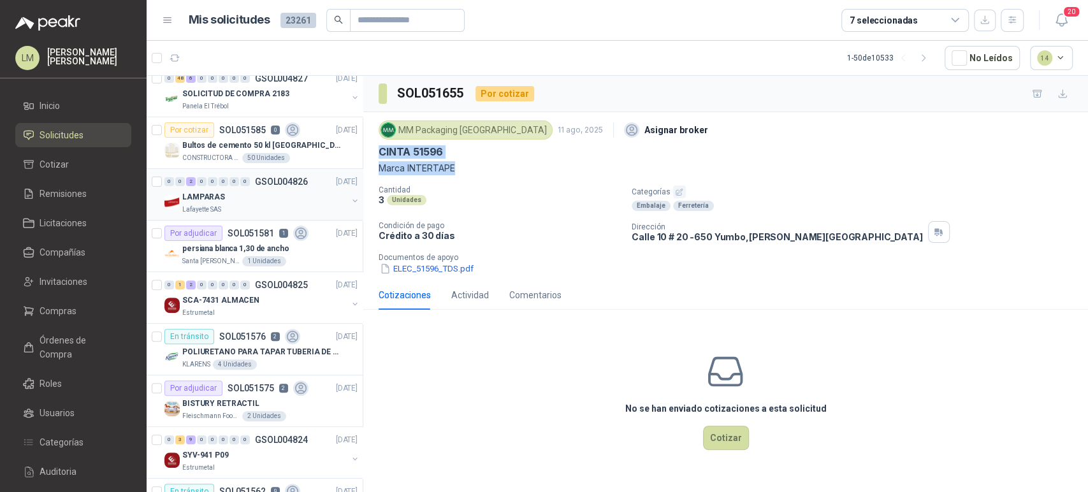
click at [248, 193] on div "LAMPARAS" at bounding box center [264, 196] width 165 height 15
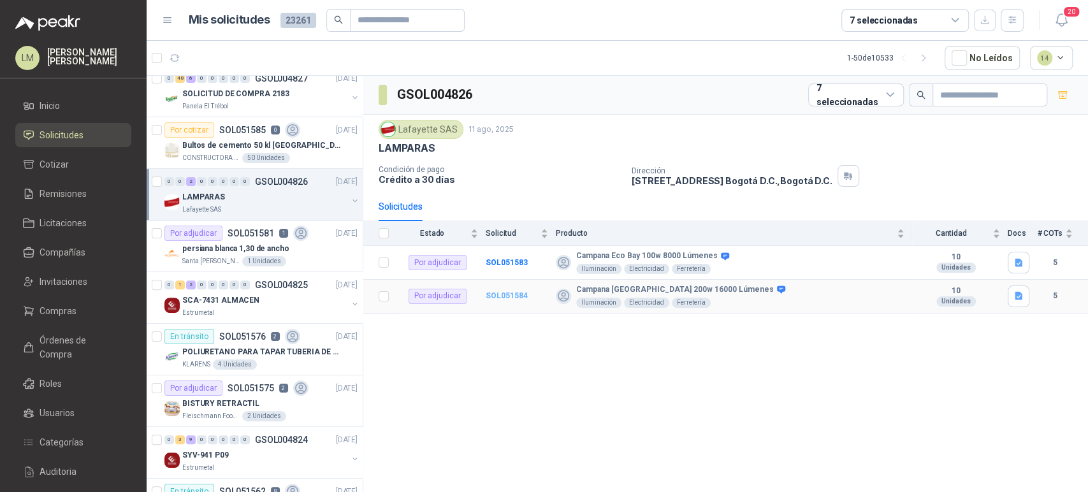
click at [508, 299] on b "SOL051584" at bounding box center [506, 295] width 42 height 9
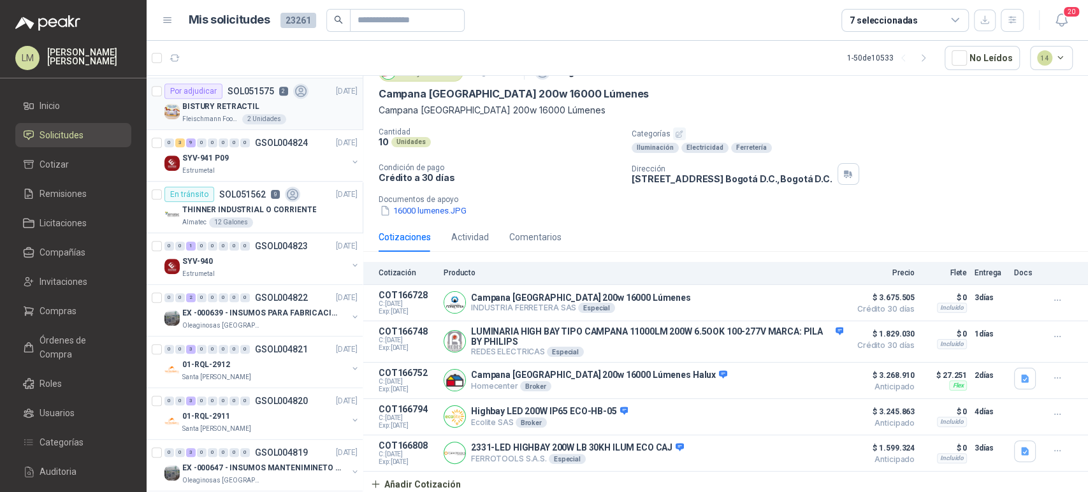
scroll to position [617, 0]
click at [257, 160] on div "SYV-941 P09" at bounding box center [264, 157] width 165 height 15
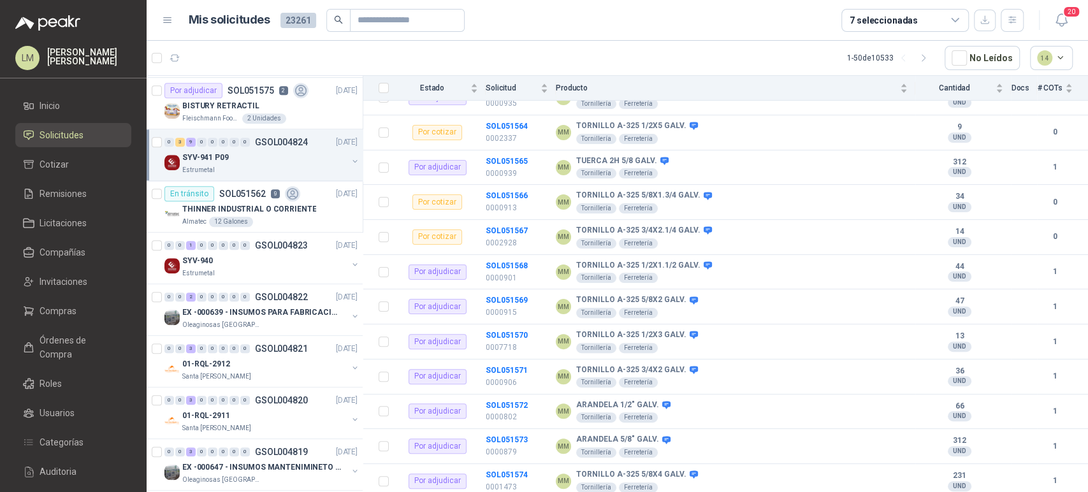
scroll to position [165, 0]
click at [518, 294] on td "SOL051569 0000915" at bounding box center [520, 307] width 70 height 35
click at [516, 298] on b "SOL051569" at bounding box center [506, 300] width 42 height 9
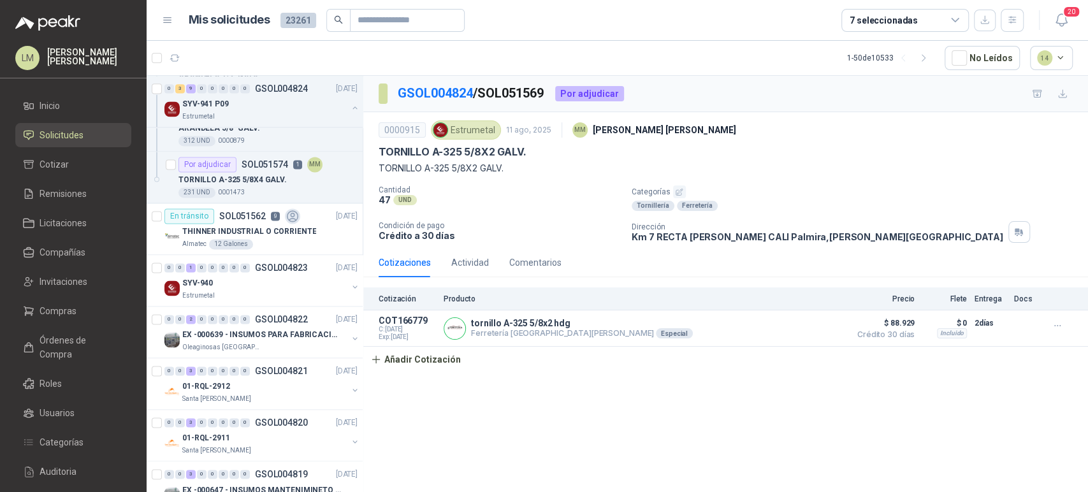
scroll to position [1215, 0]
click at [245, 281] on div "SYV-940" at bounding box center [264, 282] width 165 height 15
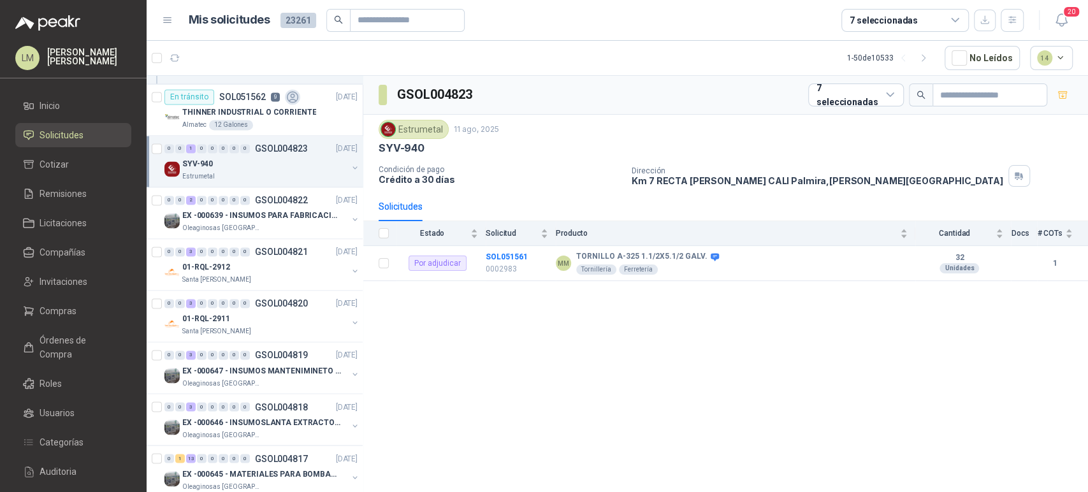
scroll to position [1334, 0]
click at [236, 316] on div "01-RQL-2911" at bounding box center [264, 317] width 165 height 15
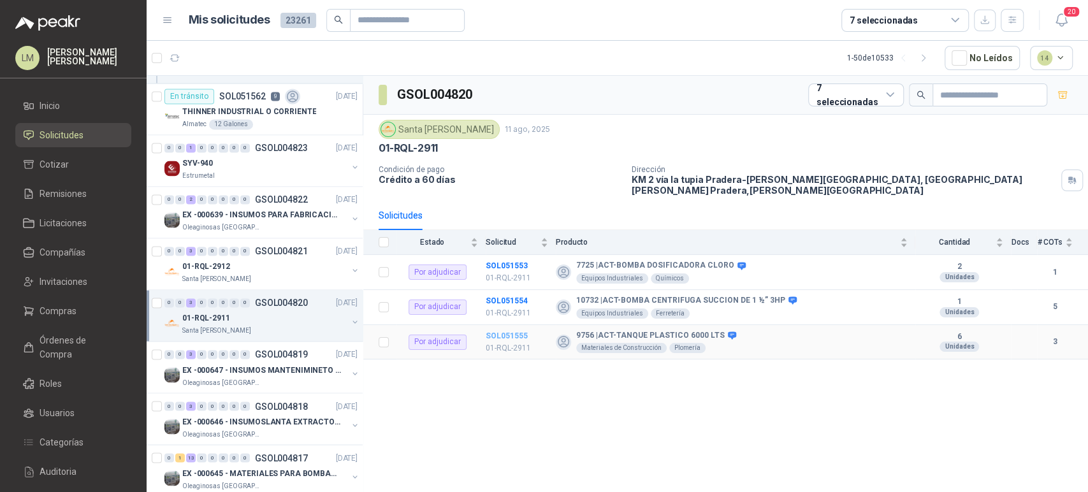
click at [515, 331] on b "SOL051555" at bounding box center [506, 335] width 42 height 9
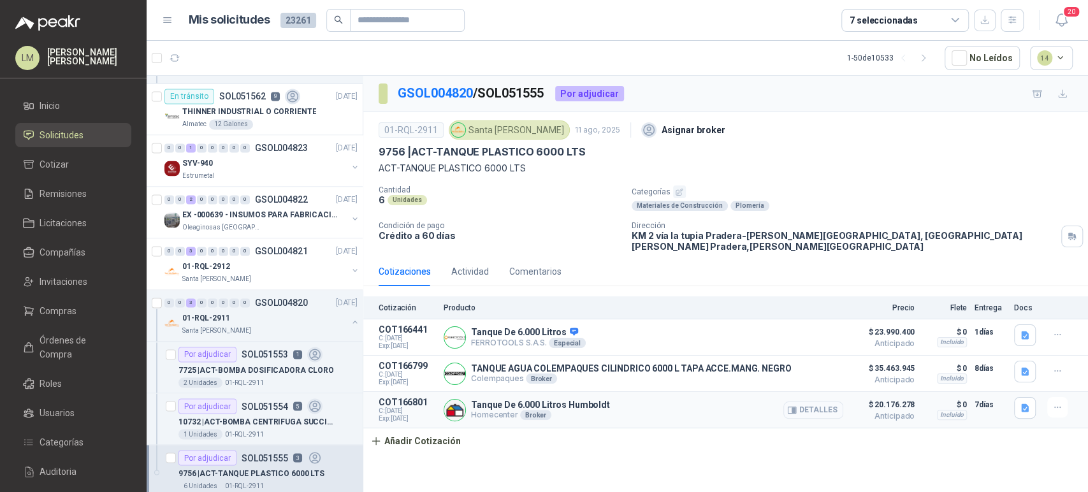
click at [814, 401] on button "Detalles" at bounding box center [813, 409] width 60 height 17
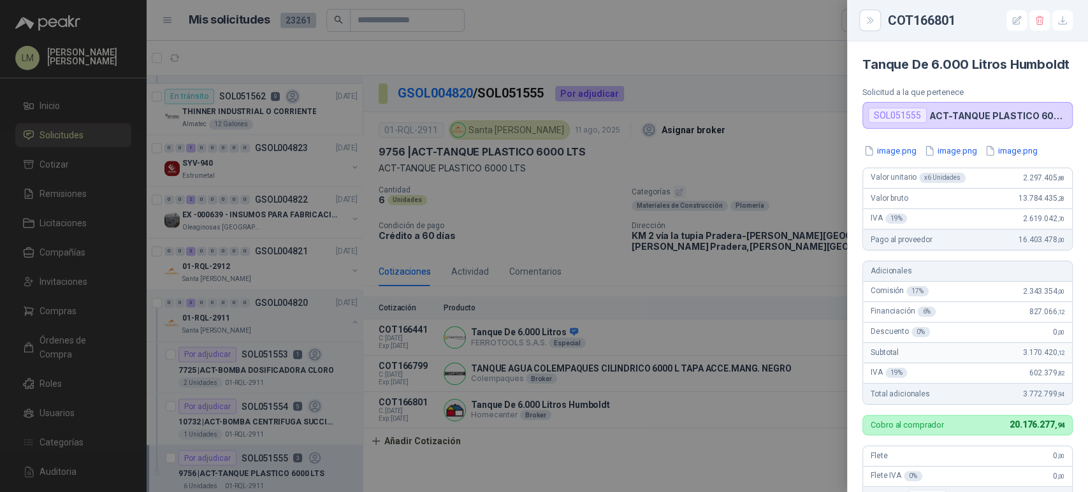
click at [673, 447] on div at bounding box center [544, 246] width 1088 height 492
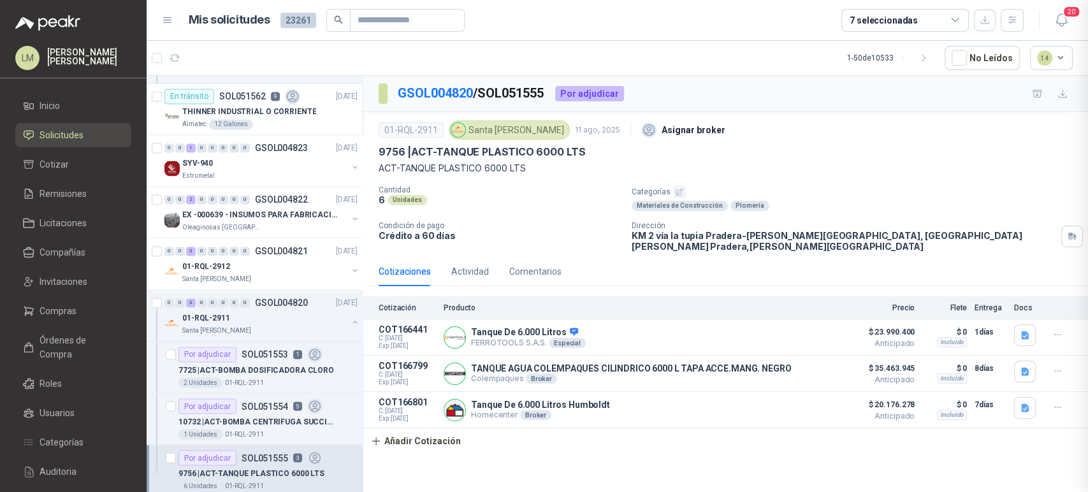
click at [673, 447] on div at bounding box center [544, 246] width 1088 height 492
click at [350, 268] on button "button" at bounding box center [355, 270] width 10 height 10
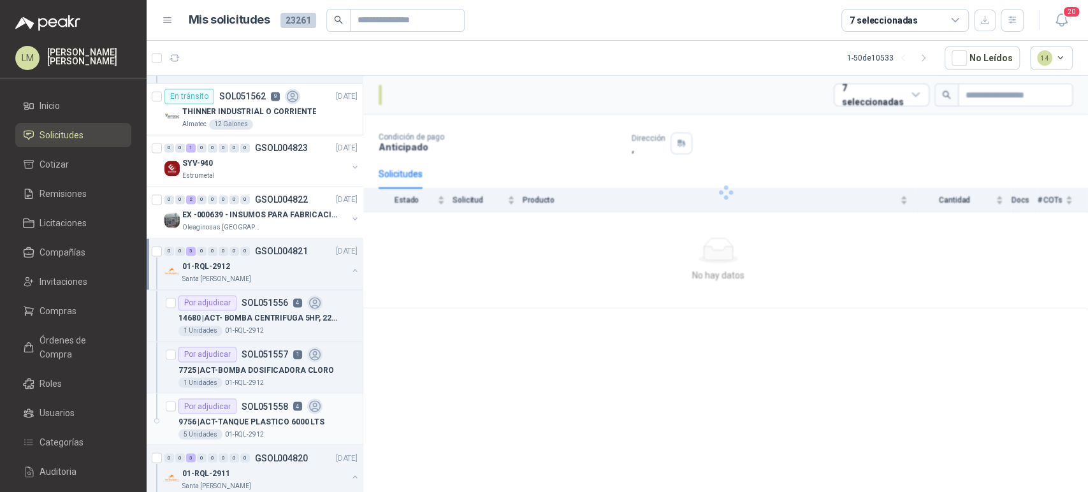
click at [245, 417] on p "9756 | ACT-TANQUE PLASTICO 6000 LTS" at bounding box center [251, 421] width 146 height 12
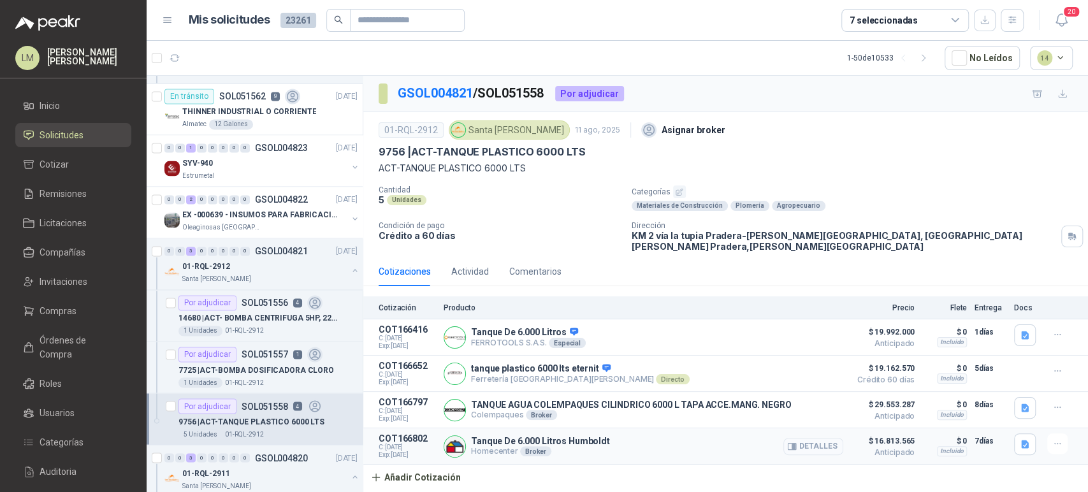
click at [827, 443] on button "Detalles" at bounding box center [813, 446] width 60 height 17
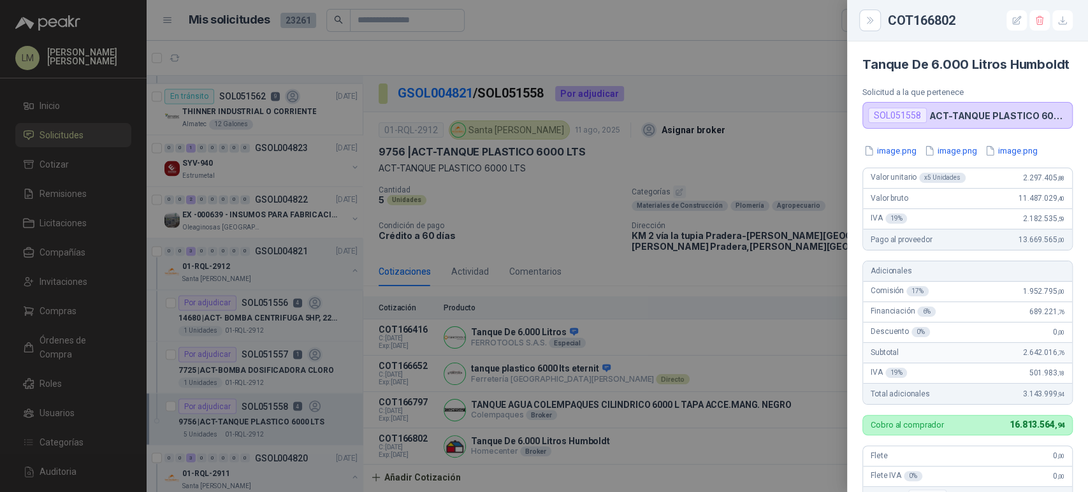
click at [730, 361] on div at bounding box center [544, 246] width 1088 height 492
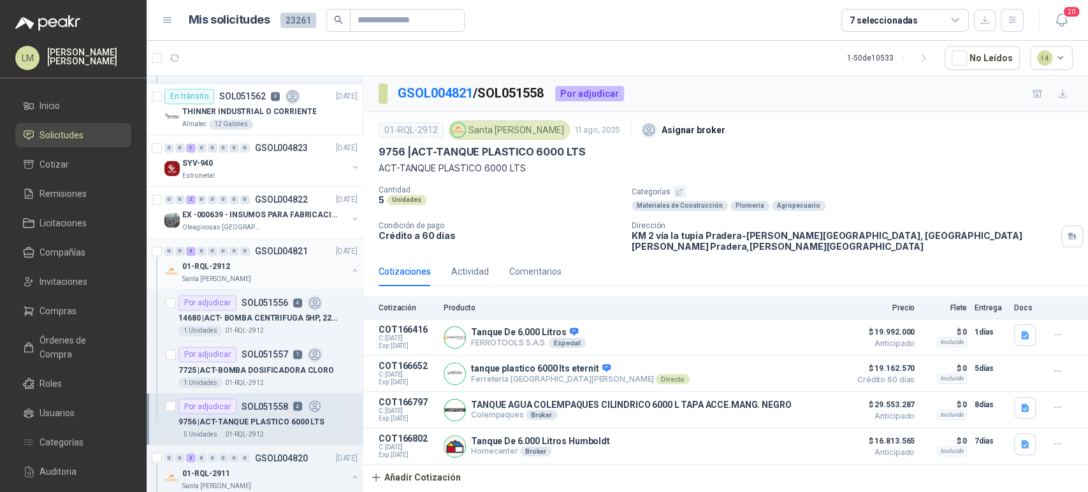
click at [350, 267] on button "button" at bounding box center [355, 270] width 10 height 10
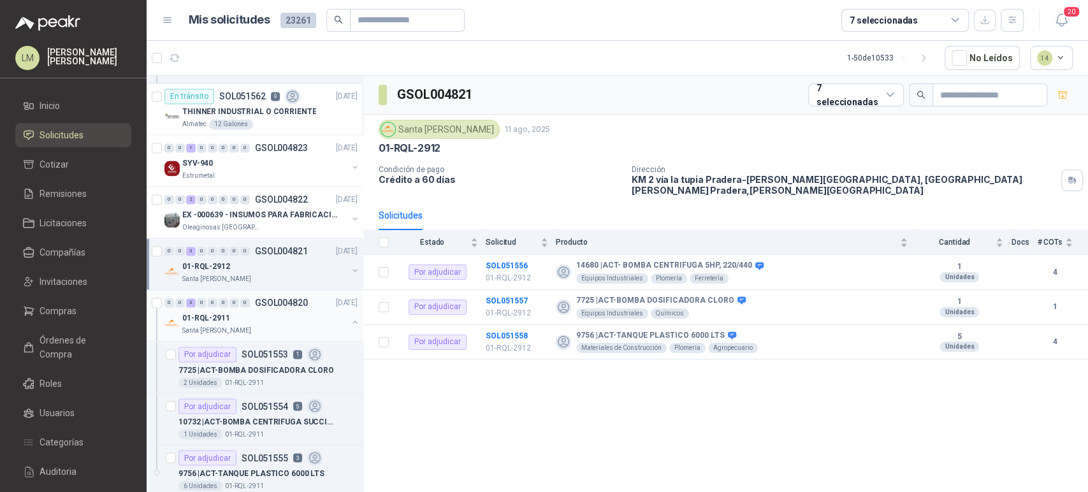
click at [350, 317] on button "button" at bounding box center [355, 322] width 10 height 10
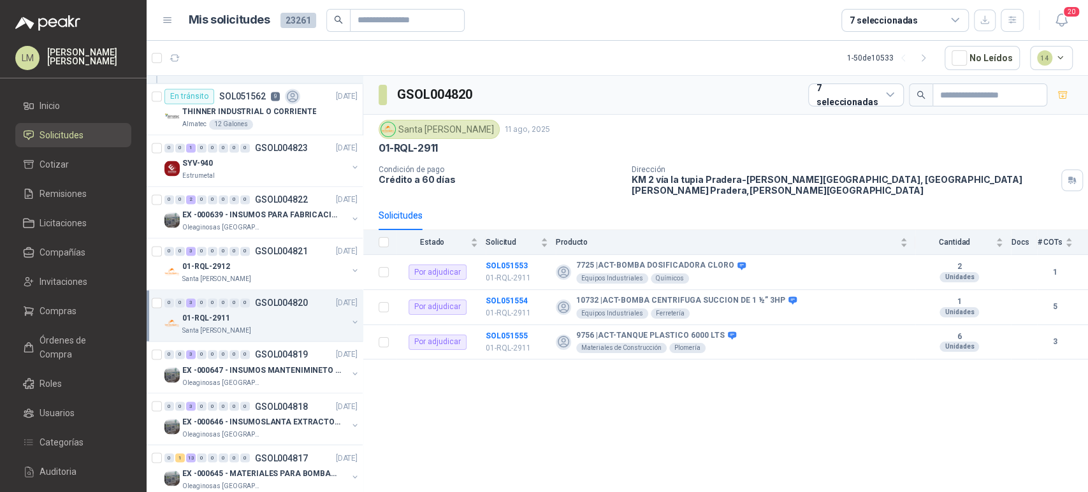
scroll to position [1476, 0]
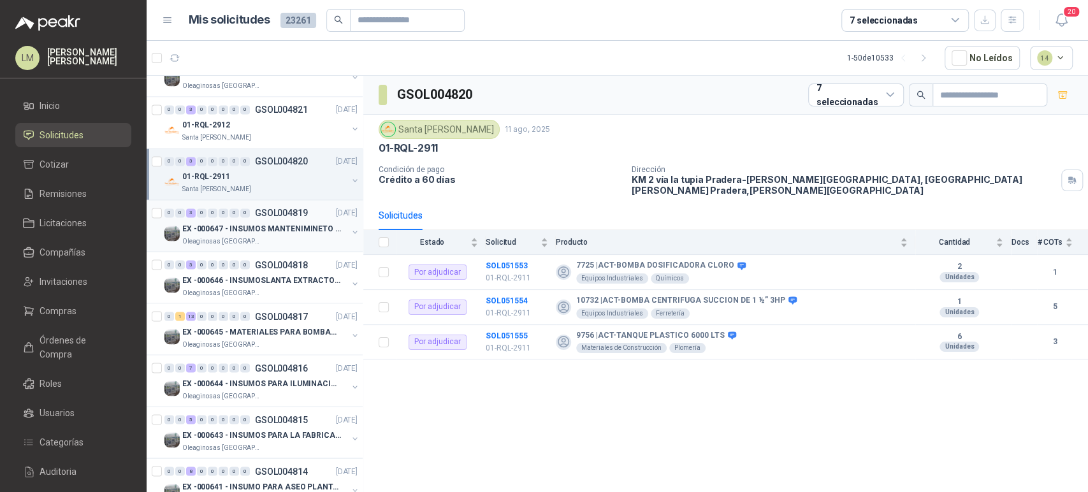
click at [248, 213] on div "0" at bounding box center [245, 212] width 10 height 9
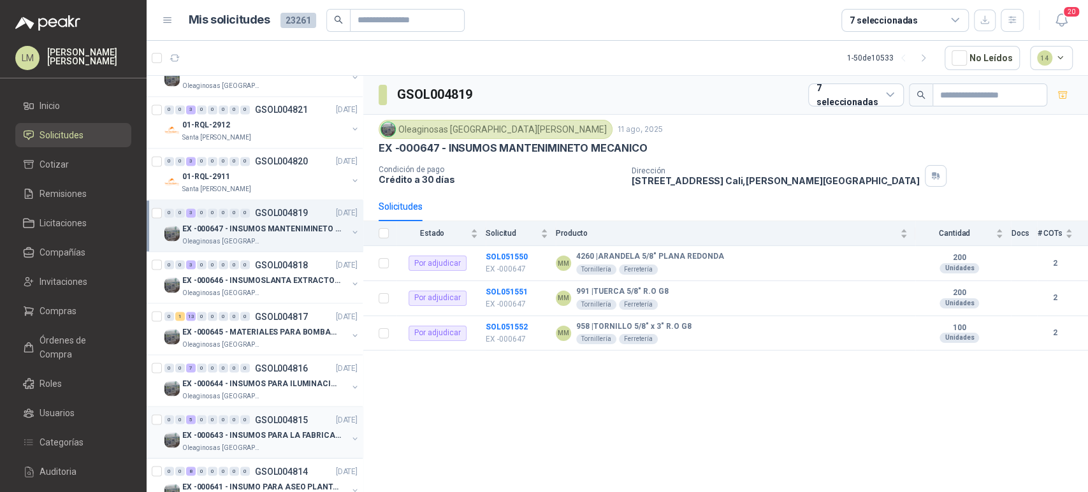
click at [243, 431] on p "EX -000643 - INSUMOS PARA LA FABRICACION DE PLATAF" at bounding box center [261, 435] width 159 height 12
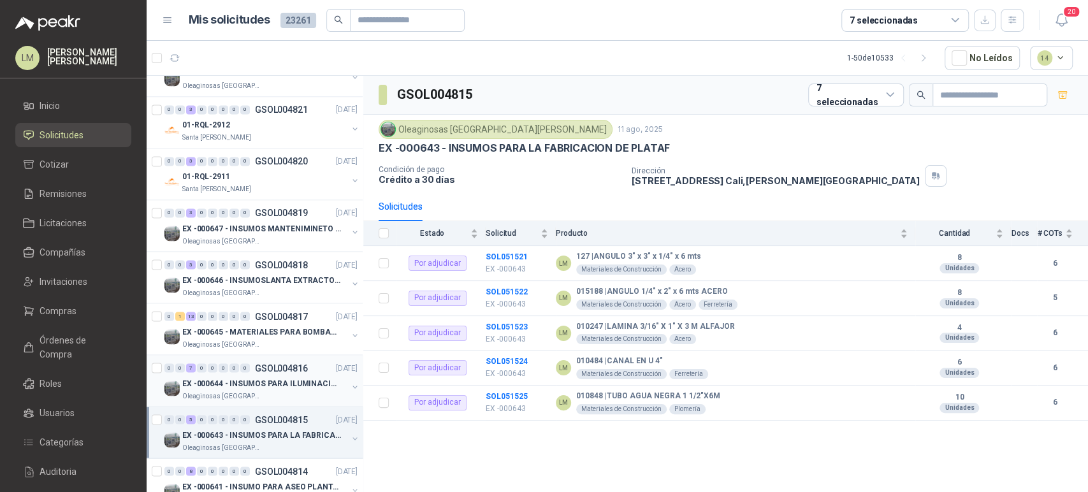
click at [252, 392] on p "Oleaginosas [GEOGRAPHIC_DATA][PERSON_NAME]" at bounding box center [222, 396] width 80 height 10
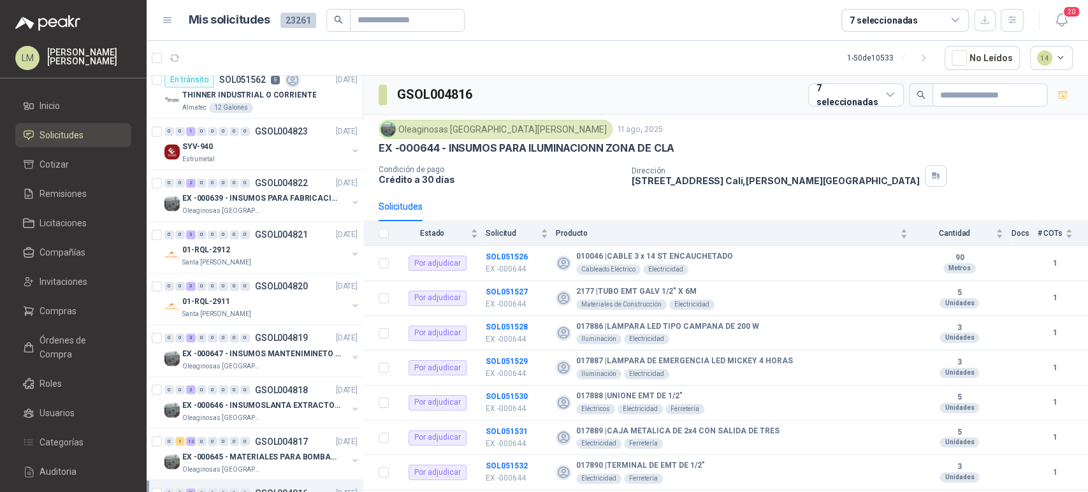
scroll to position [1412, 0]
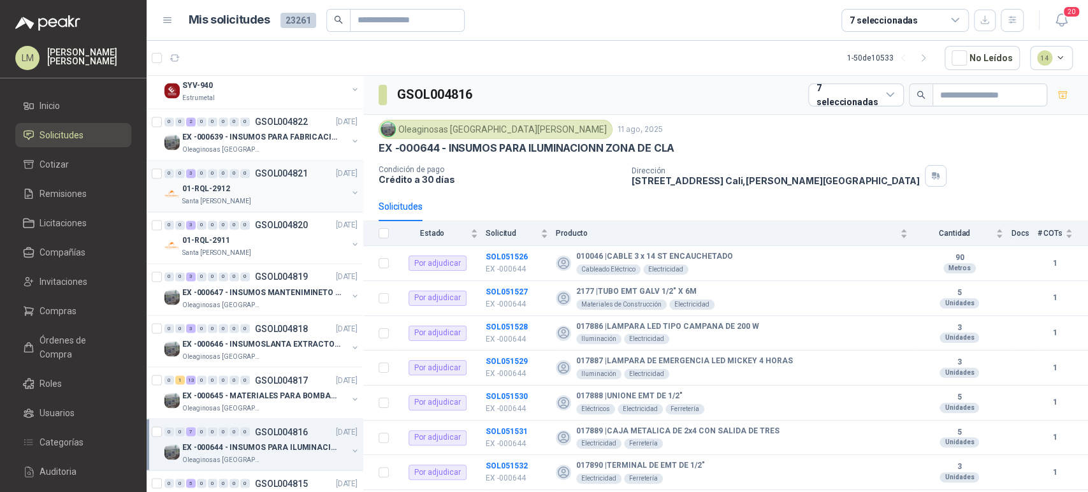
click at [350, 189] on button "button" at bounding box center [355, 192] width 10 height 10
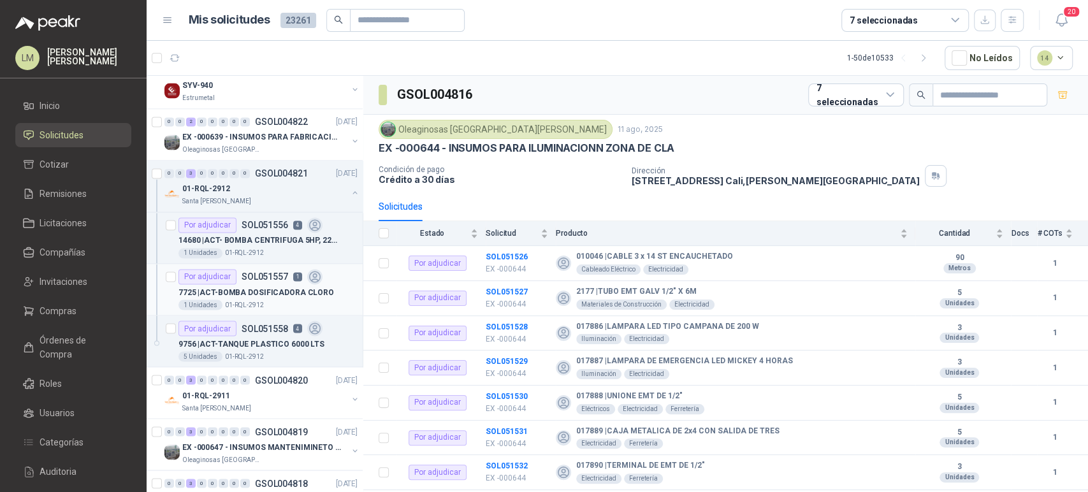
click at [273, 286] on p "7725 | ACT-BOMBA DOSIFICADORA CLORO" at bounding box center [255, 292] width 155 height 12
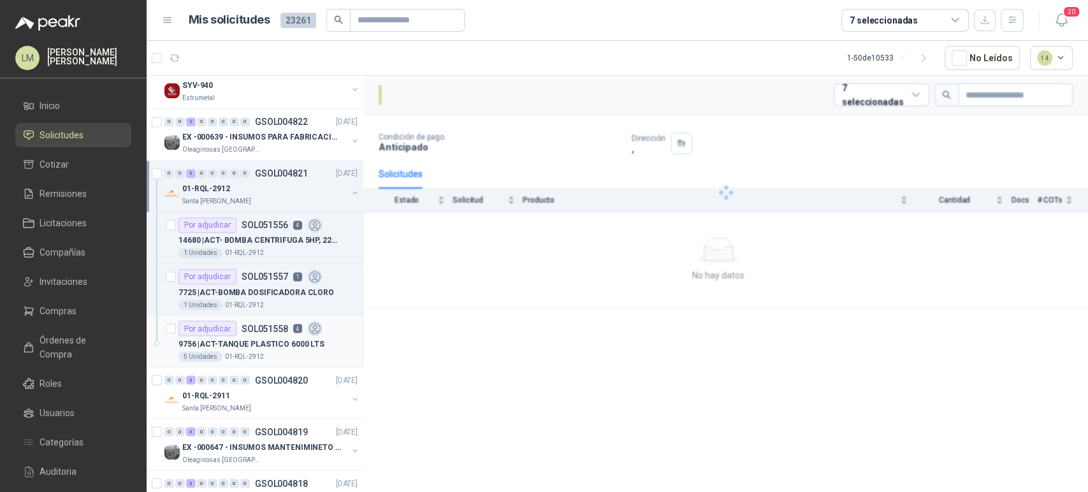
click at [260, 338] on p "9756 | ACT-TANQUE PLASTICO 6000 LTS" at bounding box center [251, 344] width 146 height 12
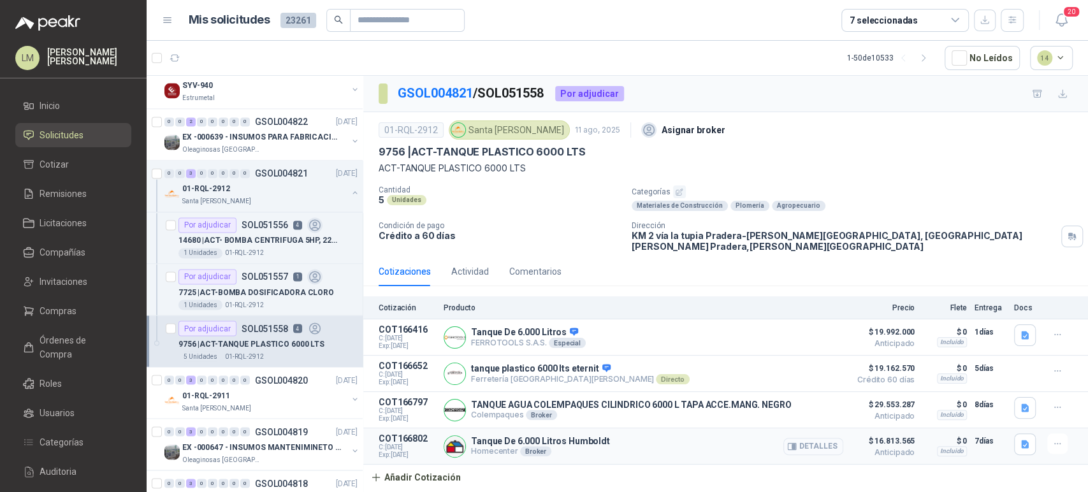
click at [810, 438] on button "Detalles" at bounding box center [813, 446] width 60 height 17
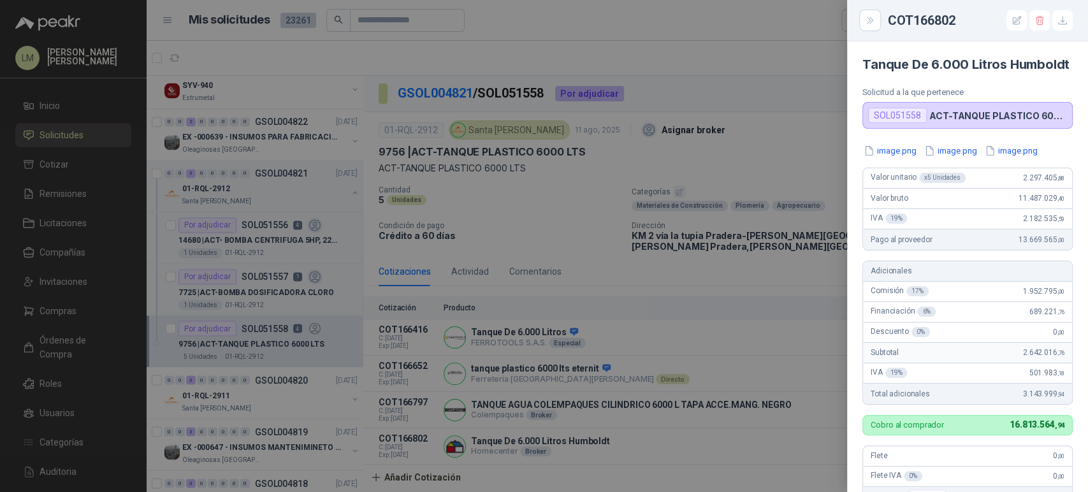
click at [772, 358] on div at bounding box center [544, 246] width 1088 height 492
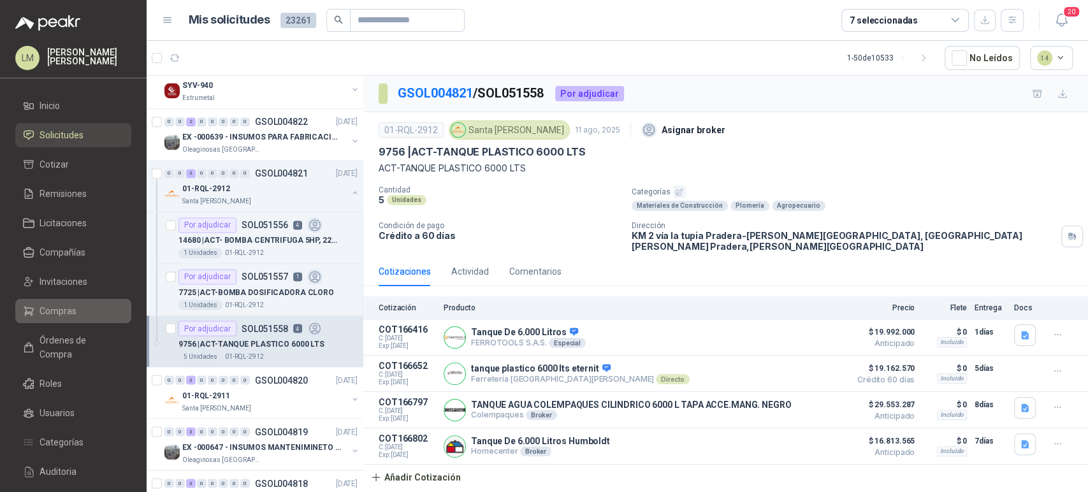
click at [74, 313] on span "Compras" at bounding box center [57, 311] width 37 height 14
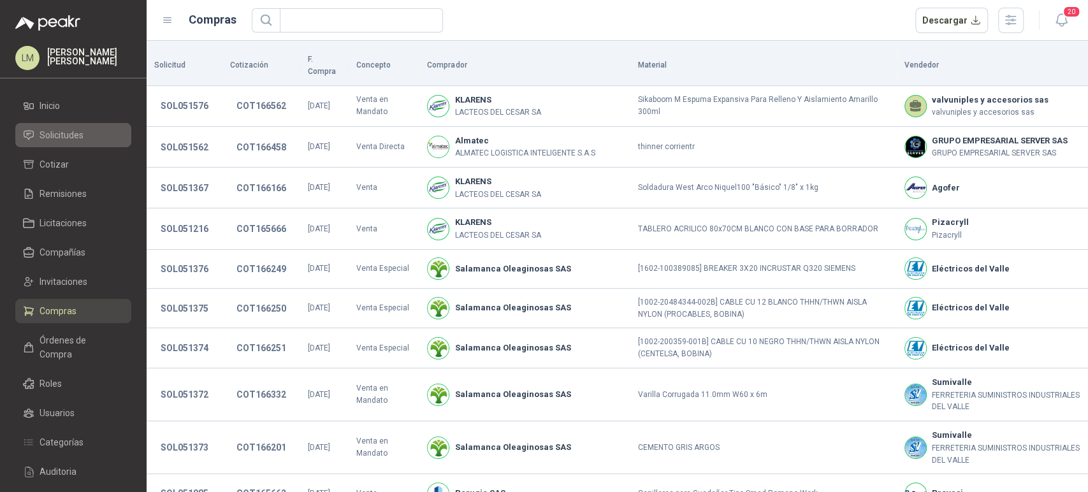
click at [72, 134] on span "Solicitudes" at bounding box center [61, 135] width 44 height 14
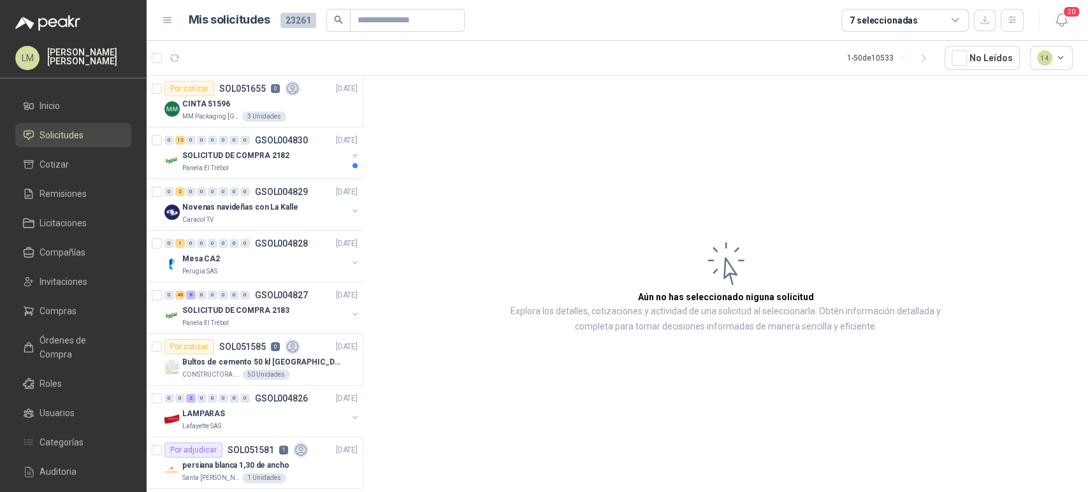
click at [43, 298] on ul "Inicio Solicitudes Cotizar Remisiones Licitaciones Compañías Invitaciones Compr…" at bounding box center [73, 321] width 147 height 454
click at [43, 315] on span "Compras" at bounding box center [57, 311] width 37 height 14
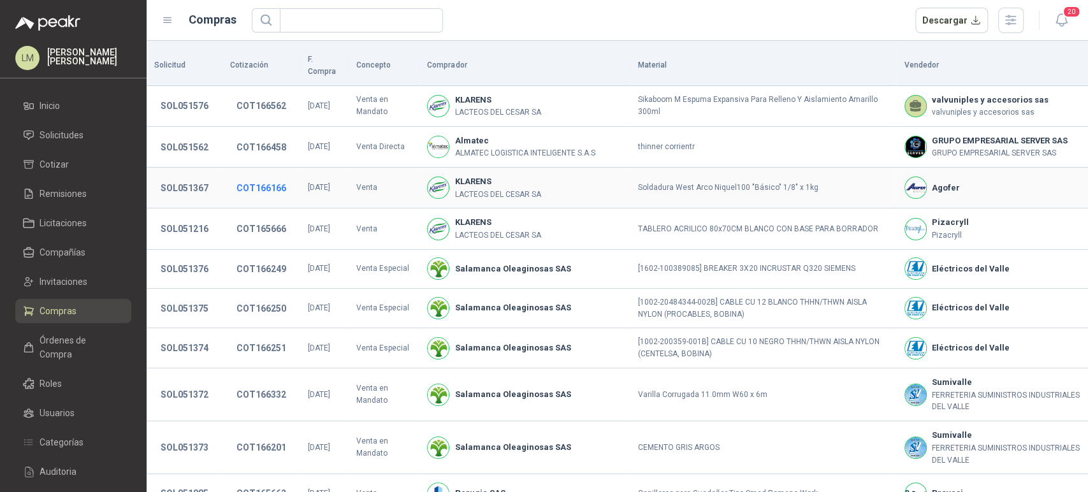
click at [250, 179] on button "COT166166" at bounding box center [261, 187] width 62 height 23
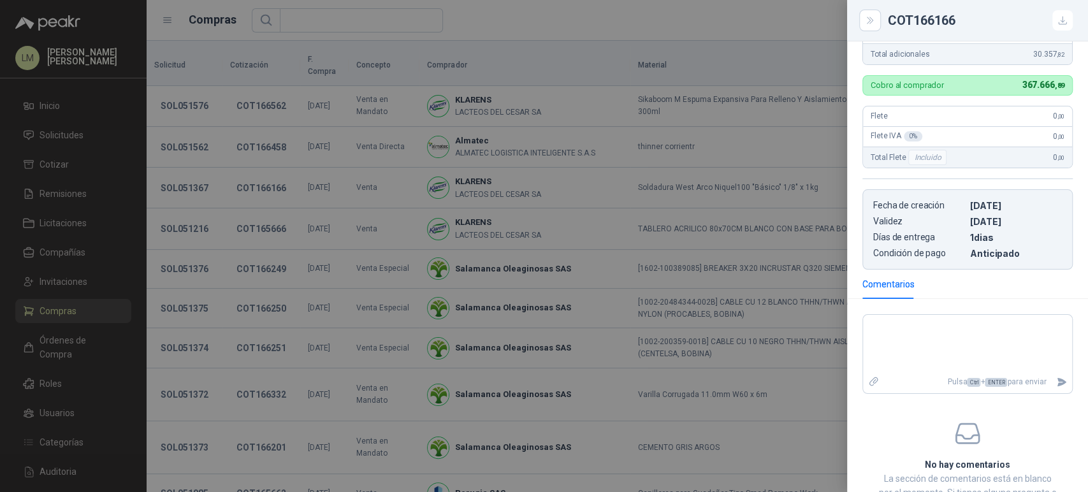
scroll to position [452, 0]
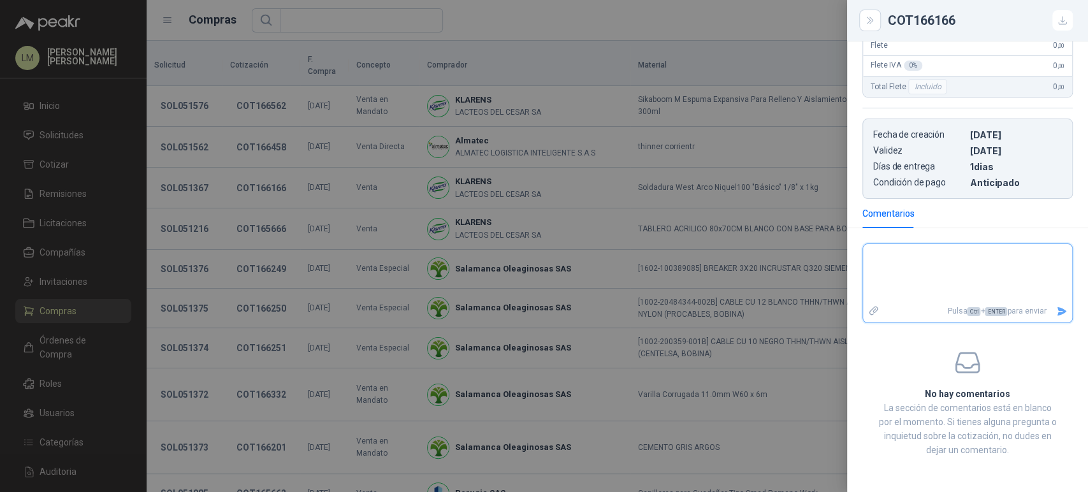
click at [901, 289] on textarea at bounding box center [967, 274] width 209 height 54
type textarea "*"
type textarea "***"
type textarea "*****"
type textarea "******"
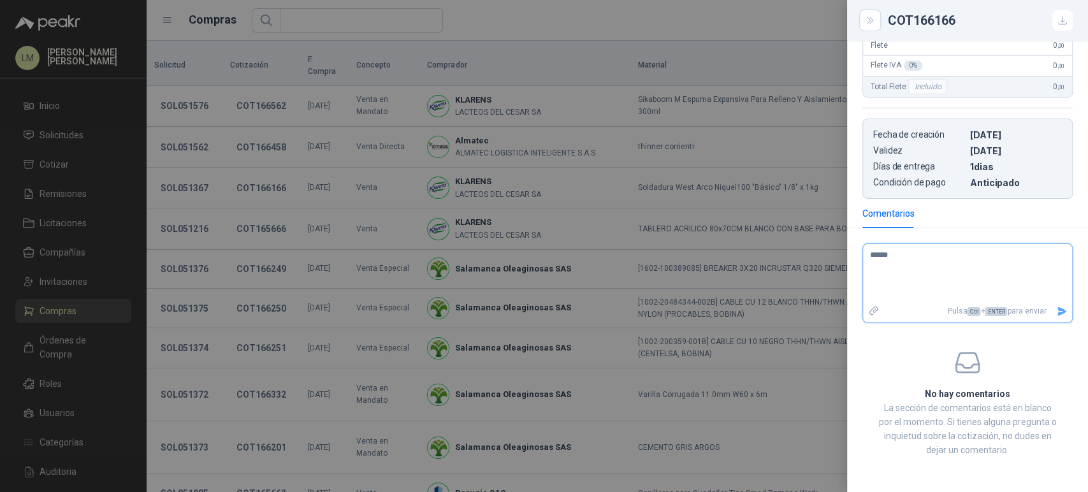
type textarea "******"
type textarea "********"
type textarea "******"
type textarea "*****"
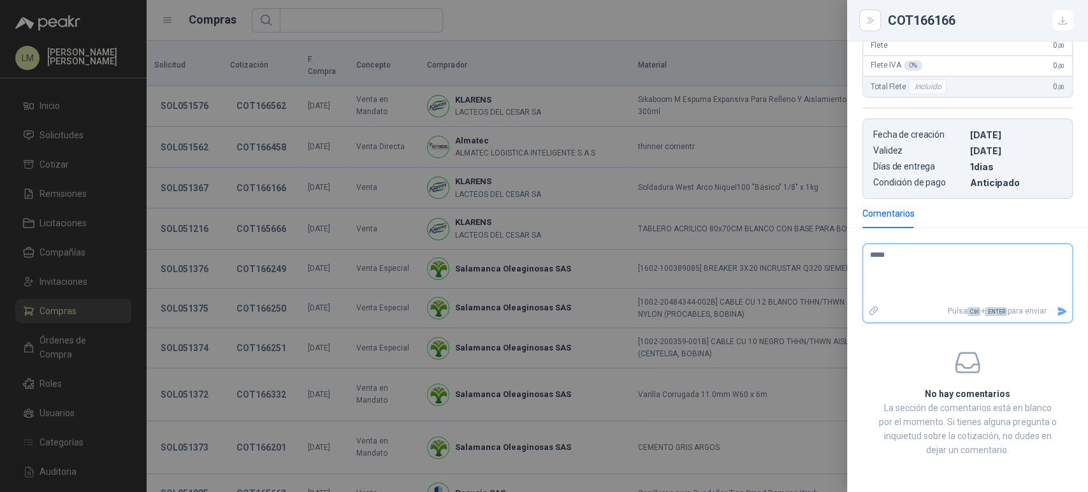
type textarea "****"
type textarea "*****"
type textarea "******"
type textarea "********"
type textarea "*********"
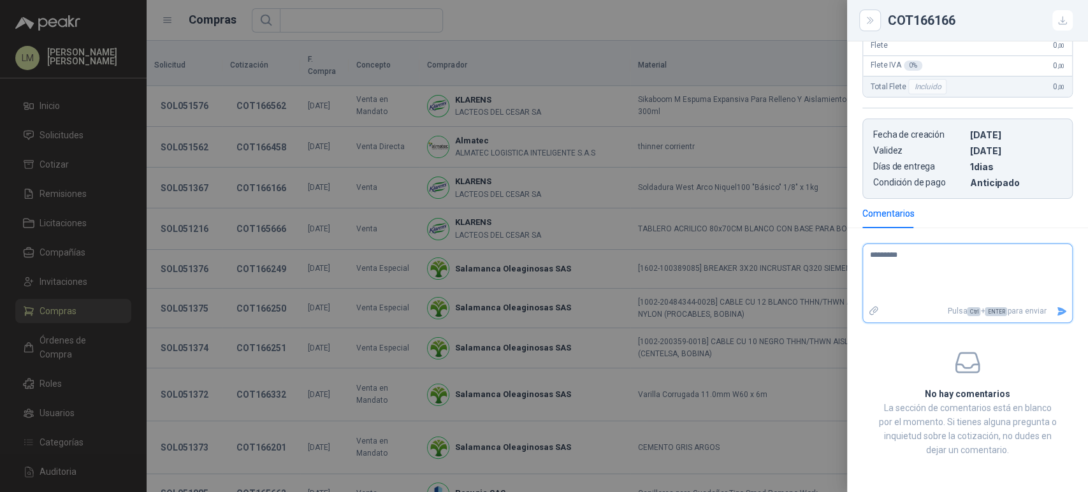
type textarea "********"
type textarea "*********"
type textarea "**********"
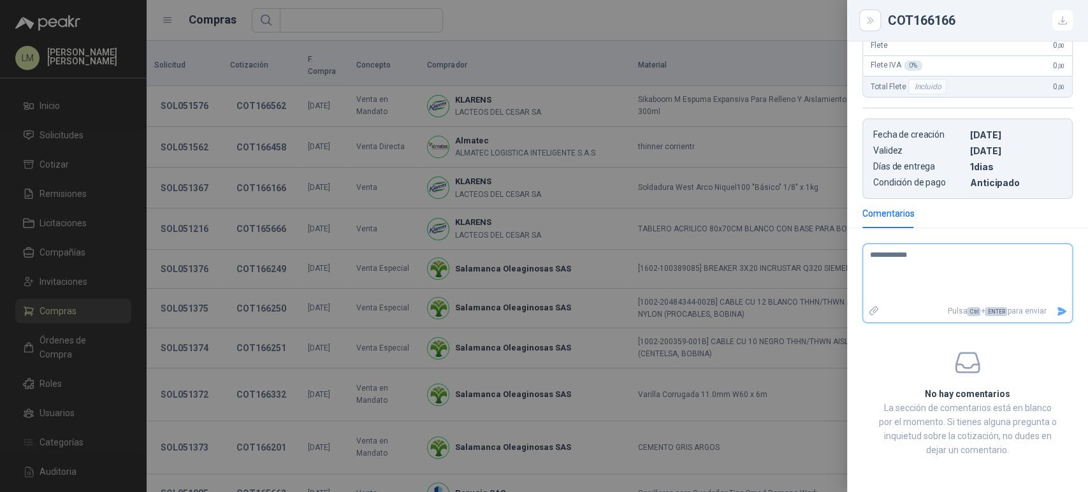
type textarea "**********"
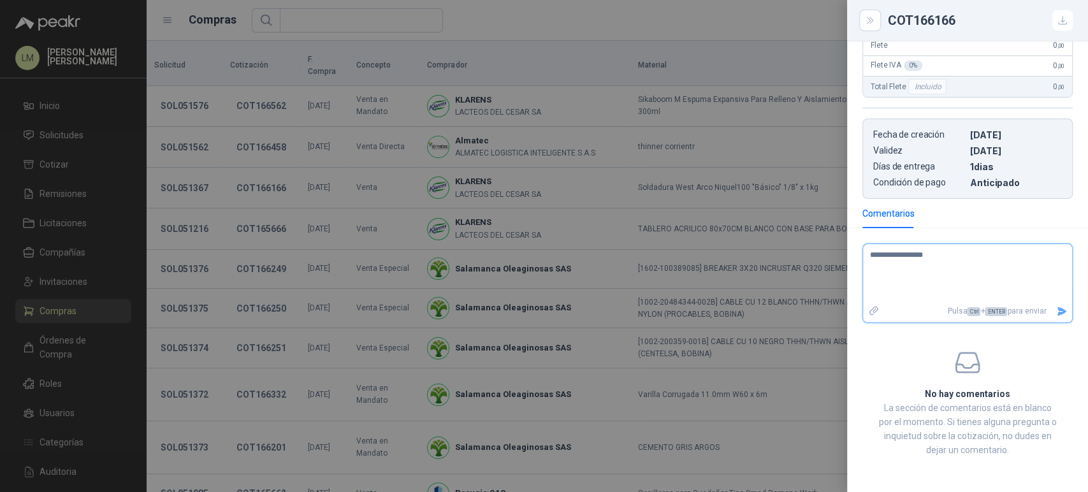
type textarea "**********"
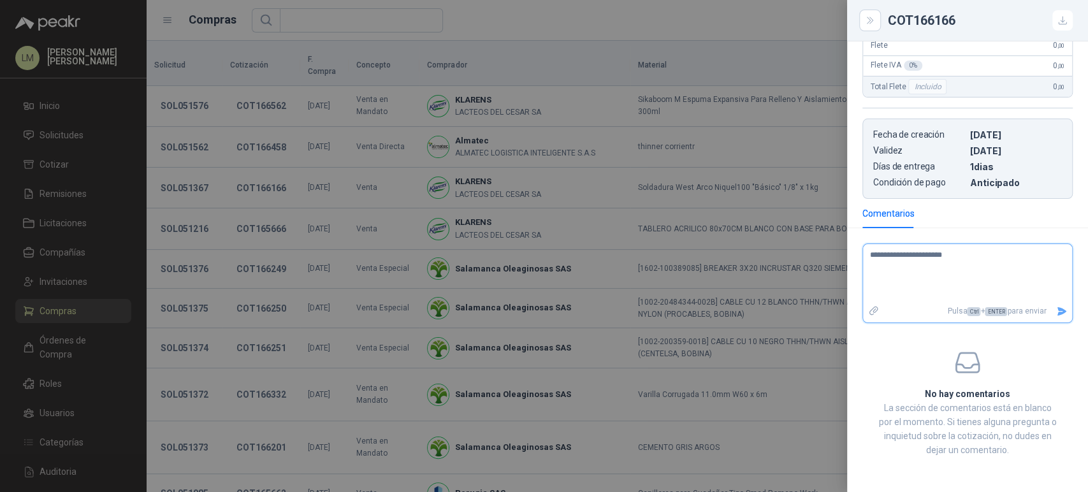
type textarea "**********"
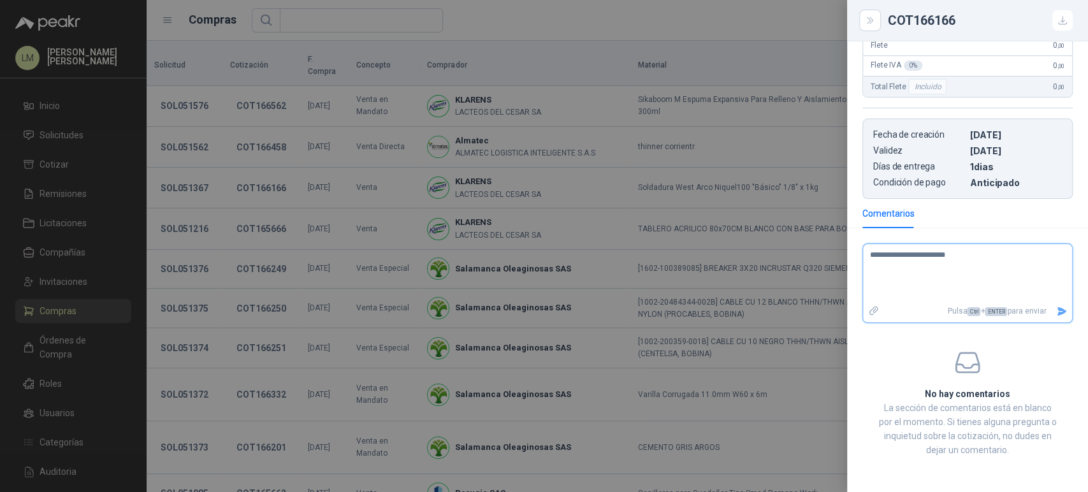
type textarea "**********"
click at [258, 163] on div at bounding box center [544, 246] width 1088 height 492
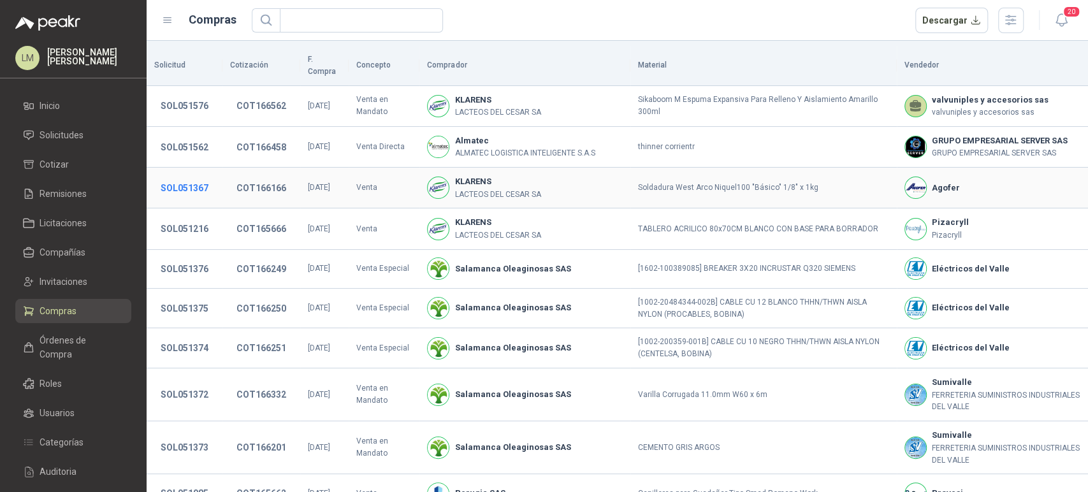
click at [169, 195] on button "SOL051367" at bounding box center [184, 187] width 61 height 23
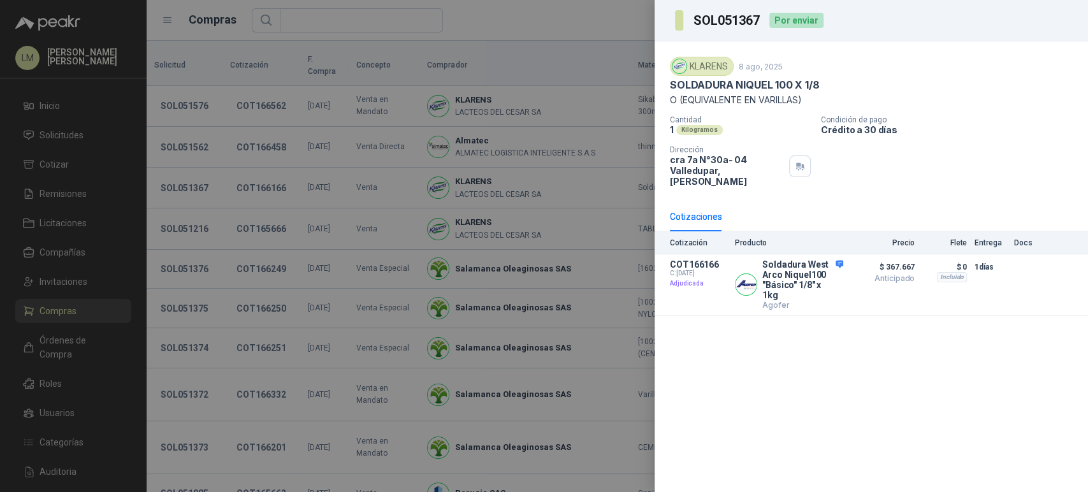
click at [270, 243] on div at bounding box center [544, 246] width 1088 height 492
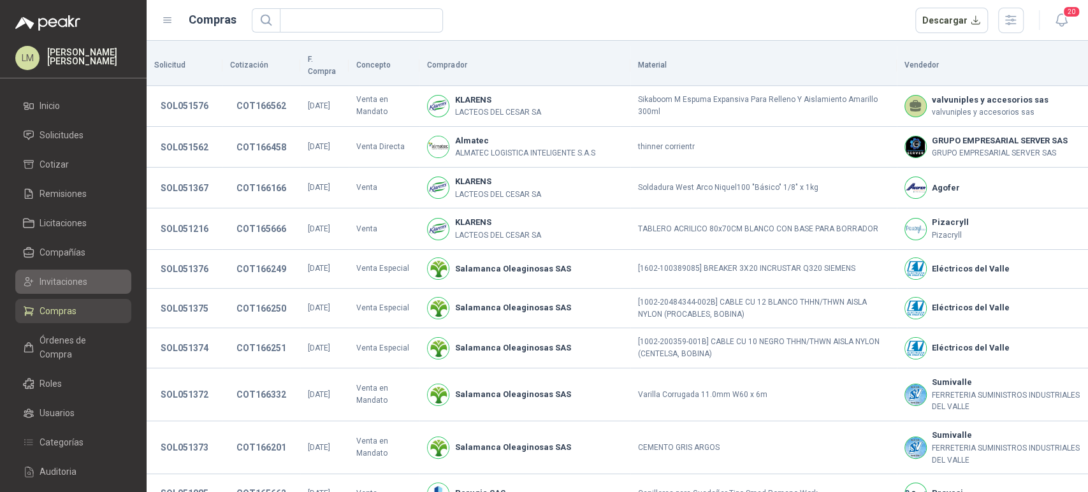
click at [57, 284] on span "Invitaciones" at bounding box center [63, 282] width 48 height 14
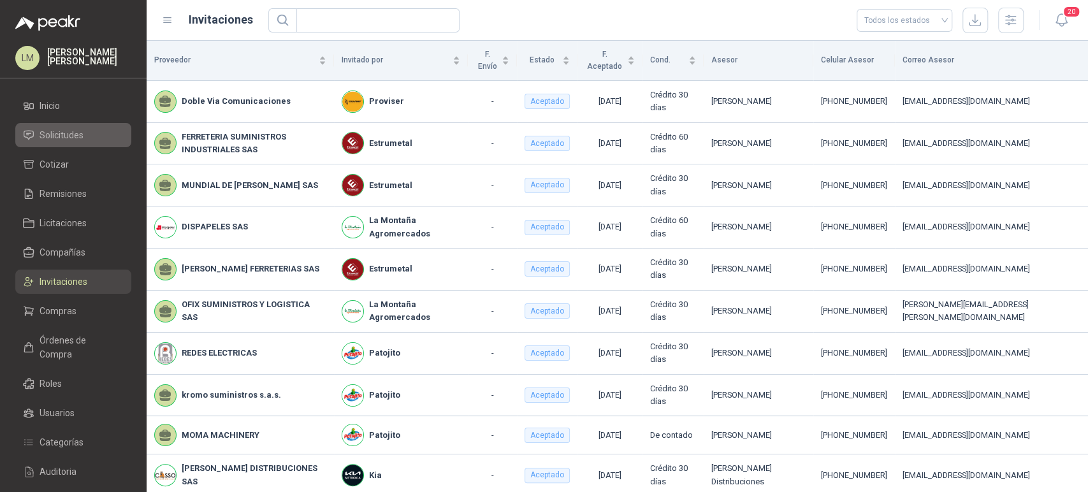
click at [64, 140] on span "Solicitudes" at bounding box center [61, 135] width 44 height 14
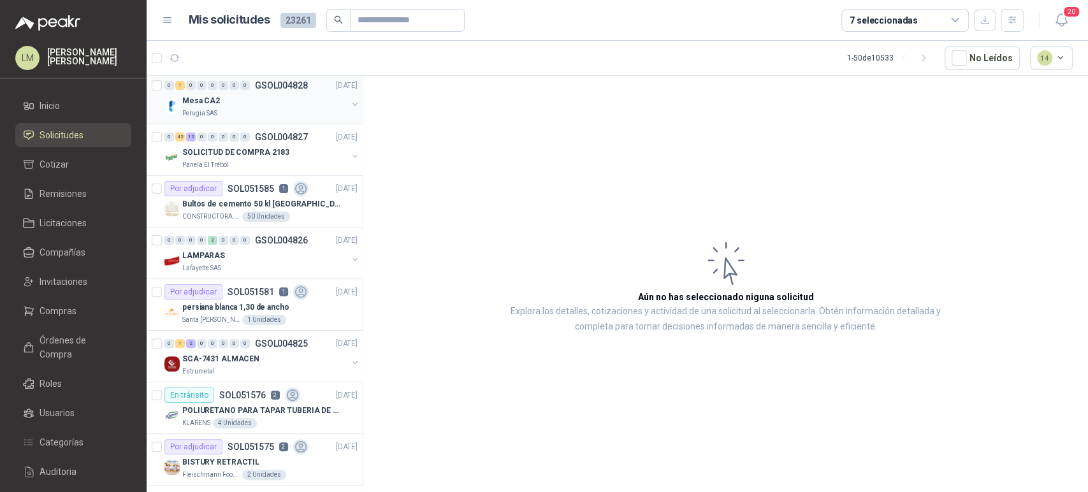
scroll to position [160, 0]
click at [254, 204] on p "Bultos de cemento 50 kl [GEOGRAPHIC_DATA][PERSON_NAME]" at bounding box center [261, 202] width 159 height 12
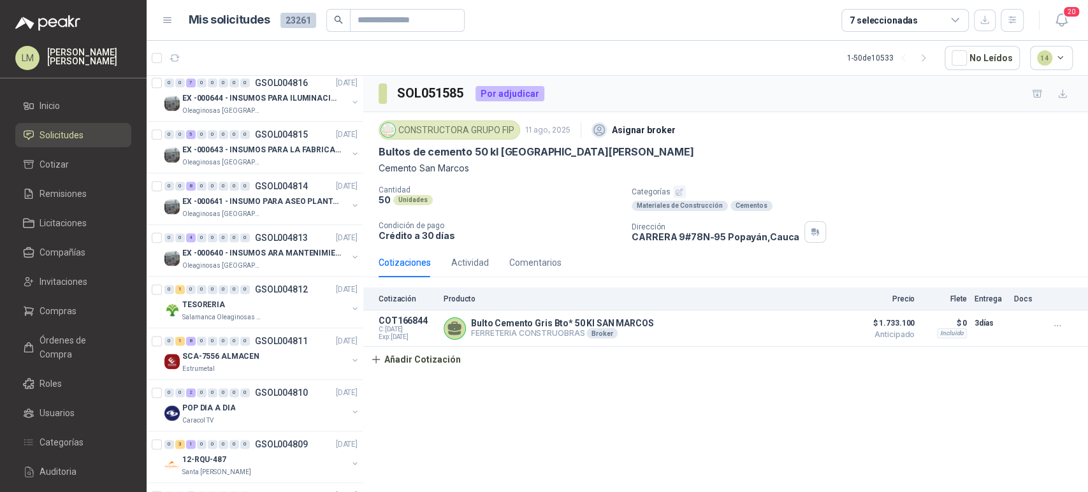
scroll to position [1137, 0]
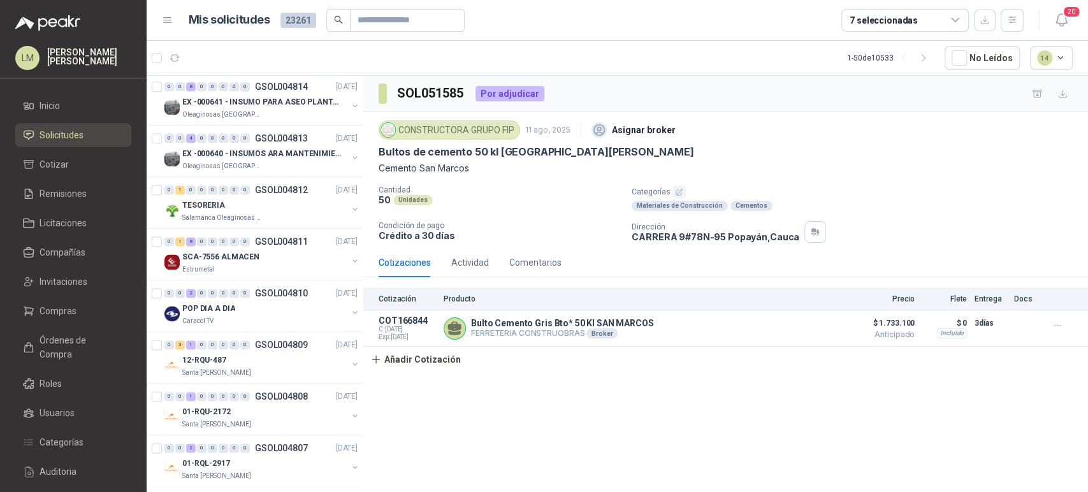
click at [254, 204] on div "TESORERIA" at bounding box center [264, 204] width 165 height 15
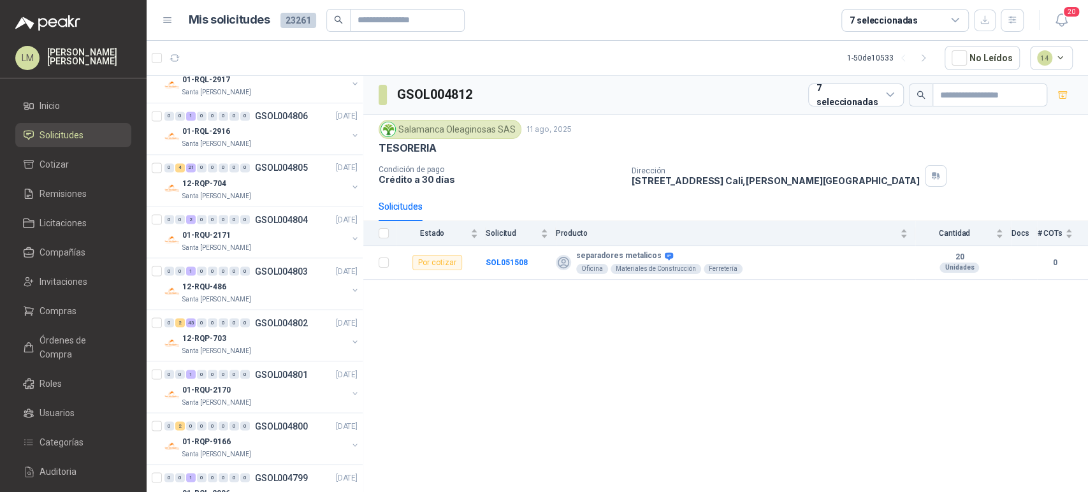
scroll to position [1523, 0]
click at [883, 19] on div "7 seleccionadas" at bounding box center [883, 20] width 68 height 14
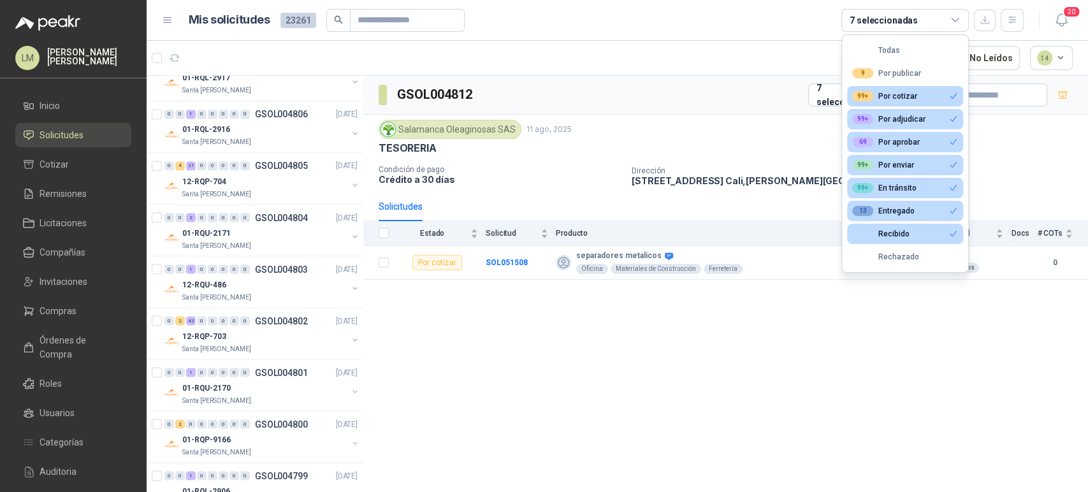
click at [589, 97] on div "GSOL004812 7 seleccionadas" at bounding box center [725, 95] width 724 height 39
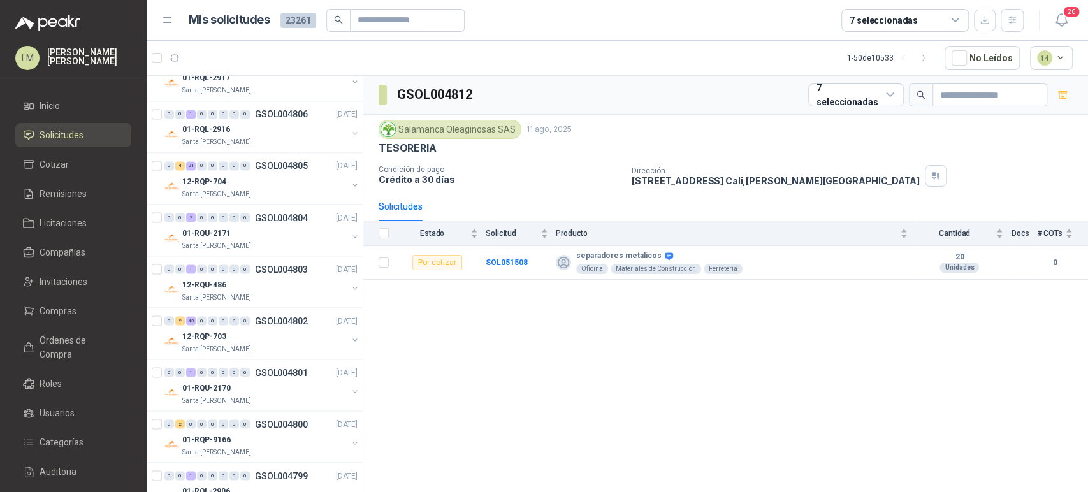
click at [1030, 19] on div "20" at bounding box center [1047, 20] width 49 height 20
click at [1015, 21] on icon "button" at bounding box center [1012, 20] width 11 height 11
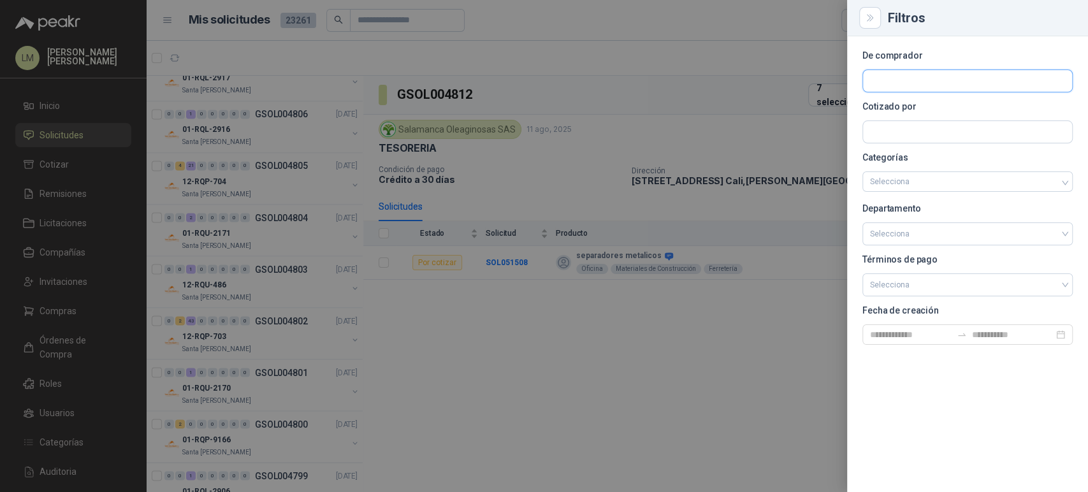
click at [889, 82] on input "text" at bounding box center [967, 81] width 209 height 22
click at [911, 110] on p "Santa [PERSON_NAME]" at bounding box center [933, 108] width 82 height 8
click at [575, 111] on div at bounding box center [544, 246] width 1088 height 492
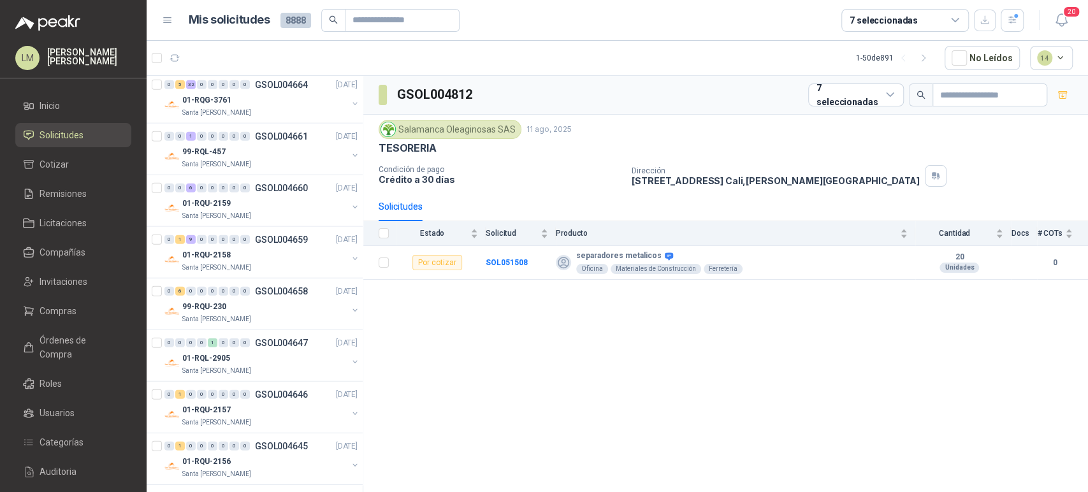
scroll to position [2173, 0]
click at [929, 60] on icon "button" at bounding box center [923, 58] width 11 height 11
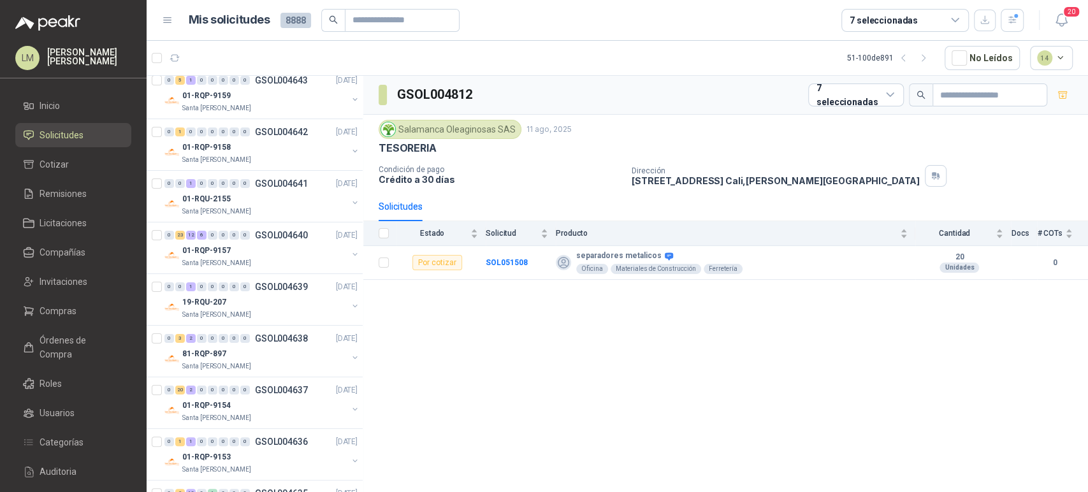
scroll to position [0, 0]
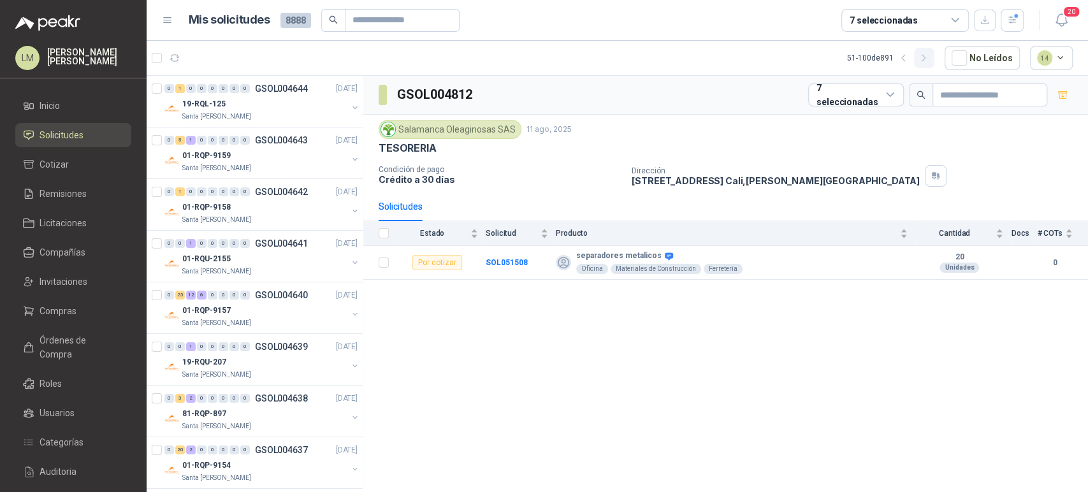
click at [923, 57] on icon "button" at bounding box center [923, 58] width 11 height 11
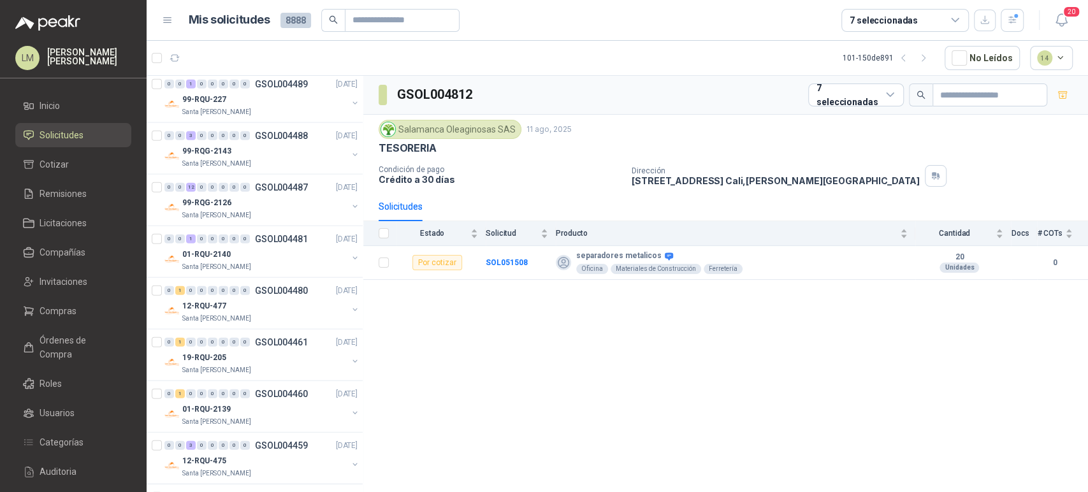
scroll to position [2173, 0]
click at [57, 301] on link "Compras" at bounding box center [73, 311] width 116 height 24
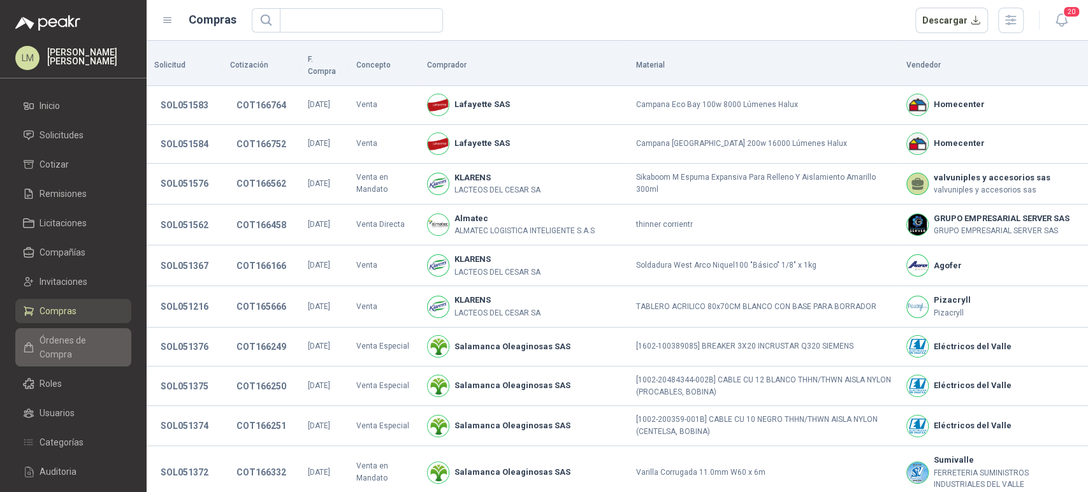
click at [64, 336] on span "Órdenes de Compra" at bounding box center [79, 347] width 80 height 28
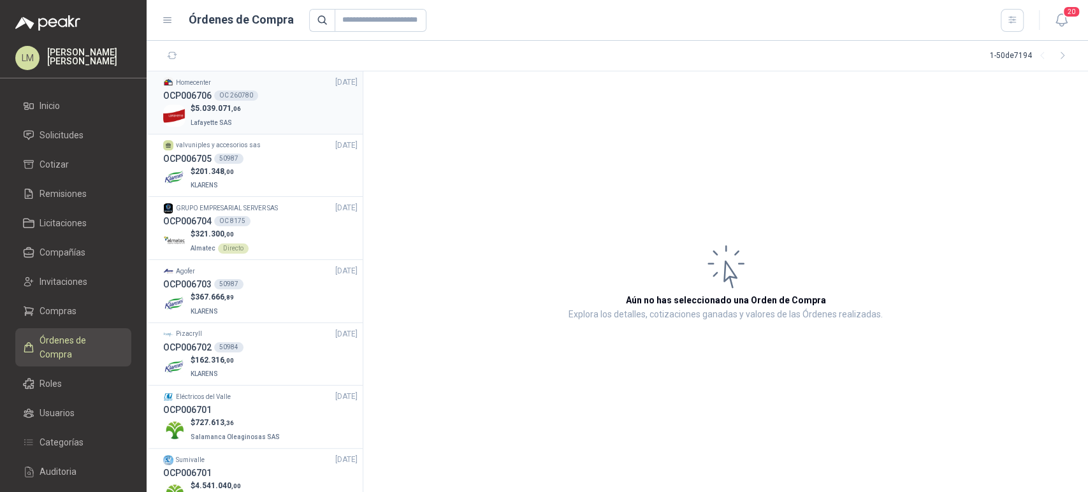
click at [232, 111] on span ",06" at bounding box center [236, 108] width 10 height 7
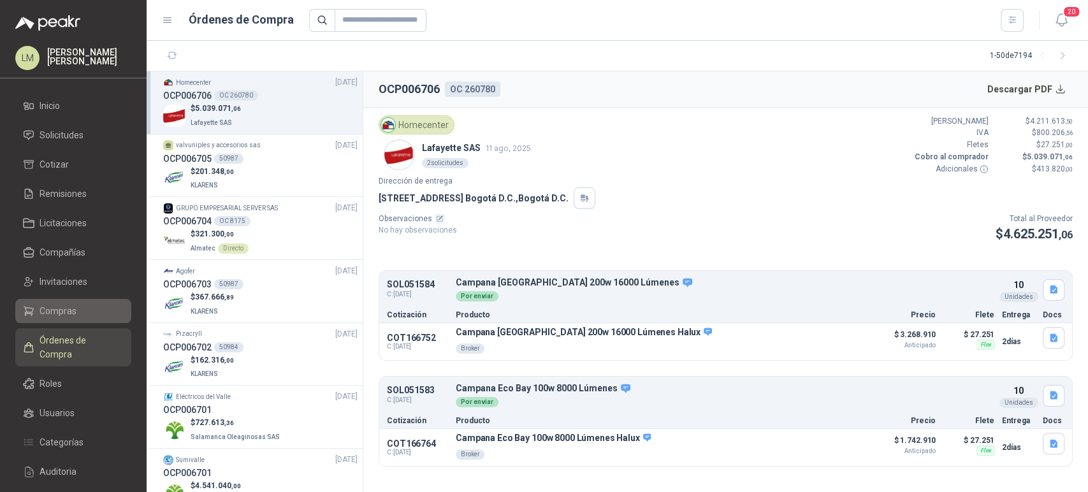
click at [54, 319] on link "Compras" at bounding box center [73, 311] width 116 height 24
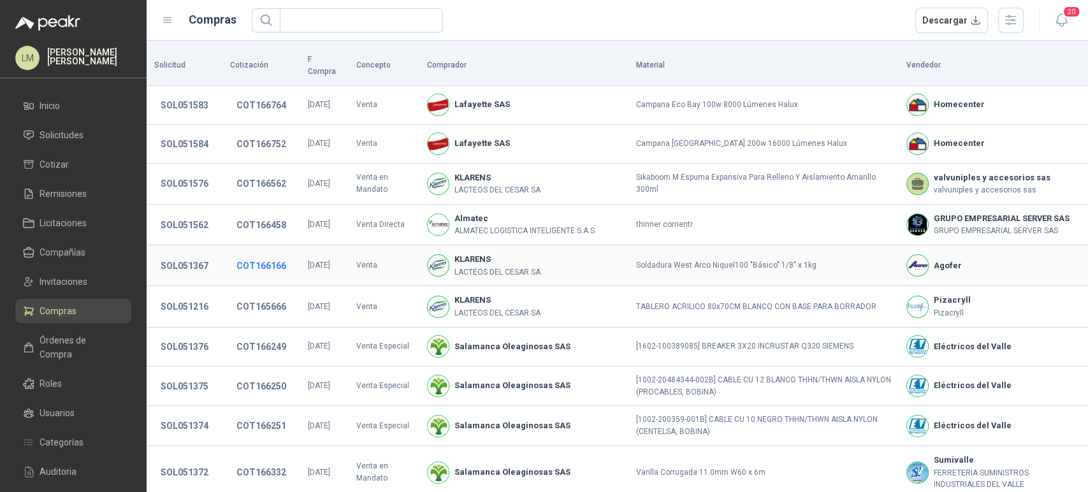
click at [262, 263] on button "COT166166" at bounding box center [261, 265] width 62 height 23
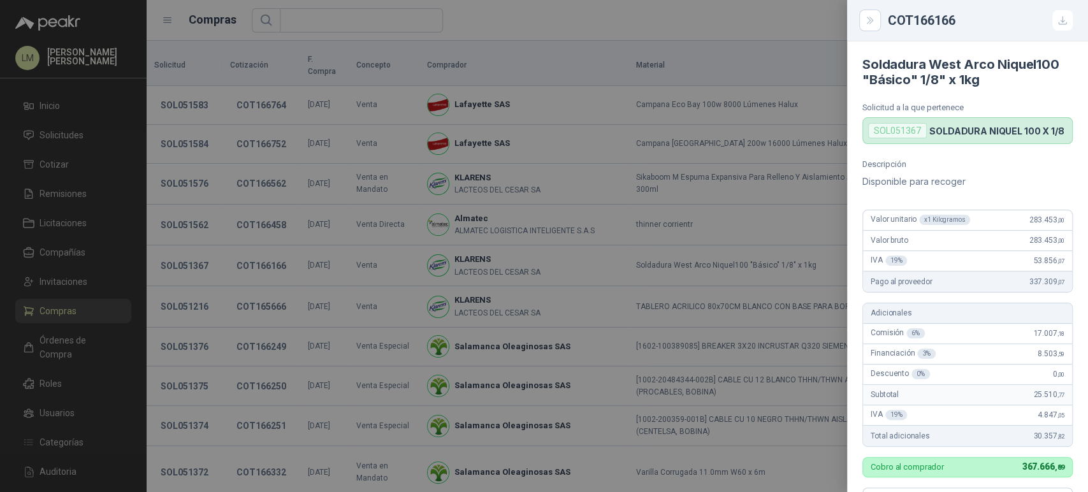
scroll to position [452, 0]
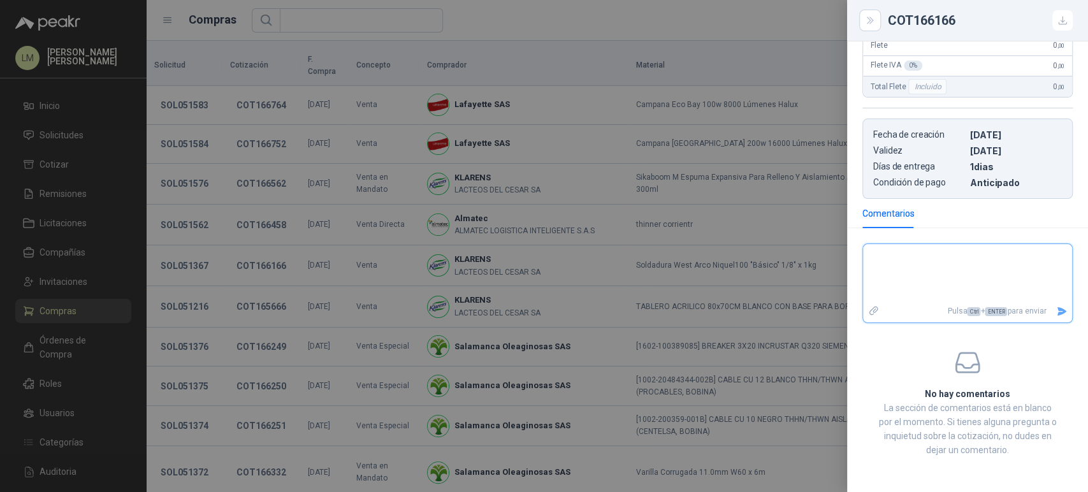
click at [895, 275] on textarea at bounding box center [967, 274] width 209 height 54
paste textarea "**********"
click at [1057, 309] on icon "Enviar" at bounding box center [1061, 311] width 9 height 8
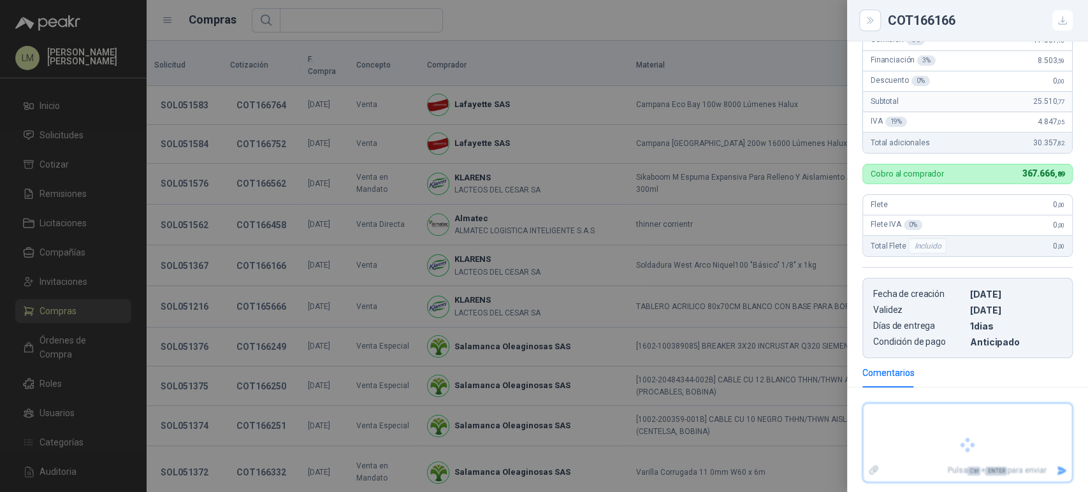
scroll to position [392, 0]
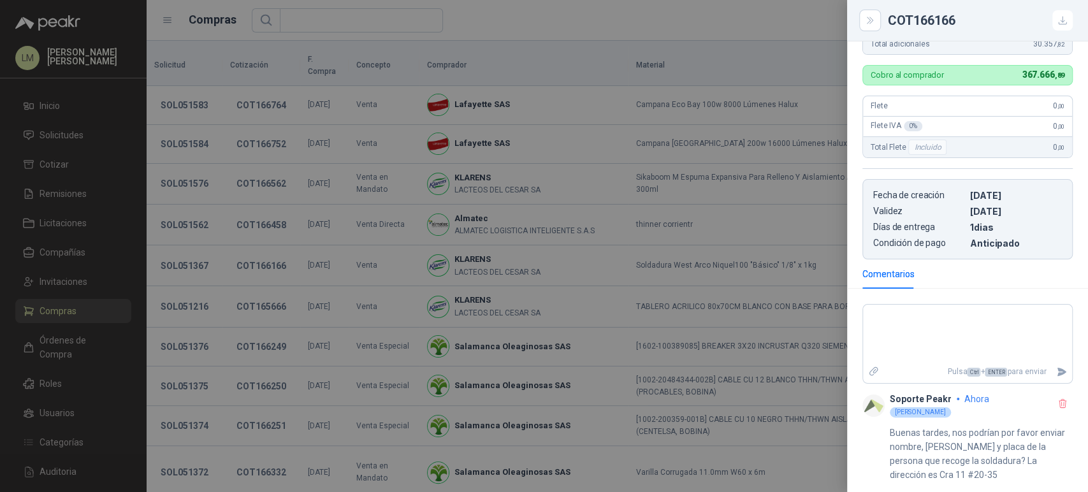
click at [277, 175] on div at bounding box center [544, 246] width 1088 height 492
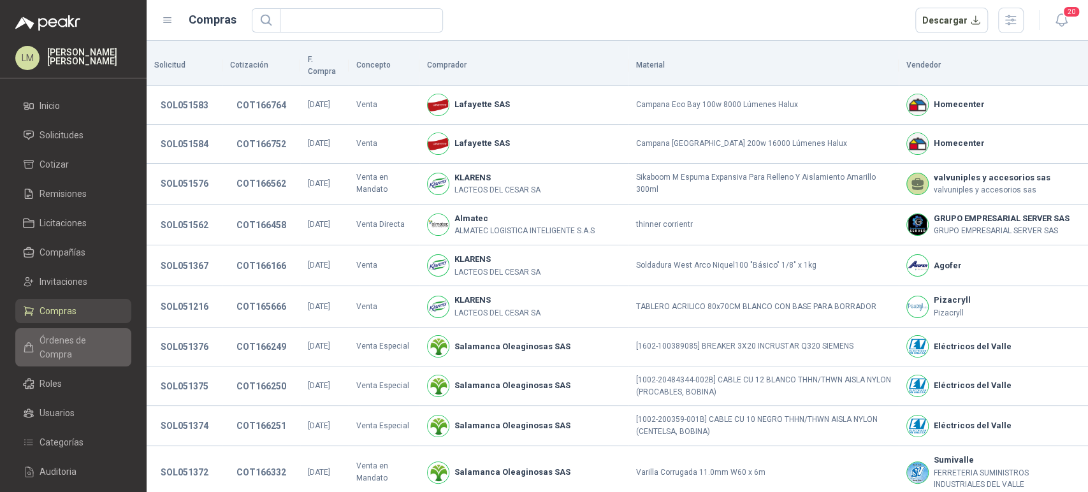
click at [48, 337] on span "Órdenes de Compra" at bounding box center [79, 347] width 80 height 28
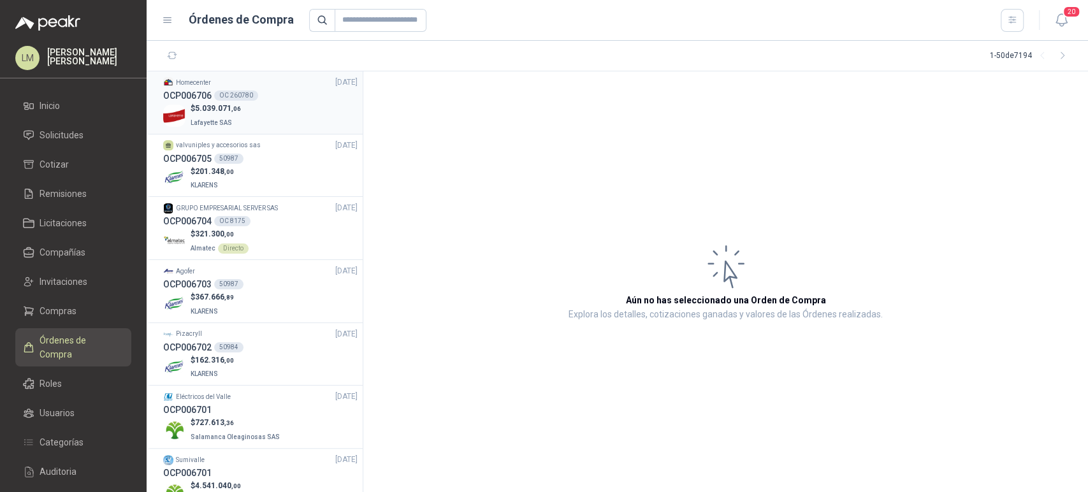
click at [229, 105] on span "5.039.071 ,06" at bounding box center [218, 108] width 46 height 9
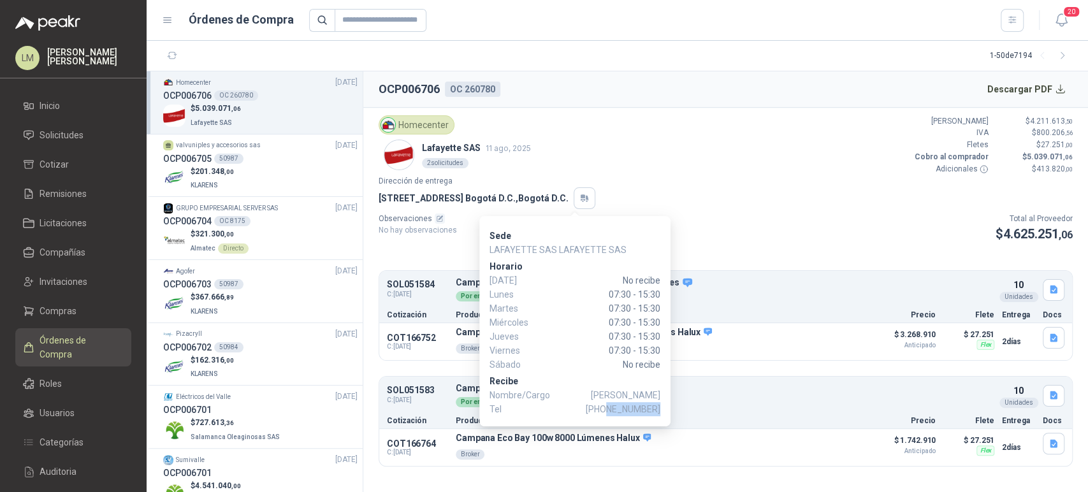
drag, startPoint x: 610, startPoint y: 406, endPoint x: 657, endPoint y: 408, distance: 47.2
click at [657, 408] on span "+57 3115408020" at bounding box center [622, 409] width 75 height 14
copy span "3115408020"
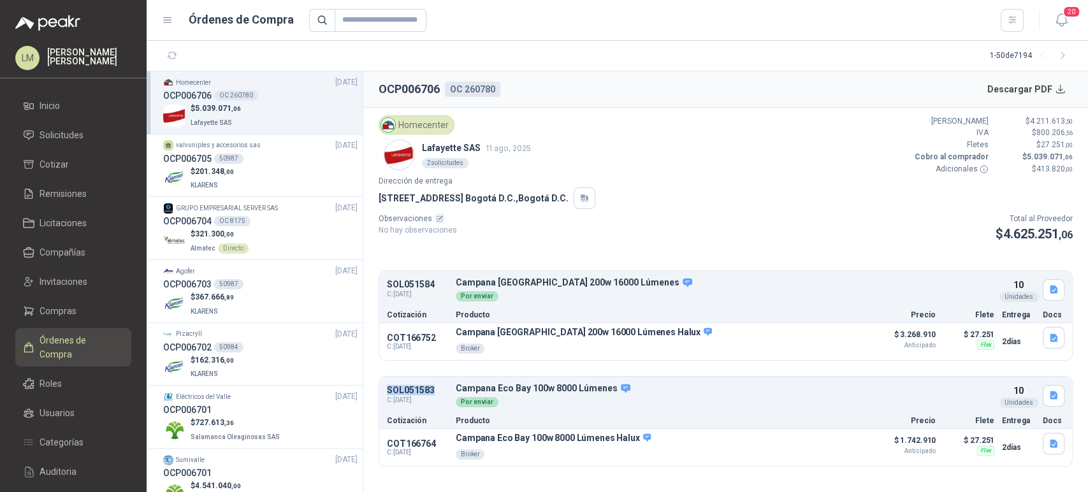
drag, startPoint x: 385, startPoint y: 384, endPoint x: 438, endPoint y: 384, distance: 52.2
click at [438, 384] on div "SOL051583 C: 11/08/2025 Campana Eco Bay 100w 8000 Lúmenes Detalles Por enviar 1…" at bounding box center [725, 395] width 693 height 33
copy p "SOL051583"
click at [48, 304] on span "Compras" at bounding box center [57, 311] width 37 height 14
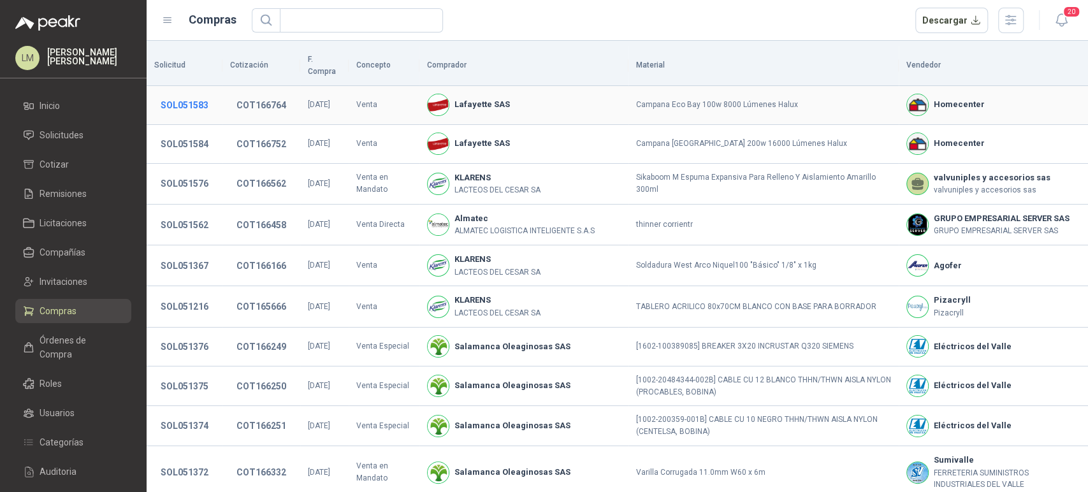
click at [178, 94] on button "SOL051583" at bounding box center [184, 105] width 61 height 23
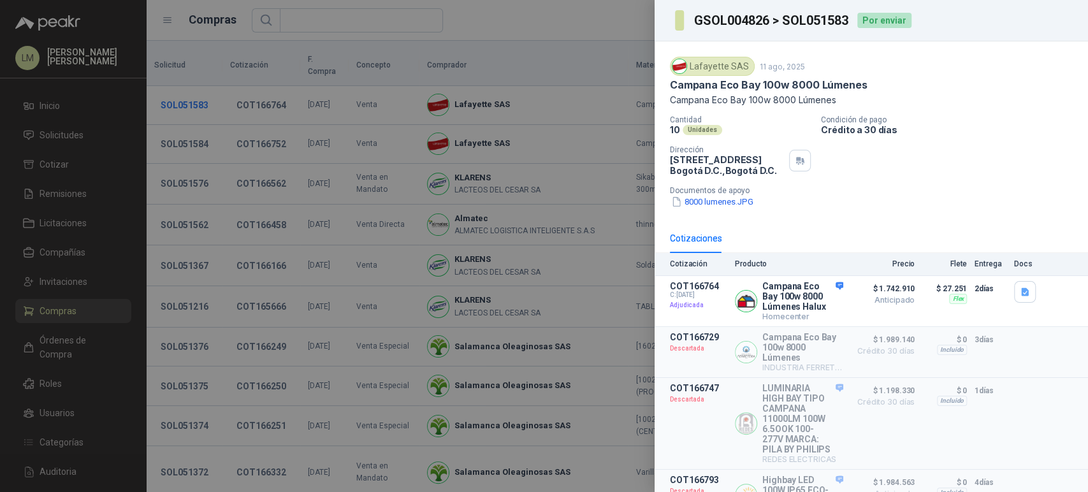
click at [178, 92] on div at bounding box center [544, 246] width 1088 height 492
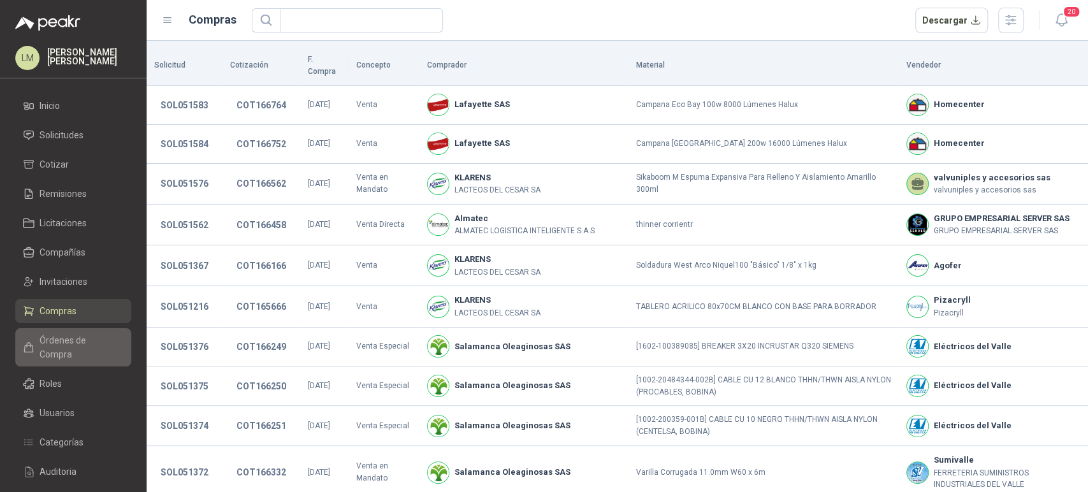
click at [64, 334] on span "Órdenes de Compra" at bounding box center [79, 347] width 80 height 28
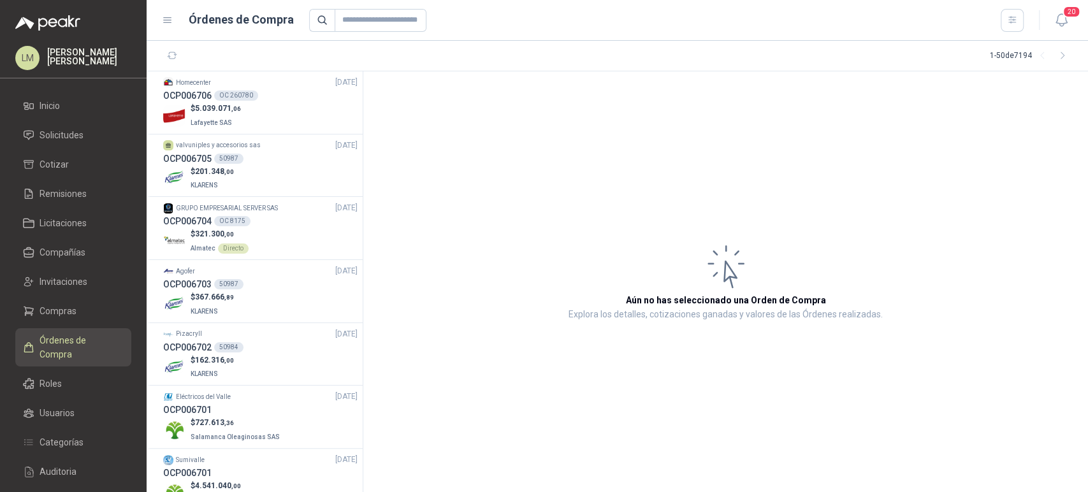
click at [200, 70] on section "1 - 50 de 7194" at bounding box center [617, 56] width 941 height 31
click at [202, 90] on h3 "OCP006706" at bounding box center [187, 96] width 48 height 14
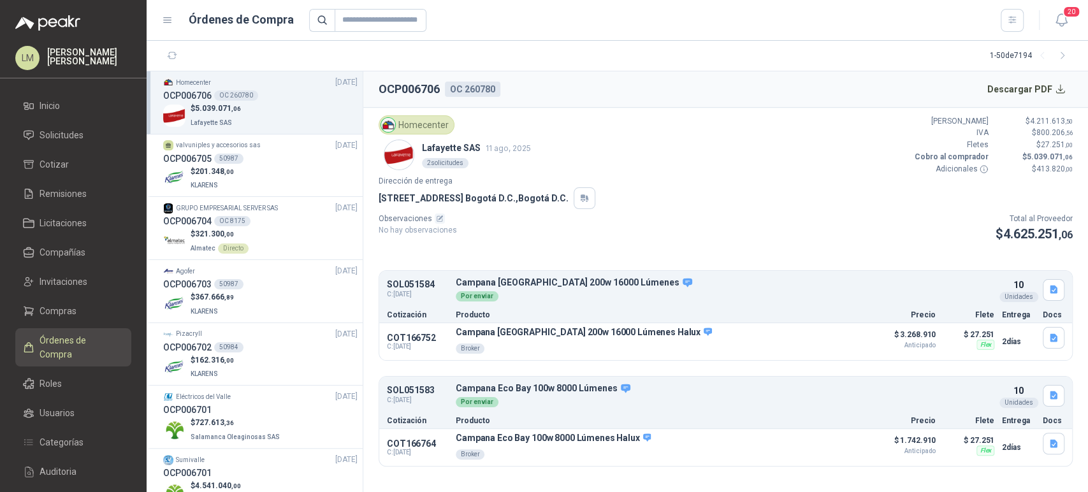
drag, startPoint x: 375, startPoint y: 195, endPoint x: 456, endPoint y: 193, distance: 80.3
click at [456, 193] on article "Homecenter Lafayette SAS 11 ago, 2025 2 solicitudes Valor Bruto $ 4.211.613 ,50…" at bounding box center [725, 291] width 724 height 366
copy p "Calle 15 No. 72 - 95"
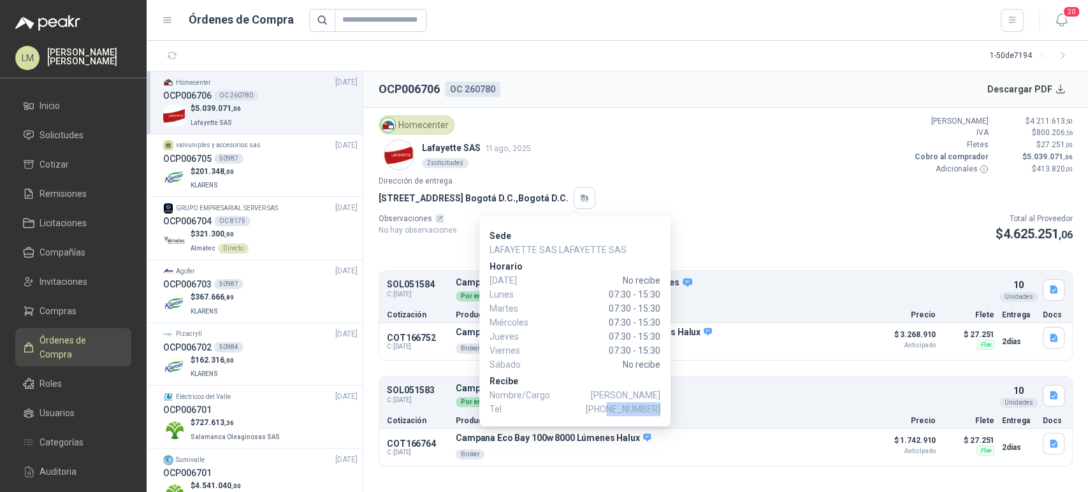
drag, startPoint x: 610, startPoint y: 407, endPoint x: 659, endPoint y: 408, distance: 49.1
click at [659, 408] on span "+57 3115408020" at bounding box center [622, 409] width 75 height 14
copy span "3115408020"
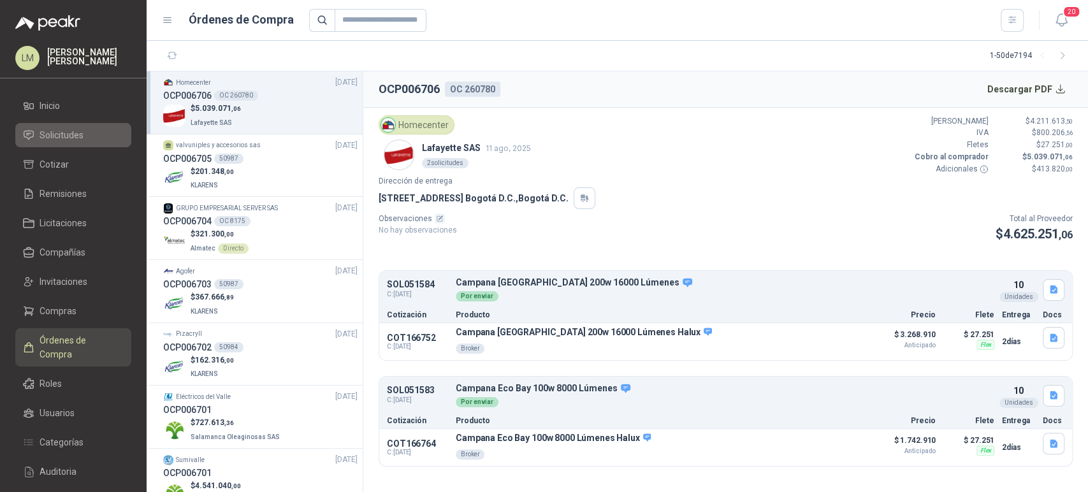
click at [69, 134] on span "Solicitudes" at bounding box center [61, 135] width 44 height 14
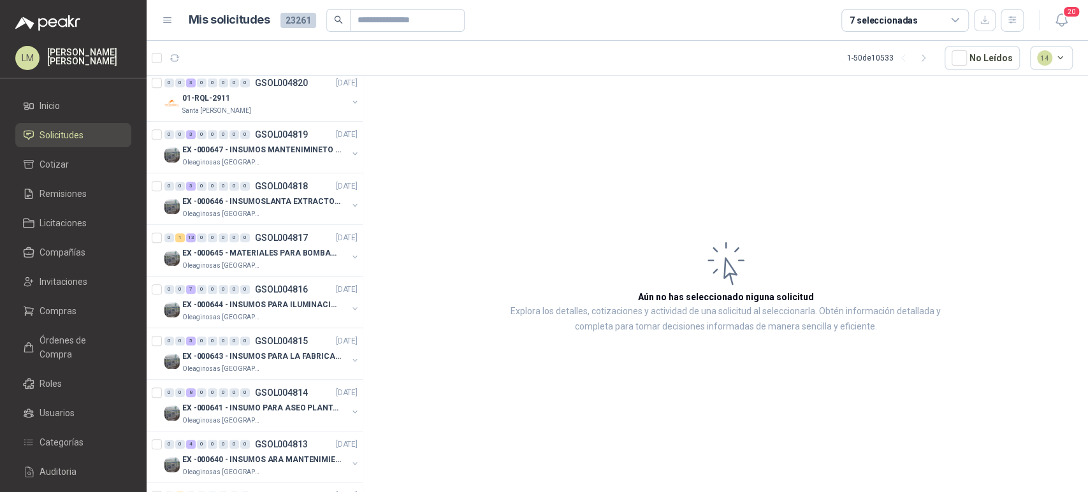
scroll to position [842, 0]
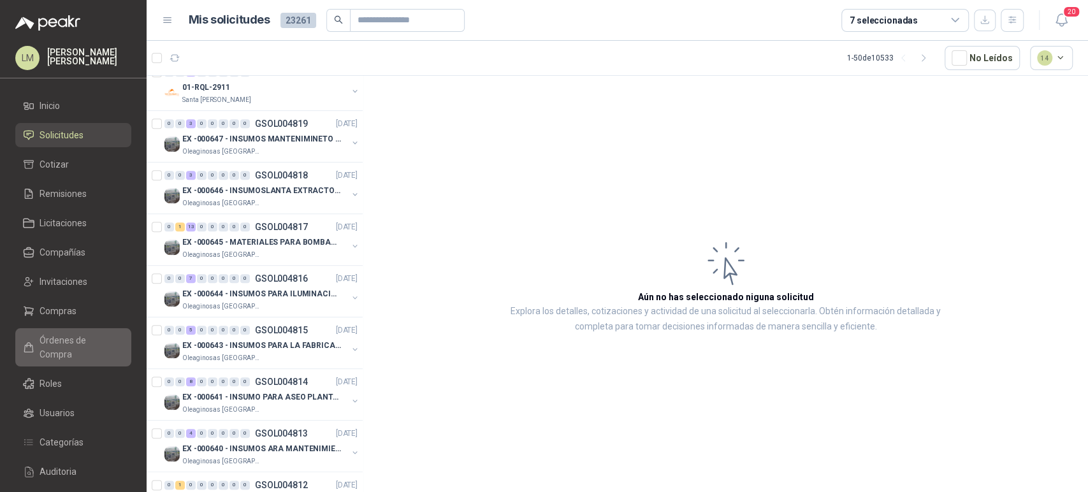
click at [64, 331] on link "Órdenes de Compra" at bounding box center [73, 347] width 116 height 38
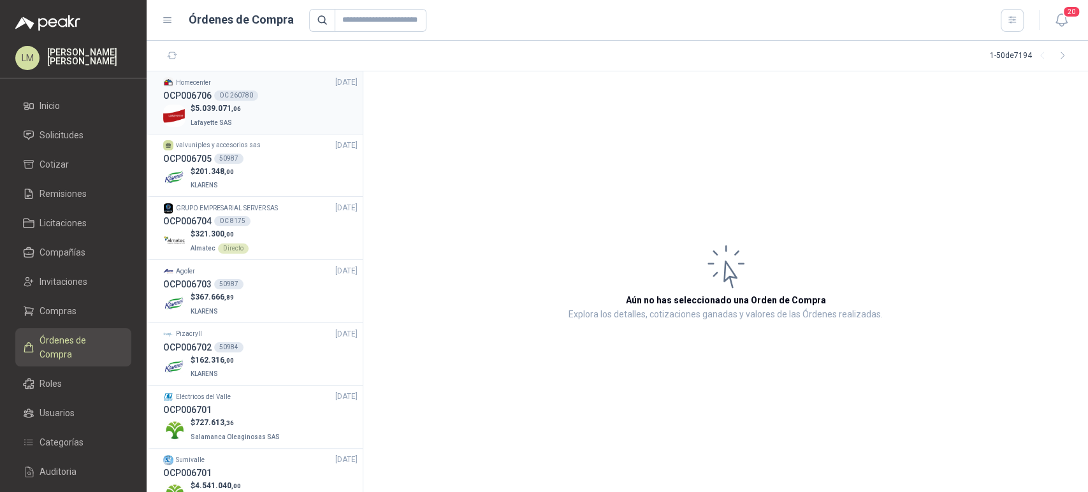
click at [276, 111] on div "$ 5.039.071 ,06 Lafayette SAS" at bounding box center [260, 116] width 194 height 26
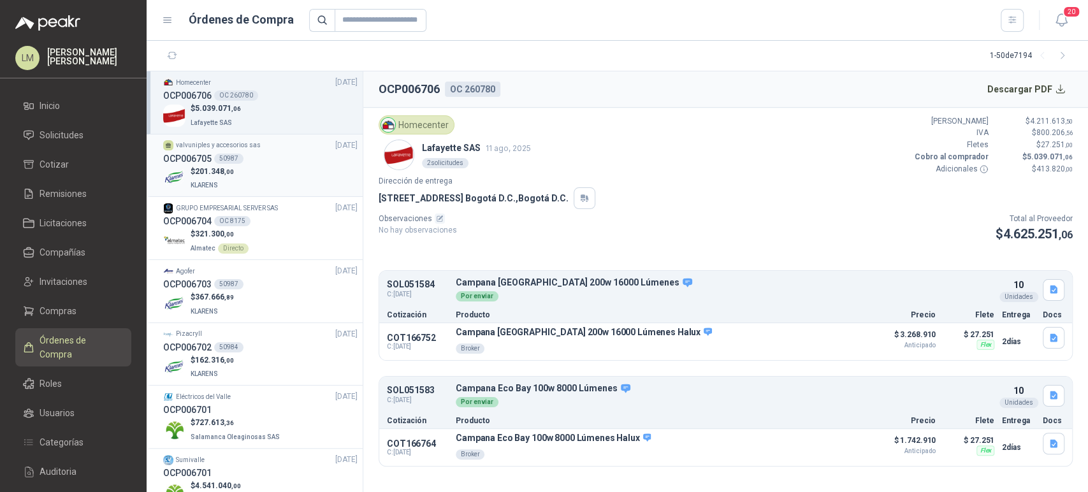
click at [249, 166] on div "$ 201.348 ,00 KLARENS" at bounding box center [260, 179] width 194 height 26
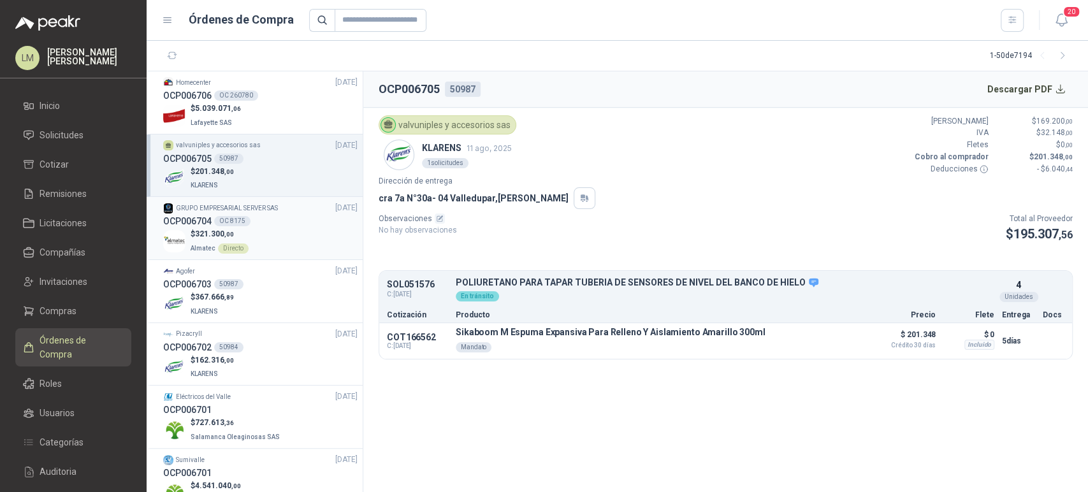
click at [230, 225] on div "OC 8175" at bounding box center [232, 221] width 36 height 10
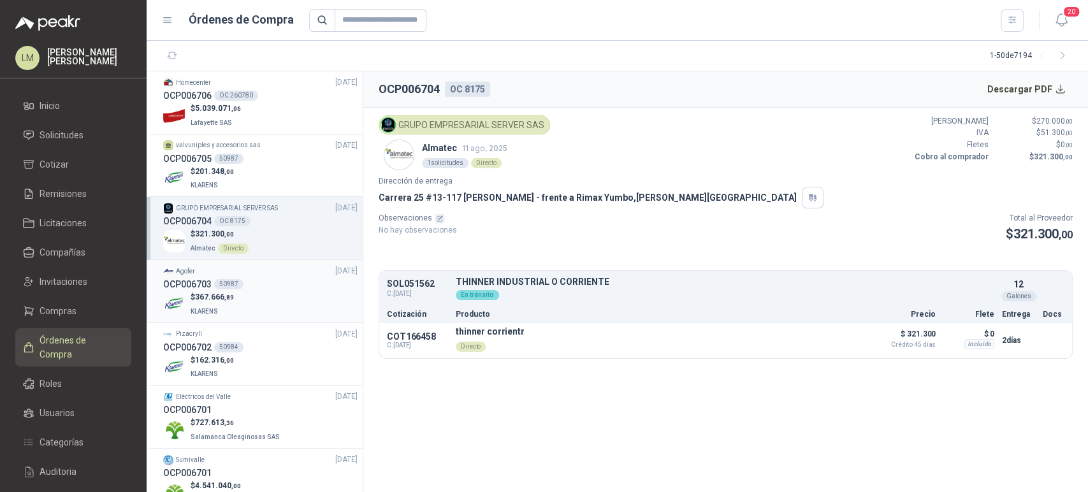
click at [226, 292] on span "367.666 ,89" at bounding box center [214, 296] width 39 height 9
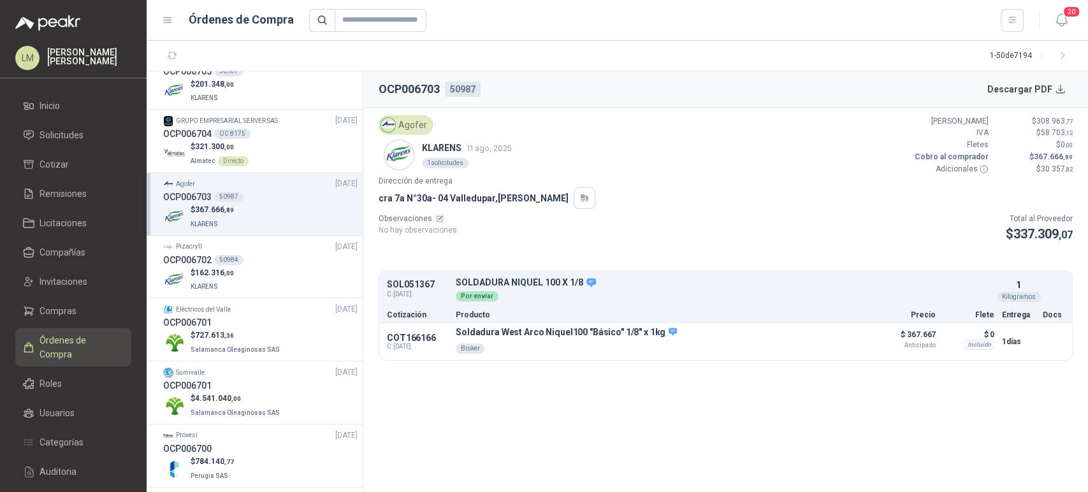
scroll to position [97, 0]
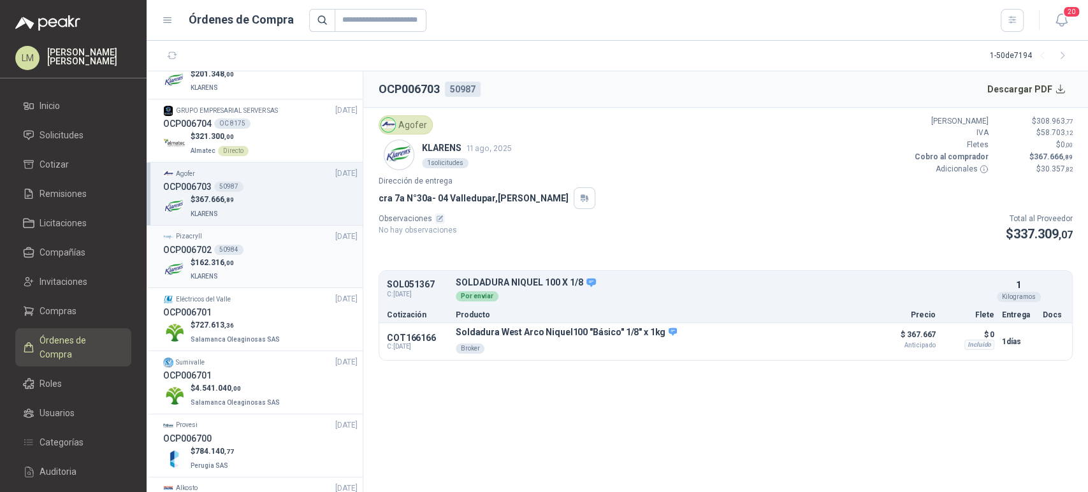
click at [241, 269] on div "$ 162.316 ,00 KLARENS" at bounding box center [260, 270] width 194 height 26
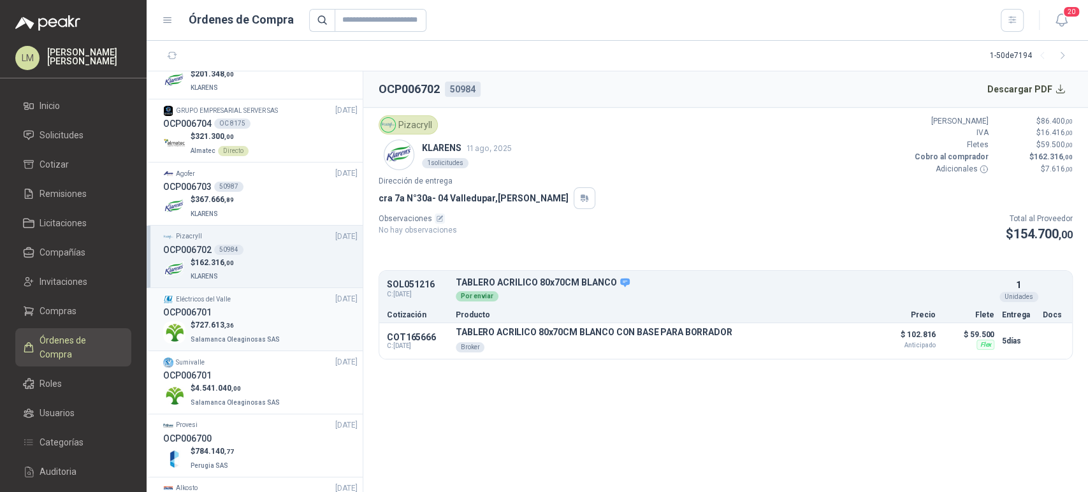
click at [238, 322] on p "$ 727.613 ,36" at bounding box center [236, 325] width 92 height 12
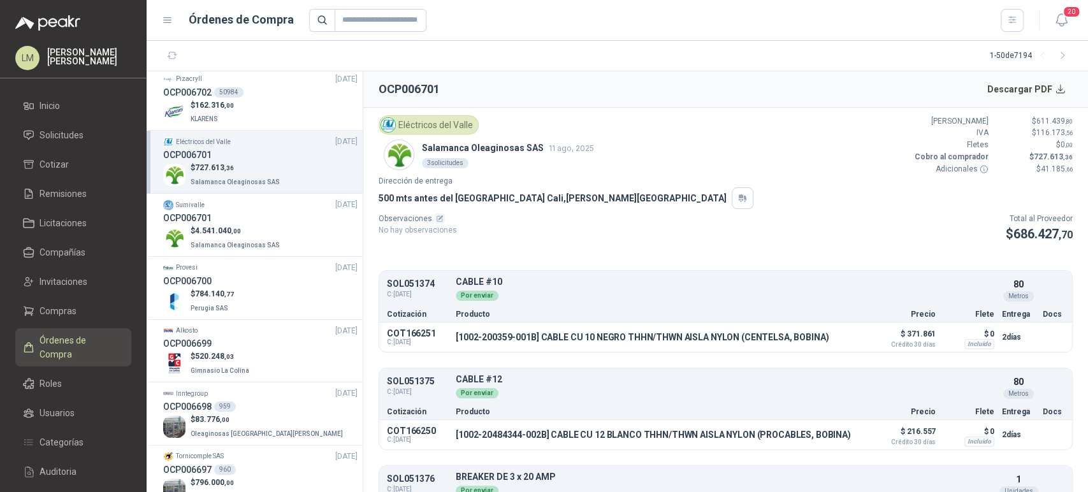
scroll to position [256, 0]
click at [233, 217] on div "OCP006701" at bounding box center [260, 217] width 194 height 14
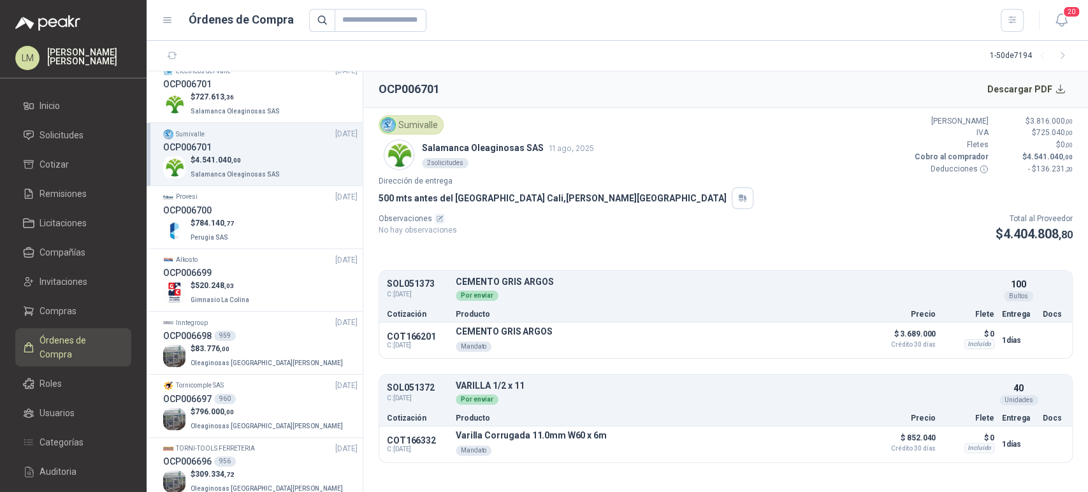
scroll to position [326, 0]
click at [207, 224] on span "784.140 ,77" at bounding box center [214, 222] width 39 height 9
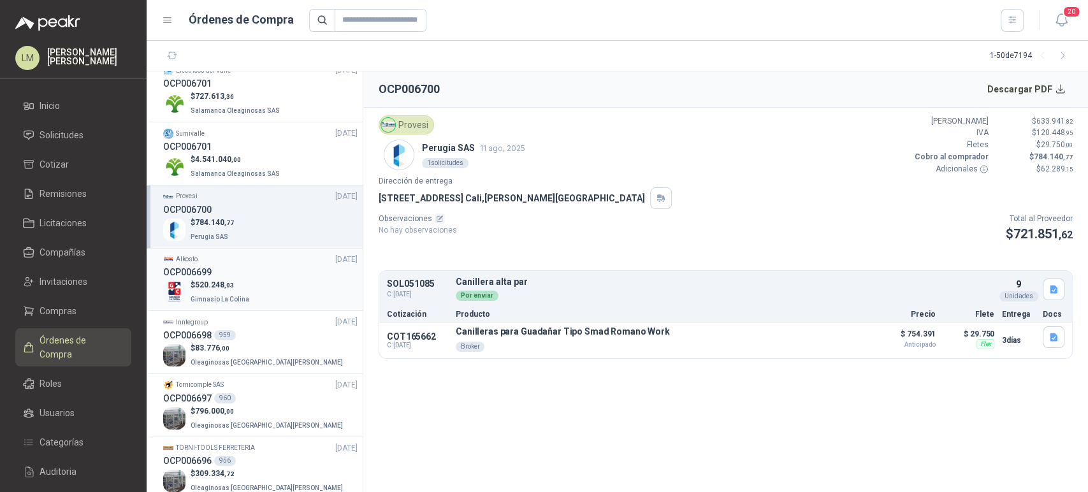
click at [250, 280] on div "$ 520.248 ,03 Gimnasio La Colina" at bounding box center [260, 292] width 194 height 26
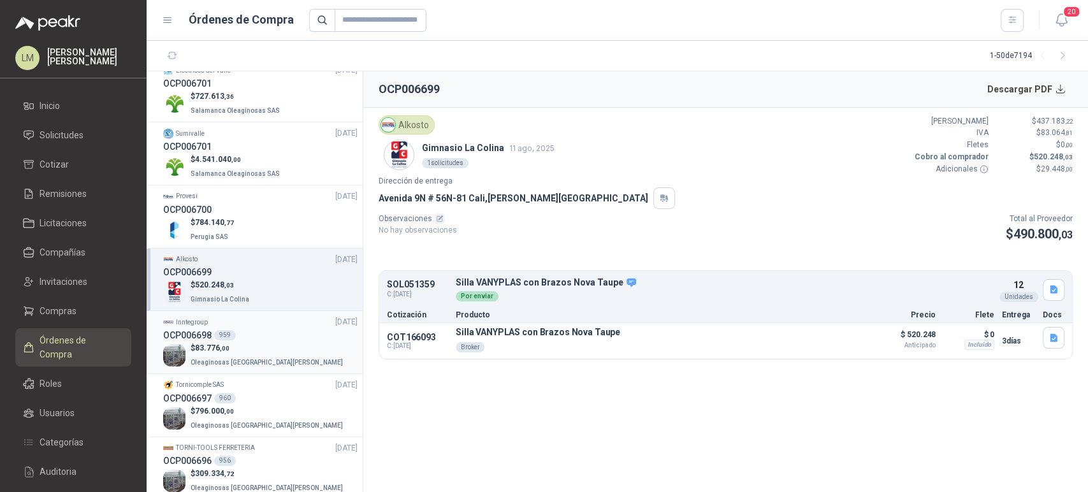
click at [243, 345] on p "$ 83.776 ,00" at bounding box center [267, 348] width 155 height 12
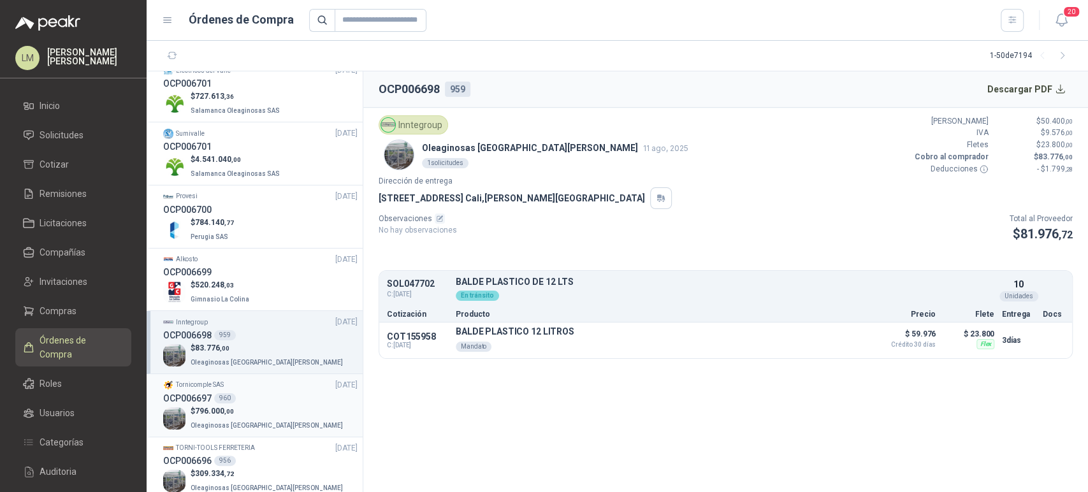
click at [234, 401] on div "OCP006697 960" at bounding box center [260, 398] width 194 height 14
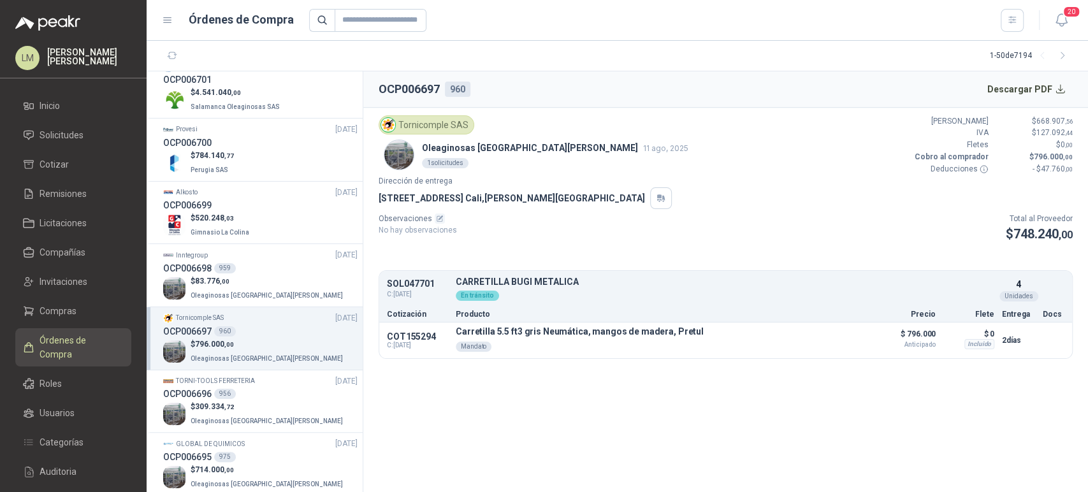
scroll to position [424, 0]
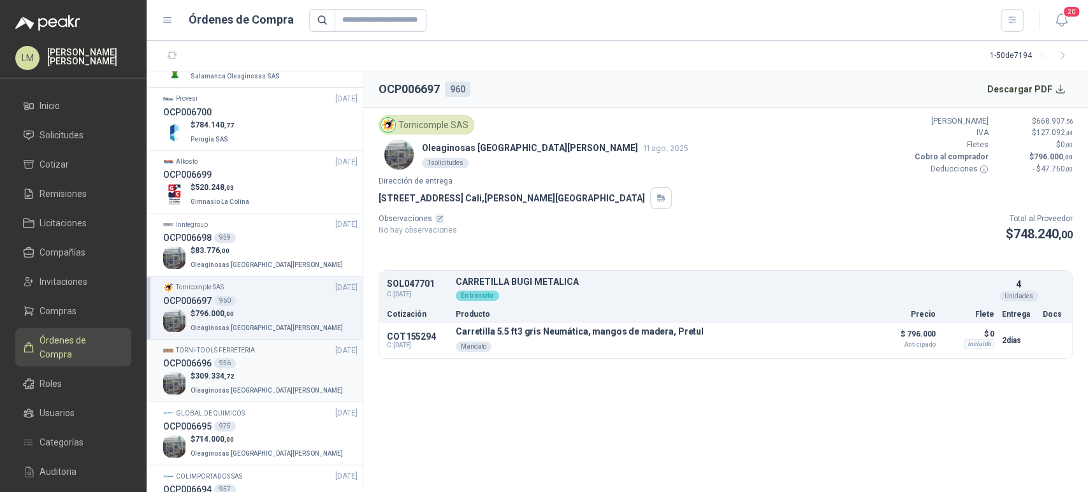
click at [241, 370] on p "$ 309.334 ,72" at bounding box center [267, 376] width 155 height 12
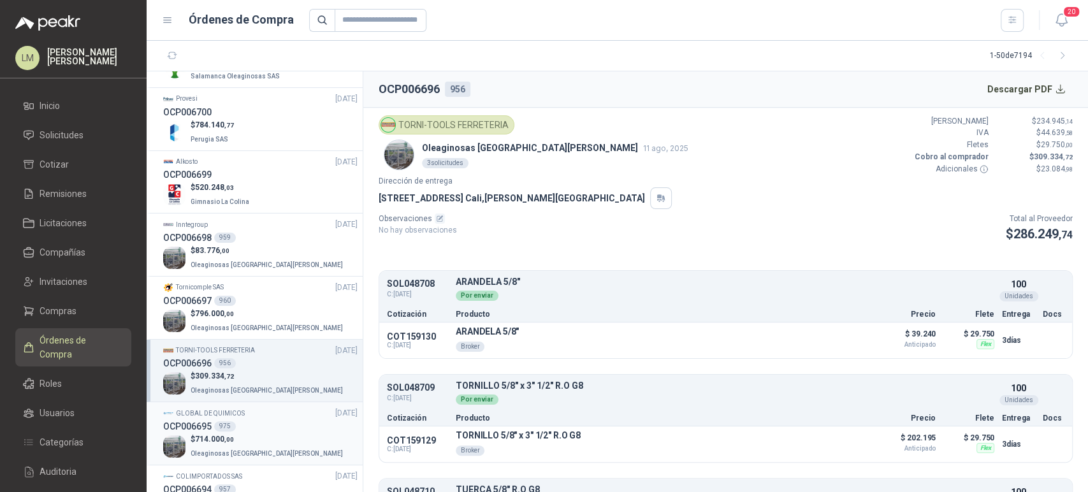
click at [232, 436] on span ",00" at bounding box center [229, 439] width 10 height 7
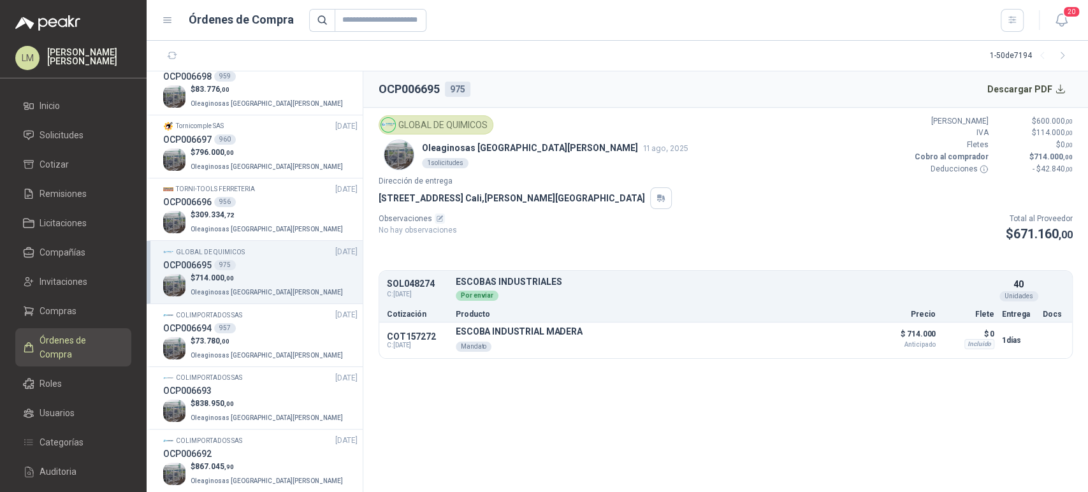
scroll to position [585, 0]
click at [247, 343] on p "$ 73.780 ,00" at bounding box center [267, 340] width 155 height 12
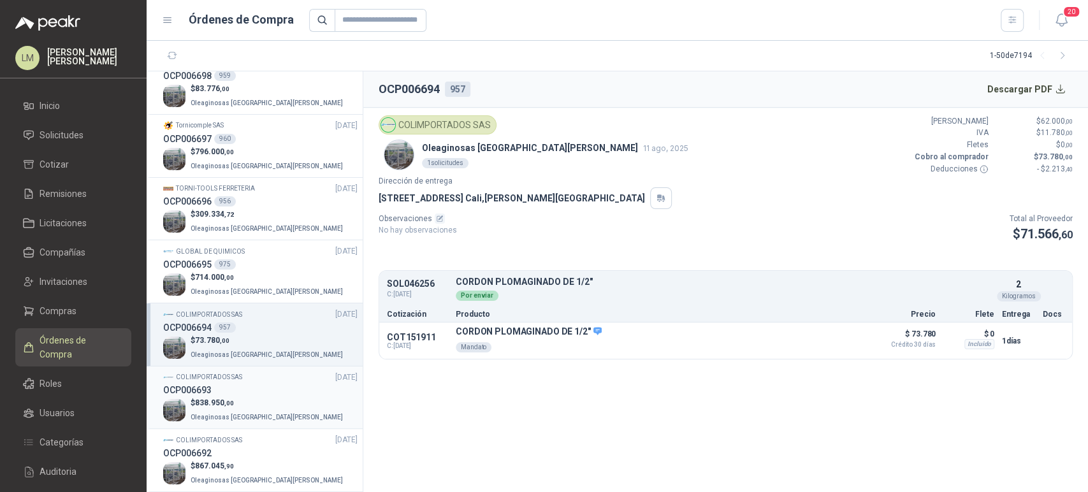
click at [241, 400] on p "$ 838.950 ,00" at bounding box center [267, 403] width 155 height 12
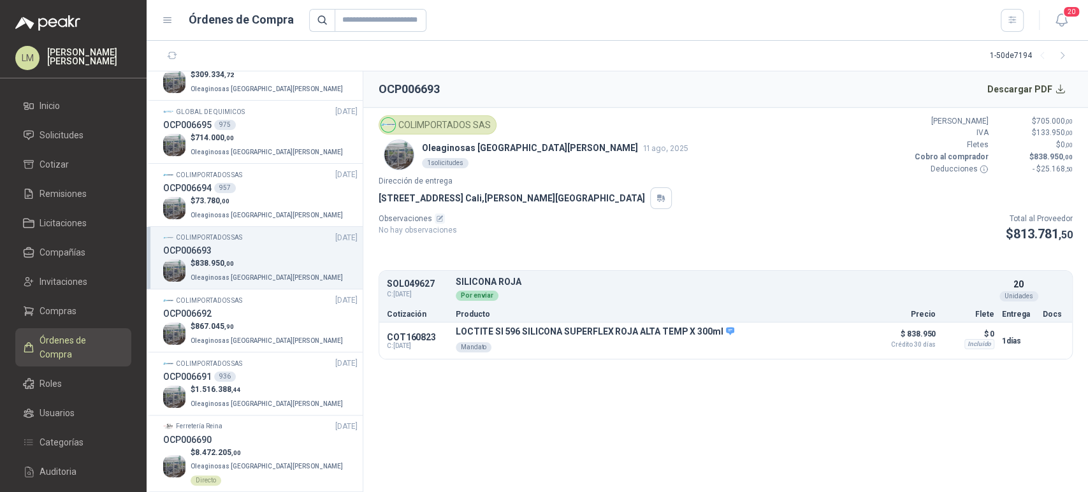
scroll to position [726, 0]
click at [252, 329] on p "$ 867.045 ,90" at bounding box center [267, 325] width 155 height 12
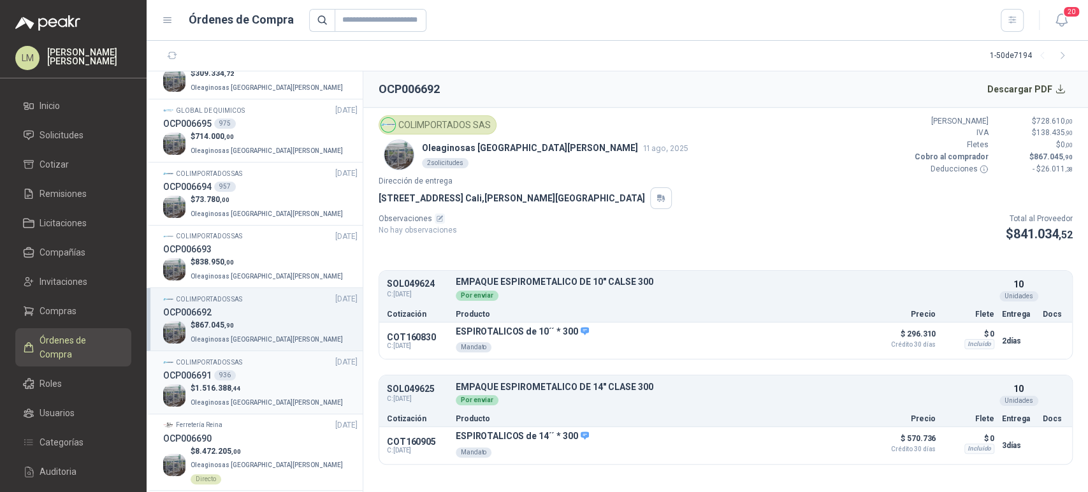
click at [244, 385] on p "$ 1.516.388 ,44" at bounding box center [267, 388] width 155 height 12
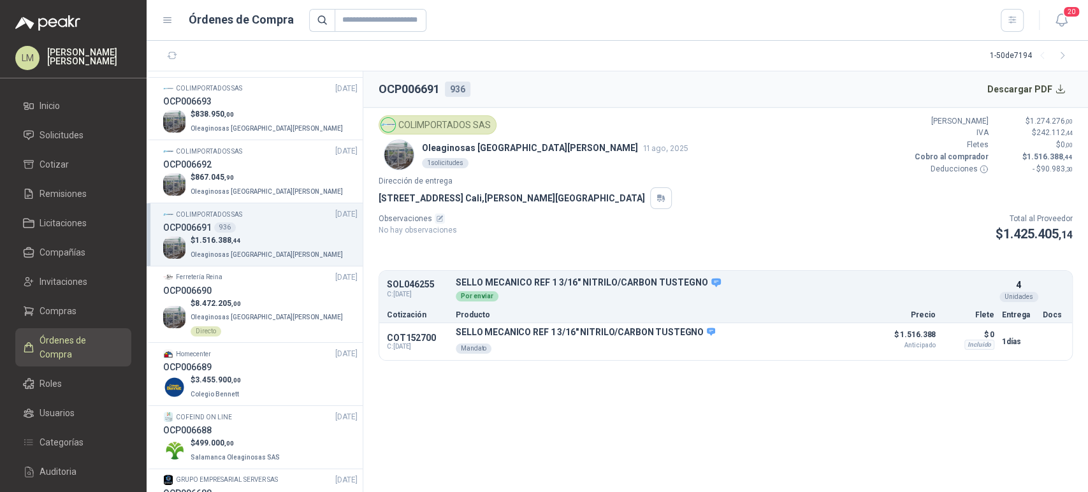
scroll to position [875, 0]
click at [53, 140] on span "Solicitudes" at bounding box center [61, 135] width 44 height 14
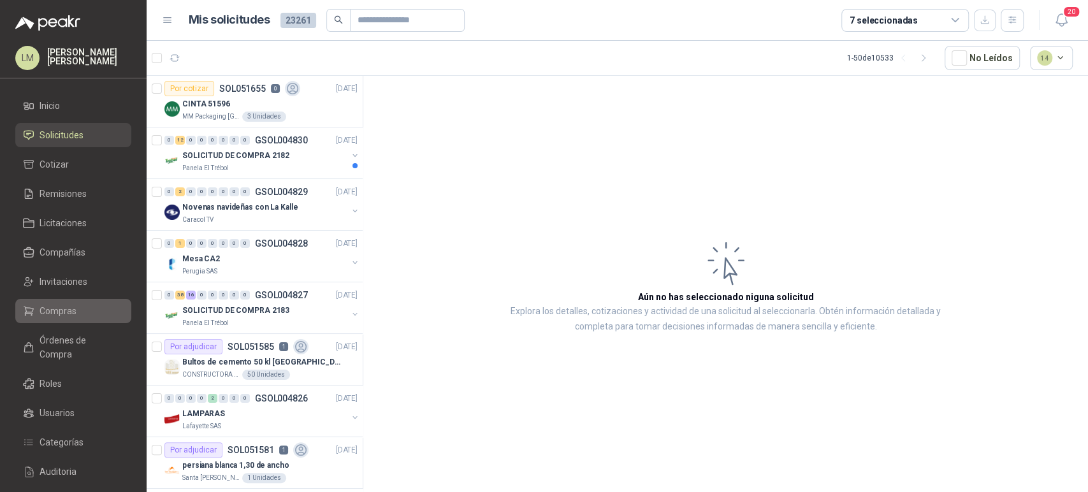
click at [40, 310] on span "Compras" at bounding box center [57, 311] width 37 height 14
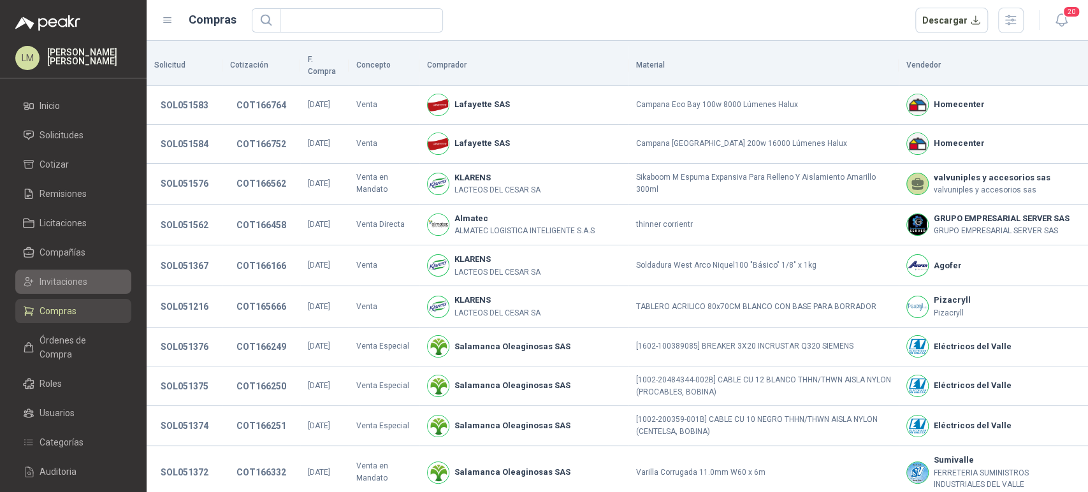
click at [66, 286] on span "Invitaciones" at bounding box center [63, 282] width 48 height 14
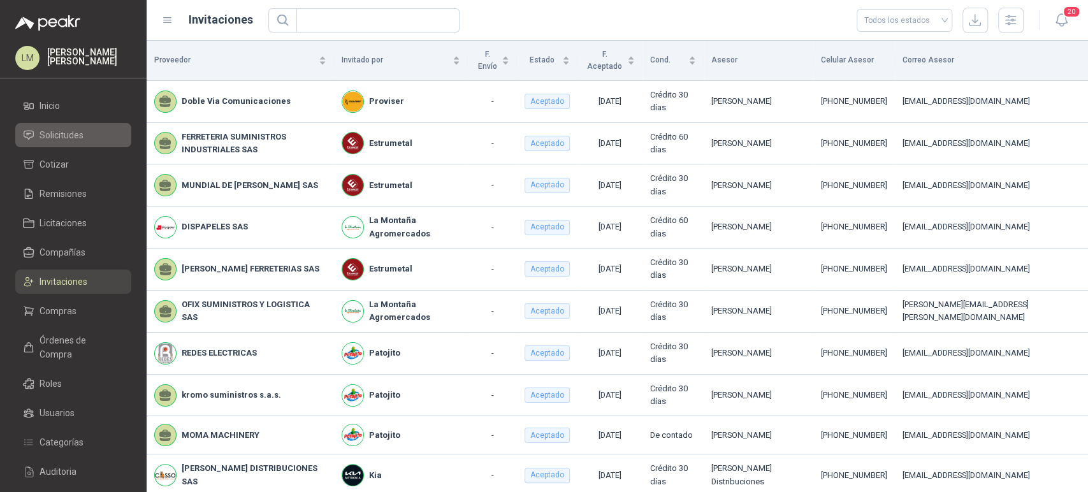
click at [71, 132] on span "Solicitudes" at bounding box center [61, 135] width 44 height 14
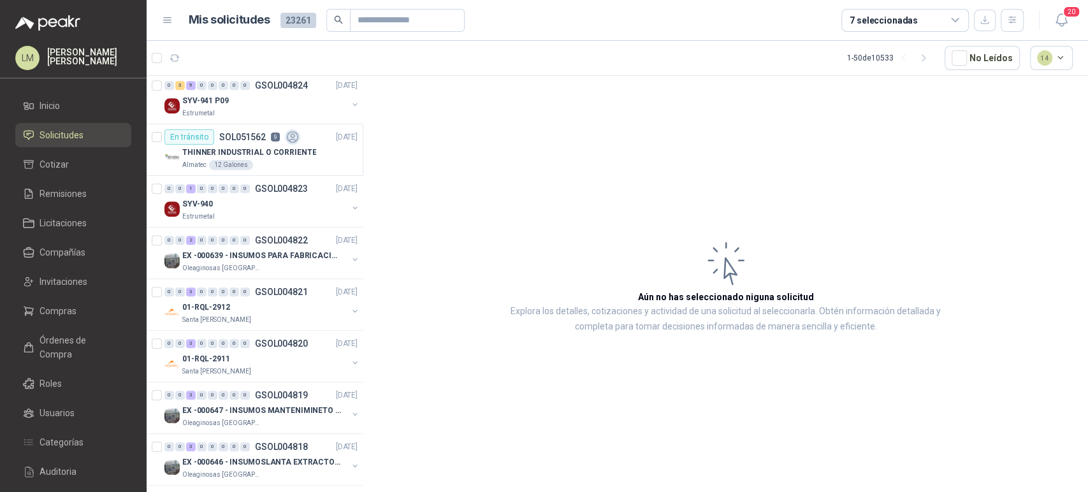
scroll to position [576, 0]
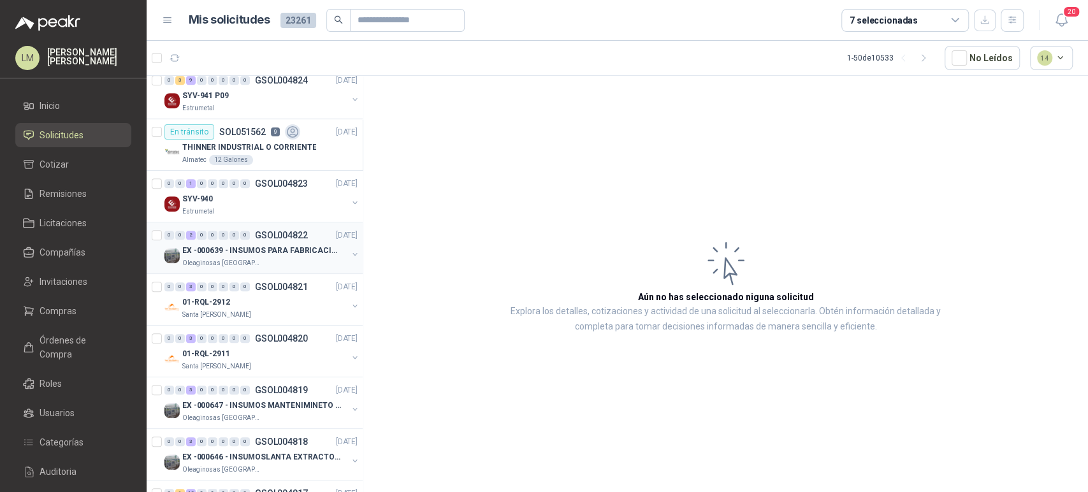
click at [255, 259] on p "Oleaginosas [GEOGRAPHIC_DATA][PERSON_NAME]" at bounding box center [222, 263] width 80 height 10
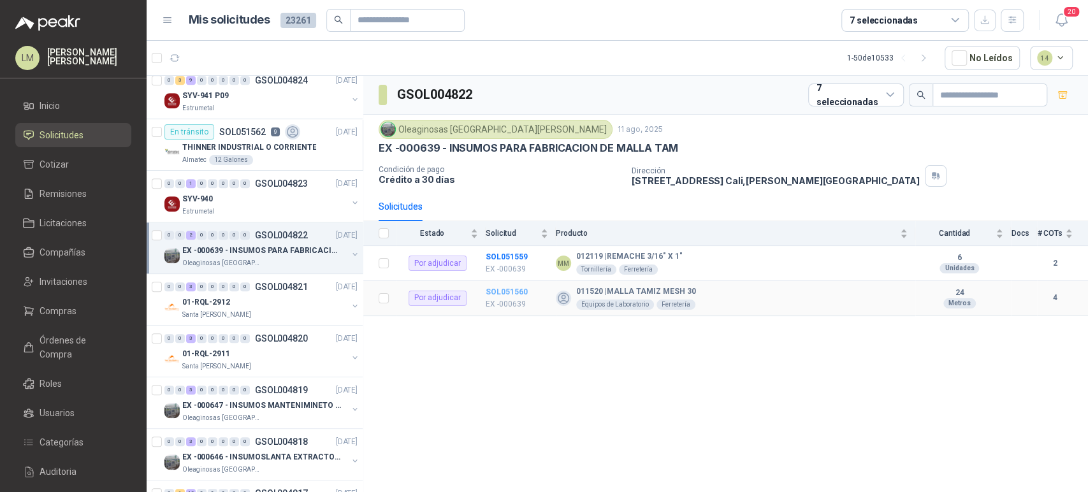
click at [515, 292] on b "SOL051560" at bounding box center [506, 291] width 42 height 9
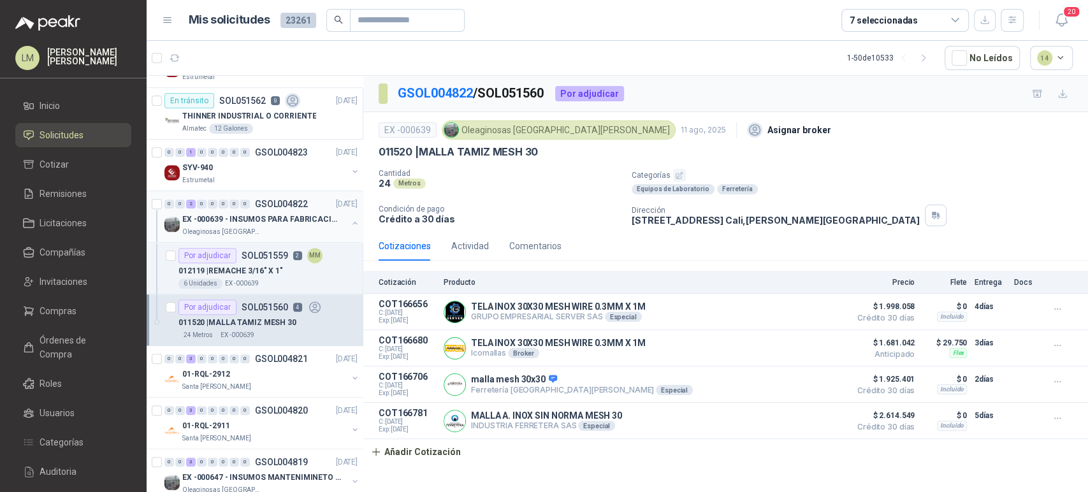
scroll to position [608, 0]
click at [245, 268] on p "012119 | REMACHE 3/16" X 1"" at bounding box center [230, 270] width 104 height 12
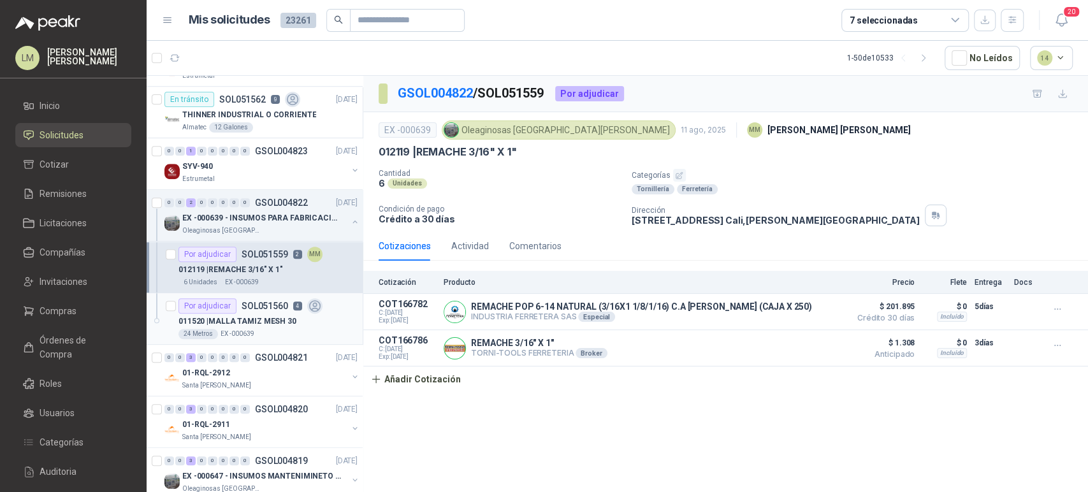
click at [241, 306] on p "SOL051560" at bounding box center [264, 305] width 47 height 9
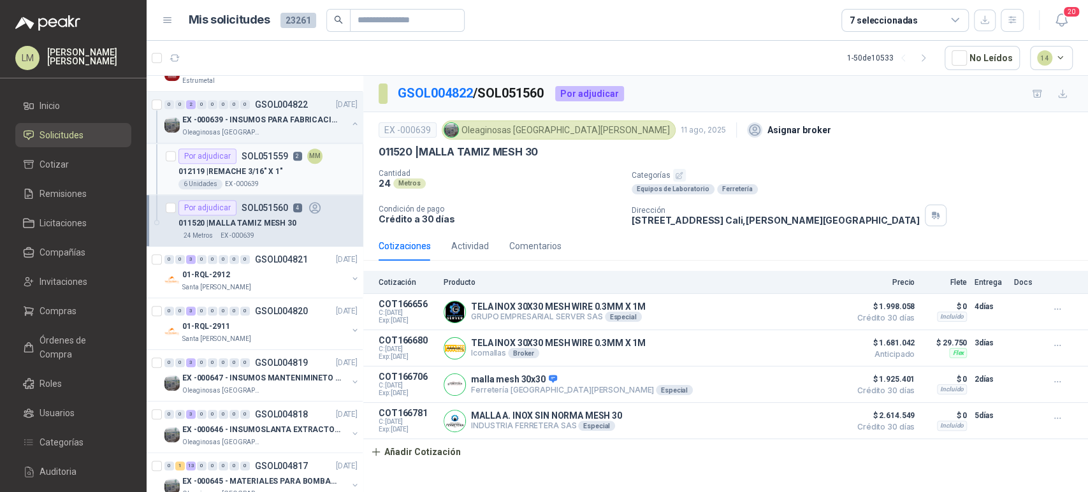
scroll to position [708, 0]
click at [268, 357] on p "GSOL004819" at bounding box center [281, 361] width 53 height 9
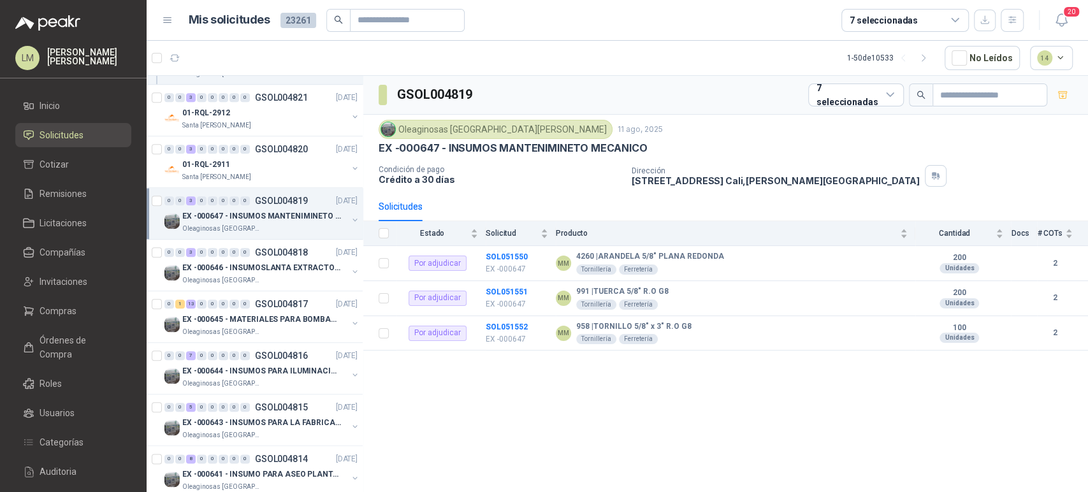
scroll to position [871, 1]
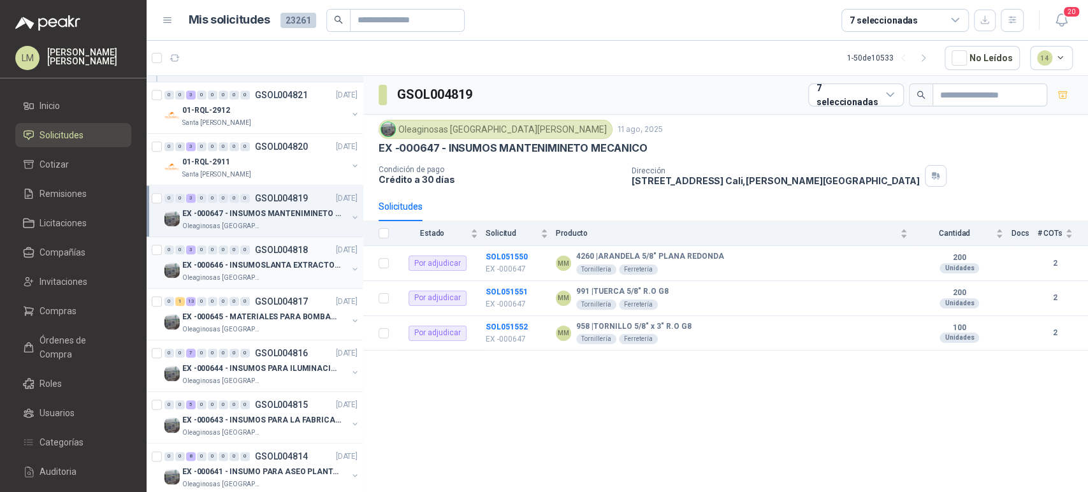
click at [245, 269] on p "EX -000646 - INSUMOSLANTA EXTRACTORA" at bounding box center [261, 265] width 159 height 12
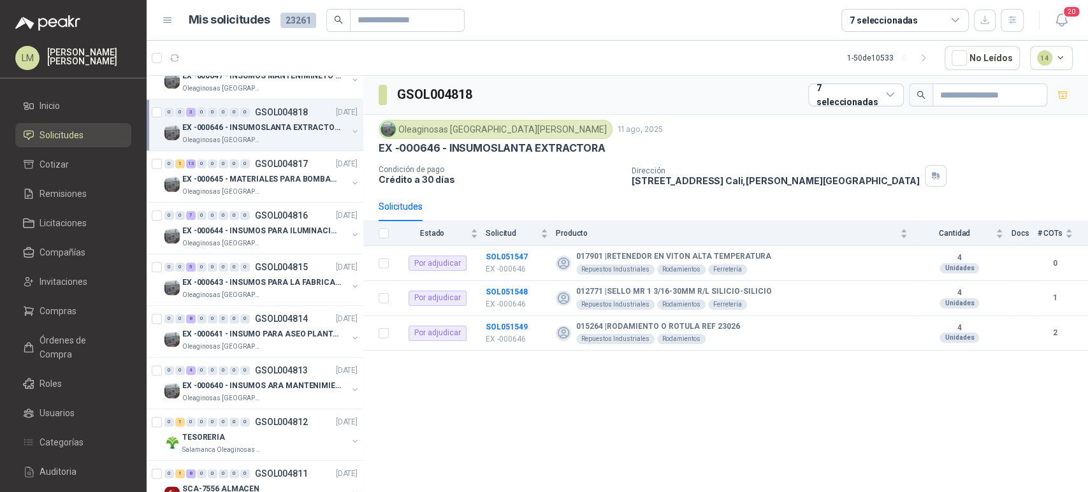
scroll to position [1044, 1]
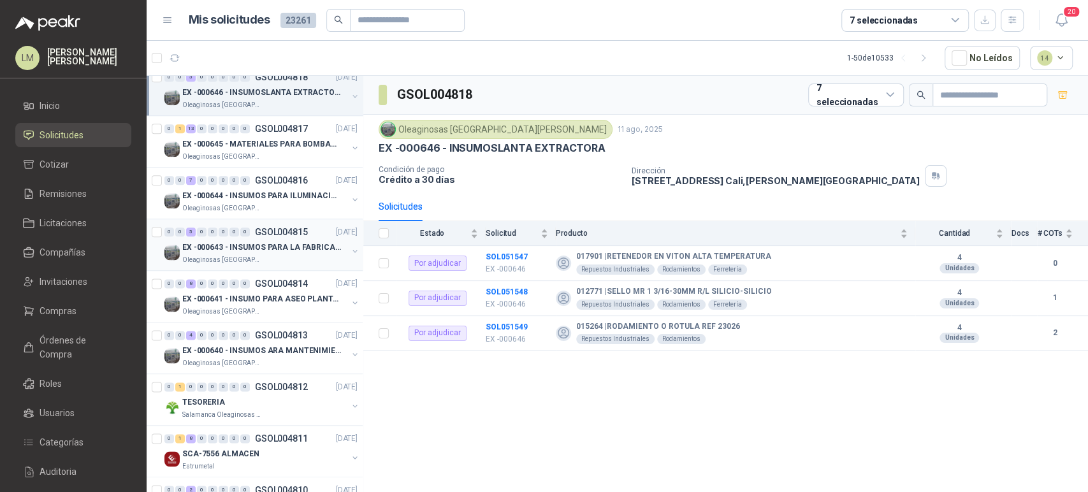
click at [261, 233] on p "GSOL004815" at bounding box center [281, 231] width 53 height 9
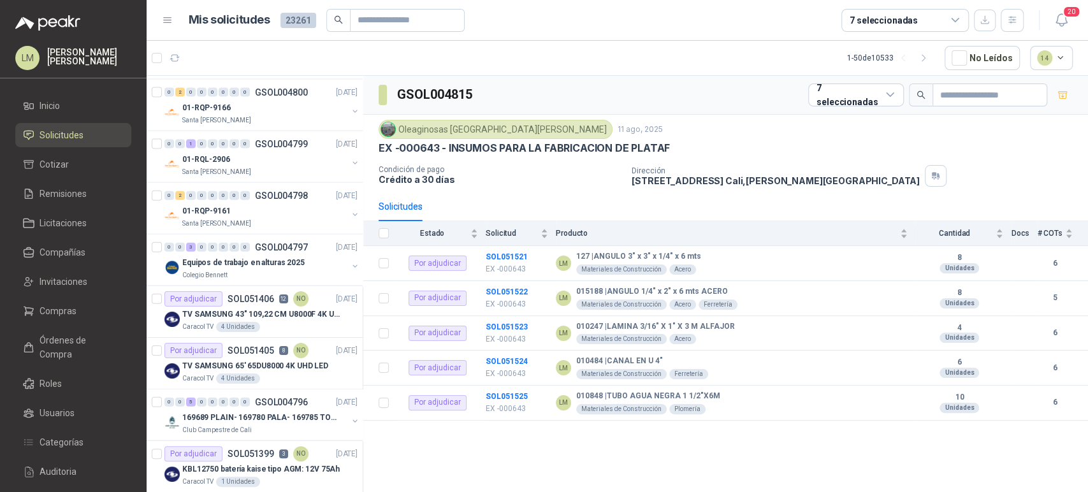
scroll to position [1960, 0]
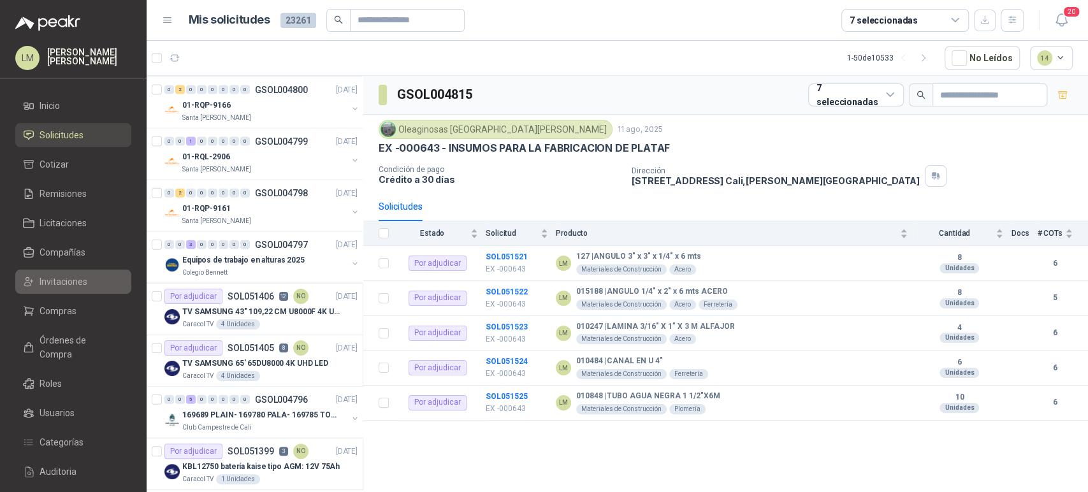
click at [41, 287] on span "Invitaciones" at bounding box center [63, 282] width 48 height 14
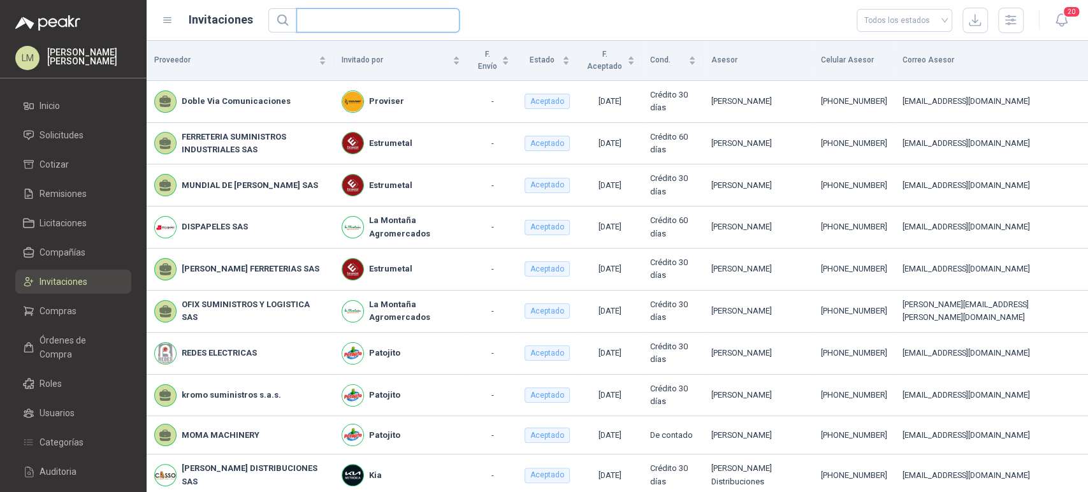
click at [359, 20] on input "text" at bounding box center [373, 20] width 138 height 23
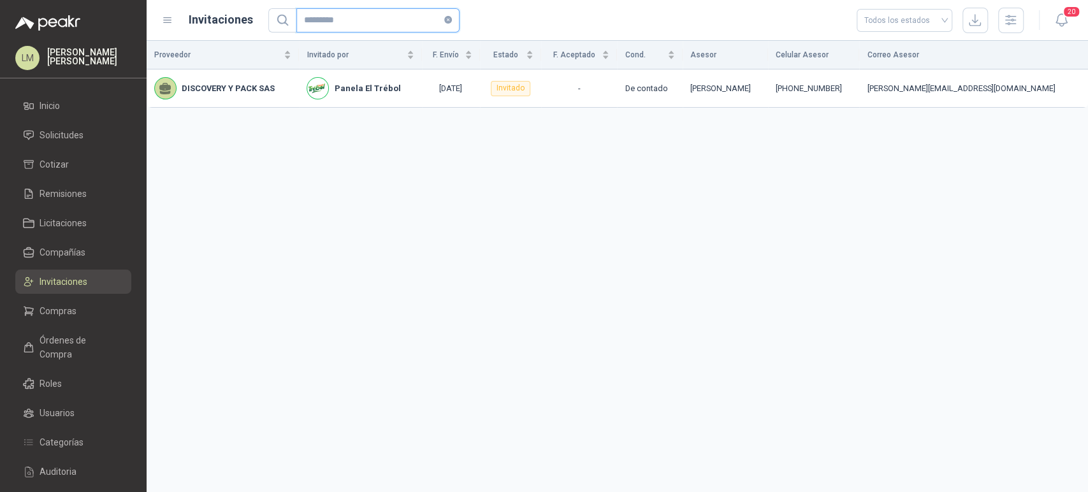
drag, startPoint x: 364, startPoint y: 14, endPoint x: 245, endPoint y: 31, distance: 120.9
click at [245, 31] on div "Invitaciones ********* Todos los estados" at bounding box center [592, 20] width 861 height 25
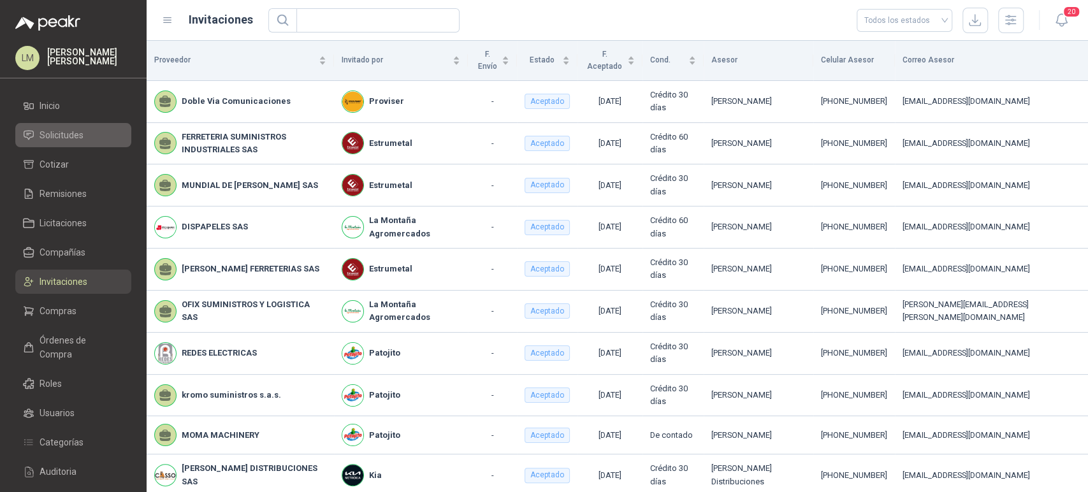
click at [48, 131] on span "Solicitudes" at bounding box center [61, 135] width 44 height 14
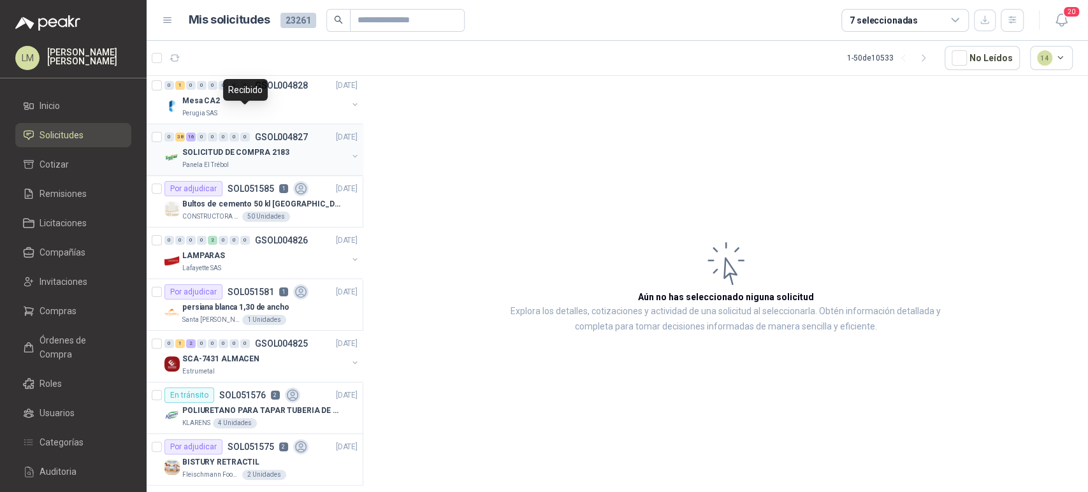
scroll to position [206, 0]
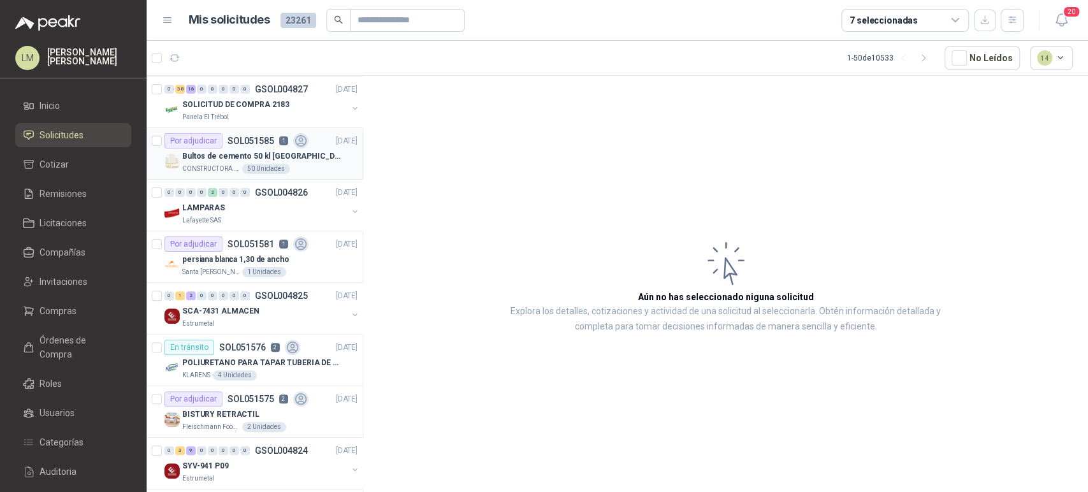
click at [245, 145] on p "SOL051585" at bounding box center [250, 140] width 47 height 9
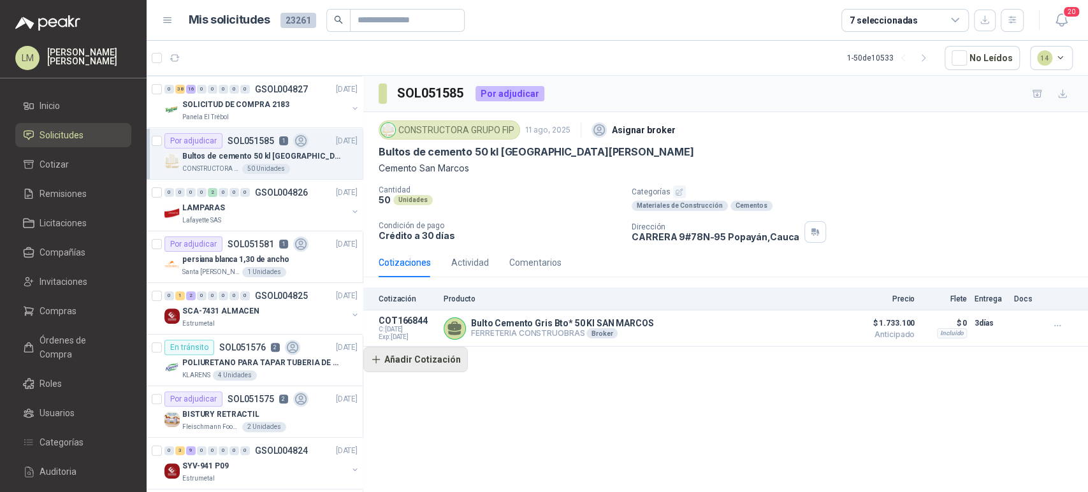
click at [419, 361] on button "Añadir Cotización" at bounding box center [415, 359] width 104 height 25
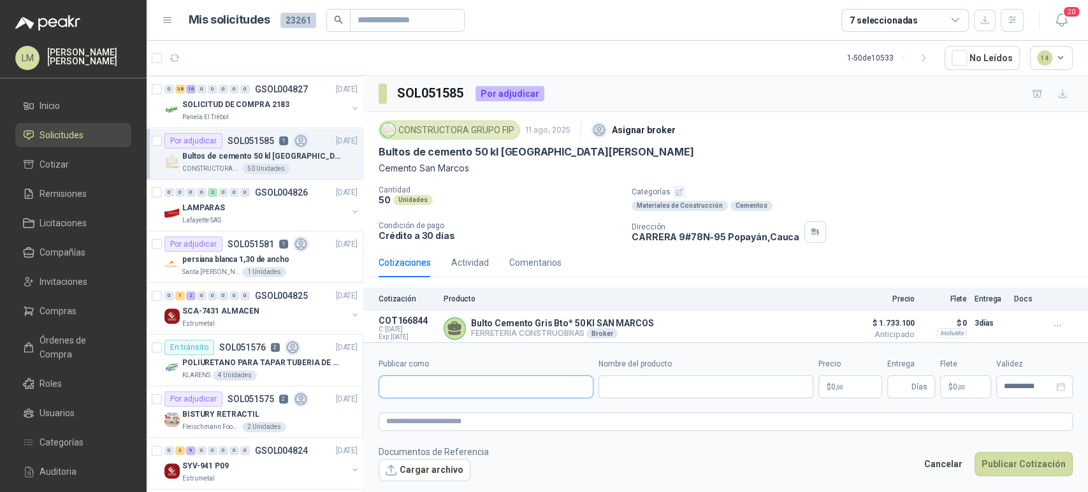
click at [413, 386] on input "Publicar como" at bounding box center [485, 387] width 213 height 22
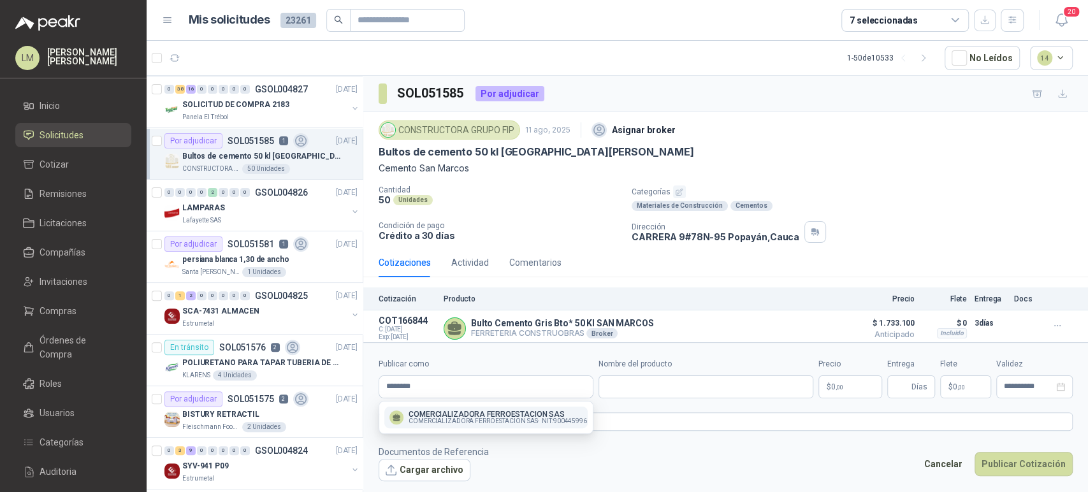
click at [443, 413] on p "COMERCIALIZADORA FERROESTACION SAS" at bounding box center [497, 414] width 178 height 8
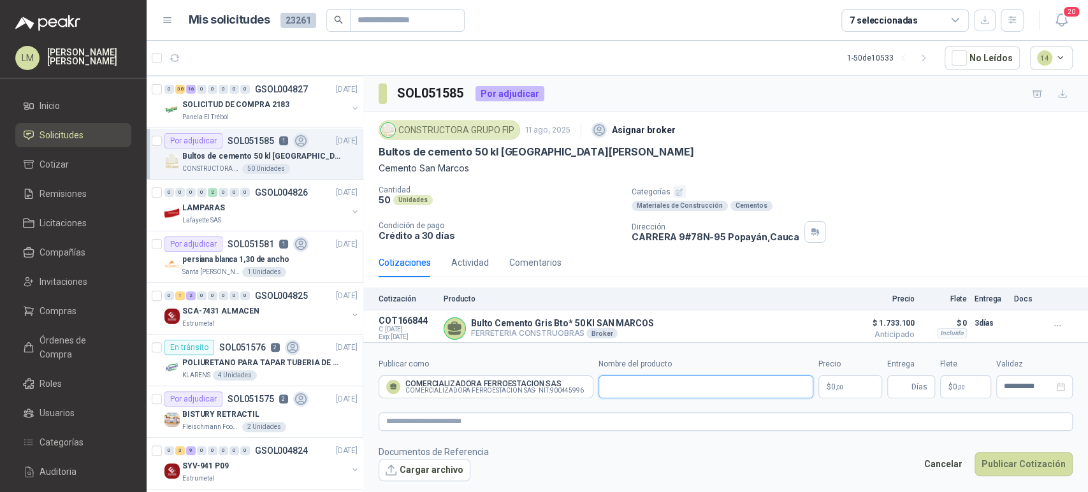
click at [634, 382] on input "Nombre del producto" at bounding box center [705, 386] width 215 height 23
click at [838, 386] on body "LM Luis Miguel Martinez Inicio Solicitudes Cotizar Remisiones Licitaciones Comp…" at bounding box center [544, 246] width 1088 height 492
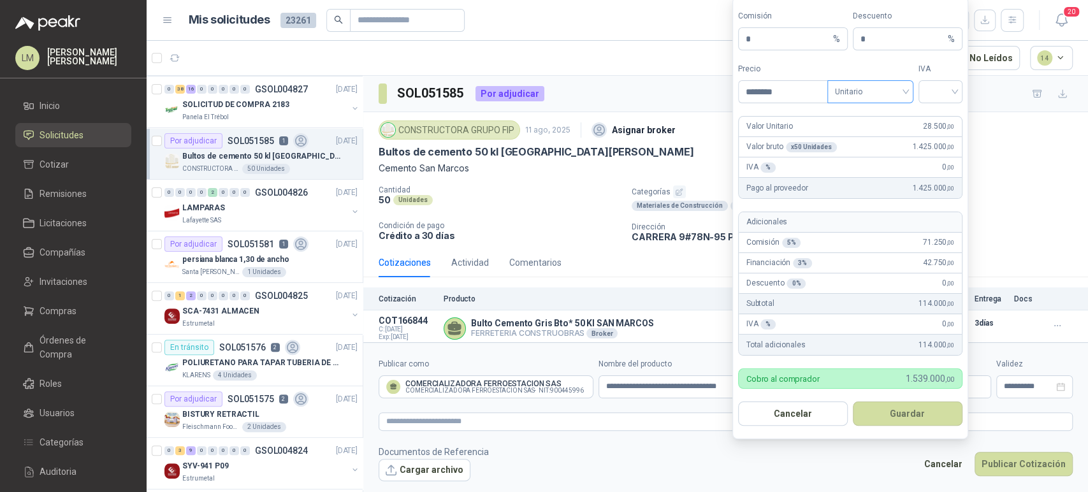
click at [875, 90] on span "Unitario" at bounding box center [870, 91] width 71 height 19
click at [866, 135] on div "Unitario con IVA" at bounding box center [870, 139] width 66 height 14
click at [949, 90] on input "search" at bounding box center [940, 90] width 29 height 19
click at [944, 111] on div "19%" at bounding box center [940, 118] width 39 height 20
click at [895, 417] on button "Guardar" at bounding box center [907, 413] width 110 height 24
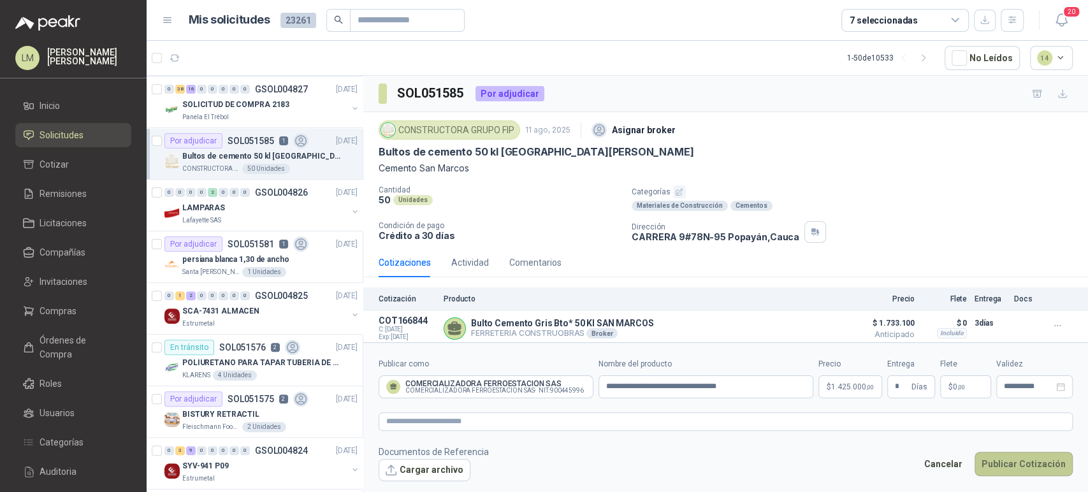
click at [1029, 452] on button "Publicar Cotización" at bounding box center [1023, 464] width 98 height 24
click at [1004, 468] on button "Publicar Cotización" at bounding box center [1023, 464] width 98 height 24
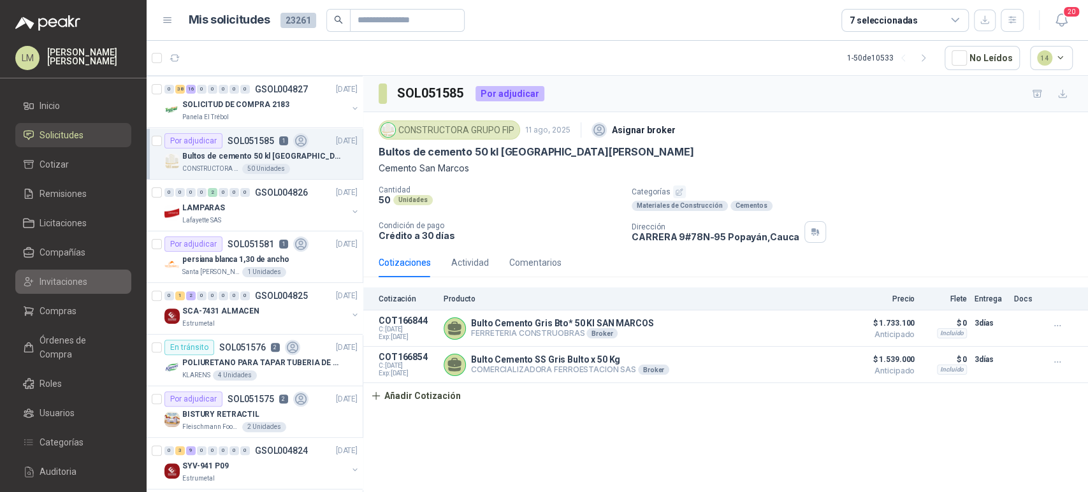
click at [57, 287] on span "Invitaciones" at bounding box center [63, 282] width 48 height 14
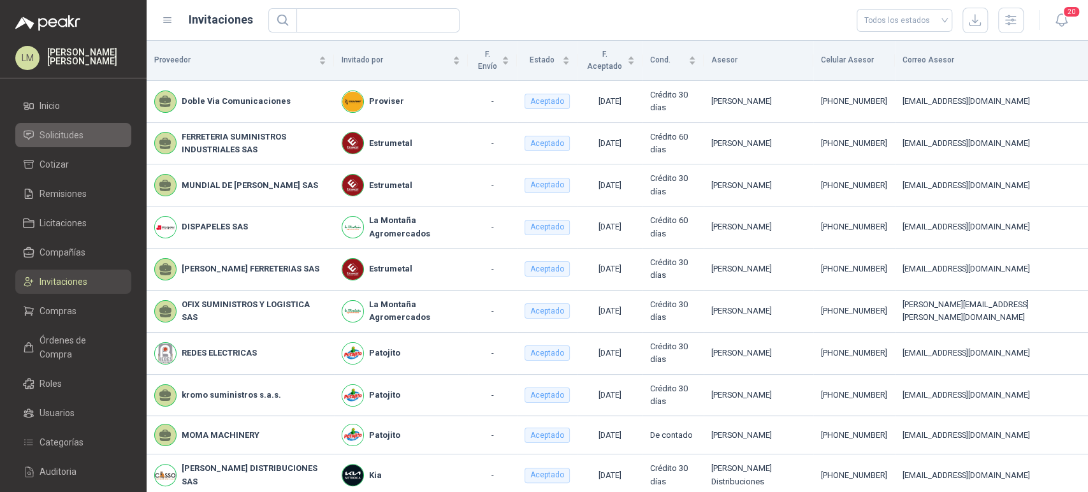
click at [73, 138] on span "Solicitudes" at bounding box center [61, 135] width 44 height 14
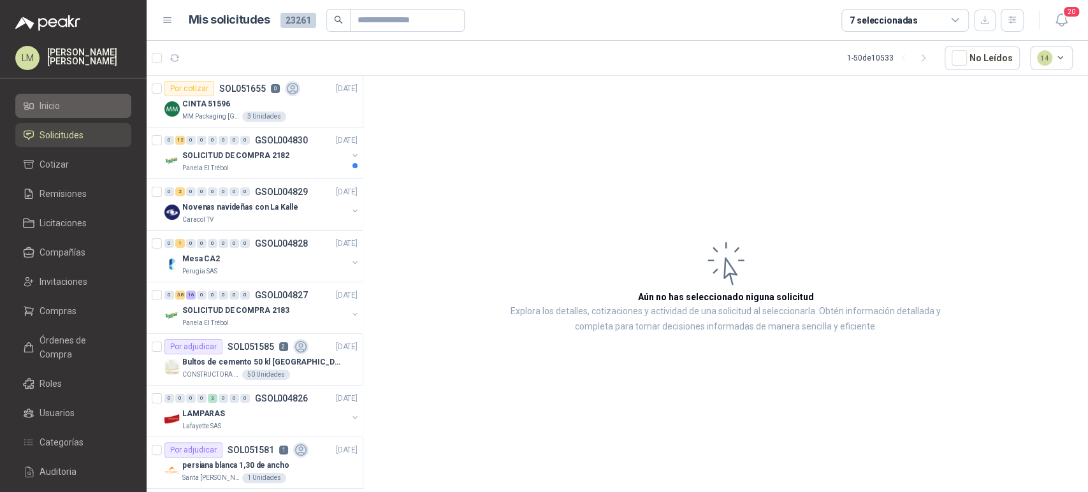
click at [62, 106] on li "Inicio" at bounding box center [73, 106] width 101 height 14
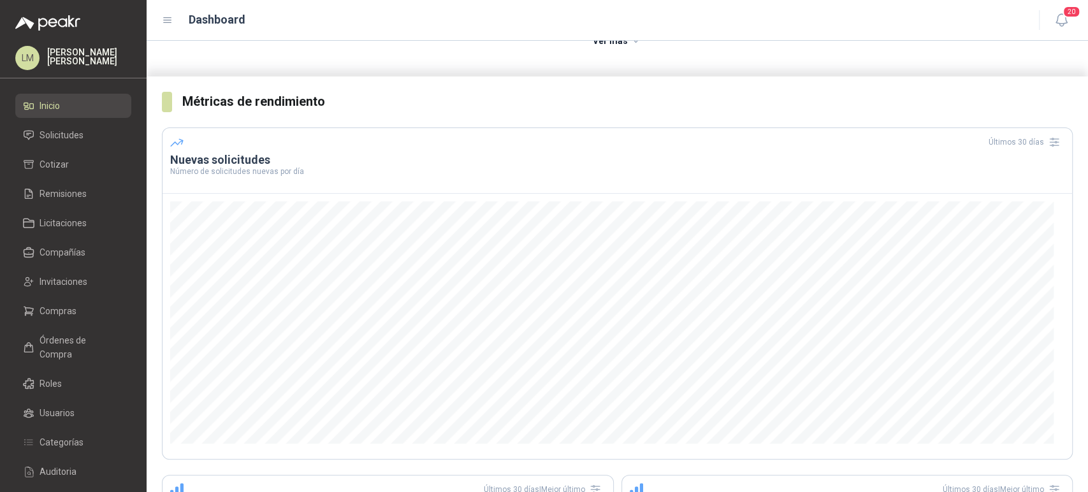
scroll to position [204, 0]
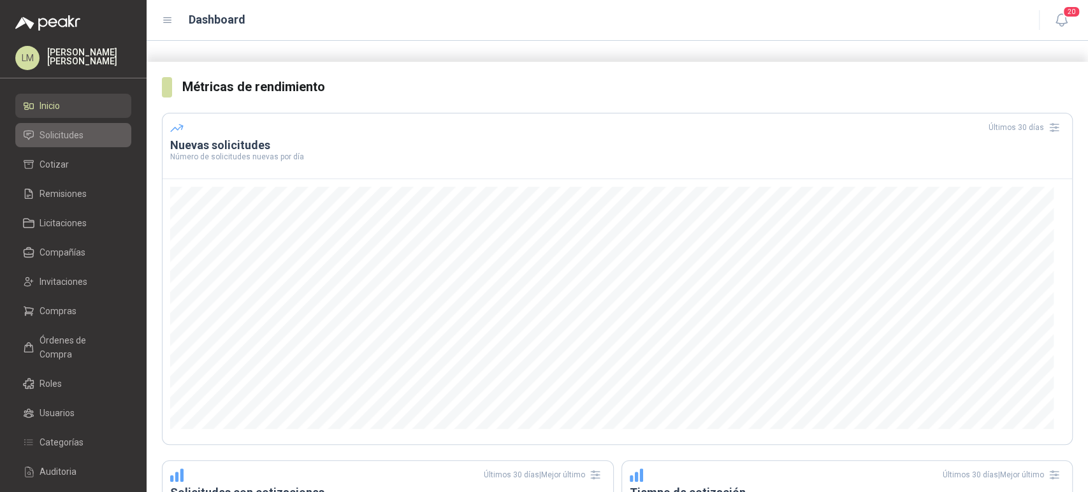
click at [68, 136] on span "Solicitudes" at bounding box center [61, 135] width 44 height 14
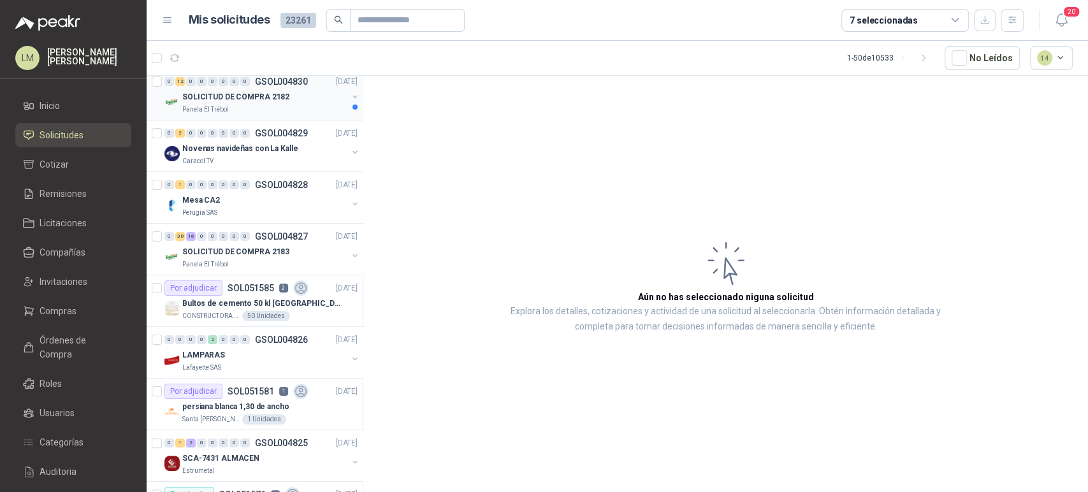
scroll to position [176, 0]
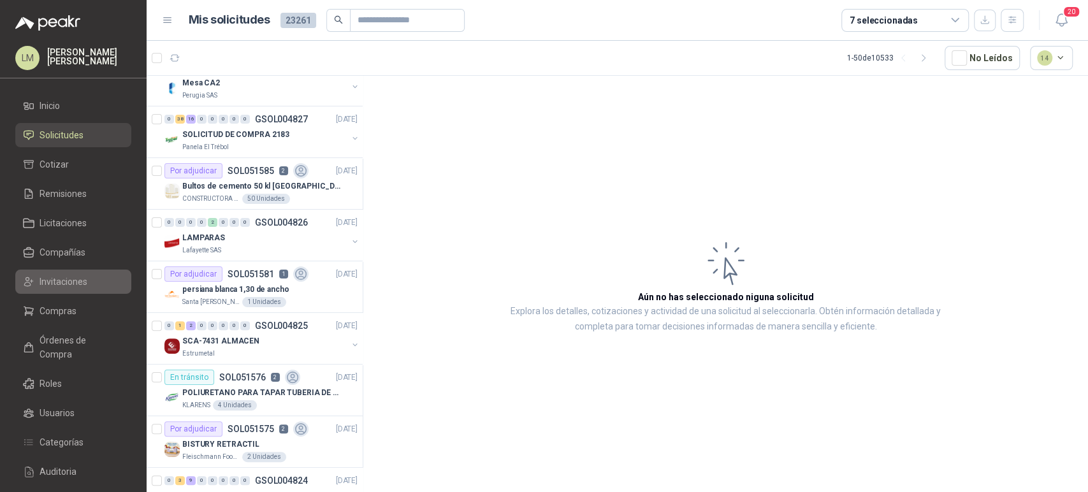
click at [55, 278] on span "Invitaciones" at bounding box center [63, 282] width 48 height 14
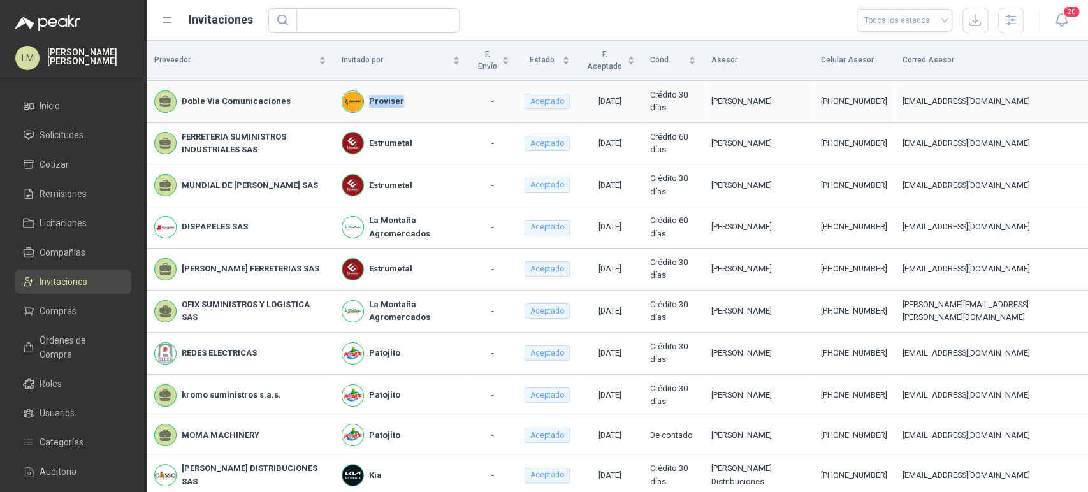
drag, startPoint x: 427, startPoint y: 101, endPoint x: 379, endPoint y: 95, distance: 48.1
click at [379, 95] on div "Proviser" at bounding box center [400, 101] width 118 height 22
click at [384, 13] on input "text" at bounding box center [373, 20] width 138 height 23
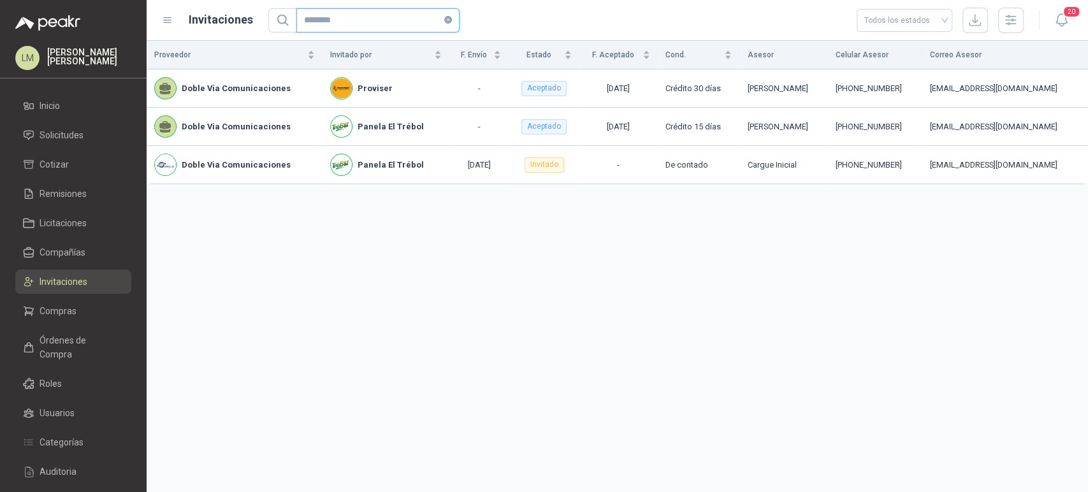
click at [447, 22] on icon "close-circle" at bounding box center [448, 20] width 8 height 8
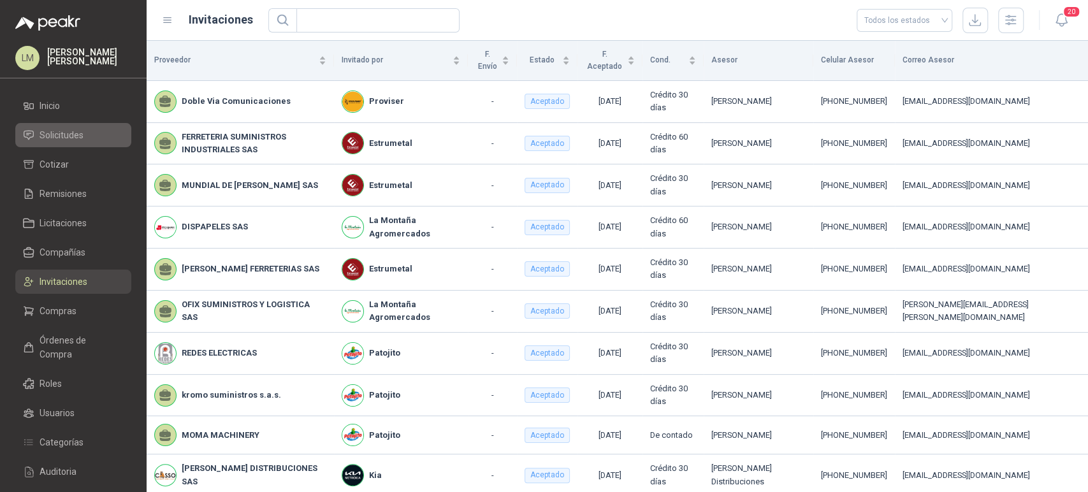
click at [50, 146] on link "Solicitudes" at bounding box center [73, 135] width 116 height 24
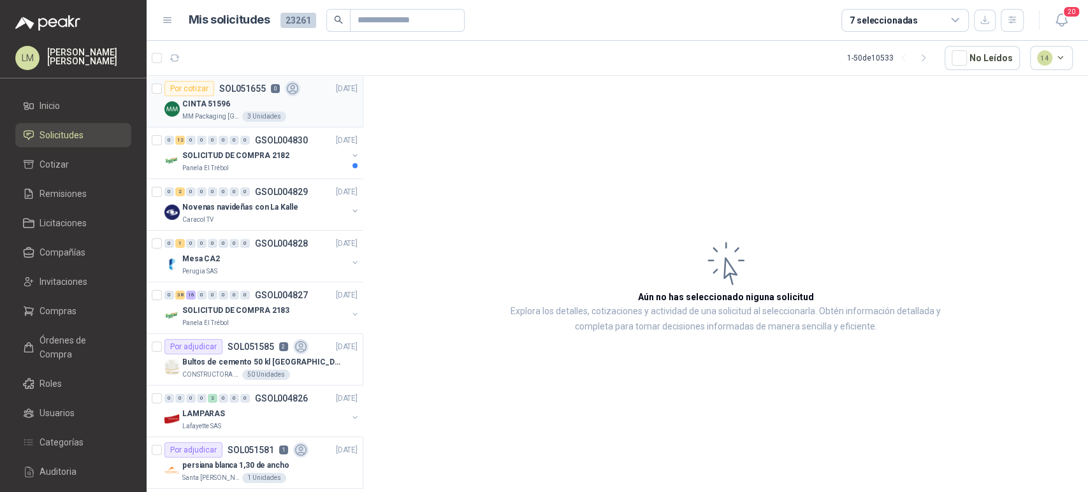
click at [262, 118] on div "3 Unidades" at bounding box center [264, 116] width 44 height 10
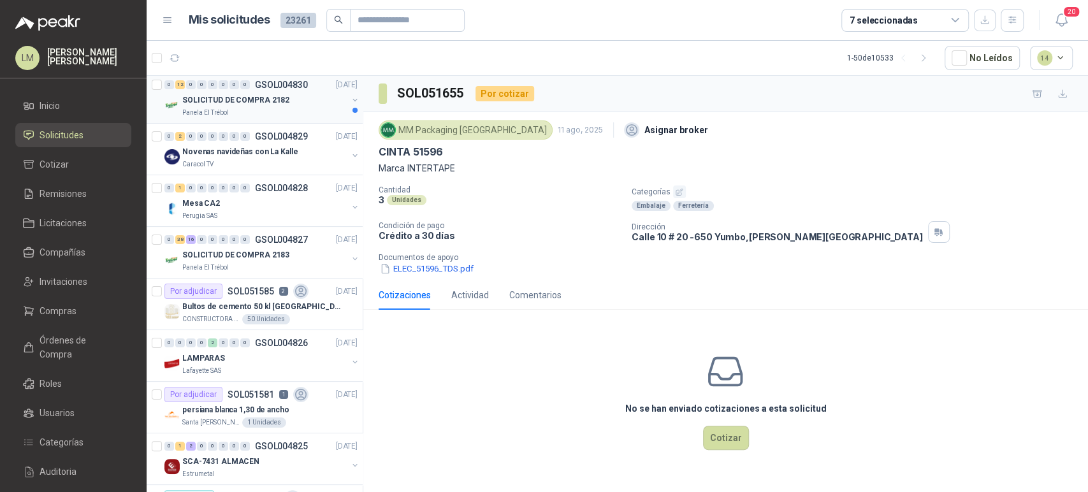
scroll to position [61, 0]
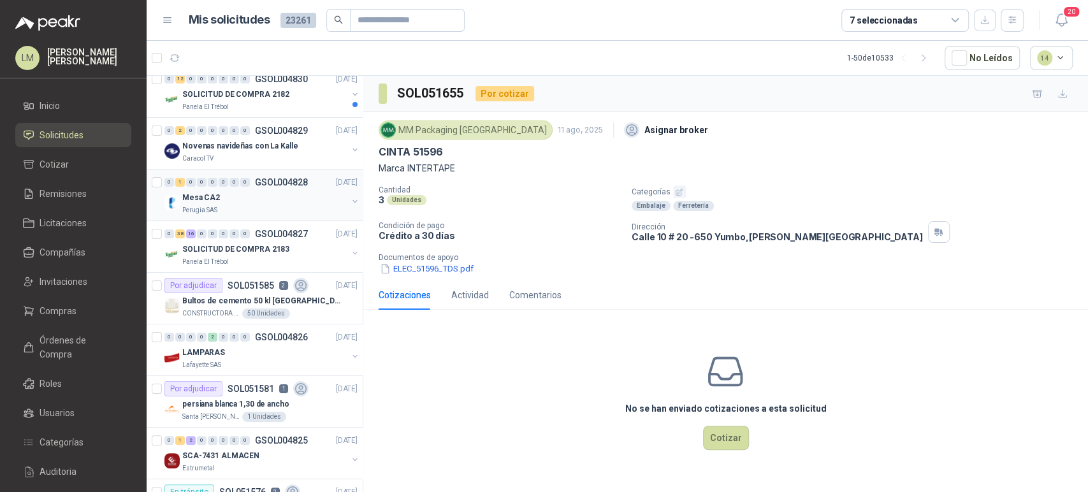
click at [270, 208] on div "Perugia SAS" at bounding box center [264, 210] width 165 height 10
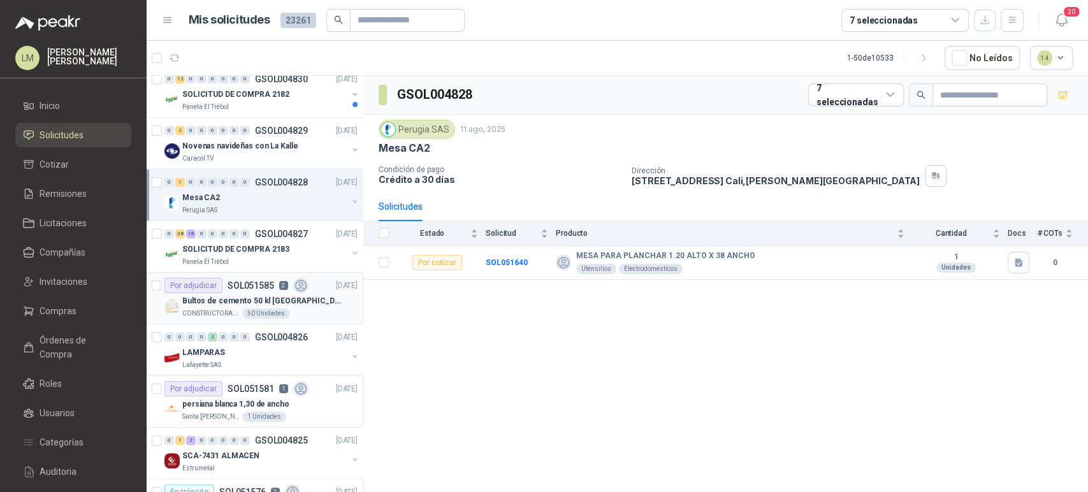
click at [254, 299] on p "Bultos de cemento 50 kl [GEOGRAPHIC_DATA][PERSON_NAME]" at bounding box center [261, 301] width 159 height 12
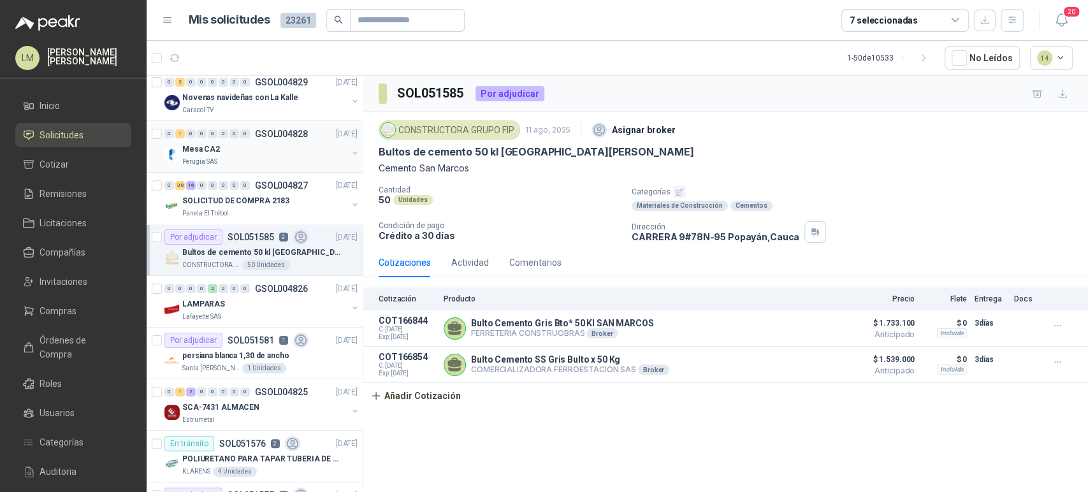
scroll to position [115, 0]
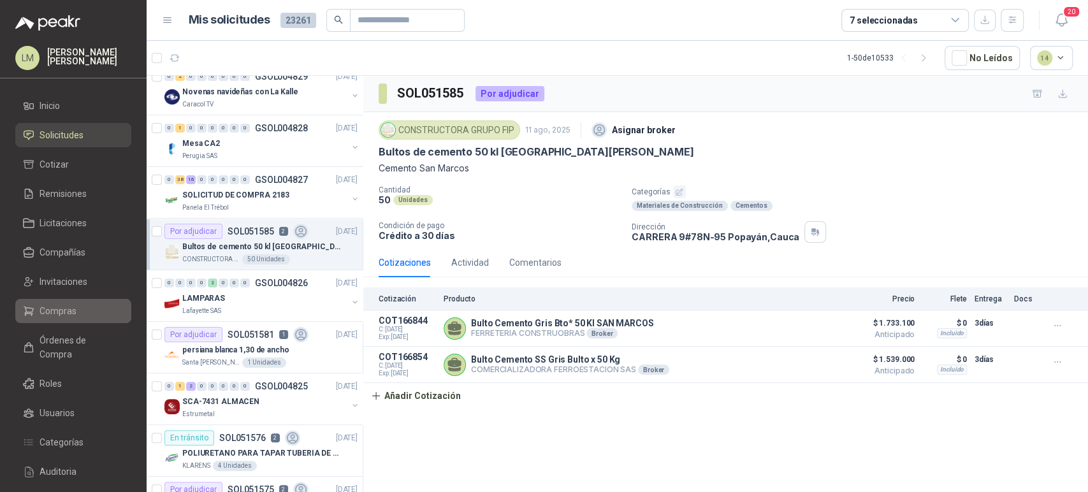
click at [57, 309] on span "Compras" at bounding box center [57, 311] width 37 height 14
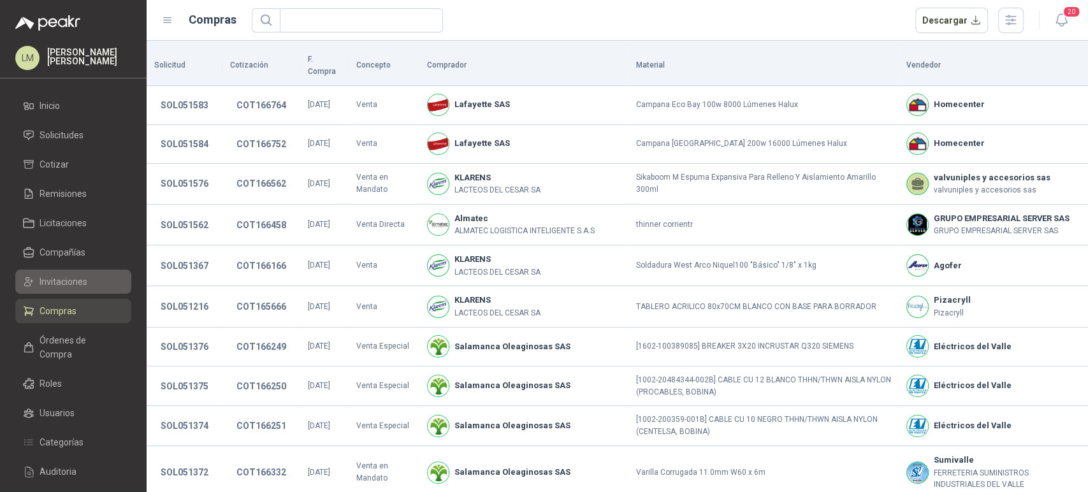
click at [65, 284] on span "Invitaciones" at bounding box center [63, 282] width 48 height 14
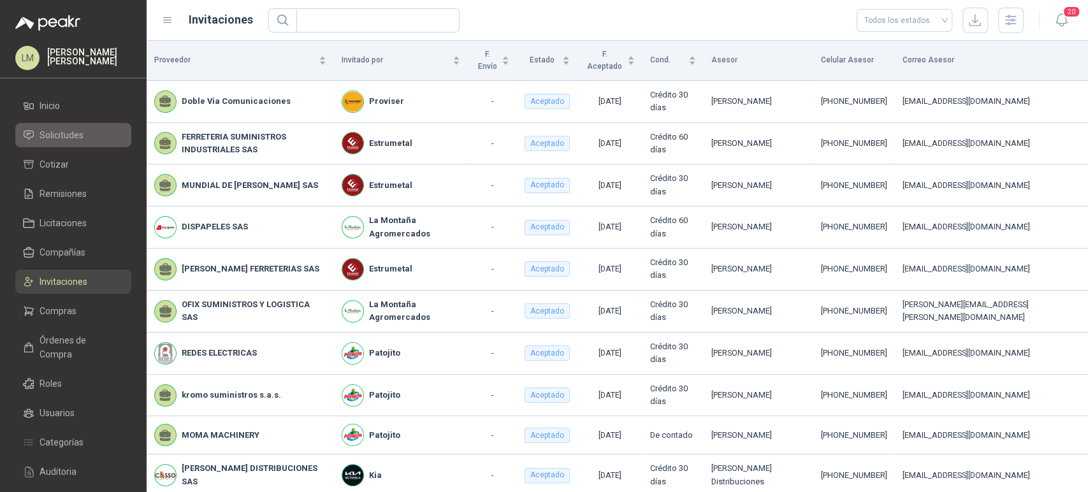
click at [69, 136] on span "Solicitudes" at bounding box center [61, 135] width 44 height 14
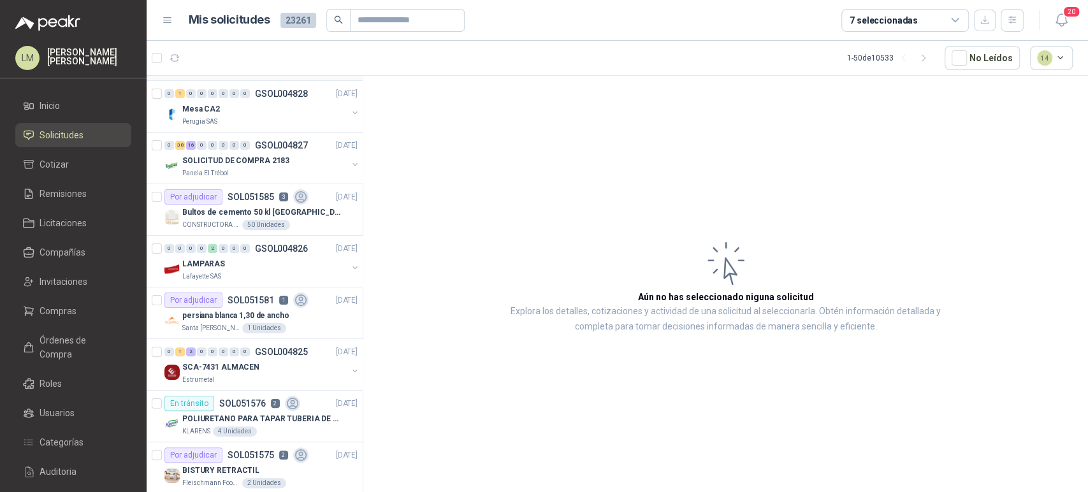
scroll to position [206, 0]
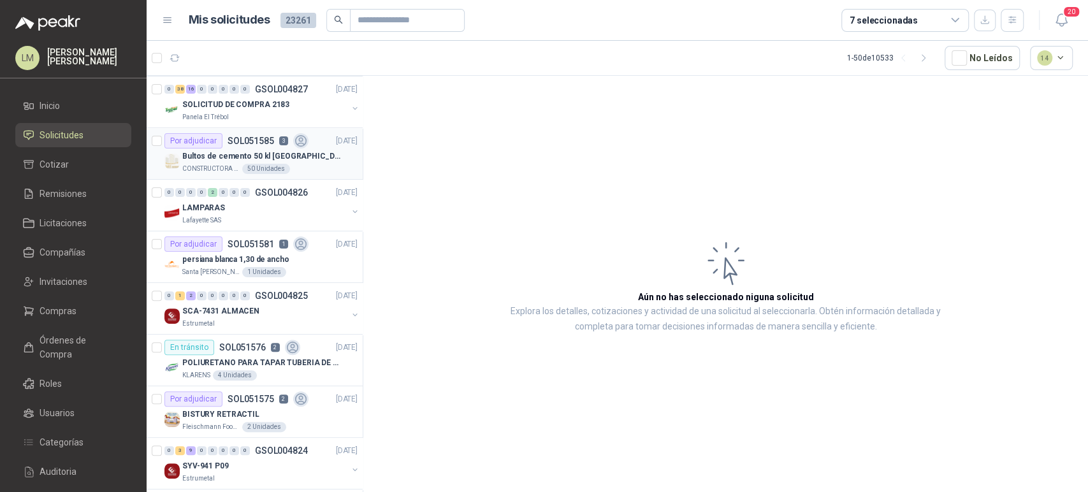
click at [262, 159] on p "Bultos de cemento 50 kl [GEOGRAPHIC_DATA][PERSON_NAME]" at bounding box center [261, 156] width 159 height 12
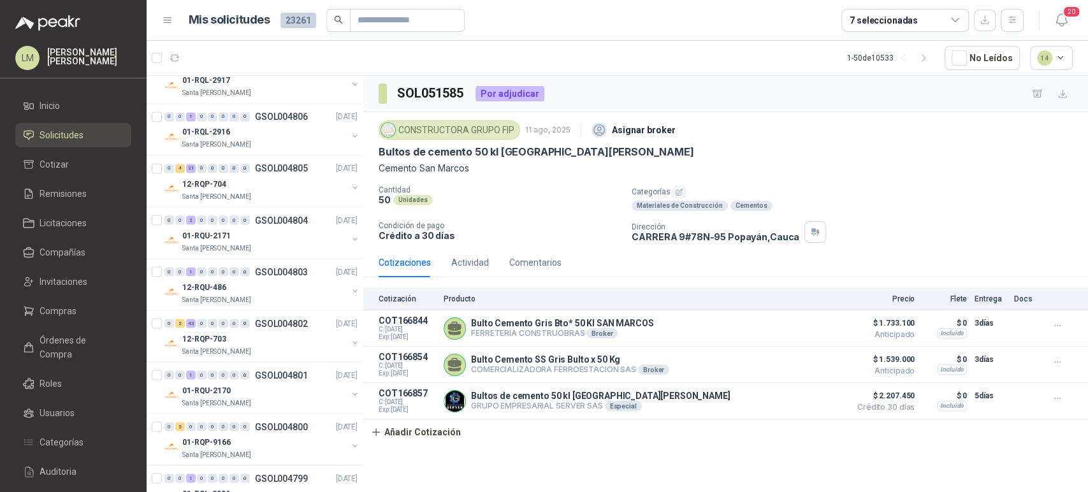
scroll to position [1523, 0]
click at [918, 24] on div "7 seleccionadas" at bounding box center [904, 20] width 127 height 23
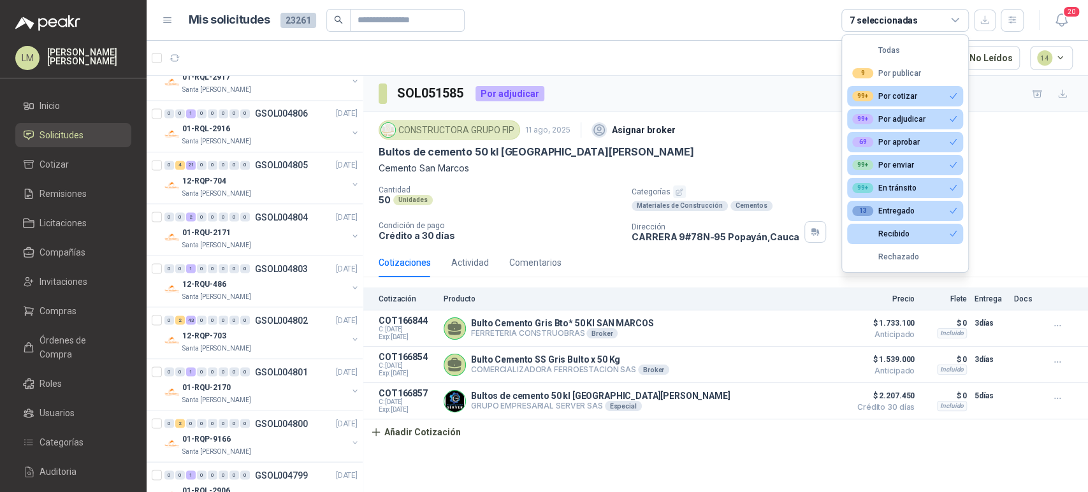
click at [882, 52] on div "Todas" at bounding box center [876, 50] width 48 height 9
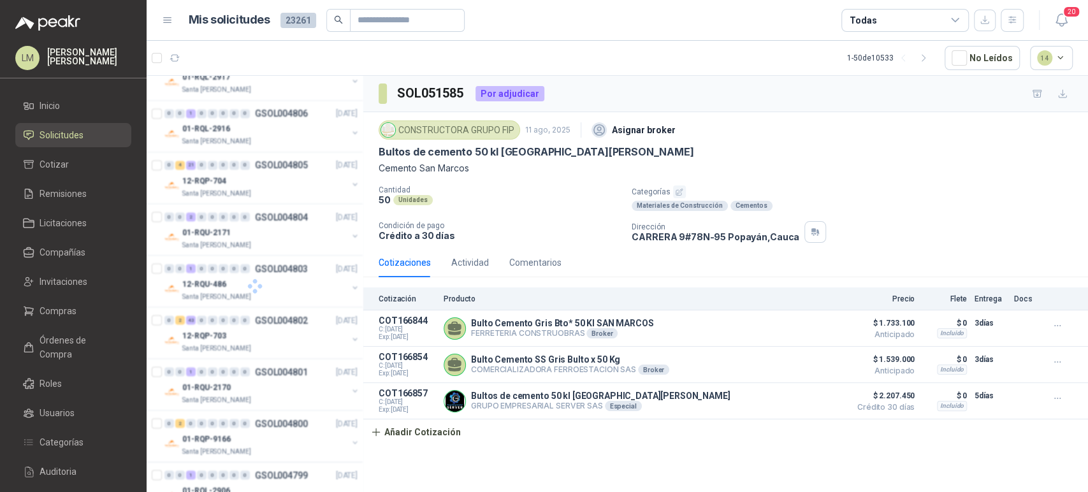
click at [880, 24] on div "Todas" at bounding box center [904, 20] width 127 height 23
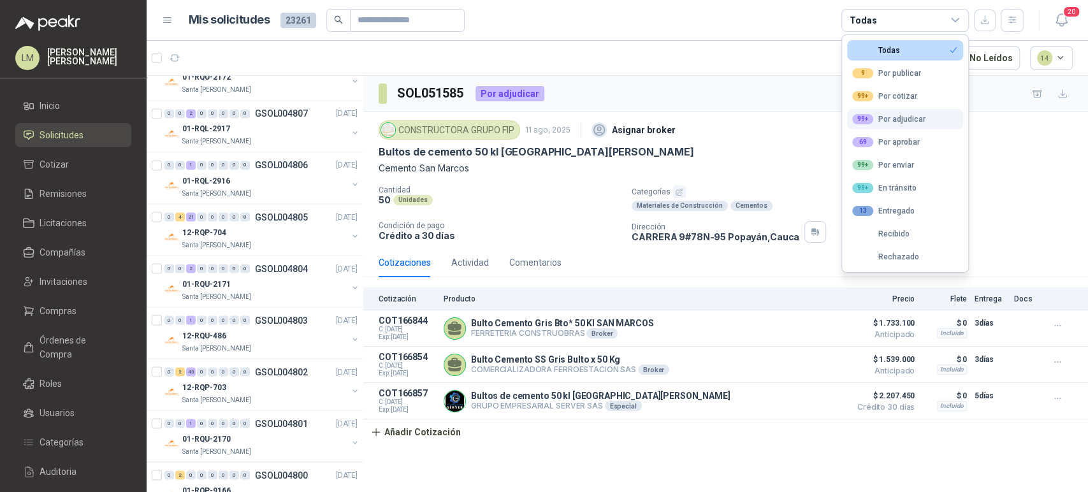
scroll to position [1575, 0]
click at [877, 143] on div "69 Por aprobar" at bounding box center [886, 142] width 68 height 10
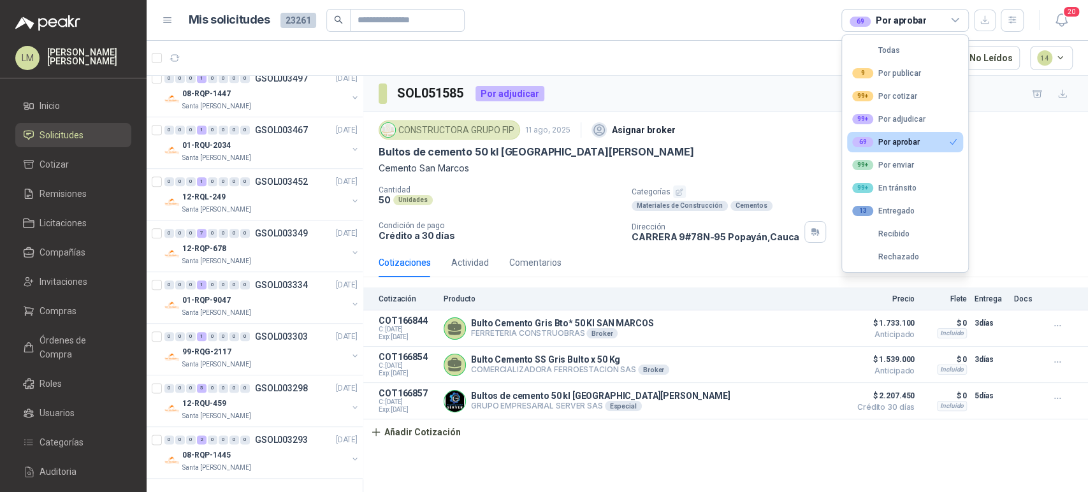
scroll to position [947, 0]
click at [489, 205] on div "50 Unidades" at bounding box center [499, 199] width 243 height 11
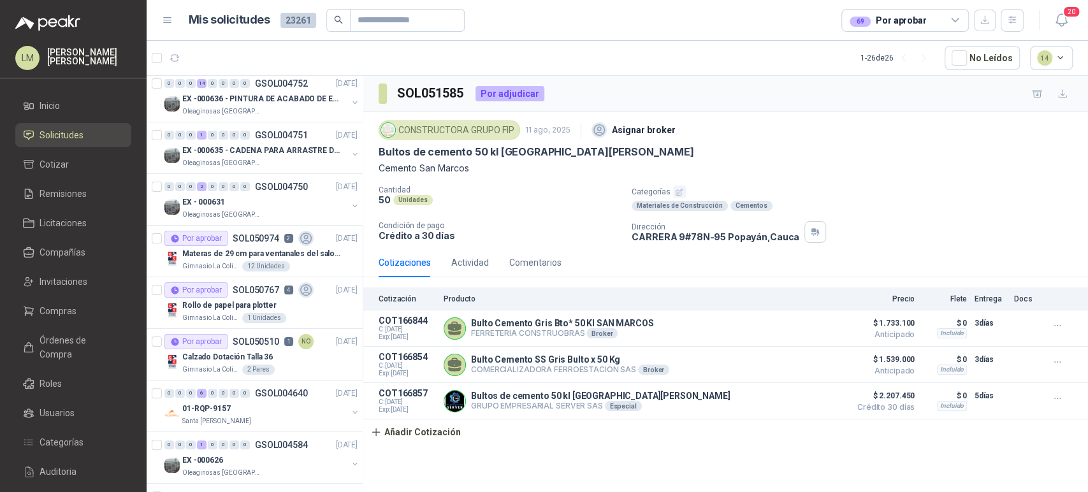
scroll to position [0, 0]
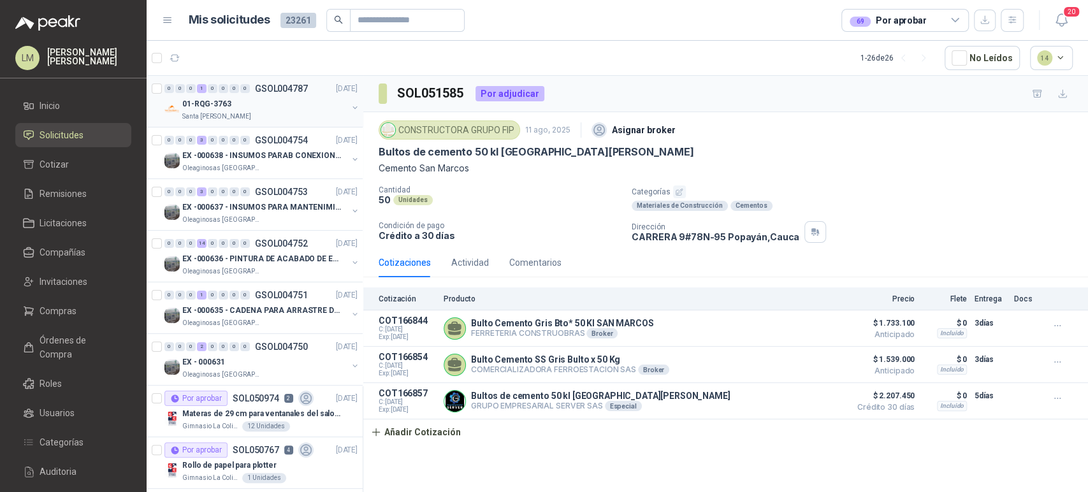
click at [350, 108] on button "button" at bounding box center [355, 108] width 10 height 10
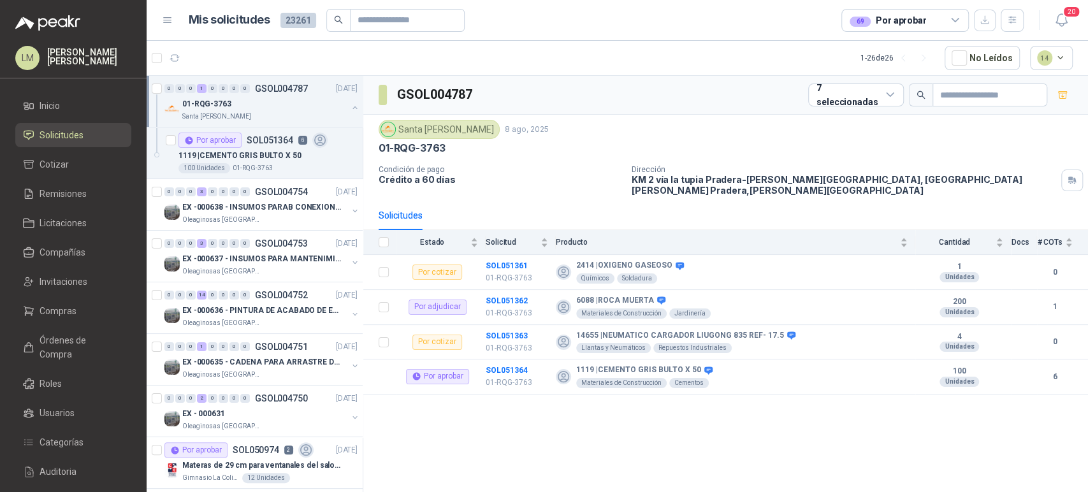
click at [350, 109] on button "button" at bounding box center [355, 108] width 10 height 10
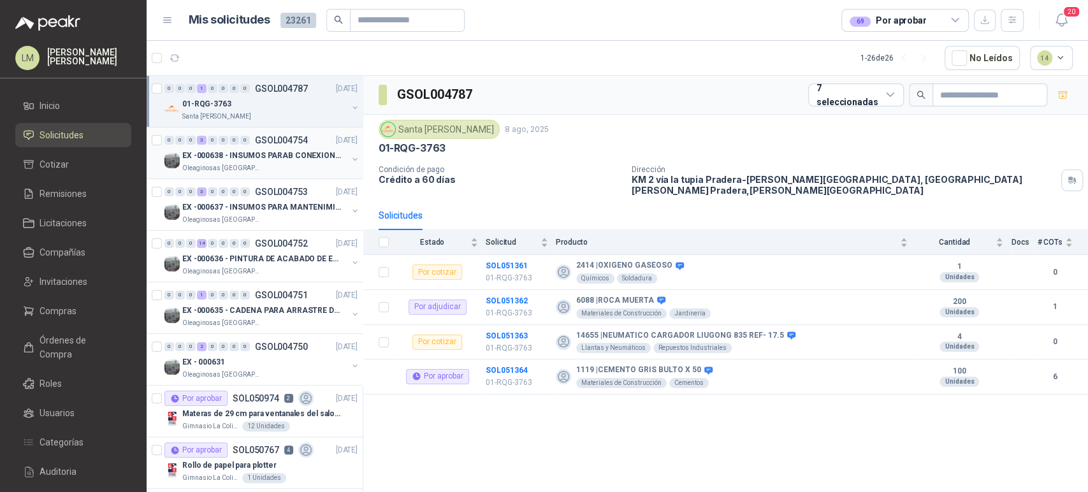
click at [350, 157] on button "button" at bounding box center [355, 159] width 10 height 10
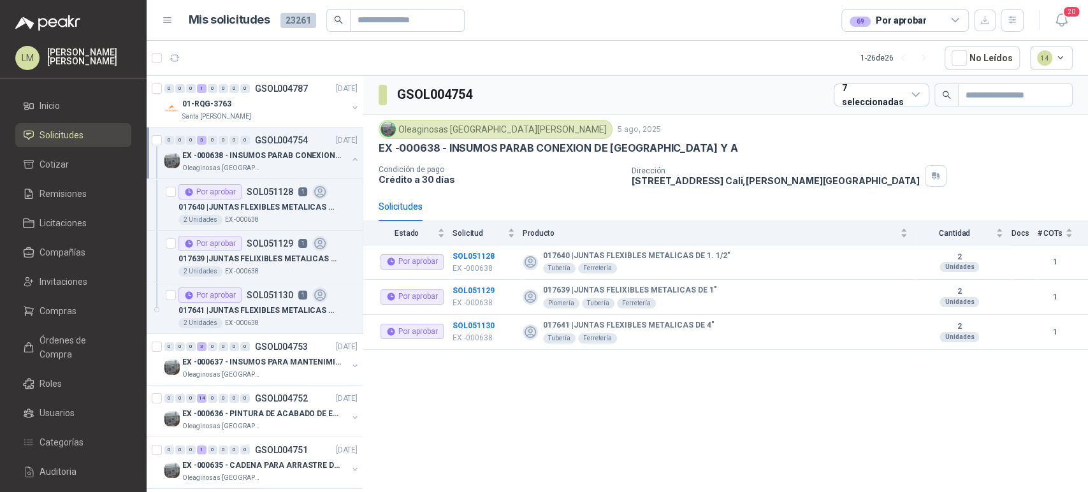
click at [350, 157] on button "button" at bounding box center [355, 159] width 10 height 10
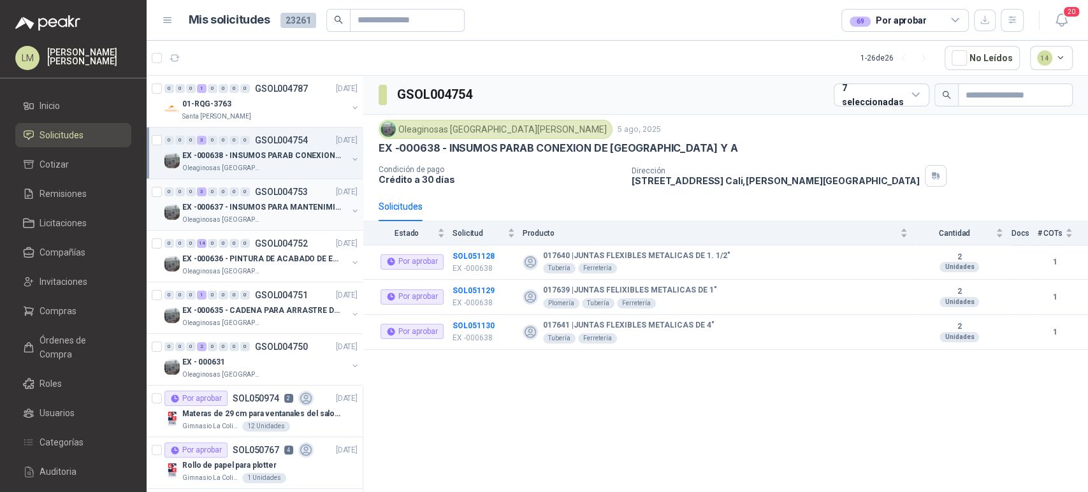
click at [350, 209] on button "button" at bounding box center [355, 211] width 10 height 10
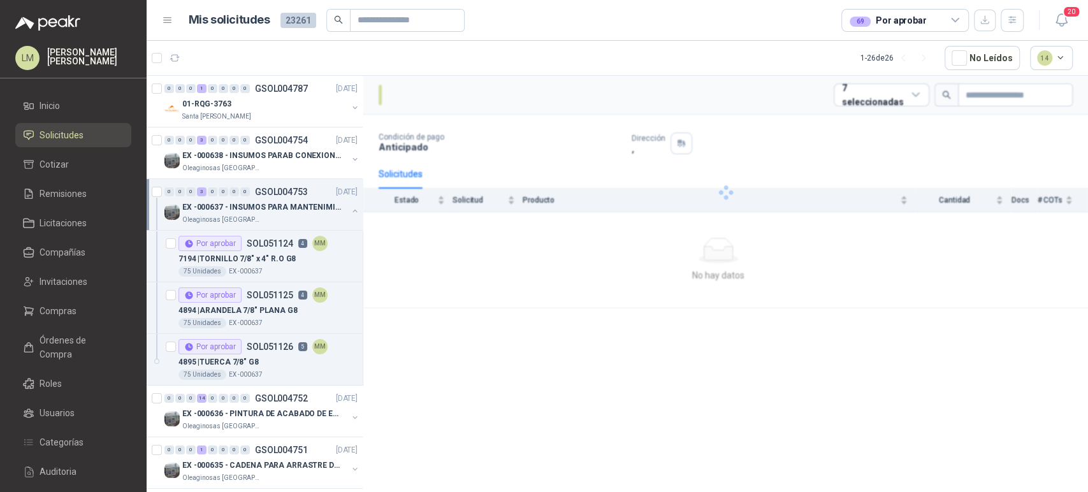
click at [350, 209] on button "button" at bounding box center [355, 211] width 10 height 10
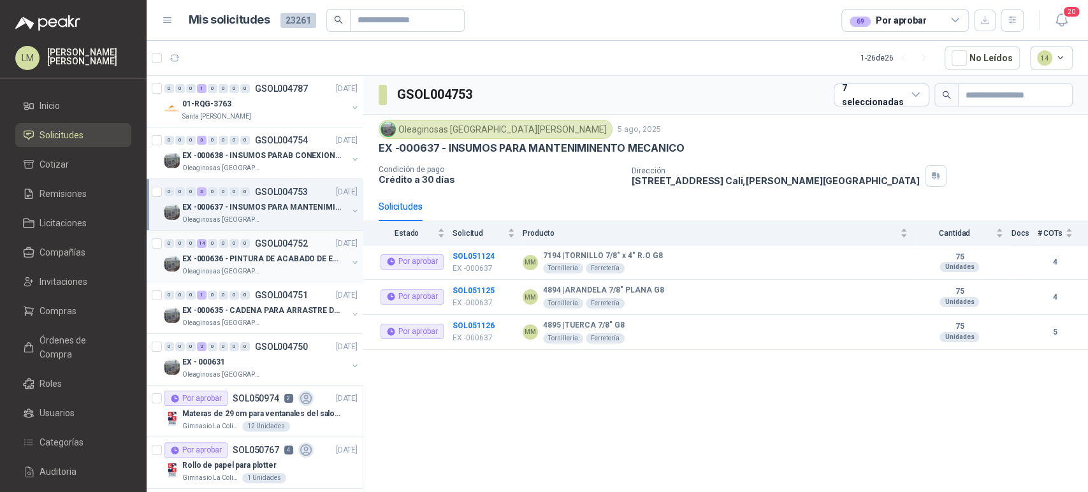
click at [350, 259] on button "button" at bounding box center [355, 262] width 10 height 10
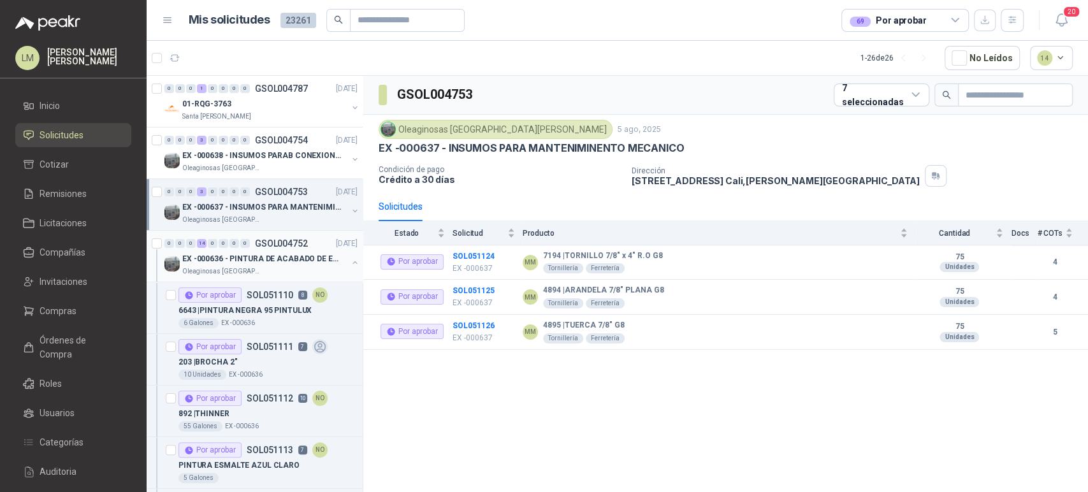
click at [350, 259] on button "button" at bounding box center [355, 262] width 10 height 10
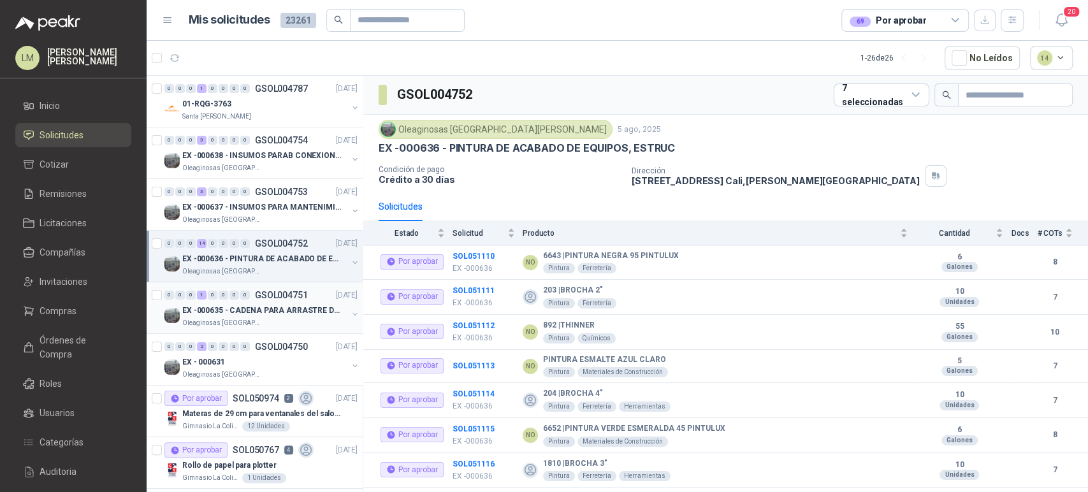
click at [350, 310] on button "button" at bounding box center [355, 314] width 10 height 10
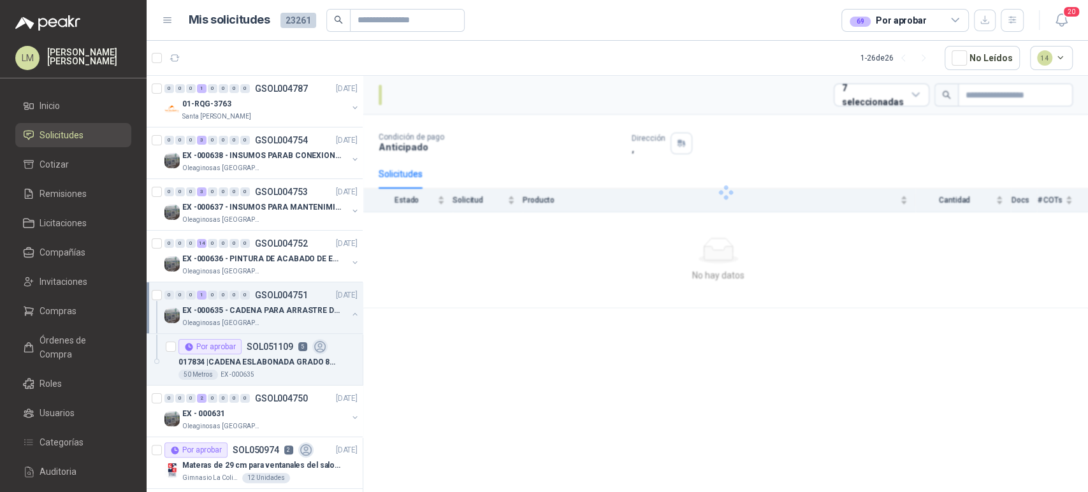
click at [350, 310] on button "button" at bounding box center [355, 314] width 10 height 10
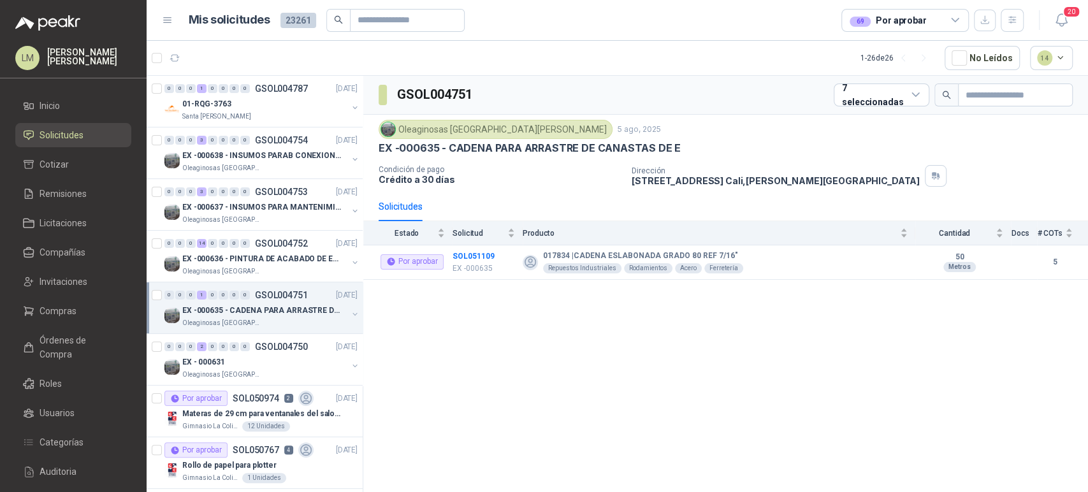
click at [350, 315] on button "button" at bounding box center [355, 314] width 10 height 10
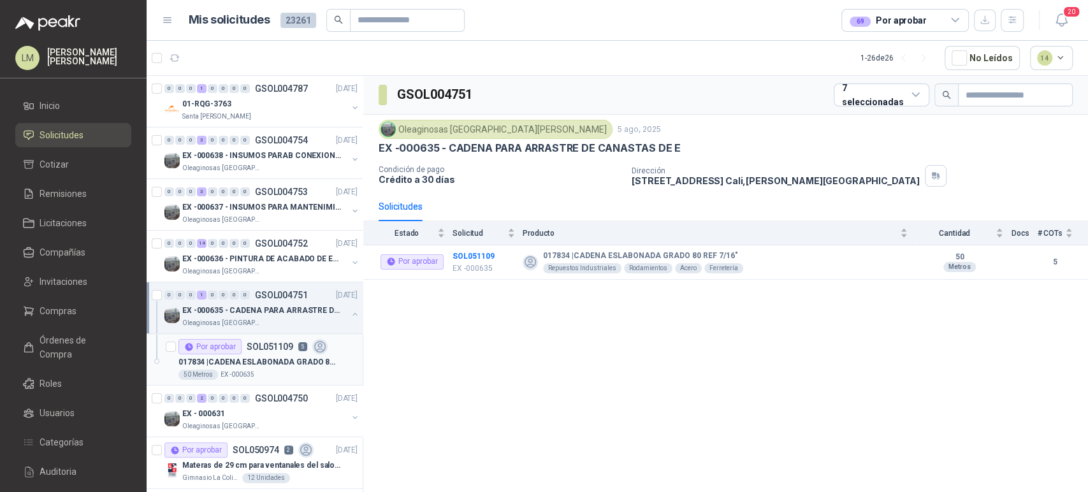
click at [301, 342] on p "5" at bounding box center [302, 346] width 9 height 9
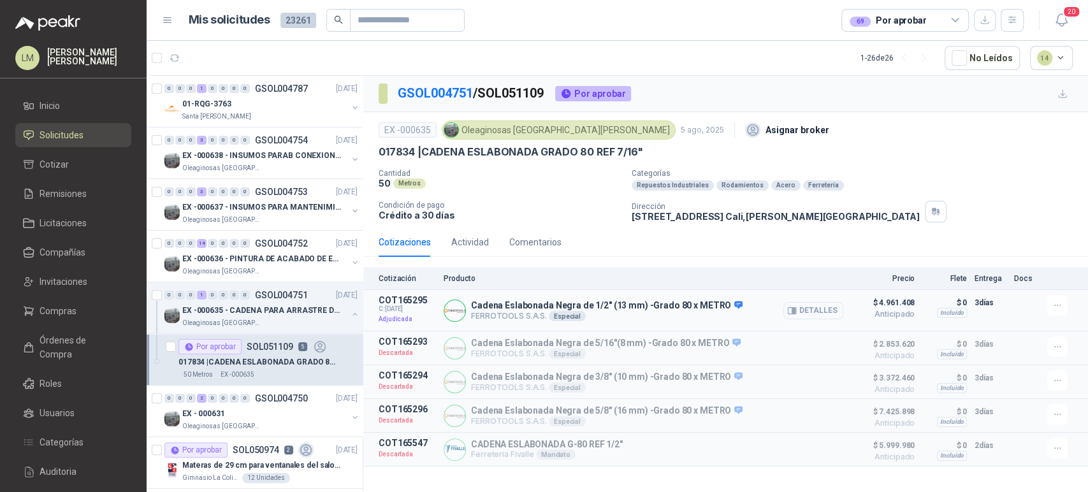
click at [812, 307] on button "Detalles" at bounding box center [813, 310] width 60 height 17
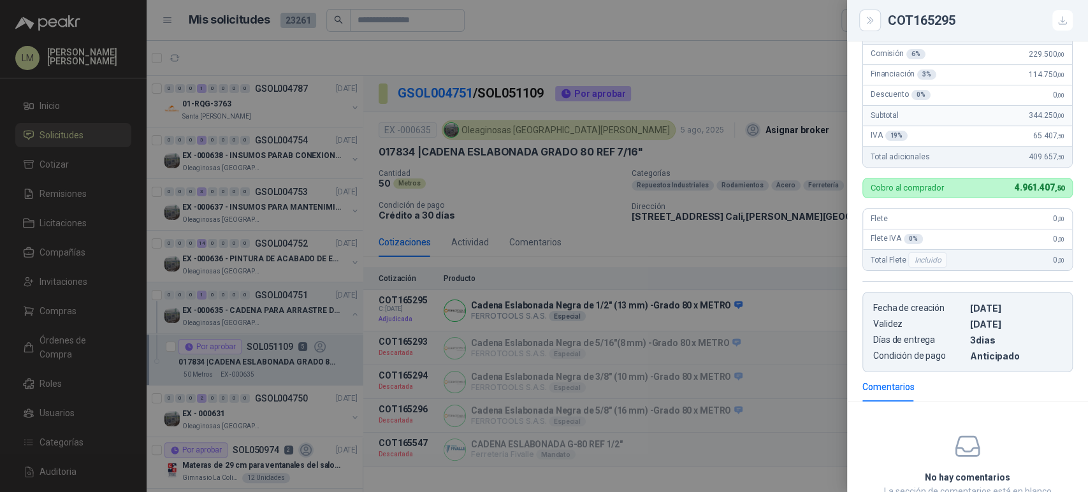
scroll to position [294, 0]
click at [625, 248] on div at bounding box center [544, 246] width 1088 height 492
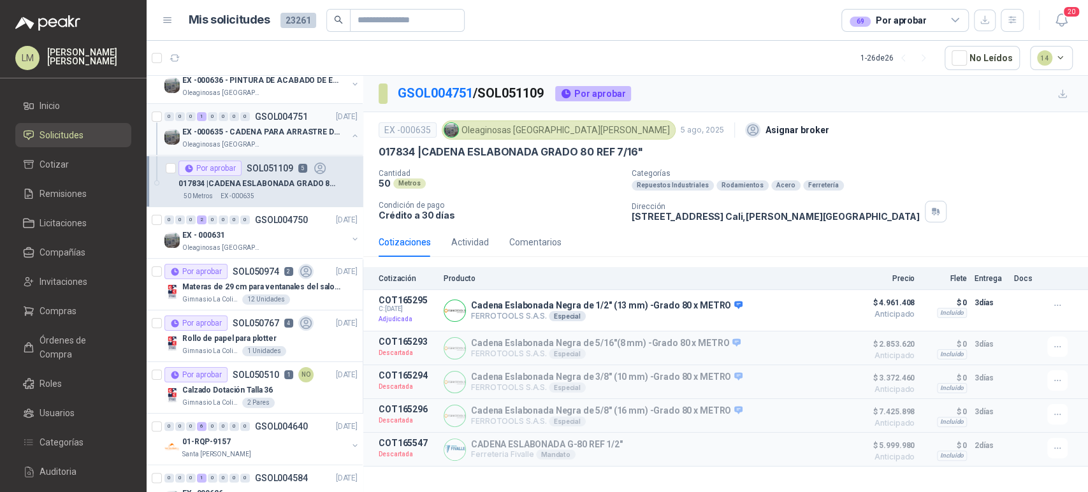
scroll to position [181, 0]
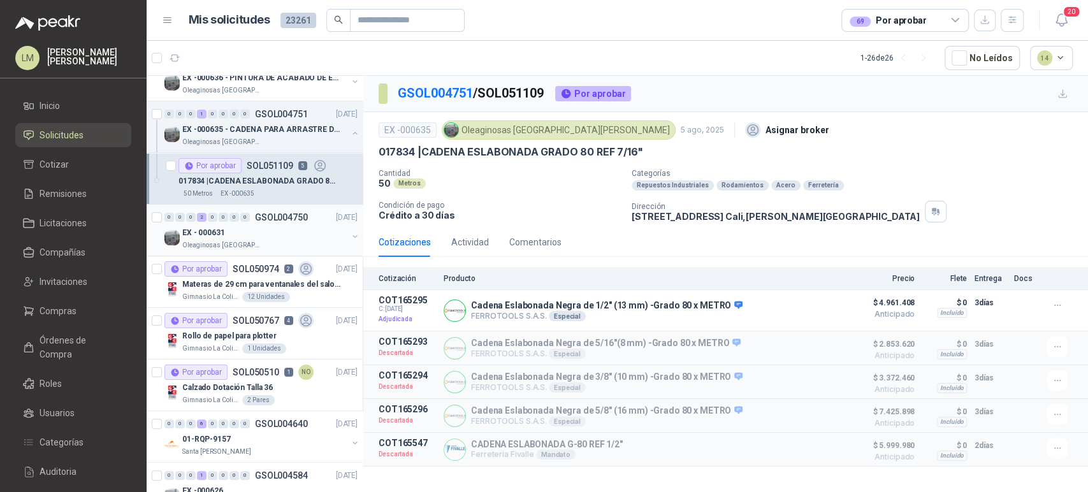
click at [350, 235] on button "button" at bounding box center [355, 236] width 10 height 10
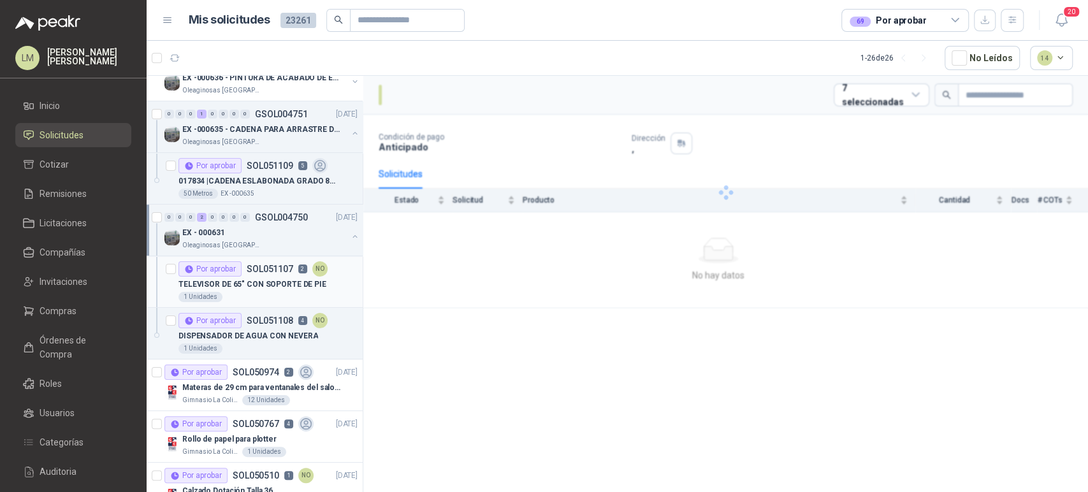
click at [278, 289] on div "TELEVISOR DE 65" CON SOPORTE DE PIE" at bounding box center [267, 283] width 179 height 15
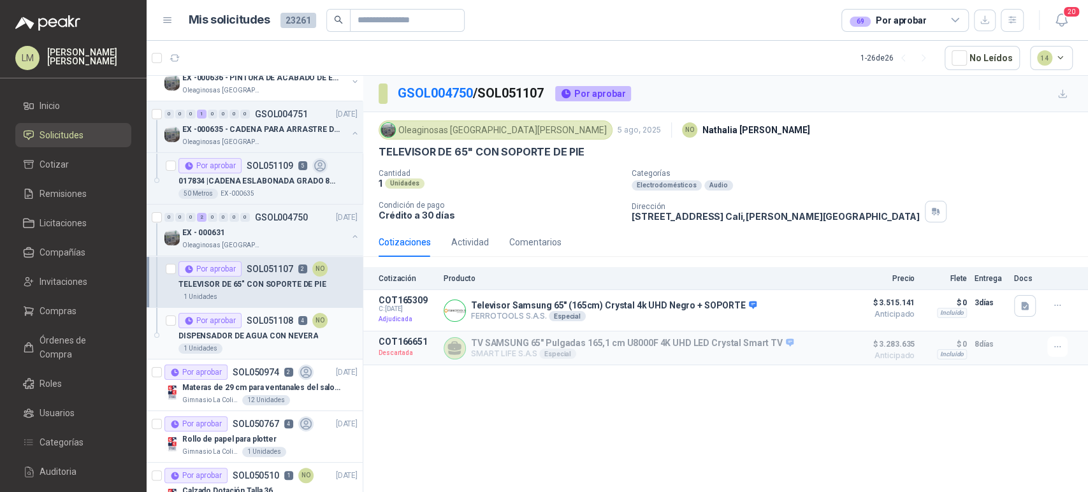
click at [268, 333] on p "DISPENSADOR DE AGUA CON NEVERA" at bounding box center [248, 336] width 140 height 12
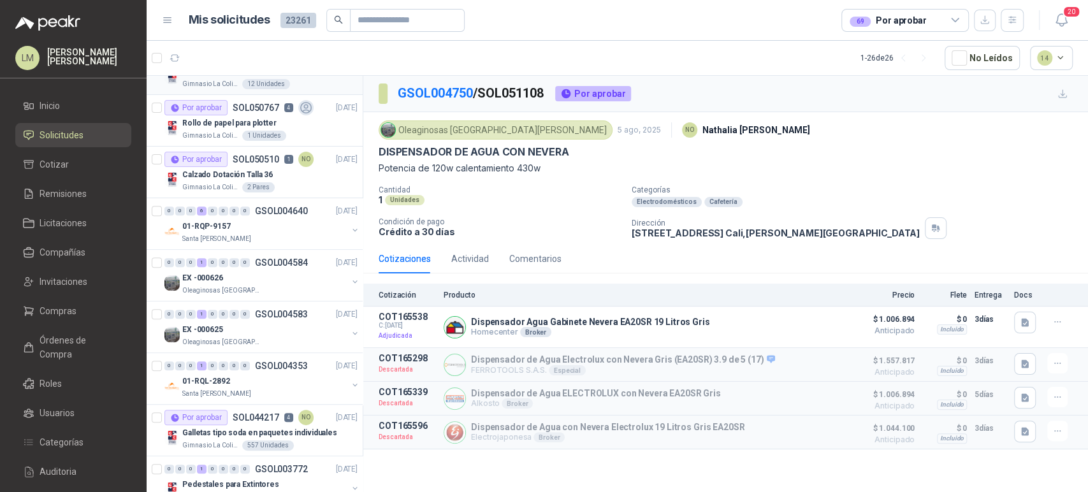
scroll to position [498, 0]
click at [350, 228] on button "button" at bounding box center [355, 229] width 10 height 10
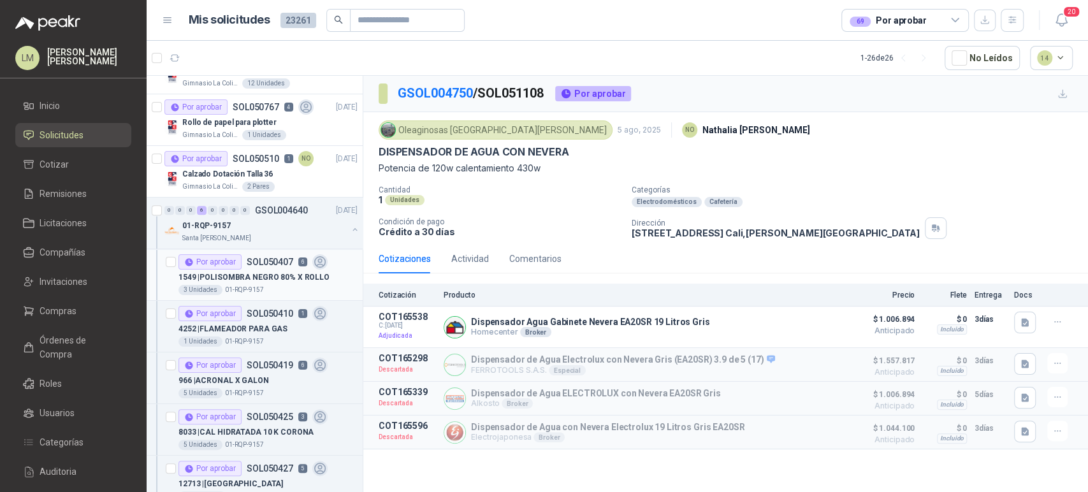
click at [269, 287] on div "3 Unidades 01-RQP-9157" at bounding box center [267, 290] width 179 height 10
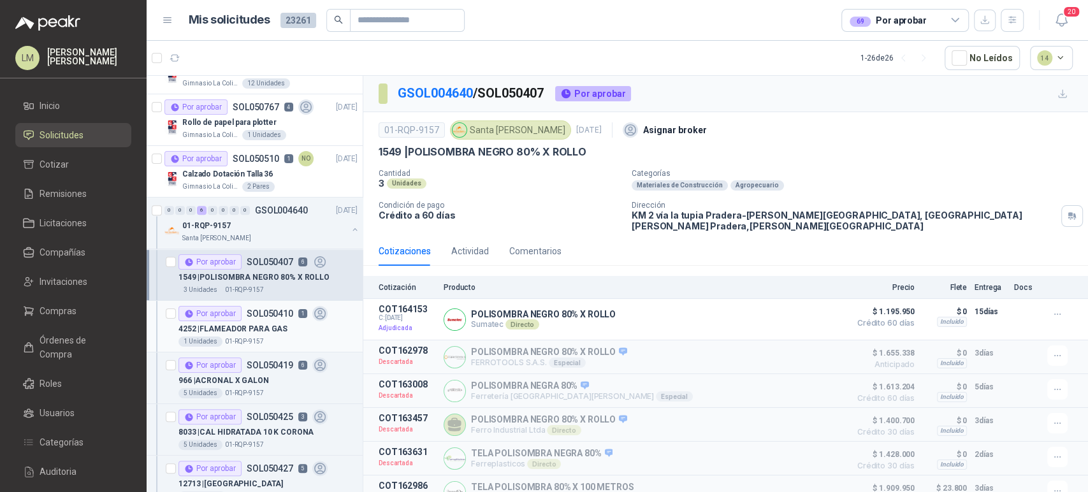
click at [260, 325] on p "4252 | FLAMEADOR PARA GAS" at bounding box center [232, 329] width 109 height 12
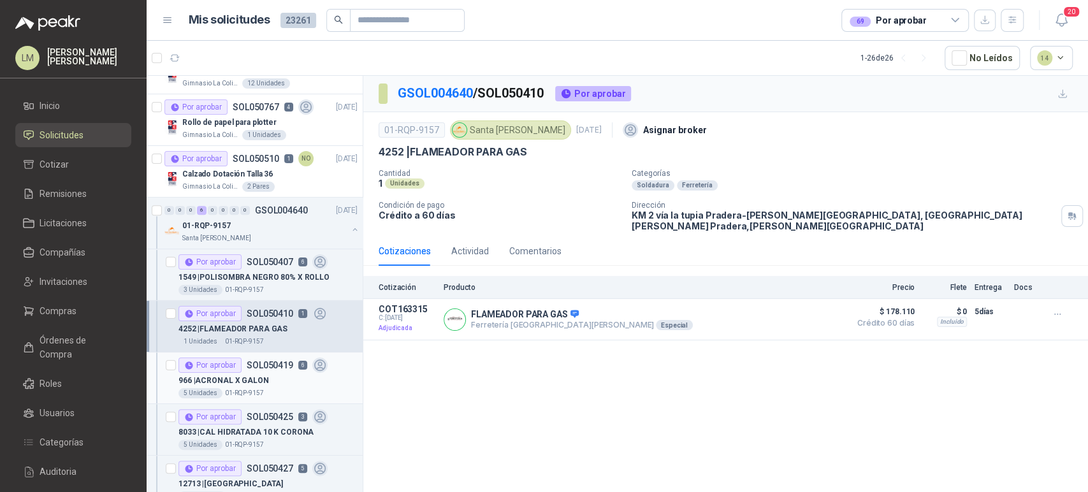
click at [269, 388] on div "5 Unidades 01-RQP-9157" at bounding box center [267, 393] width 179 height 10
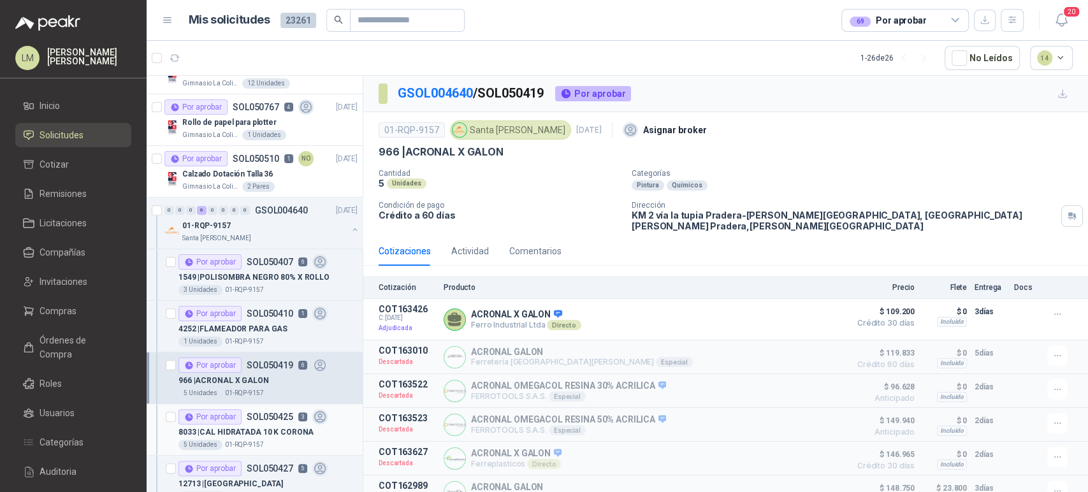
click at [264, 424] on div "8033 | CAL HIDRATADA 10 K CORONA" at bounding box center [267, 431] width 179 height 15
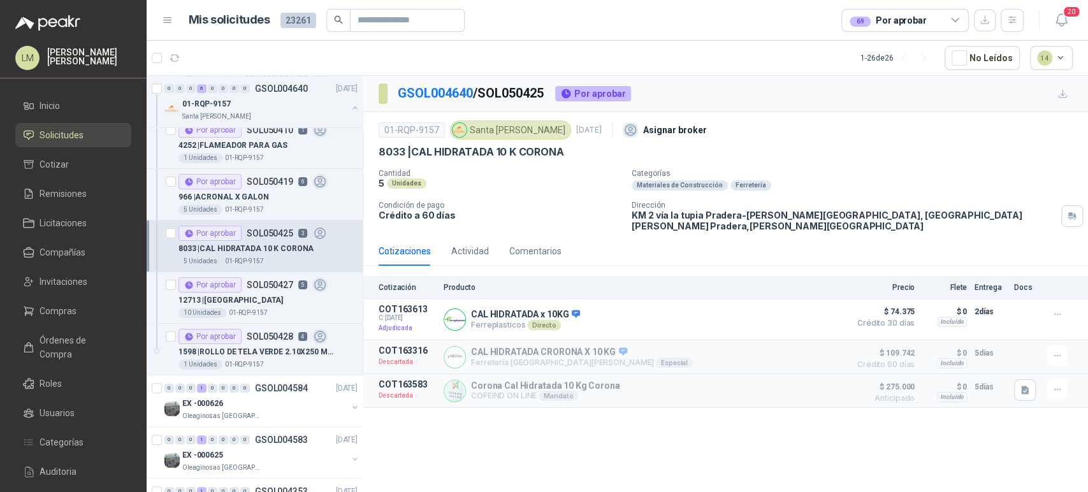
scroll to position [682, 0]
click at [281, 300] on div "12713 | CABO DE PALA" at bounding box center [267, 299] width 179 height 15
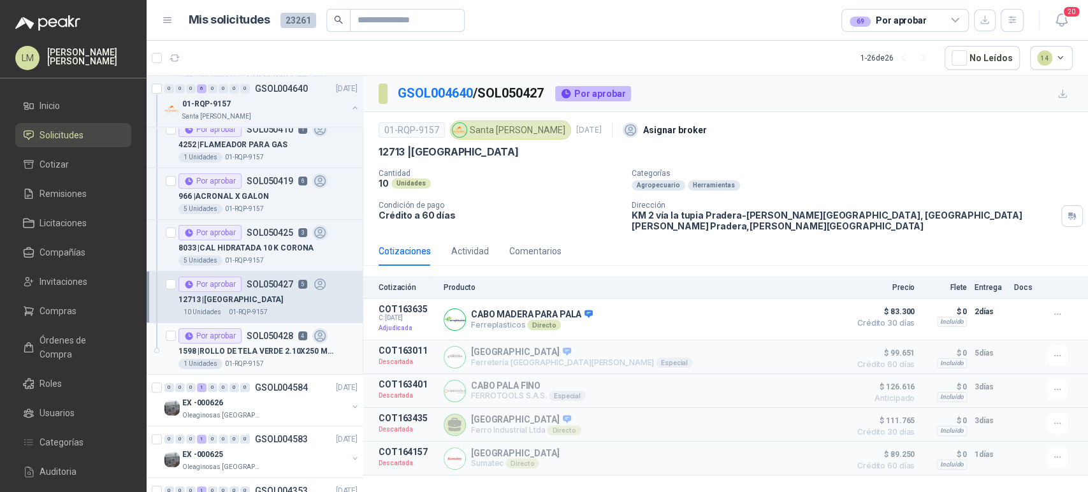
click at [272, 353] on p "1598 | ROLLO DE TELA VERDE 2.10X250 MTS" at bounding box center [257, 351] width 159 height 12
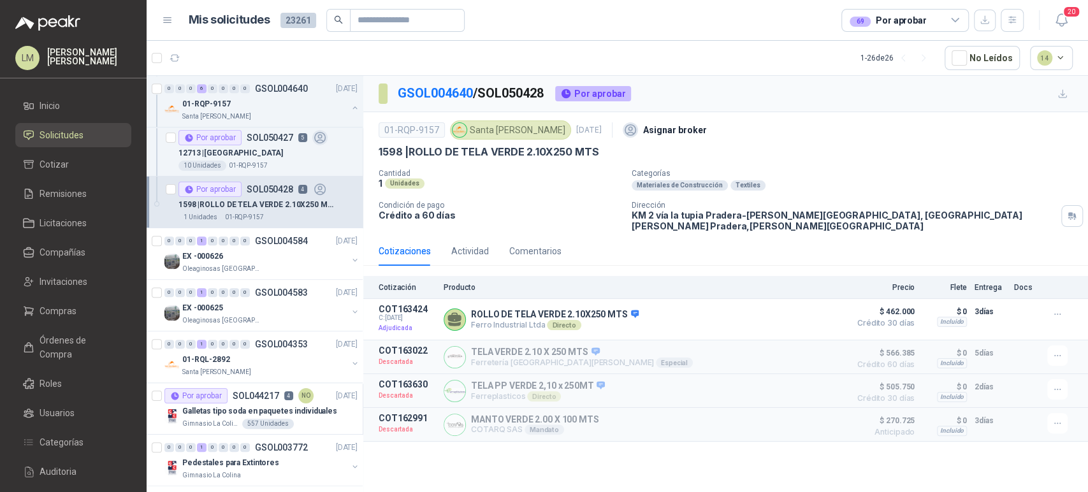
scroll to position [829, 0]
click at [350, 255] on button "button" at bounding box center [355, 259] width 10 height 10
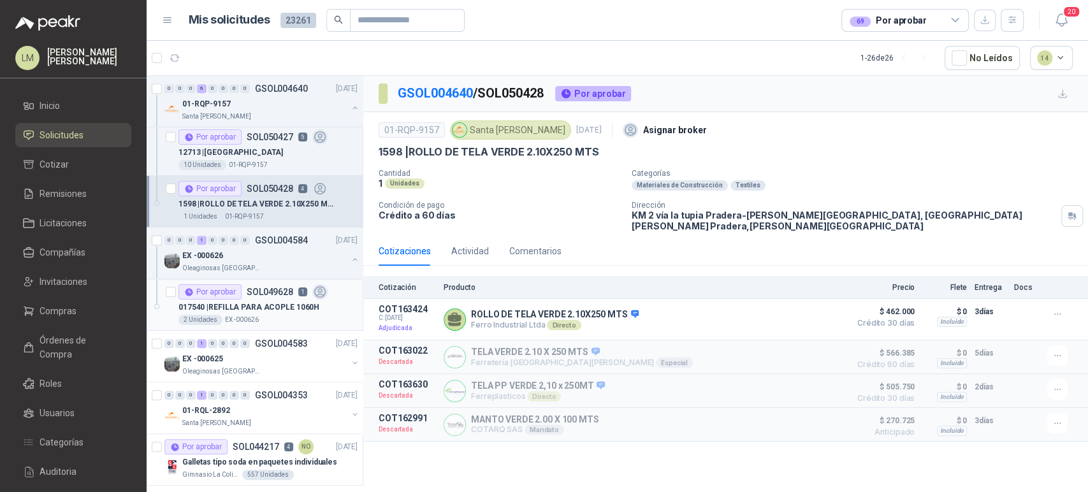
click at [277, 294] on p "SOL049628" at bounding box center [270, 291] width 47 height 9
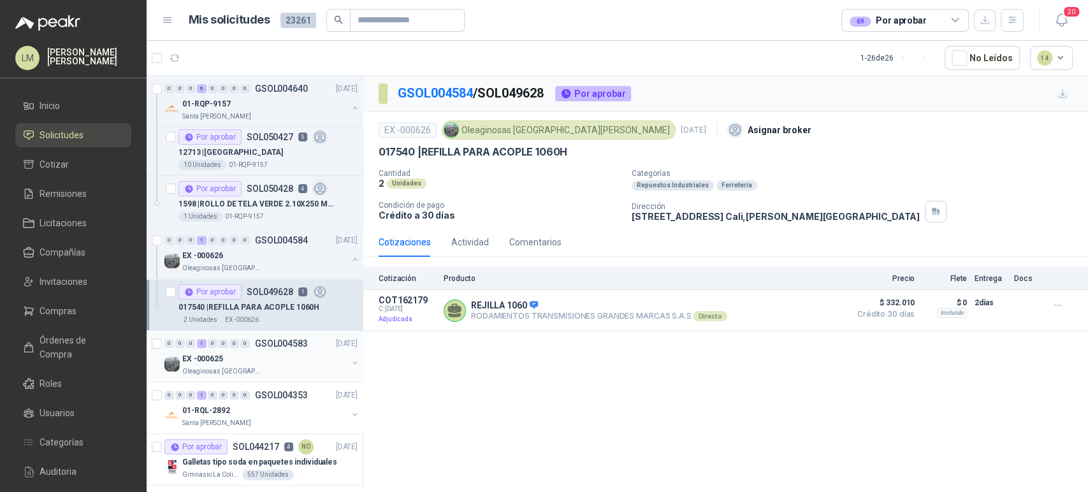
click at [350, 360] on button "button" at bounding box center [355, 362] width 10 height 10
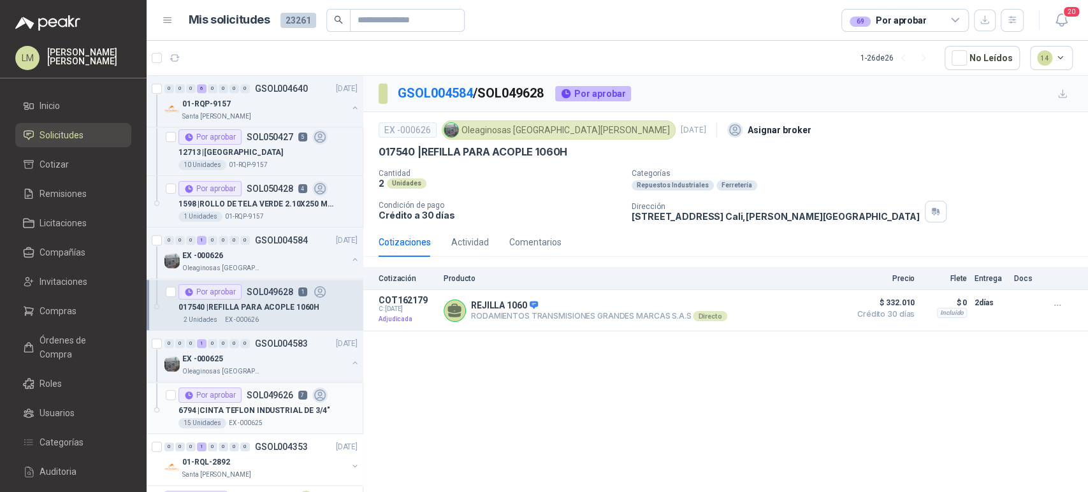
click at [265, 406] on p "6794 | CINTA TEFLON INDUSTRIAL DE 3/4"" at bounding box center [254, 411] width 152 height 12
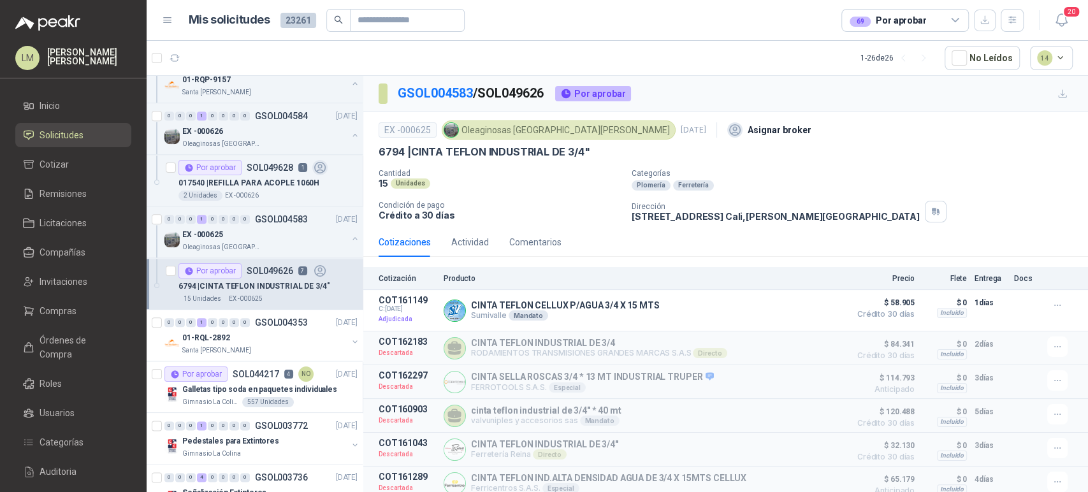
scroll to position [983, 0]
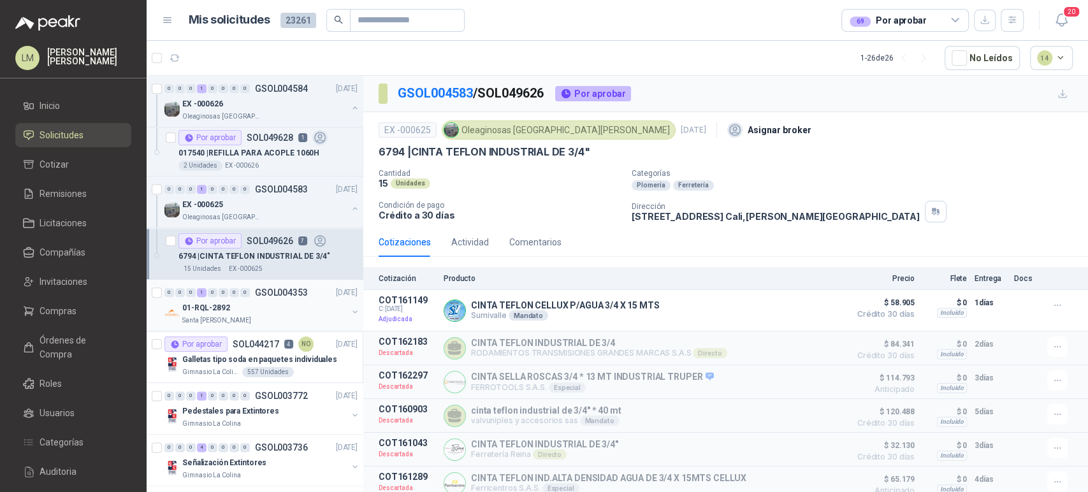
click at [350, 310] on button "button" at bounding box center [355, 311] width 10 height 10
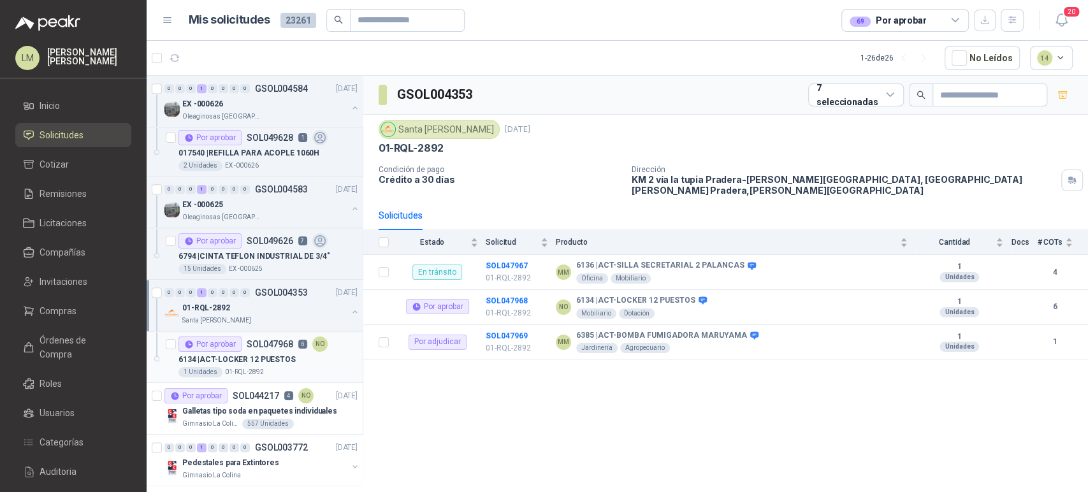
click at [285, 355] on p "6134 | ACT-LOCKER 12 PUESTOS" at bounding box center [236, 360] width 117 height 12
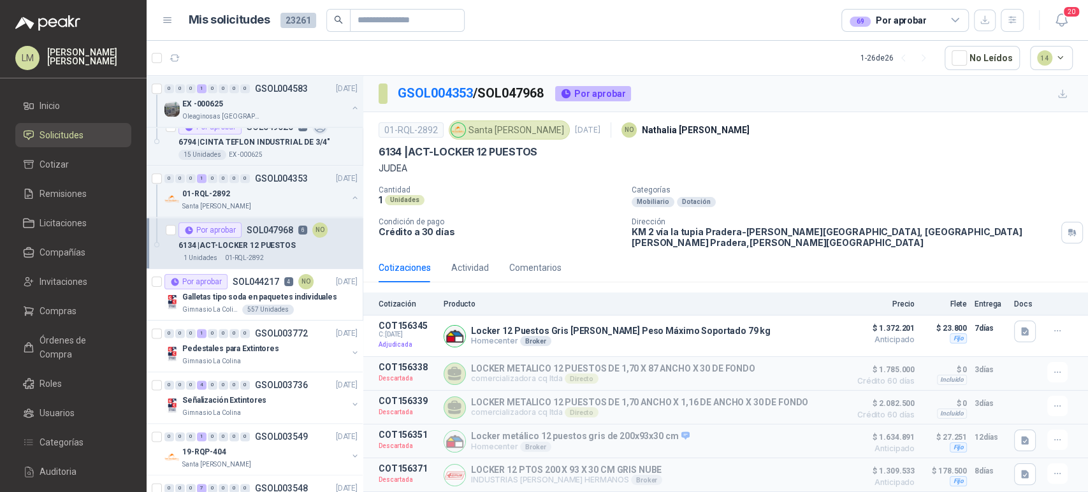
scroll to position [1098, 0]
click at [281, 290] on p "Galletas tipo soda en paquetes individuales" at bounding box center [259, 296] width 155 height 12
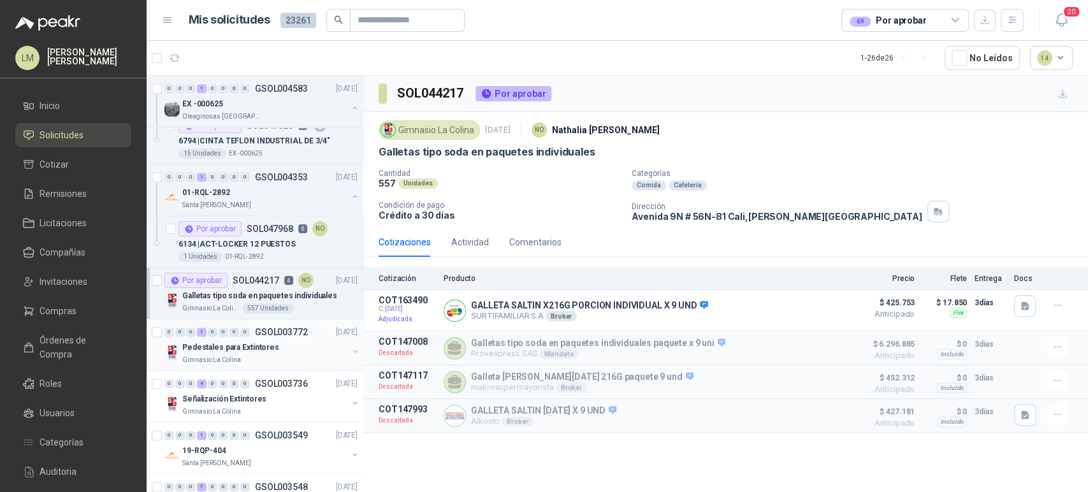
click at [350, 347] on button "button" at bounding box center [355, 351] width 10 height 10
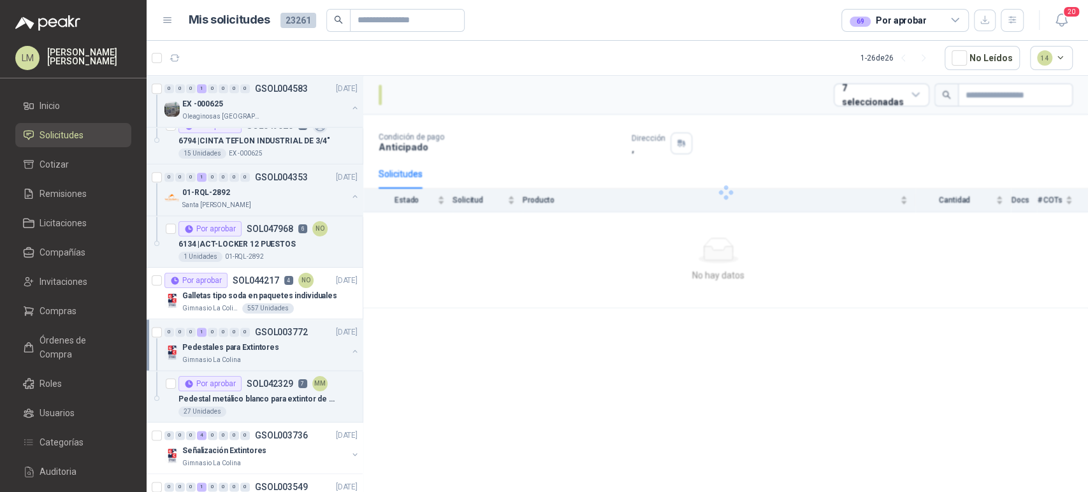
scroll to position [1208, 0]
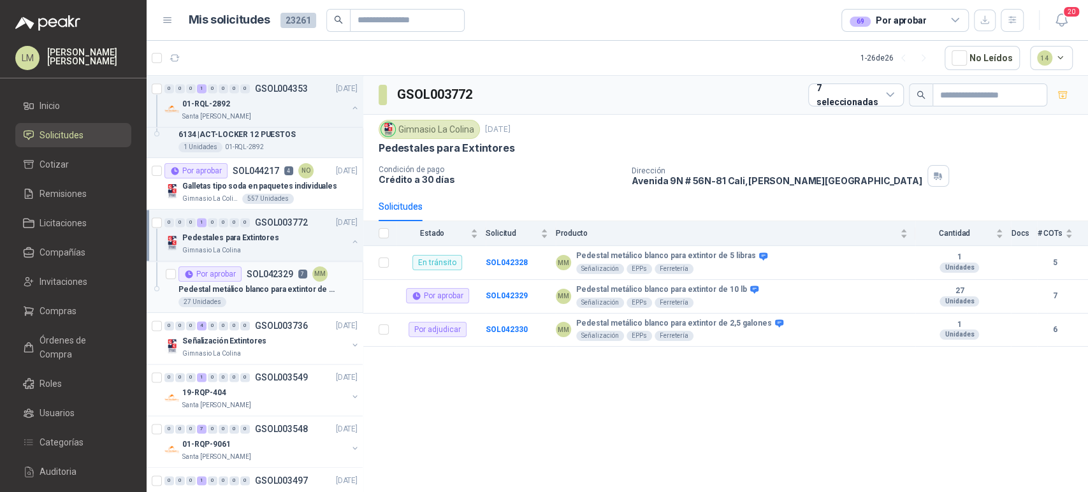
click at [278, 297] on div "27 Unidades" at bounding box center [267, 302] width 179 height 10
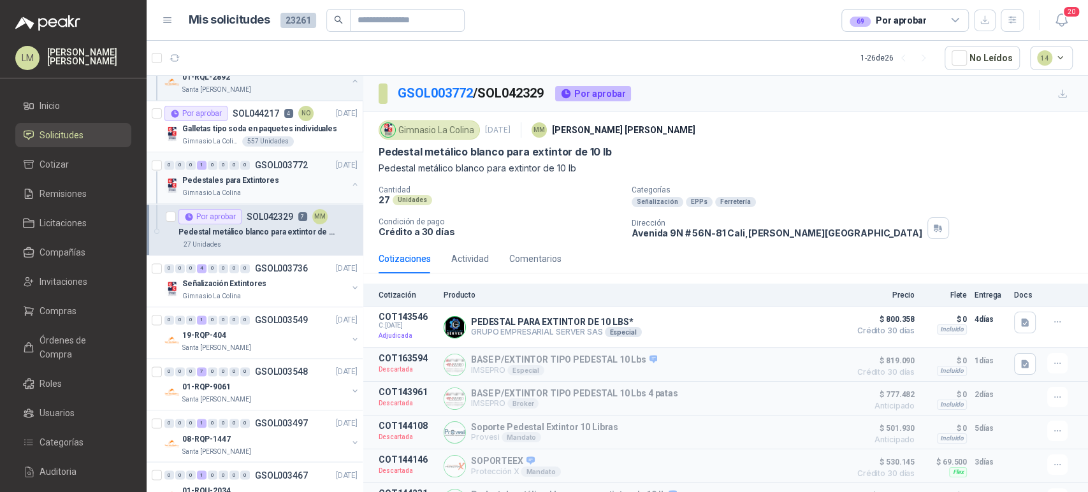
scroll to position [1342, 0]
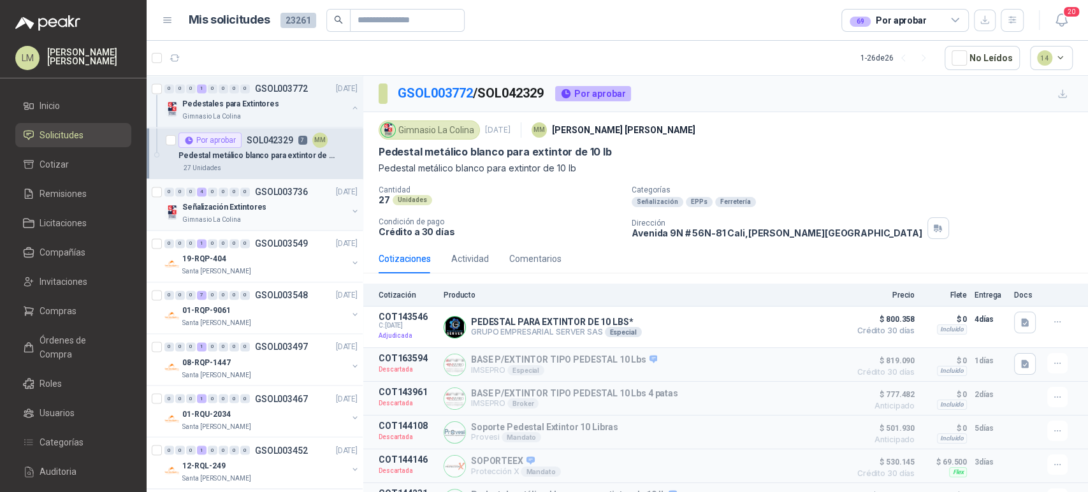
click at [350, 206] on button "button" at bounding box center [355, 211] width 10 height 10
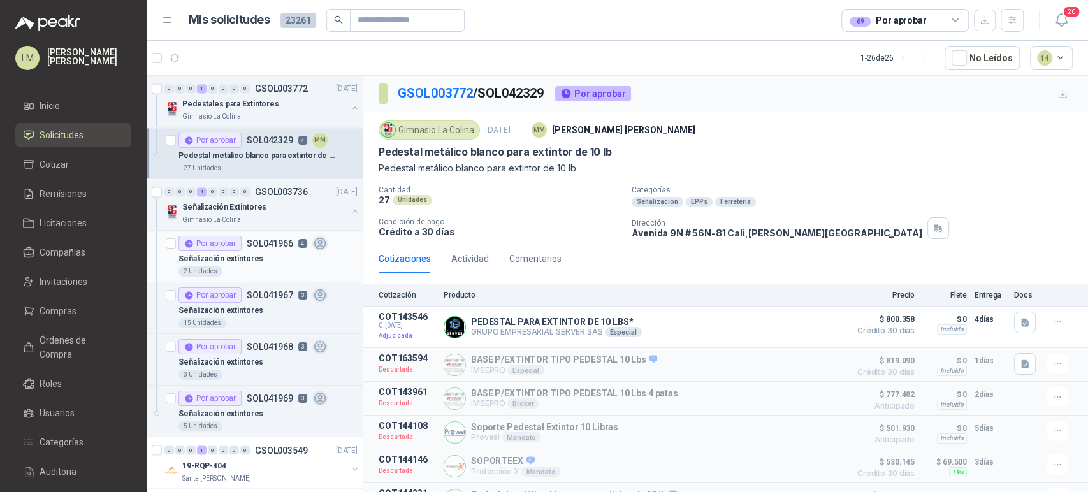
click at [292, 243] on p "SOL041966" at bounding box center [270, 243] width 47 height 9
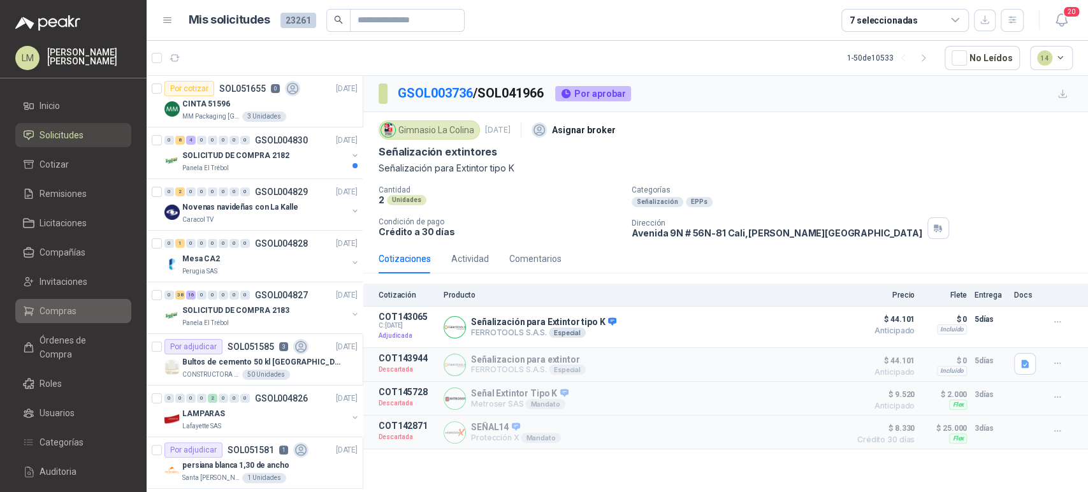
click at [51, 305] on span "Compras" at bounding box center [57, 311] width 37 height 14
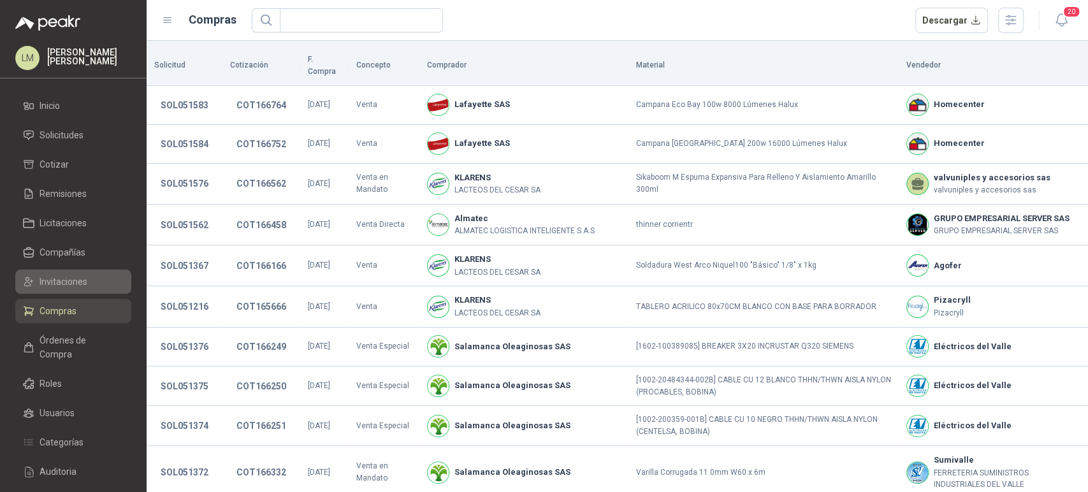
click at [56, 288] on span "Invitaciones" at bounding box center [63, 282] width 48 height 14
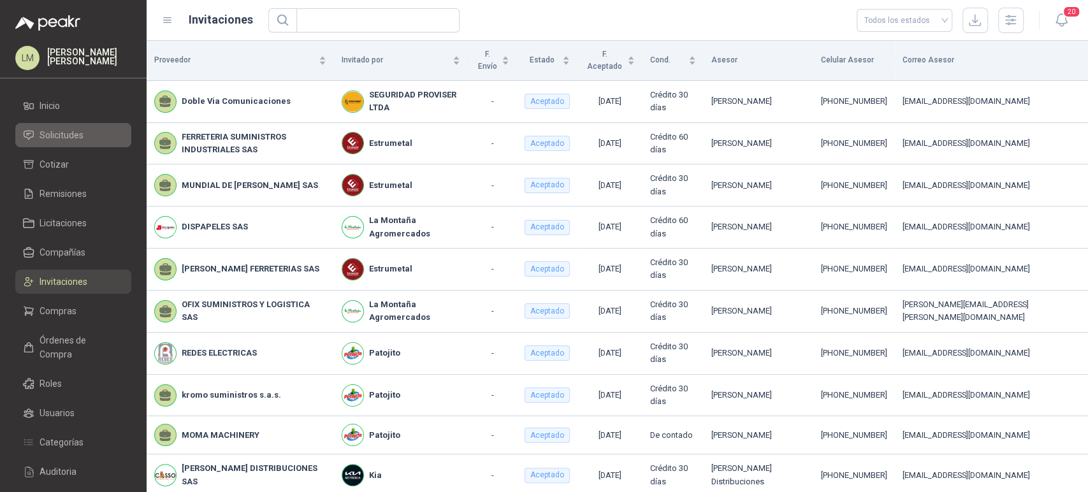
click at [68, 133] on span "Solicitudes" at bounding box center [61, 135] width 44 height 14
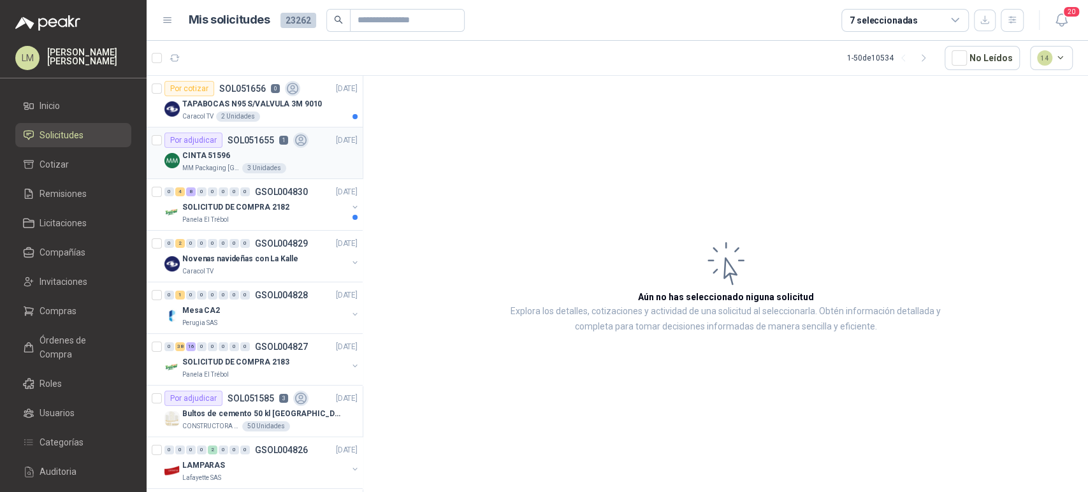
click at [265, 150] on div "CINTA 51596" at bounding box center [269, 155] width 175 height 15
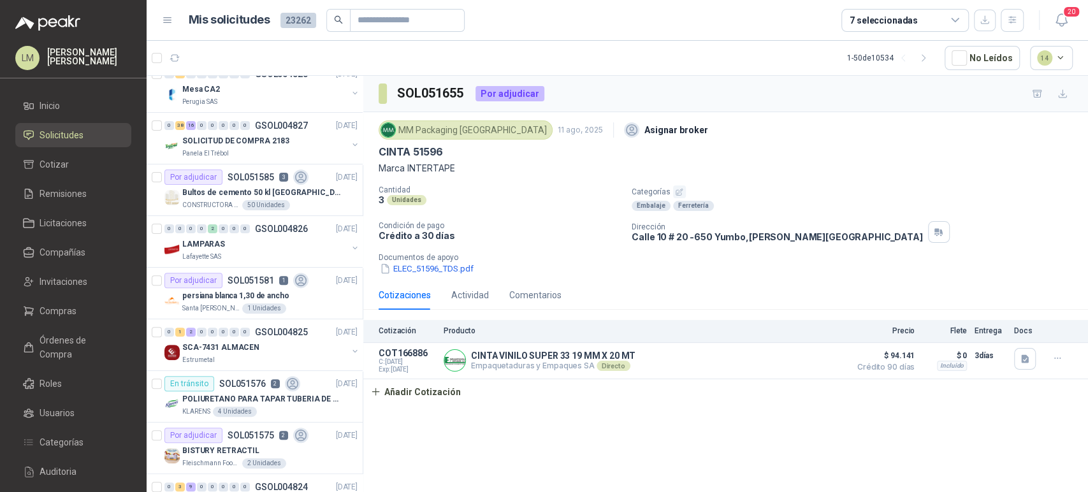
scroll to position [227, 0]
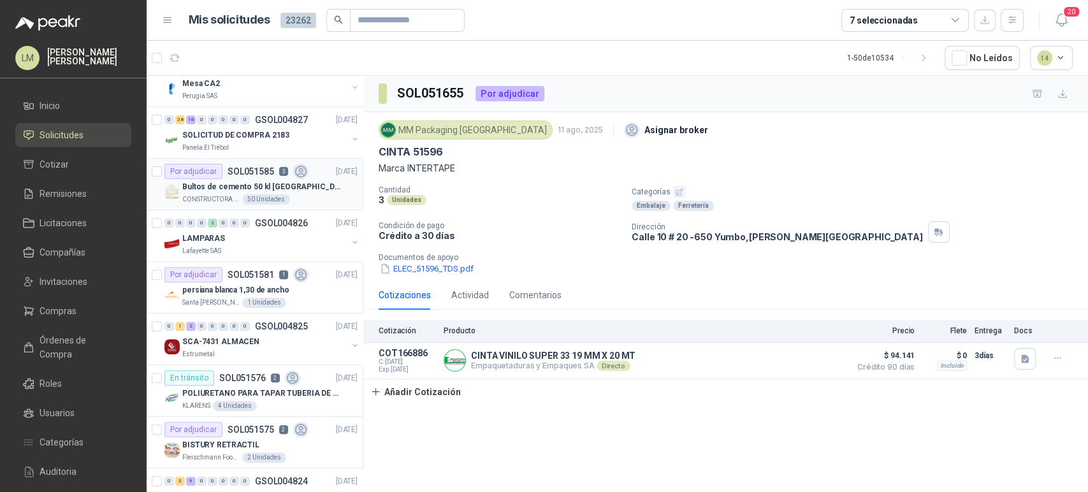
click at [251, 177] on div "Por adjudicar SOL051585 3" at bounding box center [236, 171] width 144 height 15
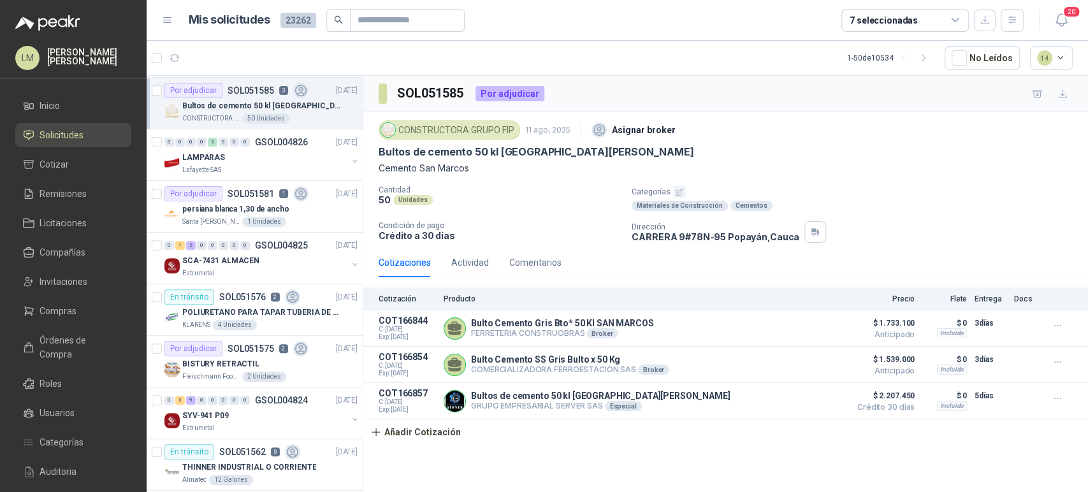
scroll to position [311, 0]
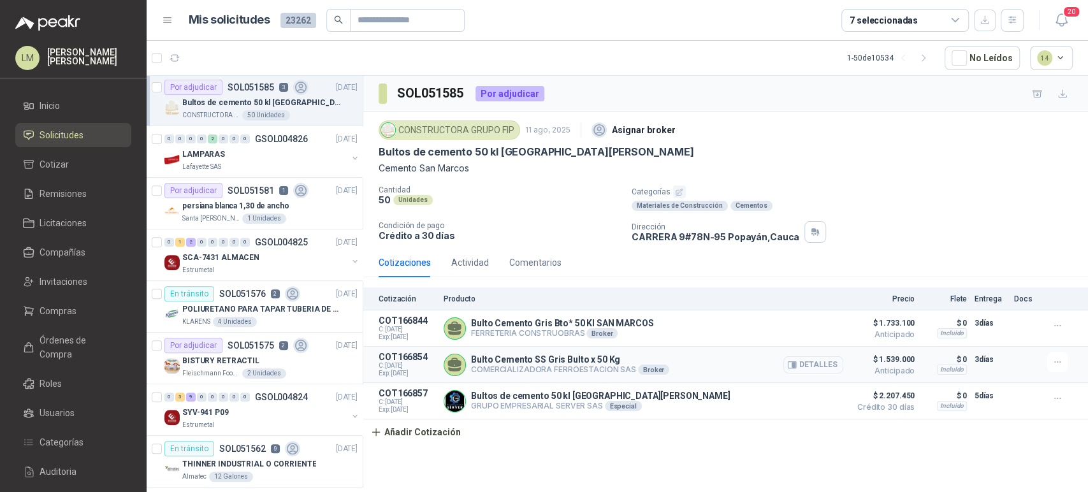
click at [798, 366] on button "Detalles" at bounding box center [813, 364] width 60 height 17
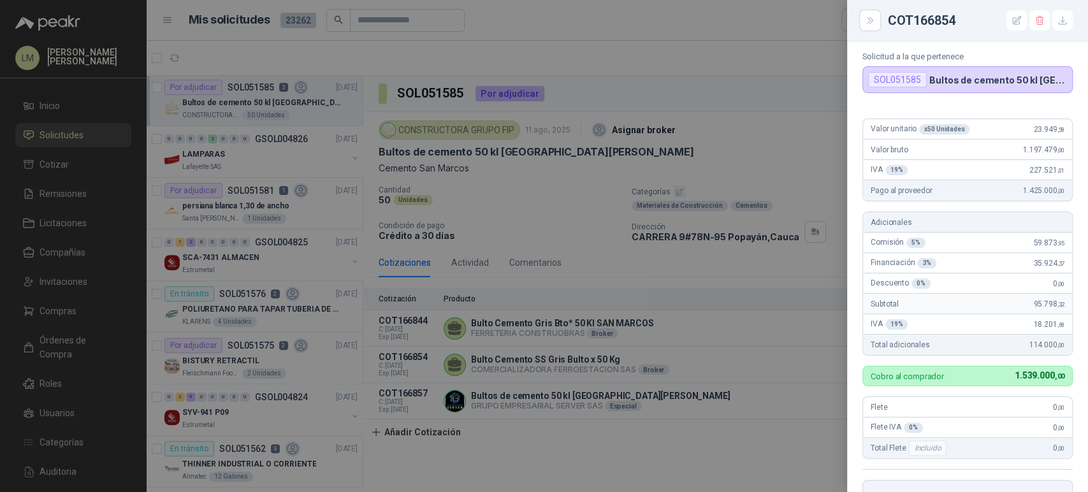
scroll to position [51, 0]
click at [560, 209] on div at bounding box center [544, 246] width 1088 height 492
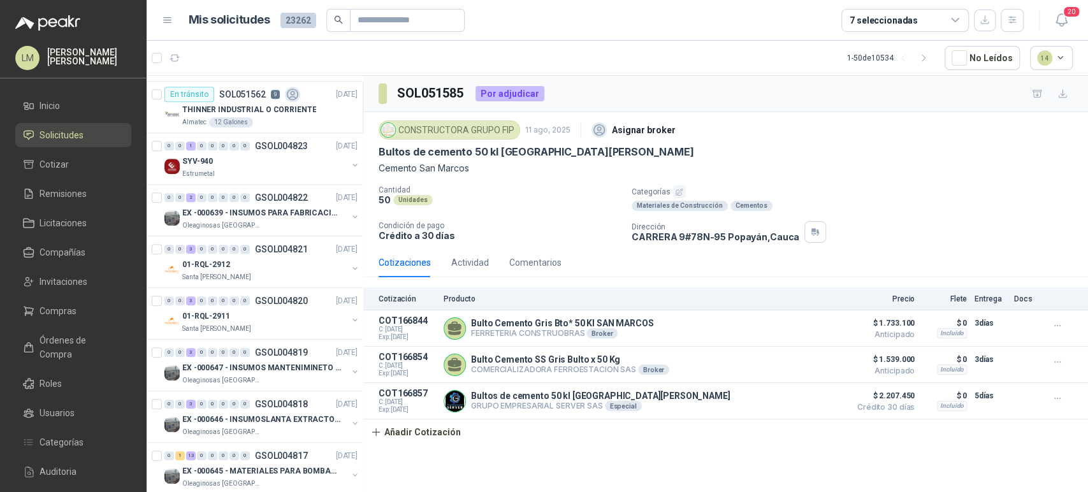
scroll to position [666, 0]
click at [244, 207] on p "EX -000639 - INSUMOS PARA FABRICACION DE MALLA TAM" at bounding box center [261, 212] width 159 height 12
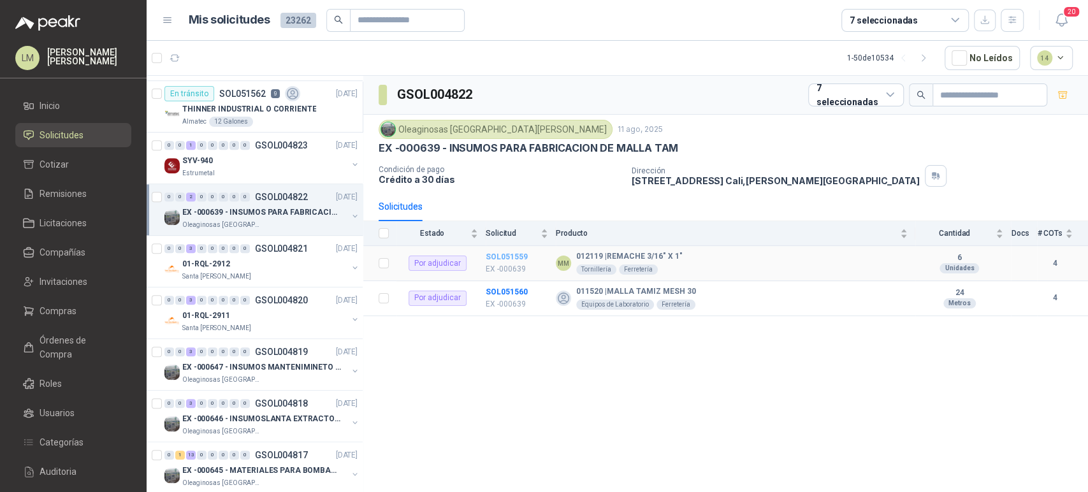
click at [515, 257] on b "SOL051559" at bounding box center [506, 256] width 42 height 9
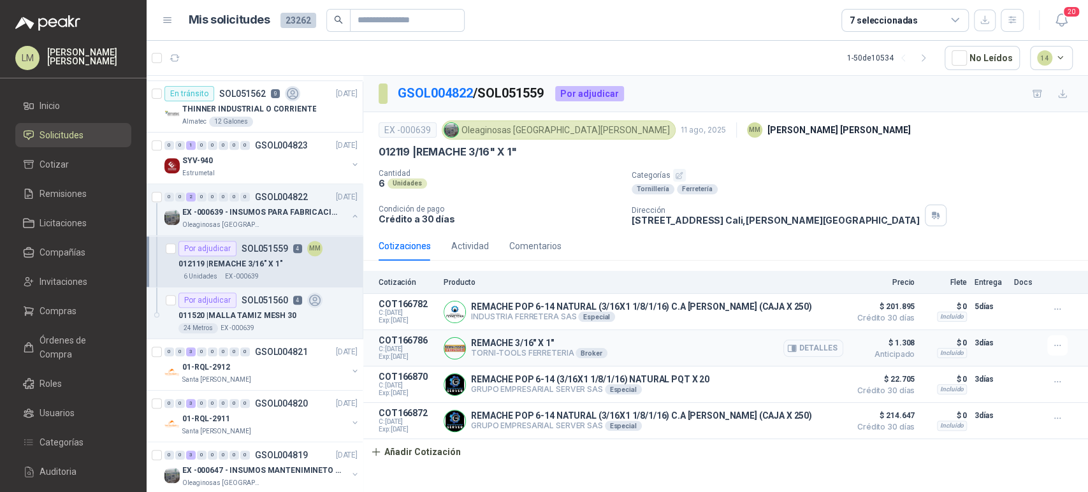
click at [819, 348] on button "Detalles" at bounding box center [813, 348] width 60 height 17
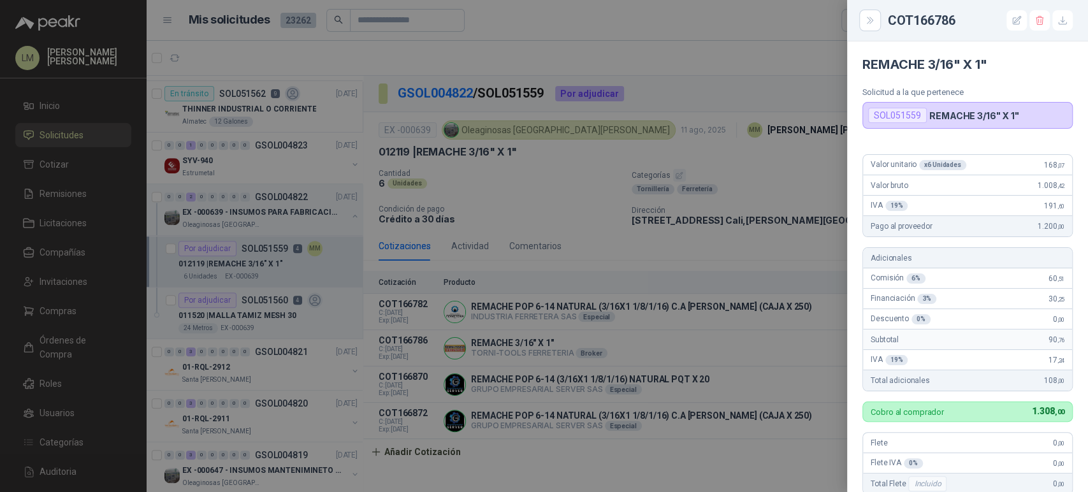
click at [624, 234] on div at bounding box center [544, 246] width 1088 height 492
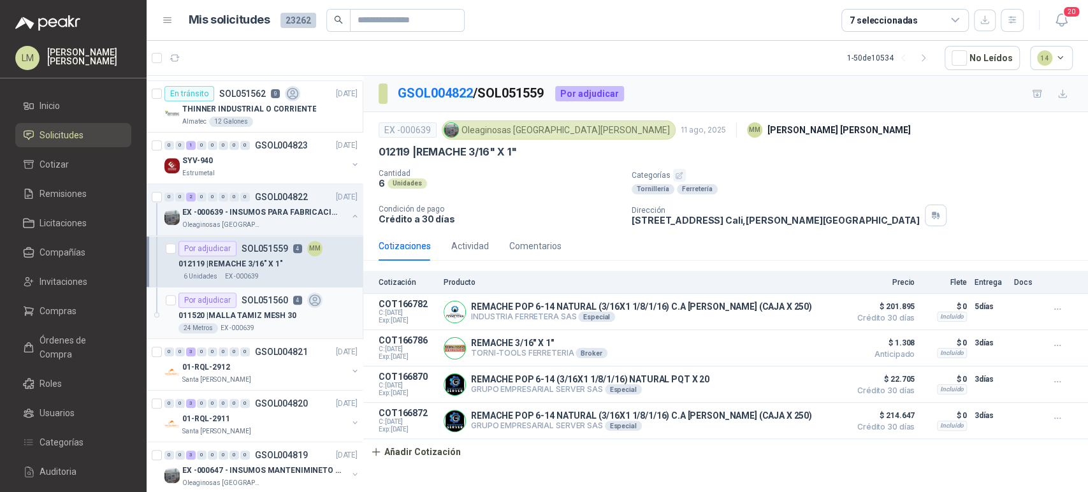
click at [247, 296] on p "SOL051560" at bounding box center [264, 300] width 47 height 9
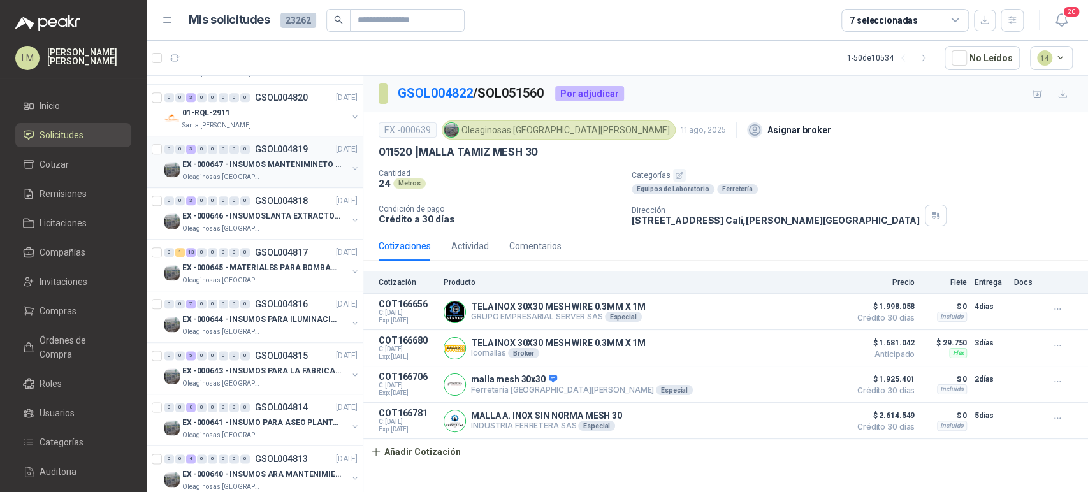
scroll to position [977, 0]
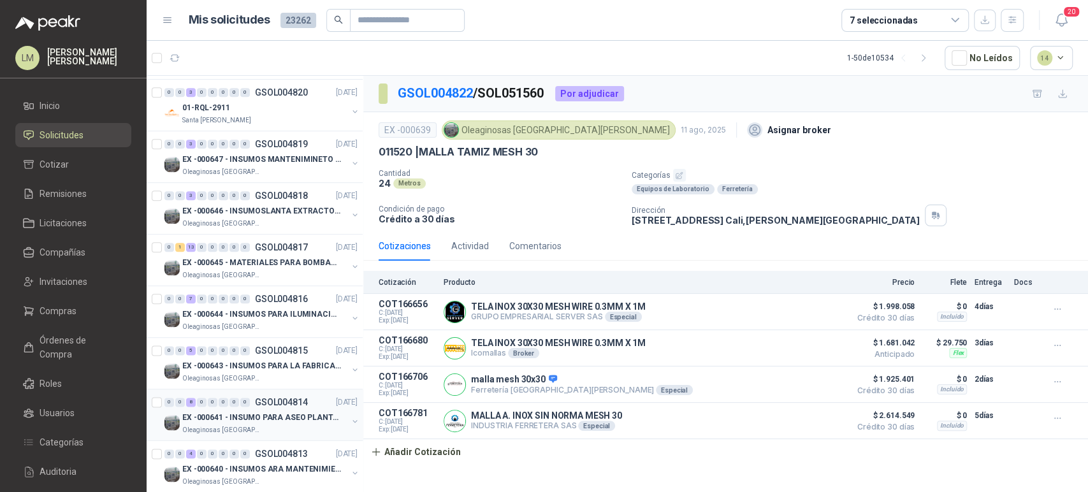
click at [240, 406] on div "0 0 8 0 0 0 0 0 GSOL004814 11/08/25" at bounding box center [262, 401] width 196 height 15
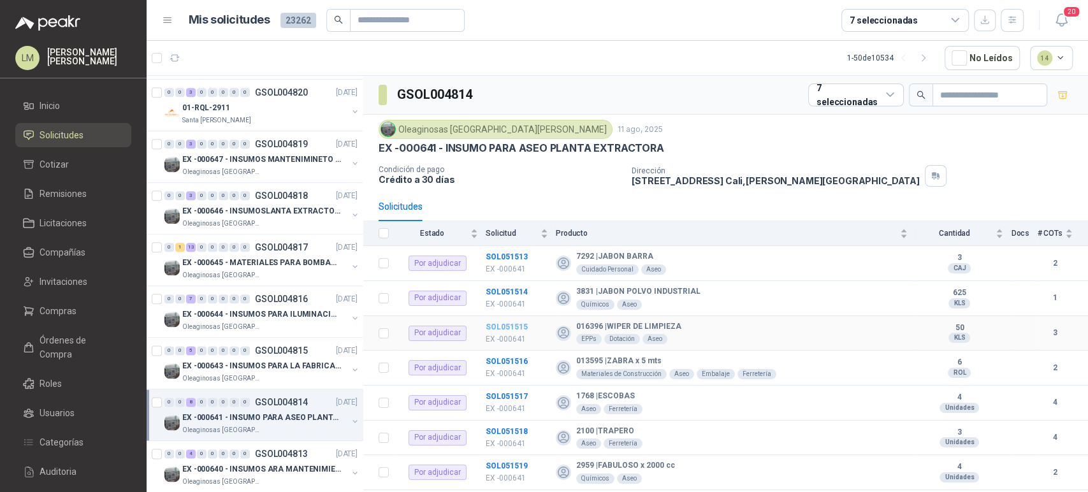
click at [506, 324] on b "SOL051515" at bounding box center [506, 326] width 42 height 9
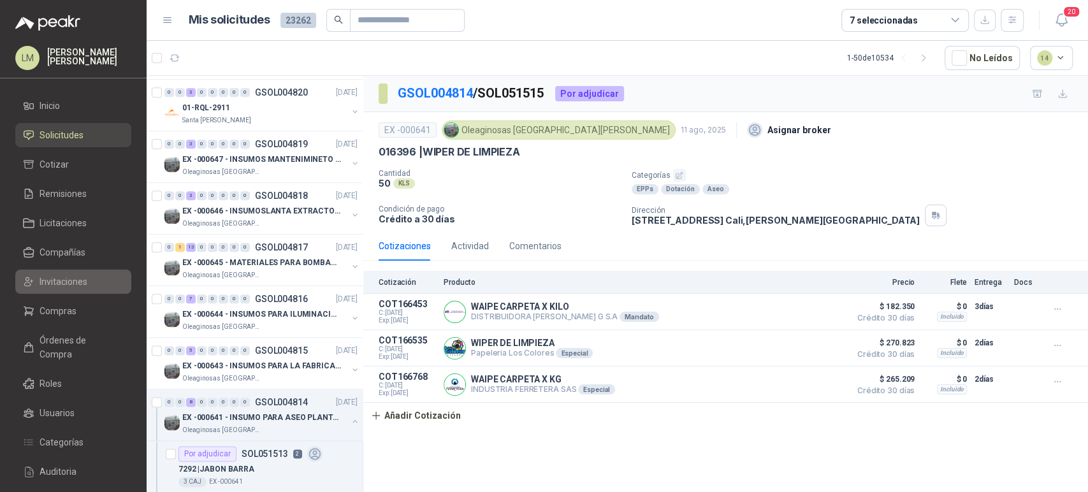
click at [74, 284] on span "Invitaciones" at bounding box center [63, 282] width 48 height 14
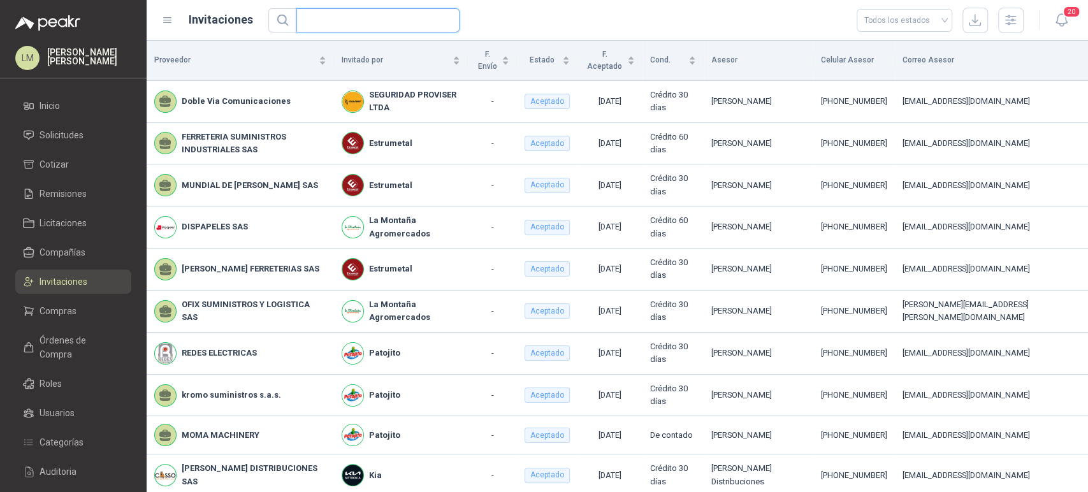
click at [326, 16] on input "text" at bounding box center [373, 20] width 138 height 23
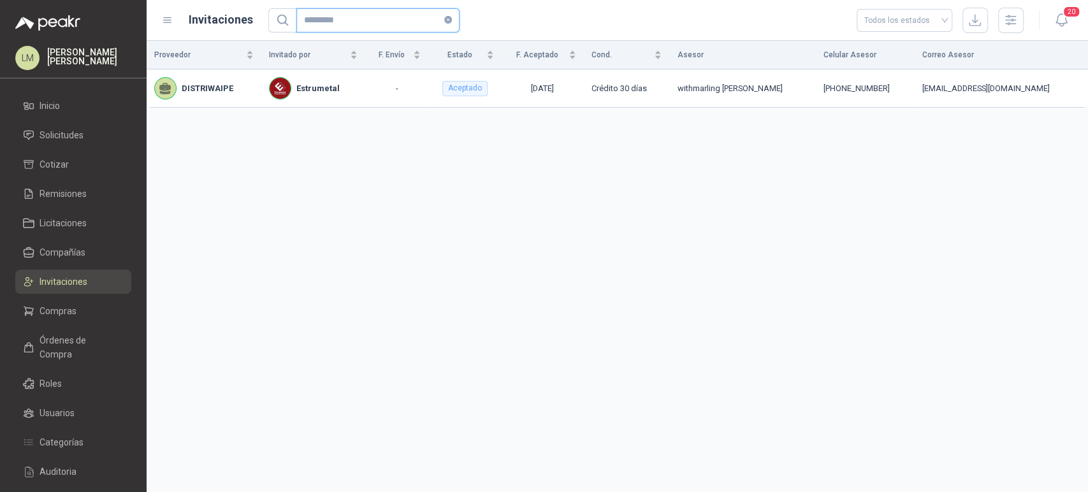
type input "*********"
click at [301, 196] on div "Proveedor Invitado por F. Envío Estado F. Aceptado Cond. Asesor Celular Asesor …" at bounding box center [617, 266] width 941 height 451
click at [56, 303] on link "Compras" at bounding box center [73, 311] width 116 height 24
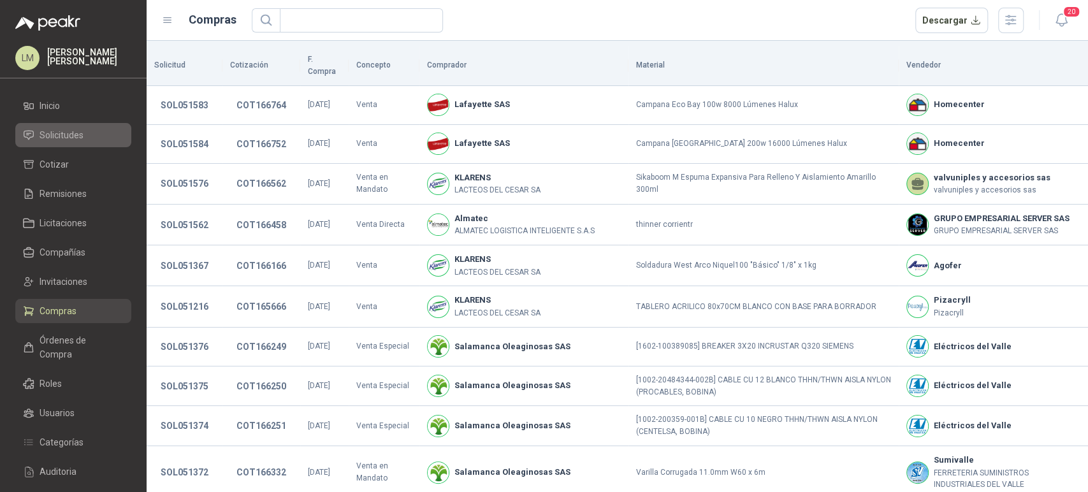
click at [69, 131] on span "Solicitudes" at bounding box center [61, 135] width 44 height 14
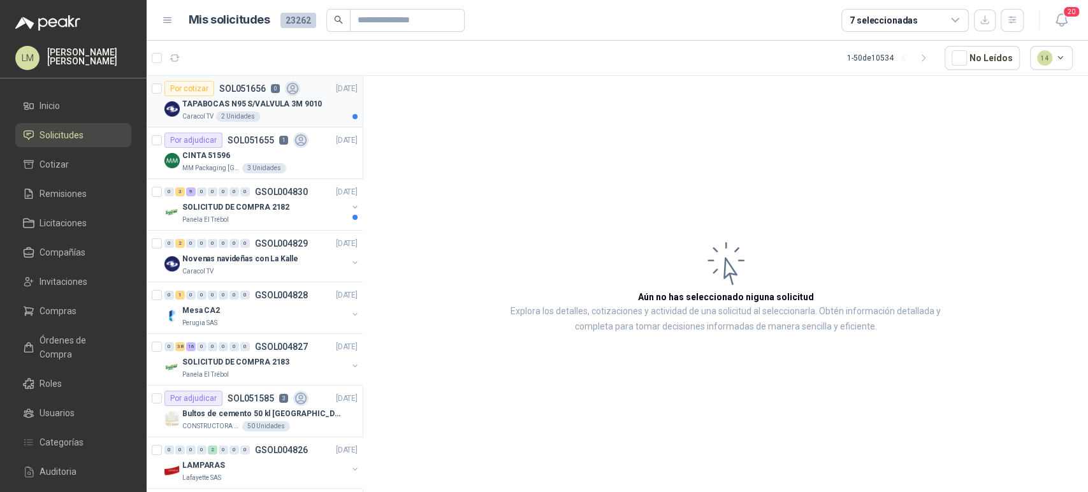
click at [219, 94] on div "Por cotizar SOL051656 0" at bounding box center [232, 88] width 136 height 15
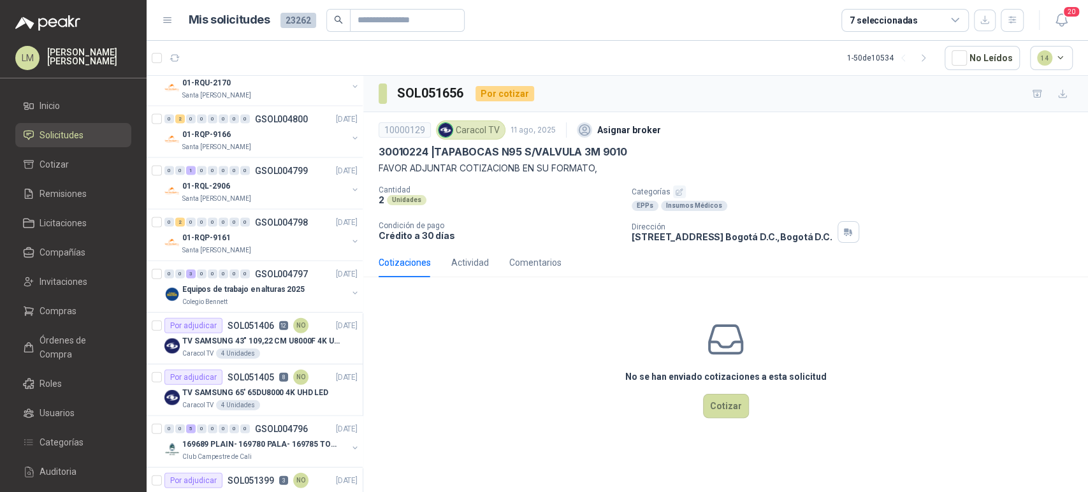
scroll to position [1933, 0]
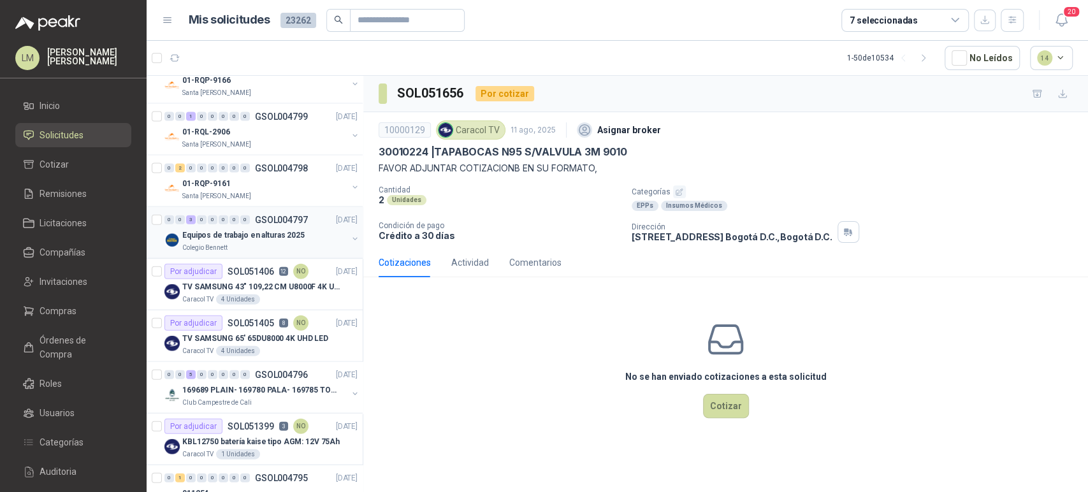
click at [219, 232] on p "Equipos de trabajo en alturas 2025" at bounding box center [243, 235] width 122 height 12
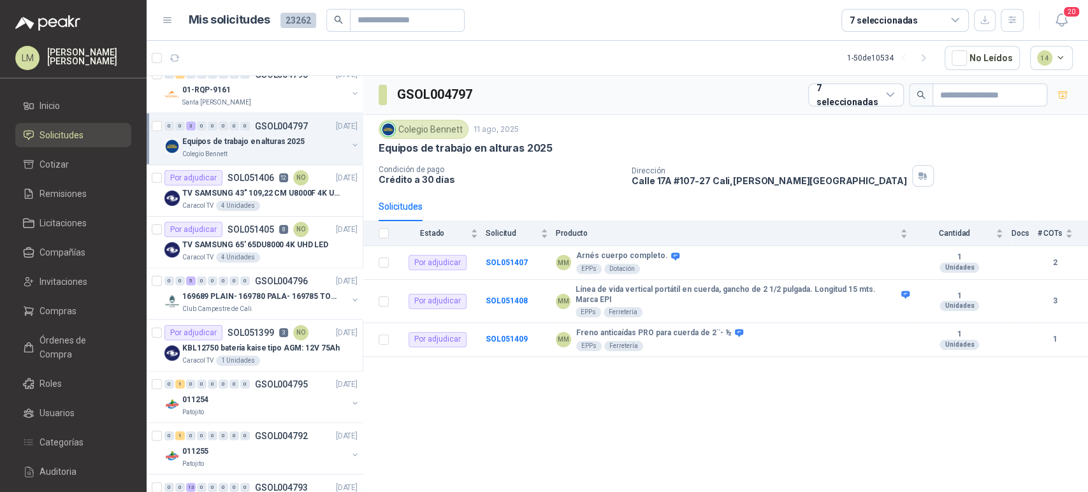
scroll to position [2112, 0]
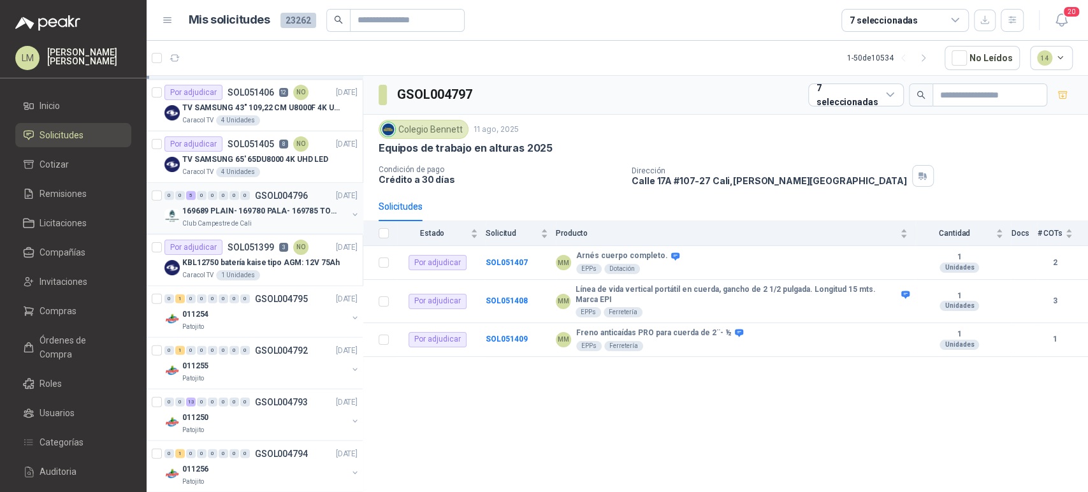
click at [265, 194] on p "GSOL004796" at bounding box center [281, 195] width 53 height 9
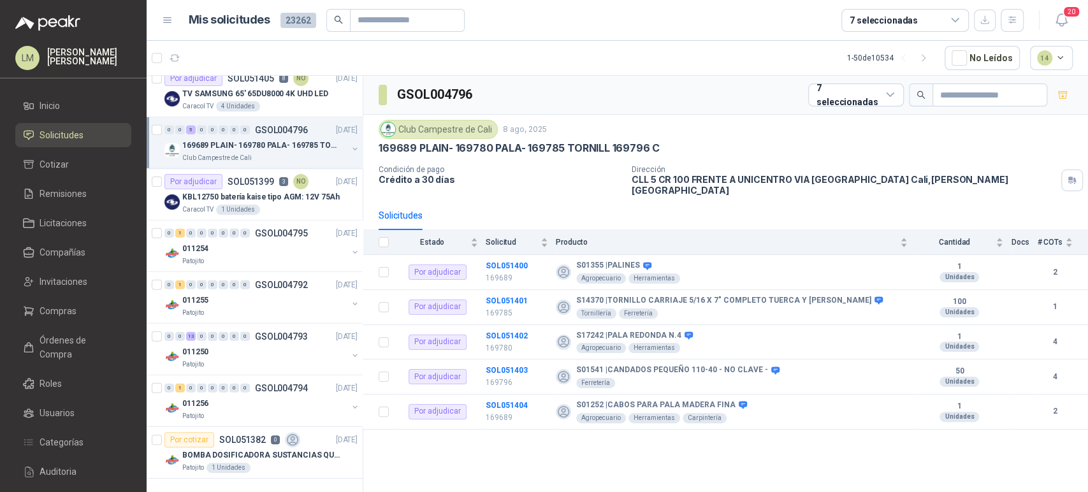
scroll to position [2183, 0]
click at [240, 344] on div "011250" at bounding box center [264, 351] width 165 height 15
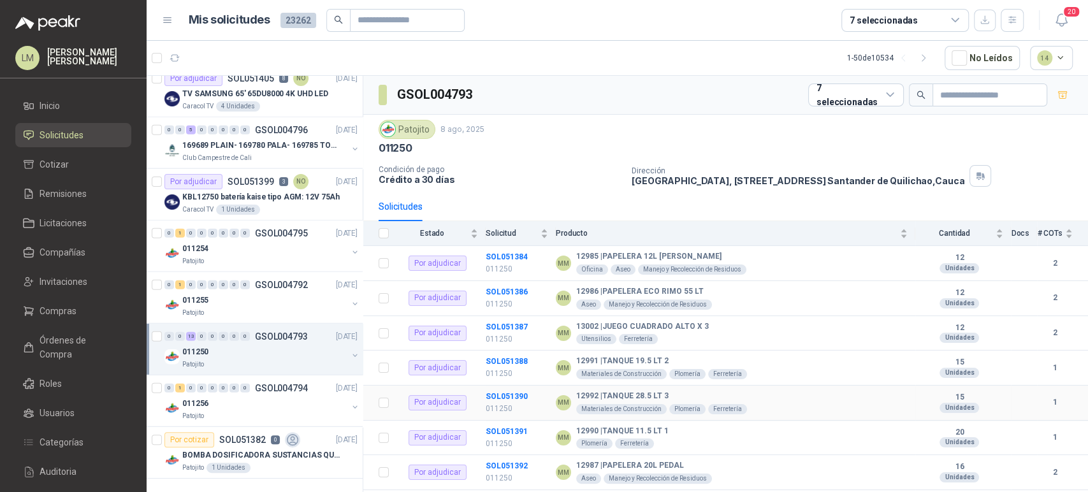
scroll to position [201, 0]
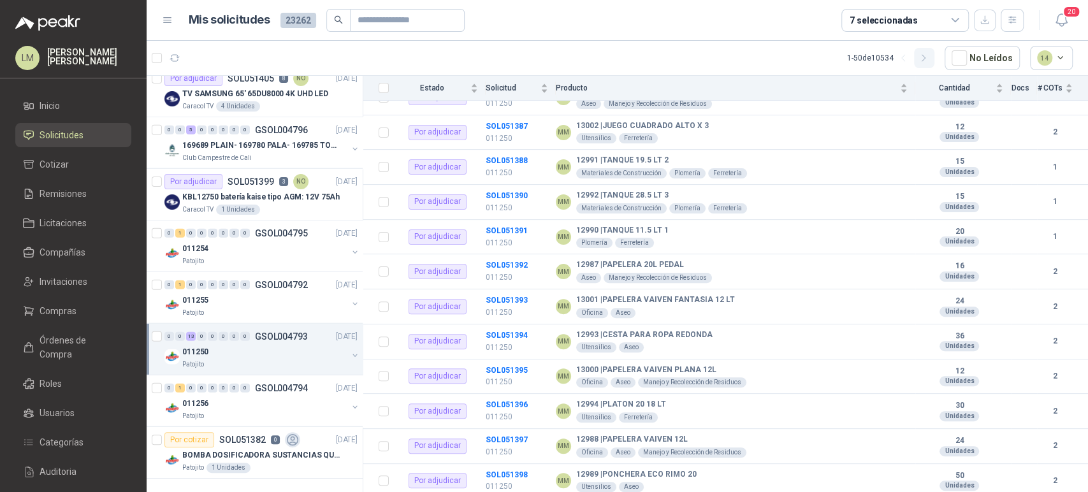
click at [933, 67] on button "button" at bounding box center [924, 58] width 20 height 20
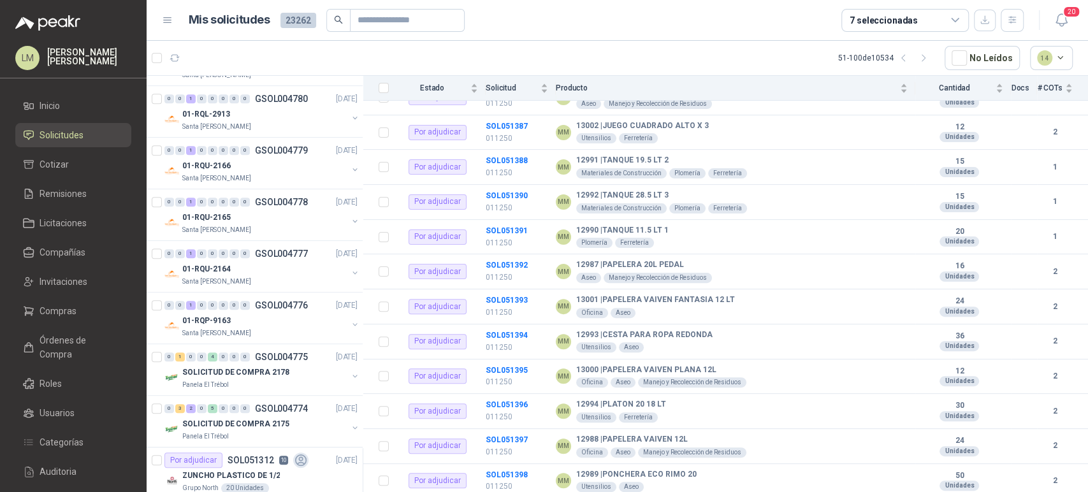
scroll to position [813, 0]
click at [224, 206] on div "0" at bounding box center [224, 204] width 10 height 9
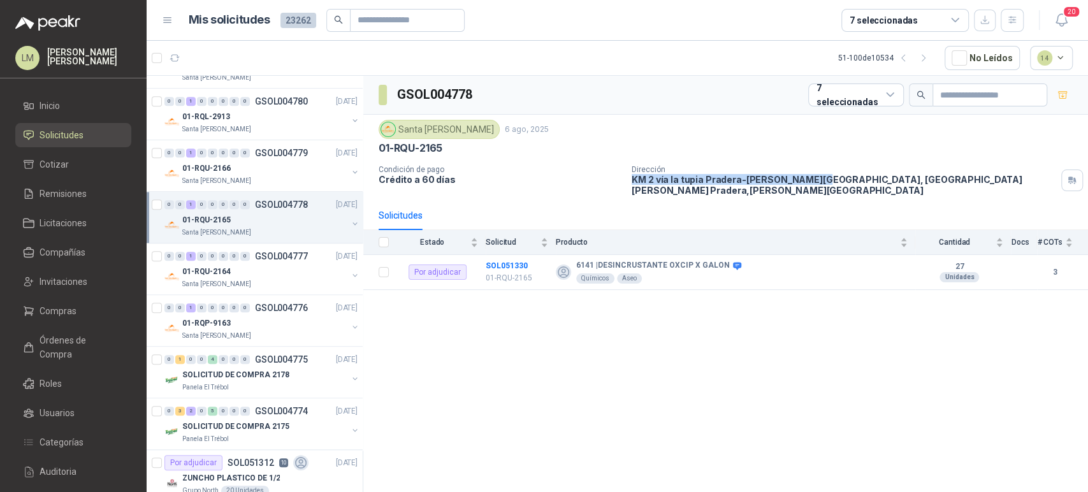
drag, startPoint x: 631, startPoint y: 177, endPoint x: 806, endPoint y: 181, distance: 175.2
click at [806, 181] on p "KM 2 vía la tupia Pradera-Valle del Cauca, la Tupia Candelaria Pradera , Valle …" at bounding box center [843, 185] width 424 height 22
copy p "KM 2 vía la tupia Pradera-Valle del Cauca"
click at [57, 310] on span "Compras" at bounding box center [57, 311] width 37 height 14
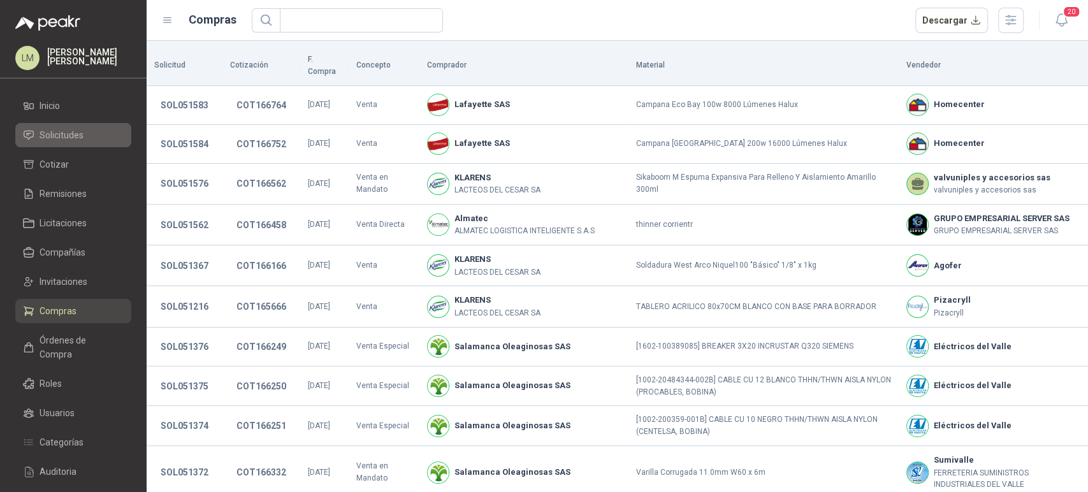
click at [86, 140] on li "Solicitudes" at bounding box center [73, 135] width 101 height 14
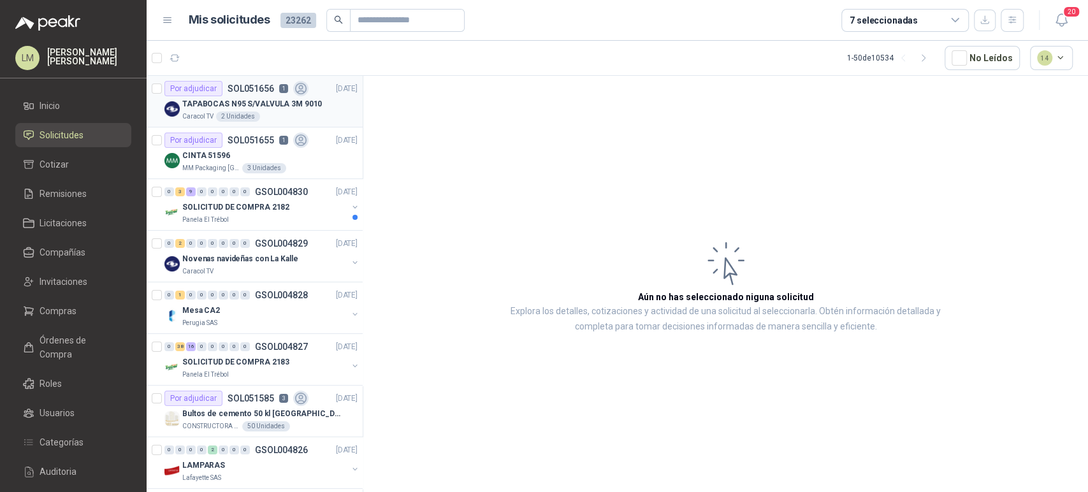
click at [210, 98] on p "TAPABOCAS N95 S/VALVULA 3M 9010" at bounding box center [252, 104] width 140 height 12
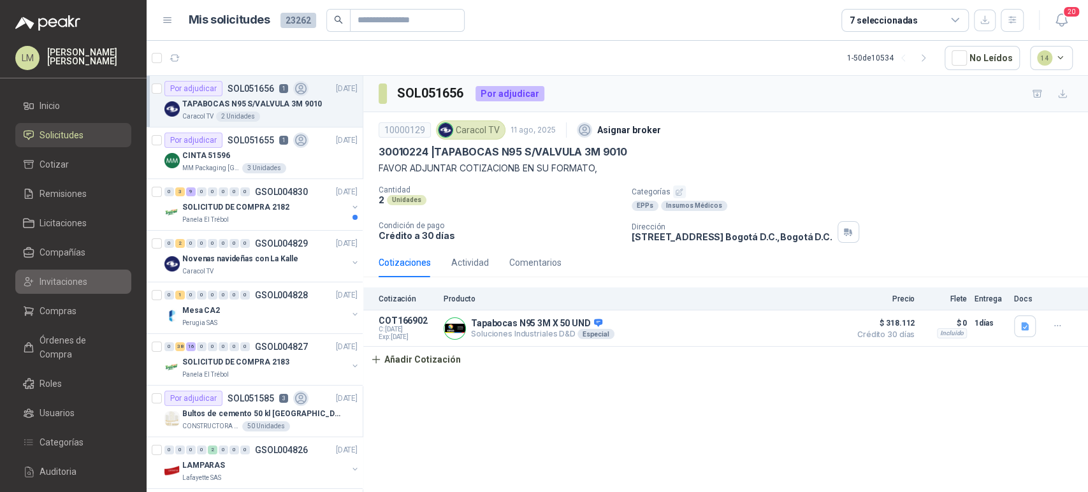
click at [51, 281] on span "Invitaciones" at bounding box center [63, 282] width 48 height 14
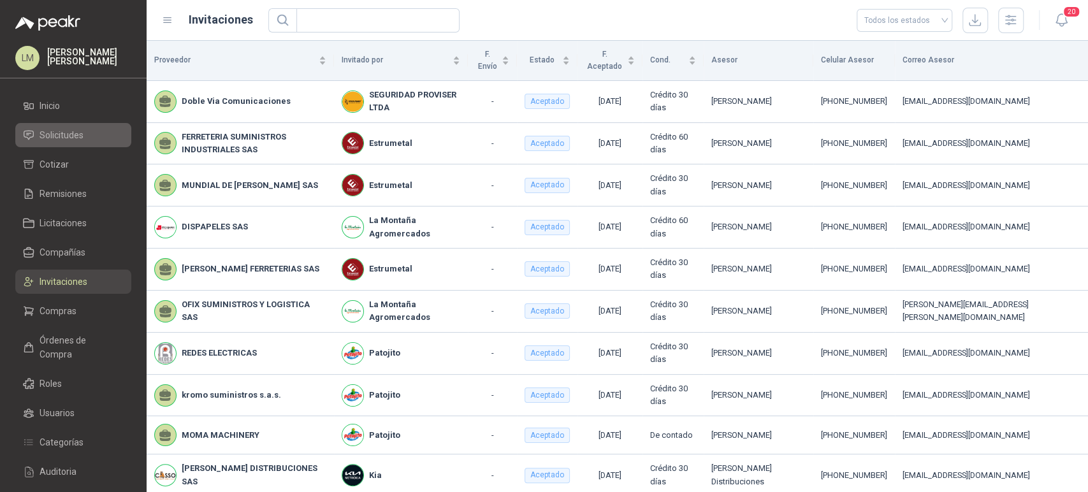
click at [85, 133] on li "Solicitudes" at bounding box center [73, 135] width 101 height 14
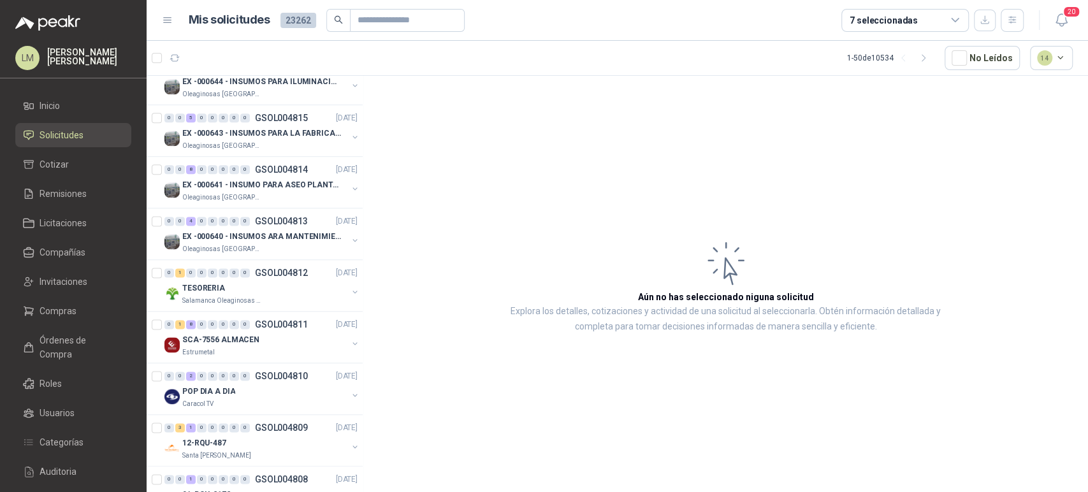
scroll to position [1107, 0]
click at [914, 20] on div "7 seleccionadas" at bounding box center [904, 20] width 127 height 23
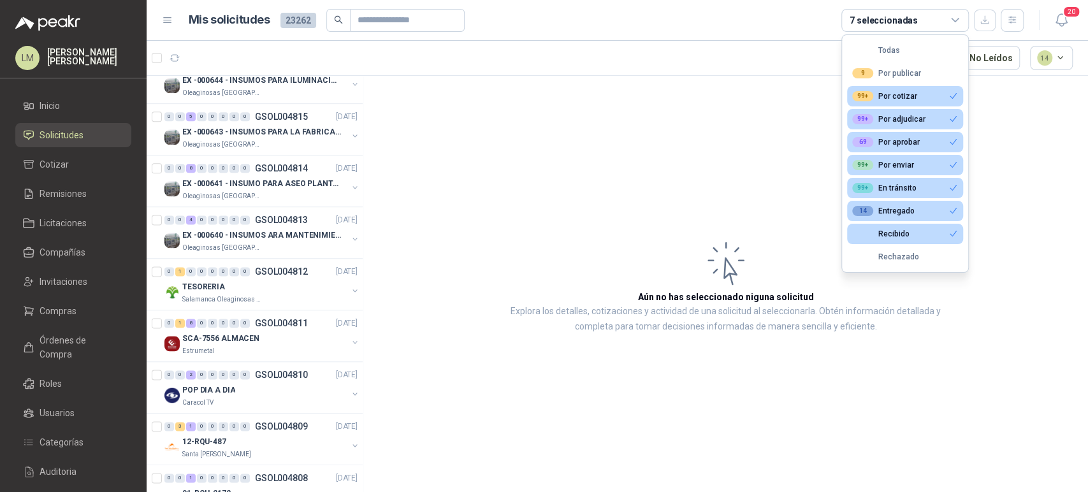
click at [673, 108] on article "Aún no has seleccionado niguna solicitud Explora los detalles, cotizaciones y a…" at bounding box center [725, 286] width 724 height 420
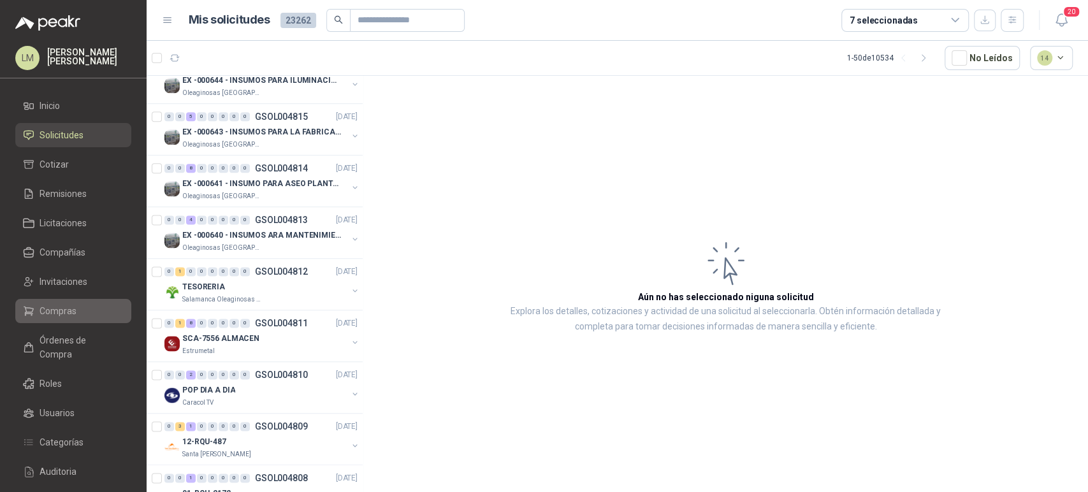
click at [47, 301] on link "Compras" at bounding box center [73, 311] width 116 height 24
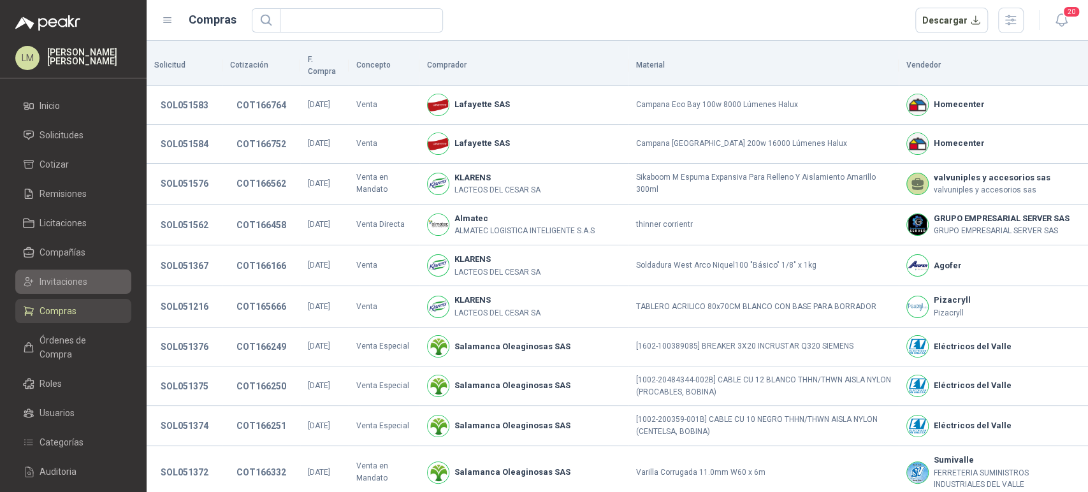
click at [58, 281] on span "Invitaciones" at bounding box center [63, 282] width 48 height 14
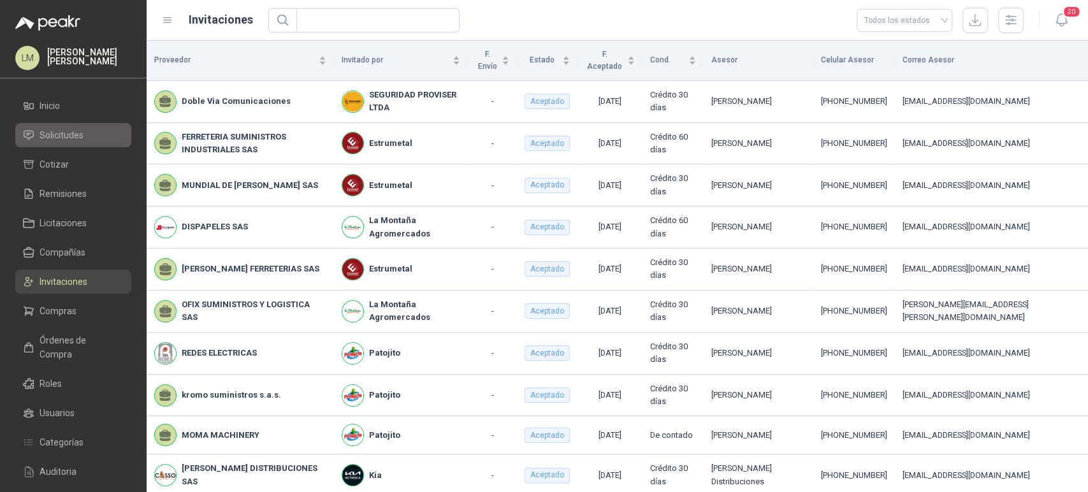
click at [61, 126] on link "Solicitudes" at bounding box center [73, 135] width 116 height 24
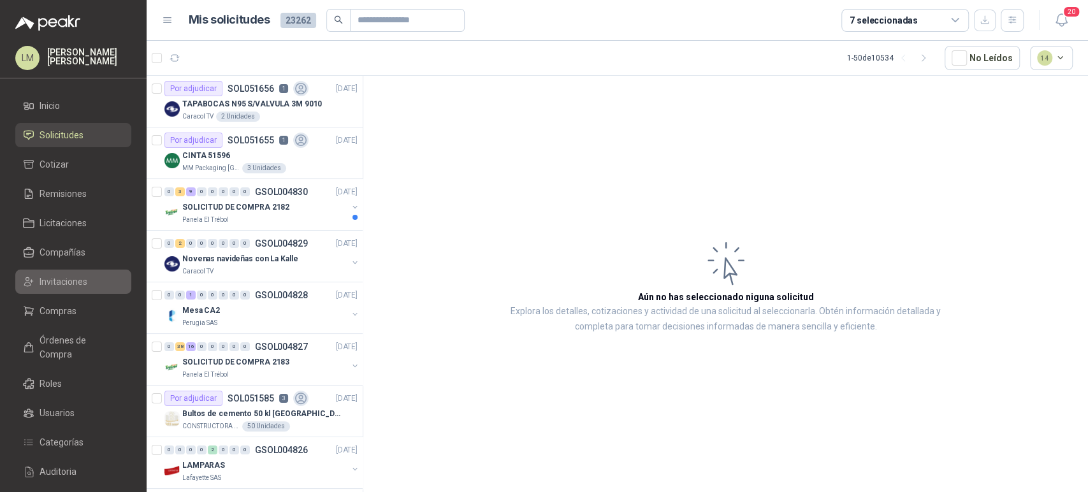
click at [59, 276] on span "Invitaciones" at bounding box center [63, 282] width 48 height 14
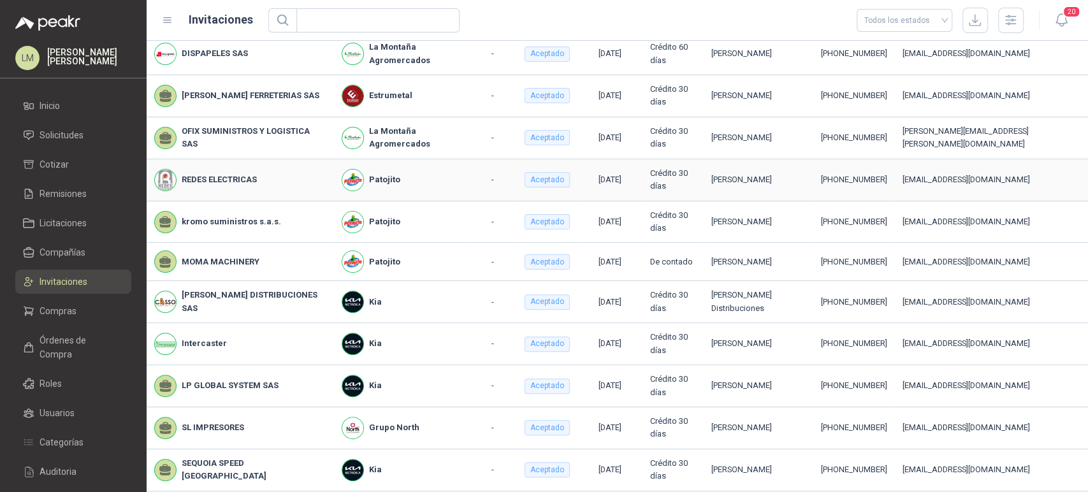
scroll to position [175, 0]
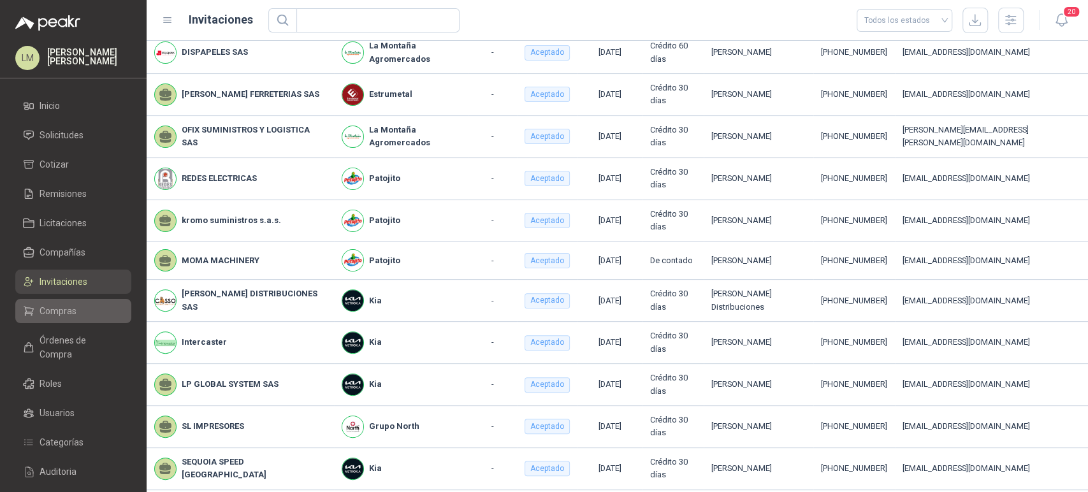
click at [55, 310] on span "Compras" at bounding box center [57, 311] width 37 height 14
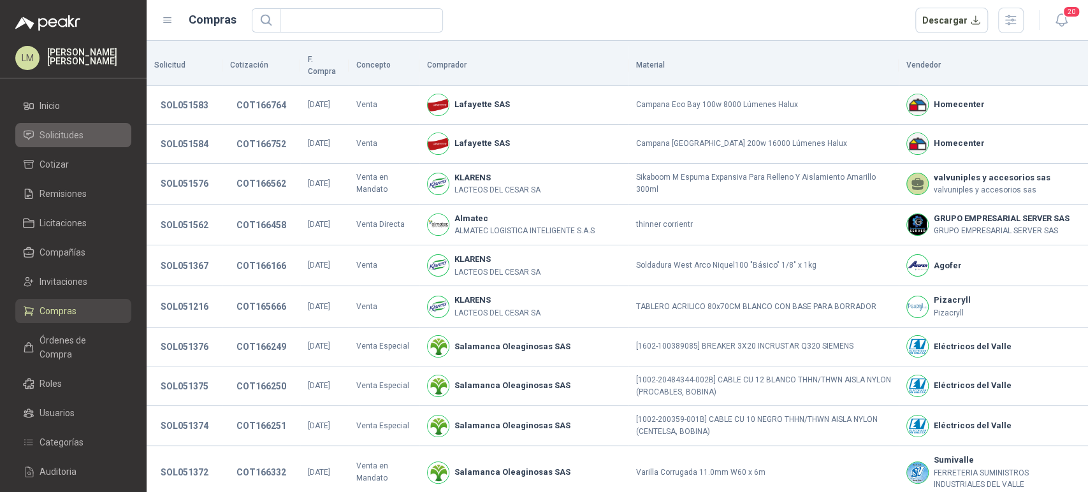
click at [61, 136] on span "Solicitudes" at bounding box center [61, 135] width 44 height 14
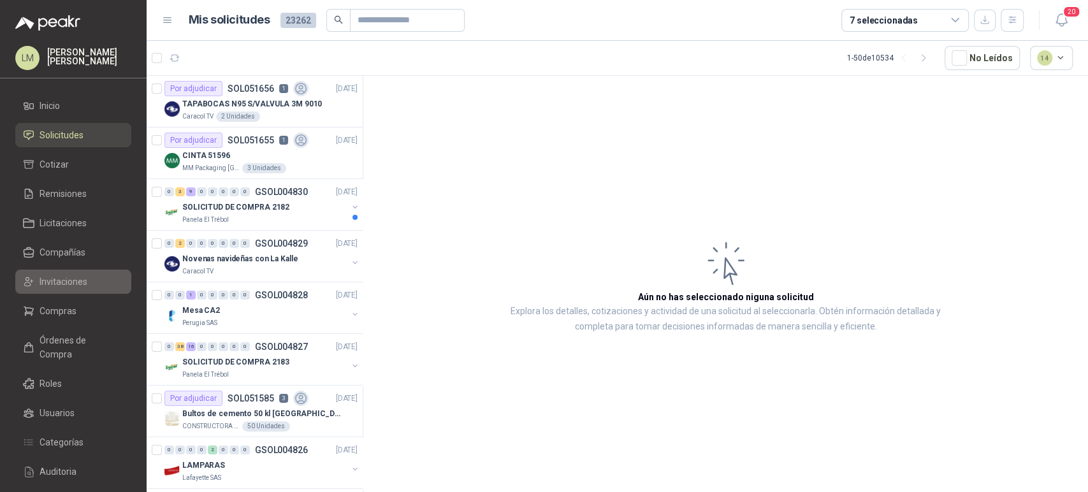
click at [75, 281] on span "Invitaciones" at bounding box center [63, 282] width 48 height 14
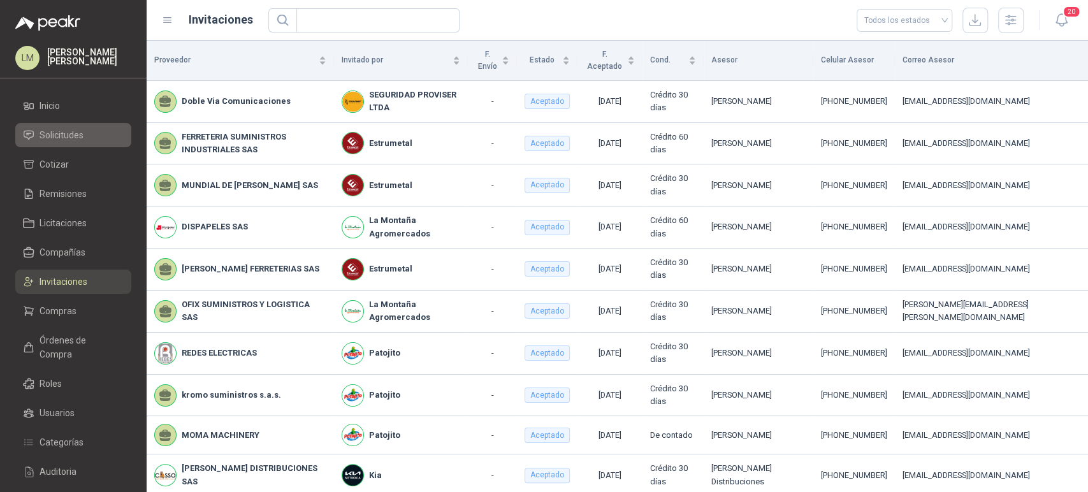
click at [63, 138] on span "Solicitudes" at bounding box center [61, 135] width 44 height 14
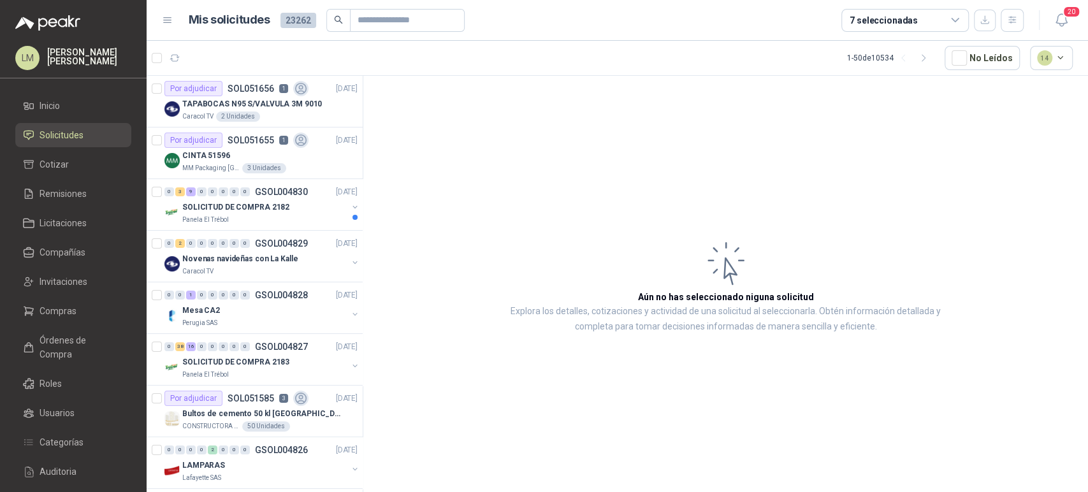
click at [56, 268] on ul "Inicio Solicitudes Cotizar Remisiones Licitaciones Compañías Invitaciones Compr…" at bounding box center [73, 321] width 147 height 454
click at [56, 279] on span "Invitaciones" at bounding box center [63, 282] width 48 height 14
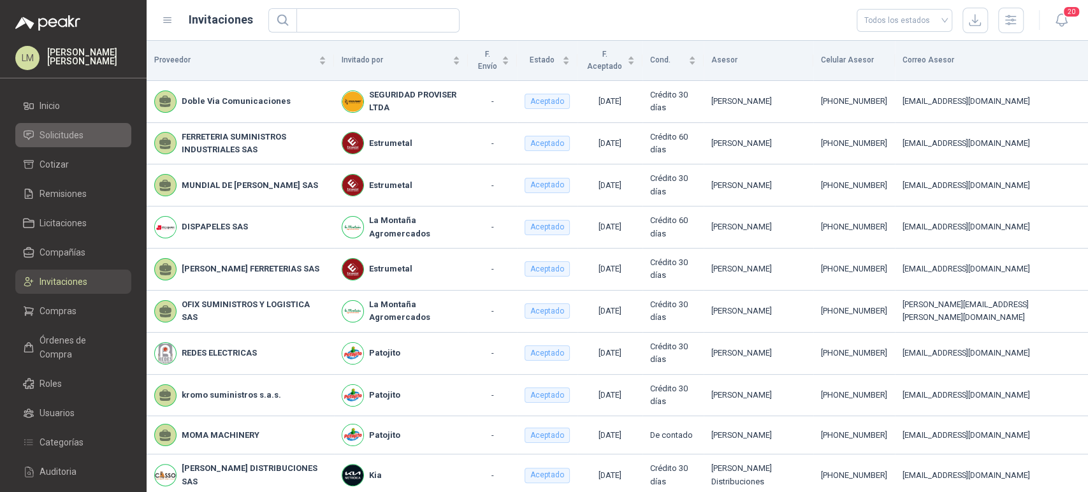
click at [83, 141] on li "Solicitudes" at bounding box center [73, 135] width 101 height 14
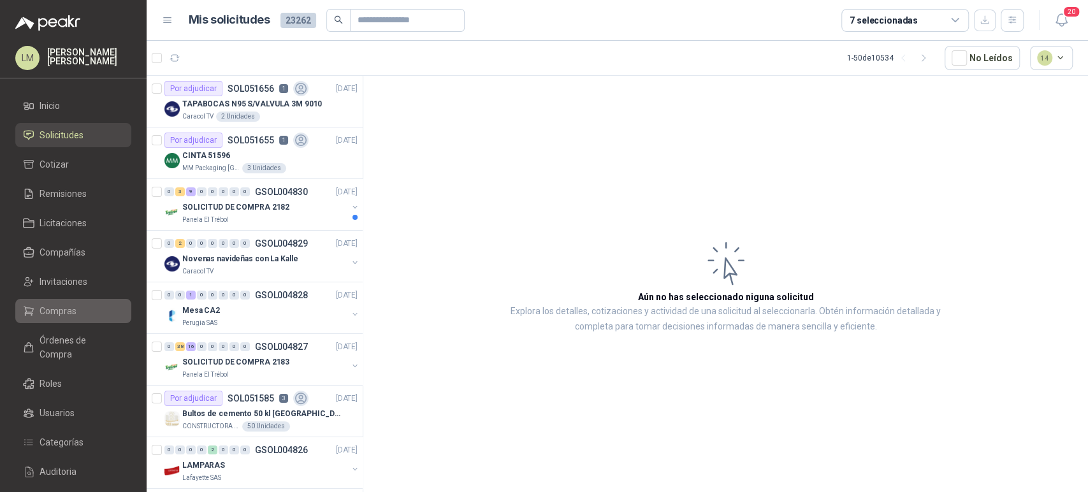
click at [61, 304] on span "Compras" at bounding box center [57, 311] width 37 height 14
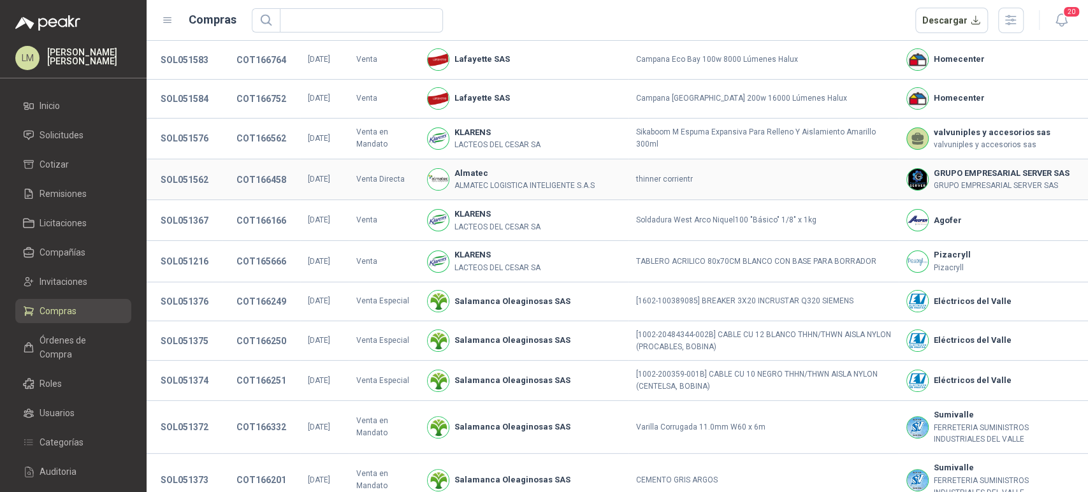
scroll to position [68, 0]
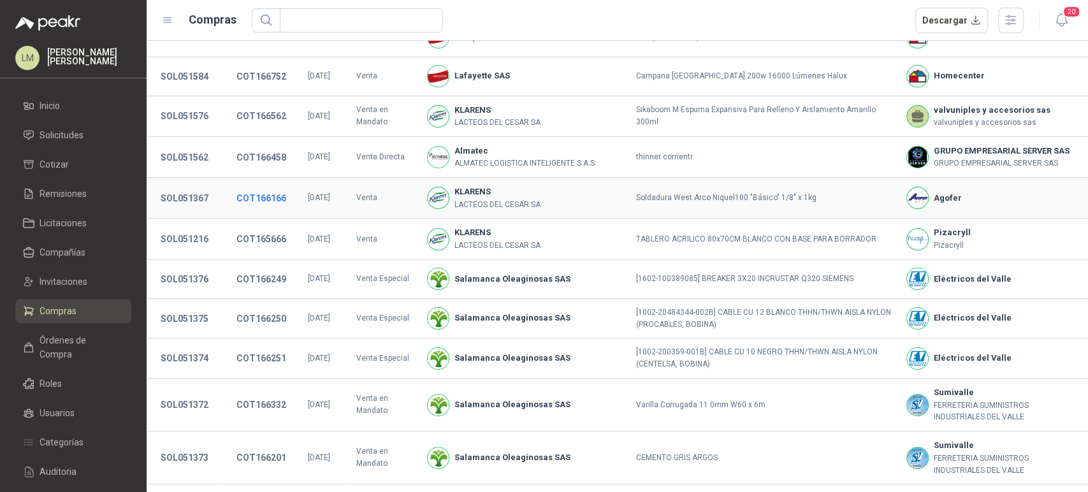
click at [255, 192] on button "COT166166" at bounding box center [261, 198] width 62 height 23
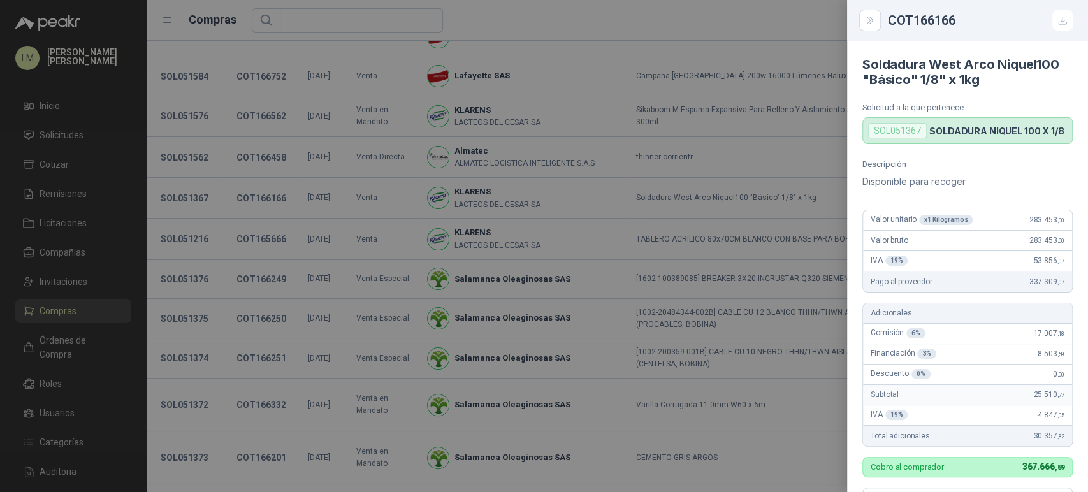
scroll to position [392, 0]
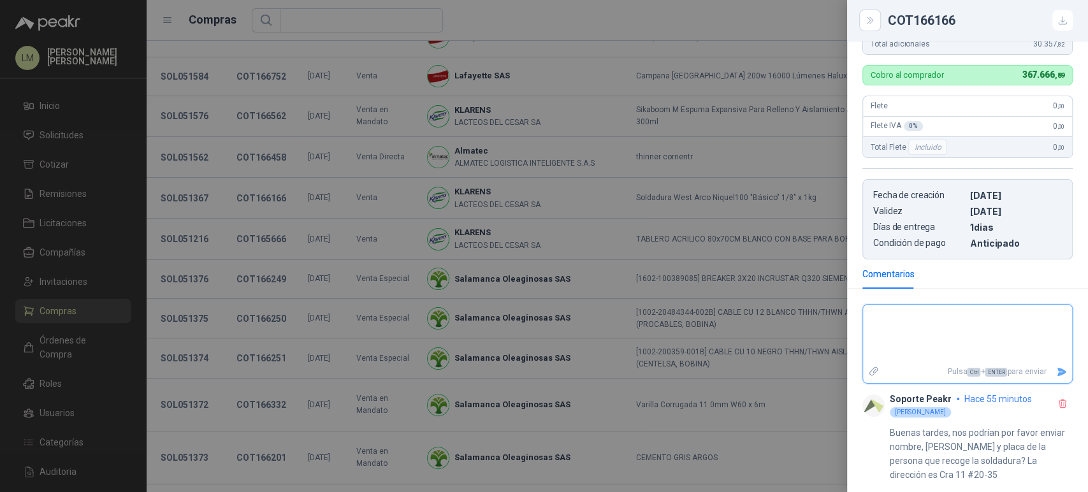
click at [913, 317] on textarea at bounding box center [967, 334] width 209 height 54
paste textarea "**********"
type textarea "**********"
click at [1056, 371] on icon "Enviar" at bounding box center [1061, 371] width 11 height 11
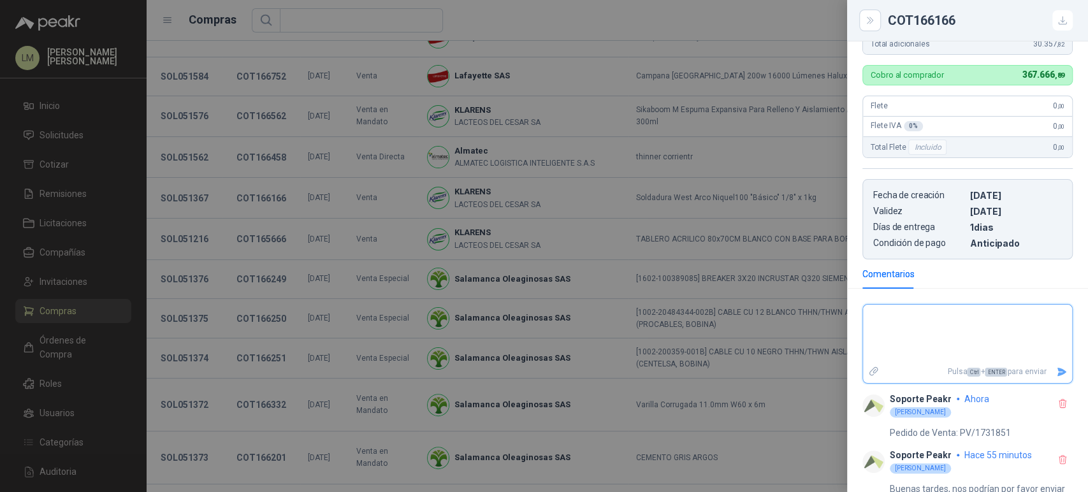
scroll to position [449, 0]
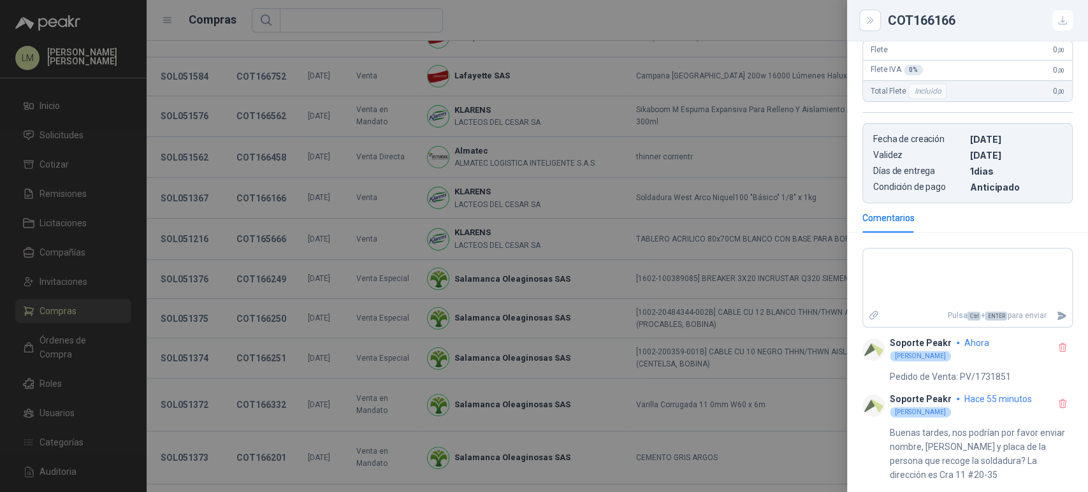
click at [401, 161] on div at bounding box center [544, 246] width 1088 height 492
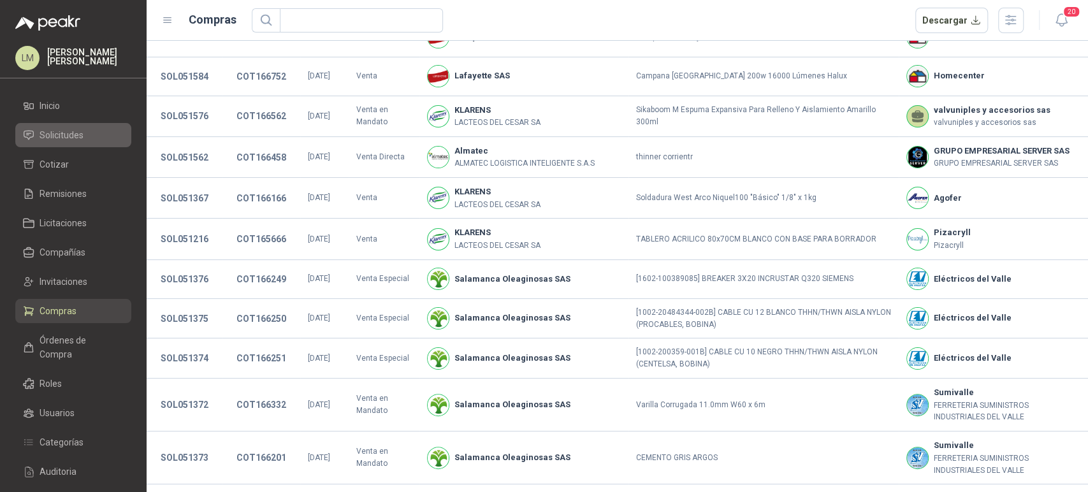
click at [72, 141] on span "Solicitudes" at bounding box center [61, 135] width 44 height 14
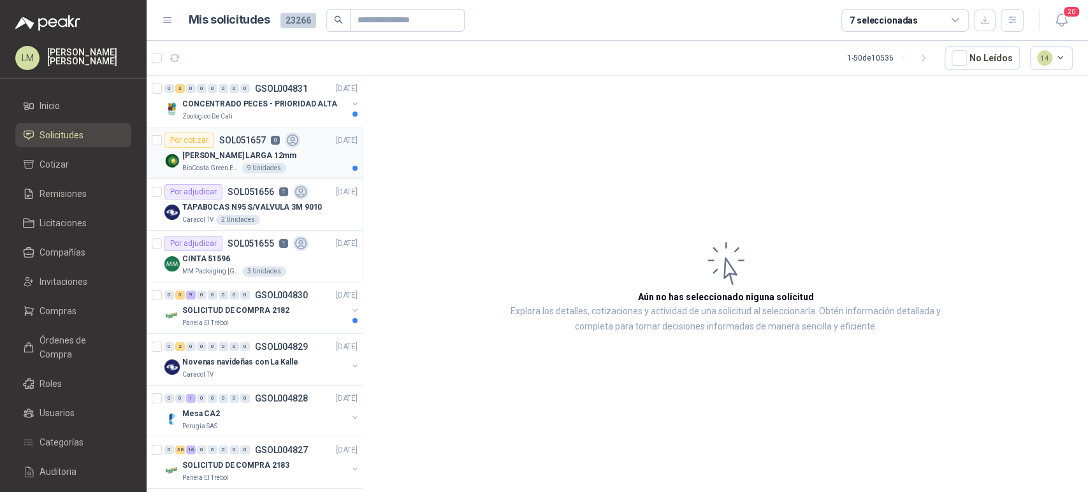
click at [240, 141] on p "SOL051657" at bounding box center [242, 140] width 47 height 9
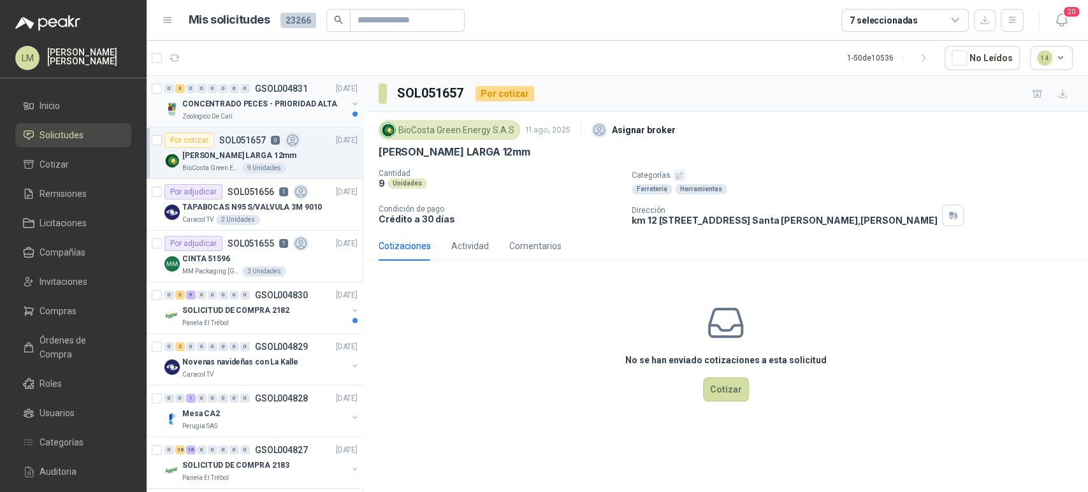
click at [350, 104] on button "button" at bounding box center [355, 104] width 10 height 10
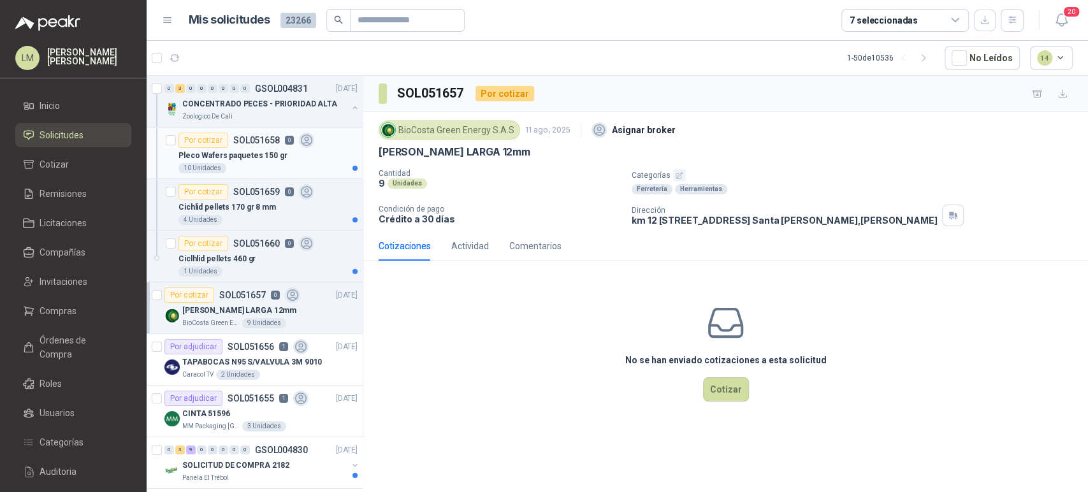
click at [228, 164] on div "10 Unidades" at bounding box center [267, 168] width 179 height 10
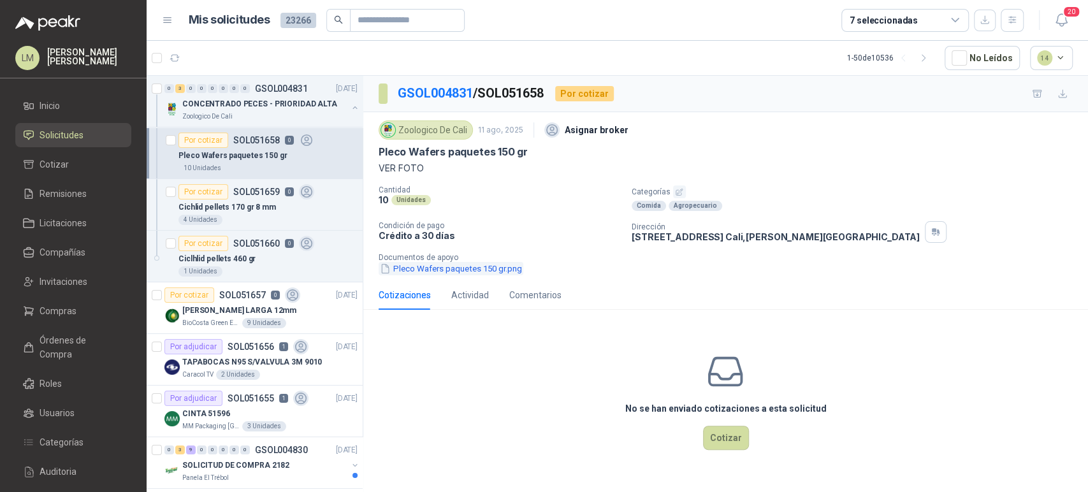
click at [477, 269] on button "Pleco Wafers paquetes 150 gr.png" at bounding box center [450, 268] width 145 height 13
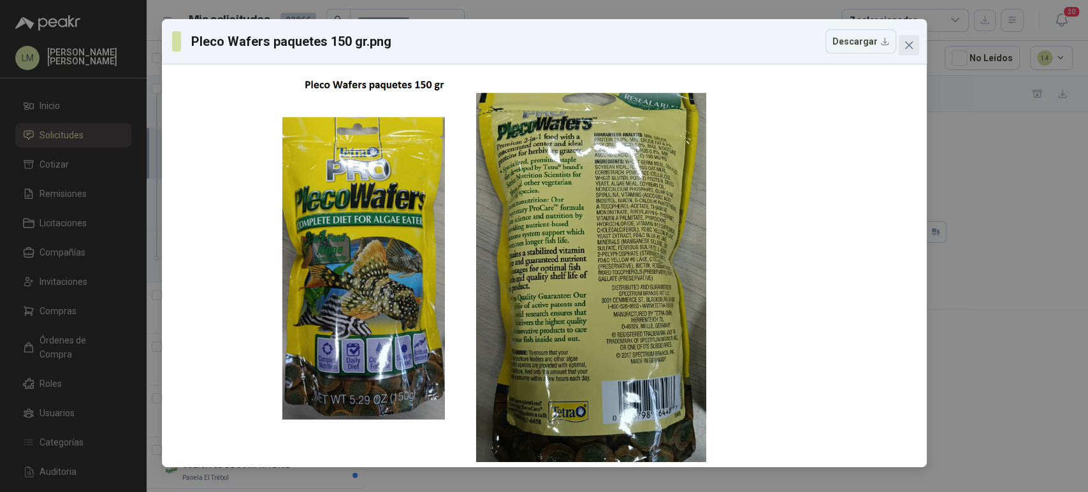
click at [907, 44] on icon "close" at bounding box center [908, 45] width 8 height 8
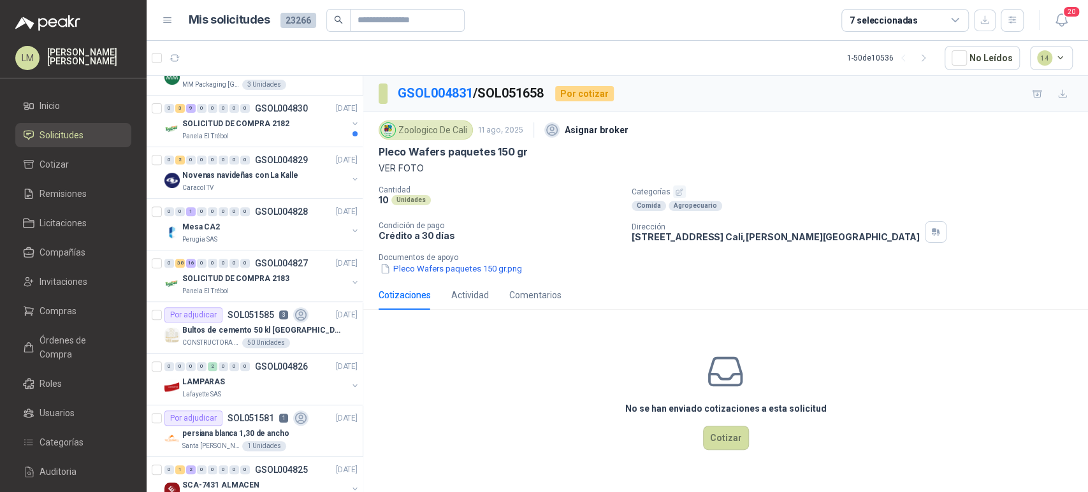
scroll to position [345, 0]
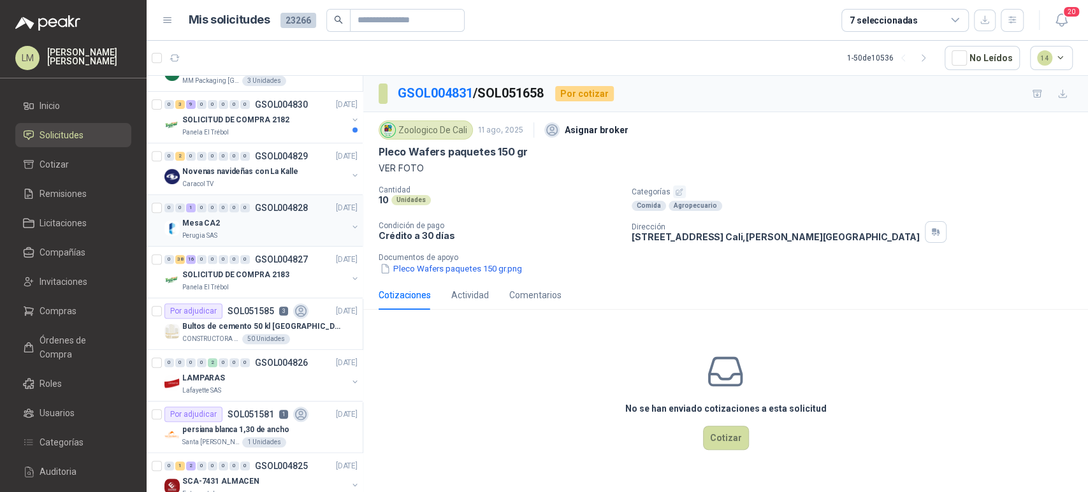
click at [350, 225] on button "button" at bounding box center [355, 227] width 10 height 10
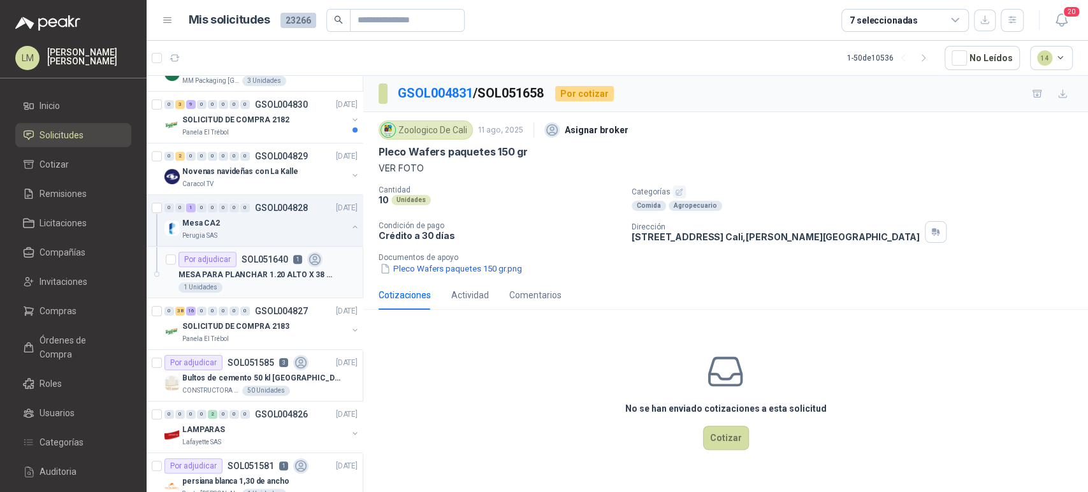
click at [241, 259] on p "SOL051640" at bounding box center [264, 259] width 47 height 9
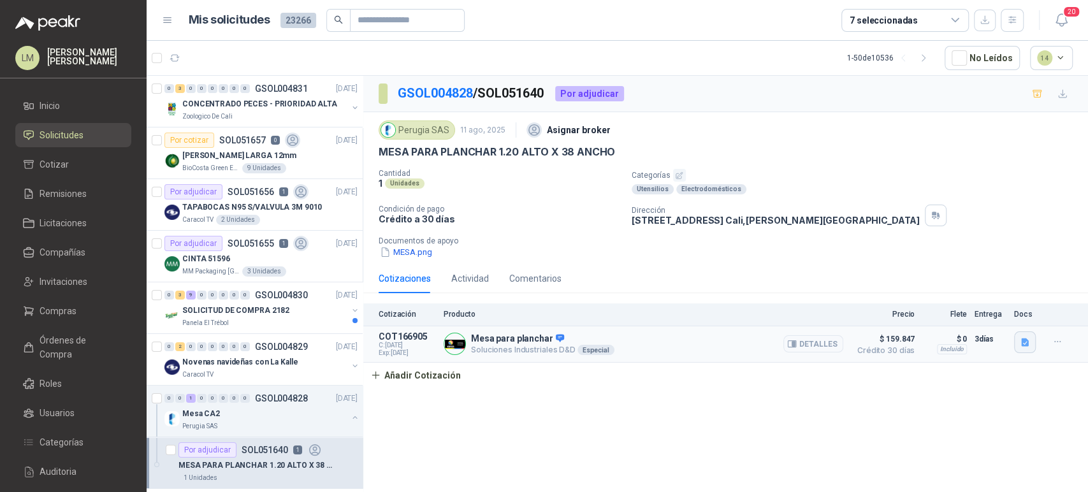
click at [1019, 335] on button "button" at bounding box center [1025, 342] width 22 height 22
click at [954, 320] on button "WhatsApp Image 2025-08-11 at 4.26.31 PM.jpeg" at bounding box center [943, 312] width 168 height 13
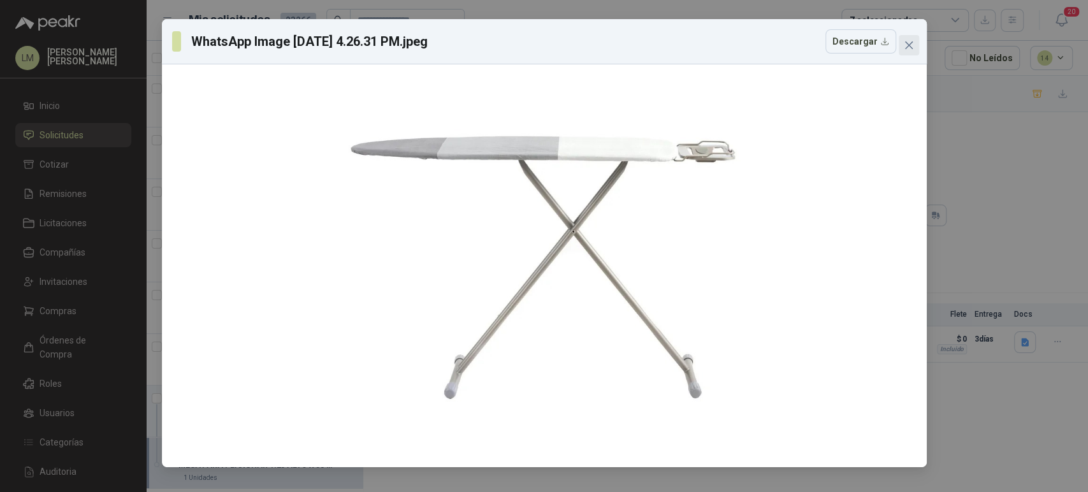
click at [907, 53] on button "Close" at bounding box center [908, 45] width 20 height 20
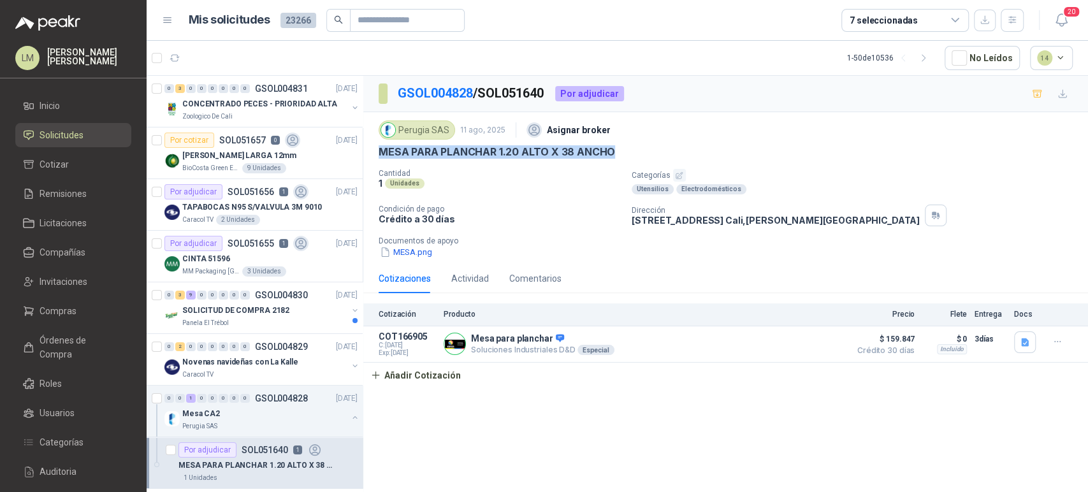
drag, startPoint x: 379, startPoint y: 151, endPoint x: 622, endPoint y: 148, distance: 242.7
click at [622, 148] on div "MESA PARA PLANCHAR 1.20 ALTO X 38 ANCHO" at bounding box center [725, 151] width 694 height 13
copy p "MESA PARA PLANCHAR 1.20 ALTO X 38 ANCHO"
click at [398, 359] on article "COT166905 C: 11/08/2025 Exp: 26/08/2025 Mesa para planchar Soluciones Industria…" at bounding box center [725, 344] width 724 height 36
click at [398, 363] on button "Añadir Cotización" at bounding box center [415, 375] width 104 height 25
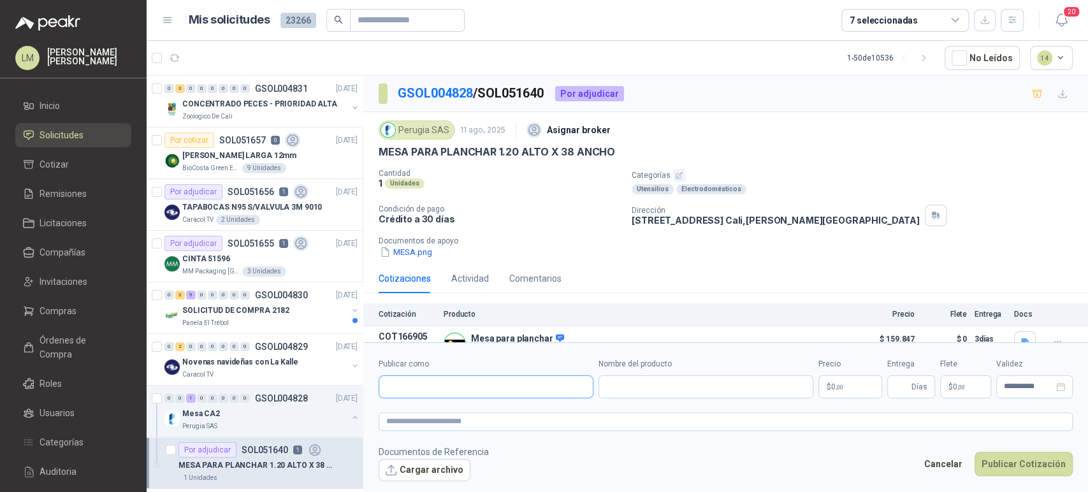
click at [428, 388] on input "Publicar como" at bounding box center [485, 387] width 213 height 22
type input "******"
click at [425, 416] on p "Homecenter" at bounding box center [430, 414] width 45 height 8
type input "**********"
click at [640, 392] on input "Nombre del producto" at bounding box center [705, 386] width 215 height 23
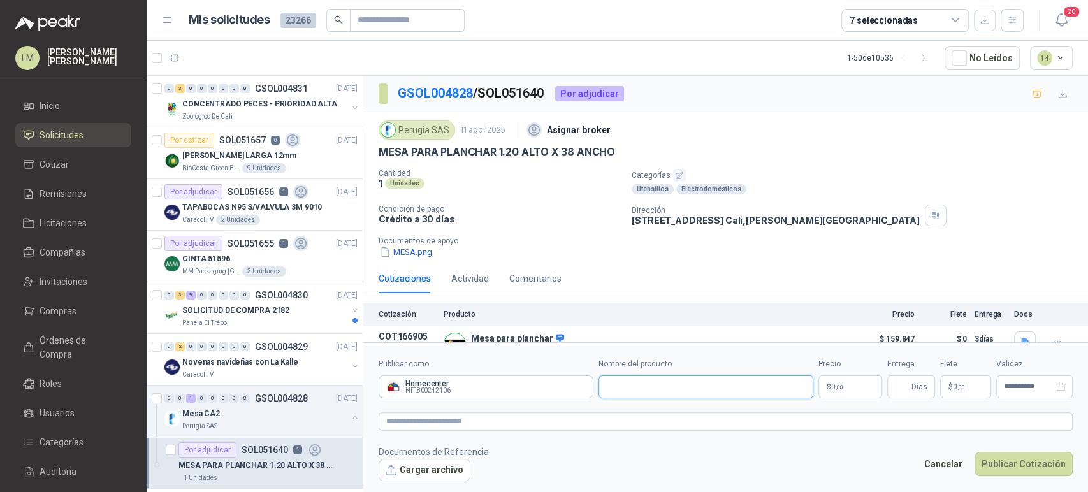
paste input "**********"
type input "**********"
click at [829, 385] on body "LM Luis Miguel Martinez Inicio Solicitudes Cotizar Remisiones Licitaciones Comp…" at bounding box center [544, 246] width 1088 height 492
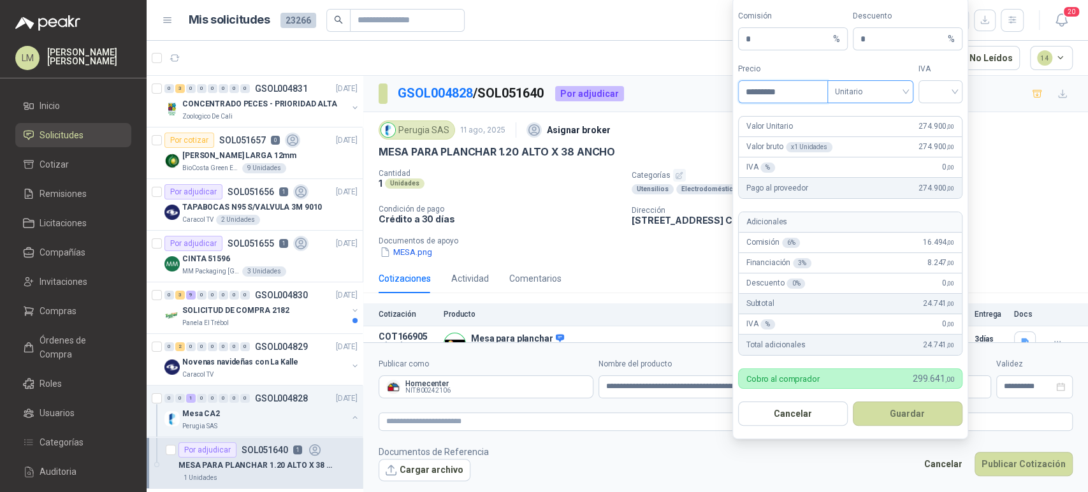
click at [877, 91] on span "Unitario" at bounding box center [870, 91] width 71 height 19
type input "*********"
click at [869, 136] on div "Unitario con IVA" at bounding box center [870, 139] width 66 height 14
click at [943, 99] on input "search" at bounding box center [940, 90] width 29 height 19
click at [935, 118] on div "19%" at bounding box center [940, 118] width 24 height 14
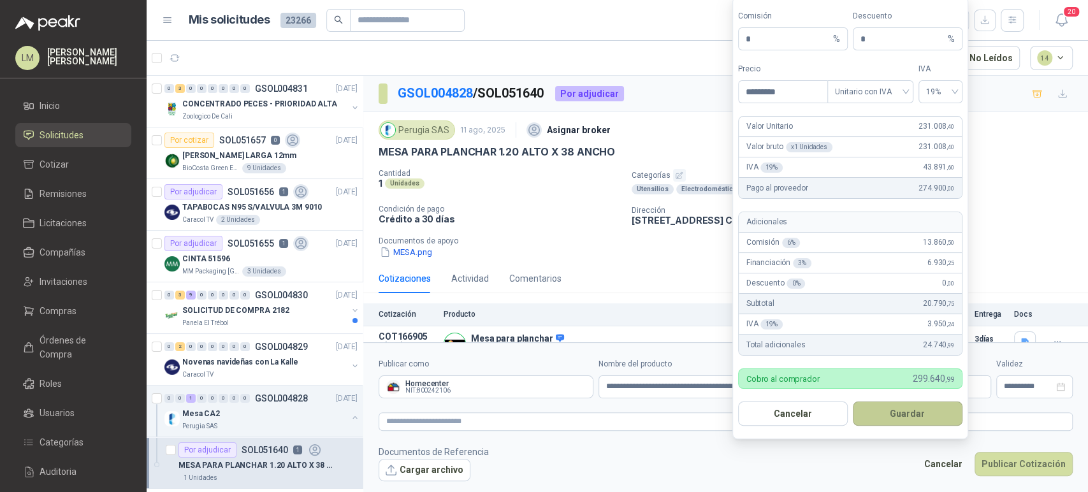
click at [899, 411] on button "Guardar" at bounding box center [907, 413] width 110 height 24
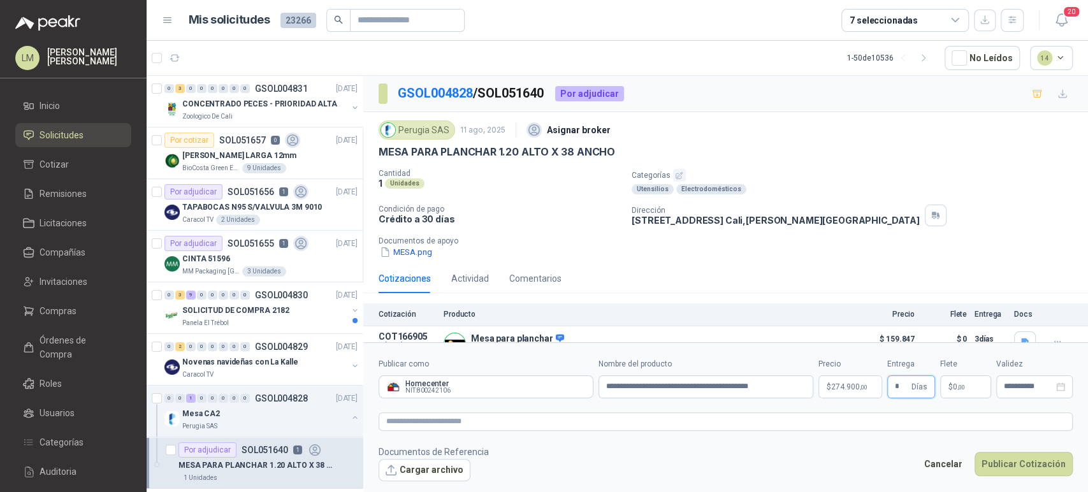
type input "*"
click at [955, 389] on span "0 ,00" at bounding box center [958, 387] width 12 height 8
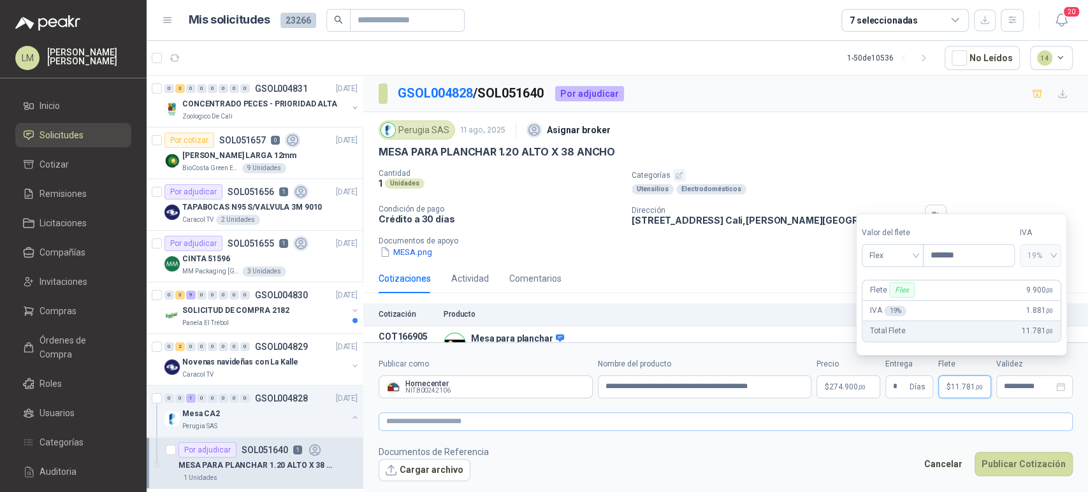
type input "*******"
click at [858, 424] on textarea at bounding box center [725, 421] width 694 height 18
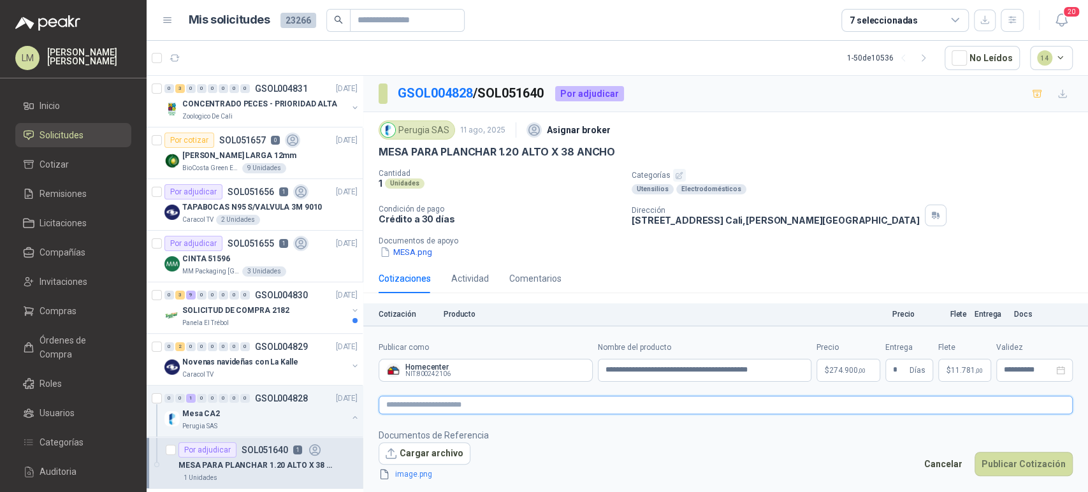
click at [629, 406] on textarea at bounding box center [725, 405] width 694 height 18
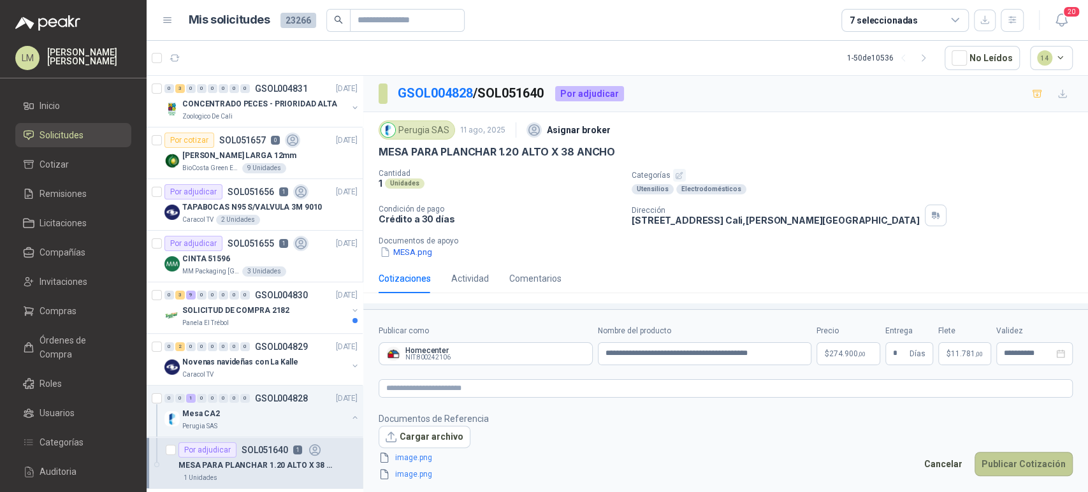
click at [996, 465] on button "Publicar Cotización" at bounding box center [1023, 464] width 98 height 24
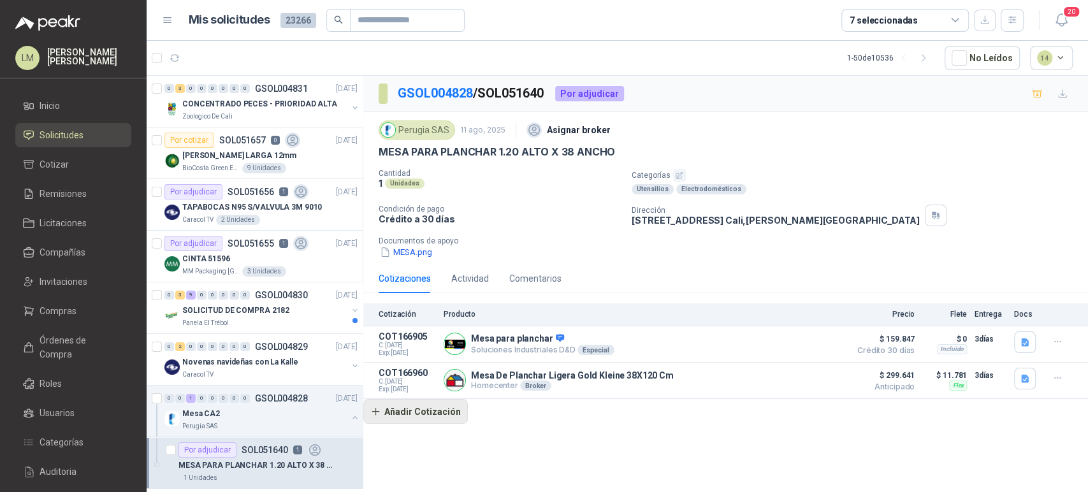
click at [406, 411] on button "Añadir Cotización" at bounding box center [415, 411] width 104 height 25
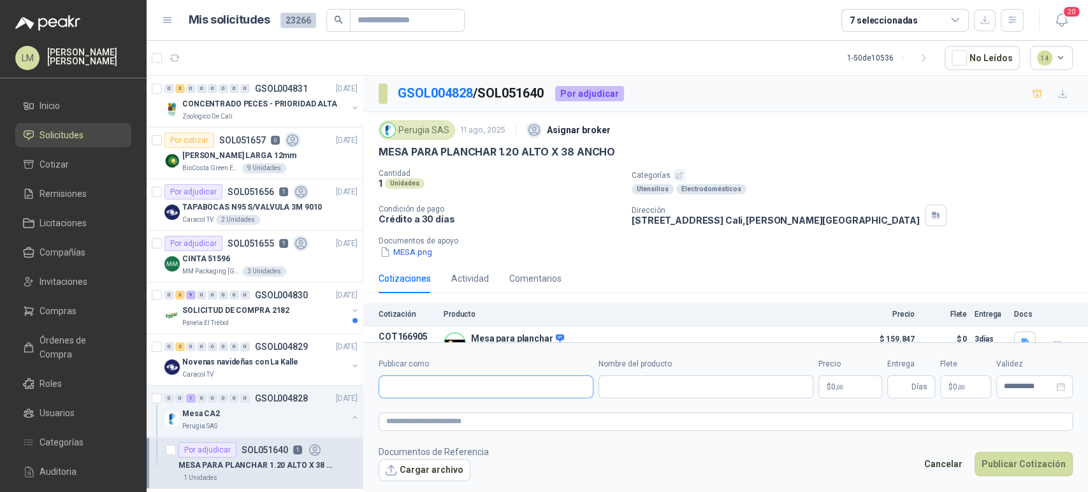
click at [437, 385] on input "Publicar como" at bounding box center [485, 387] width 213 height 22
type input "******"
click at [471, 414] on div "Homecenter NIT : 800242106" at bounding box center [485, 417] width 193 height 14
type input "**********"
click at [636, 389] on input "Nombre del producto" at bounding box center [705, 386] width 215 height 23
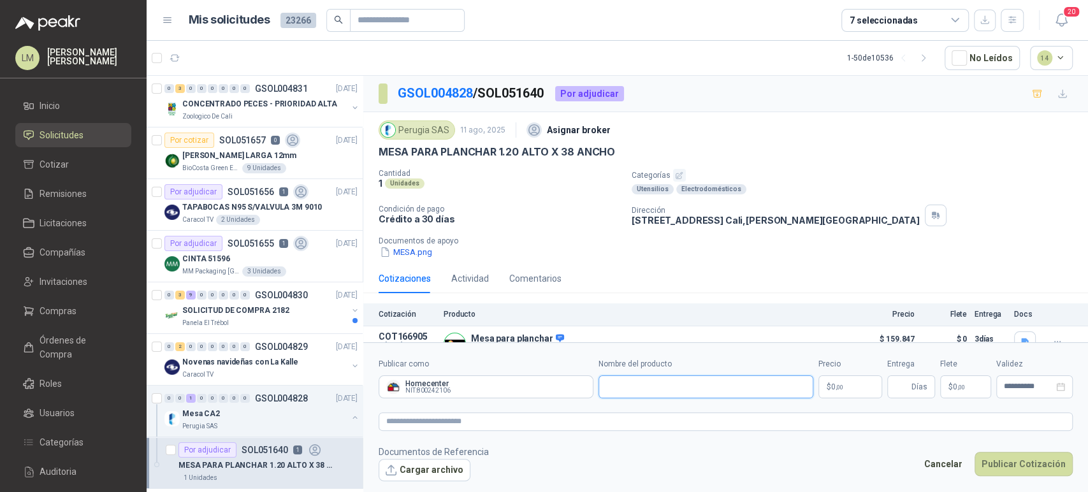
paste input "**********"
type input "**********"
click at [821, 383] on body "LM Luis Miguel Martinez Inicio Solicitudes Cotizar Remisiones Licitaciones Comp…" at bounding box center [544, 246] width 1088 height 492
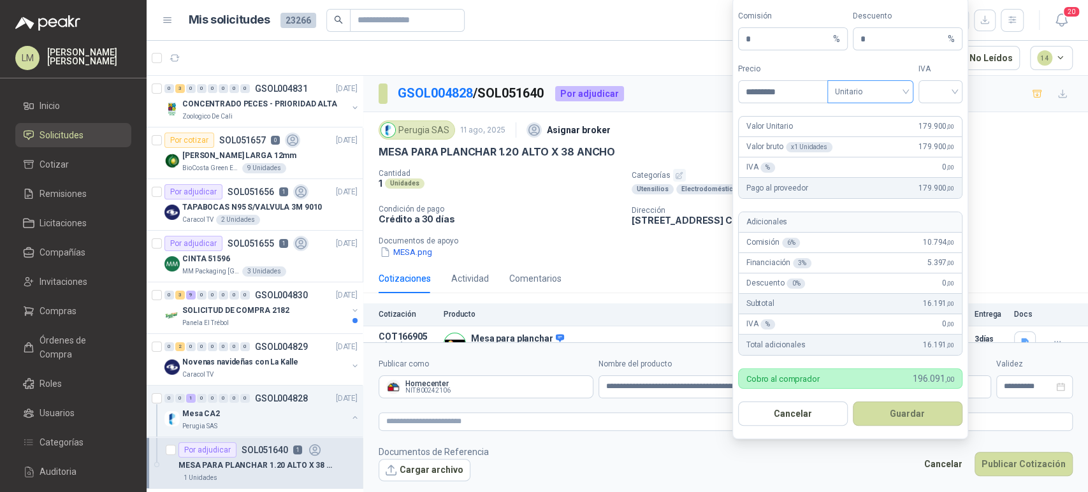
click at [851, 90] on span "Unitario" at bounding box center [870, 91] width 71 height 19
type input "*********"
click at [868, 133] on div "Unitario con IVA" at bounding box center [870, 139] width 66 height 14
click at [930, 91] on input "search" at bounding box center [940, 90] width 29 height 19
click at [929, 113] on div "19%" at bounding box center [940, 118] width 24 height 14
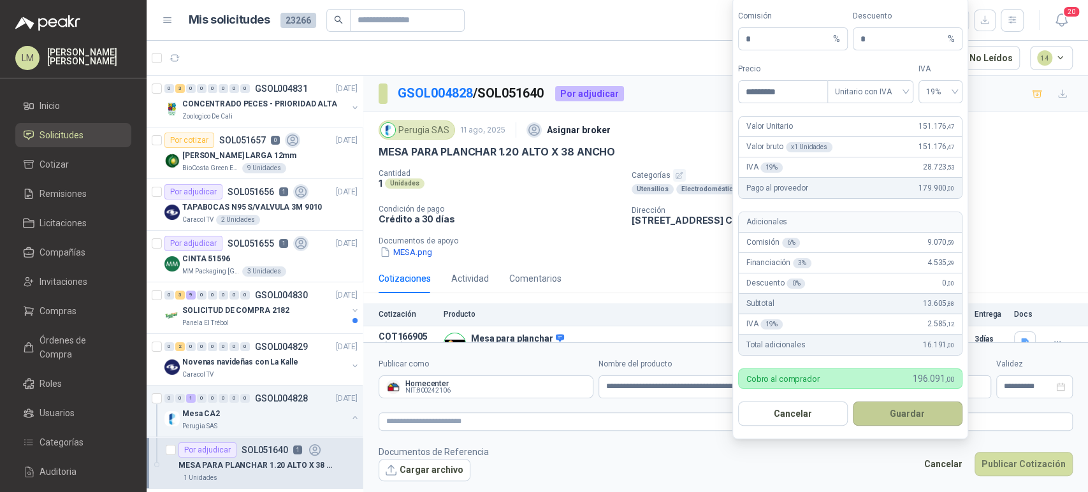
click at [905, 413] on button "Guardar" at bounding box center [907, 413] width 110 height 24
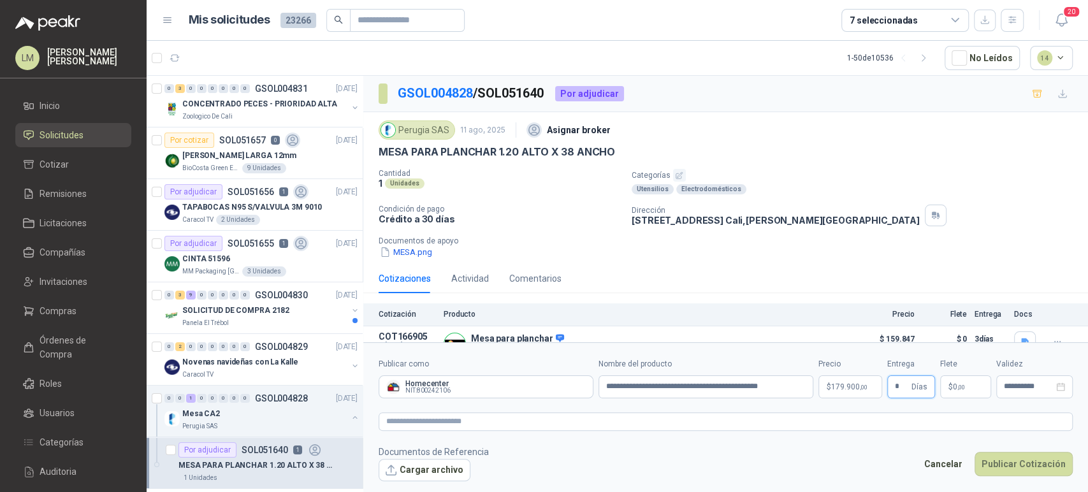
type input "*"
click at [952, 380] on p "$ 0 ,00" at bounding box center [965, 386] width 51 height 23
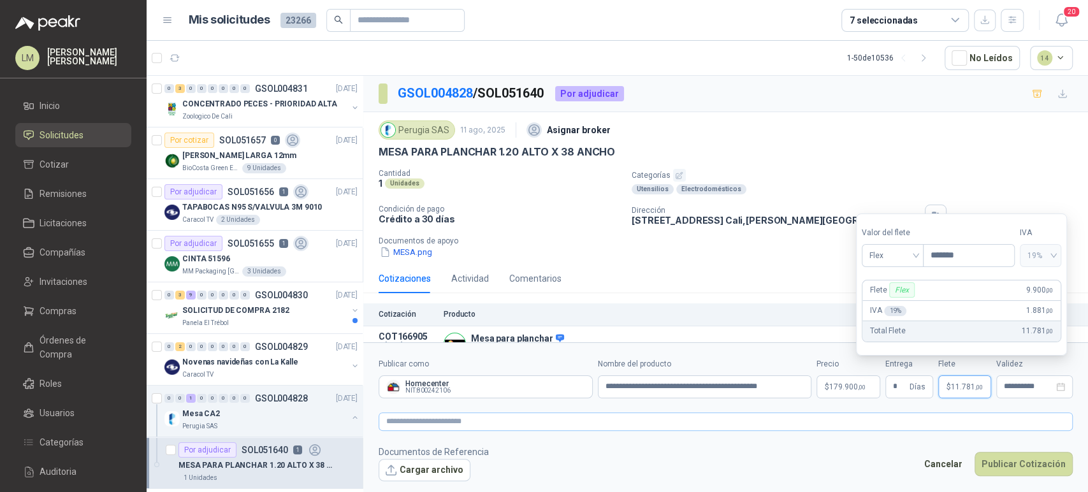
type input "*******"
click at [775, 414] on textarea at bounding box center [725, 421] width 694 height 18
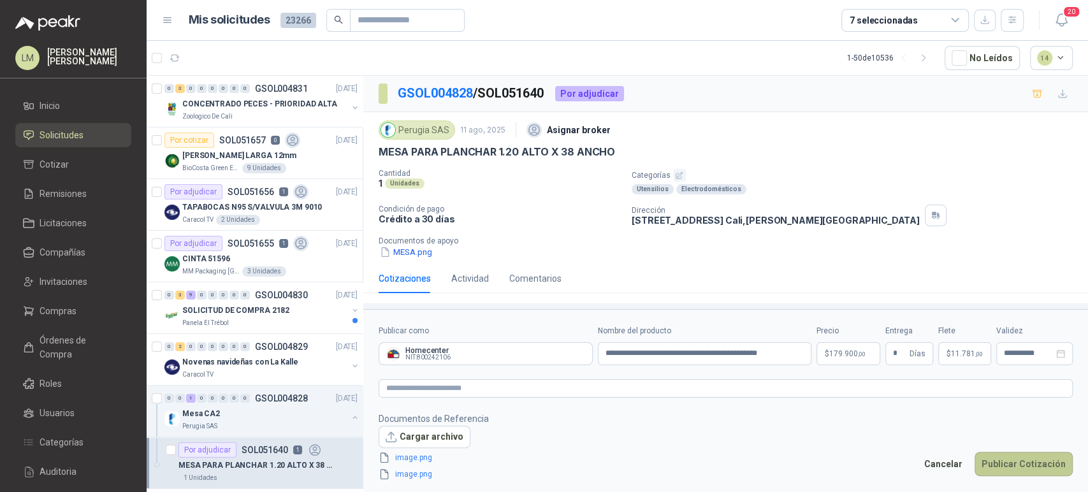
click at [997, 456] on button "Publicar Cotización" at bounding box center [1023, 464] width 98 height 24
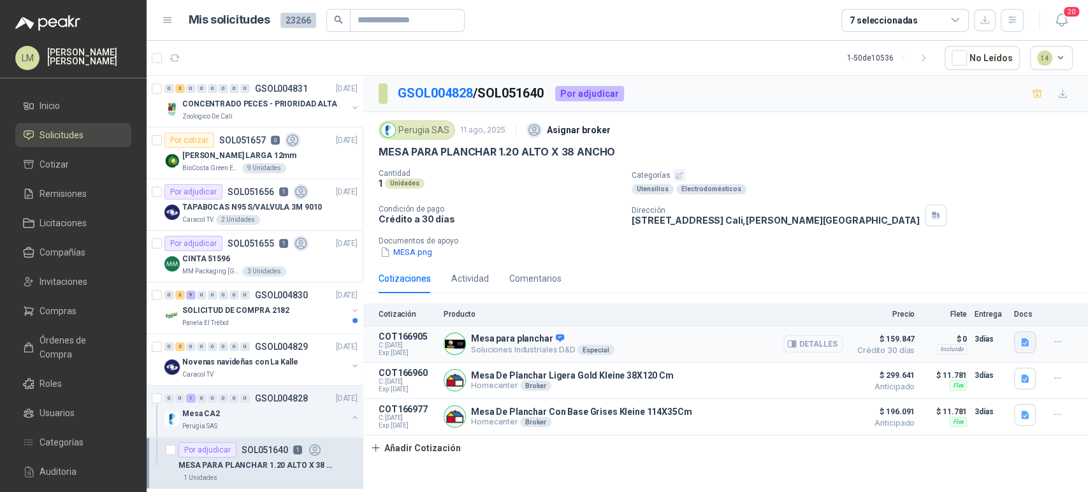
click at [1024, 337] on icon "button" at bounding box center [1024, 342] width 11 height 11
click at [979, 308] on button "WhatsApp Image 2025-08-11 at 4.26.31 PM.jpeg" at bounding box center [943, 312] width 168 height 13
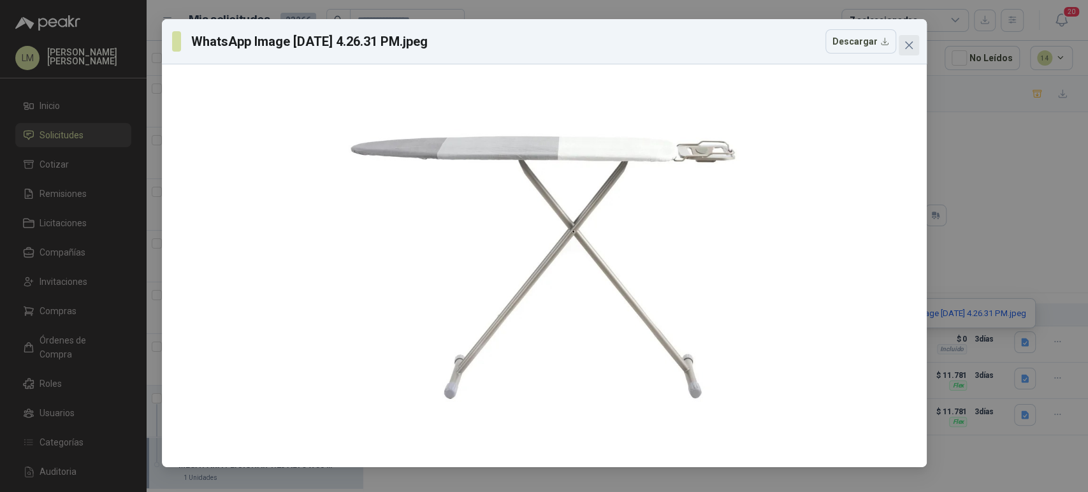
click at [911, 41] on icon "close" at bounding box center [908, 45] width 8 height 8
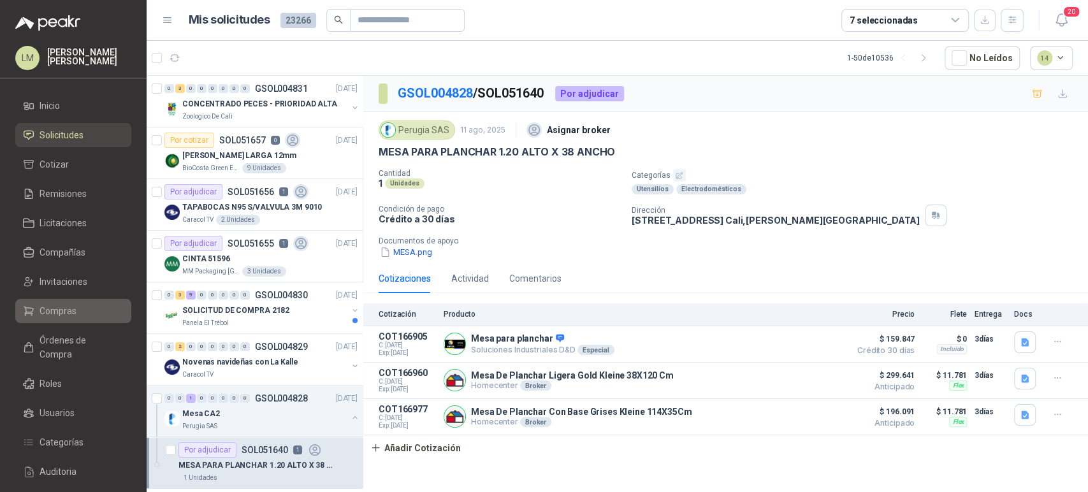
click at [46, 314] on span "Compras" at bounding box center [57, 311] width 37 height 14
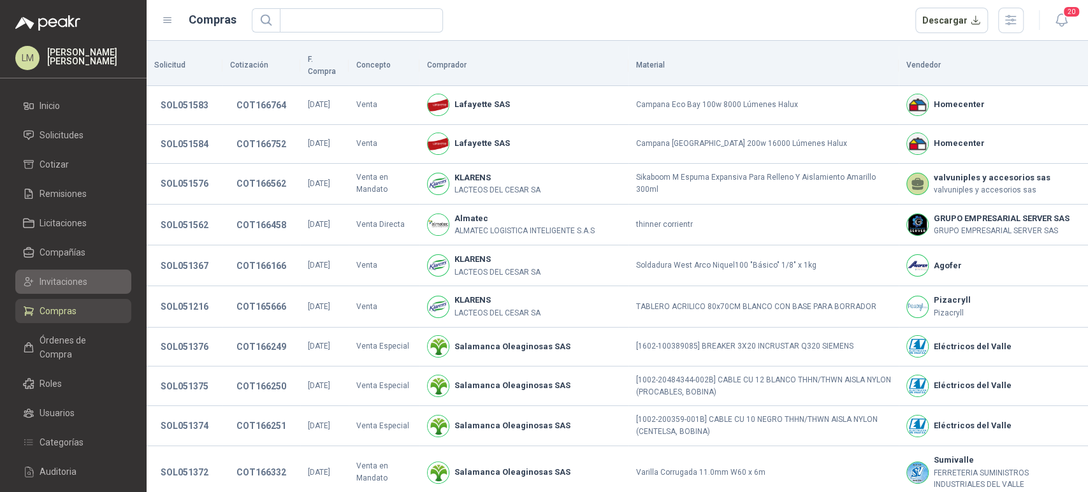
click at [66, 284] on span "Invitaciones" at bounding box center [63, 282] width 48 height 14
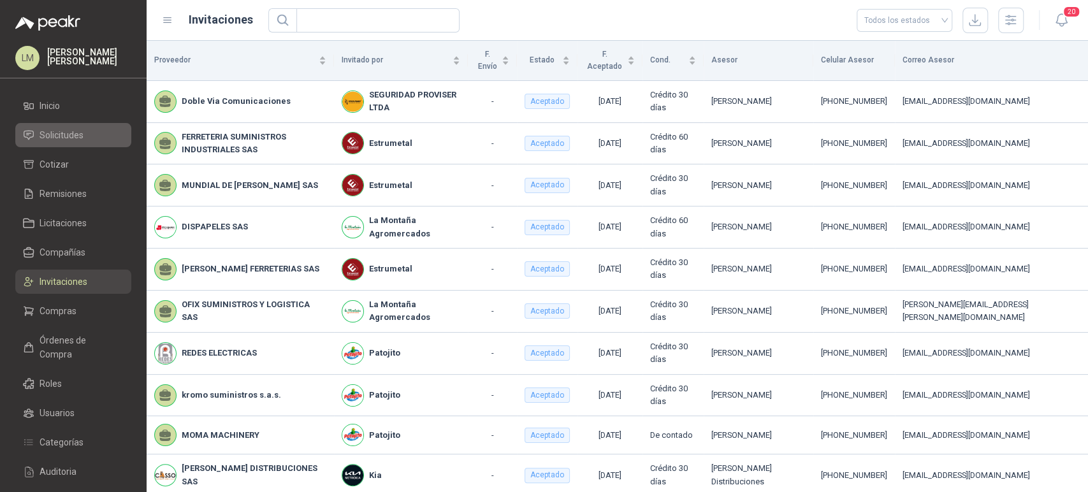
click at [79, 133] on span "Solicitudes" at bounding box center [61, 135] width 44 height 14
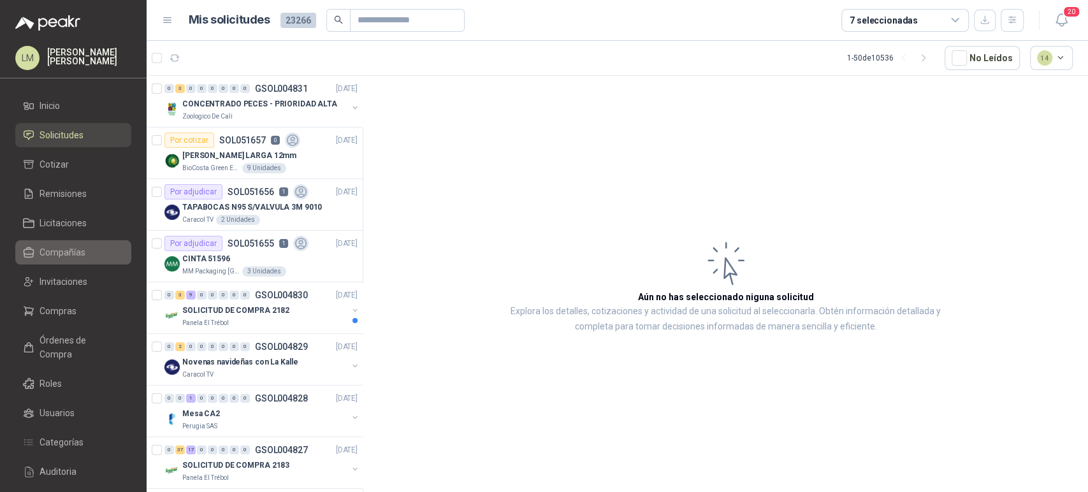
click at [71, 254] on span "Compañías" at bounding box center [62, 252] width 46 height 14
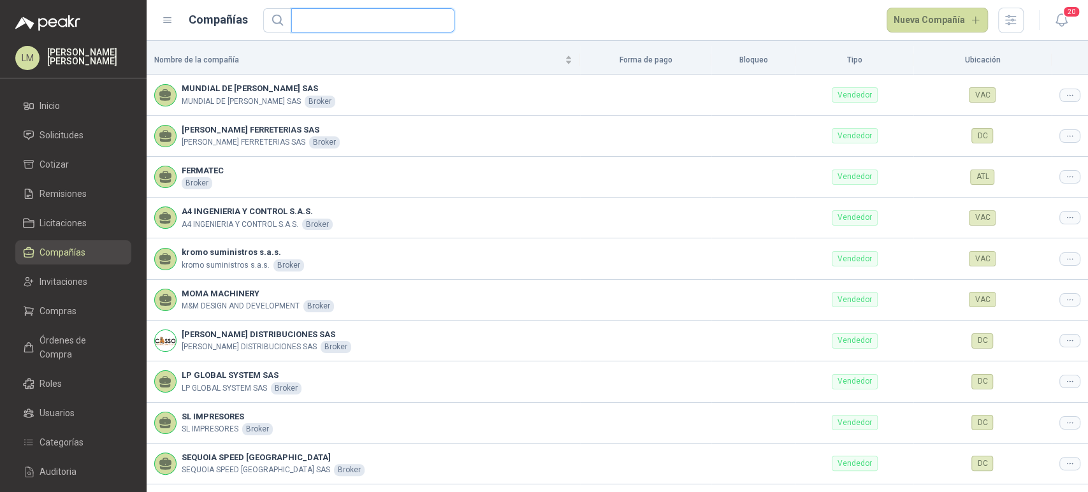
click at [351, 18] on input "text" at bounding box center [368, 20] width 138 height 23
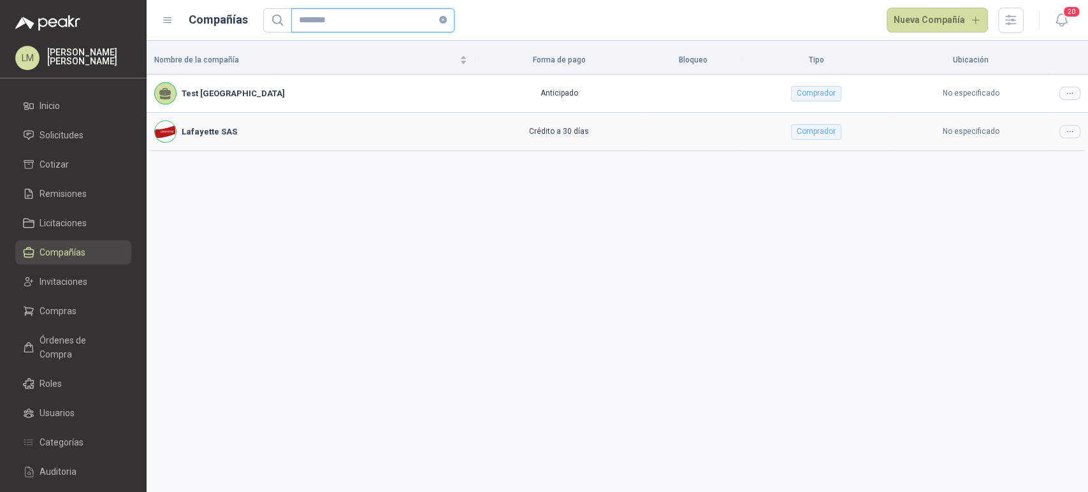
type input "********"
click at [1072, 131] on icon at bounding box center [1070, 132] width 10 height 10
click at [1058, 151] on span "Editar compañía" at bounding box center [1037, 154] width 66 height 14
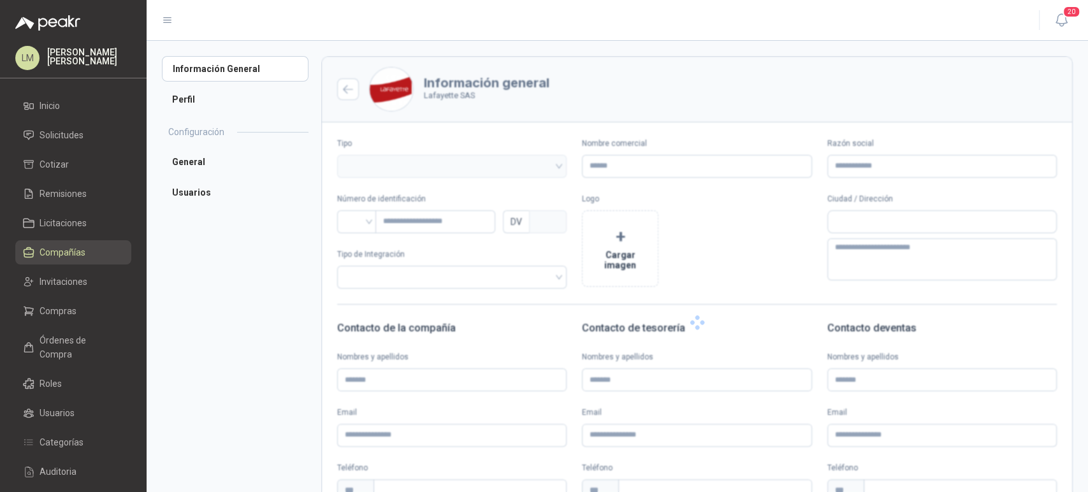
type input "**********"
type input "*********"
type input "*"
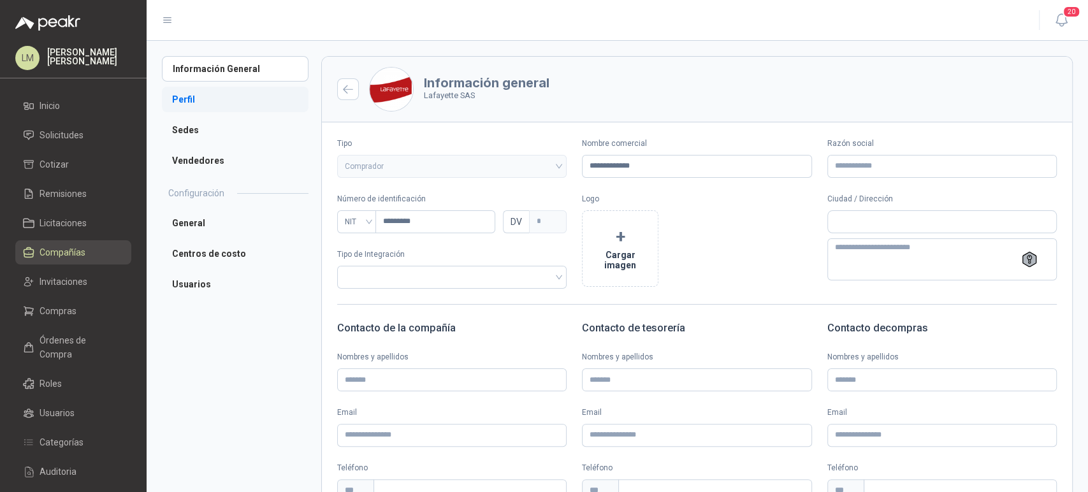
click at [210, 99] on li "Perfil" at bounding box center [235, 99] width 147 height 25
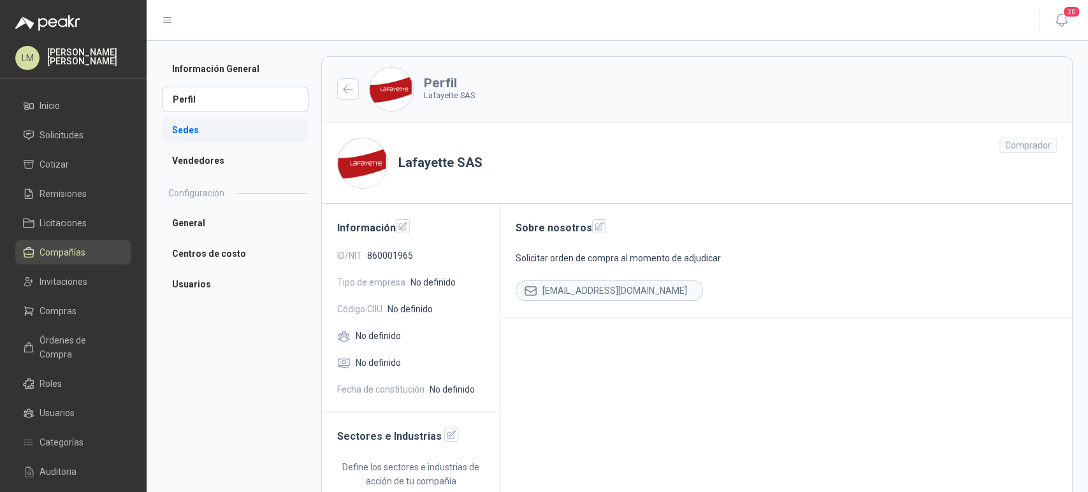
click at [199, 132] on li "Sedes" at bounding box center [235, 129] width 147 height 25
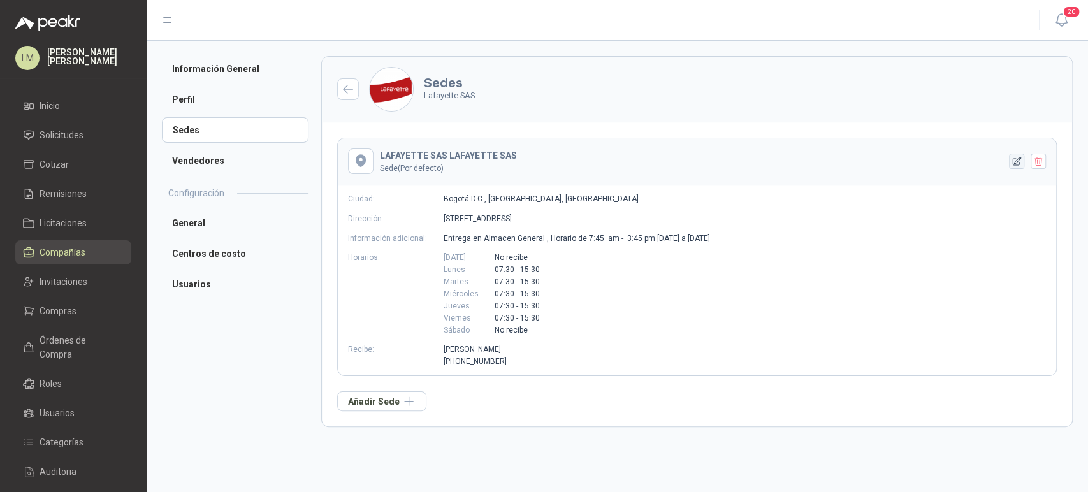
click at [1021, 161] on button "button" at bounding box center [1016, 161] width 15 height 15
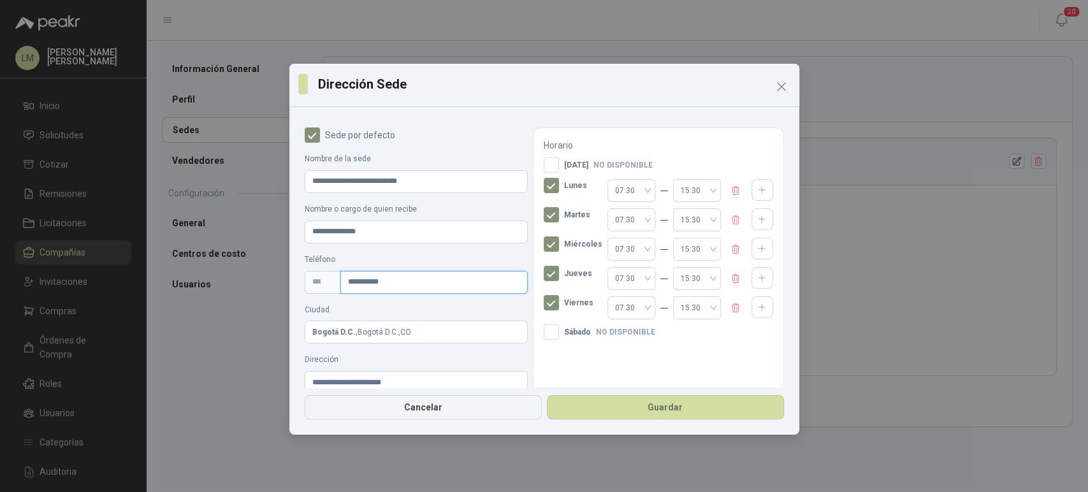
click at [306, 274] on div "**********" at bounding box center [416, 282] width 223 height 23
paste input "text"
type input "**********"
drag, startPoint x: 380, startPoint y: 231, endPoint x: 234, endPoint y: 218, distance: 147.1
click at [234, 218] on div "**********" at bounding box center [544, 246] width 1088 height 492
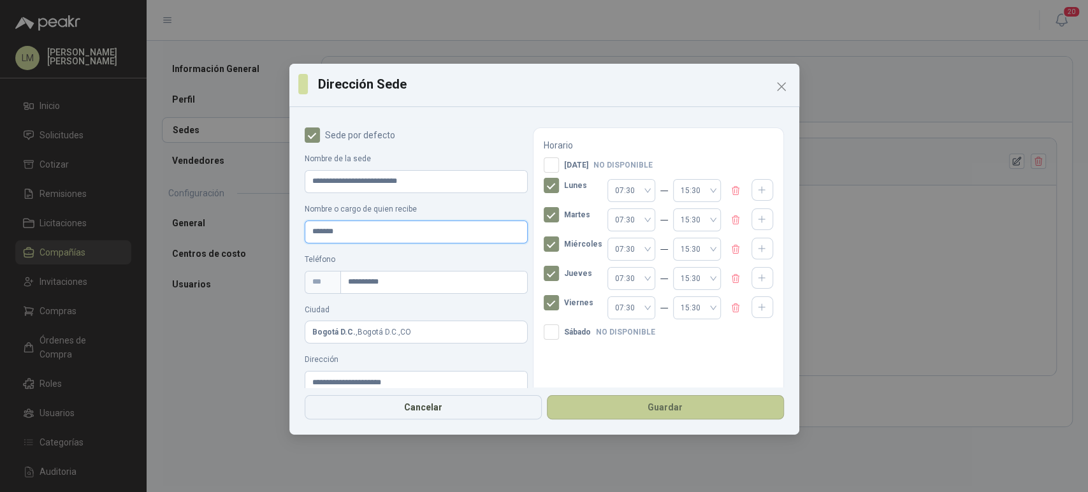
type input "*******"
click at [671, 410] on button "Guardar" at bounding box center [665, 407] width 237 height 24
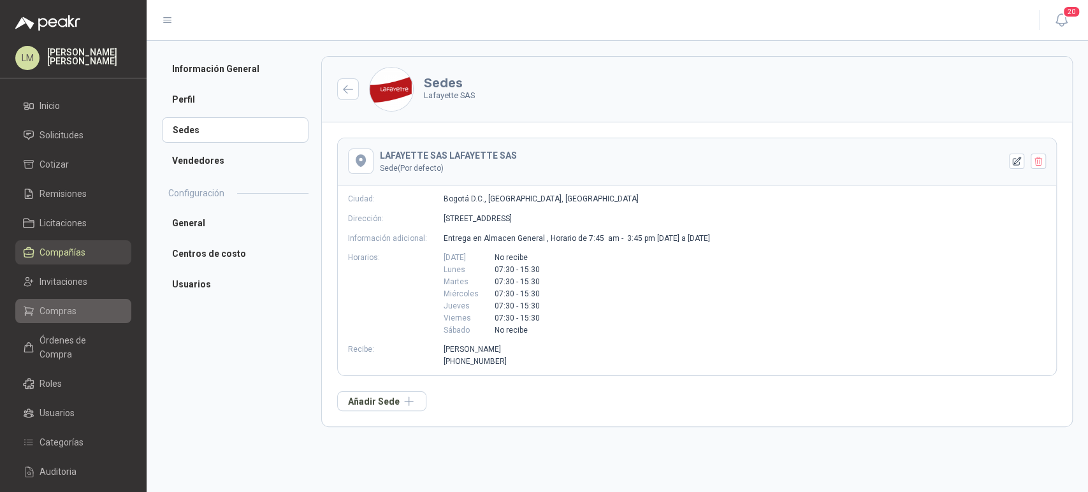
click at [57, 313] on span "Compras" at bounding box center [57, 311] width 37 height 14
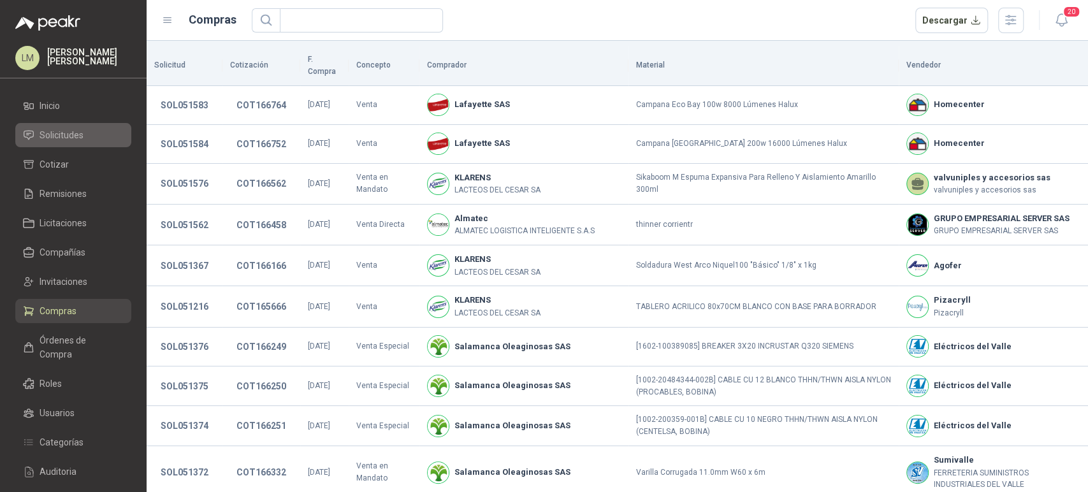
click at [71, 133] on span "Solicitudes" at bounding box center [61, 135] width 44 height 14
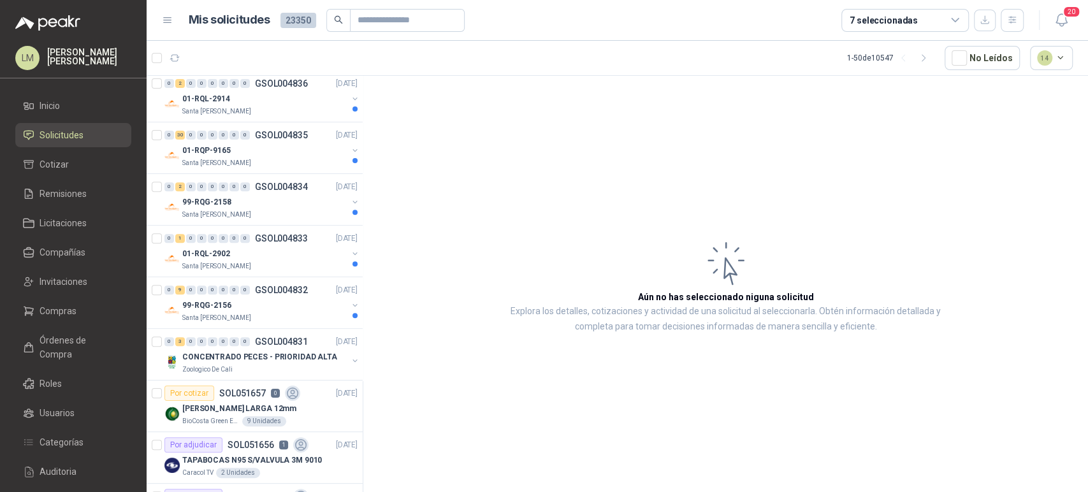
scroll to position [424, 0]
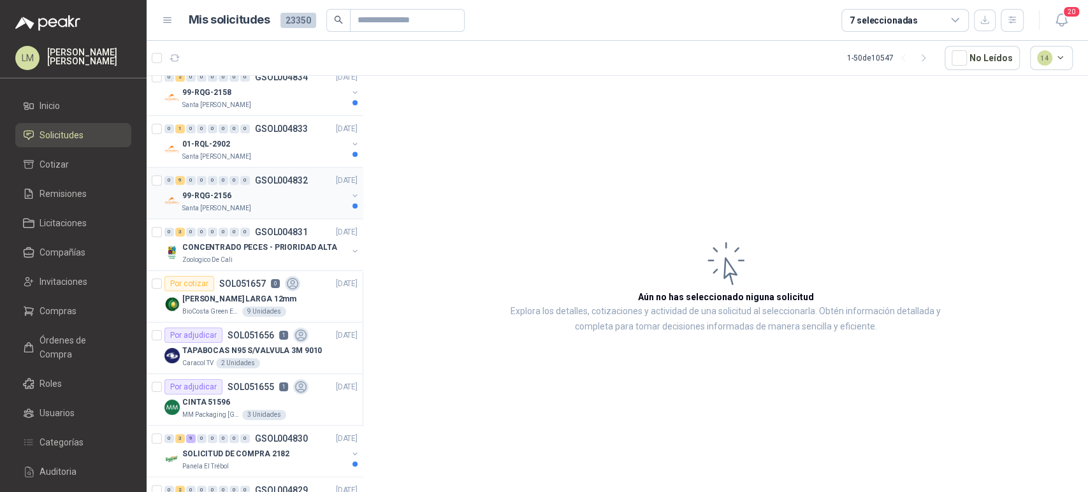
click at [267, 195] on div "99-RQG-2156" at bounding box center [264, 195] width 165 height 15
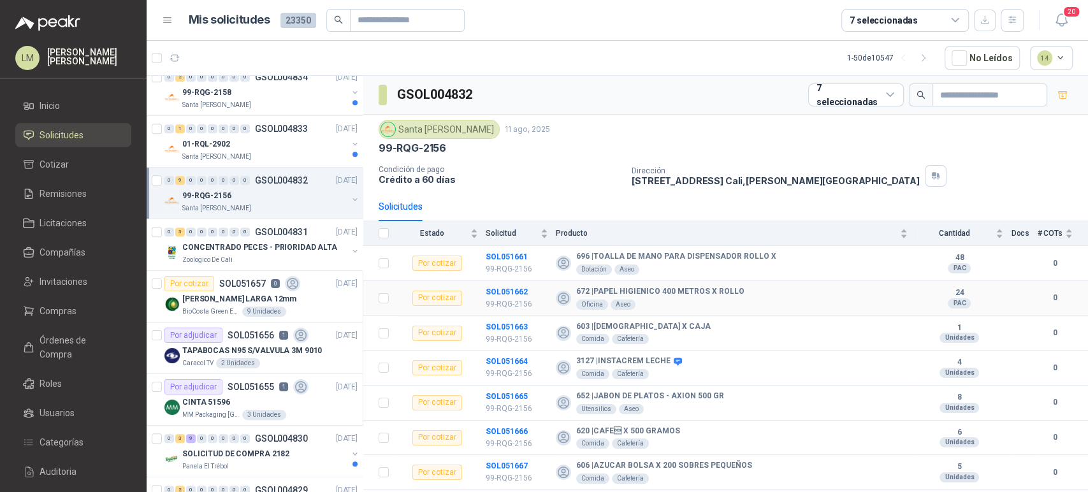
scroll to position [61, 0]
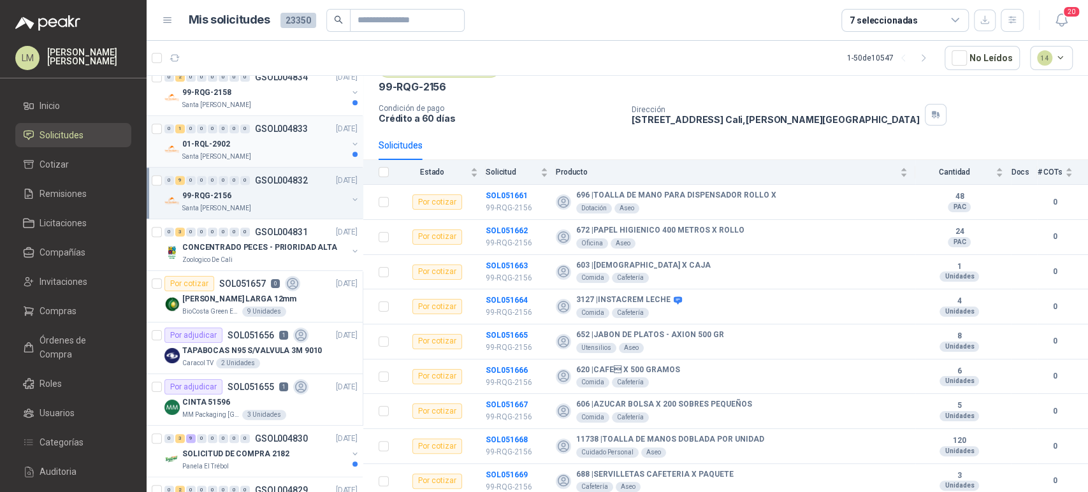
click at [263, 157] on div "Santa [PERSON_NAME]" at bounding box center [264, 157] width 165 height 10
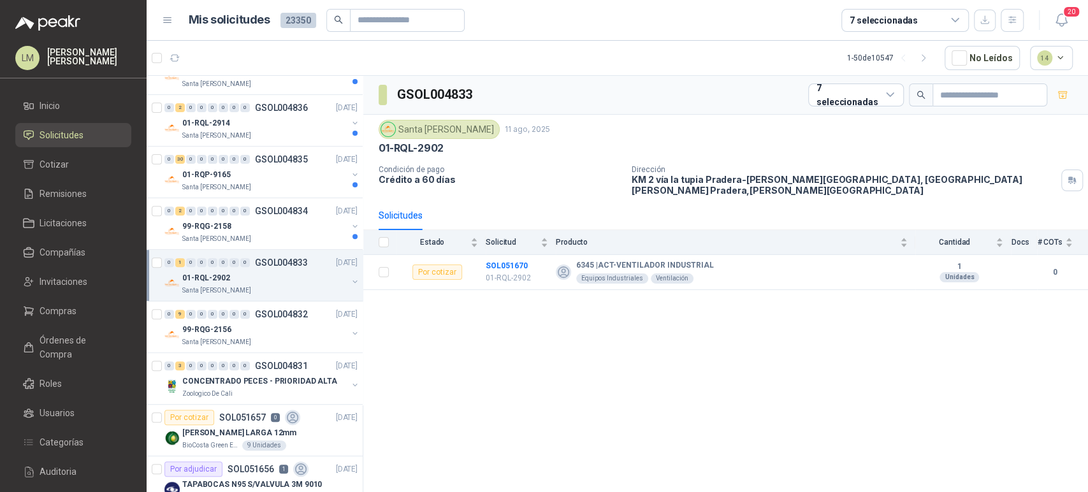
scroll to position [280, 0]
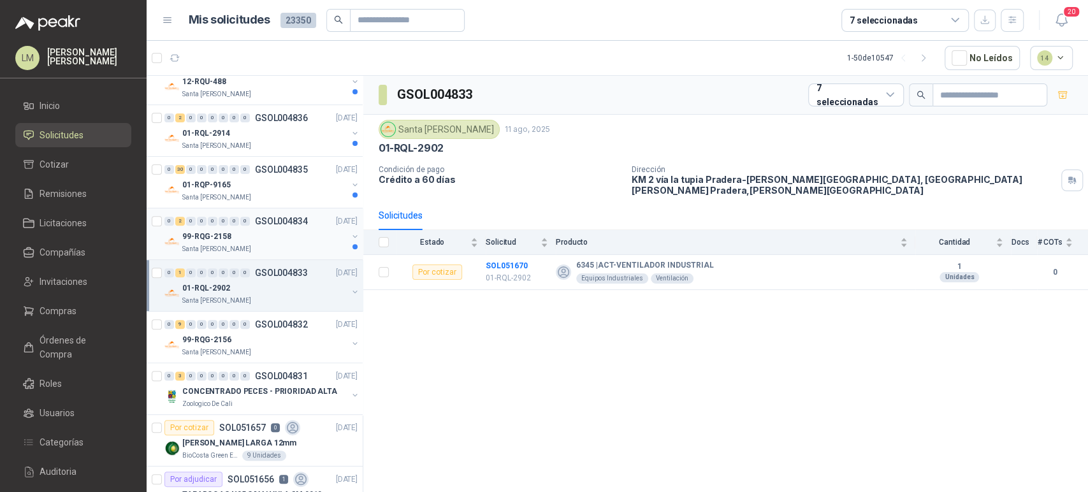
click at [255, 229] on div "99-RQG-2158" at bounding box center [264, 236] width 165 height 15
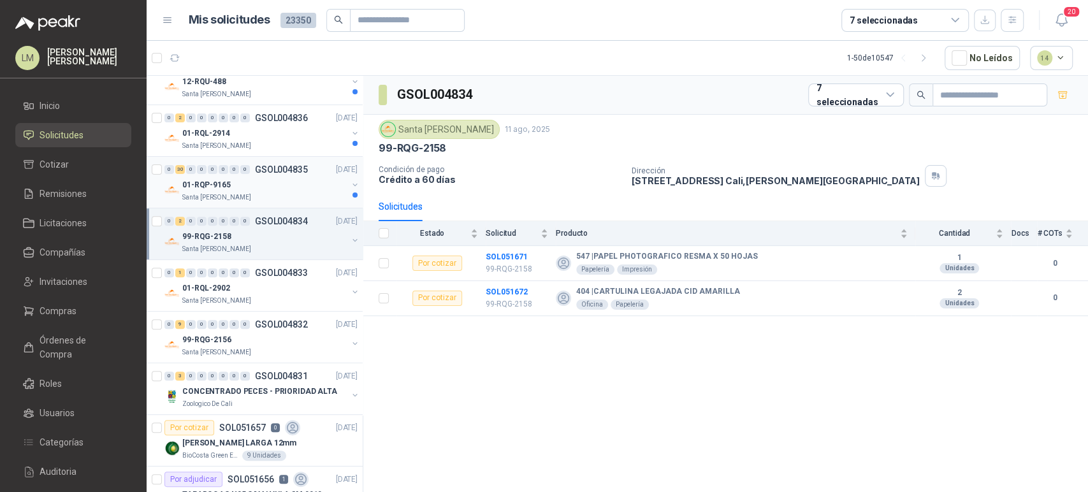
click at [272, 192] on div "Santa [PERSON_NAME]" at bounding box center [264, 197] width 165 height 10
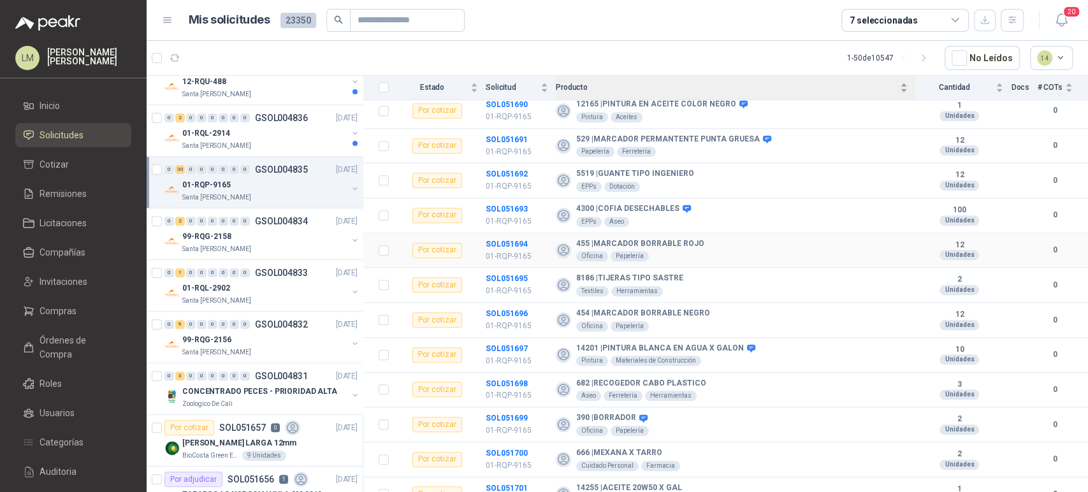
scroll to position [792, 0]
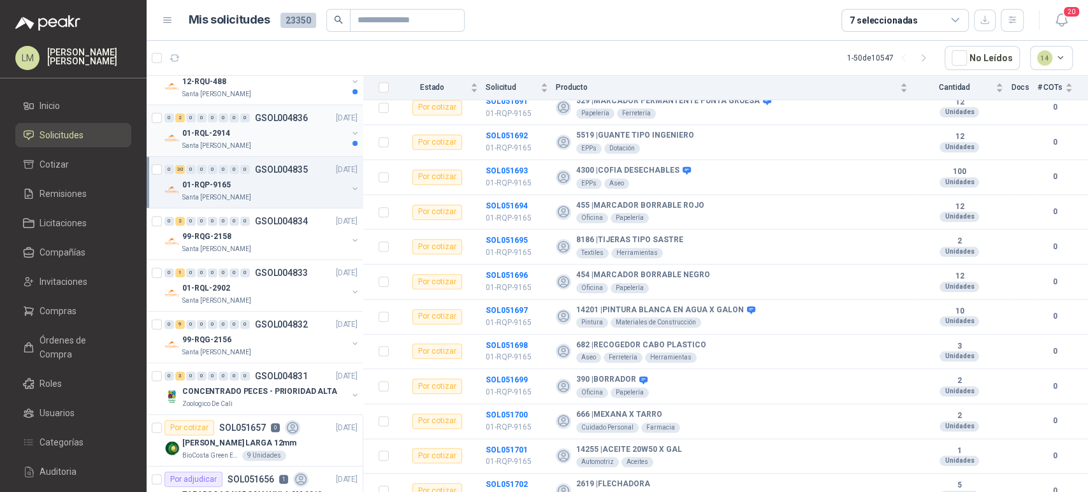
click at [251, 138] on div "01-RQL-2914" at bounding box center [264, 133] width 165 height 15
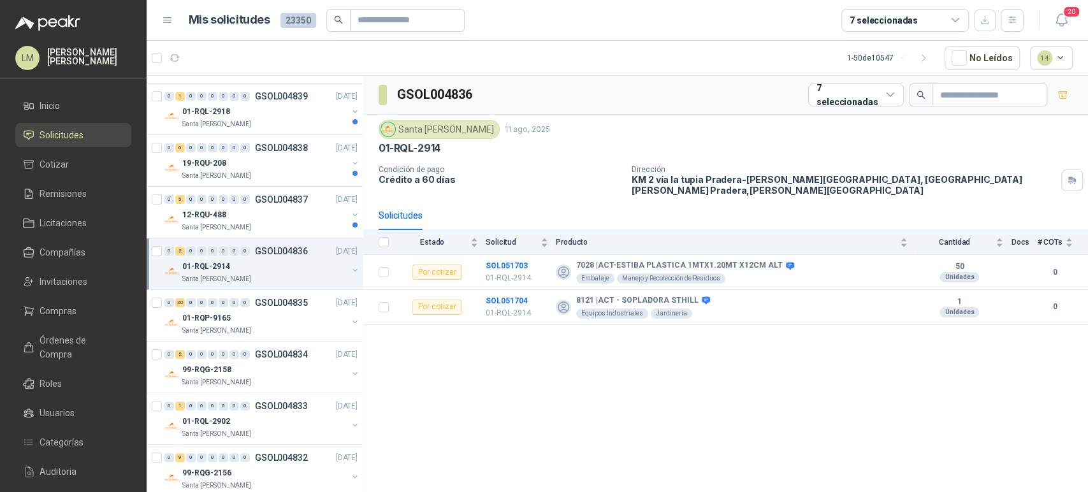
scroll to position [88, 0]
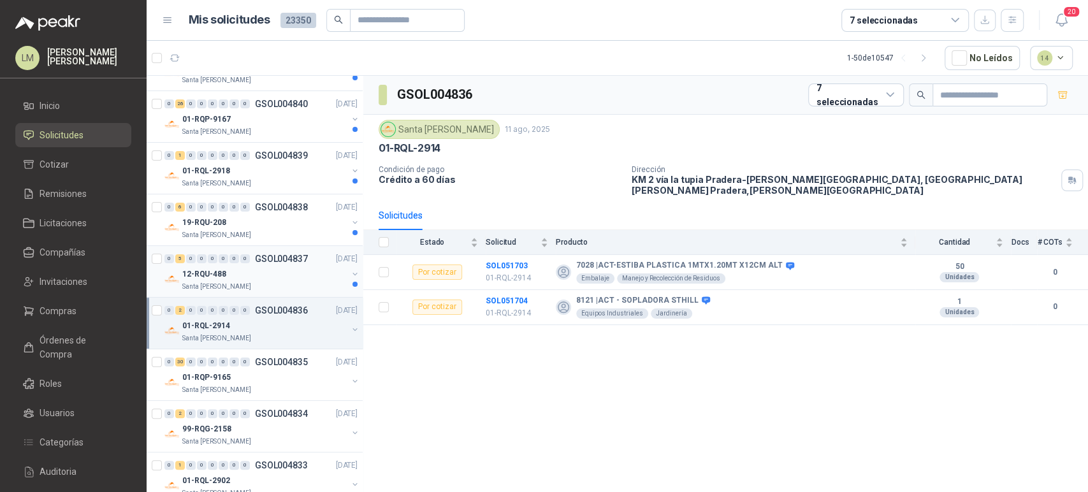
click at [273, 273] on div "12-RQU-488" at bounding box center [264, 273] width 165 height 15
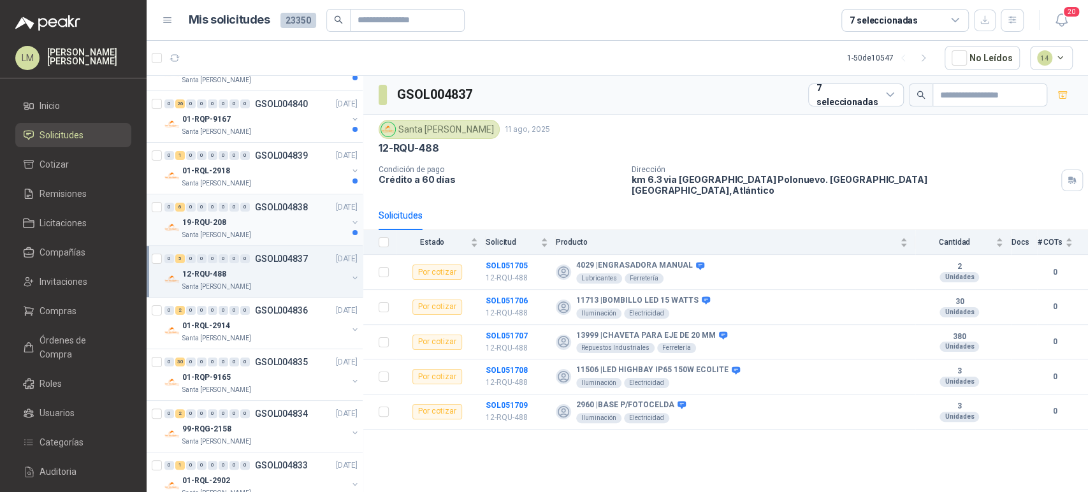
click at [261, 230] on div "Santa [PERSON_NAME]" at bounding box center [264, 235] width 165 height 10
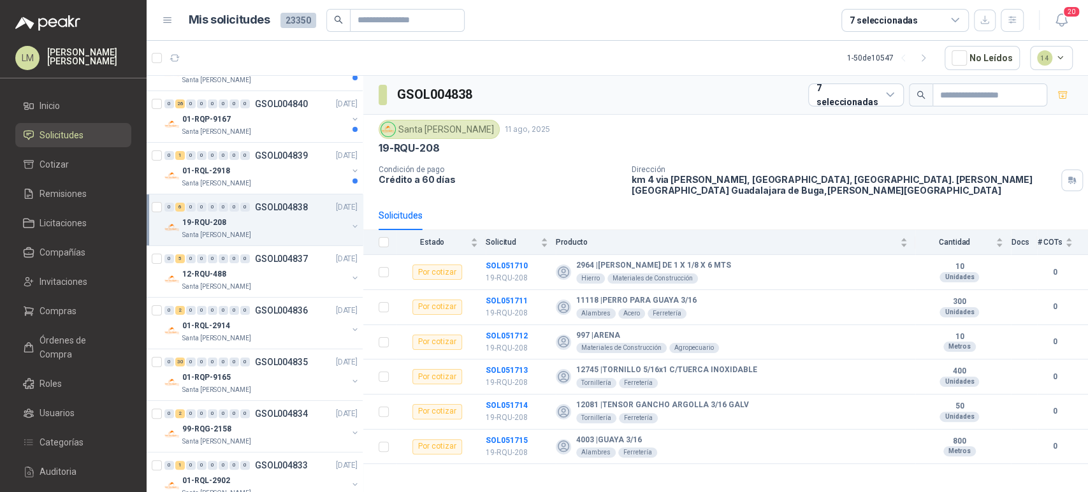
scroll to position [34, 0]
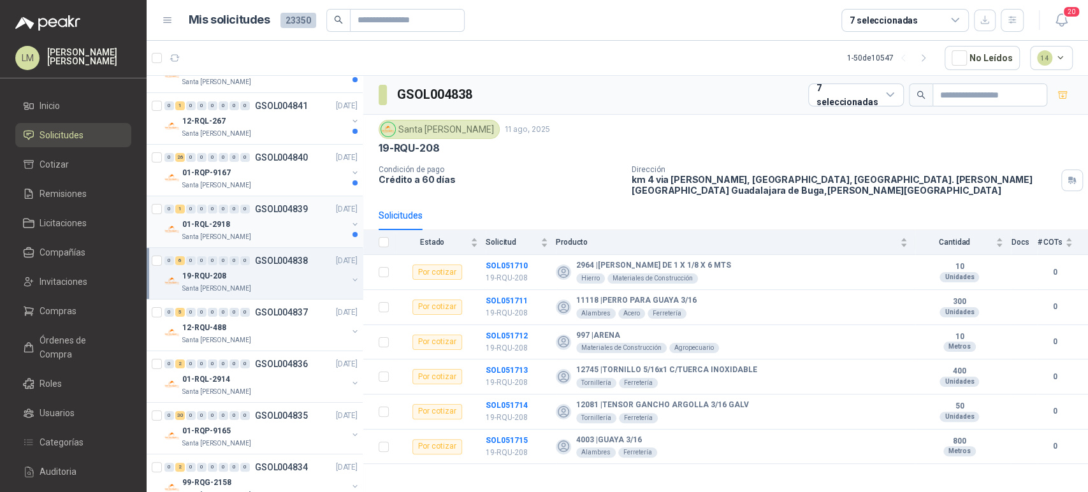
click at [255, 223] on div "01-RQL-2918" at bounding box center [264, 224] width 165 height 15
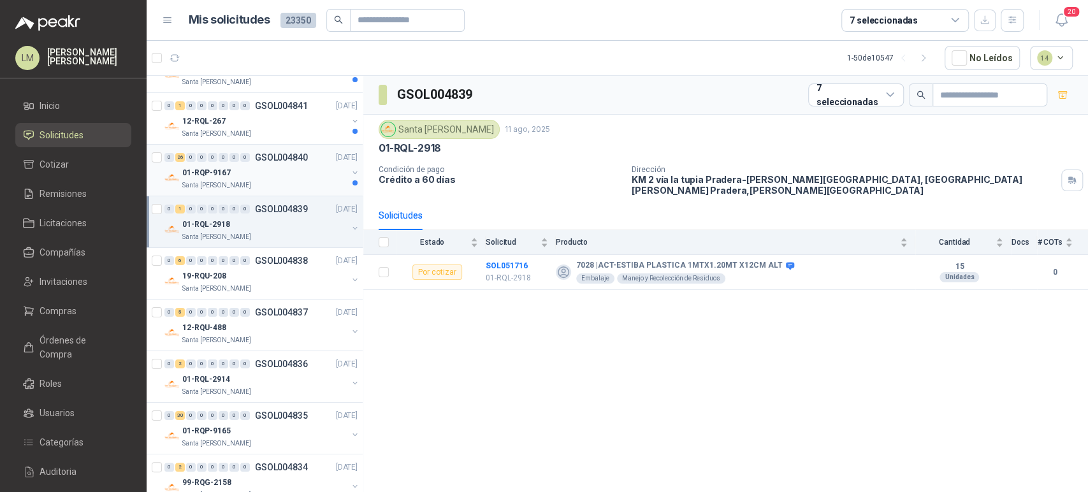
click at [276, 173] on div "01-RQP-9167" at bounding box center [264, 172] width 165 height 15
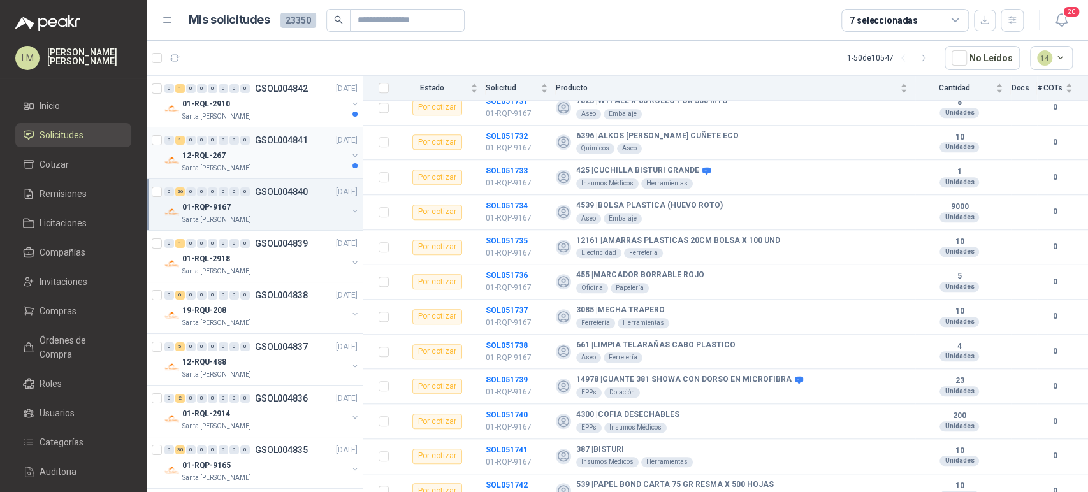
click at [247, 157] on div "12-RQL-267" at bounding box center [264, 155] width 165 height 15
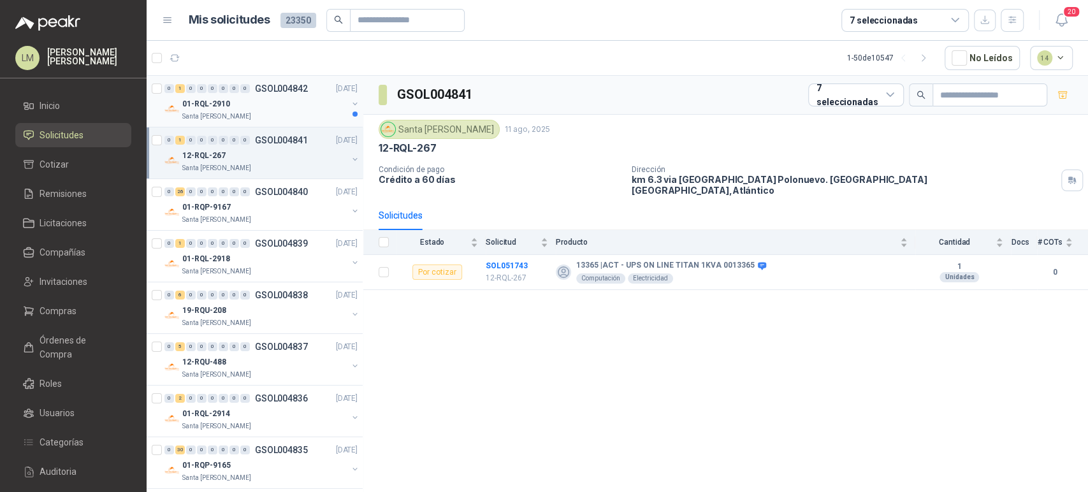
click at [264, 101] on div "01-RQL-2910" at bounding box center [264, 103] width 165 height 15
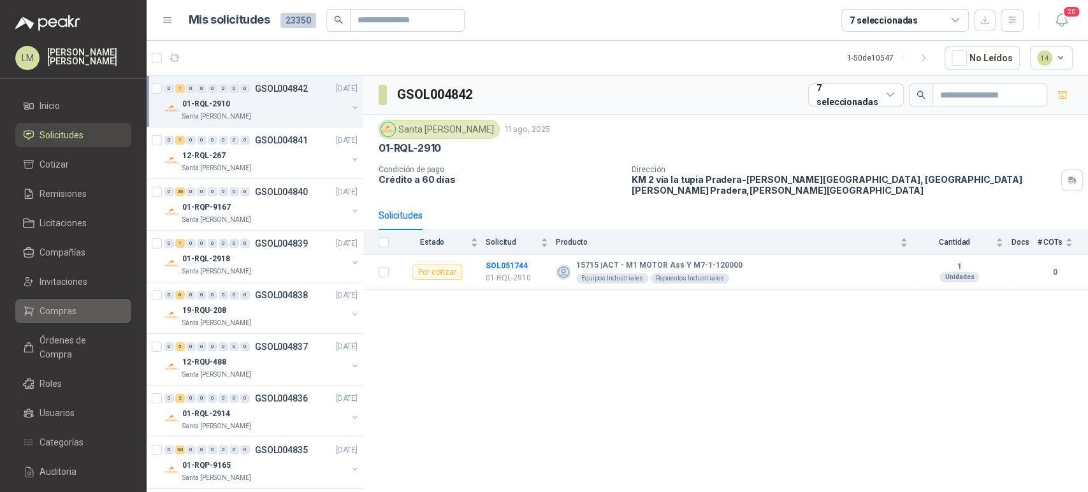
click at [51, 315] on span "Compras" at bounding box center [57, 311] width 37 height 14
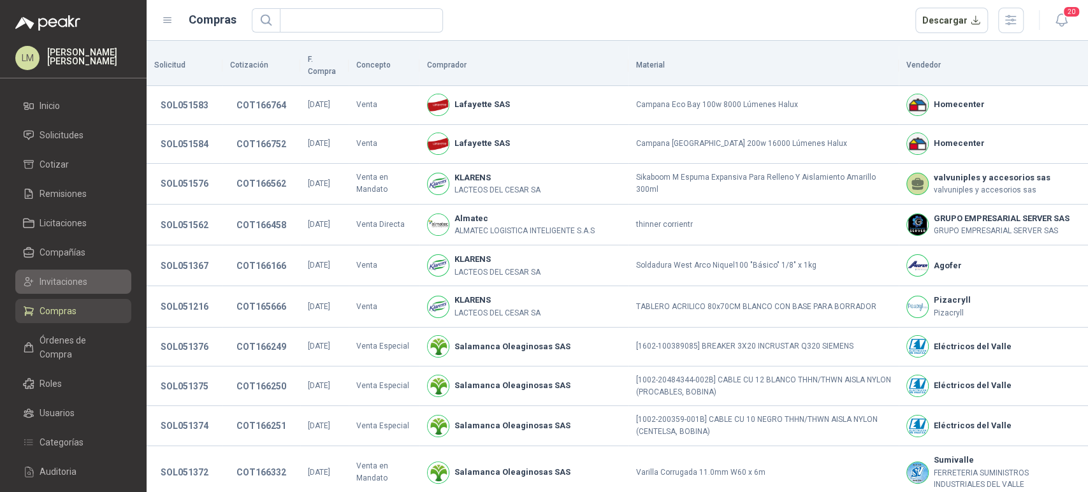
click at [69, 285] on span "Invitaciones" at bounding box center [63, 282] width 48 height 14
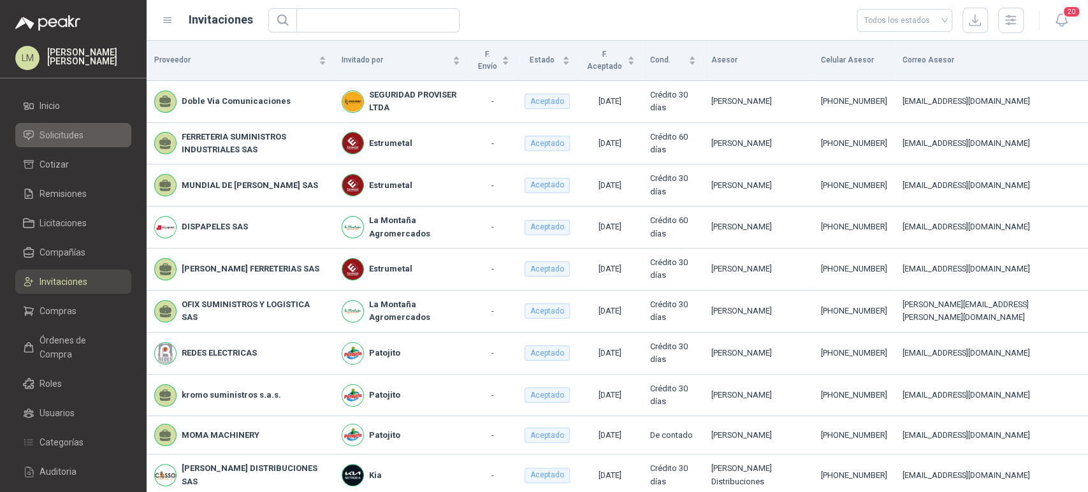
click at [75, 143] on link "Solicitudes" at bounding box center [73, 135] width 116 height 24
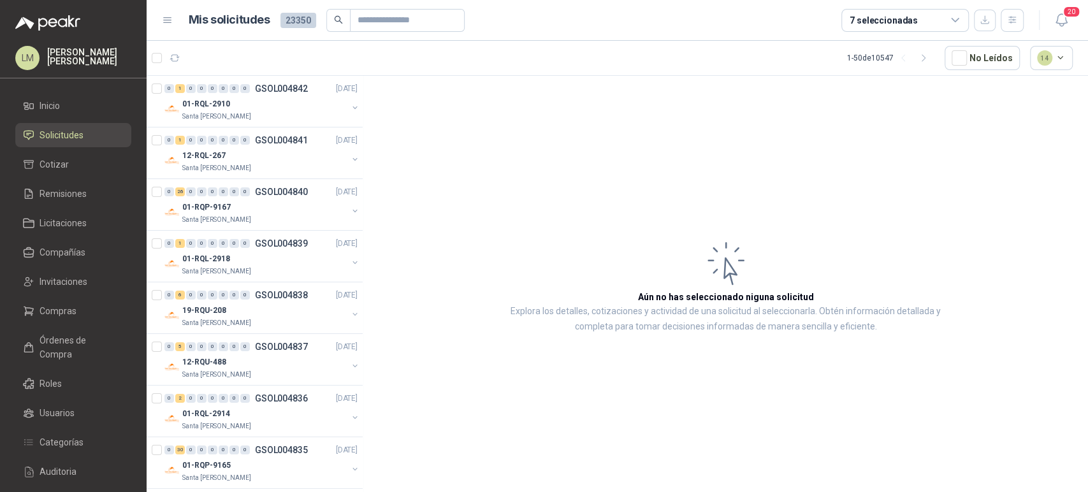
click at [902, 25] on div "7 seleccionadas" at bounding box center [883, 20] width 68 height 14
click at [651, 63] on article "1 - 50 de 10547 No Leídos 14" at bounding box center [617, 58] width 941 height 34
click at [77, 269] on link "Invitaciones" at bounding box center [73, 281] width 116 height 24
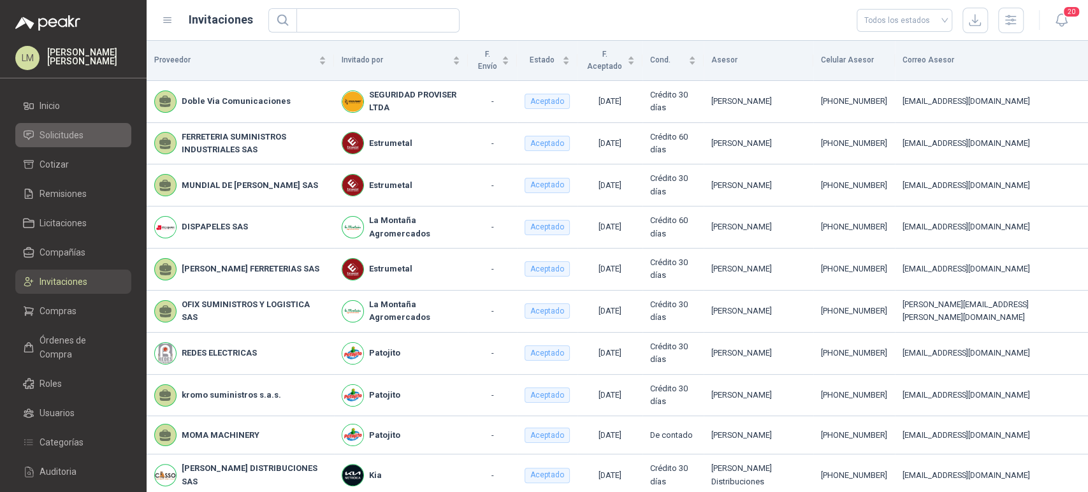
click at [69, 127] on link "Solicitudes" at bounding box center [73, 135] width 116 height 24
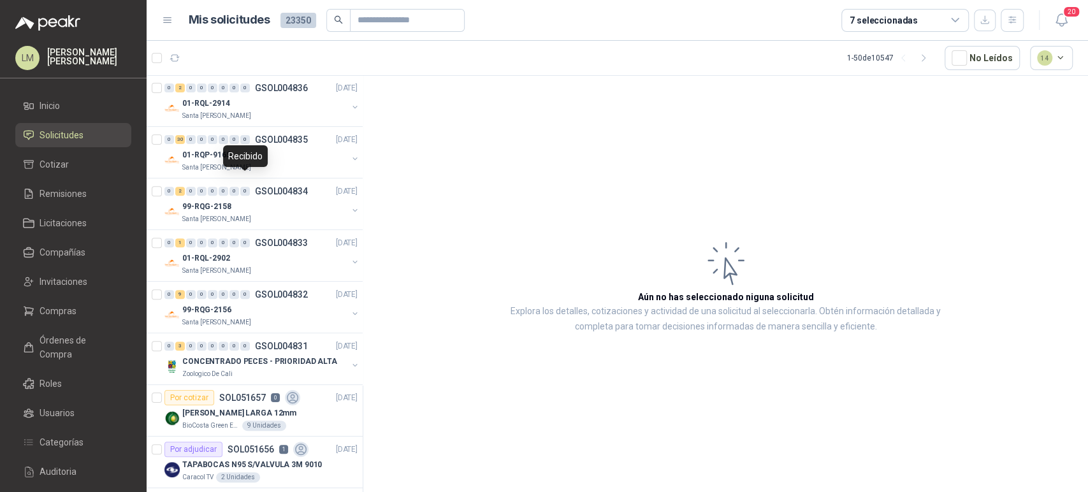
scroll to position [427, 0]
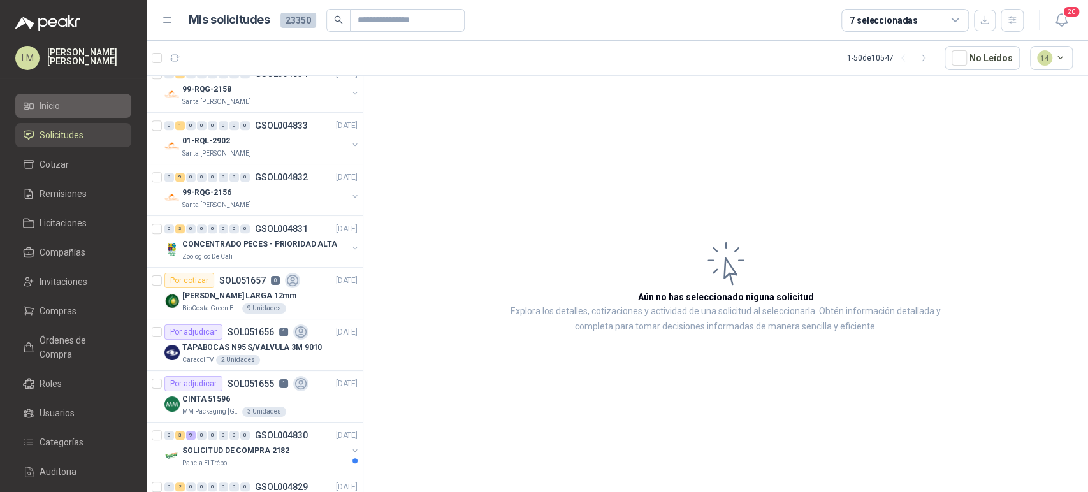
click at [52, 102] on span "Inicio" at bounding box center [49, 106] width 20 height 14
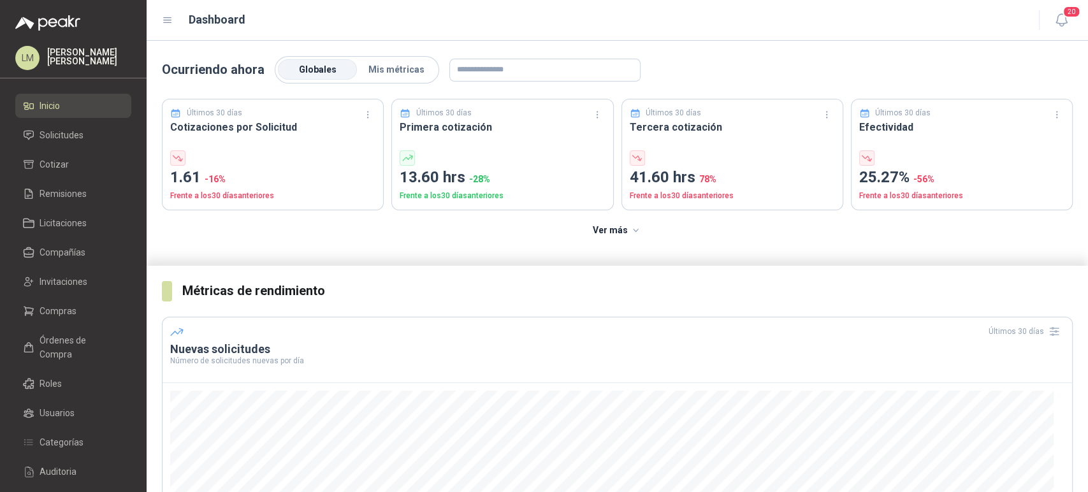
scroll to position [174, 0]
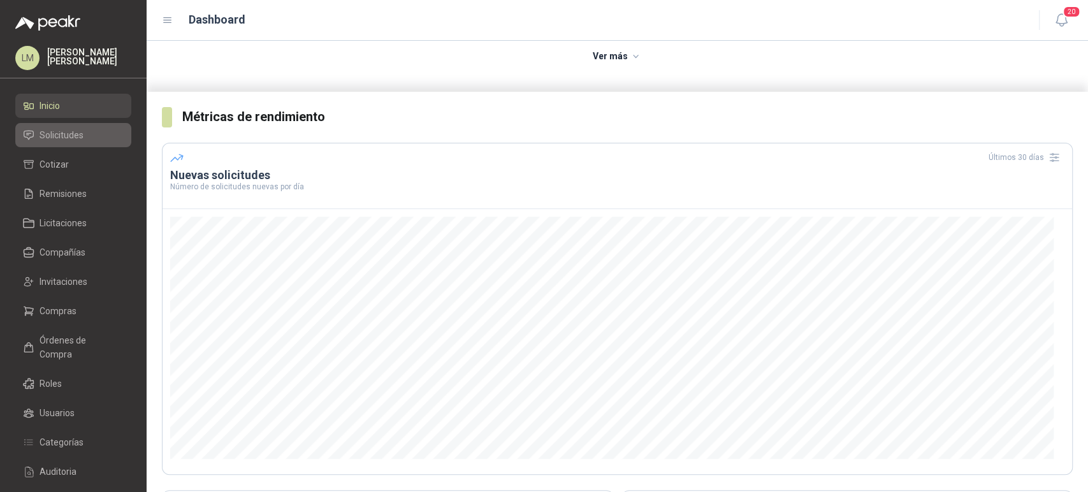
click at [69, 129] on span "Solicitudes" at bounding box center [61, 135] width 44 height 14
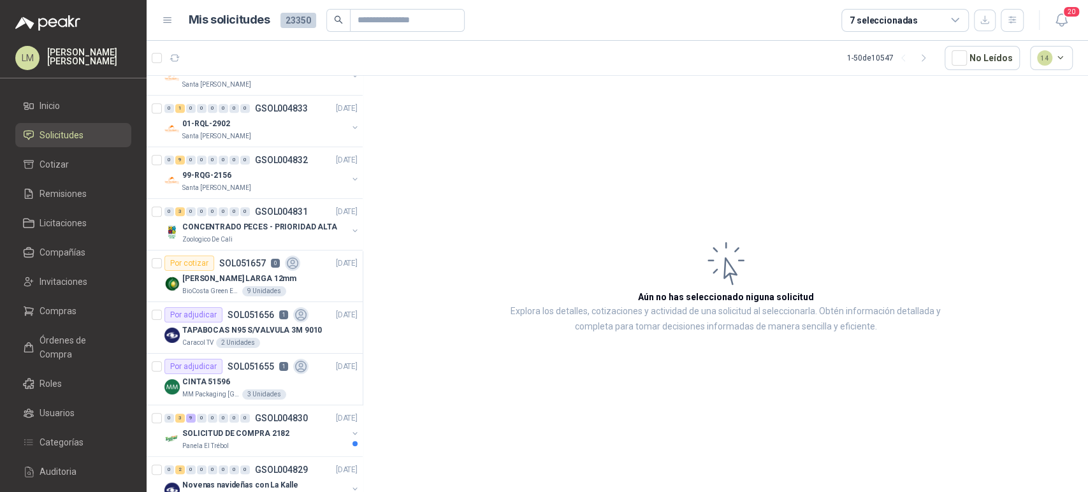
scroll to position [491, 0]
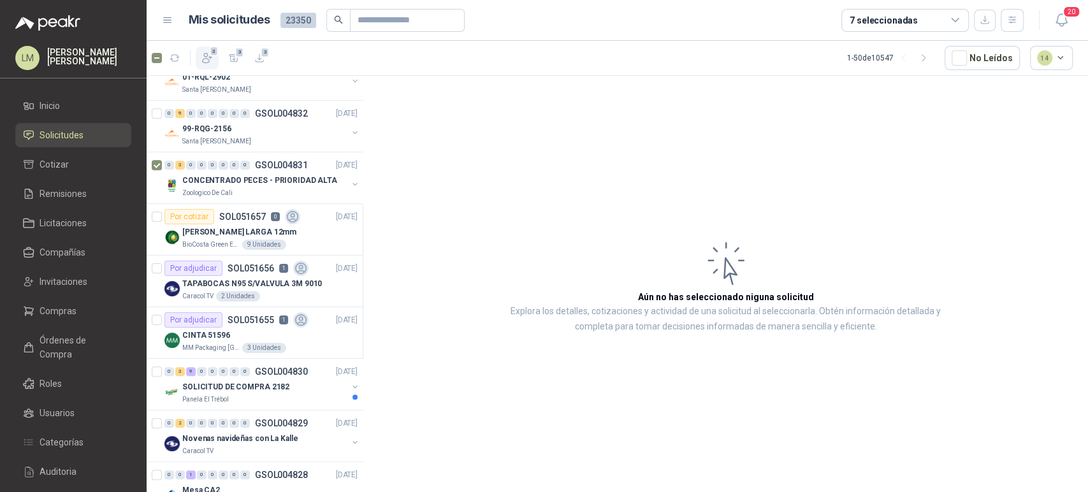
click at [213, 53] on span "3" at bounding box center [214, 51] width 9 height 10
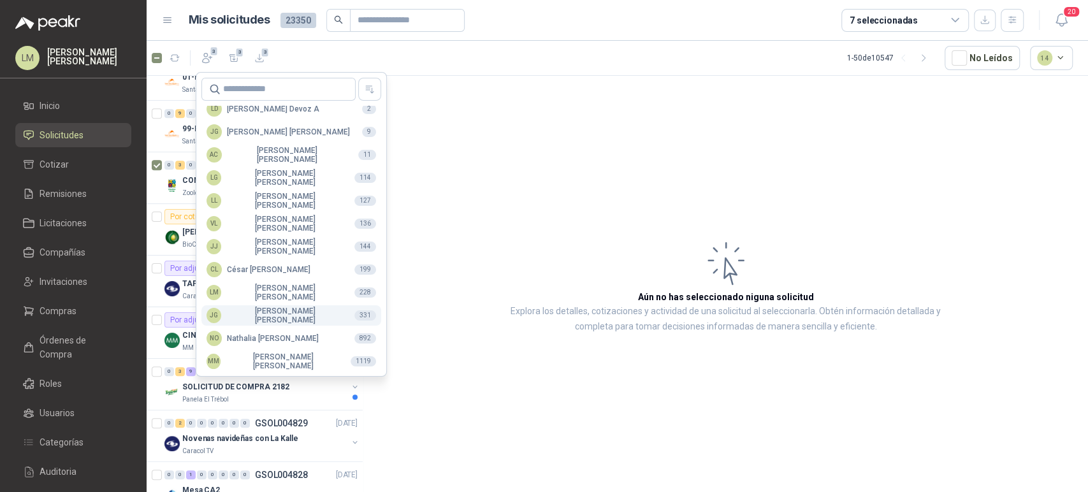
scroll to position [310, 0]
click at [254, 336] on div "NO Nathalia Ortega" at bounding box center [262, 338] width 112 height 15
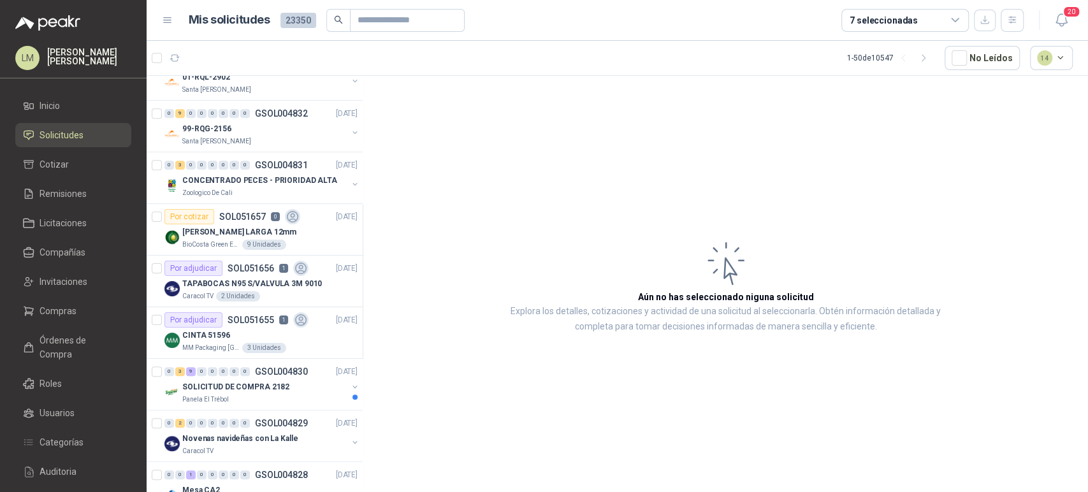
scroll to position [637, 0]
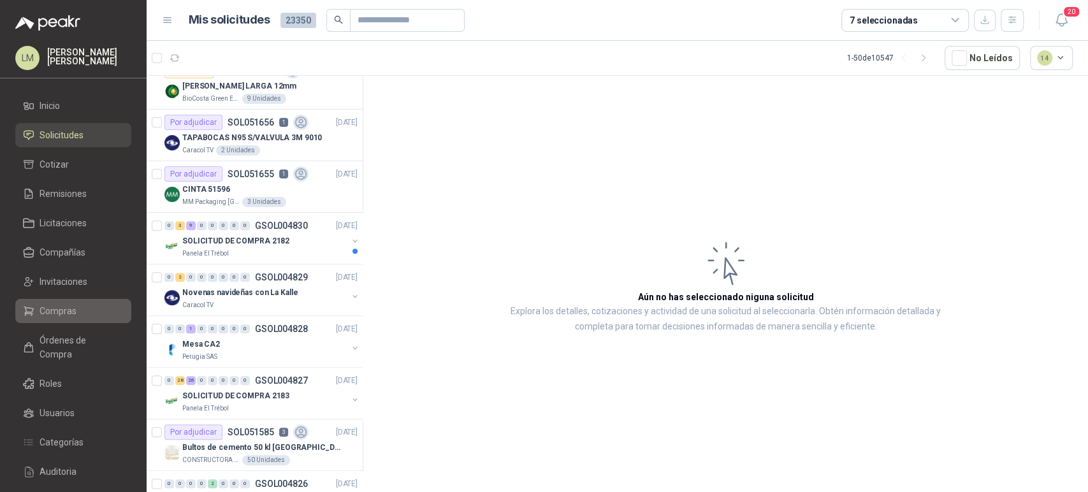
click at [56, 304] on span "Compras" at bounding box center [57, 311] width 37 height 14
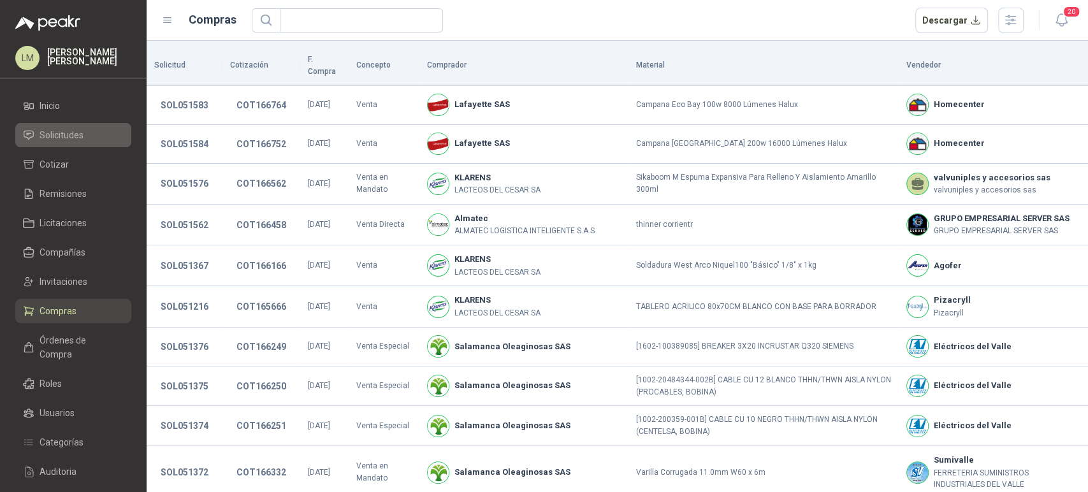
click at [77, 138] on span "Solicitudes" at bounding box center [61, 135] width 44 height 14
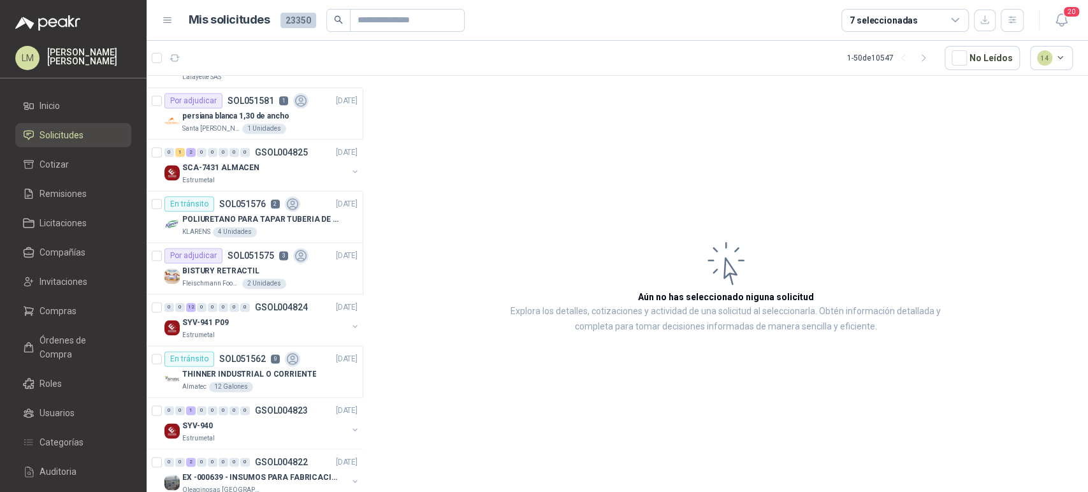
scroll to position [1182, 0]
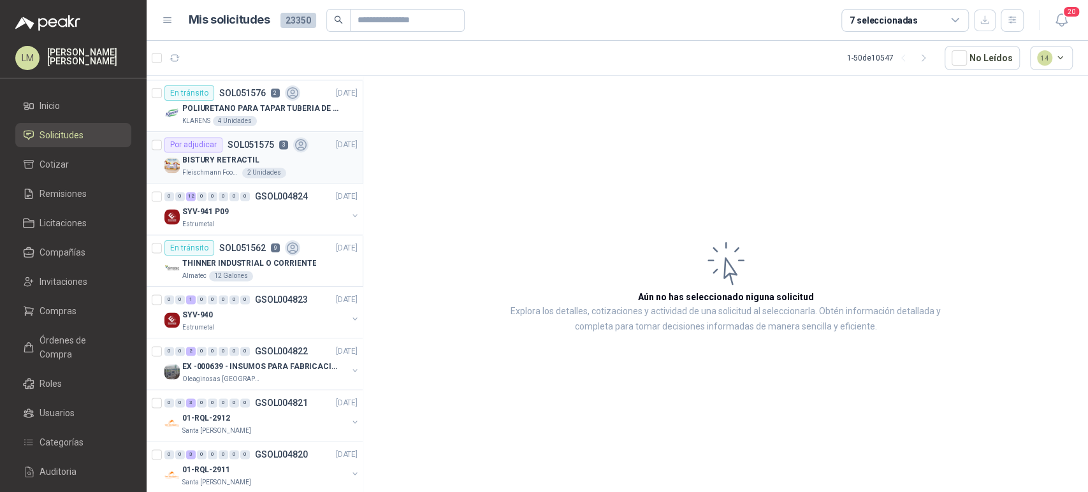
click at [266, 154] on div "BISTURY RETRACTIL" at bounding box center [269, 159] width 175 height 15
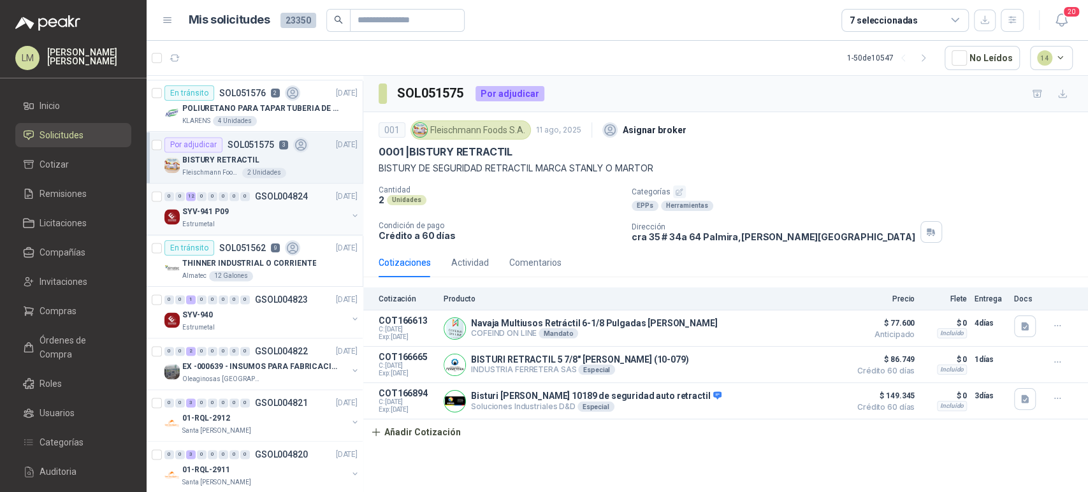
click at [259, 204] on div "SYV-941 P09" at bounding box center [264, 211] width 165 height 15
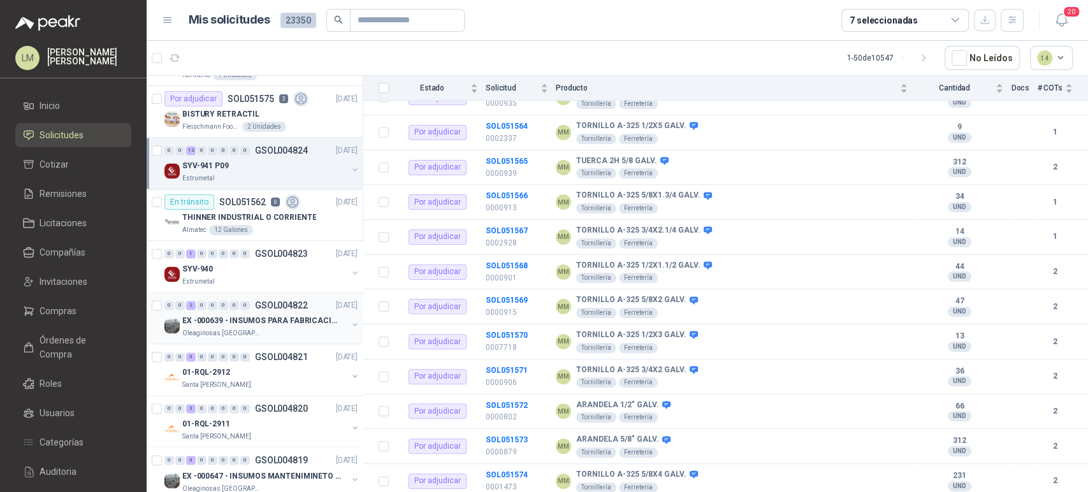
scroll to position [1230, 0]
click at [282, 317] on p "EX -000639 - INSUMOS PARA FABRICACION DE MALLA TAM" at bounding box center [261, 319] width 159 height 12
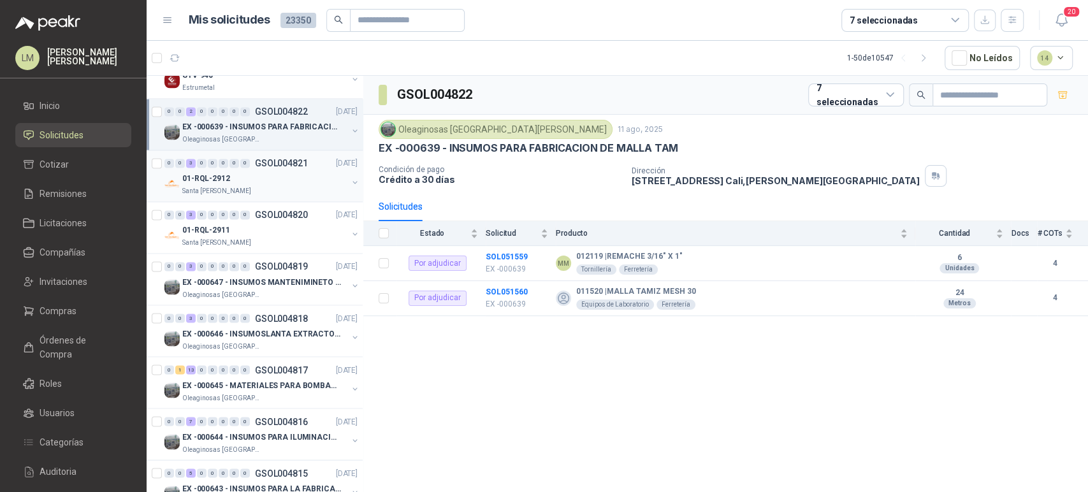
scroll to position [1423, 0]
click at [268, 294] on div "Oleaginosas [GEOGRAPHIC_DATA][PERSON_NAME]" at bounding box center [264, 294] width 165 height 10
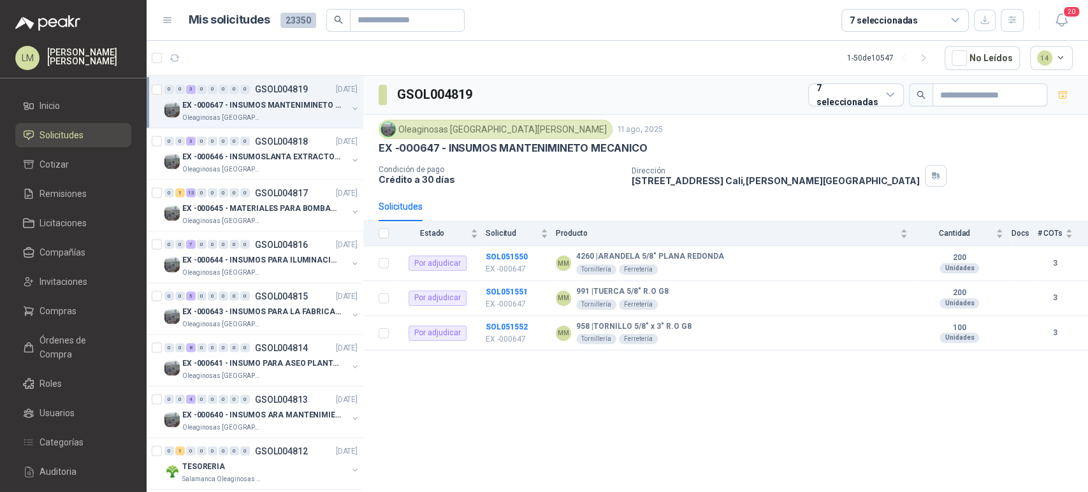
scroll to position [1602, 0]
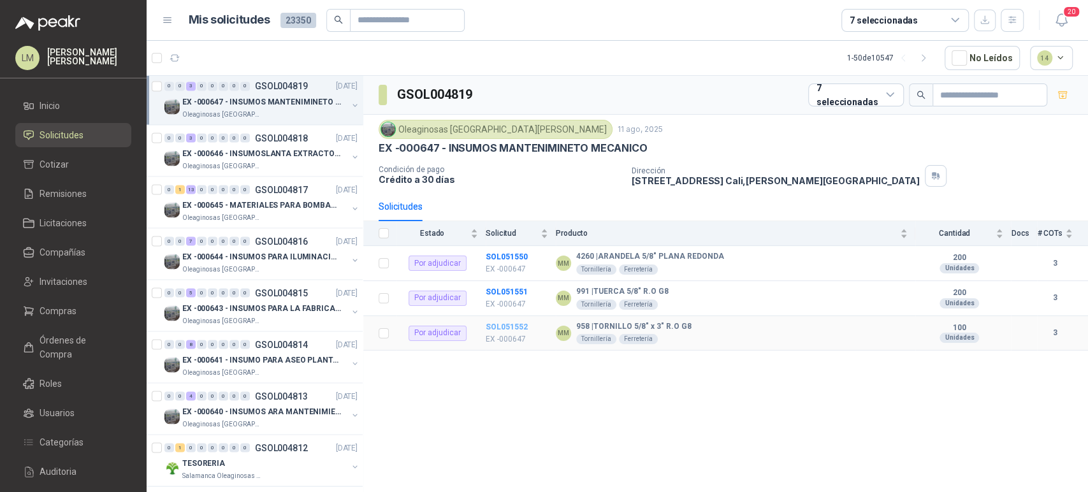
click at [504, 329] on b "SOL051552" at bounding box center [506, 326] width 42 height 9
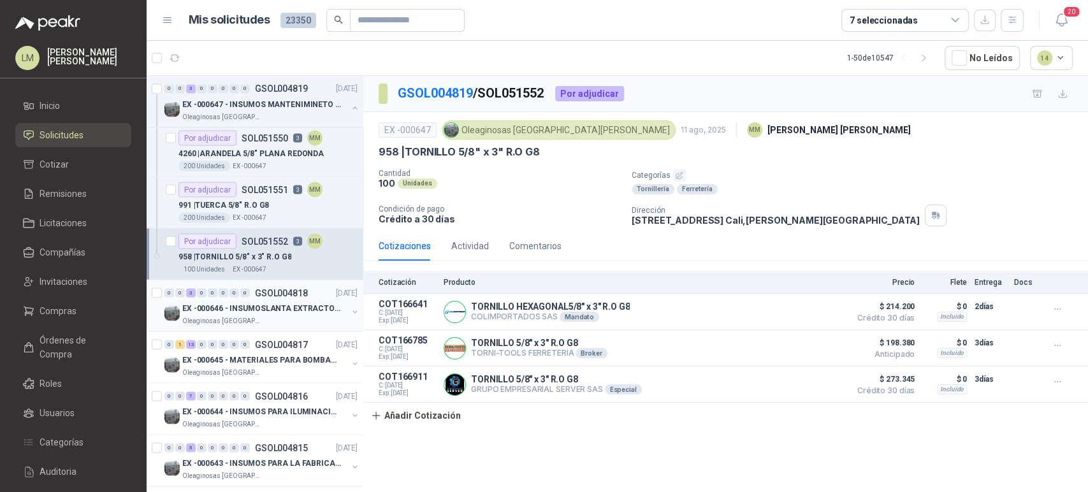
scroll to position [1726, 0]
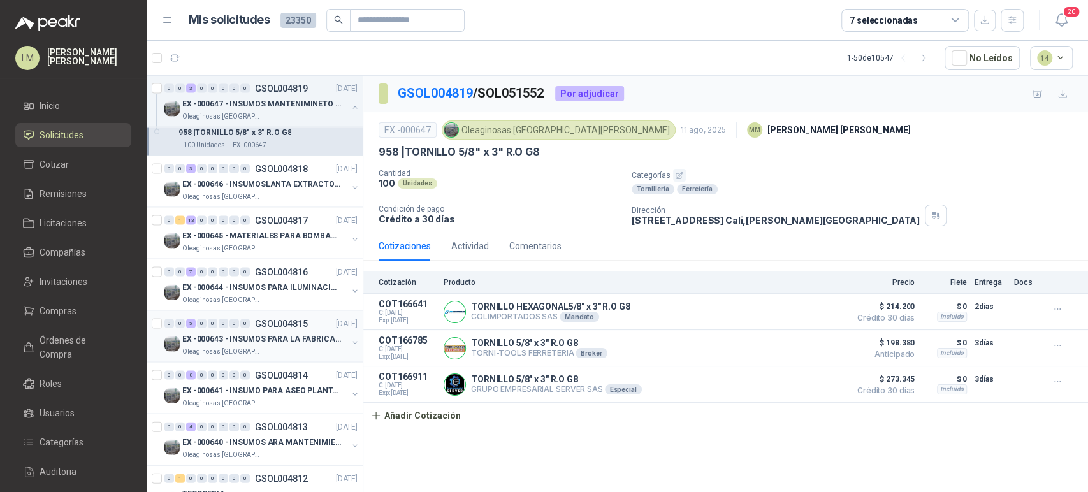
click at [255, 322] on p "GSOL004815" at bounding box center [281, 323] width 53 height 9
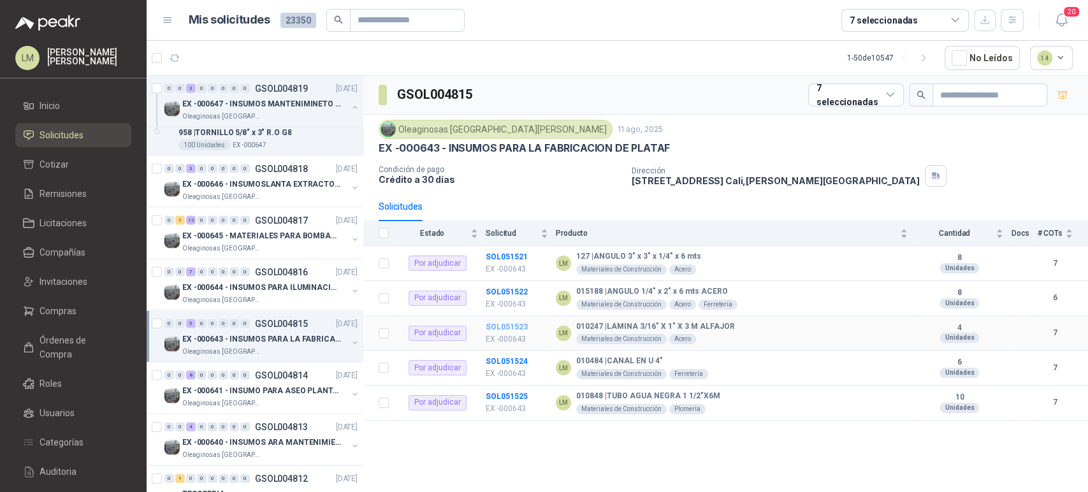
click at [501, 322] on b "SOL051523" at bounding box center [506, 326] width 42 height 9
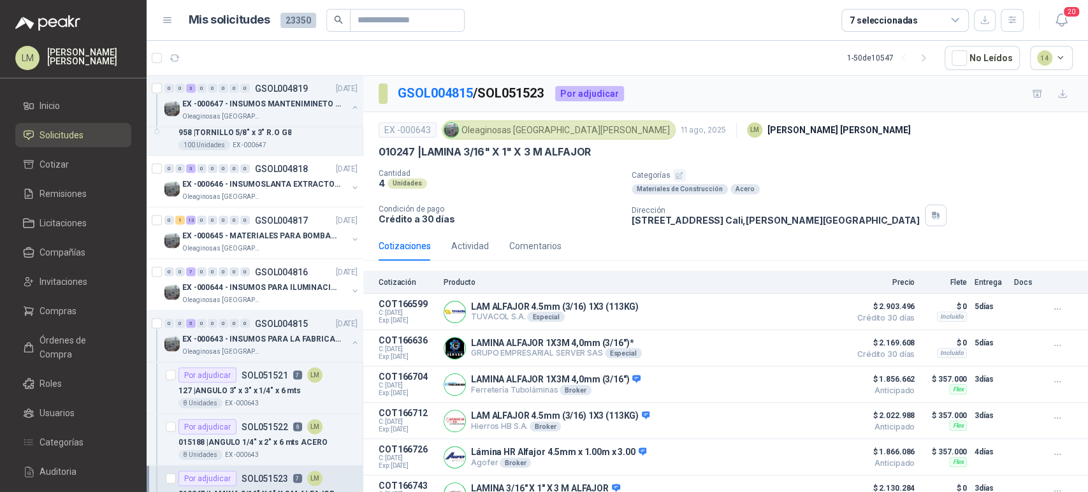
scroll to position [79, 0]
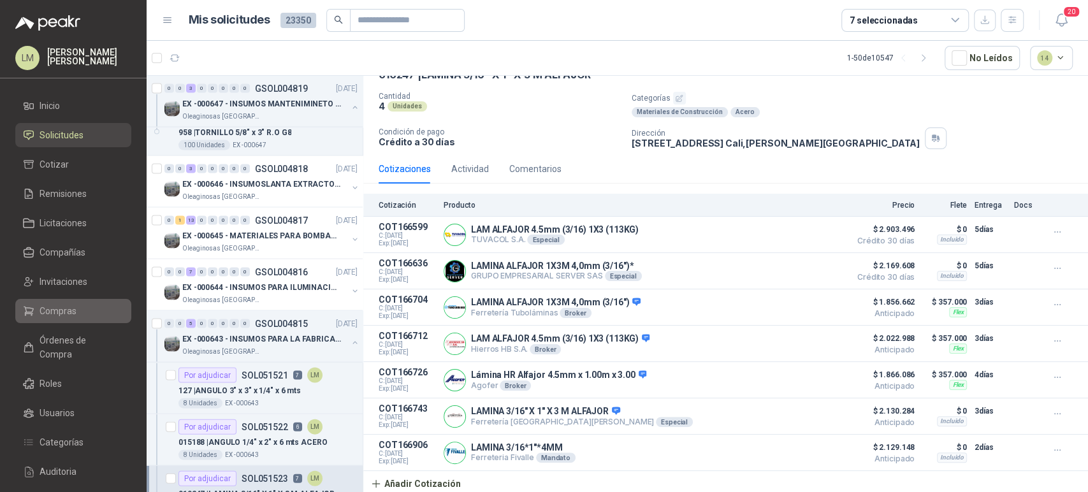
click at [61, 311] on span "Compras" at bounding box center [57, 311] width 37 height 14
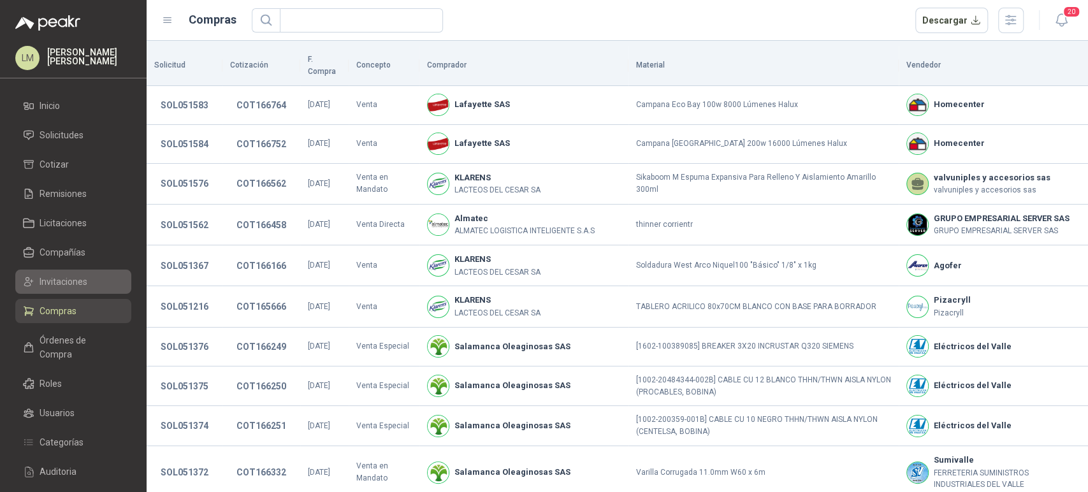
click at [78, 273] on link "Invitaciones" at bounding box center [73, 281] width 116 height 24
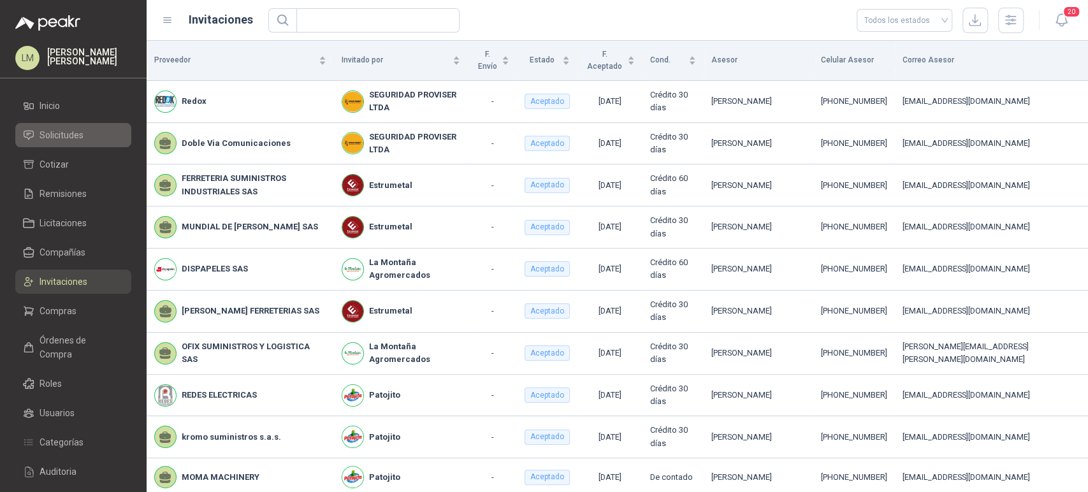
click at [89, 140] on li "Solicitudes" at bounding box center [73, 135] width 101 height 14
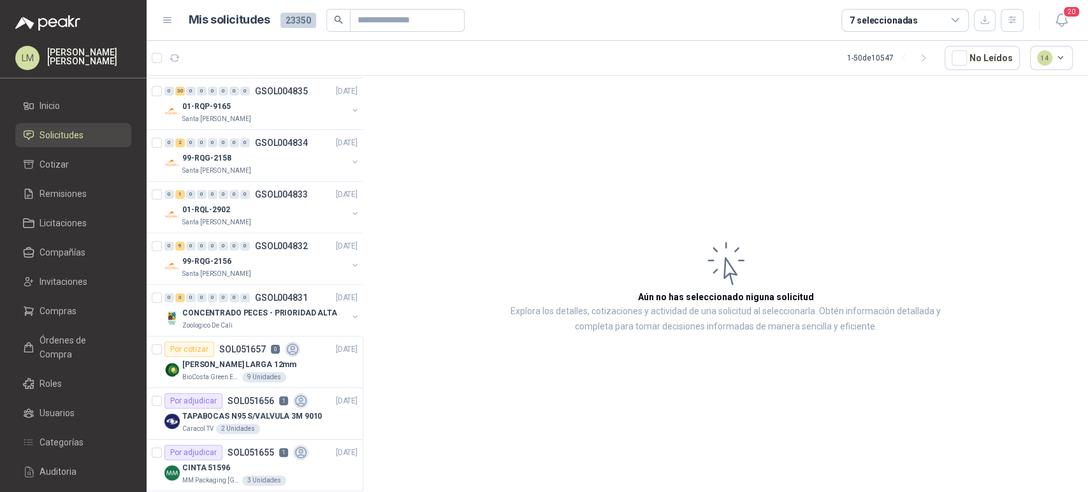
scroll to position [360, 1]
click at [229, 255] on div "99-RQG-2156" at bounding box center [264, 259] width 165 height 15
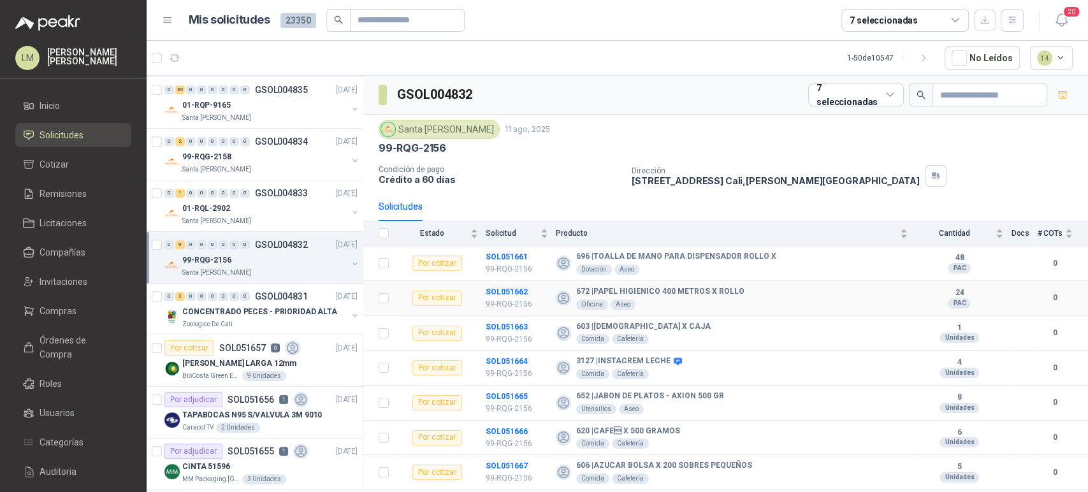
scroll to position [61, 0]
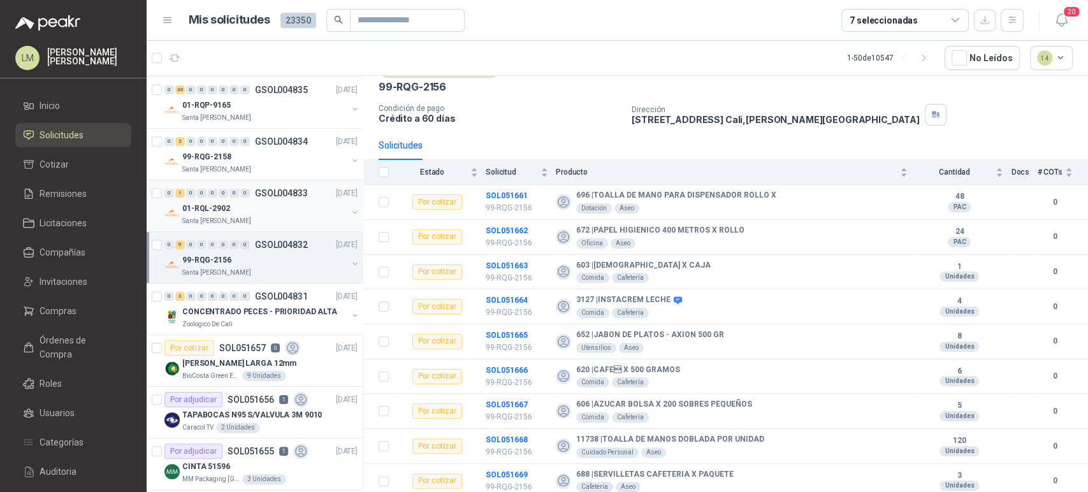
click at [259, 210] on div "01-RQL-2902" at bounding box center [264, 208] width 165 height 15
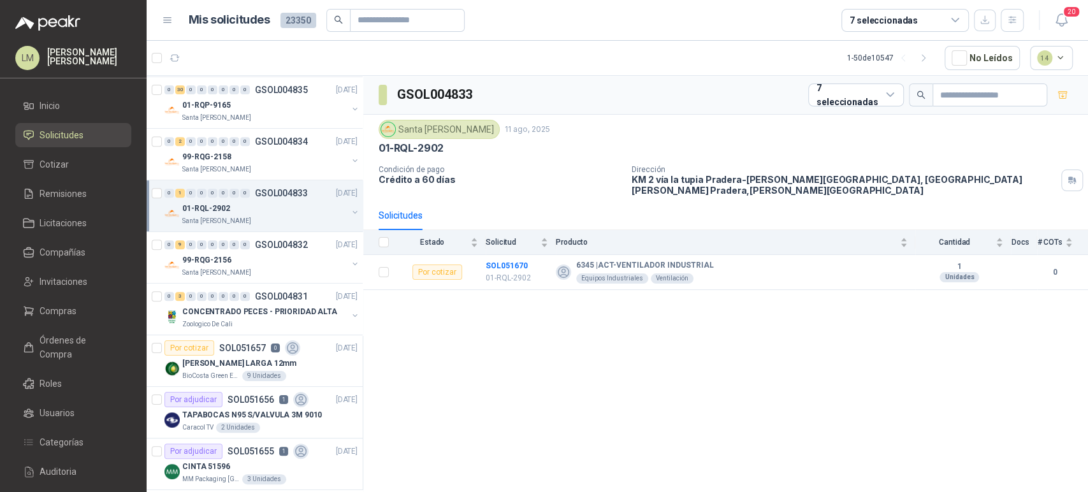
click at [259, 208] on div "01-RQL-2902" at bounding box center [264, 208] width 165 height 15
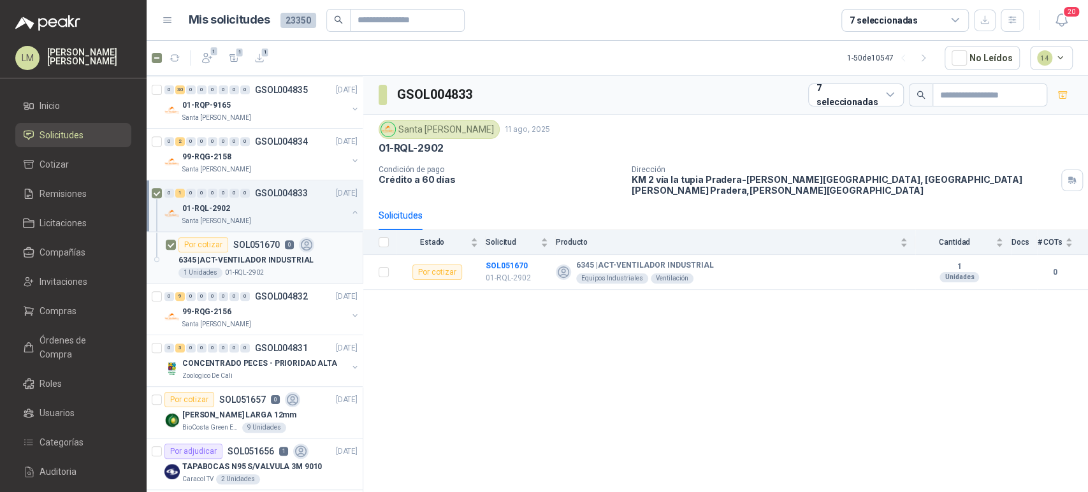
click at [257, 243] on p "SOL051670" at bounding box center [256, 244] width 47 height 9
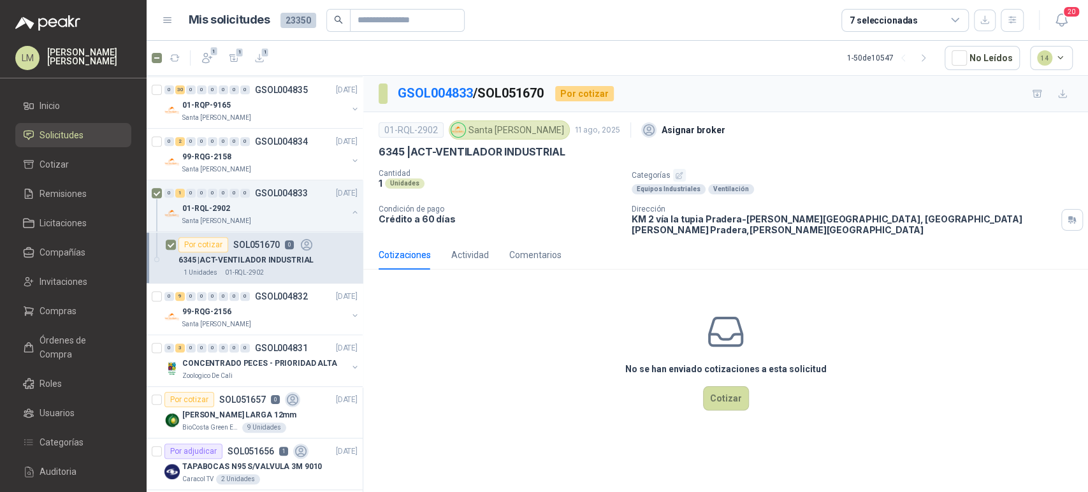
click at [673, 176] on button "button" at bounding box center [679, 175] width 13 height 13
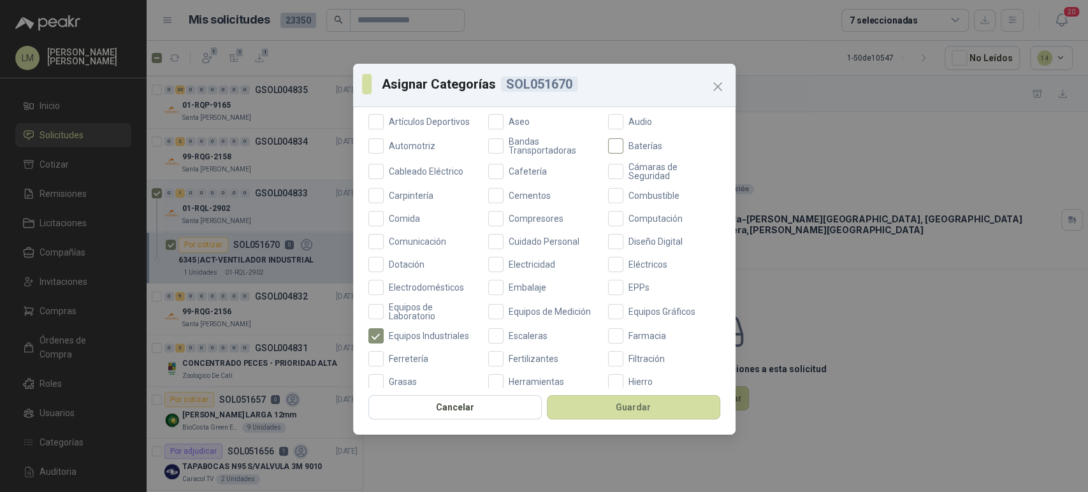
scroll to position [154, 0]
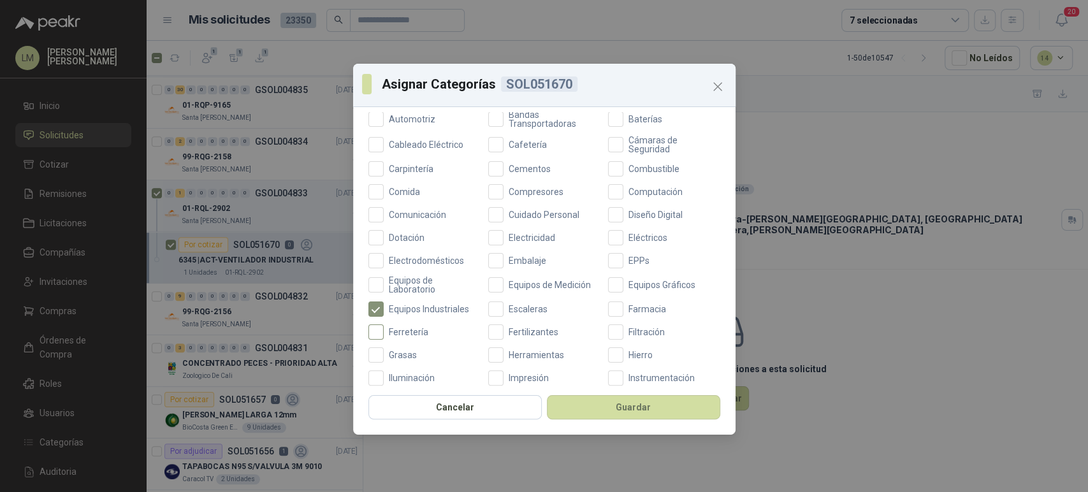
click at [420, 330] on span "Ferretería" at bounding box center [409, 331] width 50 height 9
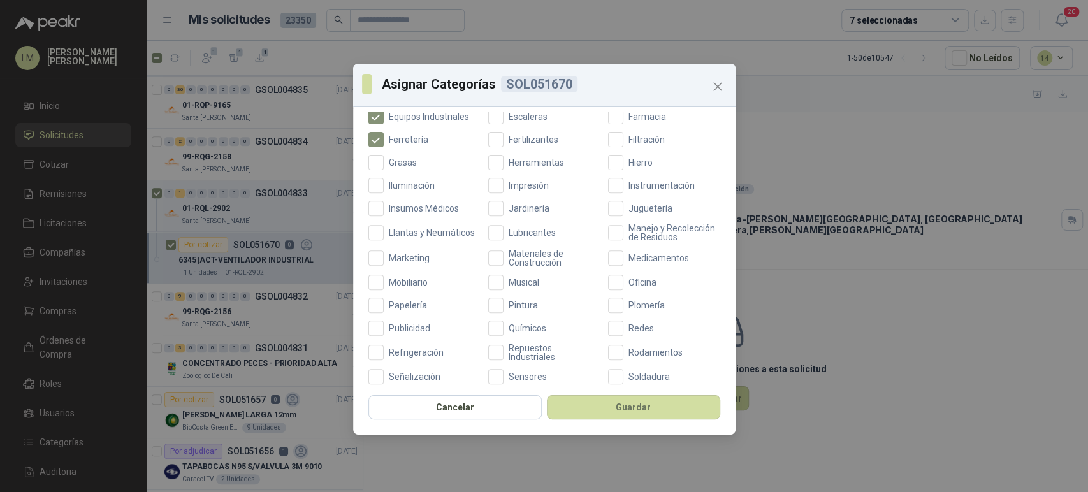
scroll to position [358, 0]
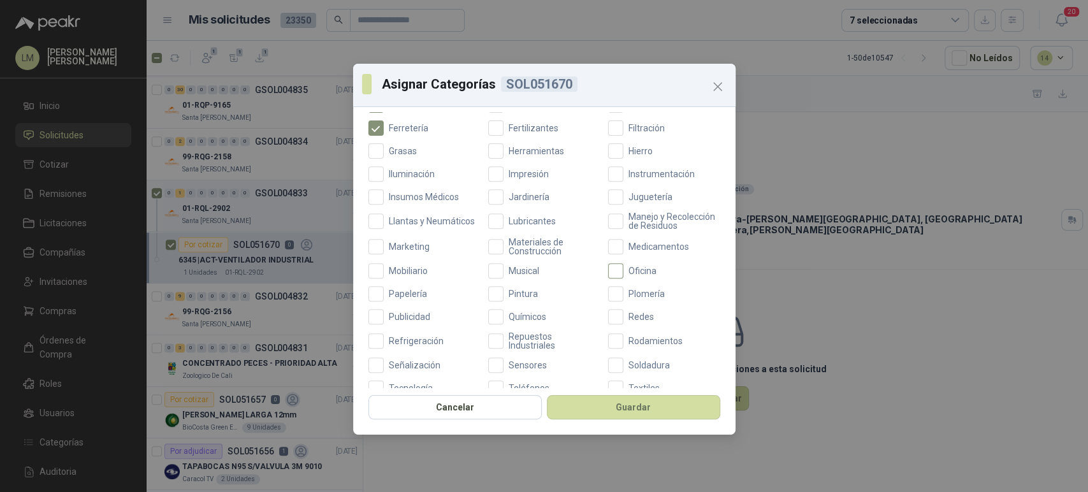
click at [623, 275] on span "Oficina" at bounding box center [642, 270] width 38 height 9
click at [613, 401] on button "Guardar" at bounding box center [633, 407] width 173 height 24
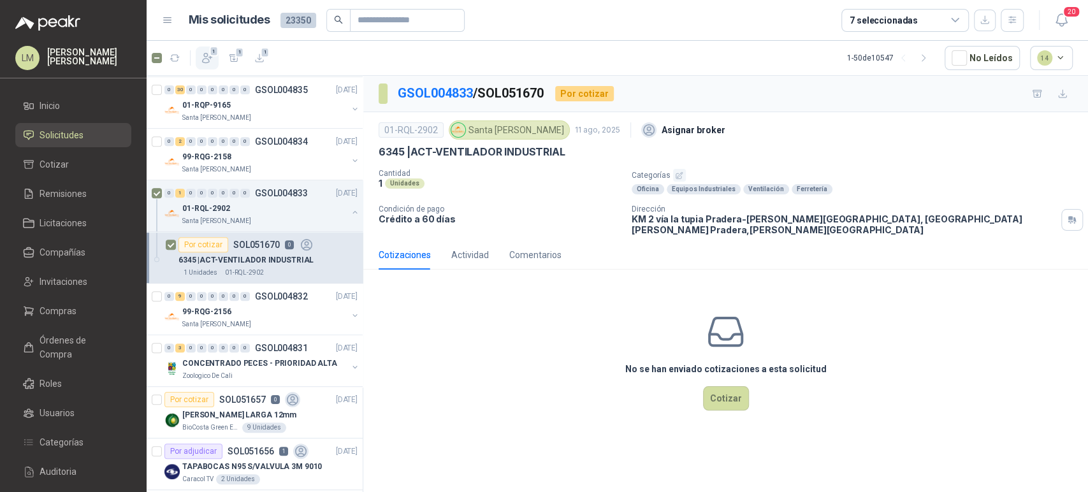
click at [203, 55] on icon "button" at bounding box center [207, 58] width 13 height 13
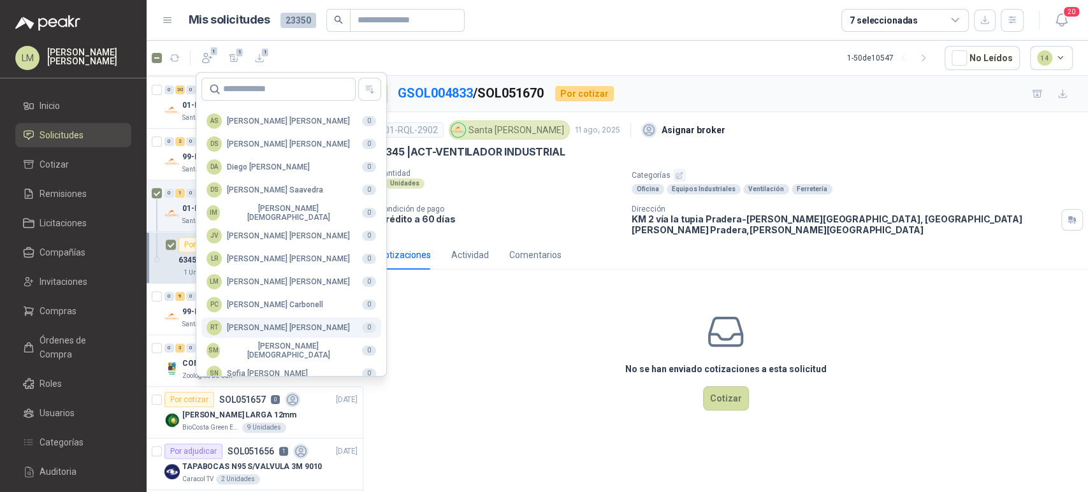
scroll to position [310, 0]
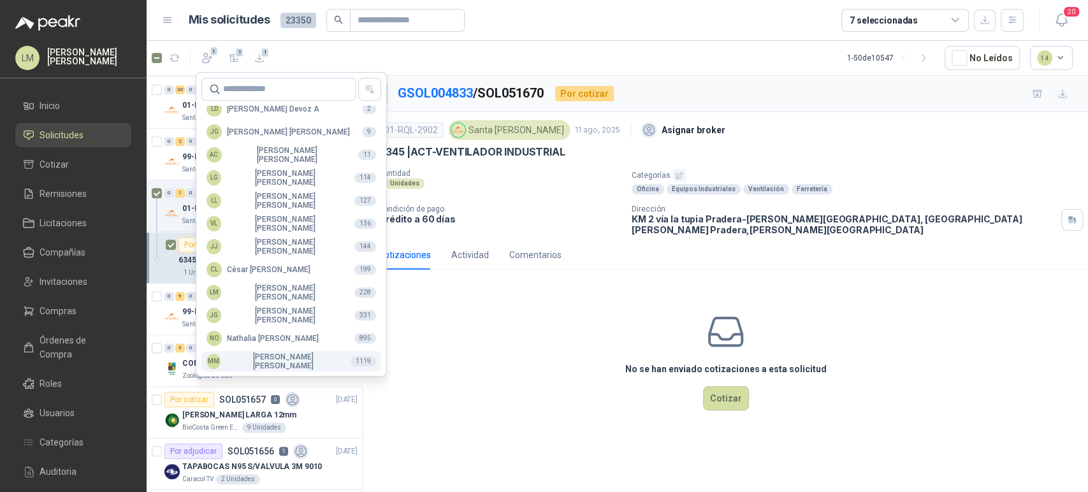
click at [240, 355] on div "MM Mauricio Martinez" at bounding box center [273, 361] width 134 height 18
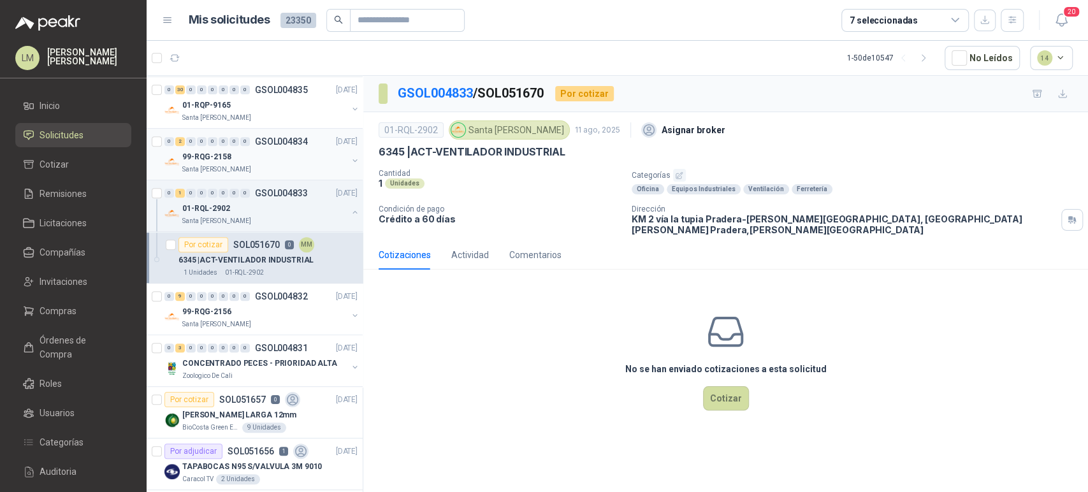
click at [240, 154] on div "99-RQG-2158" at bounding box center [264, 156] width 165 height 15
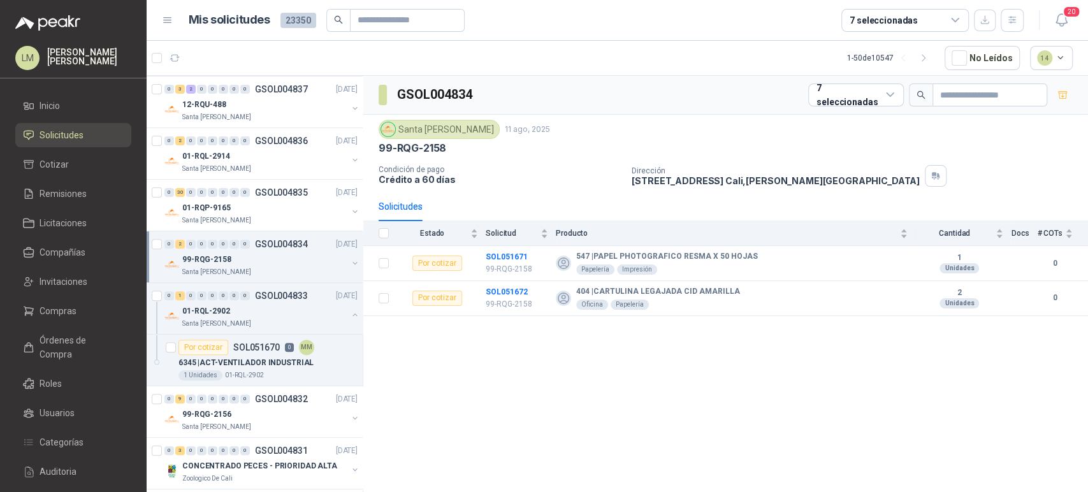
scroll to position [248, 1]
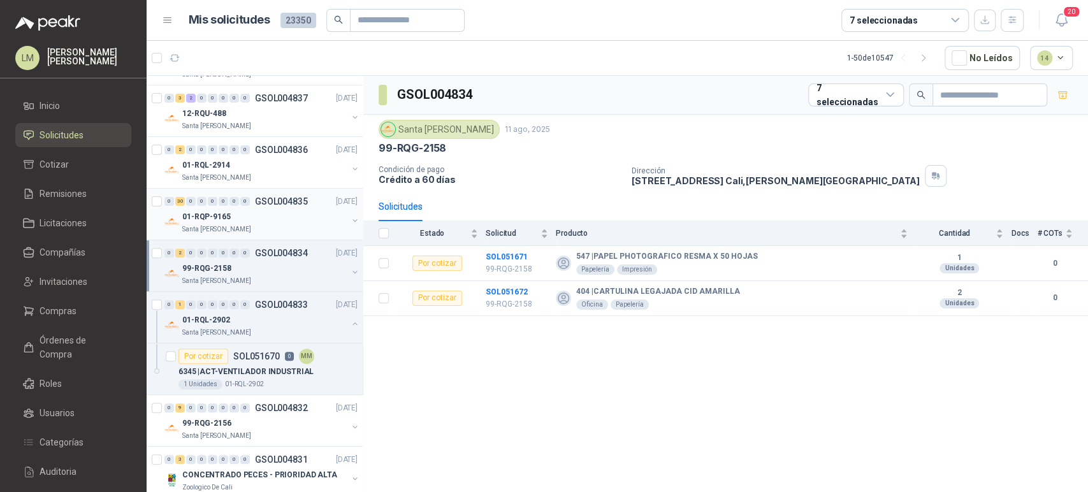
click at [234, 215] on div "01-RQP-9165" at bounding box center [264, 216] width 165 height 15
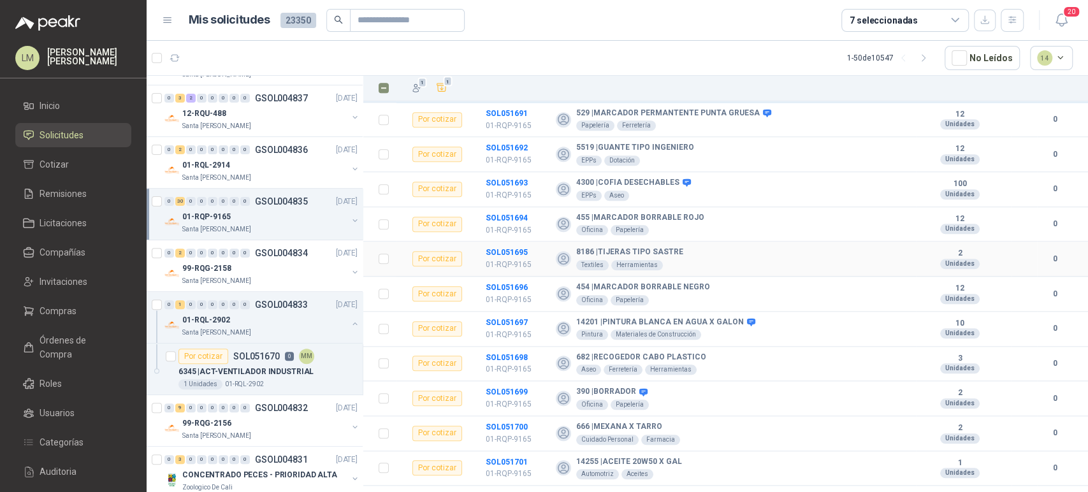
scroll to position [793, 0]
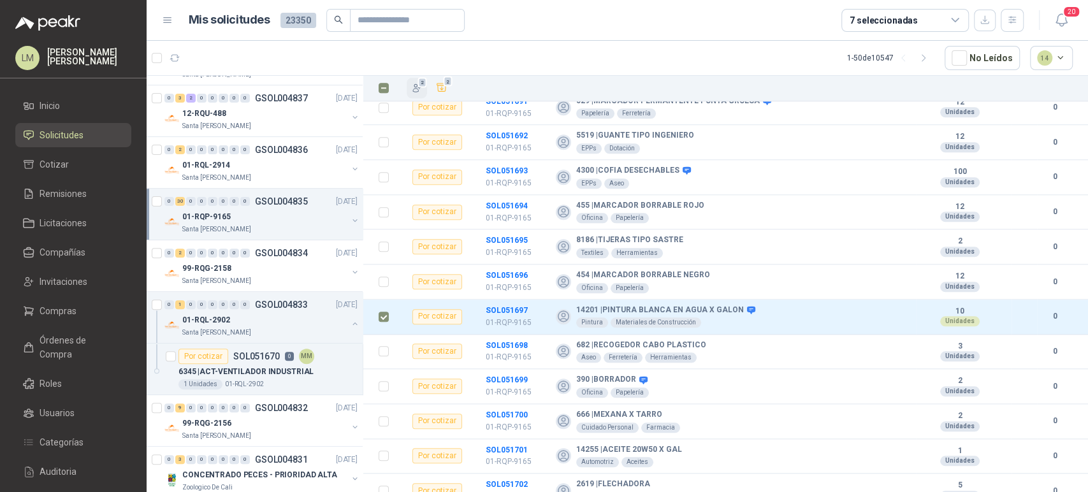
click at [417, 92] on icon "button" at bounding box center [417, 89] width 8 height 8
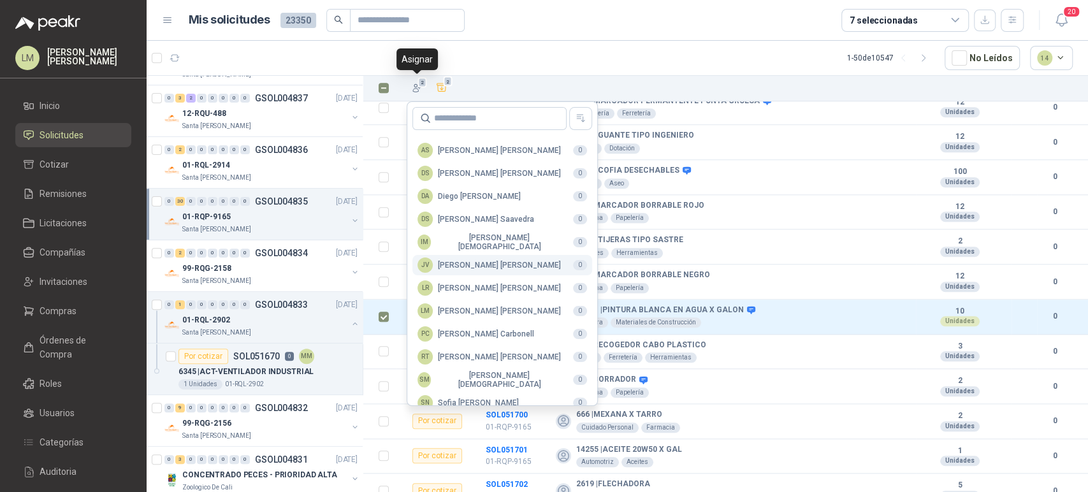
scroll to position [310, 0]
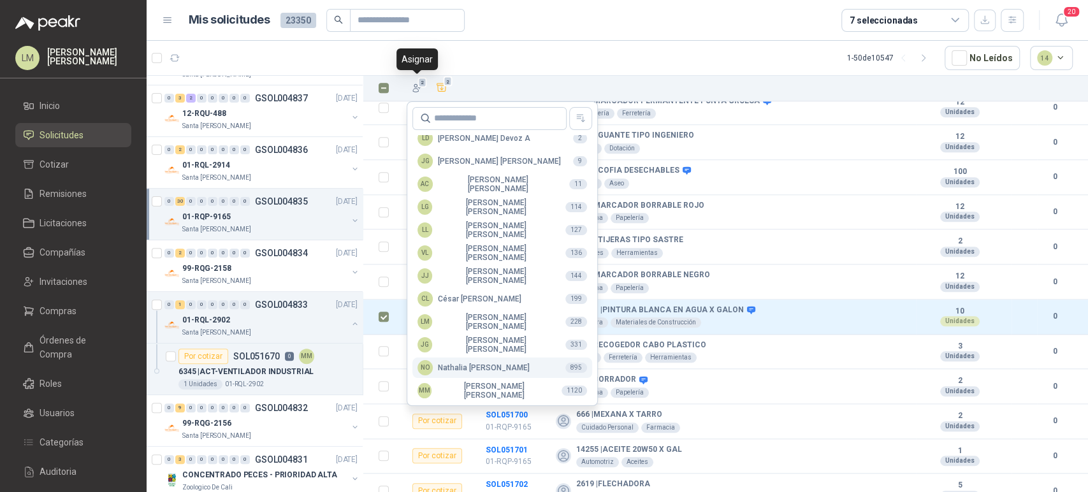
click at [445, 366] on div "NO Nathalia Ortega" at bounding box center [473, 367] width 112 height 15
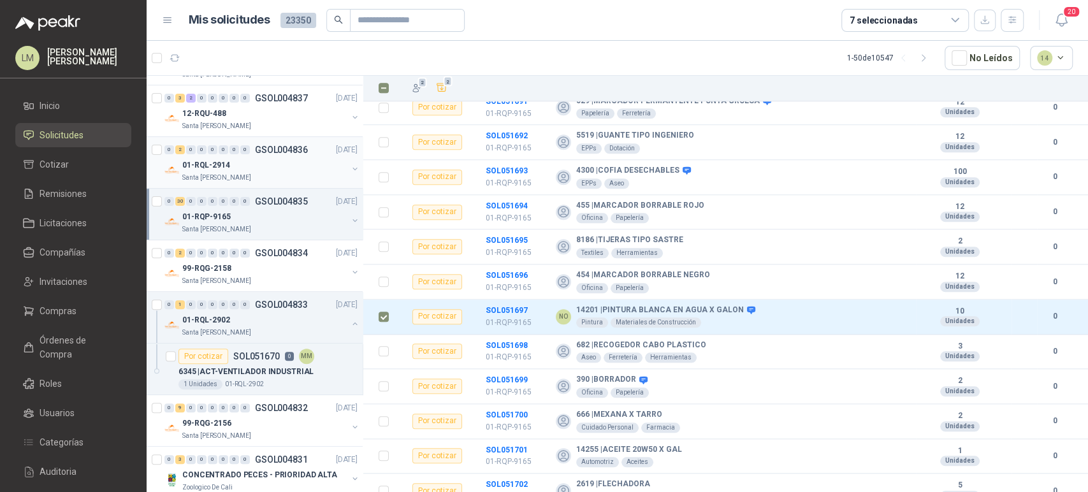
click at [269, 166] on div "01-RQL-2914" at bounding box center [264, 164] width 165 height 15
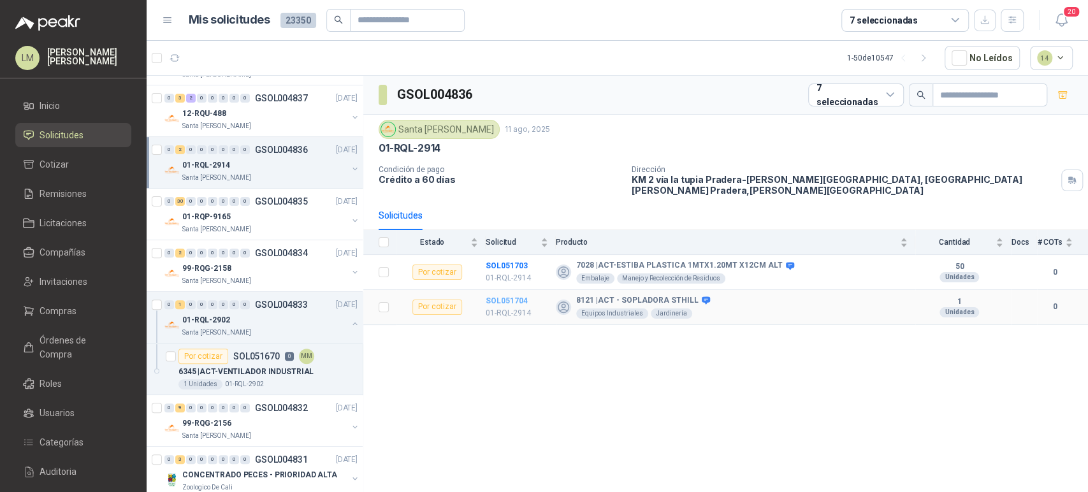
click at [493, 296] on b "SOL051704" at bounding box center [506, 300] width 42 height 9
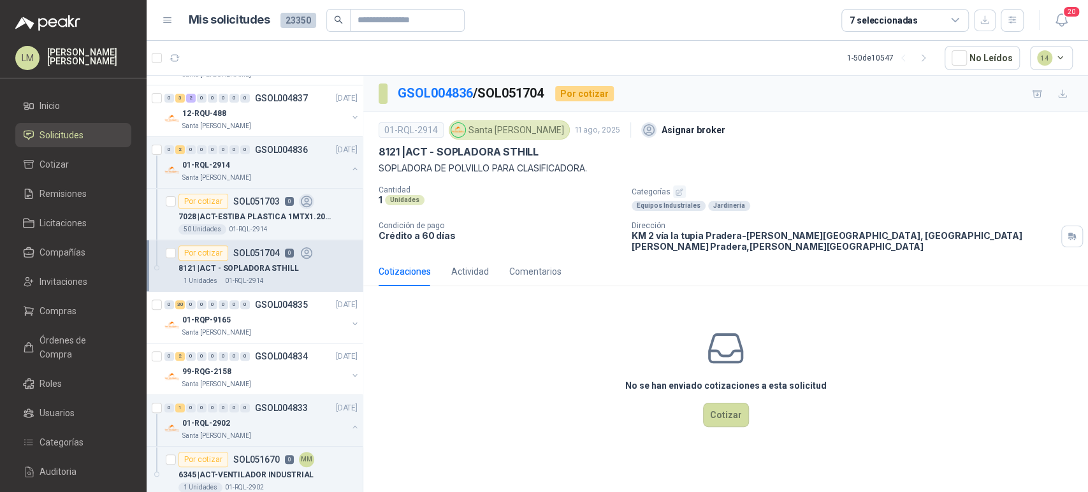
click at [679, 189] on icon "button" at bounding box center [679, 192] width 6 height 6
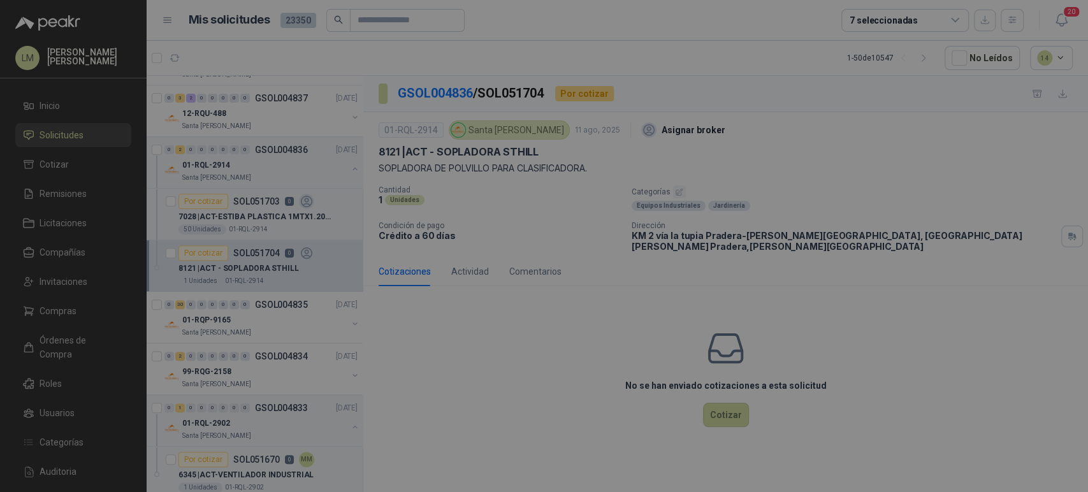
click at [679, 188] on div "Categorías Aceites Acero Agropecuario Aires Acondicionados Alambres Alarmas Art…" at bounding box center [544, 499] width 352 height 647
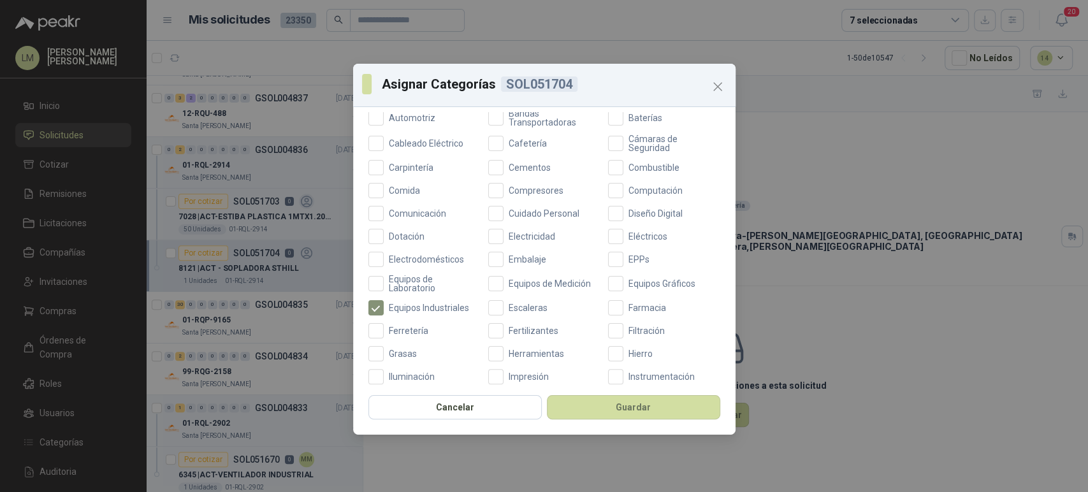
scroll to position [156, 0]
click at [608, 404] on button "Guardar" at bounding box center [633, 407] width 173 height 24
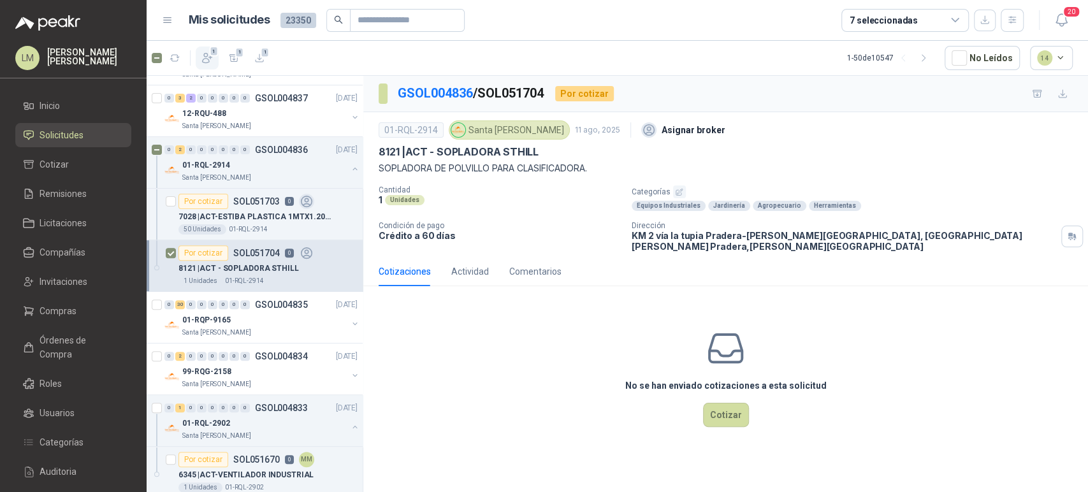
click at [216, 62] on button "1" at bounding box center [207, 58] width 23 height 23
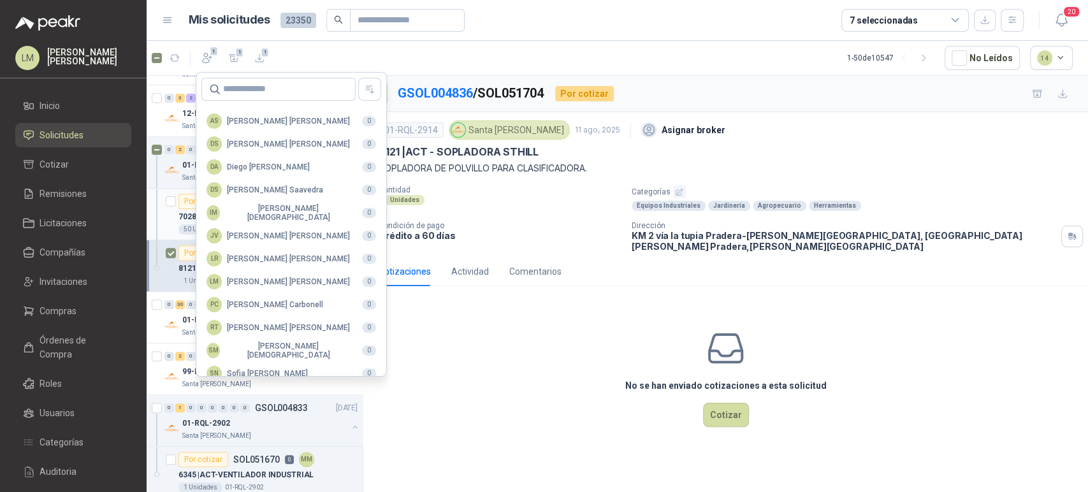
scroll to position [310, 0]
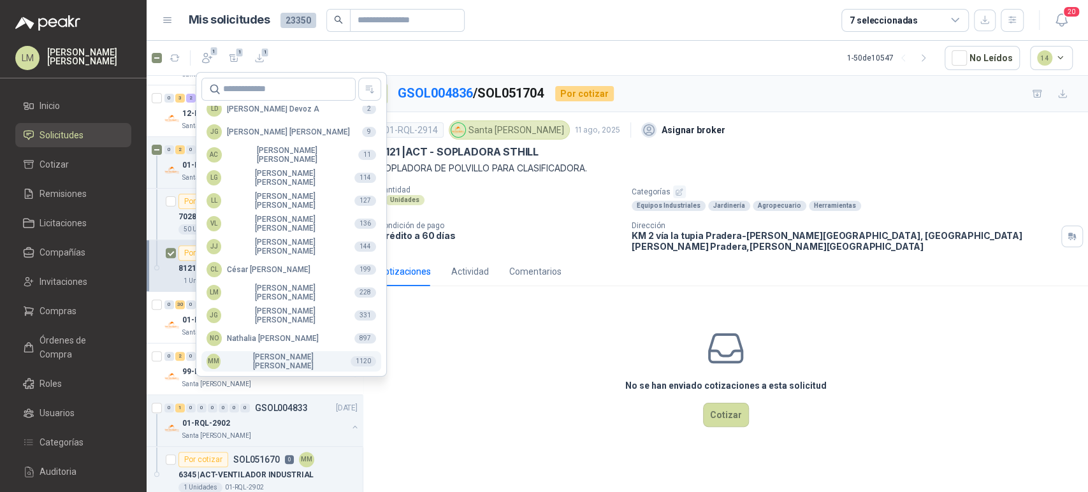
click at [224, 357] on div "MM Mauricio Martinez" at bounding box center [273, 361] width 134 height 18
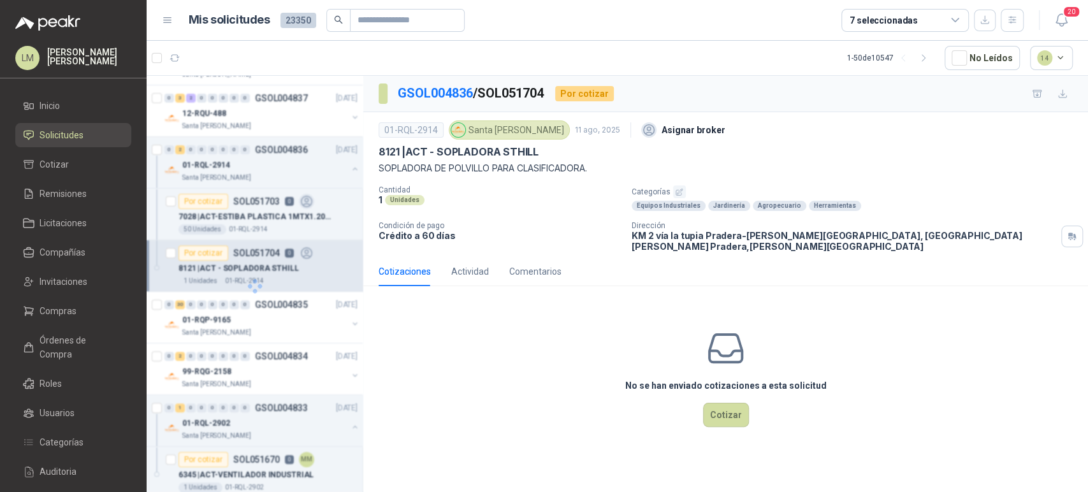
click at [224, 221] on p "7028 | ACT-ESTIBA PLASTICA 1MTX1.20MT X12CM ALT" at bounding box center [257, 217] width 159 height 12
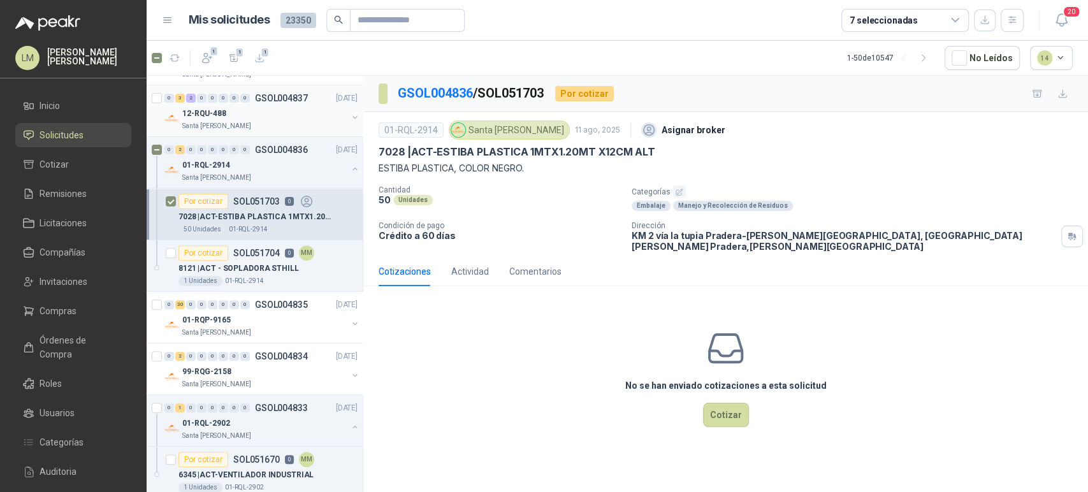
click at [350, 113] on button "button" at bounding box center [355, 117] width 10 height 10
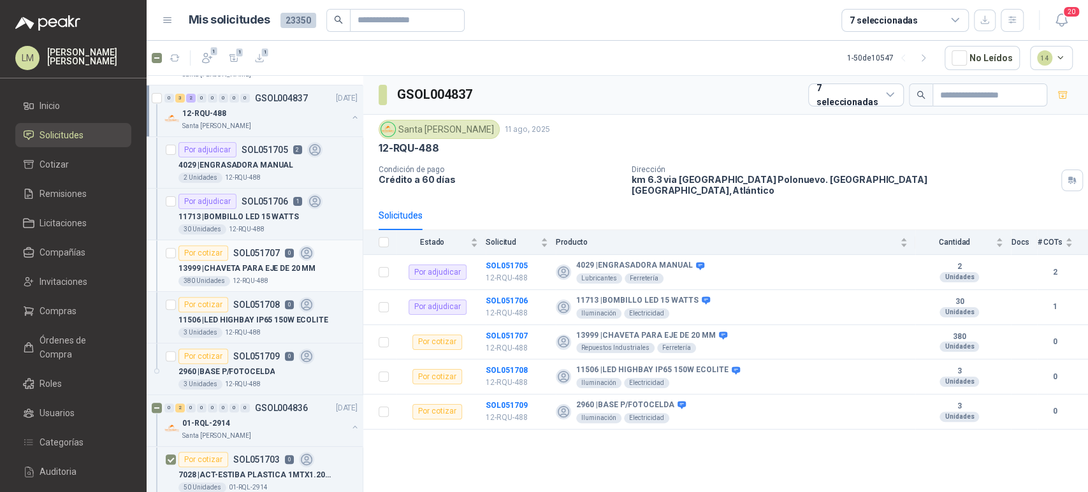
click at [226, 276] on div "380 Unidades 12-RQU-488" at bounding box center [267, 281] width 179 height 10
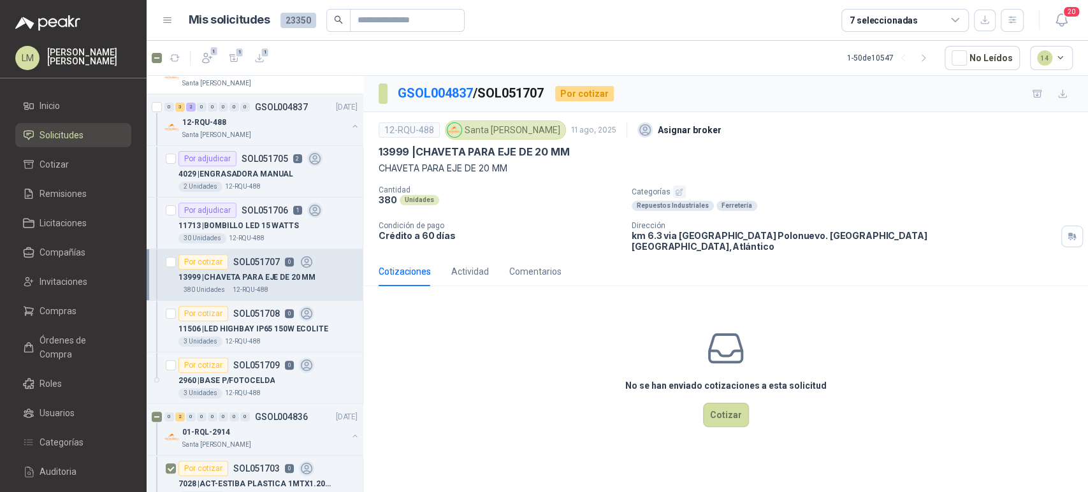
scroll to position [228, 1]
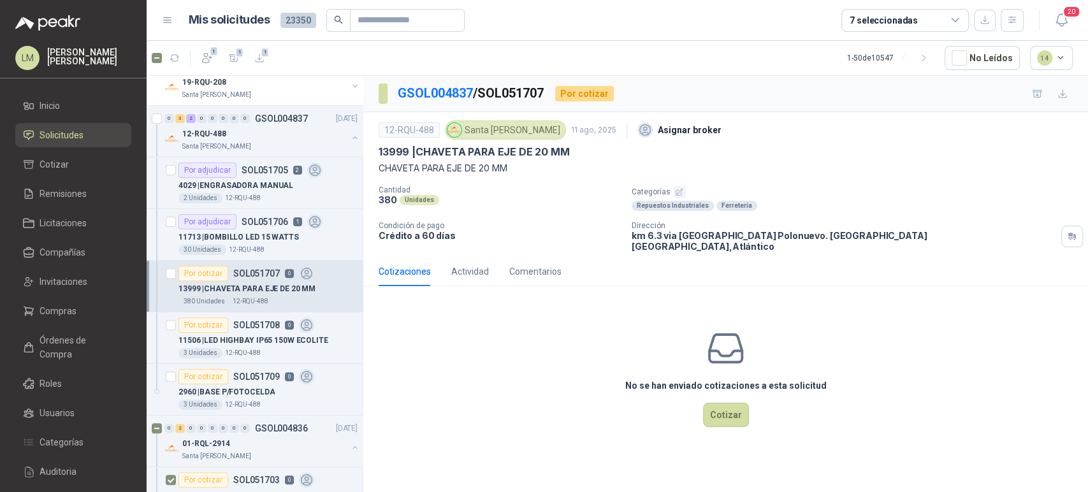
click at [678, 190] on icon "button" at bounding box center [679, 192] width 8 height 8
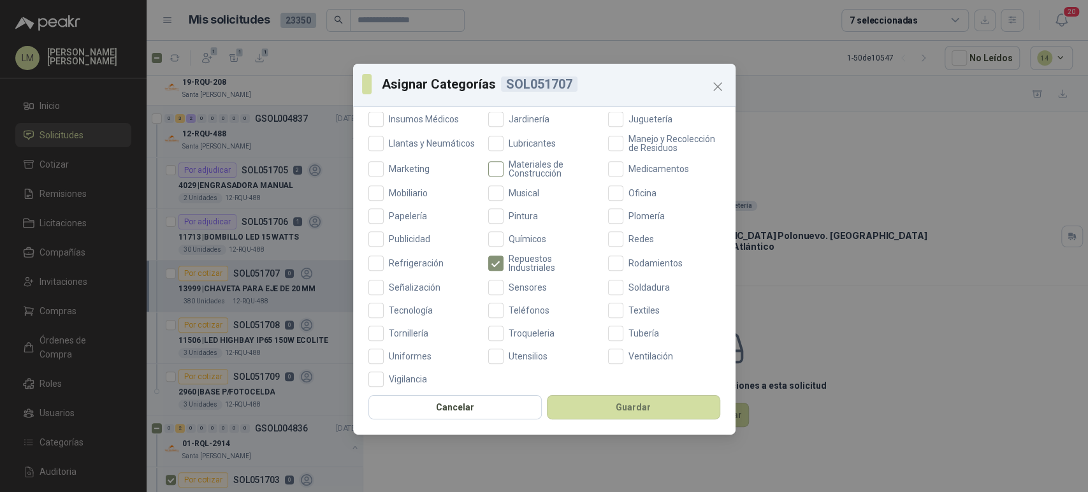
scroll to position [445, 0]
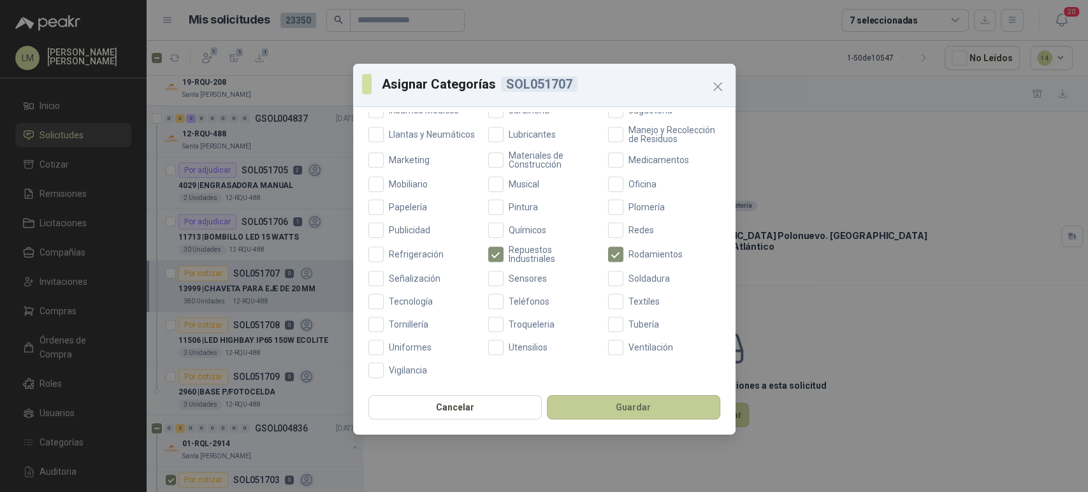
click at [599, 406] on button "Guardar" at bounding box center [633, 407] width 173 height 24
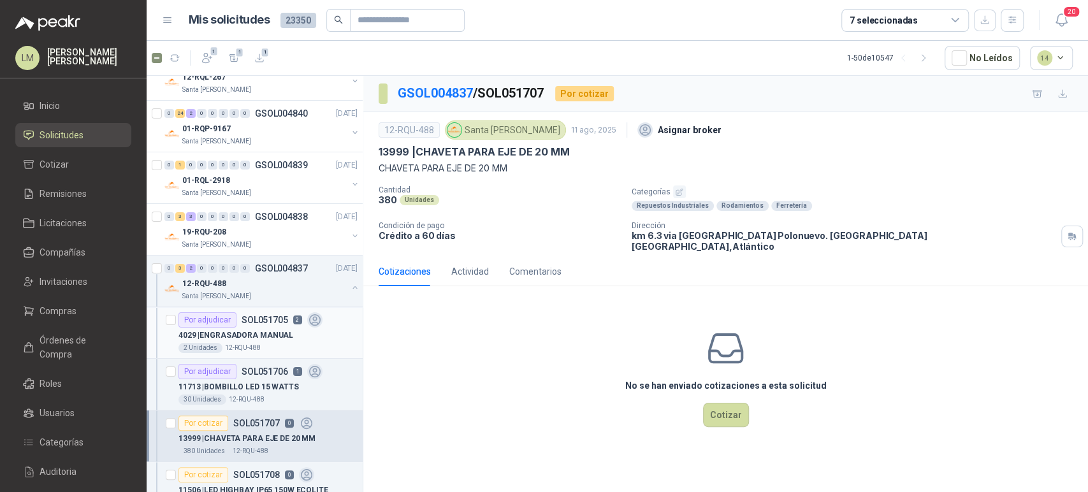
scroll to position [78, 1]
click at [350, 236] on button "button" at bounding box center [355, 236] width 10 height 10
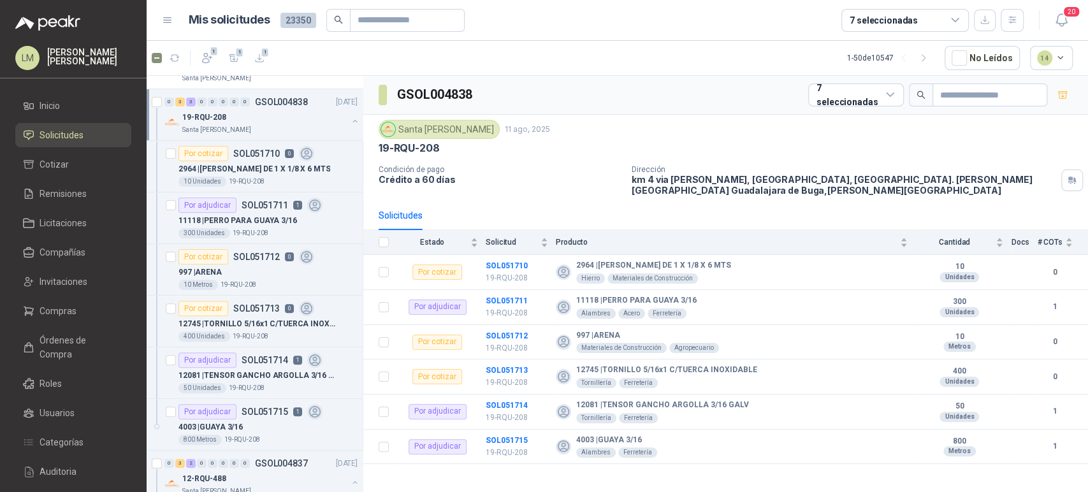
scroll to position [206, 1]
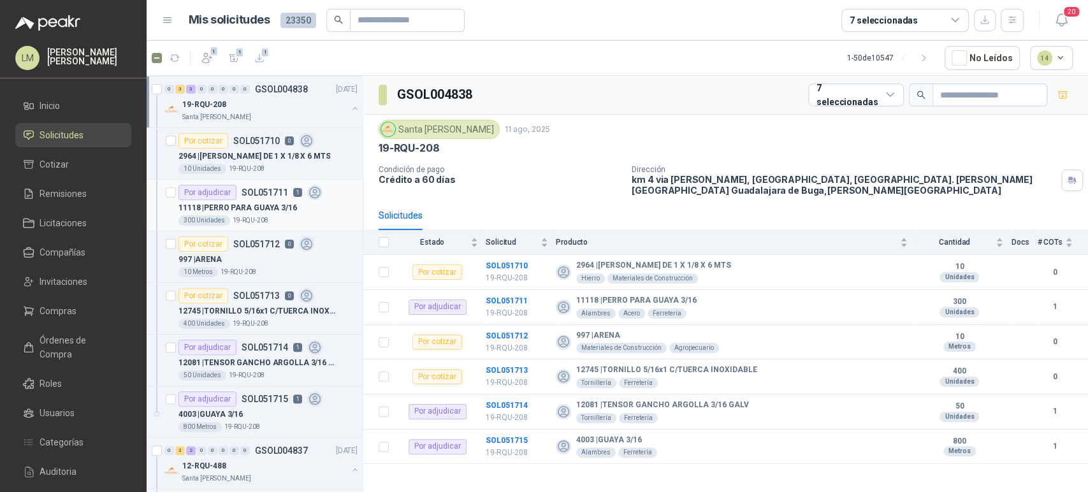
click at [246, 205] on p "11118 | PERRO PARA GUAYA 3/16" at bounding box center [237, 208] width 118 height 12
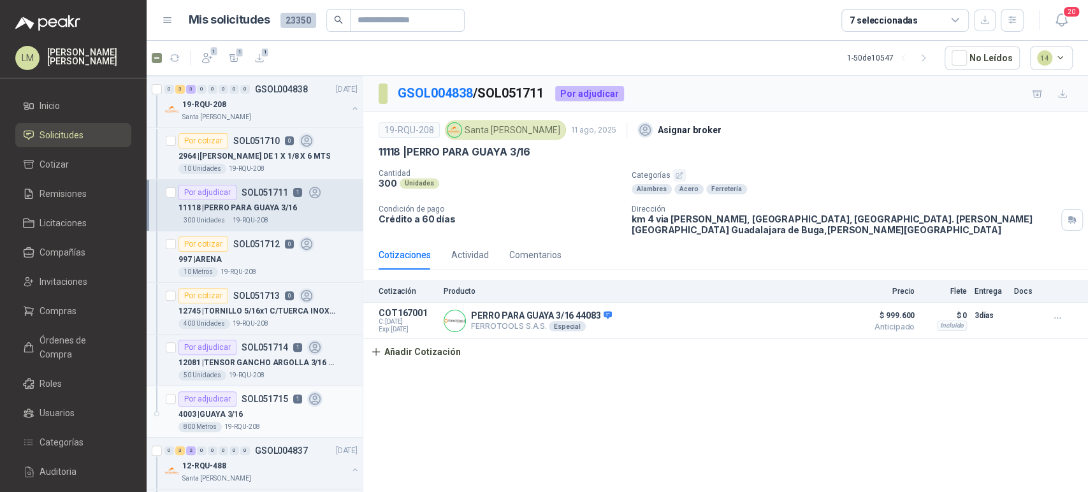
click at [234, 418] on p "4003 | GUAYA 3/16" at bounding box center [210, 414] width 64 height 12
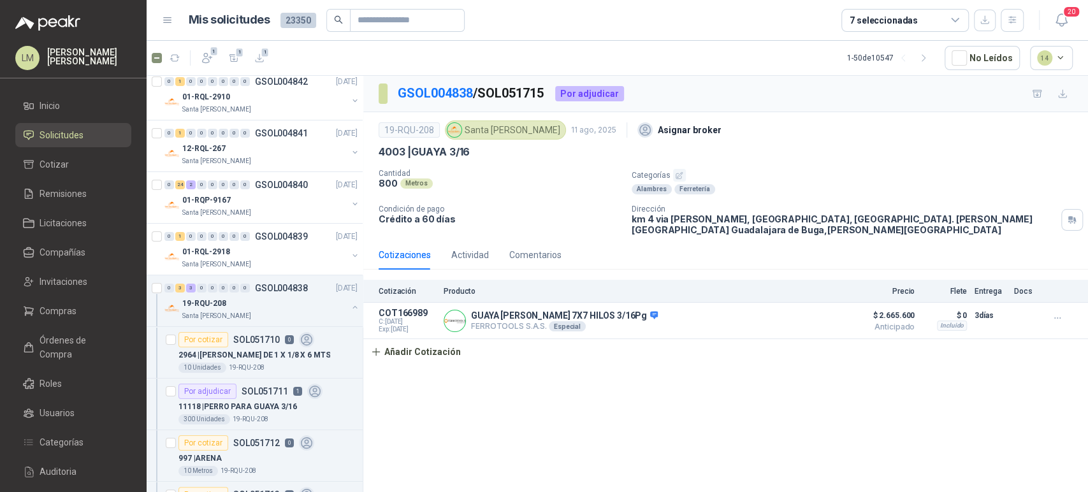
scroll to position [0, 1]
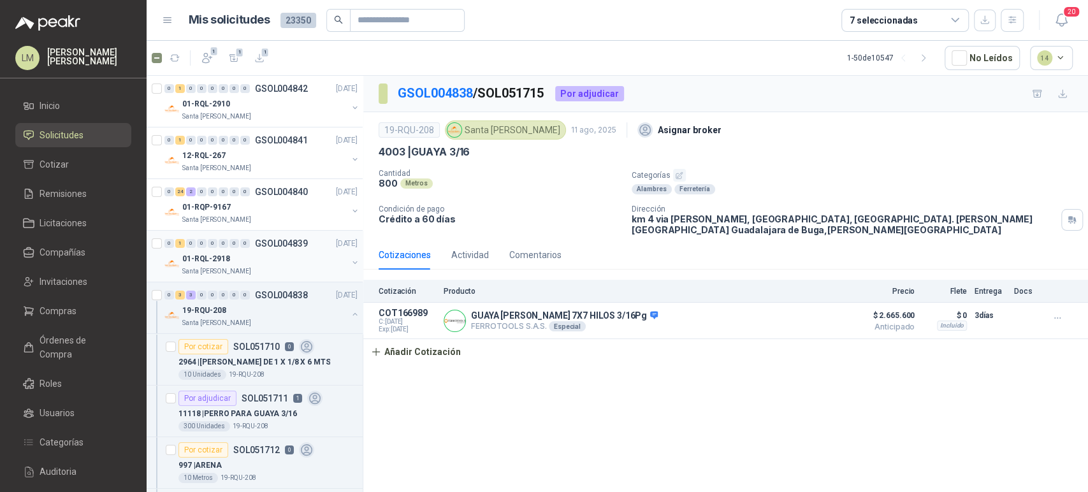
click at [350, 258] on button "button" at bounding box center [355, 262] width 10 height 10
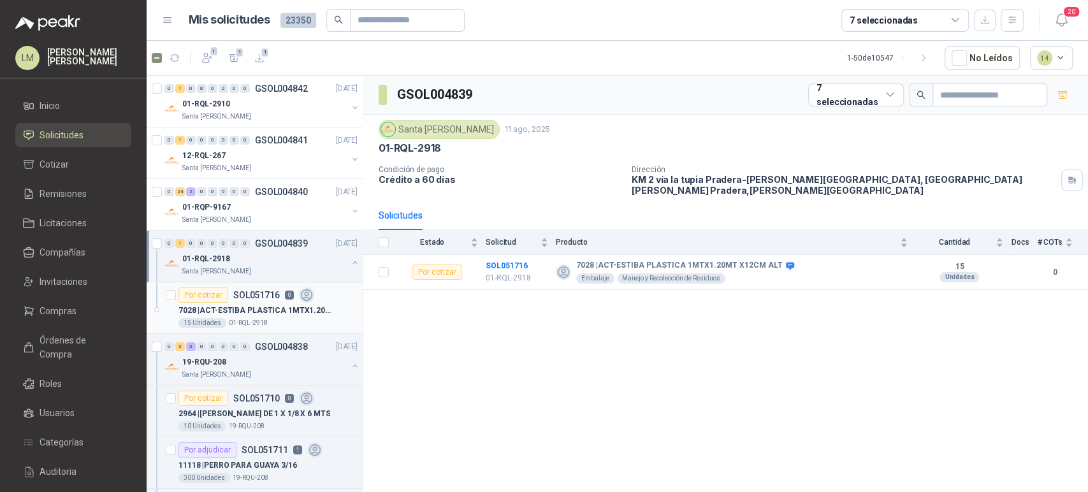
click at [163, 296] on article "Por cotizar SOL051716 0 7028 | ACT-ESTIBA PLASTICA 1MTX1.20MT X12CM ALT 15 Unid…" at bounding box center [255, 308] width 216 height 52
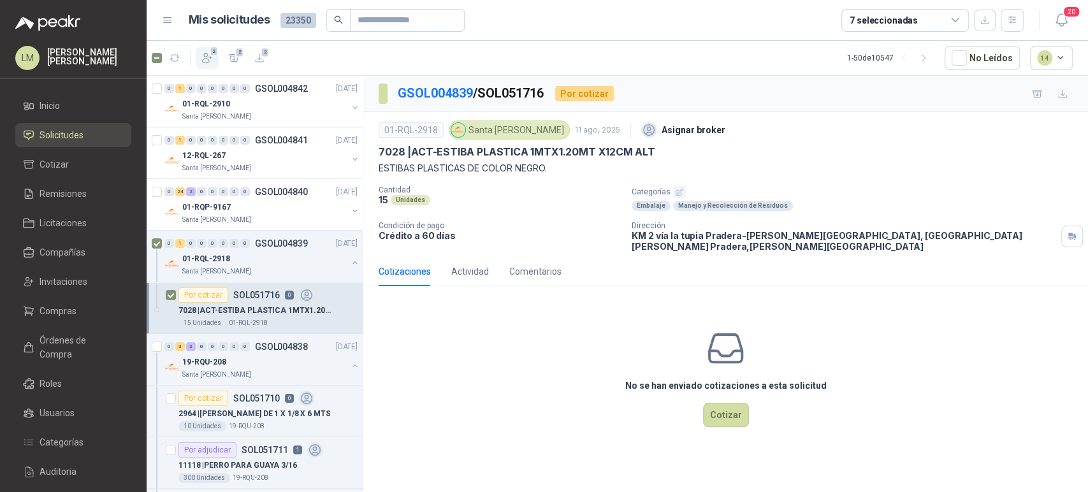
click at [212, 59] on icon "button" at bounding box center [207, 58] width 13 height 13
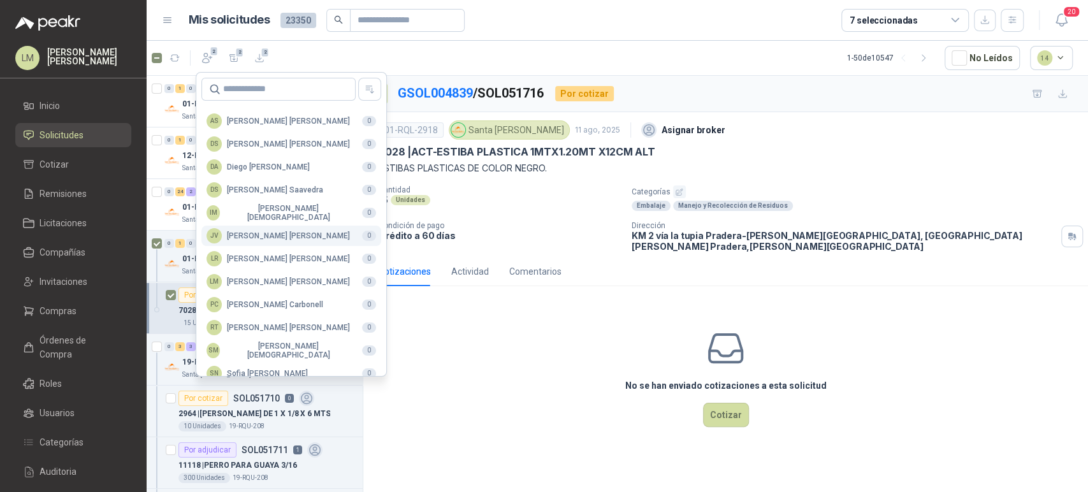
scroll to position [310, 0]
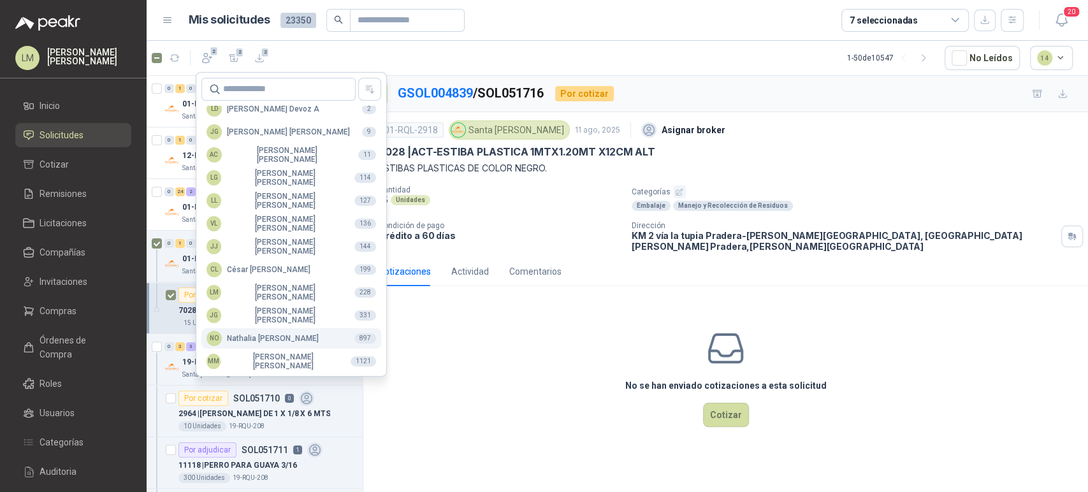
click at [238, 341] on div "NO Nathalia Ortega" at bounding box center [262, 338] width 112 height 15
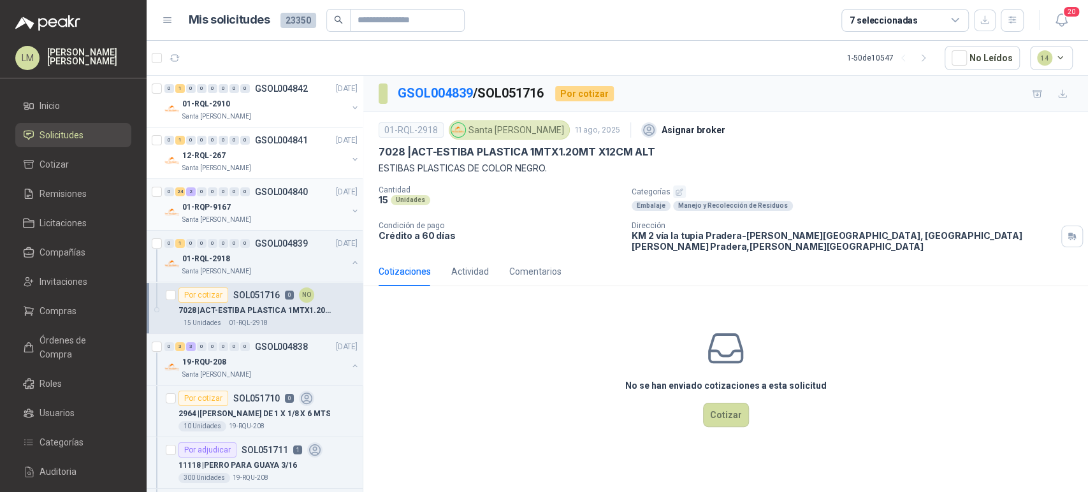
click at [228, 205] on div "01-RQP-9167" at bounding box center [264, 206] width 165 height 15
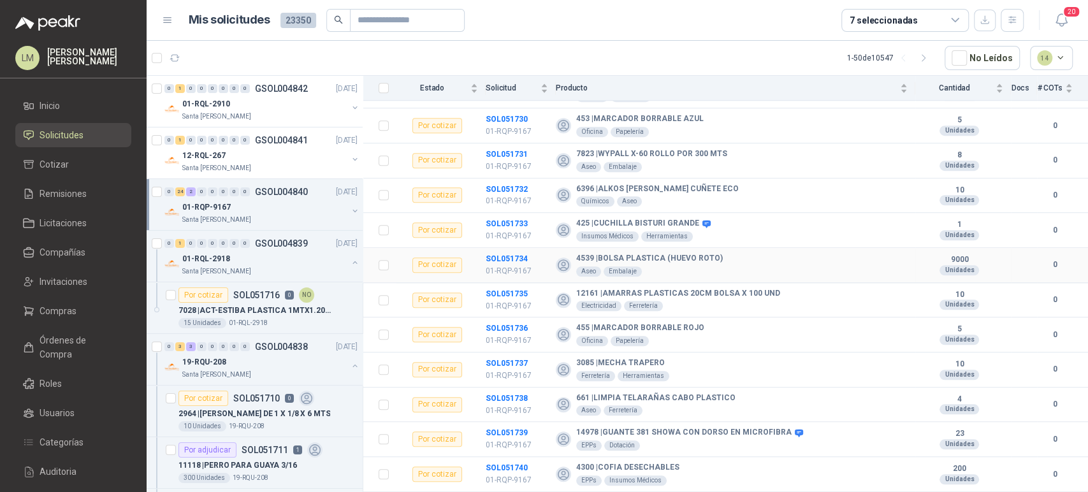
scroll to position [652, 0]
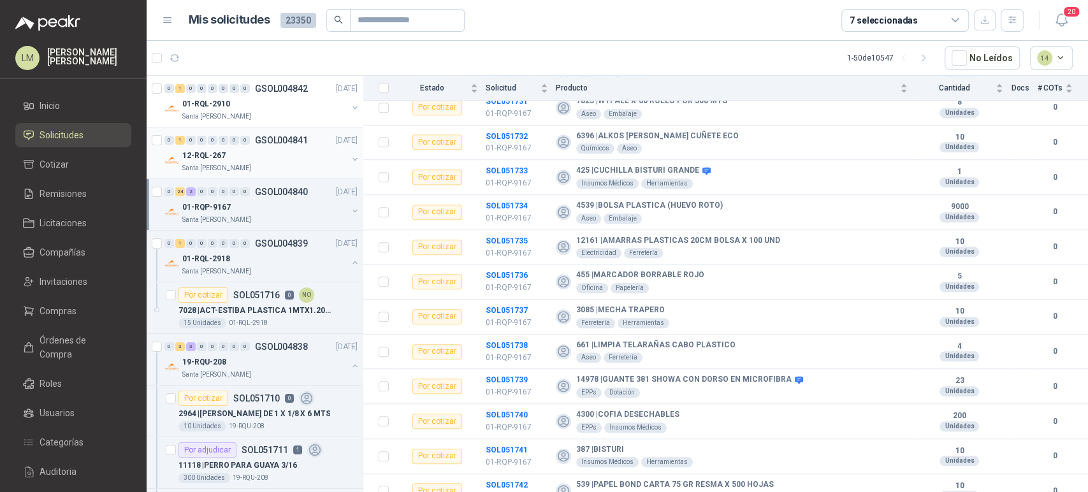
click at [260, 155] on div "12-RQL-267" at bounding box center [264, 155] width 165 height 15
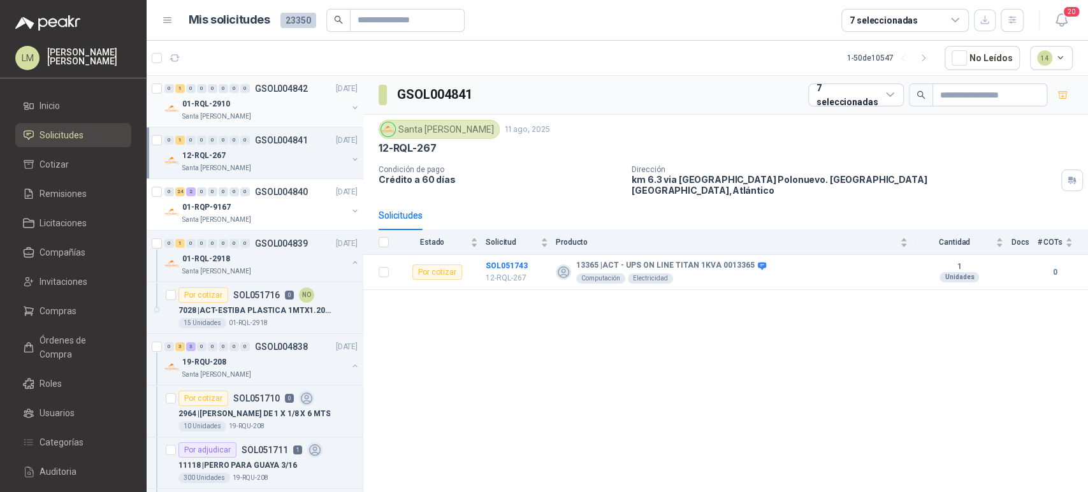
click at [240, 101] on div "01-RQL-2910" at bounding box center [264, 103] width 165 height 15
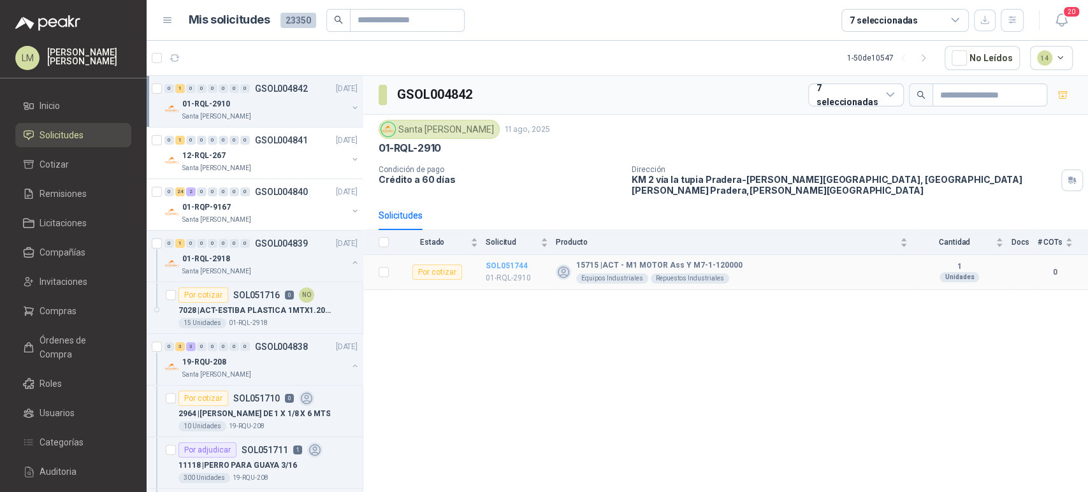
click at [502, 261] on b "SOL051744" at bounding box center [506, 265] width 42 height 9
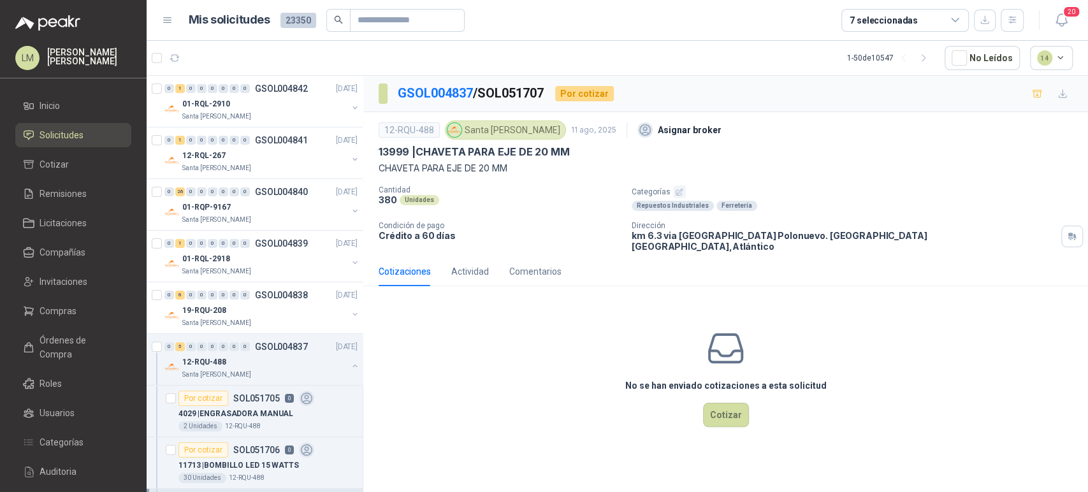
click at [677, 188] on icon "button" at bounding box center [679, 192] width 8 height 8
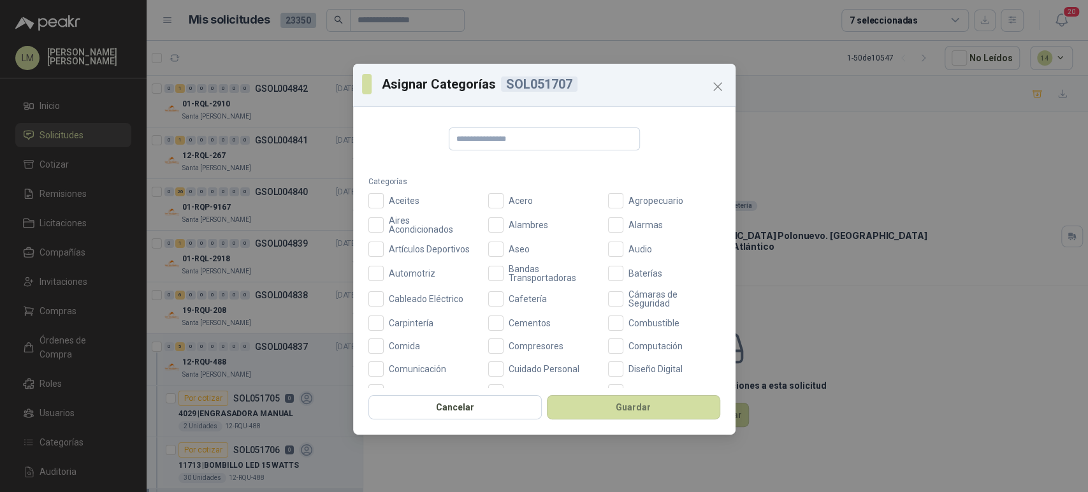
scroll to position [454, 0]
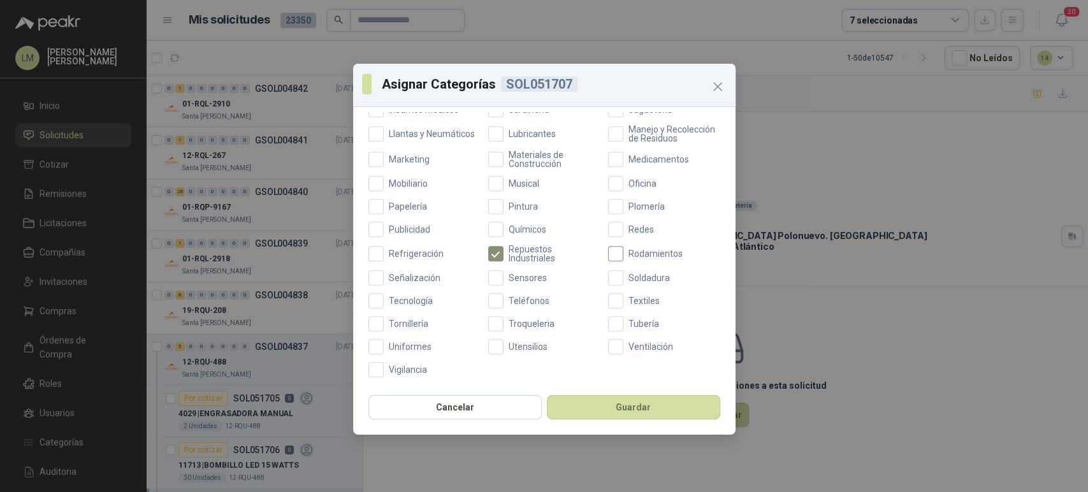
click at [623, 257] on span "Rodamientos" at bounding box center [655, 253] width 64 height 9
click at [609, 412] on button "Guardar" at bounding box center [633, 407] width 173 height 24
